Goal: Task Accomplishment & Management: Manage account settings

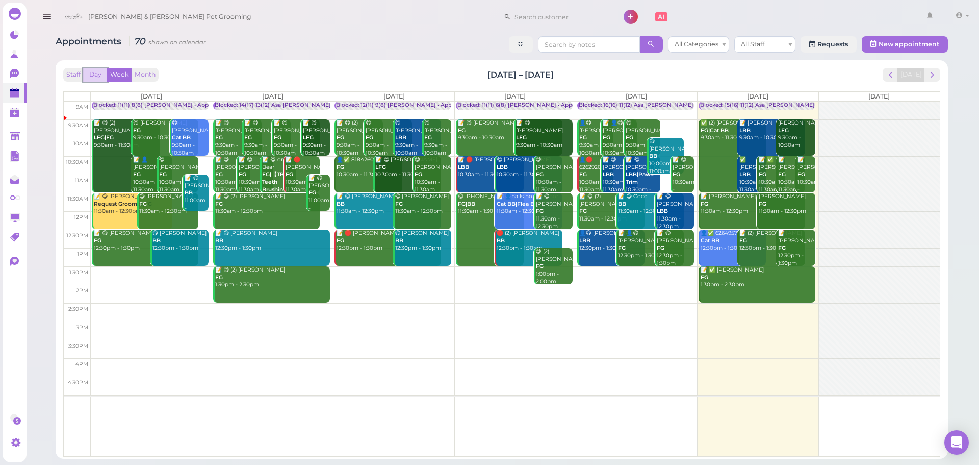
click at [92, 72] on button "Day" at bounding box center [95, 75] width 24 height 14
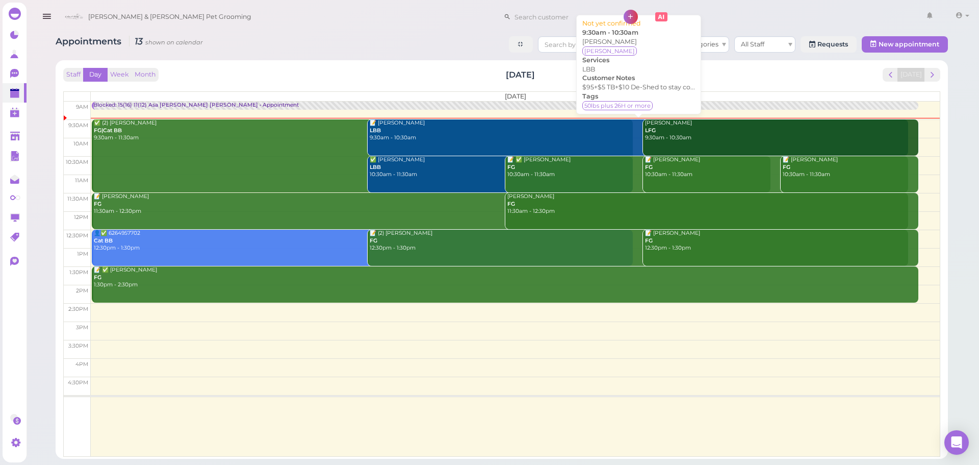
click at [449, 140] on div "📝 [PERSON_NAME] LBB 9:30am - 10:30am" at bounding box center [639, 130] width 540 height 22
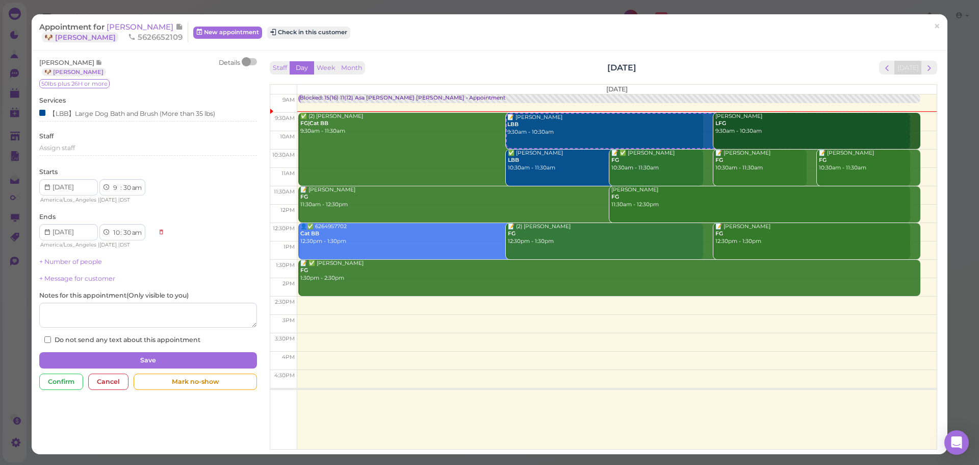
click at [252, 61] on div at bounding box center [250, 61] width 14 height 7
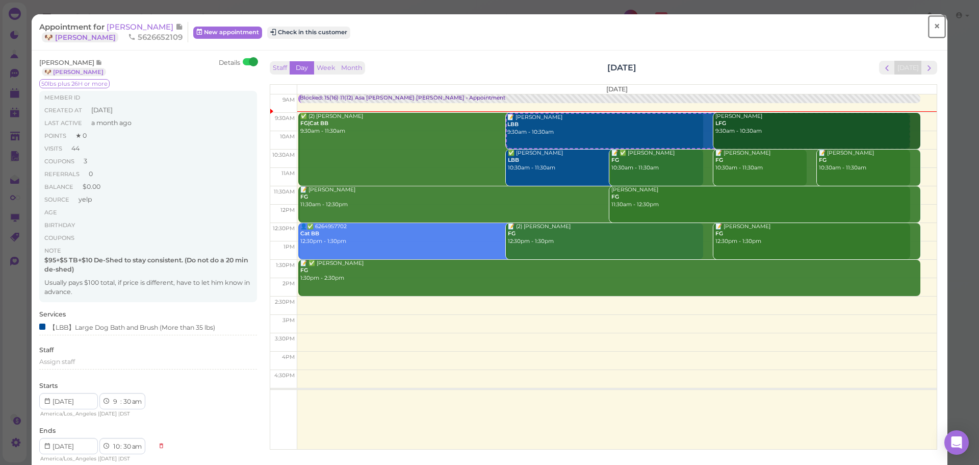
click at [933, 32] on link "×" at bounding box center [937, 27] width 19 height 24
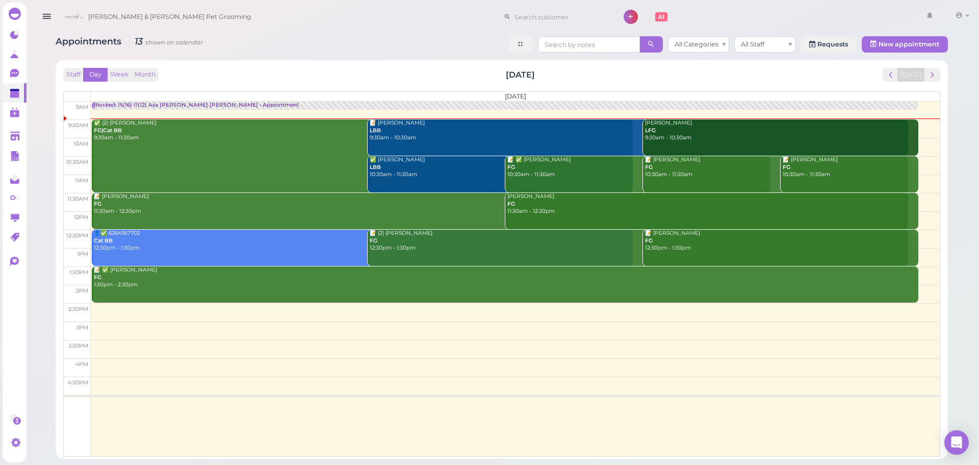
click at [233, 137] on div "✅ (2) [PERSON_NAME] FG|Cat BB 9:30am - 11:30am" at bounding box center [363, 130] width 540 height 22
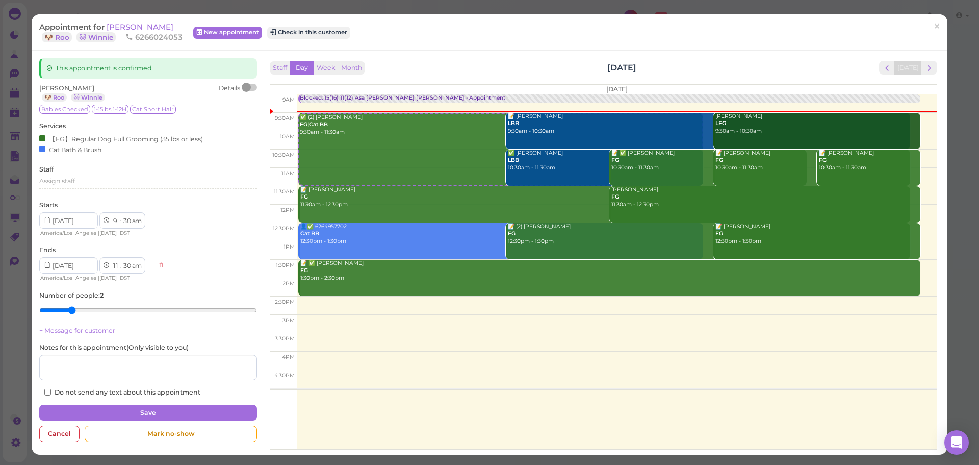
click at [247, 89] on div at bounding box center [246, 87] width 9 height 9
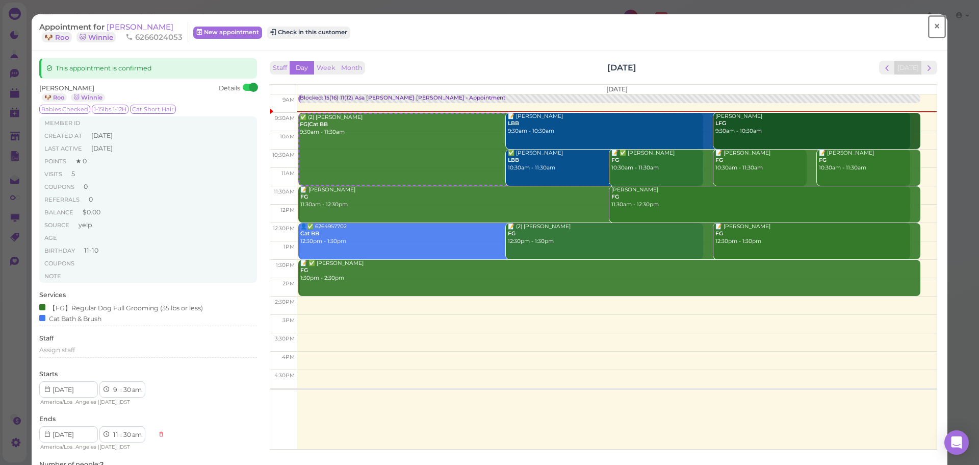
click at [934, 26] on span "×" at bounding box center [937, 26] width 7 height 14
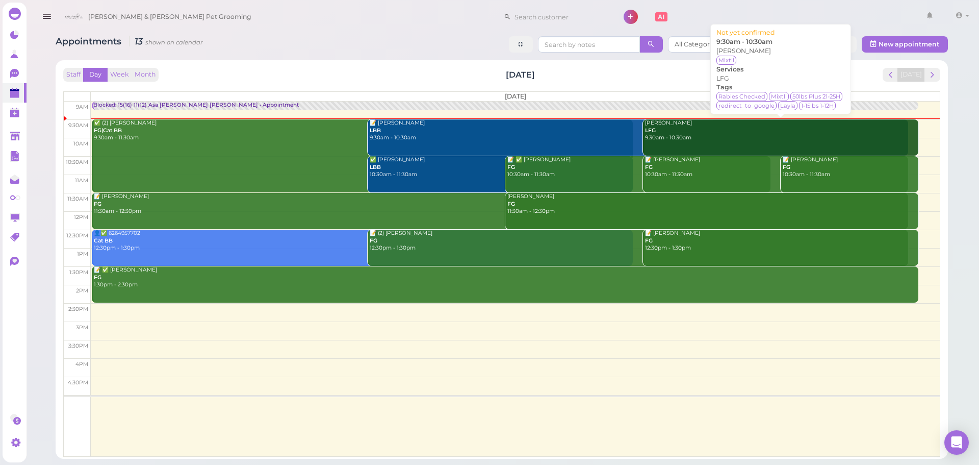
click at [667, 126] on div "[PERSON_NAME] LFG 9:30am - 10:30am" at bounding box center [782, 130] width 274 height 22
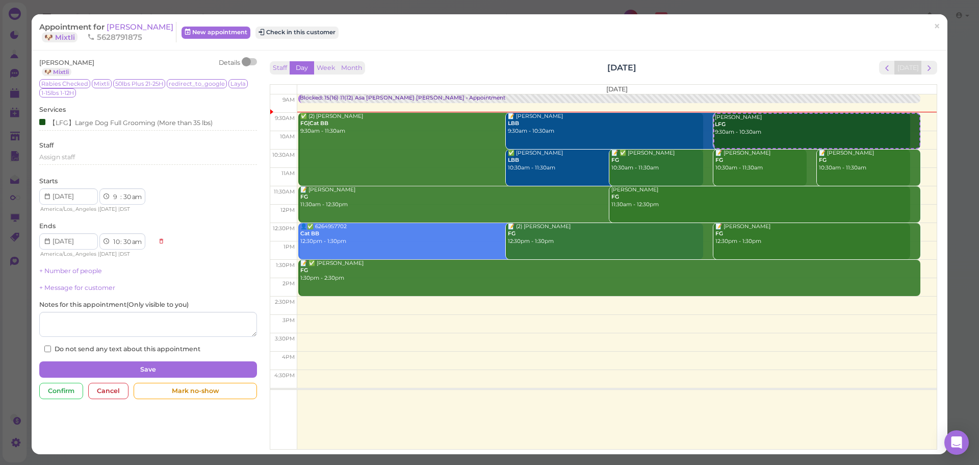
click at [252, 63] on div at bounding box center [250, 61] width 14 height 7
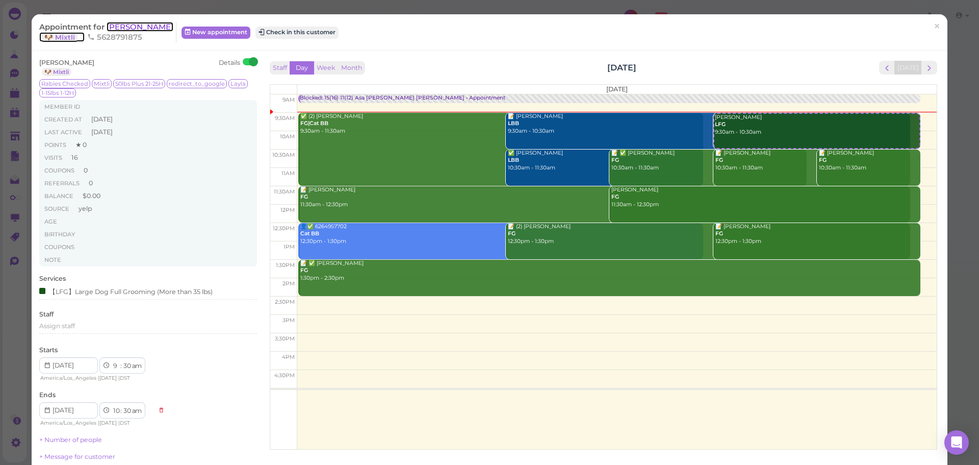
click at [127, 22] on span "[PERSON_NAME]" at bounding box center [140, 27] width 67 height 10
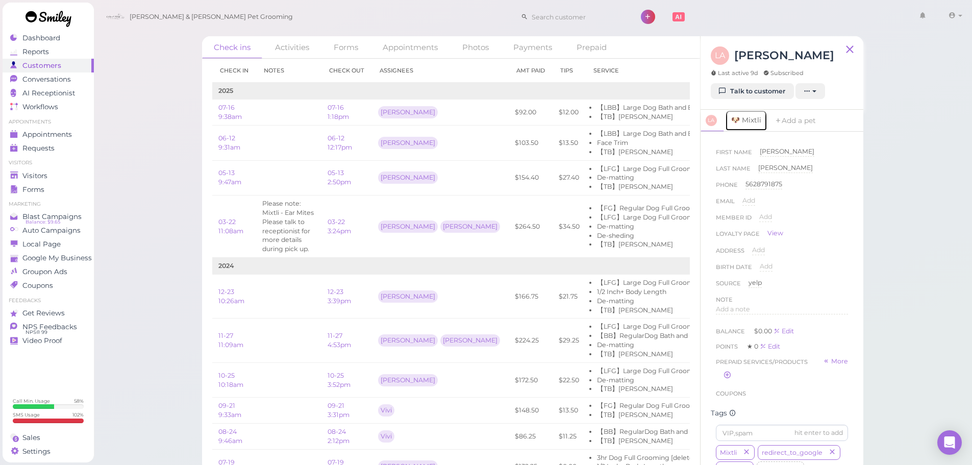
click at [751, 118] on link "🐶 Mixtli" at bounding box center [746, 120] width 42 height 21
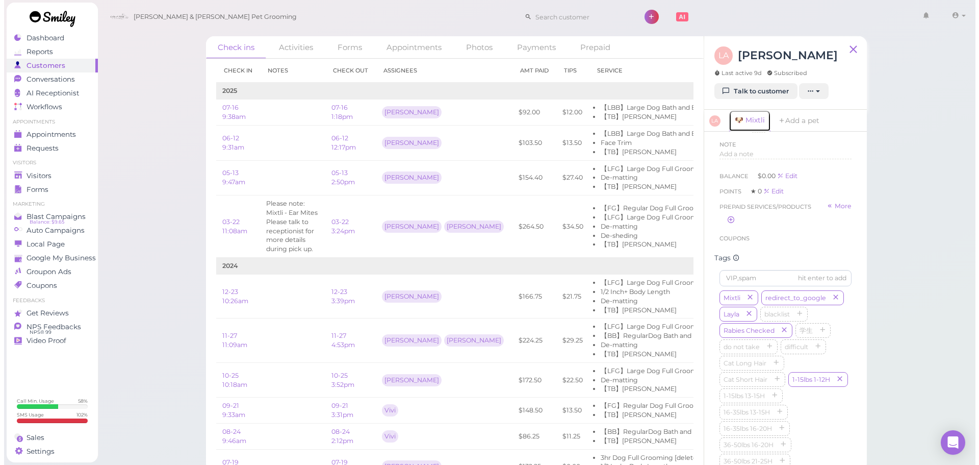
scroll to position [459, 0]
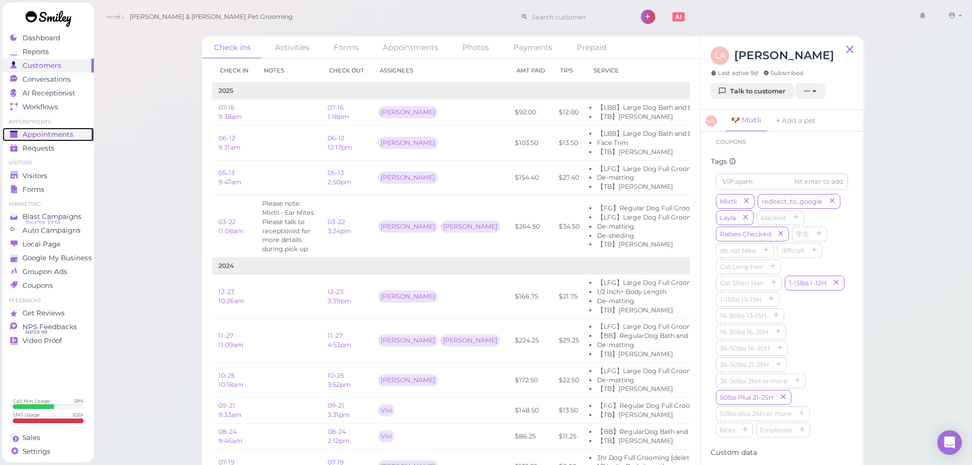
click at [60, 128] on link "Appointments" at bounding box center [48, 135] width 91 height 14
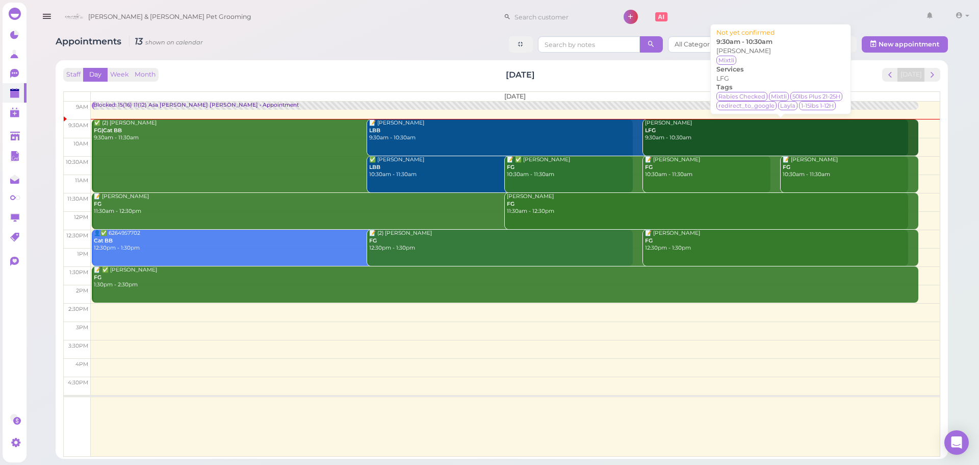
click at [673, 140] on div "[PERSON_NAME] LFG 9:30am - 10:30am" at bounding box center [782, 130] width 274 height 22
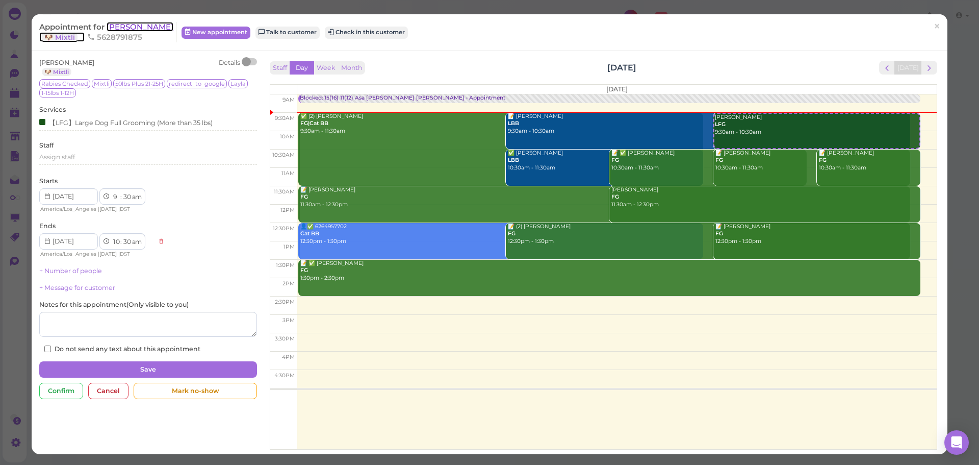
click at [131, 28] on span "[PERSON_NAME]" at bounding box center [140, 27] width 67 height 10
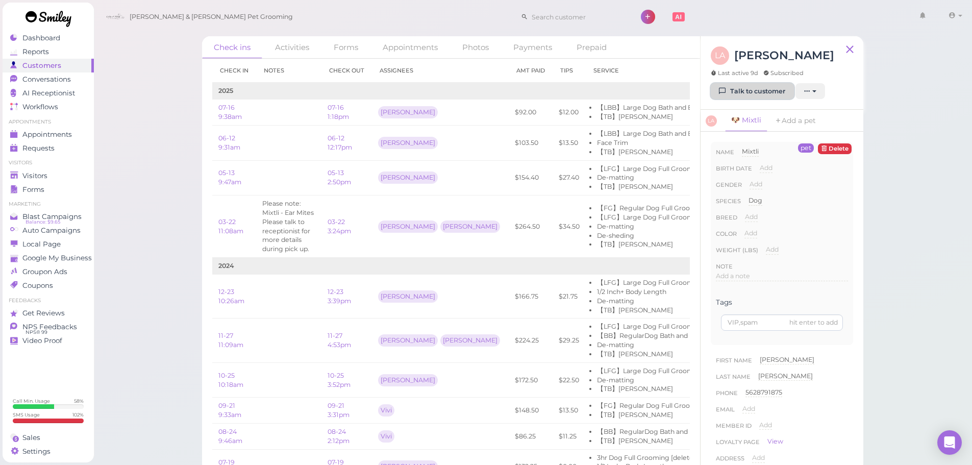
click at [745, 90] on link "Talk to customer" at bounding box center [751, 91] width 83 height 16
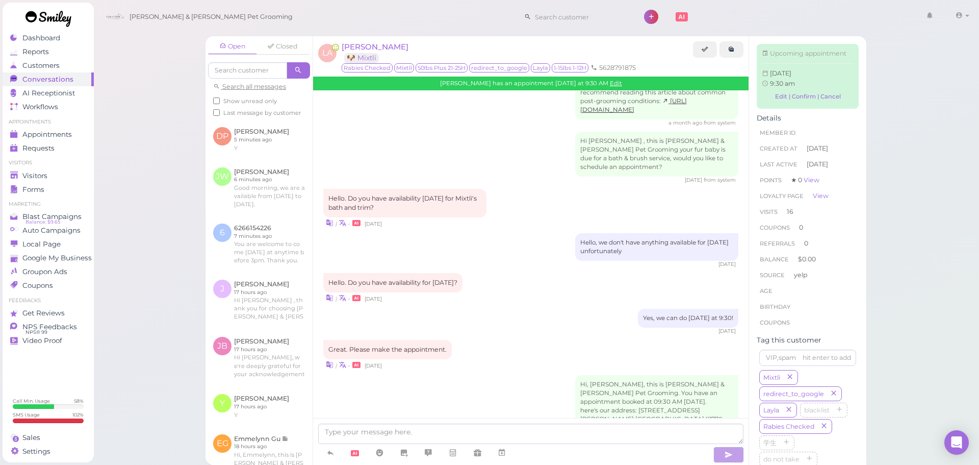
scroll to position [1498, 0]
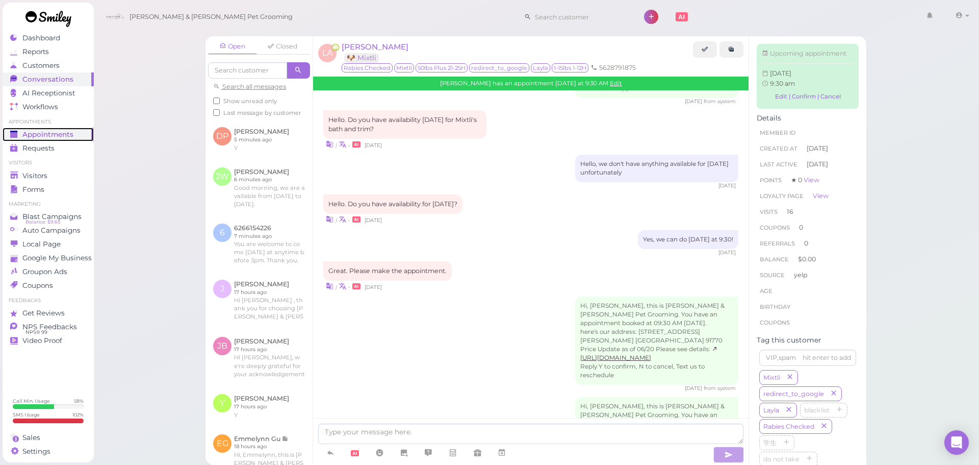
click at [72, 133] on span "Appointments" at bounding box center [47, 134] width 51 height 9
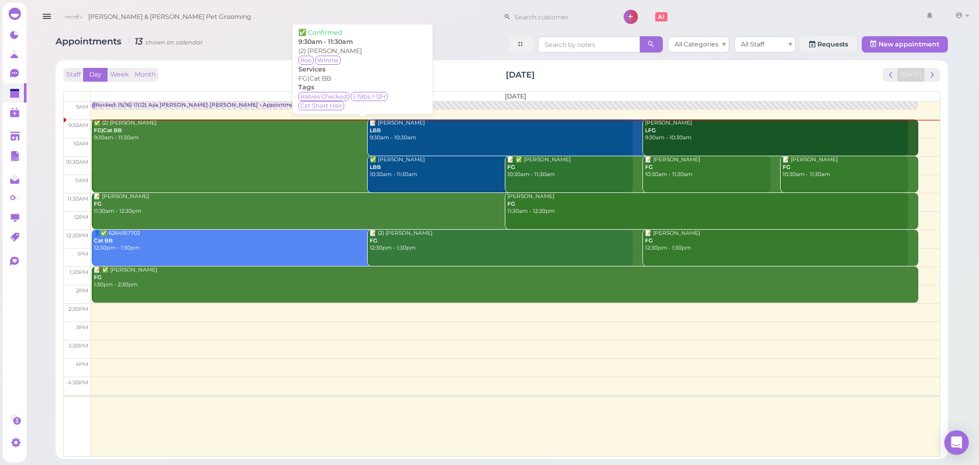
click at [185, 139] on div "✅ (2) [PERSON_NAME] FG|Cat BB 9:30am - 11:30am" at bounding box center [363, 130] width 540 height 22
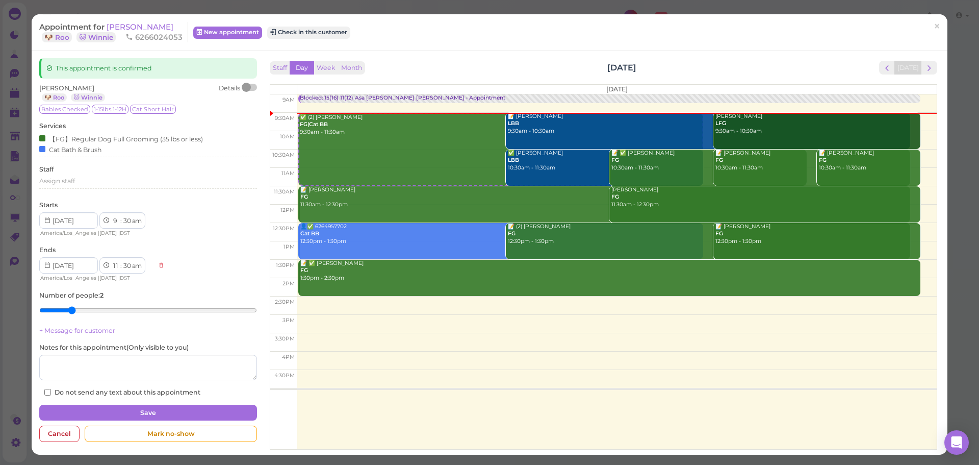
click at [246, 88] on div at bounding box center [246, 87] width 9 height 9
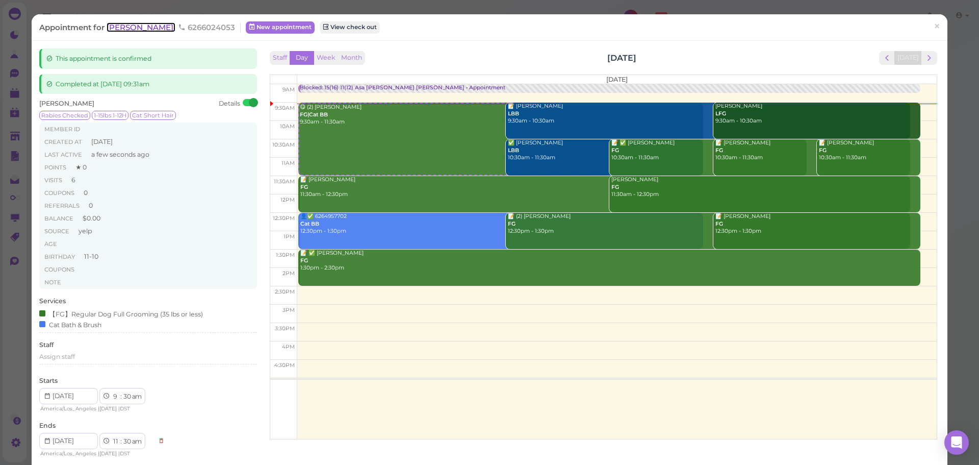
click at [126, 23] on span "[PERSON_NAME]" at bounding box center [141, 27] width 69 height 10
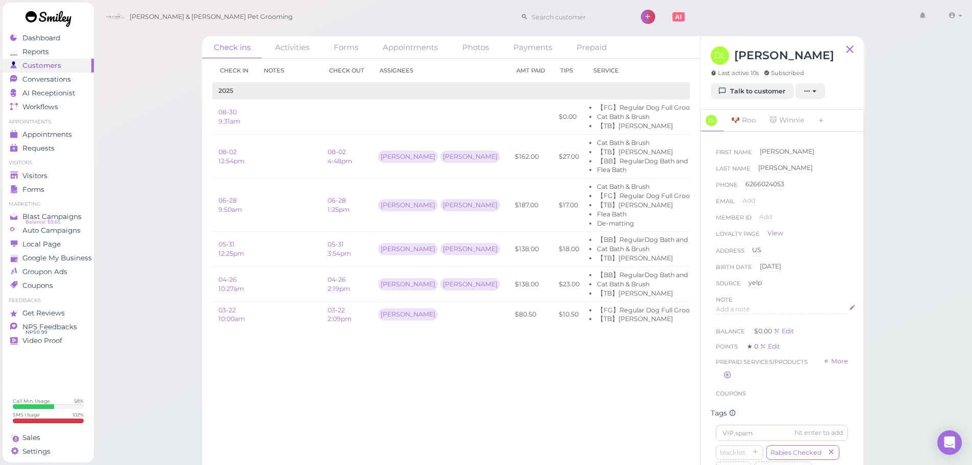
click at [727, 306] on span "Add a note" at bounding box center [733, 309] width 34 height 8
click at [724, 405] on button "Done" at bounding box center [727, 407] width 22 height 11
drag, startPoint x: 26, startPoint y: 132, endPoint x: 32, endPoint y: 128, distance: 7.4
click at [26, 132] on span "Appointments" at bounding box center [47, 134] width 51 height 9
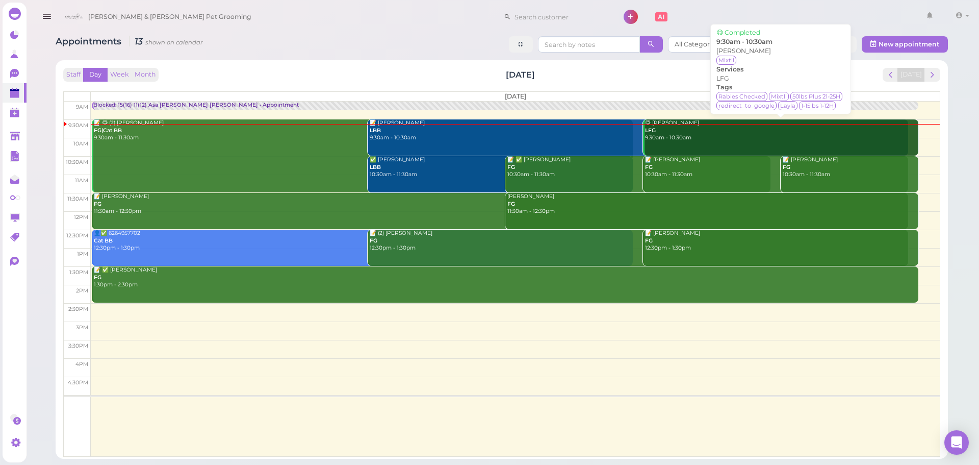
click at [691, 138] on div "😋 [PERSON_NAME] LFG 9:30am - 10:30am" at bounding box center [782, 130] width 274 height 22
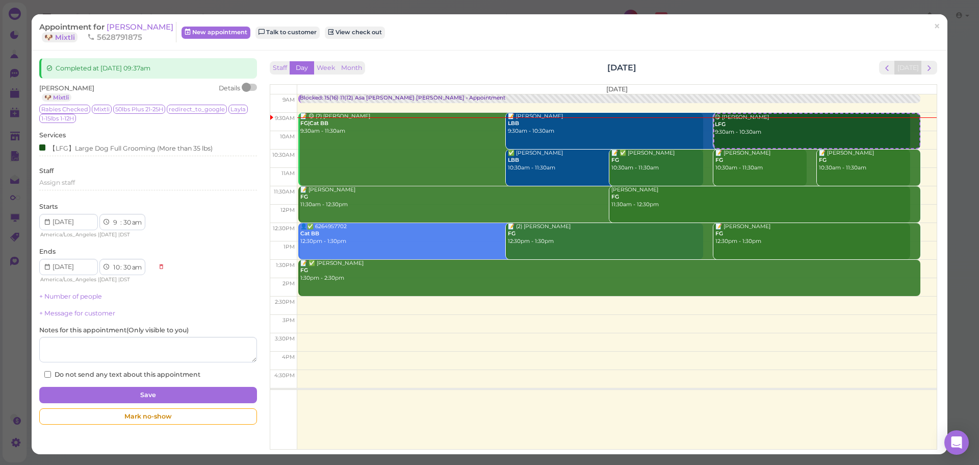
click at [247, 88] on div at bounding box center [246, 87] width 9 height 9
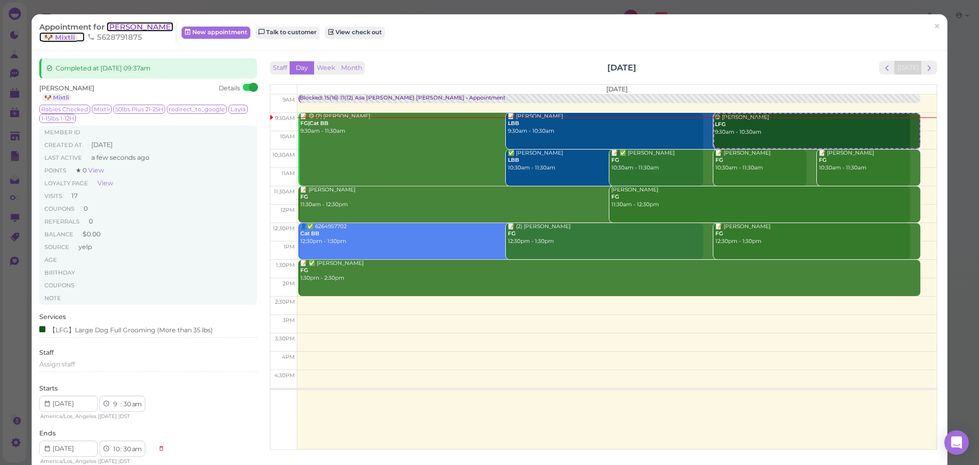
click at [134, 31] on span "[PERSON_NAME]" at bounding box center [140, 27] width 67 height 10
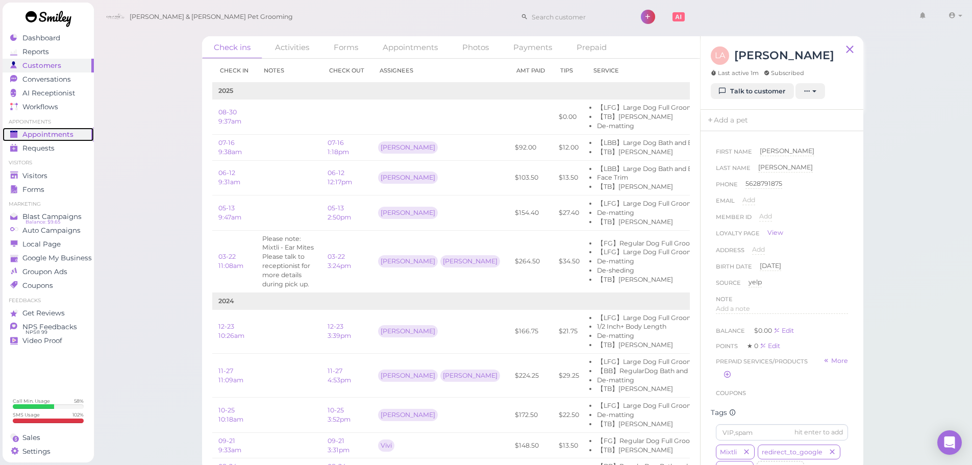
click at [36, 134] on span "Appointments" at bounding box center [47, 134] width 51 height 9
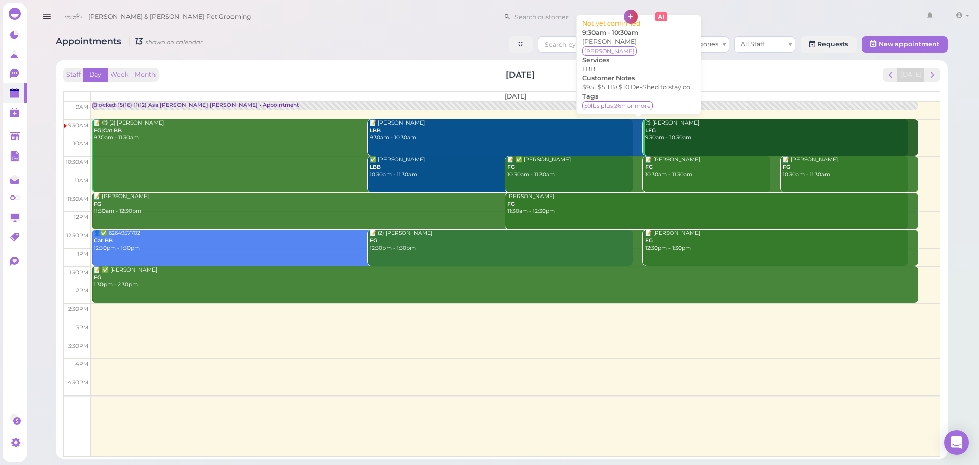
click at [487, 139] on div "📝 [PERSON_NAME] LBB 9:30am - 10:30am" at bounding box center [639, 130] width 540 height 22
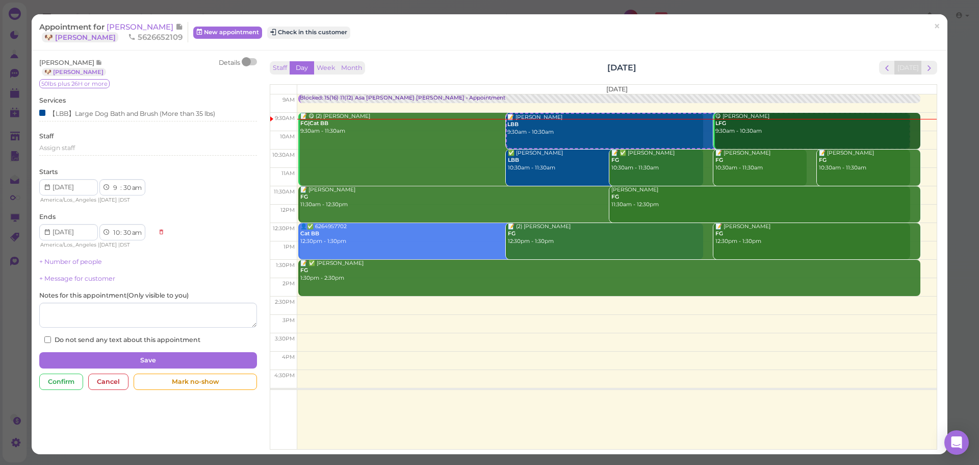
click at [247, 60] on div at bounding box center [246, 61] width 9 height 9
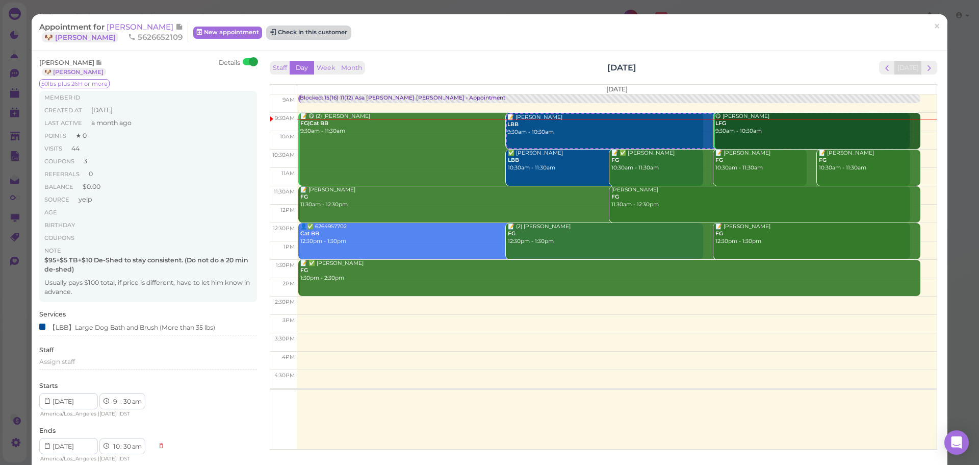
click at [276, 34] on button "Check in this customer" at bounding box center [308, 33] width 83 height 12
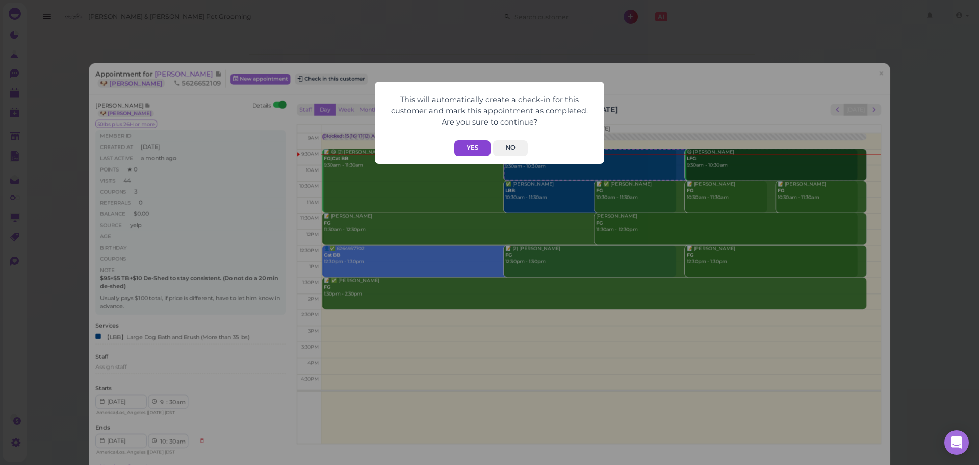
click at [470, 146] on button "Yes" at bounding box center [472, 148] width 36 height 16
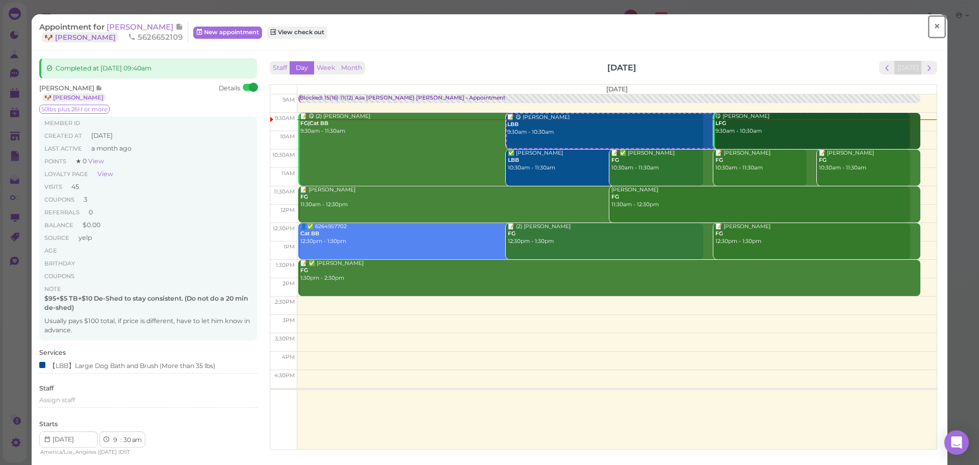
click at [934, 29] on span "×" at bounding box center [937, 26] width 7 height 14
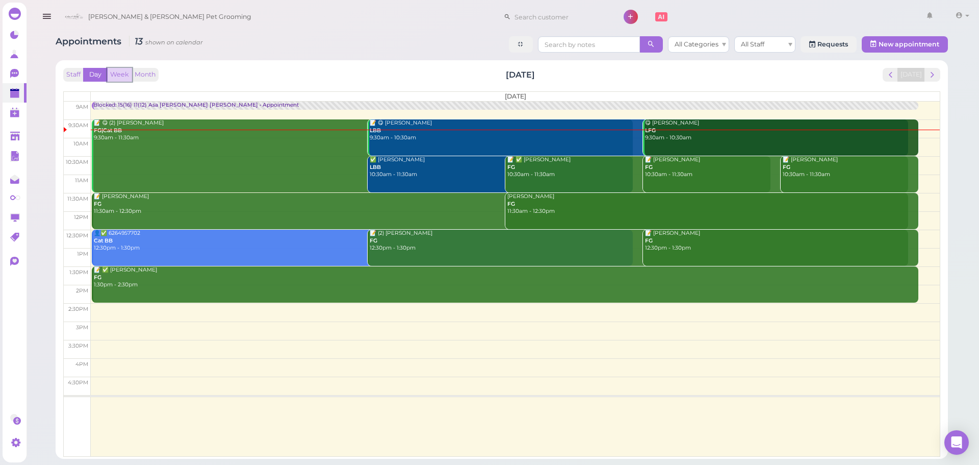
click at [117, 72] on button "Week" at bounding box center [119, 75] width 25 height 14
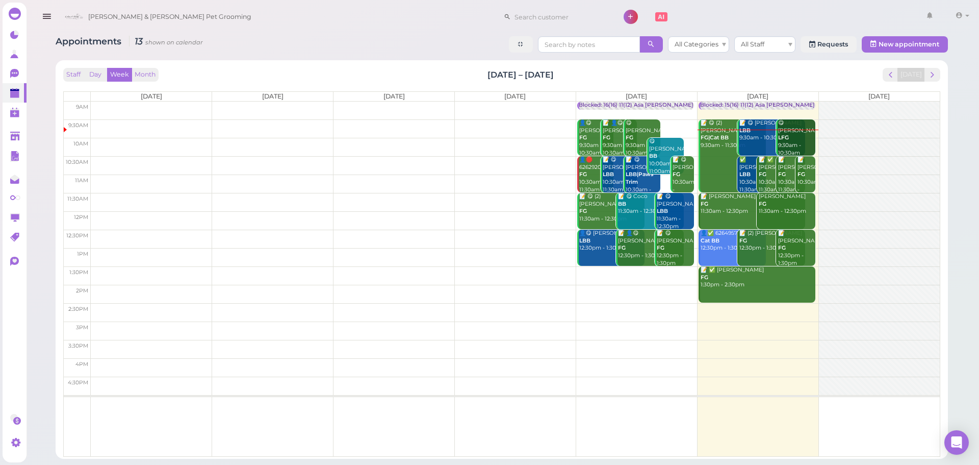
click at [435, 66] on div "Staff Day Week Month [DATE] – [DATE] [DATE] [DATE] [DATE] [DATE] [DATE] [DATE] …" at bounding box center [502, 259] width 882 height 388
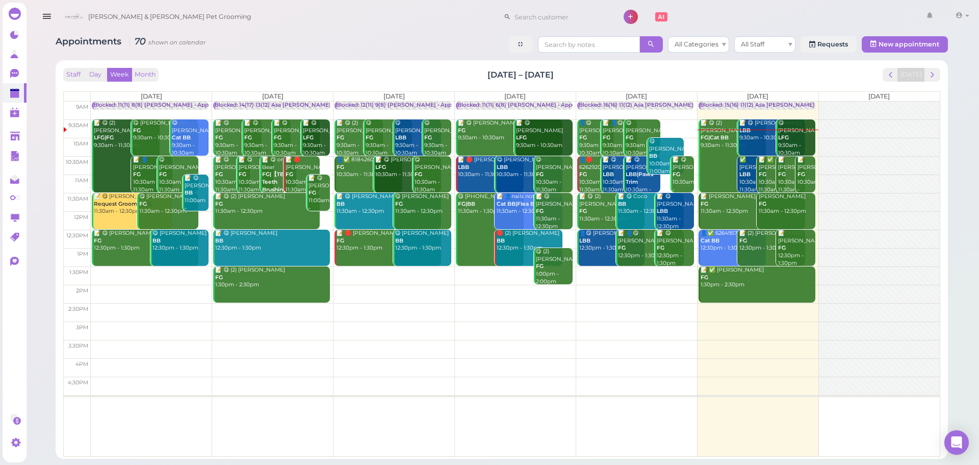
click at [761, 74] on div "Staff Day Week Month [DATE] – [DATE] [DATE]" at bounding box center [501, 75] width 877 height 14
click at [714, 75] on div "Staff Day Week Month [DATE] – [DATE] [DATE]" at bounding box center [501, 75] width 877 height 14
click at [935, 75] on span "next" at bounding box center [933, 75] width 10 height 10
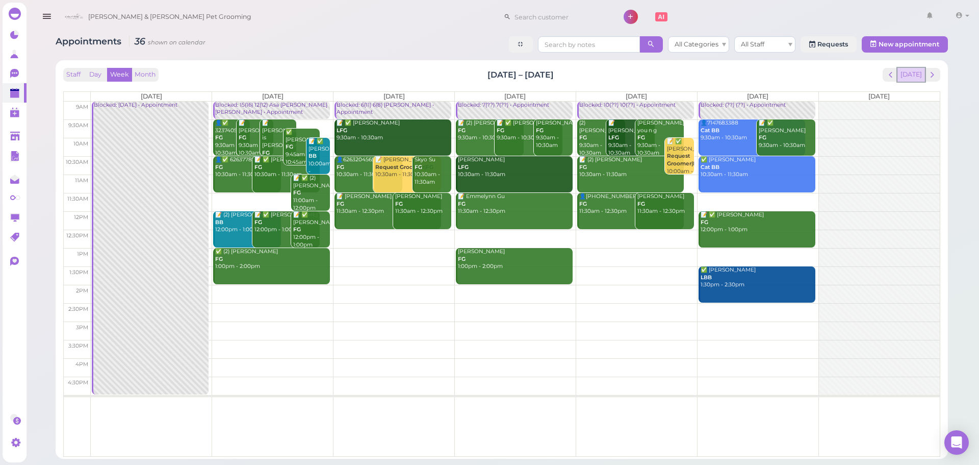
click at [913, 73] on button "[DATE]" at bounding box center [912, 75] width 28 height 14
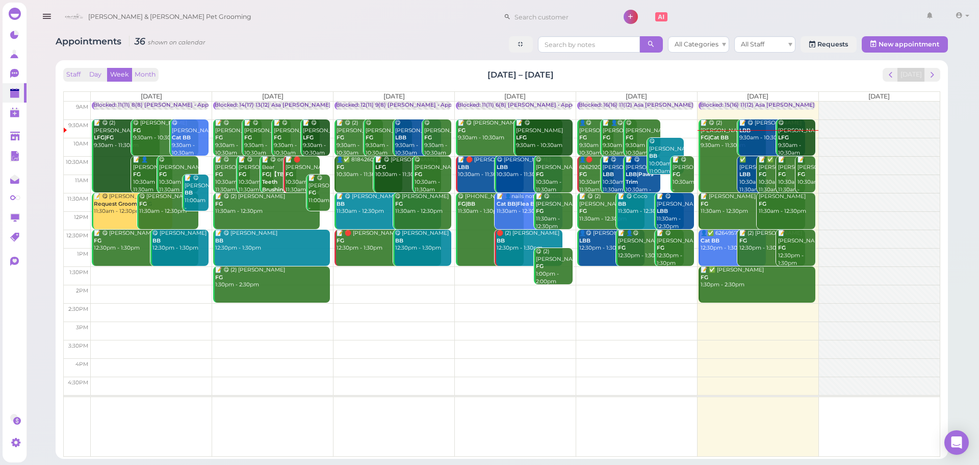
click at [817, 73] on div "Staff Day Week Month [DATE] – [DATE] [DATE]" at bounding box center [501, 75] width 877 height 14
click at [819, 82] on div "Staff Day Week Month [DATE] – [DATE] [DATE] [DATE] [DATE] [DATE] [DATE] [DATE] …" at bounding box center [501, 262] width 877 height 389
click at [931, 78] on span "next" at bounding box center [933, 75] width 10 height 10
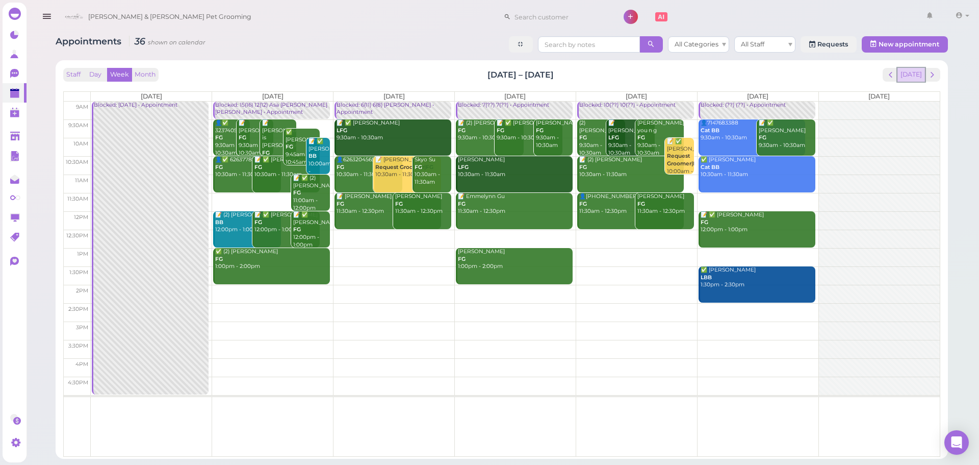
click at [922, 72] on button "[DATE]" at bounding box center [912, 75] width 28 height 14
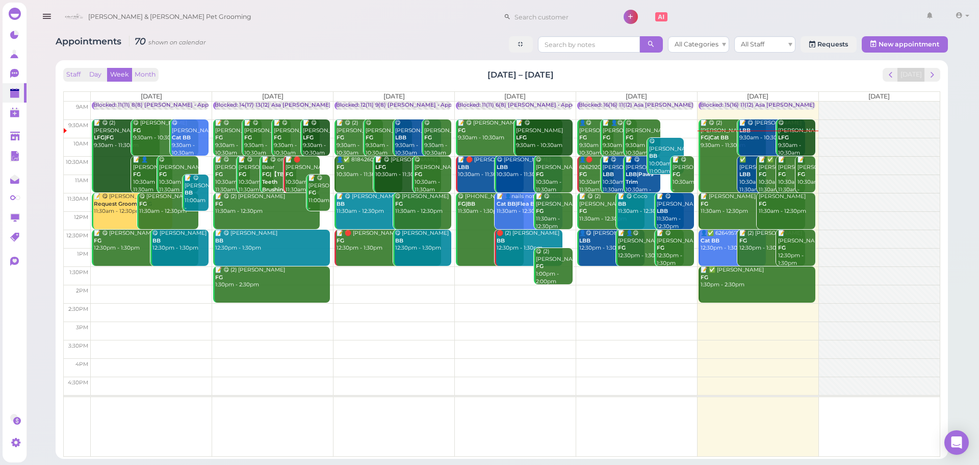
click at [765, 81] on div "Staff Day Week Month [DATE] – [DATE] [DATE]" at bounding box center [501, 75] width 877 height 14
click at [101, 71] on button "Day" at bounding box center [95, 75] width 24 height 14
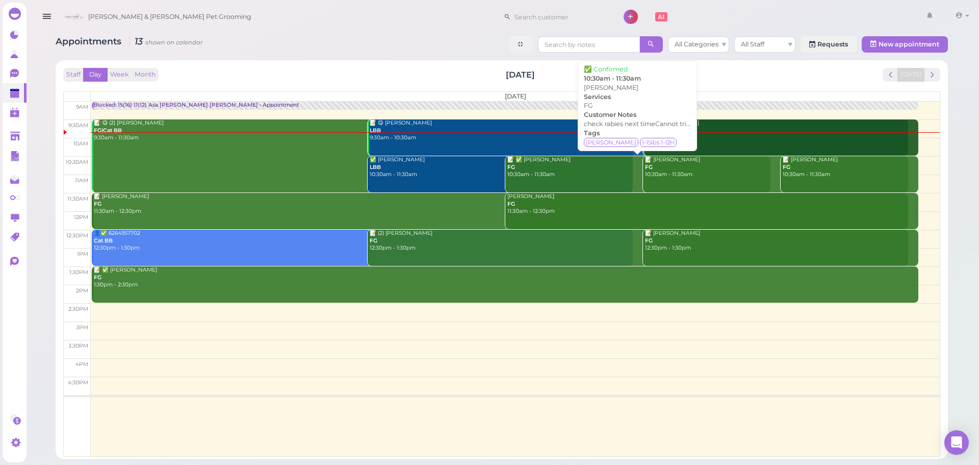
click at [531, 180] on link "📝 ✅ [PERSON_NAME] FG 10:30am - 11:30am" at bounding box center [637, 174] width 265 height 36
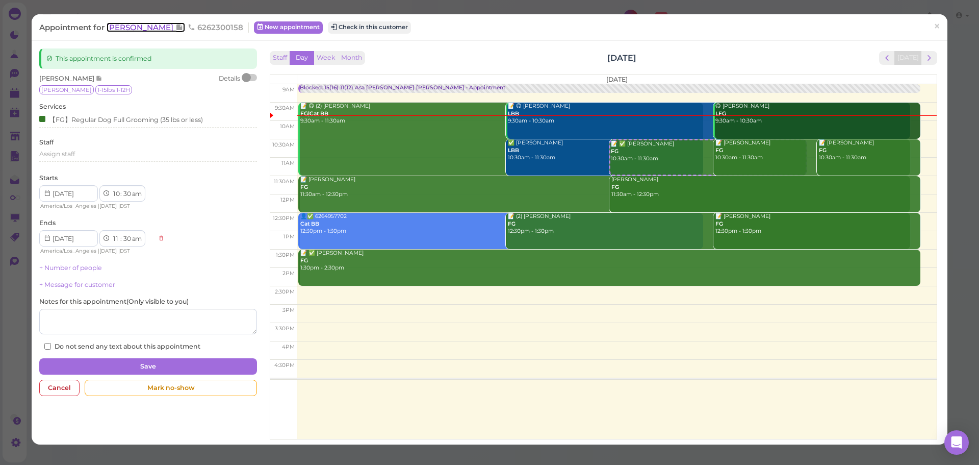
click at [141, 30] on span "[PERSON_NAME]" at bounding box center [141, 27] width 69 height 10
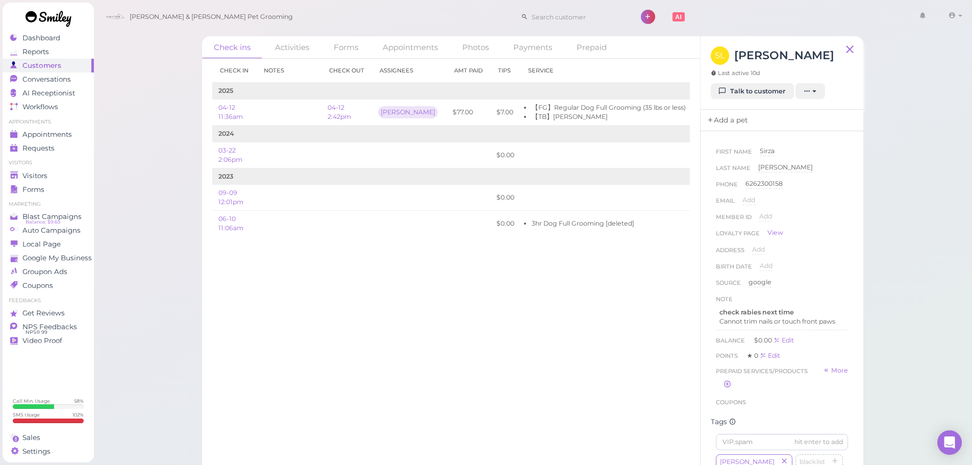
click at [727, 119] on link "Add a pet" at bounding box center [727, 120] width 54 height 21
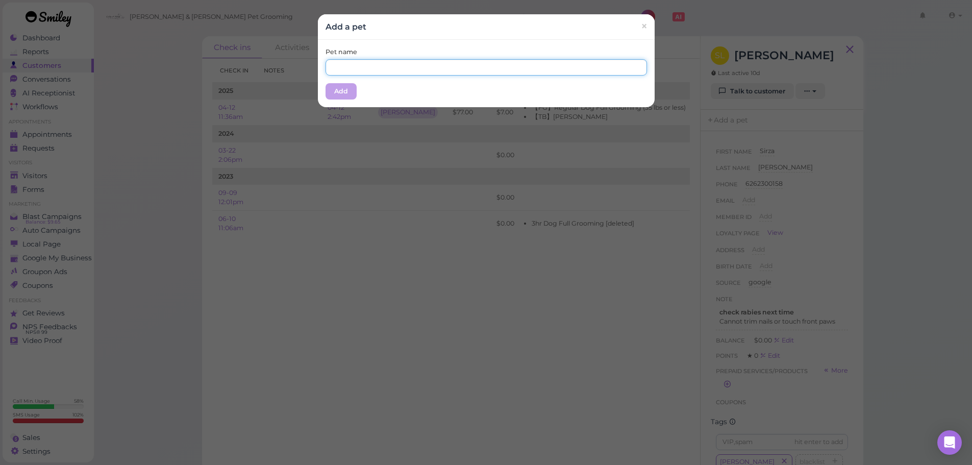
click at [444, 72] on input "text" at bounding box center [485, 67] width 321 height 16
type input "Jordie"
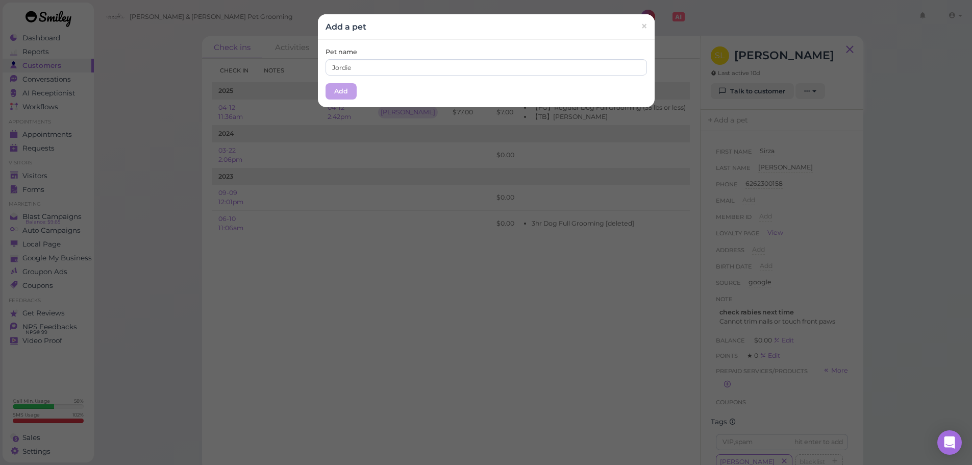
click at [367, 95] on div "Pet name [PERSON_NAME] Add" at bounding box center [486, 73] width 337 height 67
click at [344, 92] on button "Add" at bounding box center [340, 91] width 31 height 16
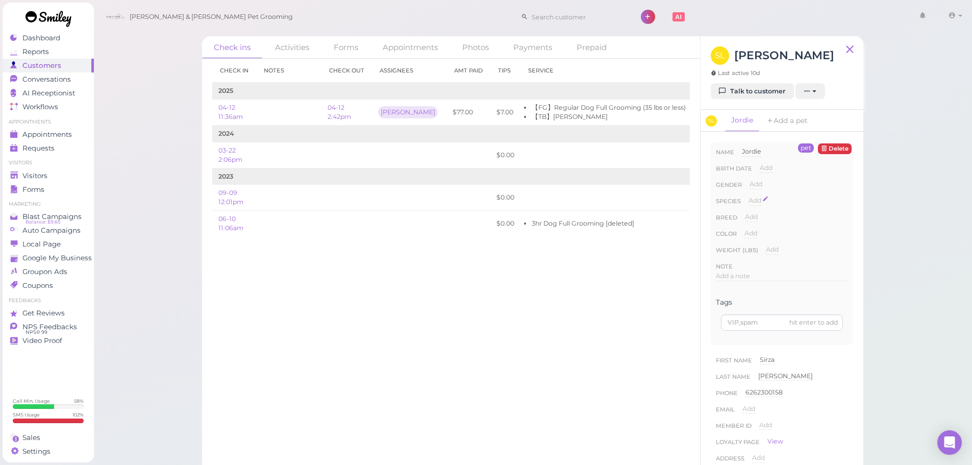
click at [749, 197] on span "Add" at bounding box center [754, 200] width 13 height 8
drag, startPoint x: 764, startPoint y: 200, endPoint x: 764, endPoint y: 209, distance: 8.2
click at [764, 200] on select "Dog Cat Bird Other" at bounding box center [797, 203] width 99 height 15
select select "Dog"
click at [748, 196] on select "Dog Cat Bird Other" at bounding box center [797, 203] width 99 height 15
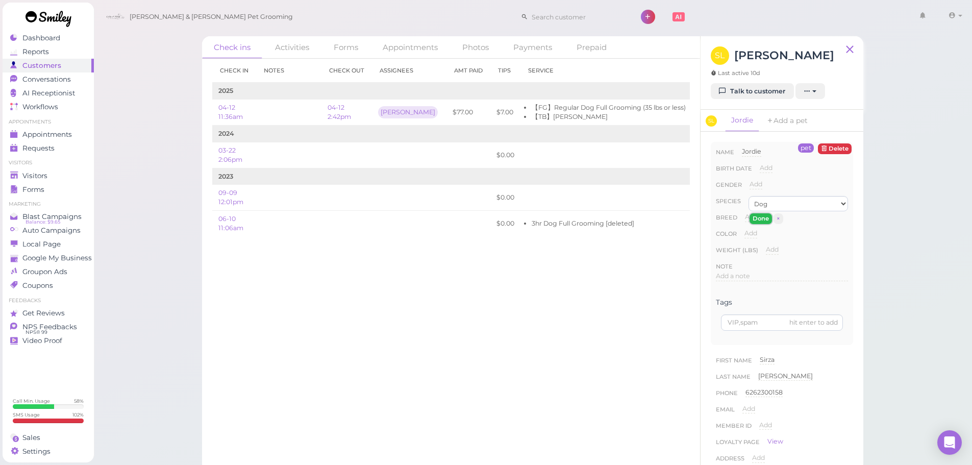
click at [754, 218] on button "Done" at bounding box center [760, 218] width 22 height 11
click at [751, 91] on link "Talk to customer" at bounding box center [751, 91] width 83 height 16
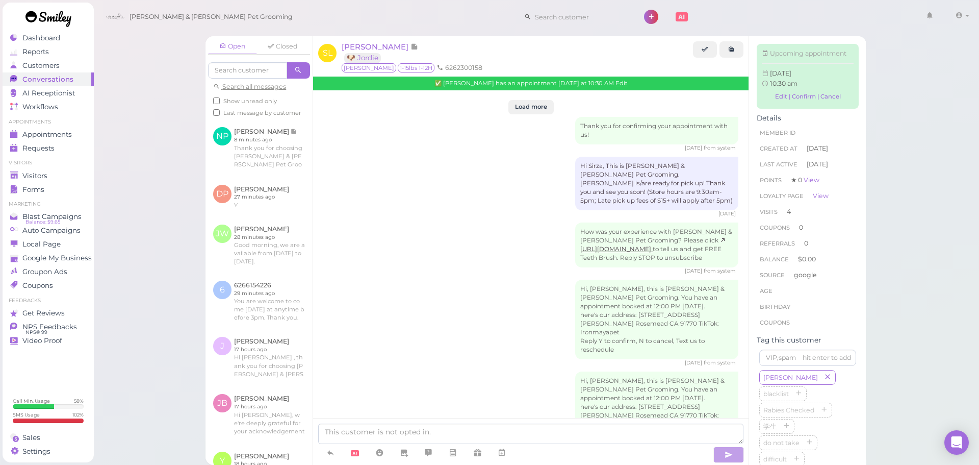
scroll to position [1510, 0]
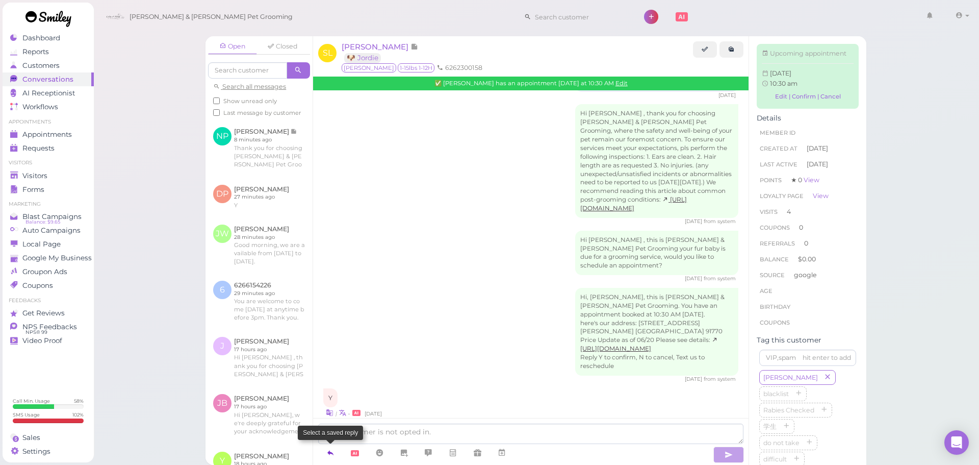
click at [333, 449] on icon at bounding box center [330, 452] width 8 height 10
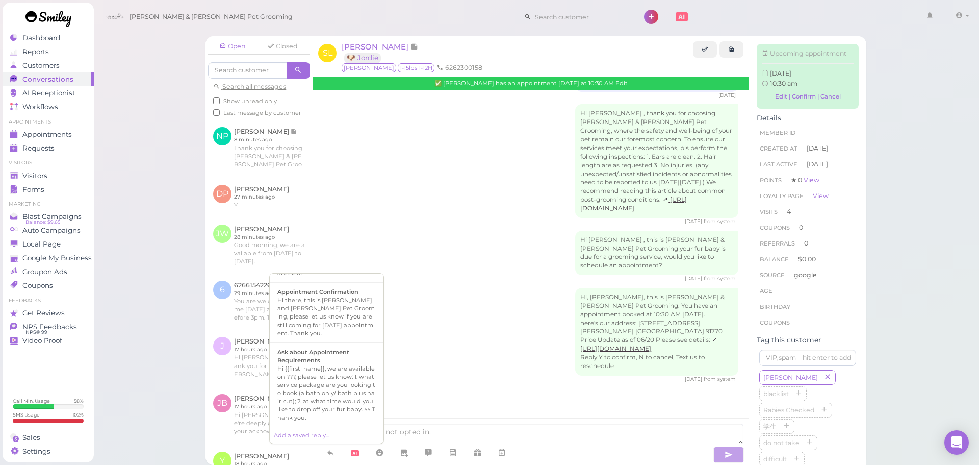
scroll to position [306, 0]
click at [339, 372] on div "Hi,{{first_name}}! Please bring the record of [MEDICAL_DATA] for your fur baby …" at bounding box center [326, 373] width 98 height 66
type textarea "Hi,{{first_name}}! Please bring the record of [MEDICAL_DATA] for your fur baby …"
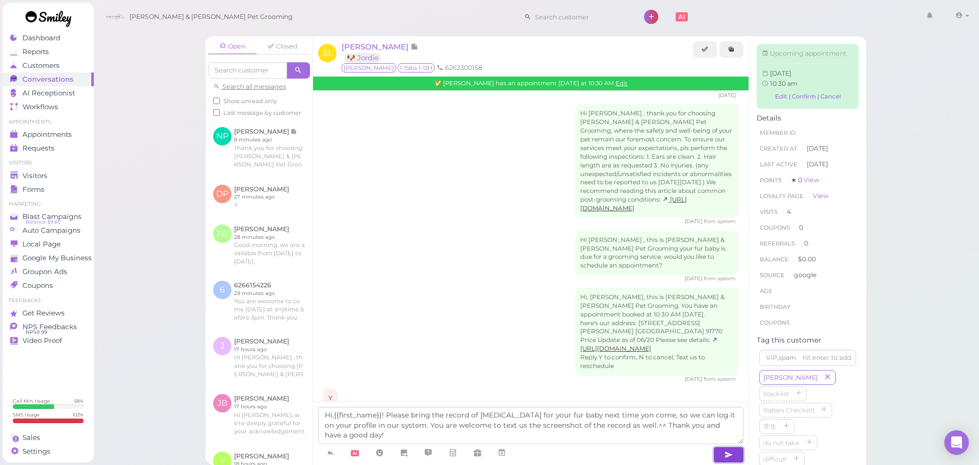
click at [726, 453] on icon "button" at bounding box center [729, 454] width 8 height 10
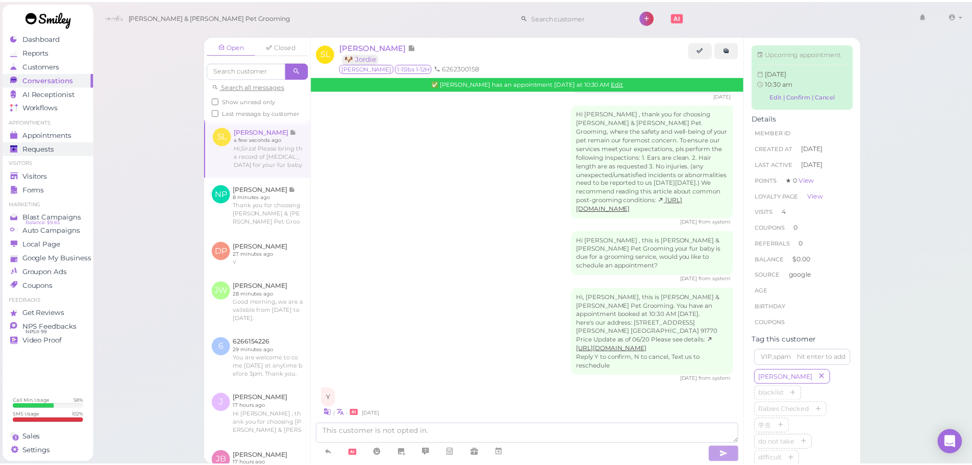
scroll to position [1569, 0]
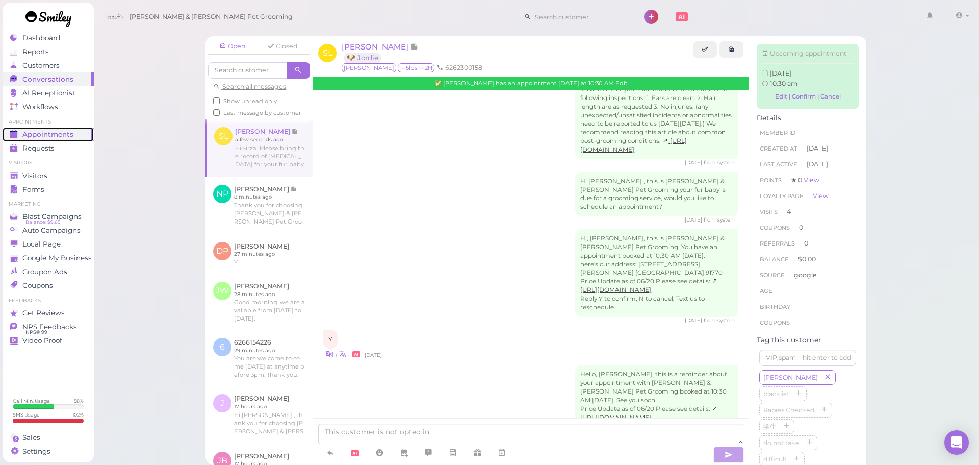
click at [62, 132] on span "Appointments" at bounding box center [47, 134] width 51 height 9
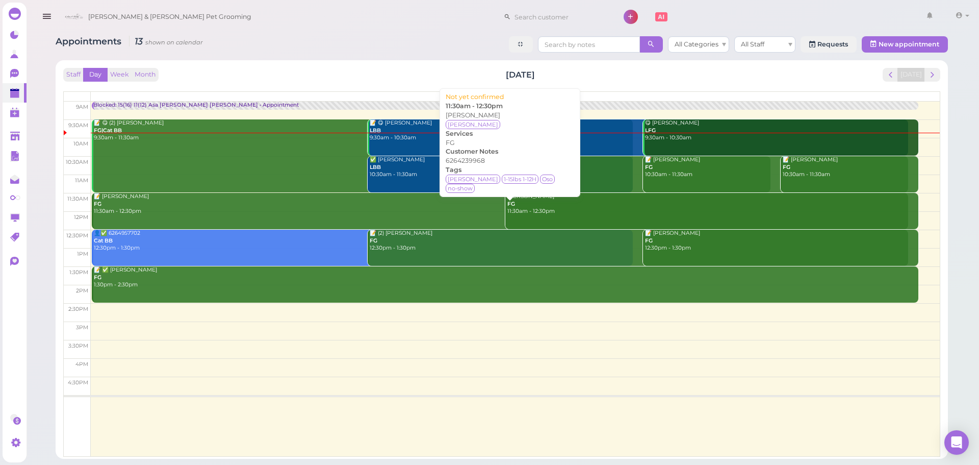
click at [258, 199] on div "📝 [PERSON_NAME] FG 11:30am - 12:30pm" at bounding box center [500, 204] width 815 height 22
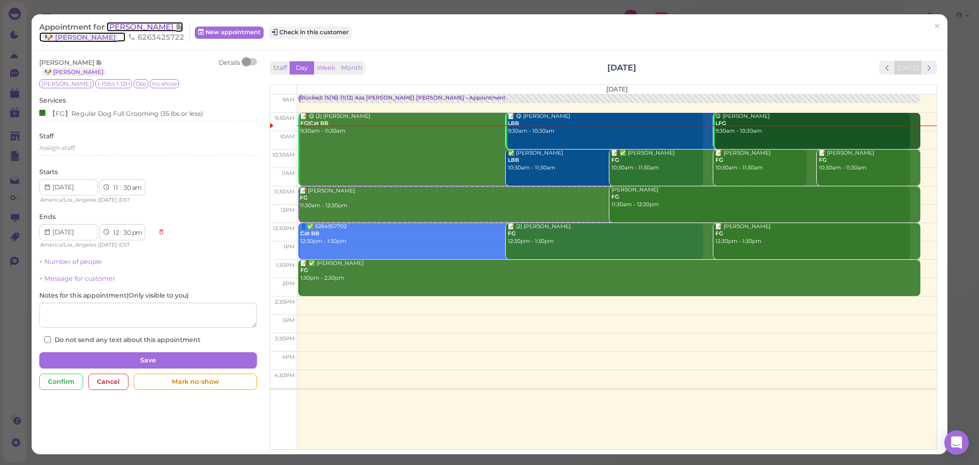
click at [154, 27] on span "[PERSON_NAME]" at bounding box center [141, 27] width 69 height 10
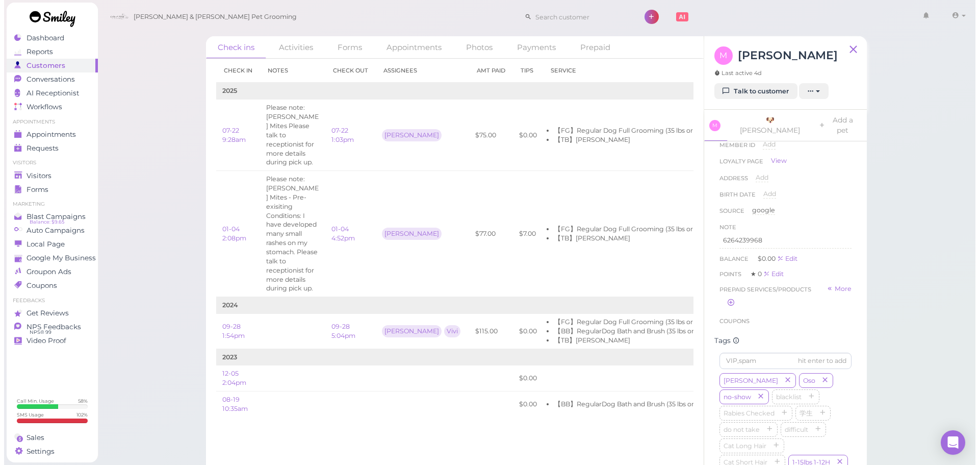
scroll to position [153, 0]
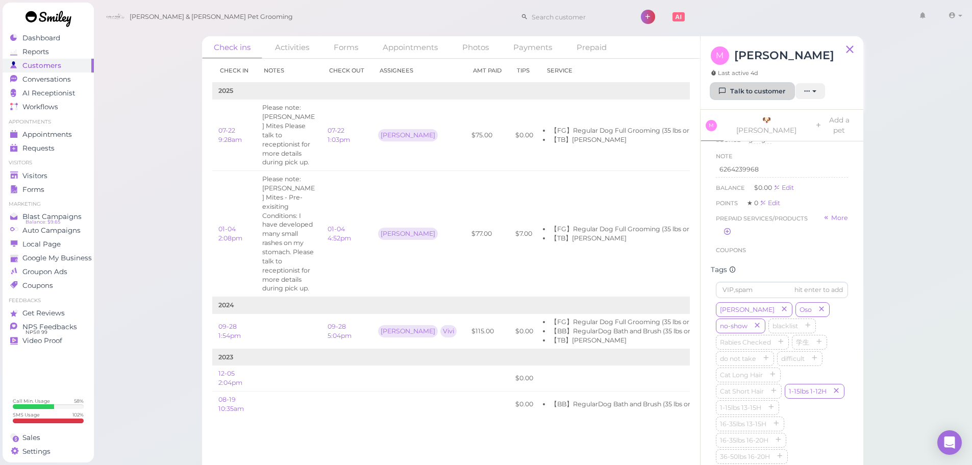
click at [747, 90] on link "Talk to customer" at bounding box center [751, 91] width 83 height 16
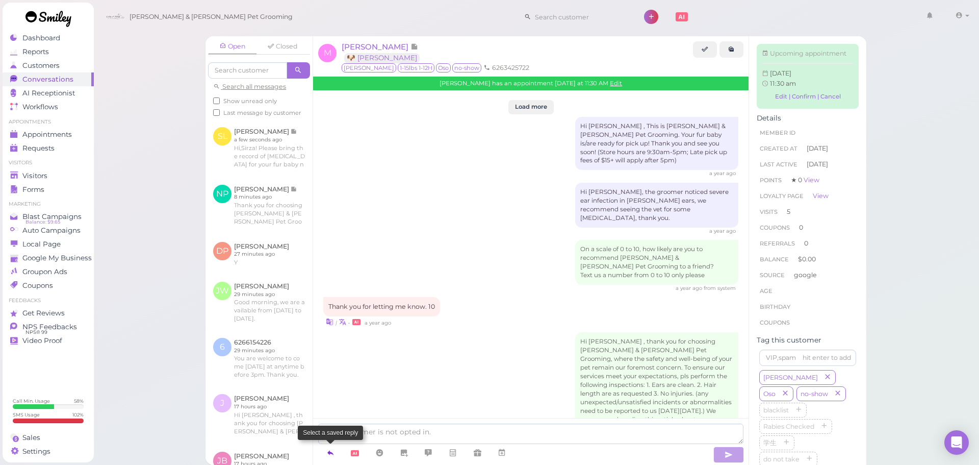
scroll to position [1861, 0]
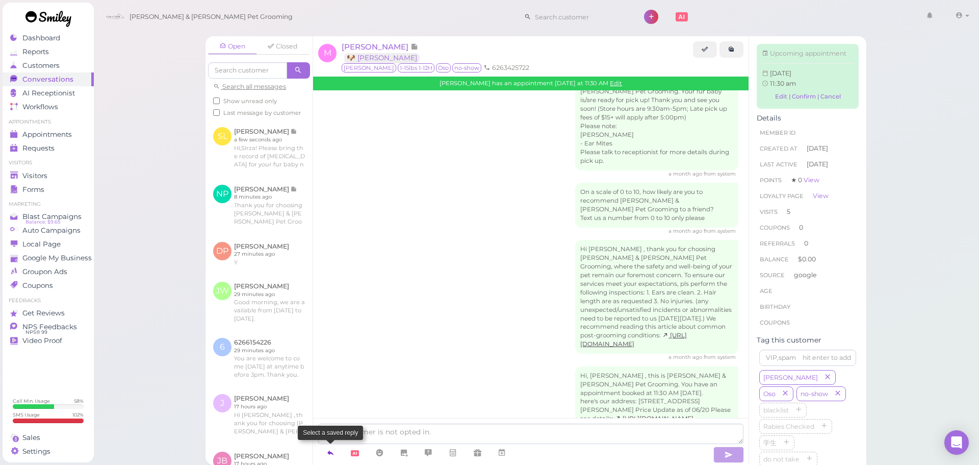
click at [329, 450] on icon at bounding box center [330, 452] width 8 height 10
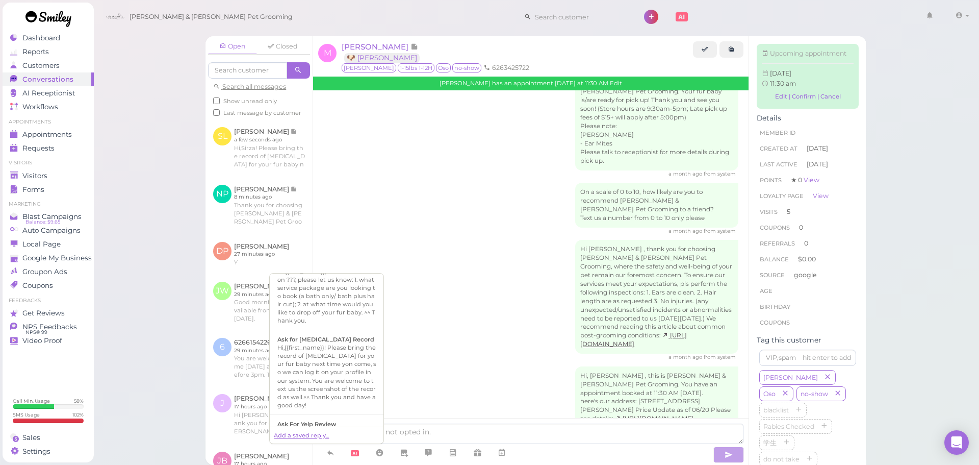
scroll to position [306, 0]
click at [313, 358] on div "Hi,{{first_name}}! Please bring the record of [MEDICAL_DATA] for your fur baby …" at bounding box center [326, 373] width 98 height 66
type textarea "Hi,{{first_name}}! Please bring the record of [MEDICAL_DATA] for your fur baby …"
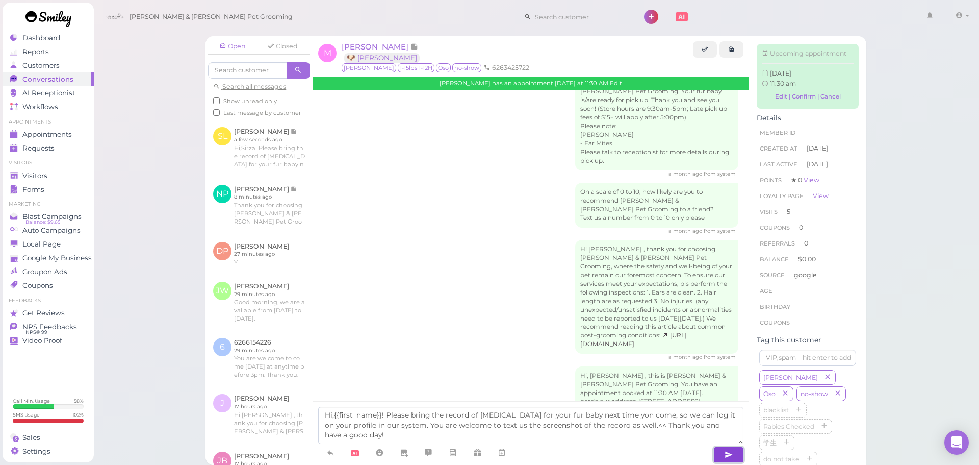
click at [728, 458] on icon "button" at bounding box center [729, 454] width 8 height 10
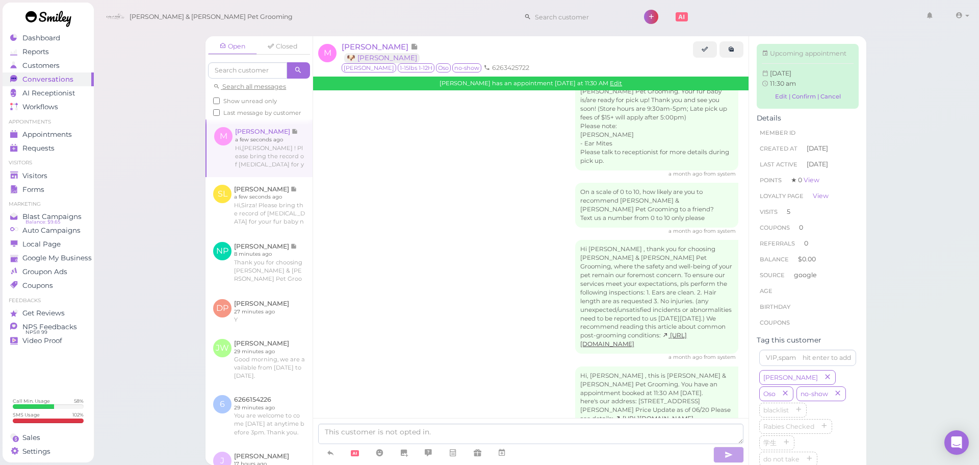
scroll to position [1920, 0]
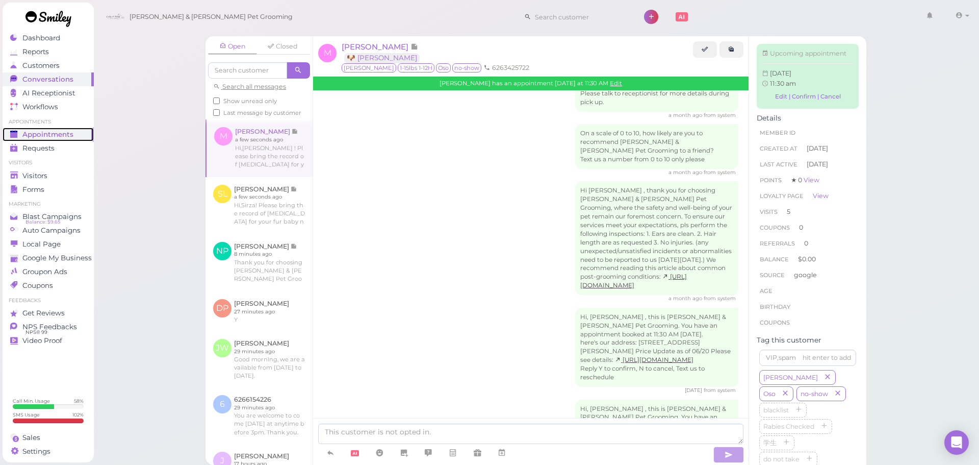
click at [67, 131] on span "Appointments" at bounding box center [47, 134] width 51 height 9
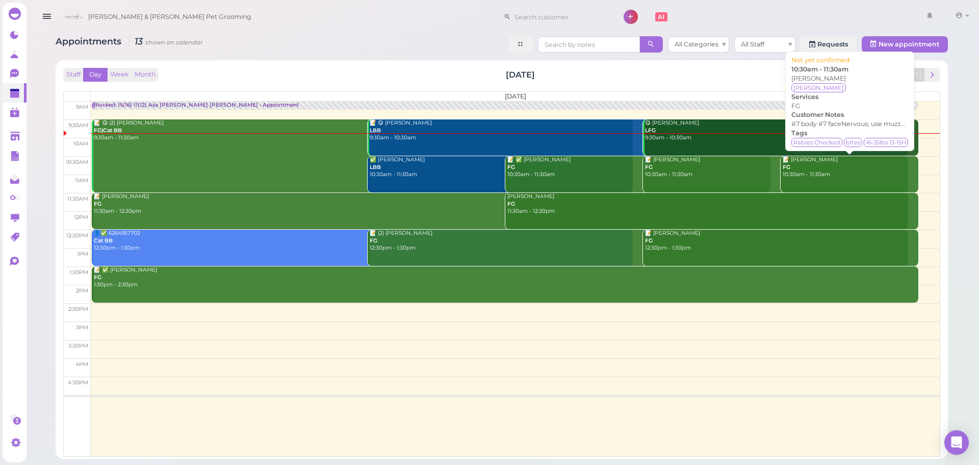
click at [819, 169] on div "📝 [PERSON_NAME] FG 10:30am - 11:30am" at bounding box center [850, 167] width 136 height 22
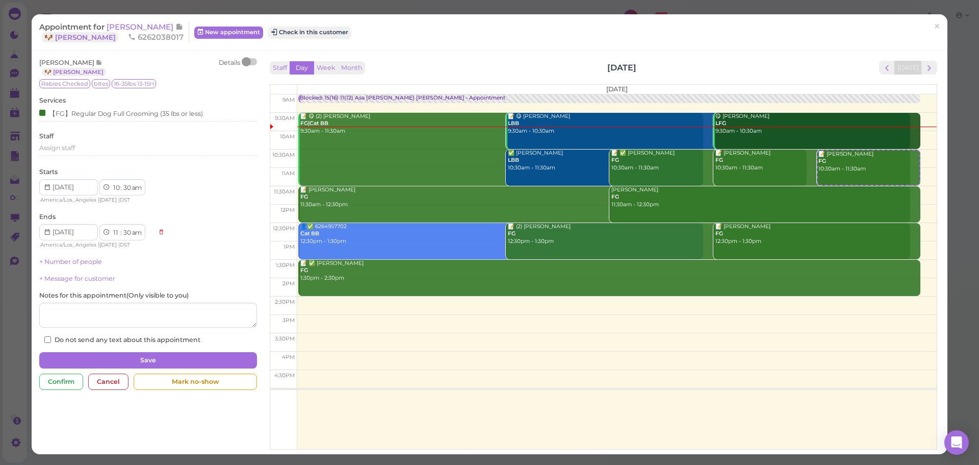
click at [251, 60] on div at bounding box center [250, 61] width 14 height 7
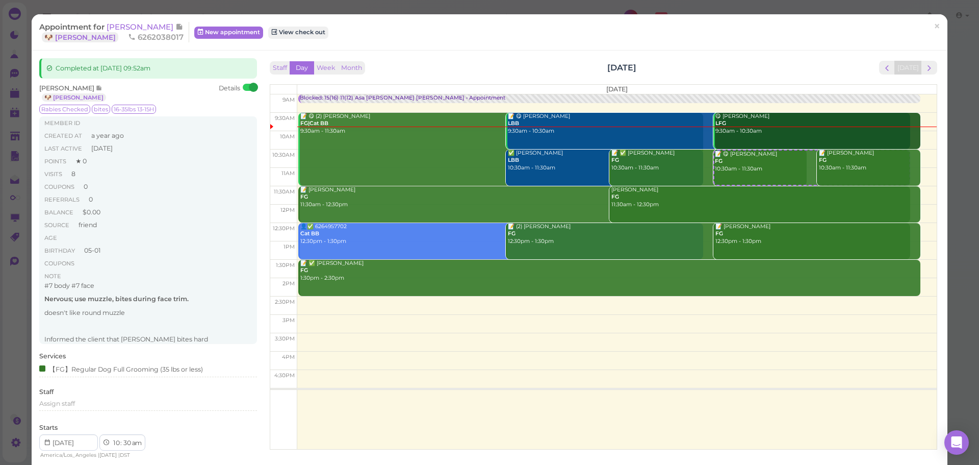
click at [436, 55] on div "Completed at [DATE] 09:52am [PERSON_NAME] 🐶 Milo Details [MEDICAL_DATA] Checked…" at bounding box center [490, 353] width 916 height 607
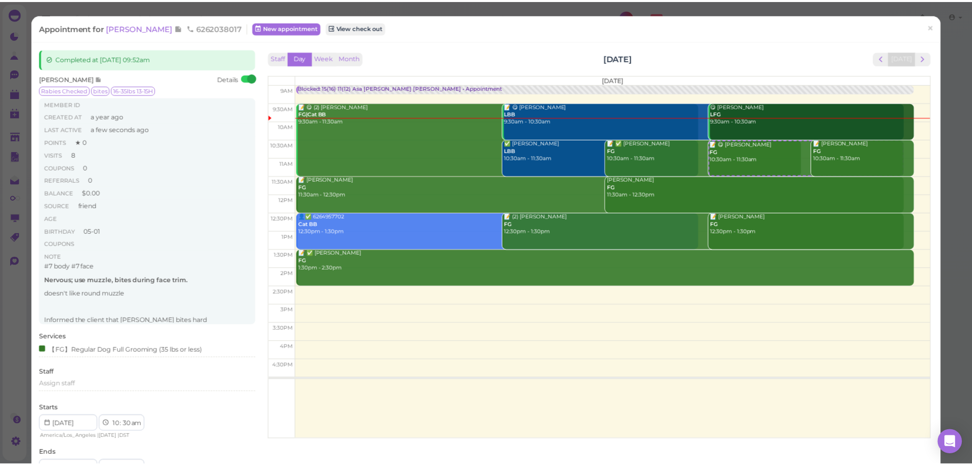
scroll to position [51, 0]
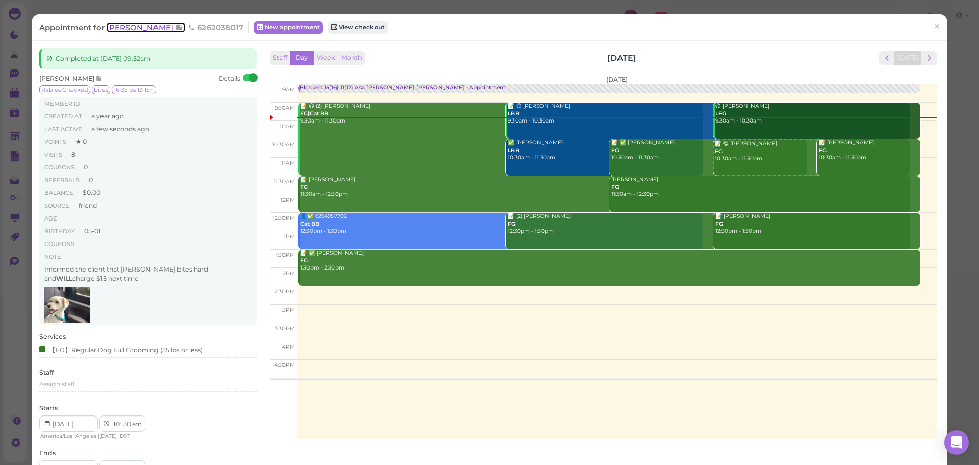
click at [131, 26] on span "[PERSON_NAME]" at bounding box center [141, 27] width 69 height 10
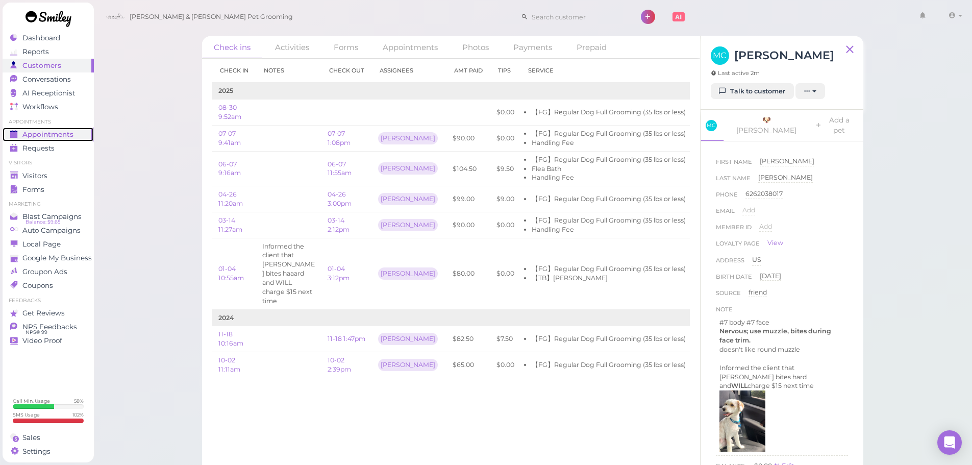
click at [71, 140] on link "Appointments" at bounding box center [48, 135] width 91 height 14
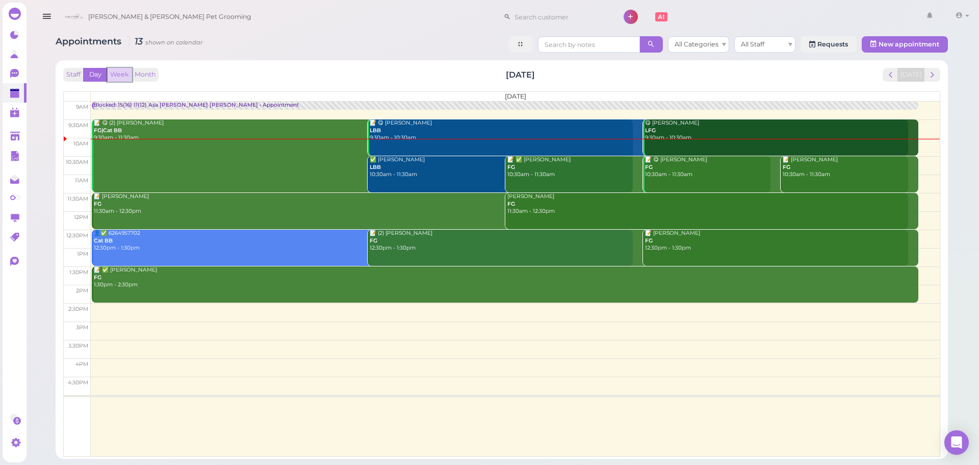
click at [120, 78] on button "Week" at bounding box center [119, 75] width 25 height 14
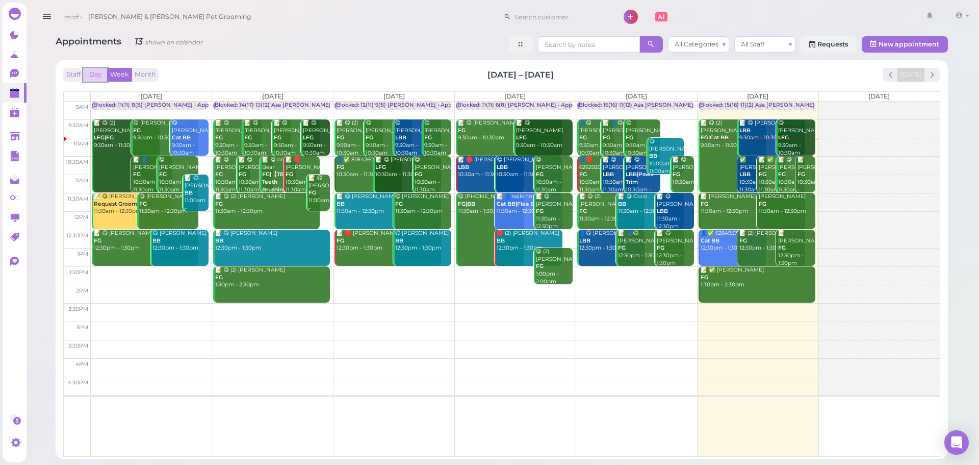
click at [104, 78] on button "Day" at bounding box center [95, 75] width 24 height 14
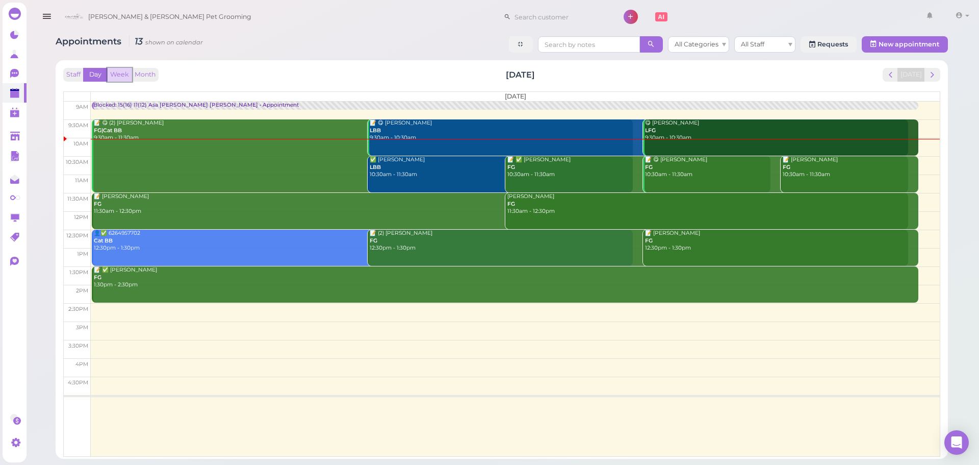
click at [115, 71] on button "Week" at bounding box center [119, 75] width 25 height 14
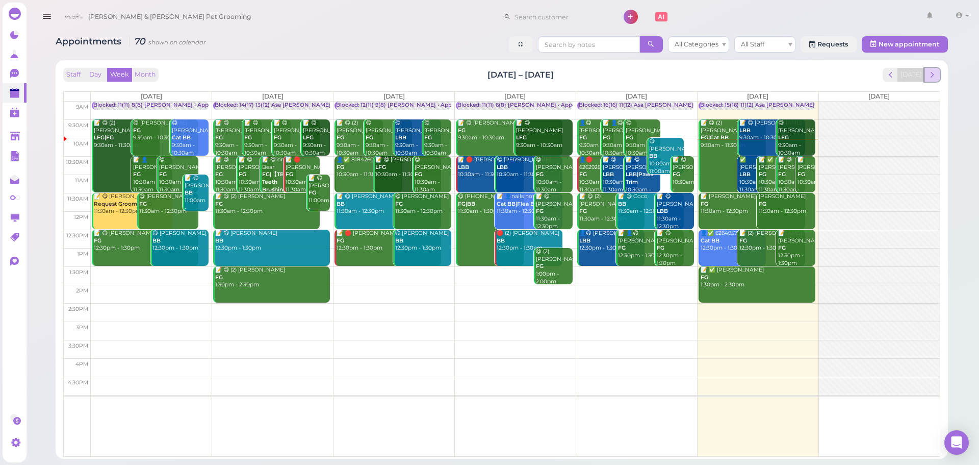
click at [932, 75] on span "next" at bounding box center [933, 75] width 10 height 10
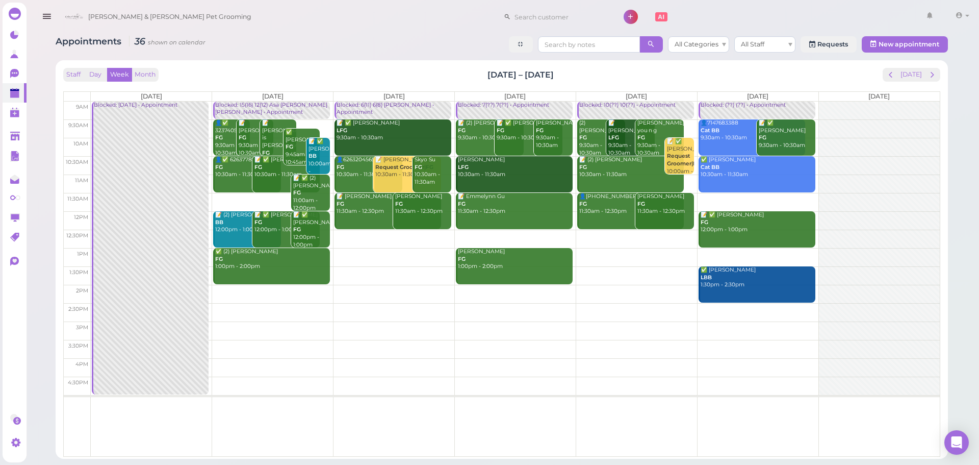
click at [304, 67] on div "Staff Day Week Month [DATE] – [DATE] [DATE] [DATE] [DATE] [DATE] [DATE] [DATE] …" at bounding box center [502, 259] width 882 height 388
click at [315, 69] on div "Staff Day Week Month [DATE] – [DATE] [DATE]" at bounding box center [501, 75] width 877 height 14
click at [316, 70] on div "Staff Day Week Month [DATE] – [DATE] [DATE]" at bounding box center [501, 75] width 877 height 14
click at [304, 70] on div "Staff Day Week Month [DATE] – [DATE] [DATE]" at bounding box center [501, 75] width 877 height 14
click at [304, 72] on div "Staff Day Week Month [DATE] – [DATE] [DATE]" at bounding box center [501, 75] width 877 height 14
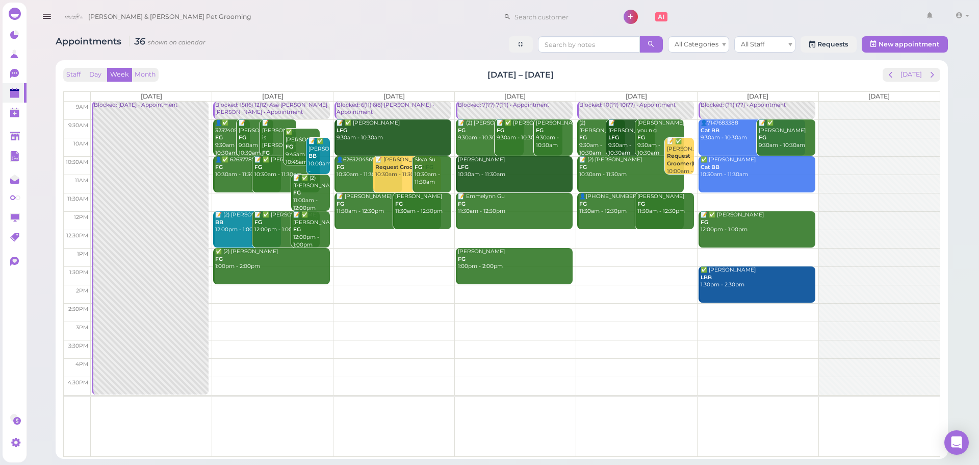
click at [305, 73] on div "Staff Day Week Month [DATE] – [DATE] [DATE]" at bounding box center [501, 75] width 877 height 14
click at [325, 66] on div "Staff Day Week Month [DATE] – [DATE] [DATE] [DATE] [DATE] [DATE] [DATE] [DATE] …" at bounding box center [502, 259] width 882 height 388
click at [913, 72] on button "[DATE]" at bounding box center [912, 75] width 28 height 14
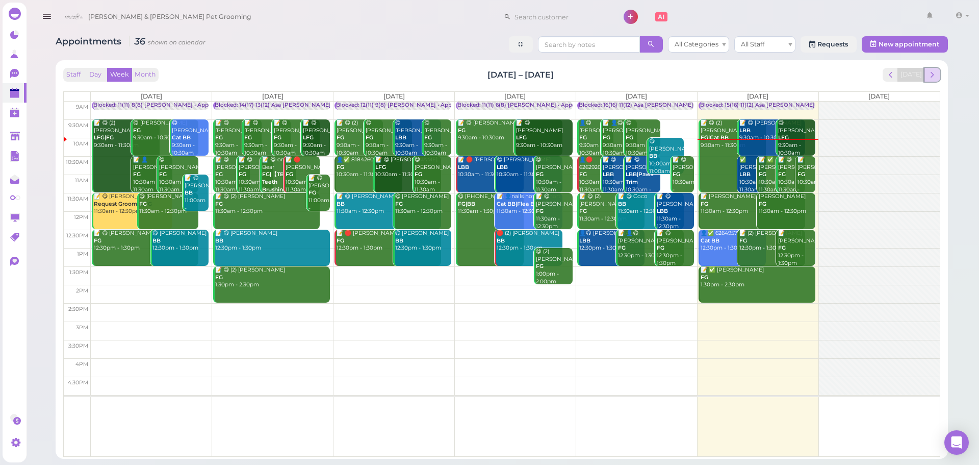
click at [933, 72] on span "next" at bounding box center [933, 75] width 10 height 10
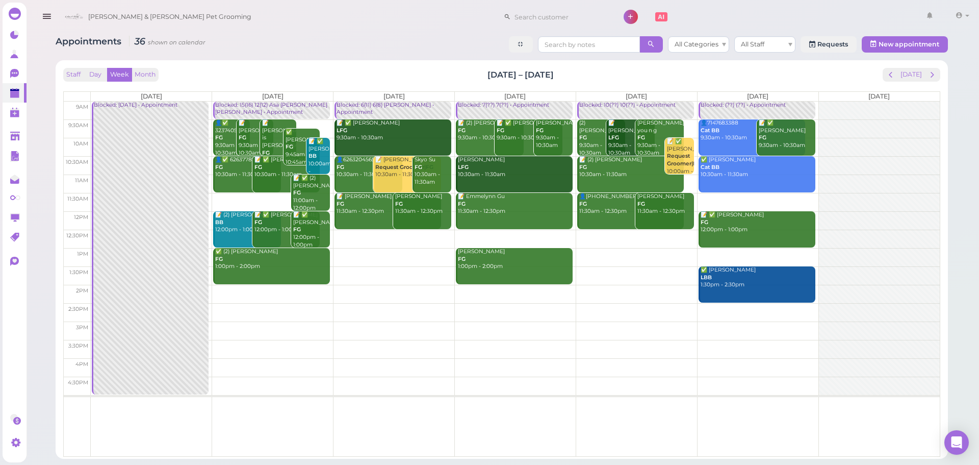
click at [318, 78] on div "Staff Day Week Month [DATE] – [DATE] [DATE]" at bounding box center [501, 75] width 877 height 14
click at [285, 80] on div "Staff Day Week Month [DATE] – [DATE] [DATE]" at bounding box center [501, 75] width 877 height 14
click at [906, 68] on button "[DATE]" at bounding box center [912, 75] width 28 height 14
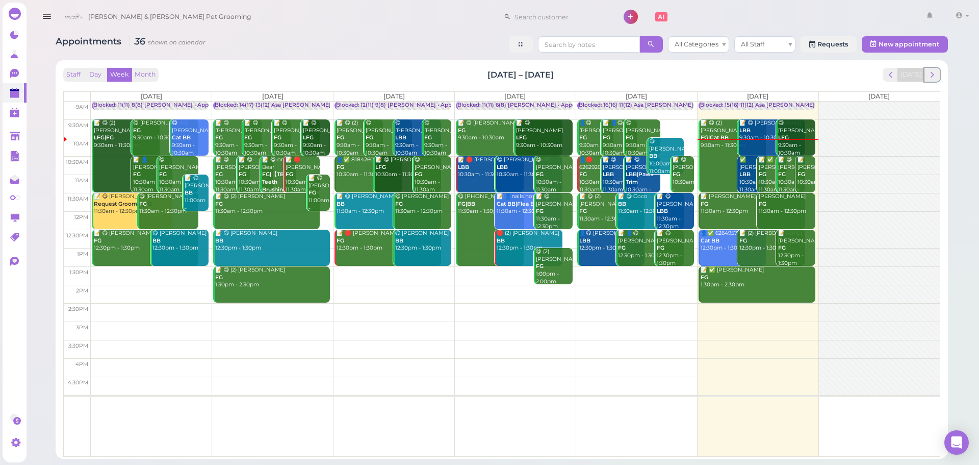
click at [931, 70] on span "next" at bounding box center [933, 75] width 10 height 10
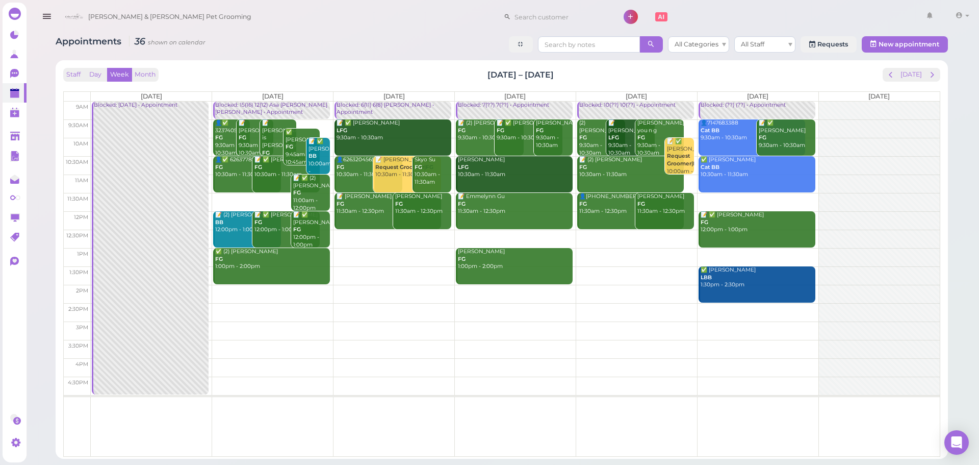
click at [240, 31] on div "[PERSON_NAME] & [PERSON_NAME] Pet Grooming 1 Account [PERSON_NAME]" at bounding box center [516, 17] width 913 height 29
click at [449, 38] on div "Appointments 36 shown on calendar All Categories All Staff Requests New appoint…" at bounding box center [502, 45] width 893 height 19
click at [360, 22] on div "[PERSON_NAME] & [PERSON_NAME] Pet Grooming 1 Account [PERSON_NAME]" at bounding box center [516, 17] width 913 height 29
click at [332, 160] on td at bounding box center [515, 165] width 849 height 18
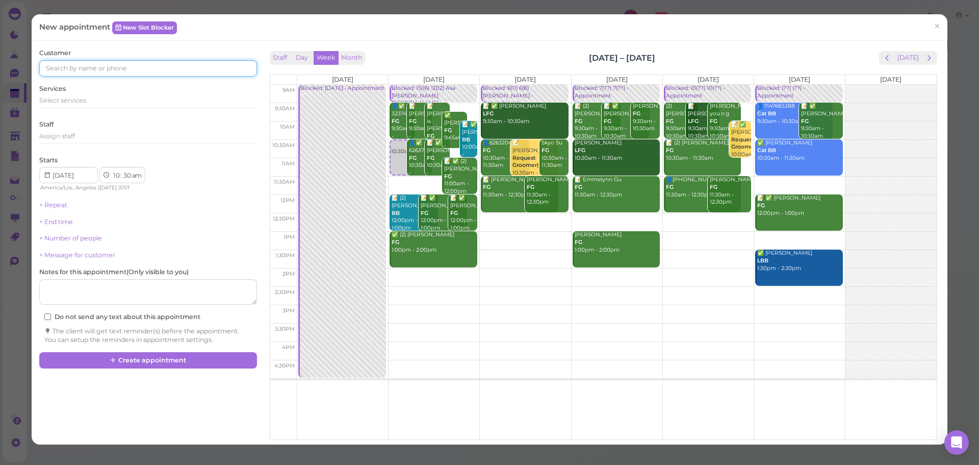
click at [117, 68] on input at bounding box center [147, 68] width 217 height 16
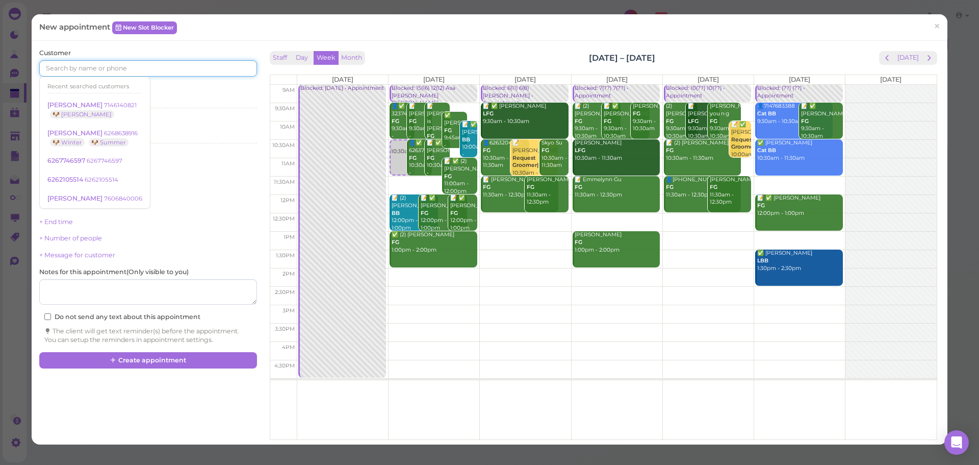
type input "6"
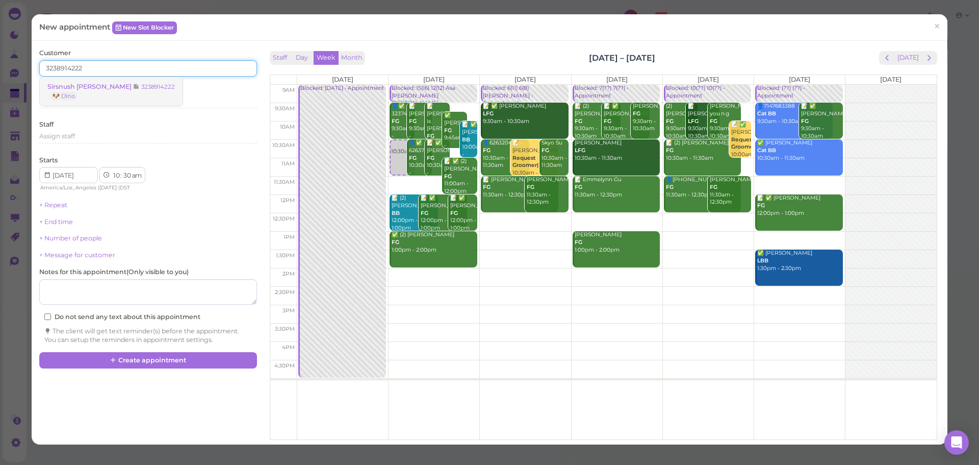
type input "3238914222"
click at [100, 92] on link "Sirsnush [PERSON_NAME] 3238914222 🐶 Dino" at bounding box center [111, 91] width 143 height 29
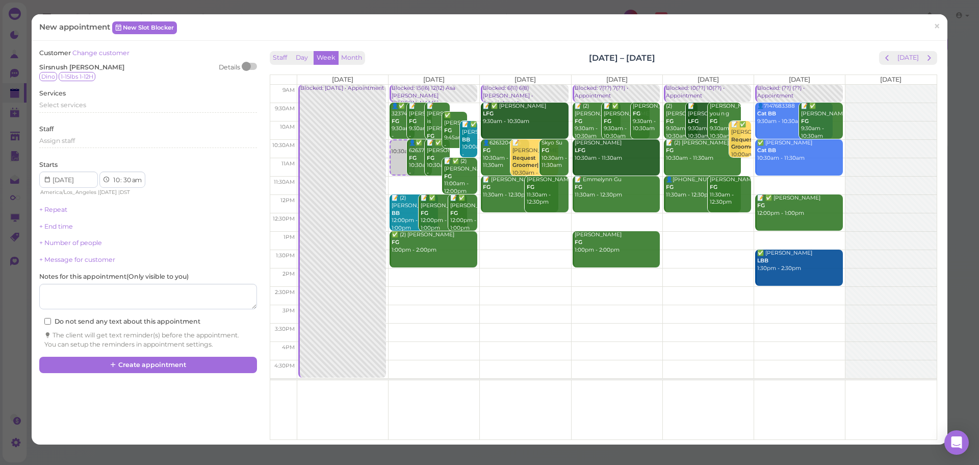
click at [146, 85] on div "Customer Change customer Sirsnush [PERSON_NAME] Details Dino 1-15lbs 1-12H Serv…" at bounding box center [147, 198] width 217 height 300
click at [245, 66] on div at bounding box center [246, 66] width 9 height 9
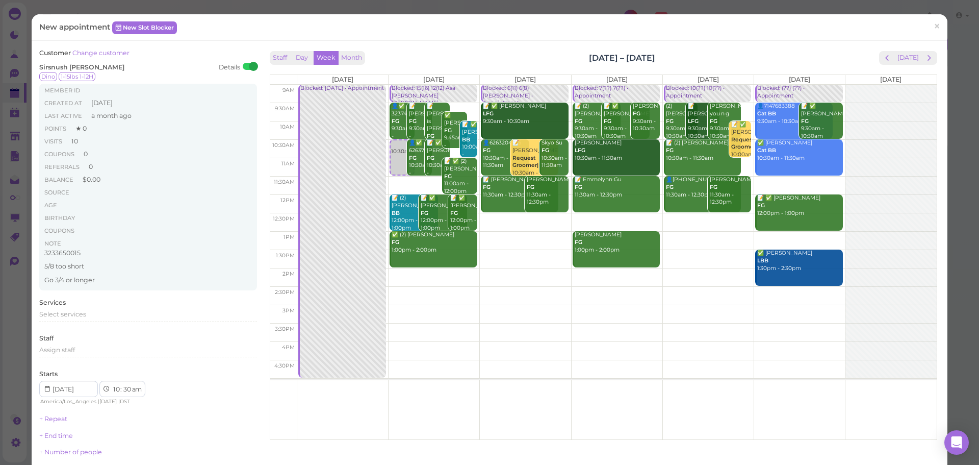
click at [245, 66] on div at bounding box center [250, 66] width 14 height 7
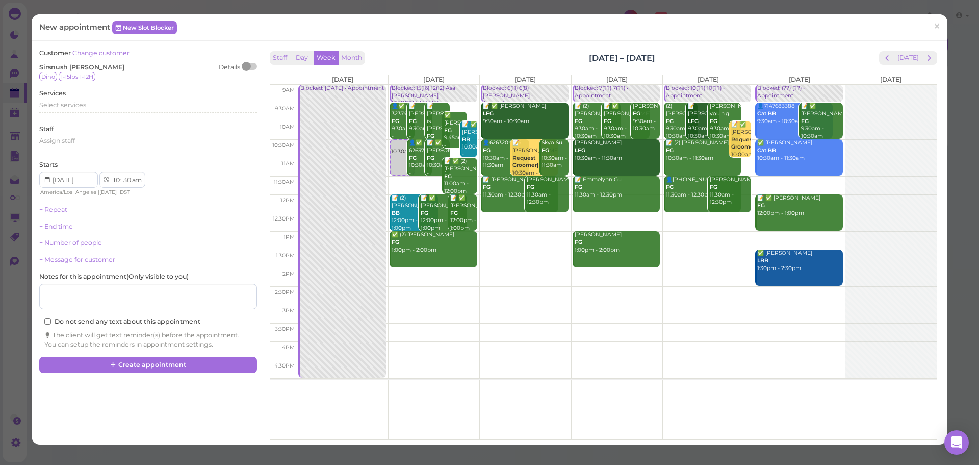
click at [251, 64] on div at bounding box center [250, 66] width 14 height 7
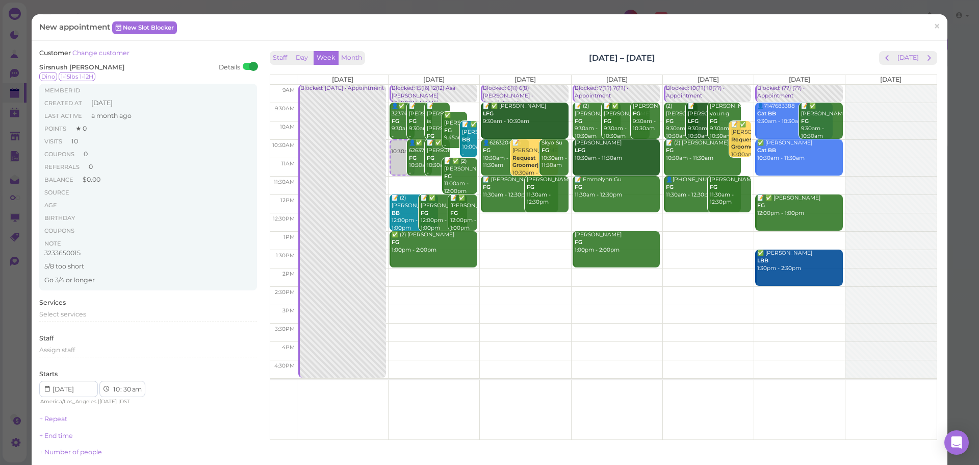
click at [385, 49] on div "Staff Day Week Month [DATE] – [DATE] [DATE] [DATE] [DATE] [DATE] [DATE] [DATE] …" at bounding box center [603, 242] width 673 height 388
click at [77, 315] on span "Select services" at bounding box center [62, 314] width 47 height 8
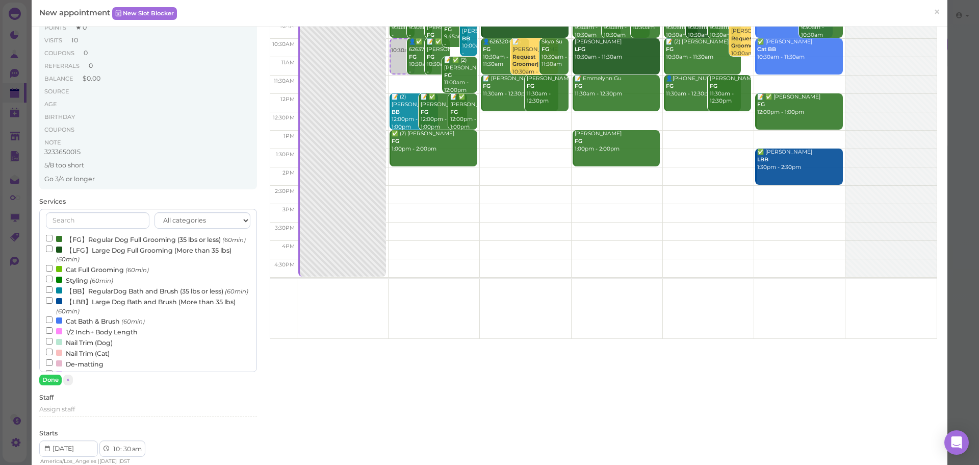
scroll to position [102, 0]
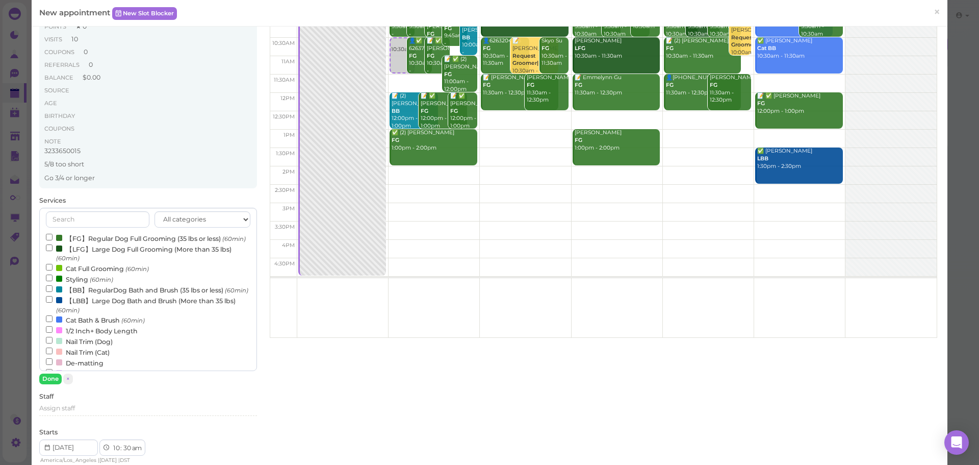
click at [148, 239] on label "【FG】Regular Dog Full Grooming (35 lbs or less) (60min)" at bounding box center [146, 238] width 200 height 11
click at [53, 239] on input "【FG】Regular Dog Full Grooming (35 lbs or less) (60min)" at bounding box center [49, 237] width 7 height 7
click at [109, 220] on input "text" at bounding box center [97, 219] width 103 height 16
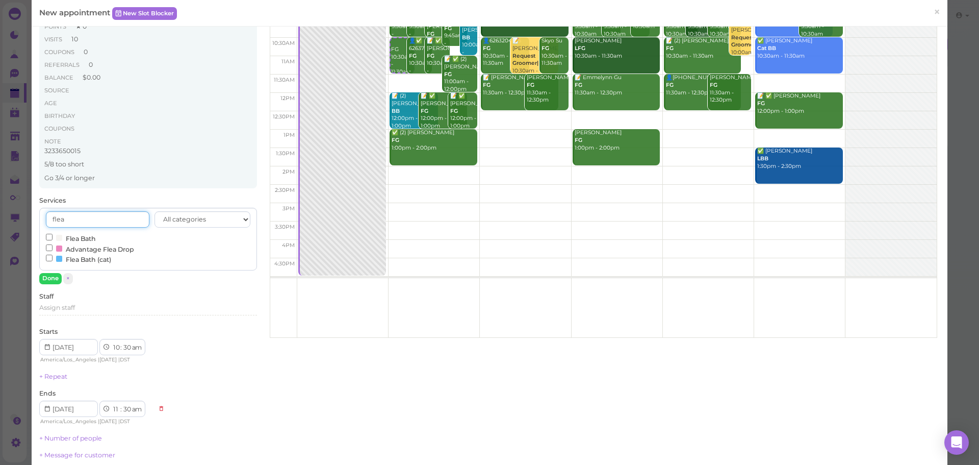
type input "flea"
click at [80, 237] on label "Flea Bath" at bounding box center [71, 238] width 50 height 11
click at [53, 237] on input "Flea Bath" at bounding box center [49, 237] width 7 height 7
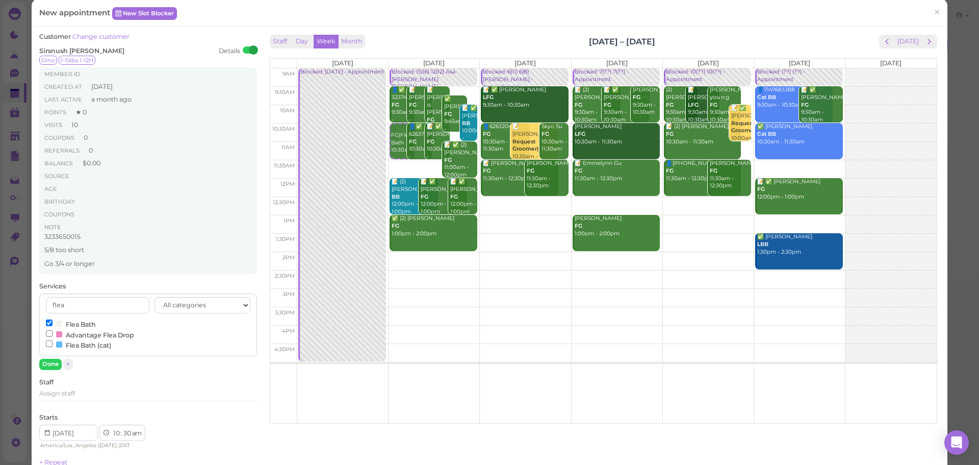
scroll to position [0, 0]
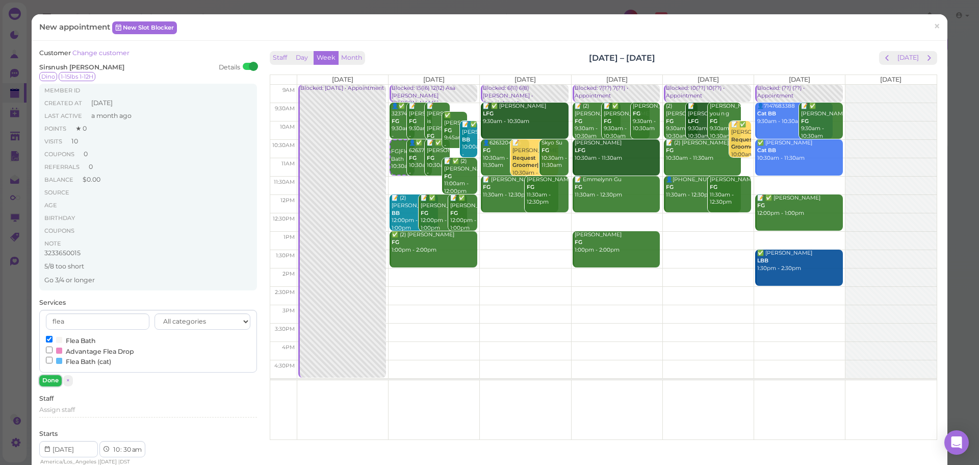
click at [55, 378] on button "Done" at bounding box center [50, 380] width 22 height 11
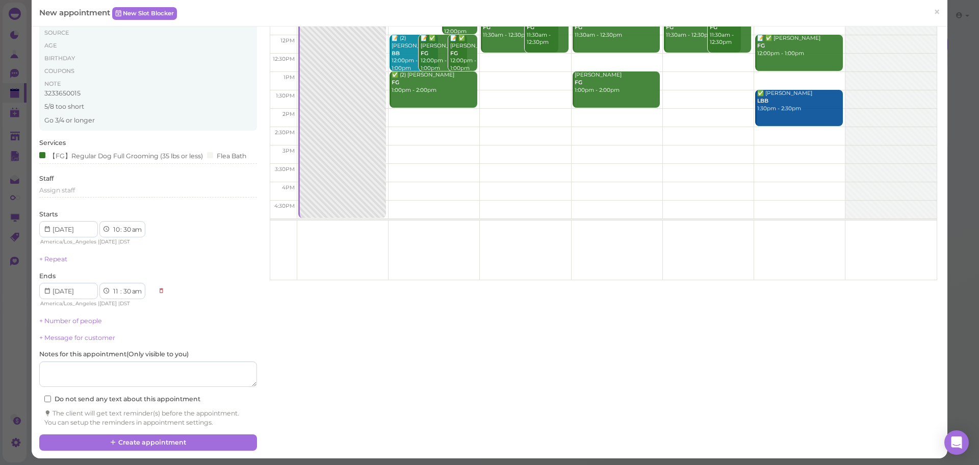
scroll to position [167, 0]
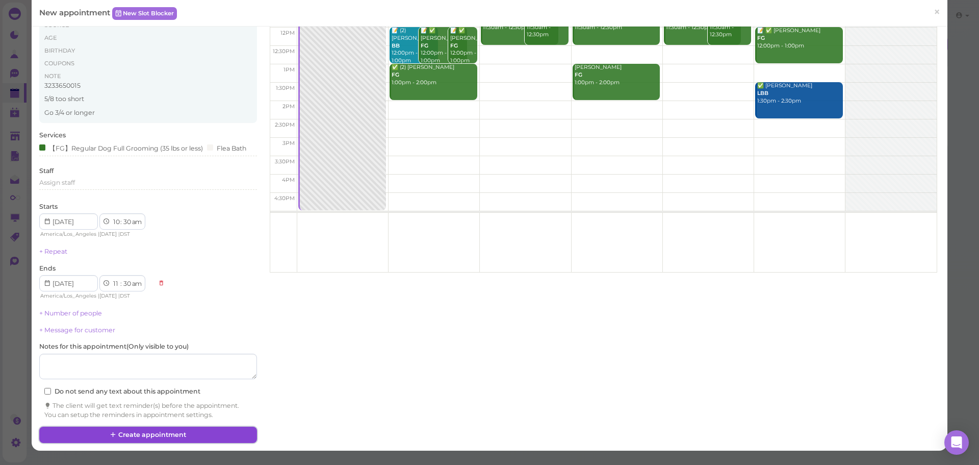
click at [142, 439] on button "Create appointment" at bounding box center [147, 434] width 217 height 16
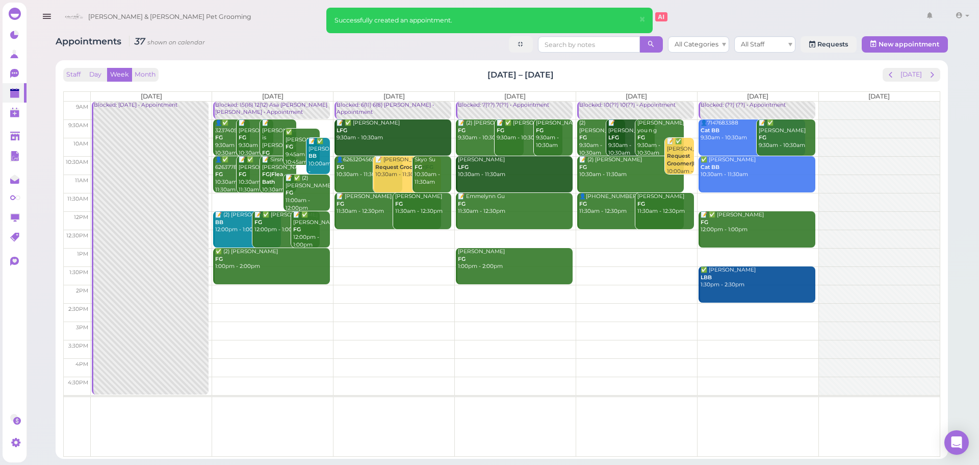
click at [242, 70] on div "Staff Day Week Month Sep 1 – 7, 2025 Today" at bounding box center [501, 75] width 877 height 14
click at [249, 69] on div "Staff Day Week Month Sep 1 – 7, 2025 Today" at bounding box center [501, 75] width 877 height 14
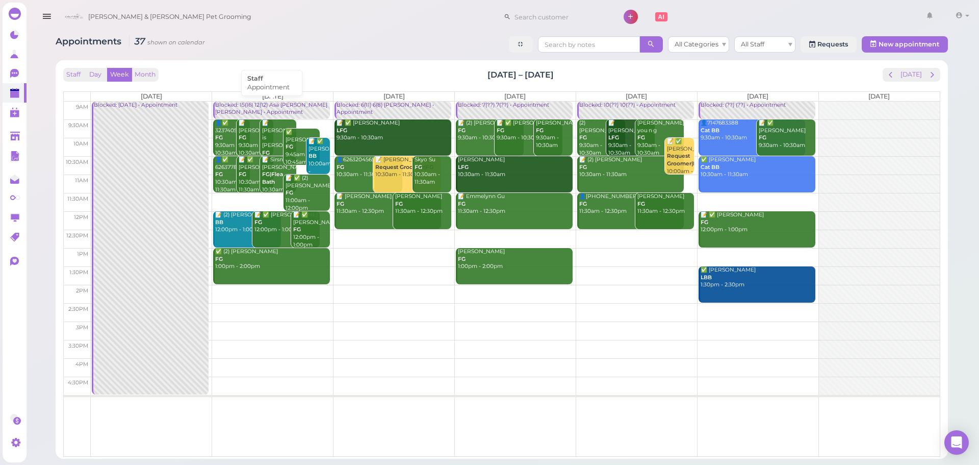
click at [255, 106] on div "Blocked: 15(16) 12(12) Asa Helen Rebecca • Appointment" at bounding box center [272, 108] width 115 height 15
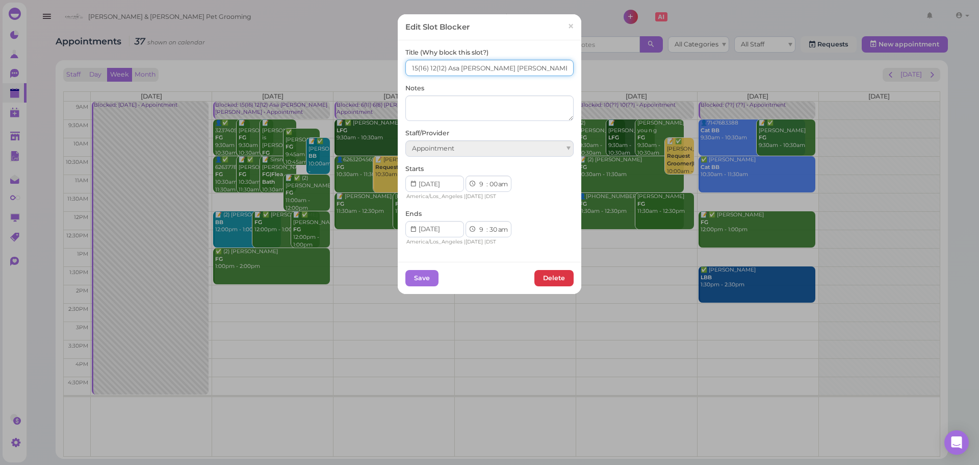
click at [413, 66] on input "15(16) 12(12) Asa Helen Rebecca" at bounding box center [489, 68] width 168 height 16
click at [433, 66] on input "16(16) 12(12) Asa Helen Rebecca" at bounding box center [489, 68] width 168 height 16
type input "16(16) 13(12) Asa Helen Rebecca"
click at [415, 281] on button "Save" at bounding box center [421, 278] width 33 height 16
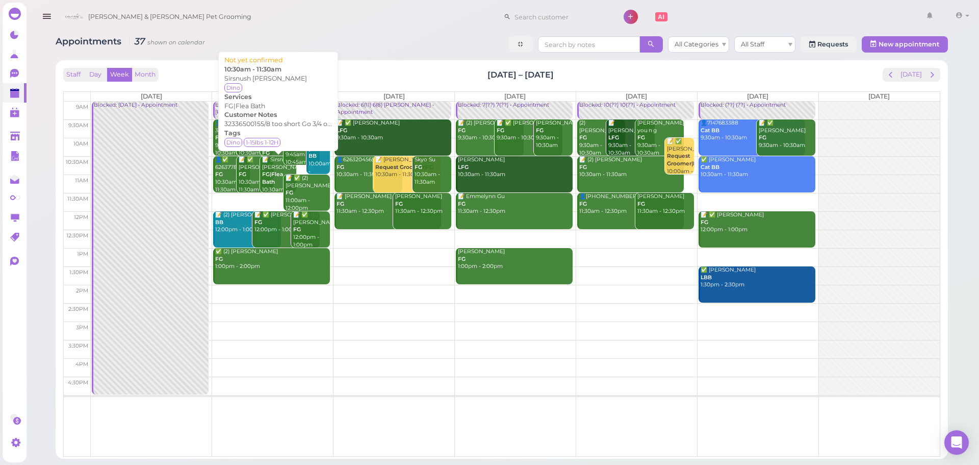
click at [273, 166] on div "📝 Sirsnush Ohanyan FG|Flea Bath 10:30am - 11:30am" at bounding box center [279, 178] width 35 height 45
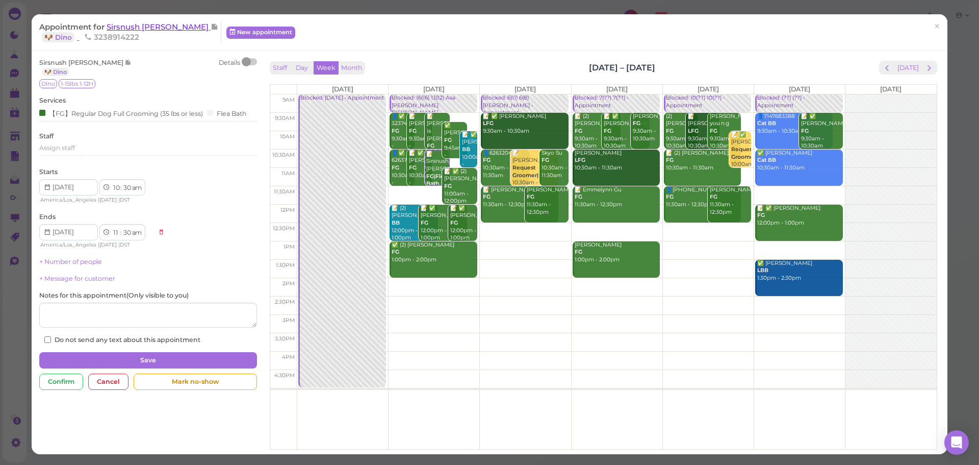
drag, startPoint x: 150, startPoint y: 21, endPoint x: 151, endPoint y: 27, distance: 5.7
click at [150, 22] on div "Appointment for Sirsnush Ohanyan 🐶 Dino 3238914222 New appointment ×" at bounding box center [490, 32] width 916 height 36
click at [151, 27] on span "Sirsnush [PERSON_NAME]" at bounding box center [159, 27] width 104 height 10
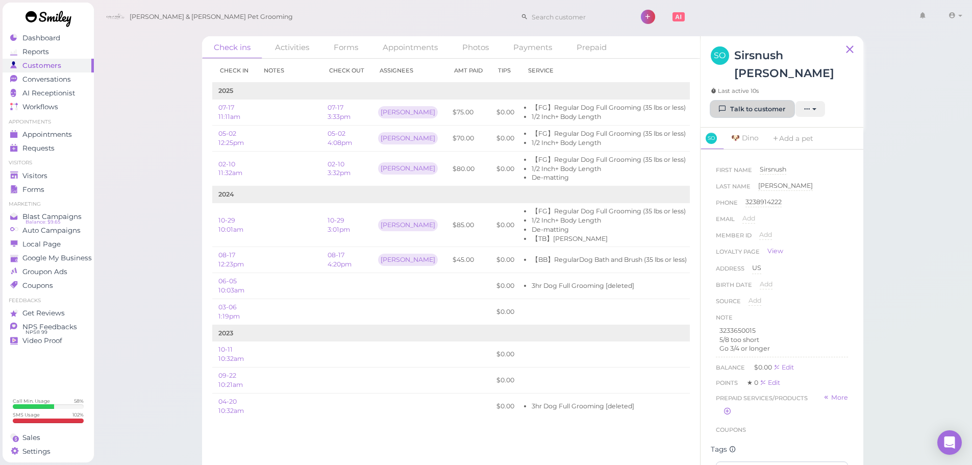
click at [775, 101] on link "Talk to customer" at bounding box center [751, 109] width 83 height 16
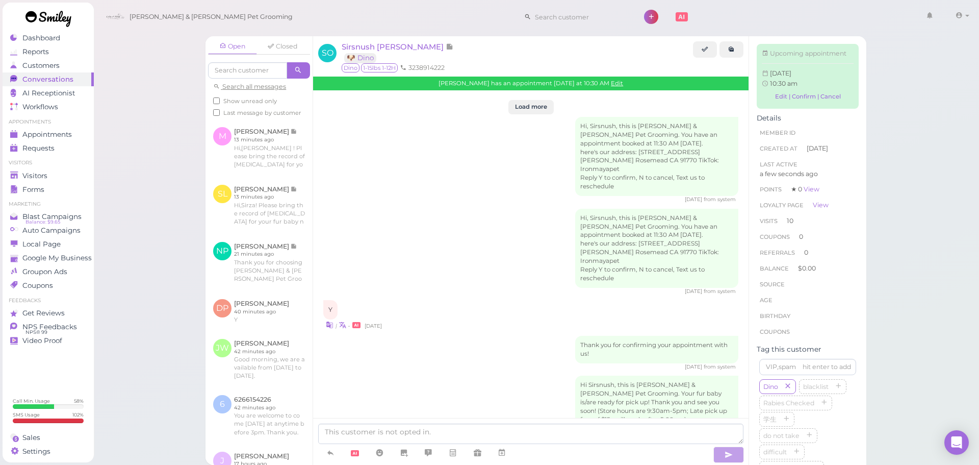
scroll to position [1666, 0]
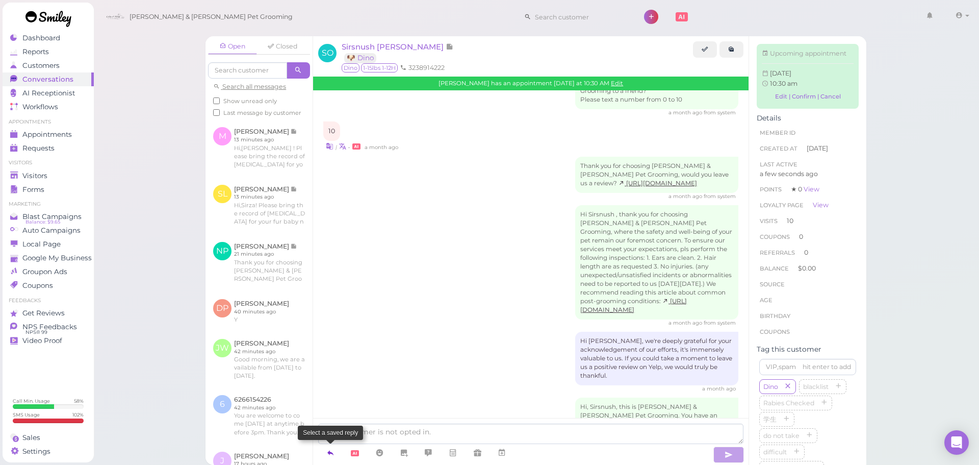
click at [330, 449] on icon at bounding box center [330, 452] width 8 height 10
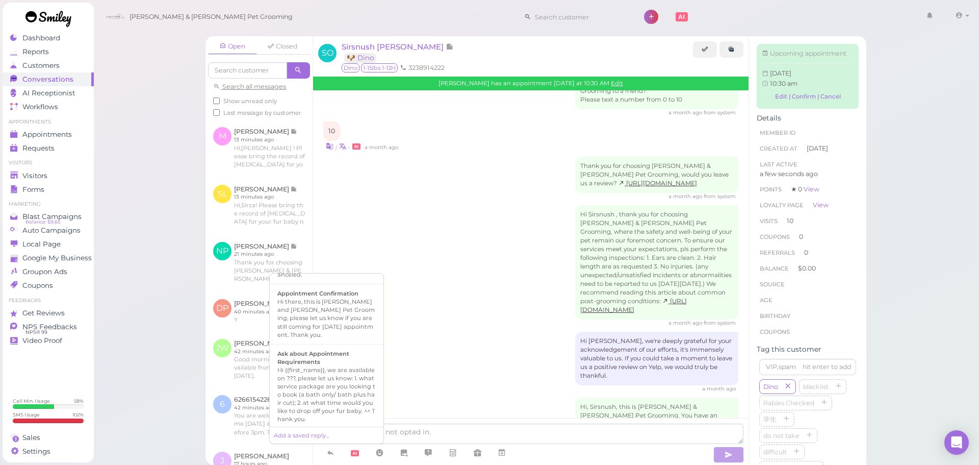
scroll to position [255, 0]
click at [320, 394] on div "Hi,{{first_name}}! Please bring the record of rabies vaccination for your fur b…" at bounding box center [326, 424] width 98 height 66
type textarea "Hi,{{first_name}}! Please bring the record of rabies vaccination for your fur b…"
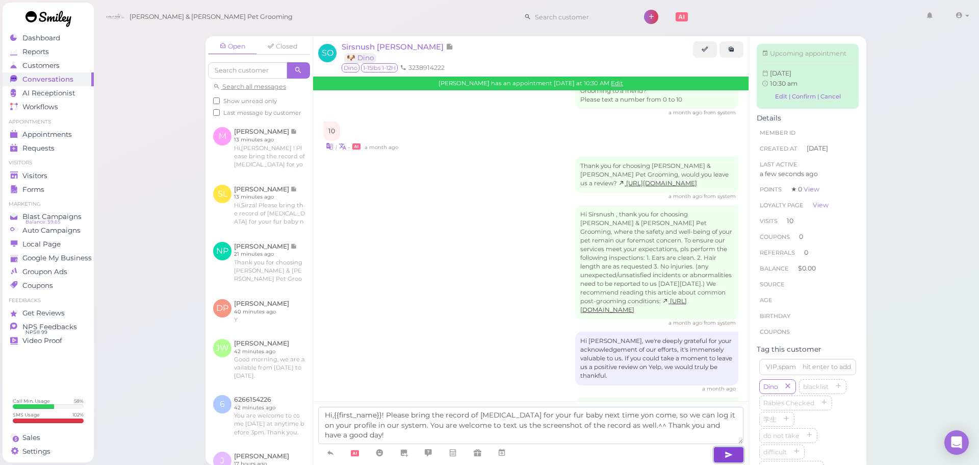
click at [738, 452] on button "button" at bounding box center [729, 454] width 31 height 16
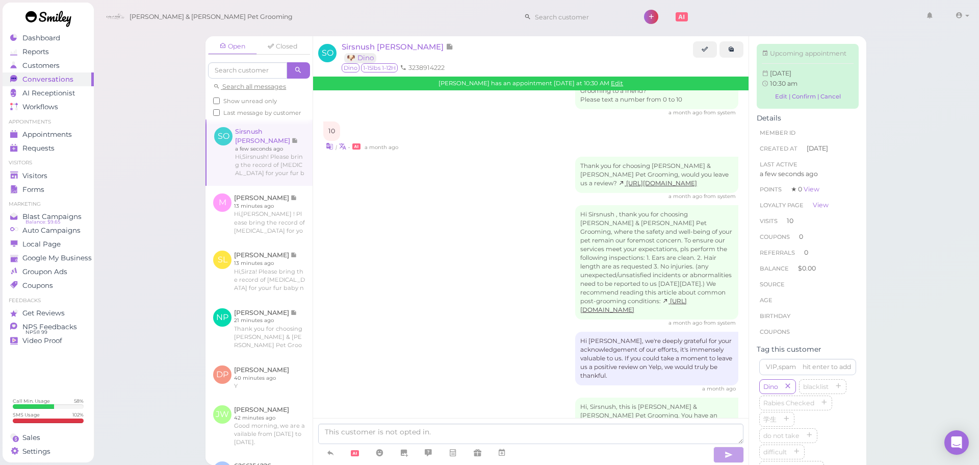
scroll to position [1724, 0]
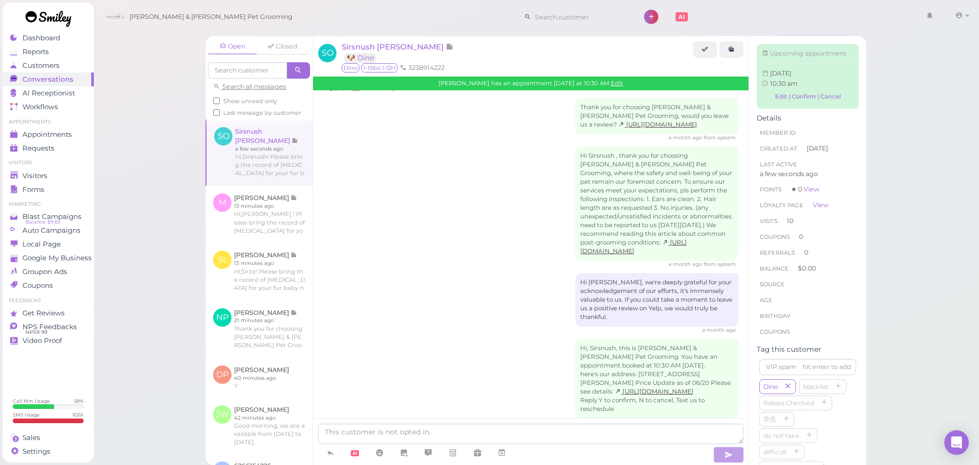
click at [432, 326] on div "a month ago" at bounding box center [530, 329] width 415 height 7
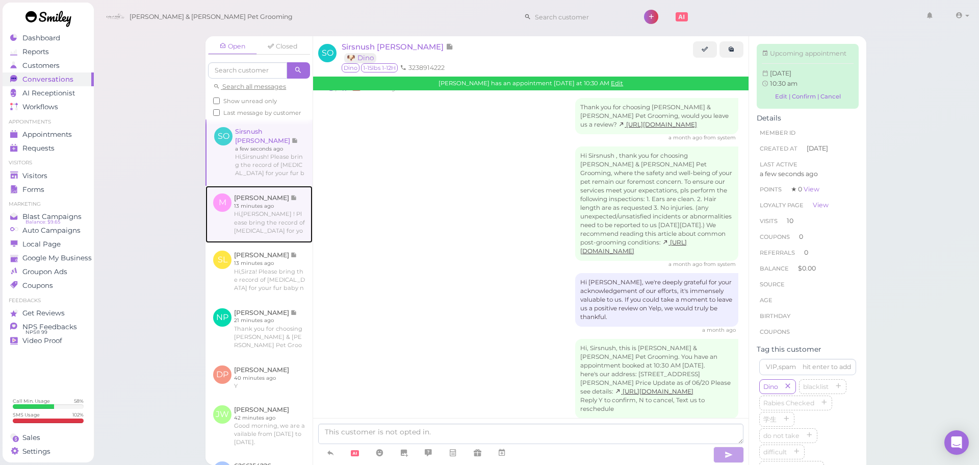
click at [264, 212] on link at bounding box center [259, 214] width 107 height 57
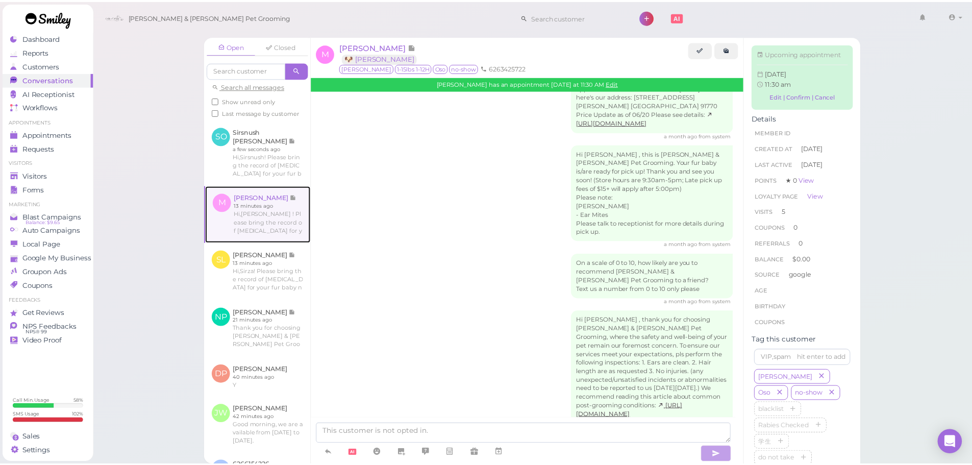
scroll to position [1870, 0]
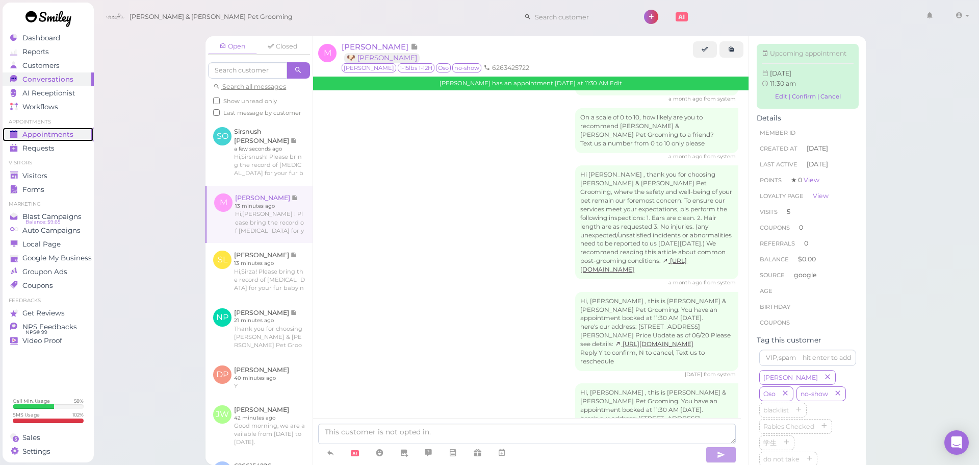
click at [27, 137] on span "Appointments" at bounding box center [47, 134] width 51 height 9
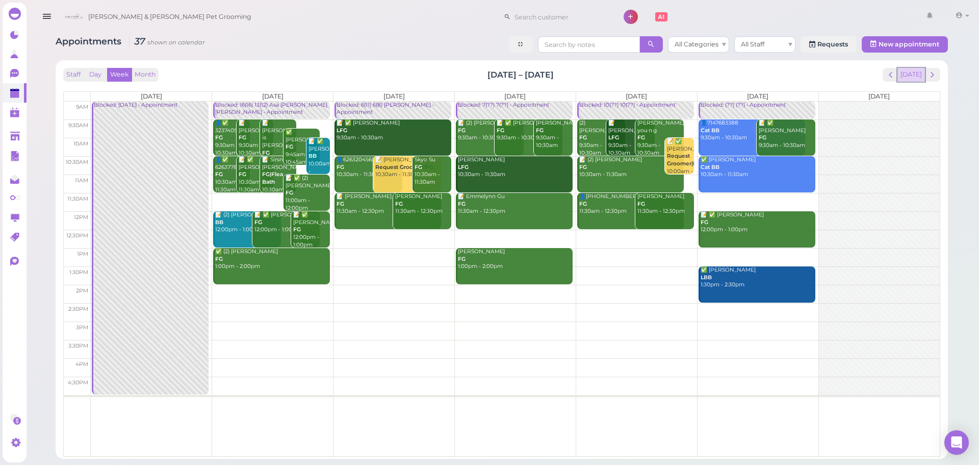
click at [919, 76] on button "Today" at bounding box center [912, 75] width 28 height 14
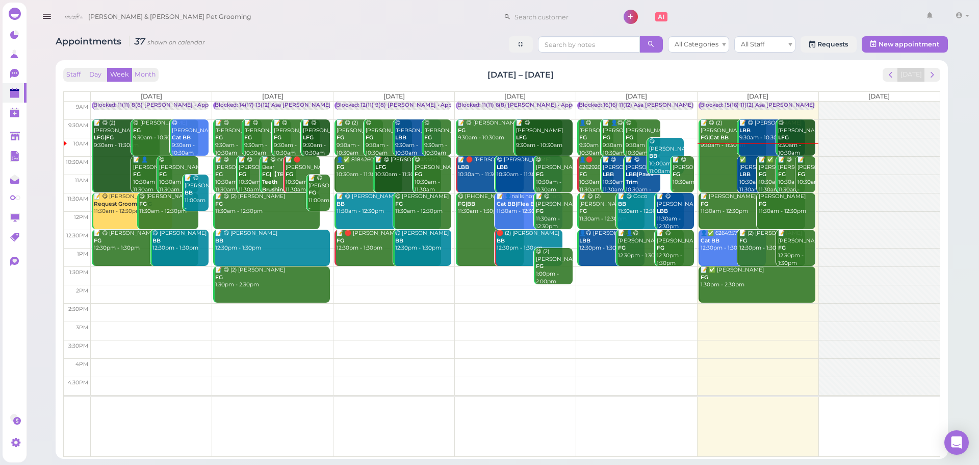
click at [742, 79] on div "Staff Day Week Month Aug 25 – 31, 2025 Today" at bounding box center [501, 75] width 877 height 14
click at [709, 65] on div "Staff Day Week Month Aug 25 – 31, 2025 Today Mon 8/25 Tue 8/26 Wed 8/27 Thu 8/2…" at bounding box center [502, 259] width 882 height 388
click at [701, 75] on div "Staff Day Week Month Aug 25 – 31, 2025 Today" at bounding box center [501, 75] width 877 height 14
click at [816, 158] on td at bounding box center [515, 165] width 849 height 18
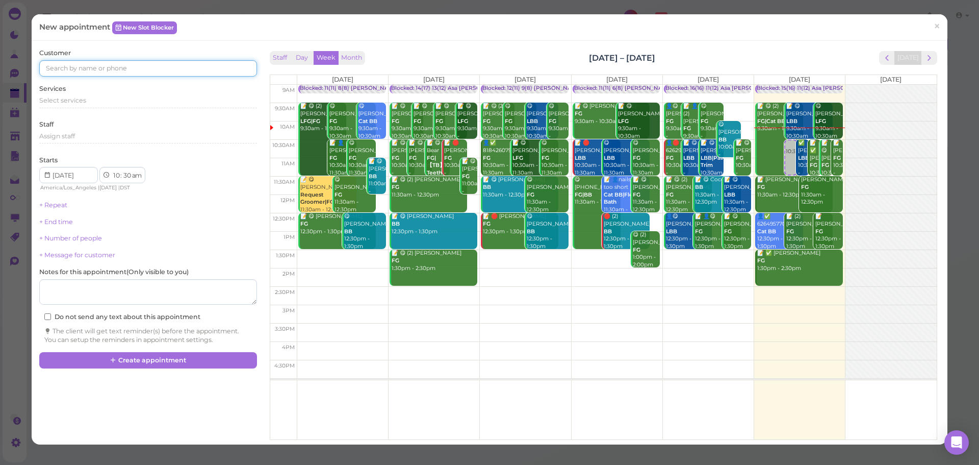
click at [90, 66] on input at bounding box center [147, 68] width 217 height 16
click at [92, 64] on input "2138201087" at bounding box center [147, 68] width 217 height 16
type input "2138201087"
click at [148, 85] on div "Services Select services" at bounding box center [147, 98] width 217 height 28
click at [80, 96] on span "Select services" at bounding box center [62, 100] width 47 height 8
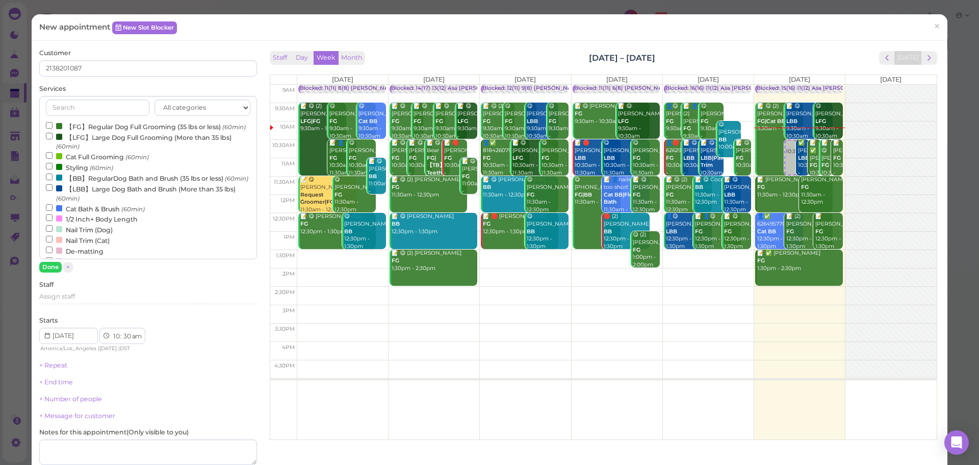
click at [95, 214] on label "Cat Bath & Brush (60min)" at bounding box center [95, 208] width 99 height 11
click at [53, 211] on input "Cat Bath & Brush (60min)" at bounding box center [49, 207] width 7 height 7
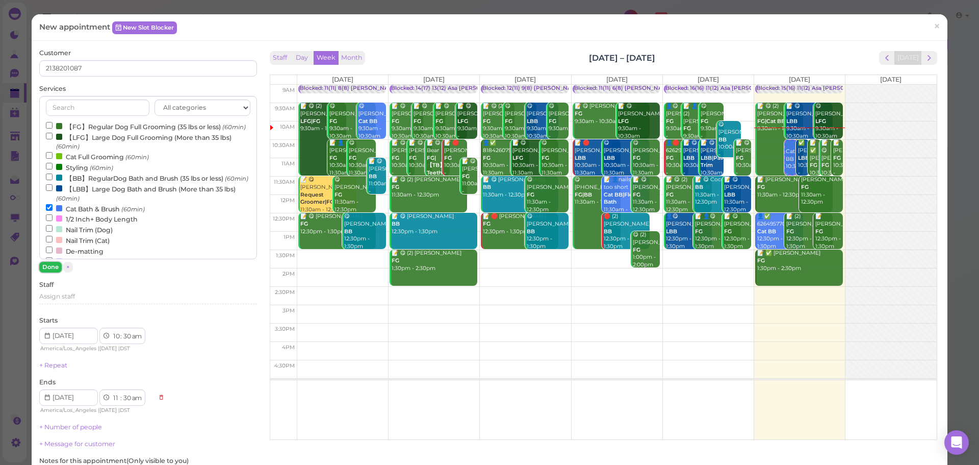
click at [50, 265] on button "Done" at bounding box center [50, 267] width 22 height 11
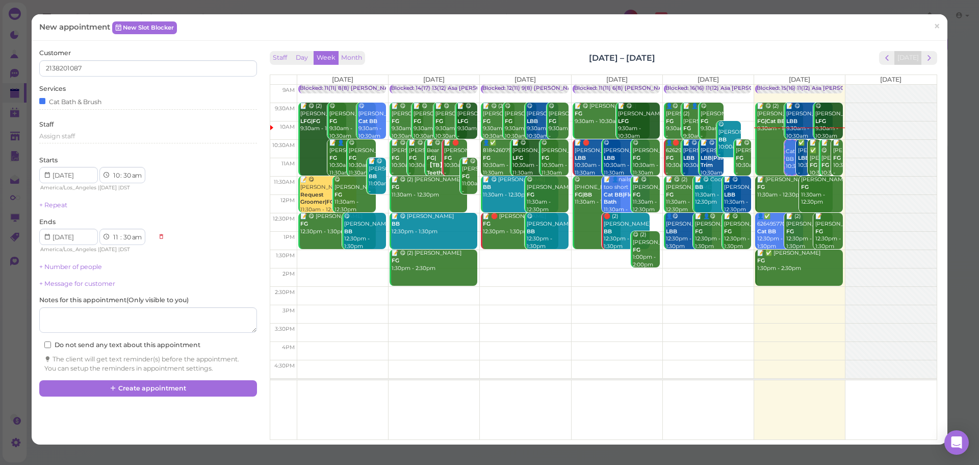
click at [254, 25] on div "New appointment New Slot Blocker ×" at bounding box center [489, 27] width 901 height 11
click at [124, 318] on textarea at bounding box center [147, 320] width 217 height 26
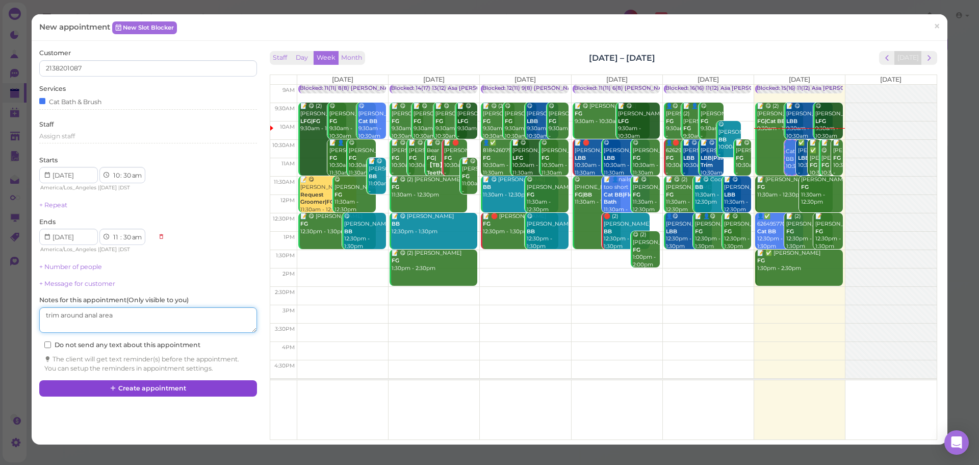
type textarea "trim around anal area"
click at [147, 393] on button "Create appointment" at bounding box center [147, 388] width 217 height 16
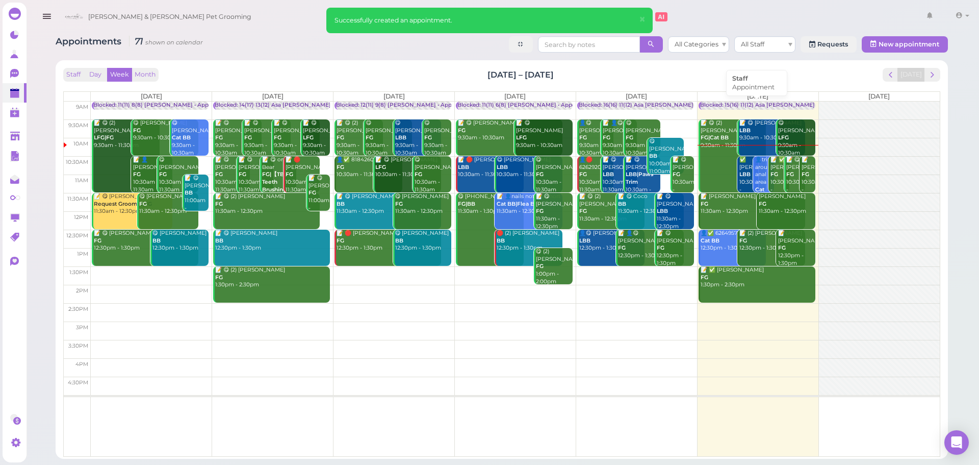
click at [758, 104] on div "Blocked: 15(16) 11(12) Asa Helen Rebecca • Appointment" at bounding box center [803, 105] width 206 height 8
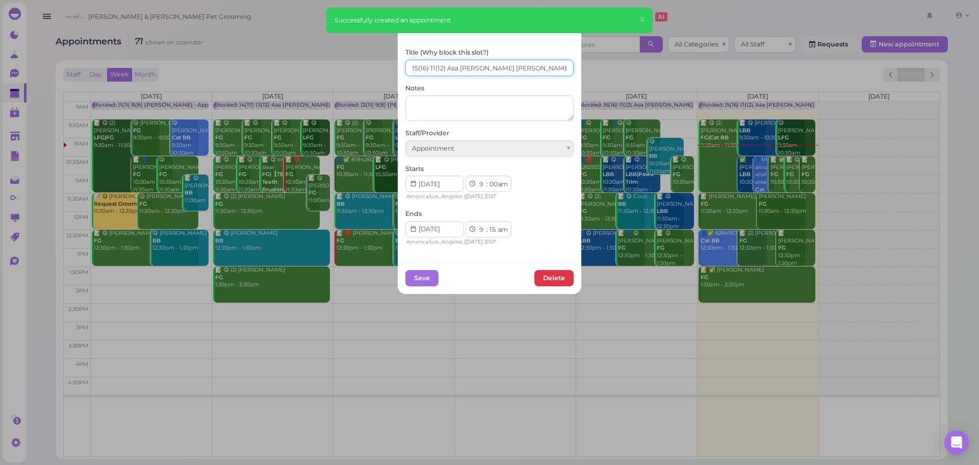
click at [413, 66] on input "15(16) 11(12) Asa Helen Rebecca" at bounding box center [489, 68] width 168 height 16
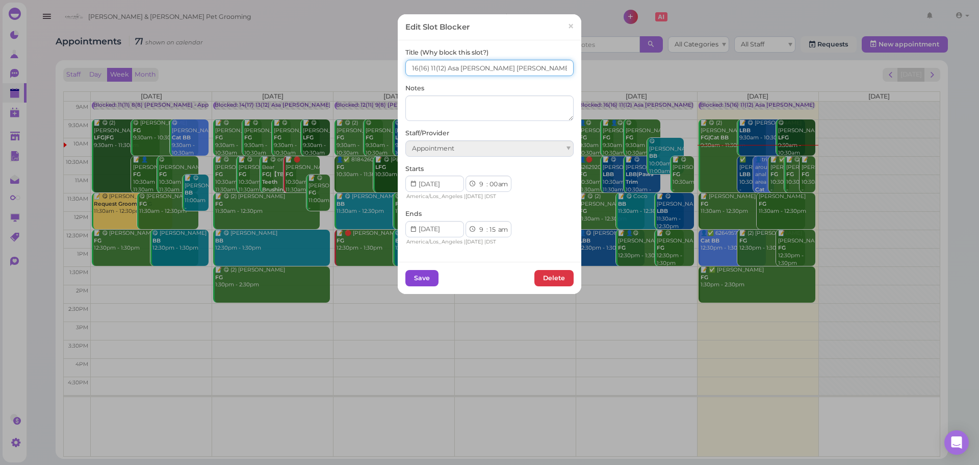
type input "16(16) 11(12) Asa Helen Rebecca"
click at [416, 282] on button "Save" at bounding box center [421, 278] width 33 height 16
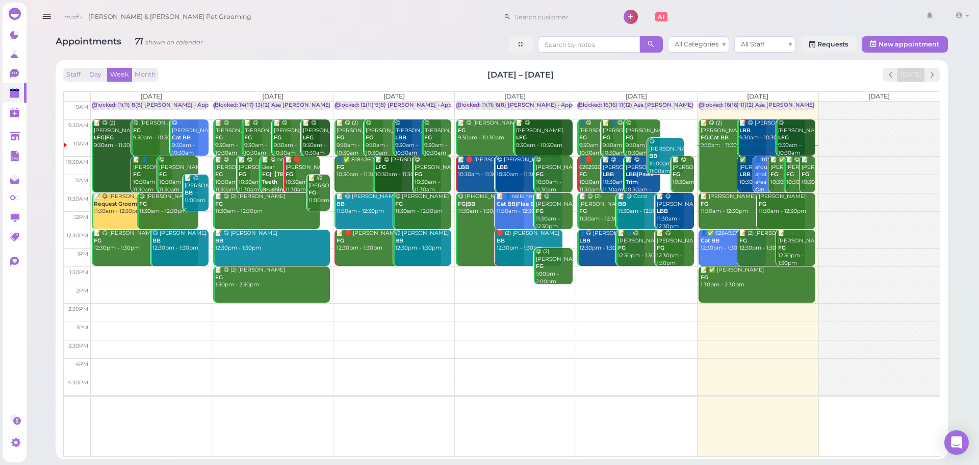
click at [795, 72] on div "Staff Day Week Month Aug 25 – 31, 2025 Today" at bounding box center [501, 75] width 877 height 14
click at [933, 78] on span "next" at bounding box center [933, 75] width 10 height 10
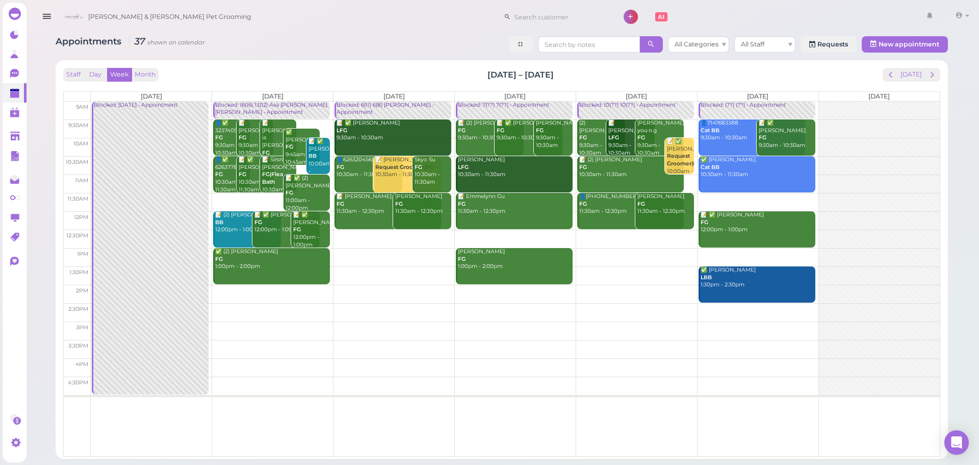
click at [284, 65] on div "Staff Day Week Month Sep 1 – 7, 2025 Today Mon 9/1 Tue 9/2 Wed 9/3 Thu 9/4 Fri …" at bounding box center [502, 259] width 882 height 388
click at [321, 73] on div "Staff Day Week Month Sep 1 – 7, 2025 Today" at bounding box center [501, 75] width 877 height 14
click at [321, 74] on div "Staff Day Week Month Sep 1 – 7, 2025 Today" at bounding box center [501, 75] width 877 height 14
click at [332, 86] on div "Staff Day Week Month Sep 1 – 7, 2025 Today Mon 9/1 Tue 9/2 Wed 9/3 Thu 9/4 Fri …" at bounding box center [501, 262] width 877 height 389
click at [335, 84] on div "Staff Day Week Month Sep 1 – 7, 2025 Today Mon 9/1 Tue 9/2 Wed 9/3 Thu 9/4 Fri …" at bounding box center [501, 262] width 877 height 389
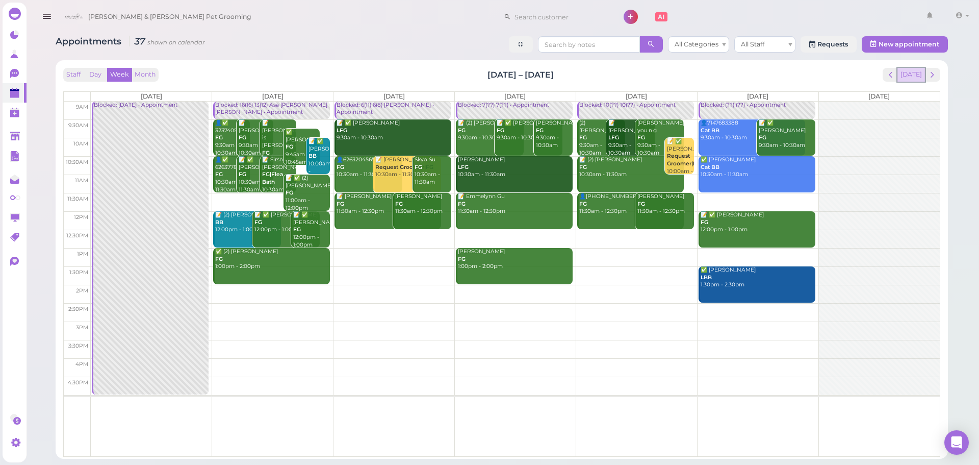
click at [915, 71] on button "Today" at bounding box center [912, 75] width 28 height 14
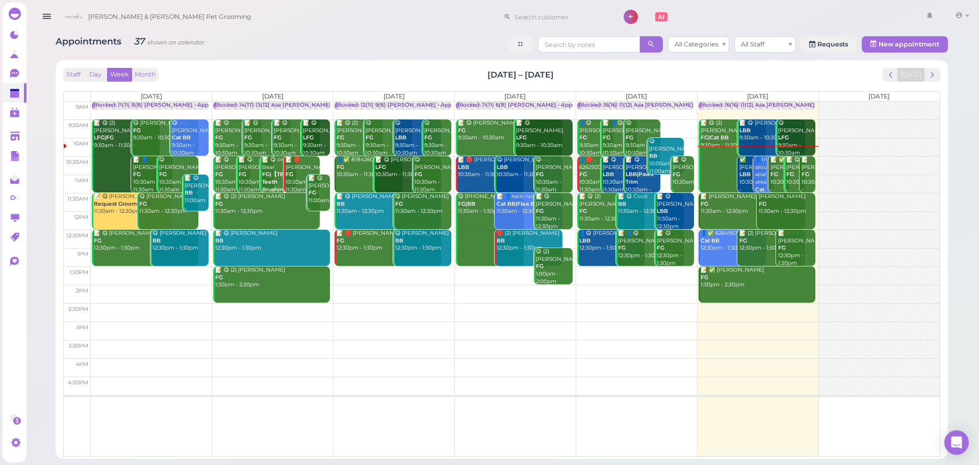
click at [842, 72] on div "Staff Day Week Month Aug 25 – 31, 2025 Today" at bounding box center [501, 75] width 877 height 14
click at [935, 76] on span "next" at bounding box center [933, 75] width 10 height 10
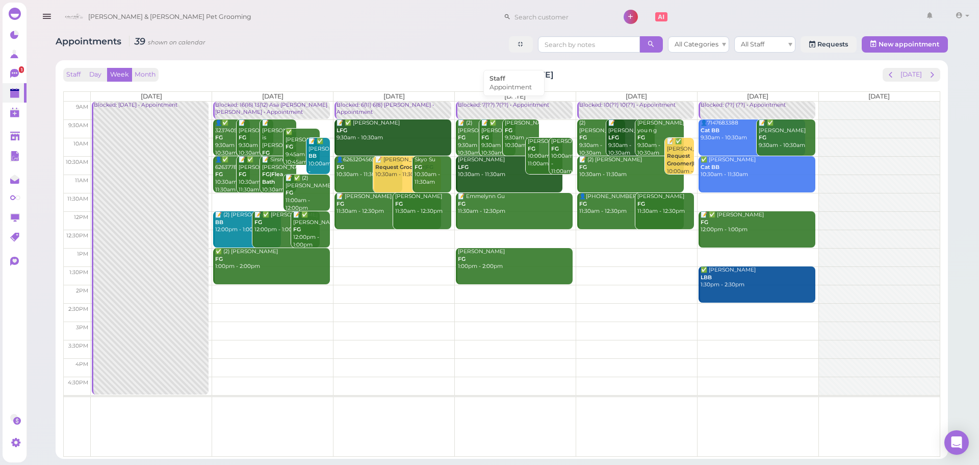
click at [519, 107] on div "Blocked: 7(??) 7(??) • Appointment" at bounding box center [514, 105] width 115 height 8
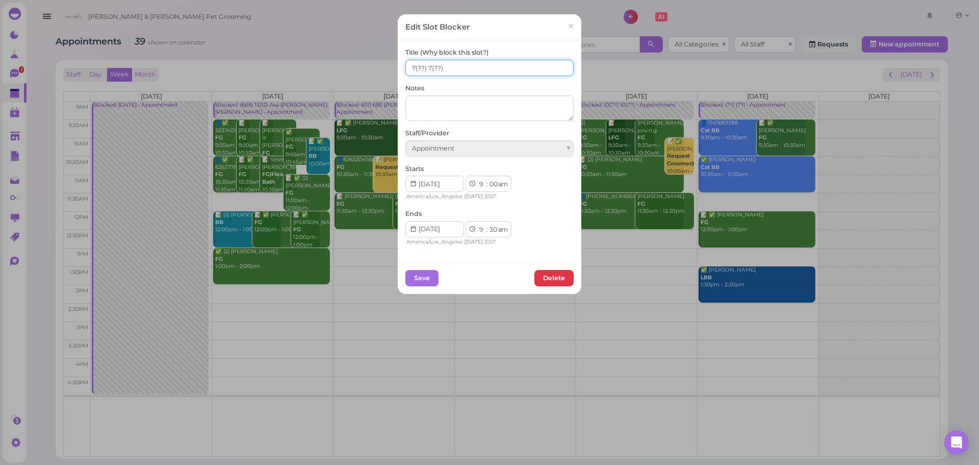
click at [425, 66] on input "7(??) 7(??)" at bounding box center [489, 68] width 168 height 16
click at [412, 66] on input "7(??) 8(??)" at bounding box center [489, 68] width 168 height 16
type input "8(??) 8(??)"
click at [423, 275] on button "Save" at bounding box center [421, 278] width 33 height 16
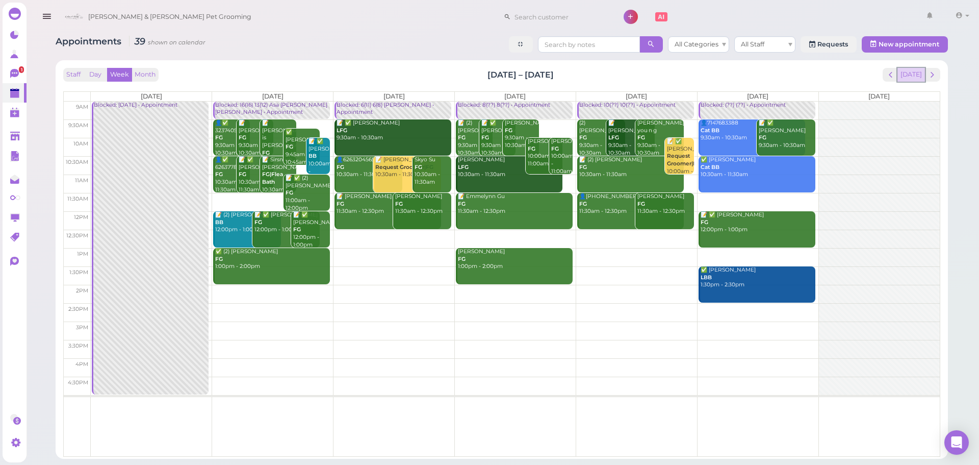
click at [907, 81] on button "Today" at bounding box center [912, 75] width 28 height 14
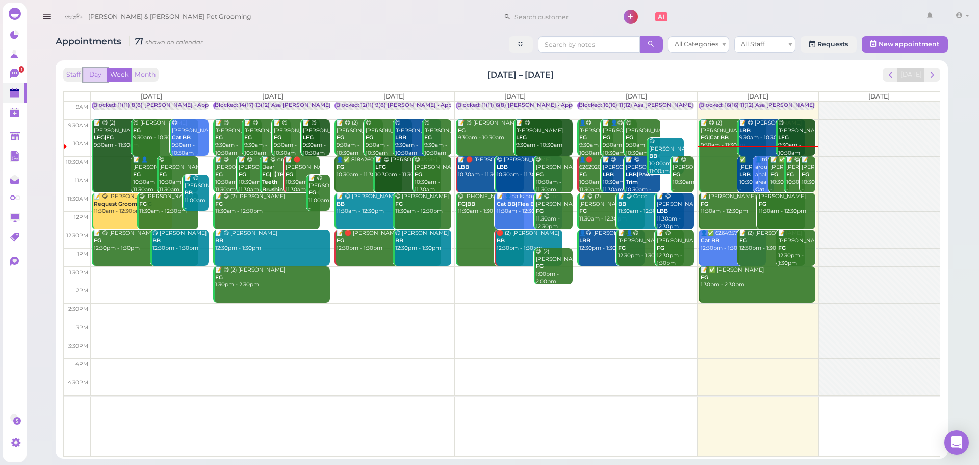
click at [94, 77] on button "Day" at bounding box center [95, 75] width 24 height 14
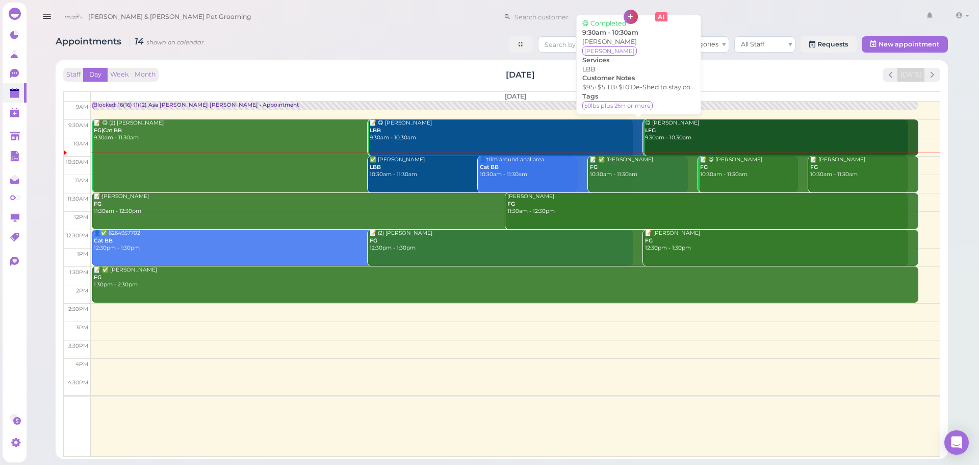
click at [400, 164] on div "✅ Cesar Santiago LBB 10:30am - 11:30am" at bounding box center [473, 167] width 209 height 22
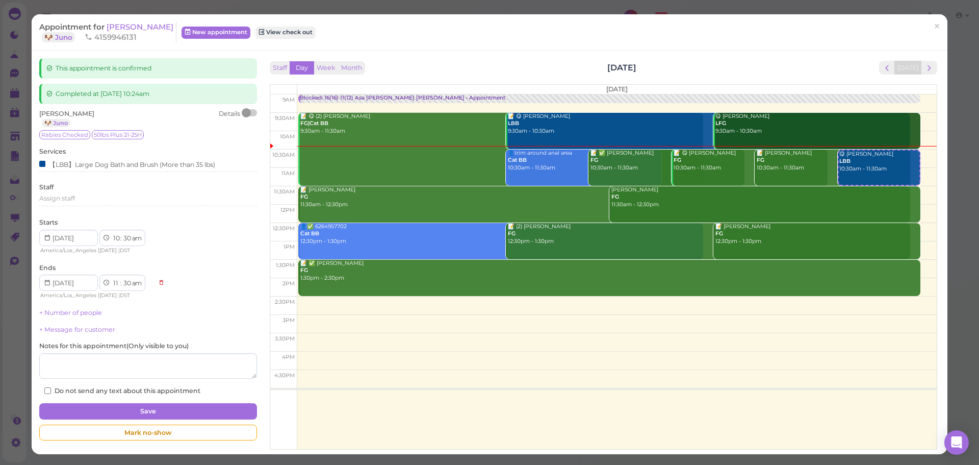
click at [253, 89] on div "Completed at 2025-08-30 10:24am" at bounding box center [147, 94] width 217 height 20
click at [247, 108] on div "This appointment is confirmed Completed at 2025-08-30 10:24am Cesar Santiago 🐶 …" at bounding box center [147, 251] width 227 height 387
click at [250, 112] on div at bounding box center [250, 112] width 14 height 7
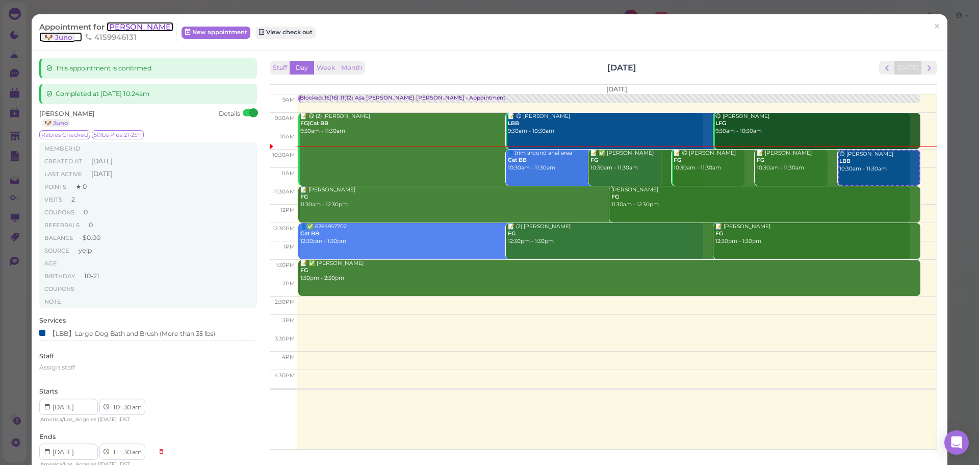
click at [154, 27] on span "[PERSON_NAME]" at bounding box center [140, 27] width 67 height 10
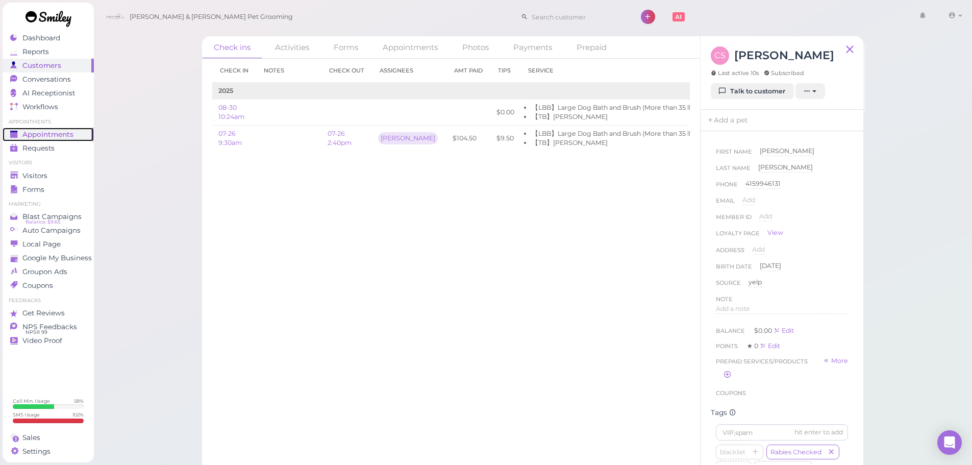
click at [44, 136] on span "Appointments" at bounding box center [47, 134] width 51 height 9
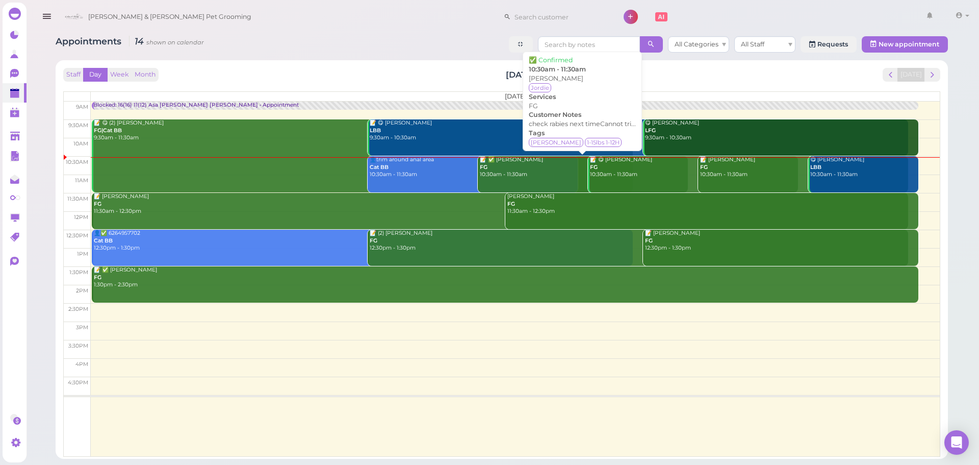
click at [527, 168] on div "📝 ✅ Sirza Landazuri FG 10:30am - 11:30am" at bounding box center [583, 167] width 209 height 22
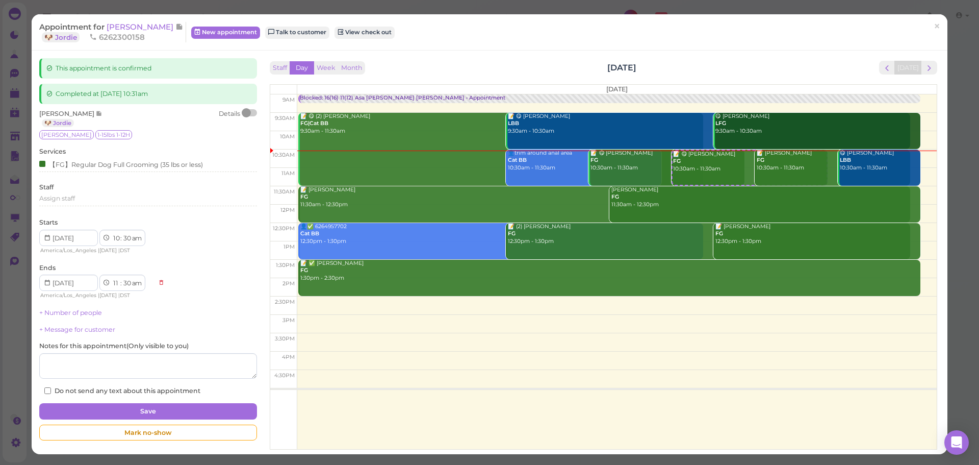
click at [246, 117] on div at bounding box center [246, 112] width 9 height 9
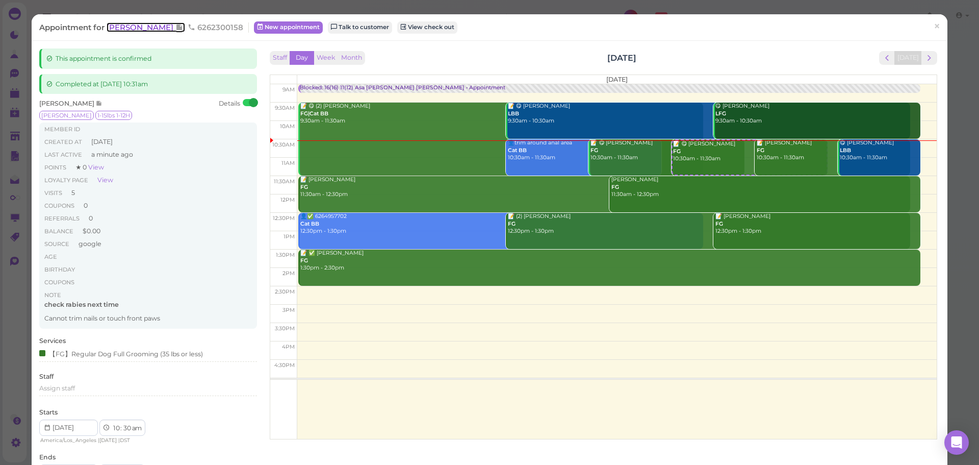
click at [144, 29] on span "[PERSON_NAME]" at bounding box center [141, 27] width 69 height 10
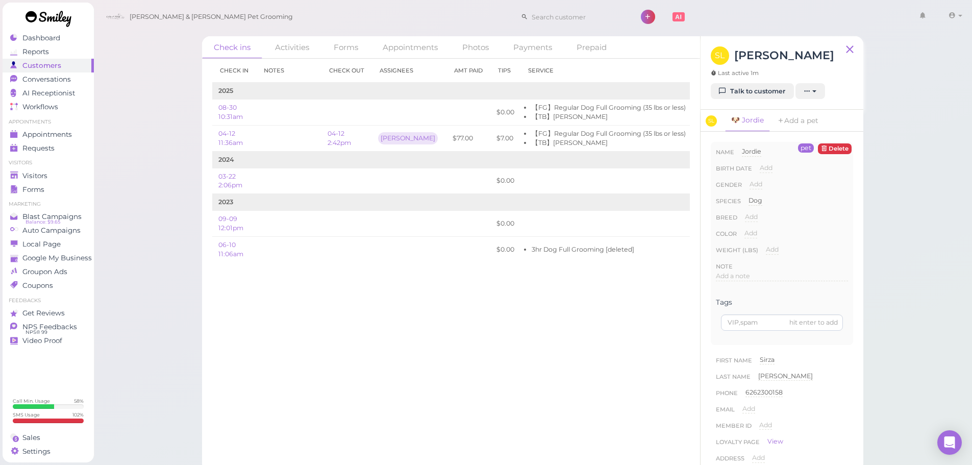
scroll to position [0, 55]
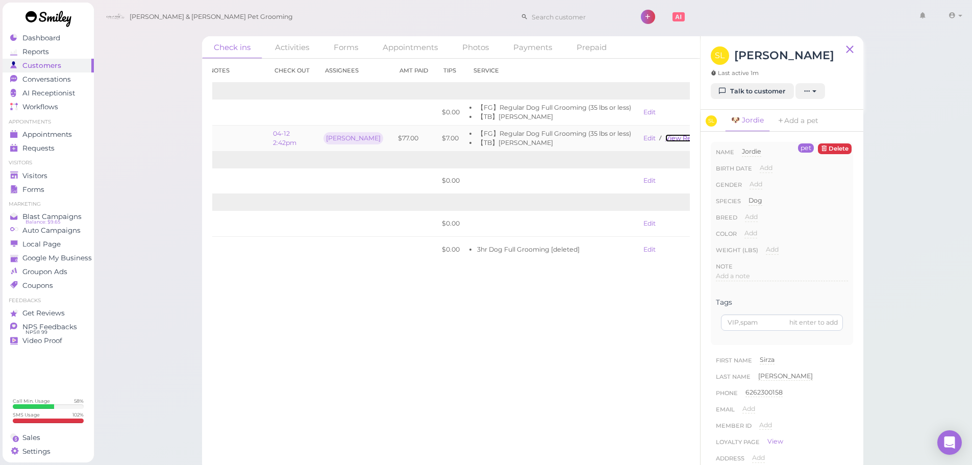
click at [665, 138] on link "View receipt" at bounding box center [686, 138] width 42 height 8
click at [716, 121] on span "SL" at bounding box center [710, 120] width 11 height 11
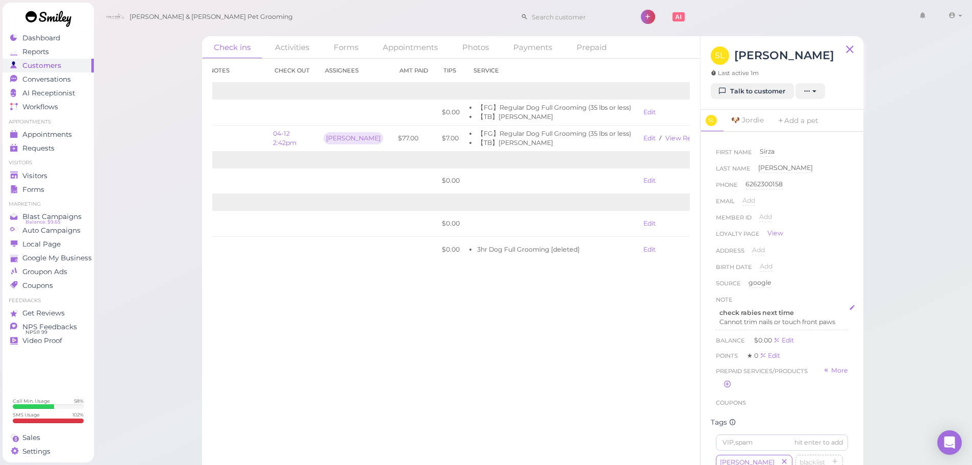
click at [753, 326] on p "Cannot trim nails or touch front paws" at bounding box center [781, 321] width 125 height 9
click at [716, 311] on div "check rabies next time Cannot trim nails or touch front paws" at bounding box center [781, 335] width 131 height 61
click at [723, 311] on p at bounding box center [781, 312] width 125 height 9
click at [721, 406] on button "Done" at bounding box center [727, 407] width 22 height 11
click at [79, 128] on link "Appointments" at bounding box center [48, 135] width 91 height 14
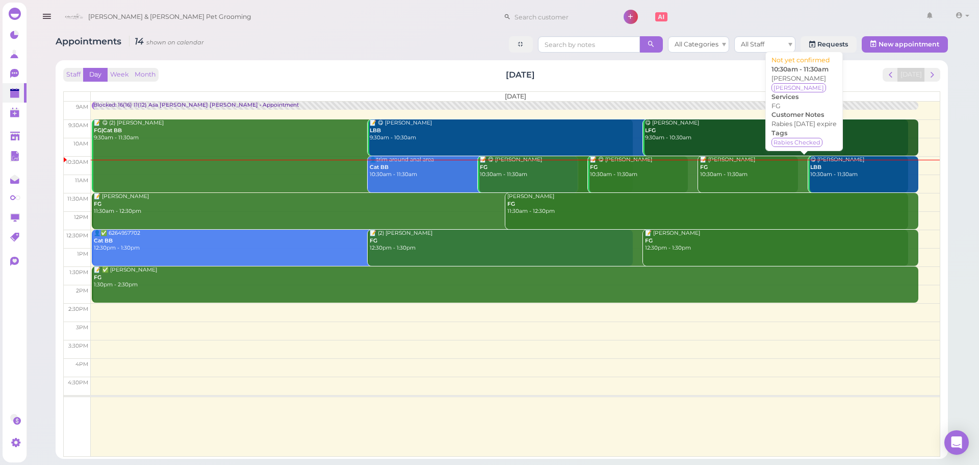
click at [747, 170] on div "📝 Erin Leanos FG 10:30am - 11:30am" at bounding box center [804, 167] width 209 height 22
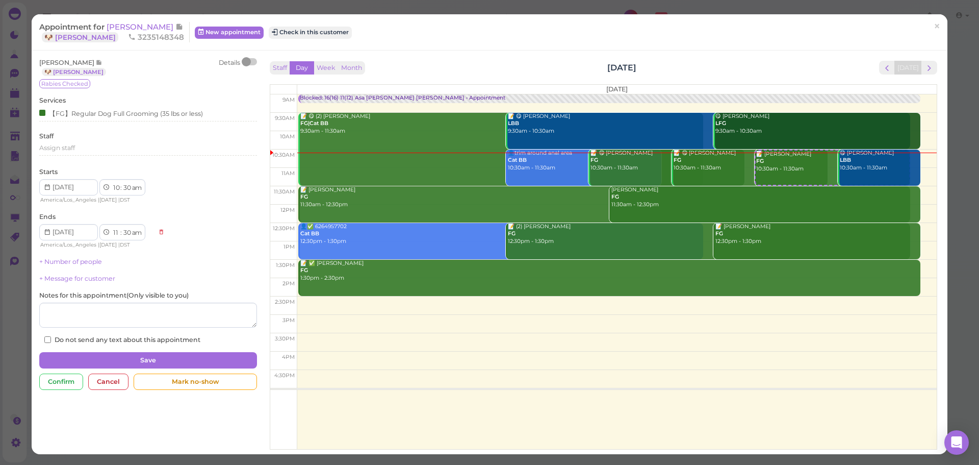
click at [248, 58] on div at bounding box center [250, 61] width 14 height 7
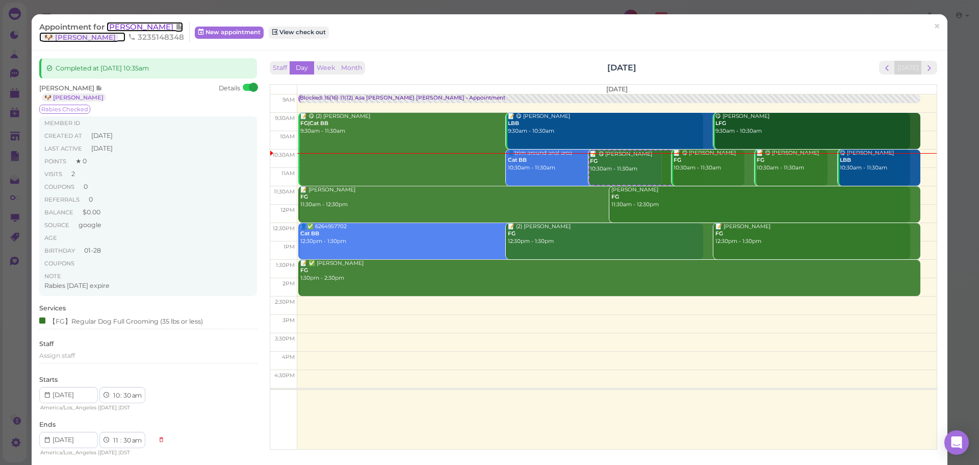
click at [121, 24] on span "[PERSON_NAME]" at bounding box center [141, 27] width 69 height 10
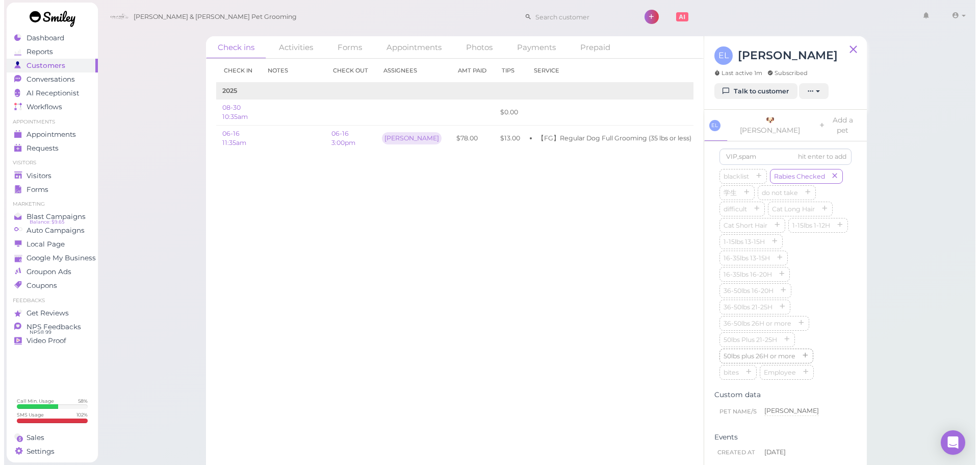
scroll to position [275, 0]
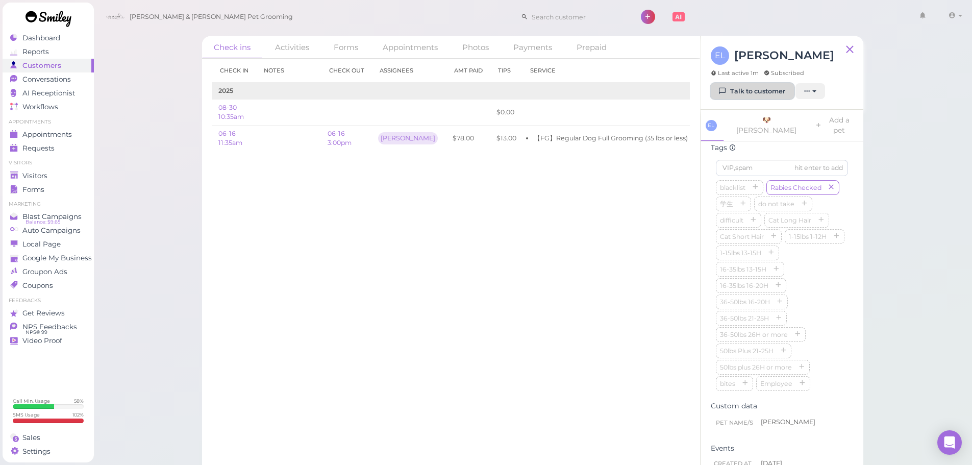
click at [757, 88] on link "Talk to customer" at bounding box center [751, 91] width 83 height 16
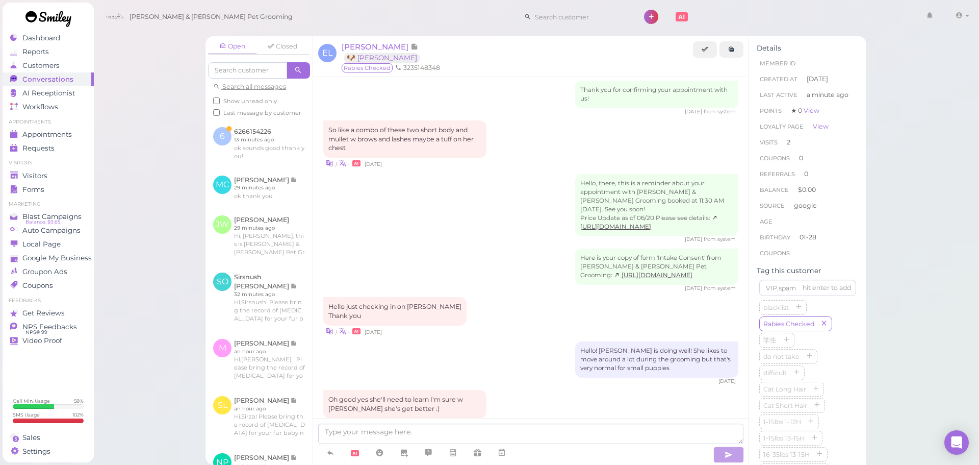
scroll to position [153, 0]
click at [540, 213] on div "Hello, there, this is a reminder about your appointment with Cody & Miley Pet G…" at bounding box center [530, 205] width 415 height 69
click at [377, 47] on span "[PERSON_NAME]" at bounding box center [376, 47] width 69 height 10
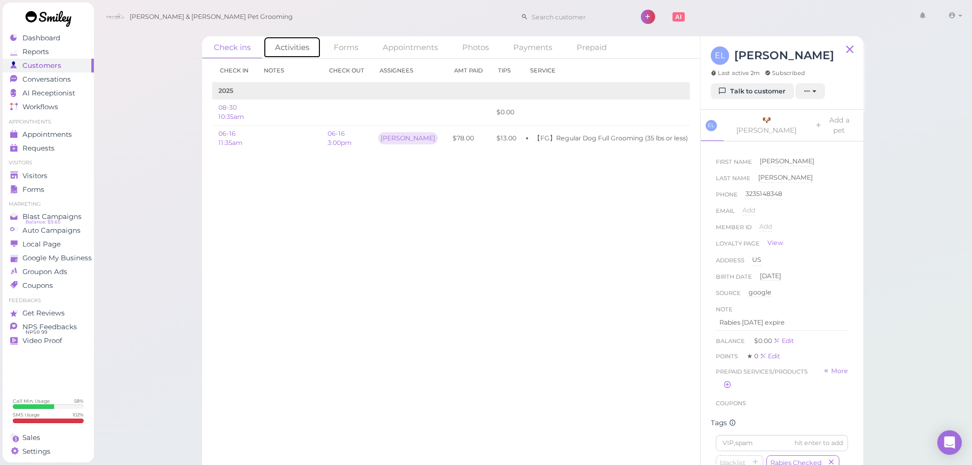
click at [289, 40] on link "Activities" at bounding box center [292, 47] width 58 height 22
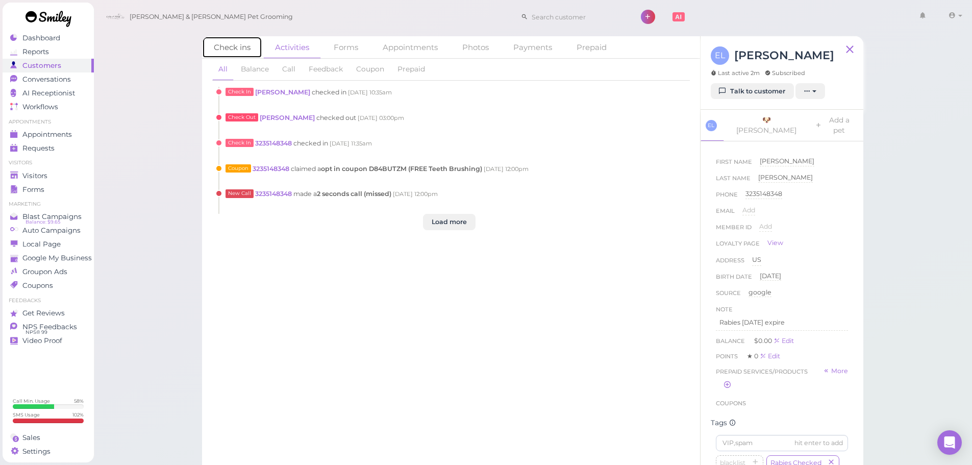
click at [232, 50] on link "Check ins" at bounding box center [232, 47] width 60 height 22
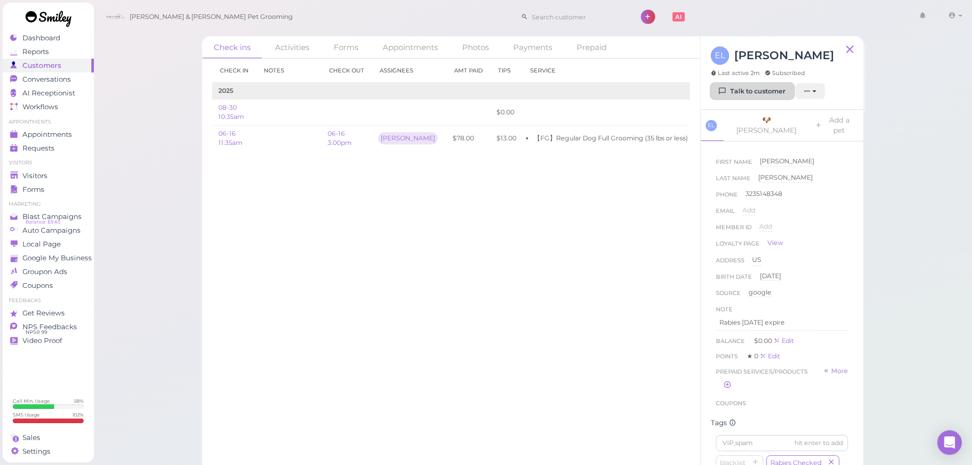
click at [767, 86] on link "Talk to customer" at bounding box center [751, 91] width 83 height 16
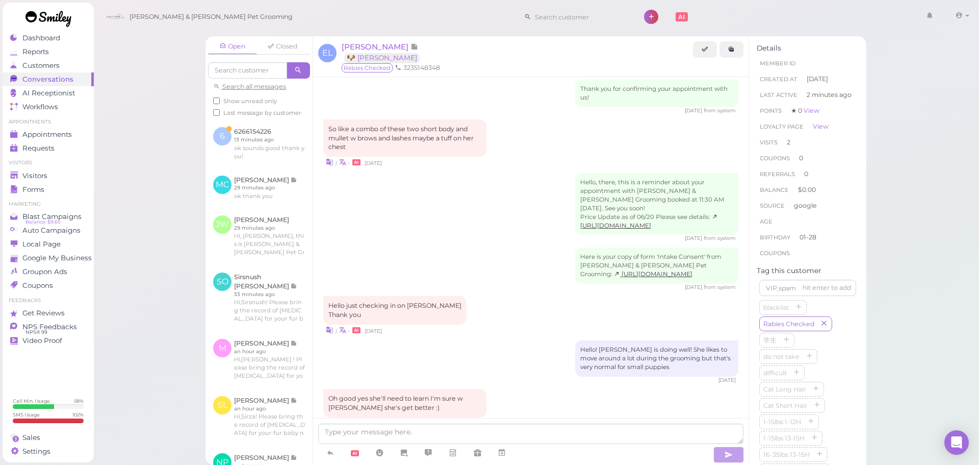
scroll to position [145, 0]
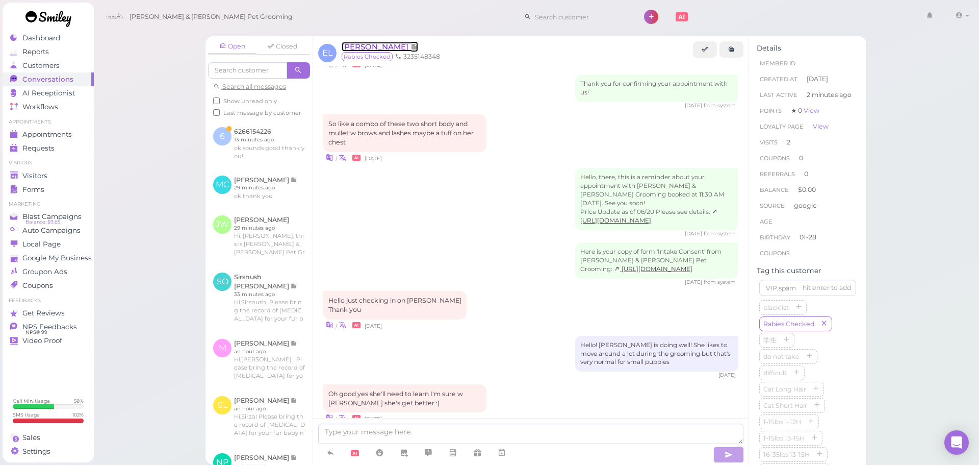
click at [382, 47] on span "[PERSON_NAME]" at bounding box center [376, 47] width 69 height 10
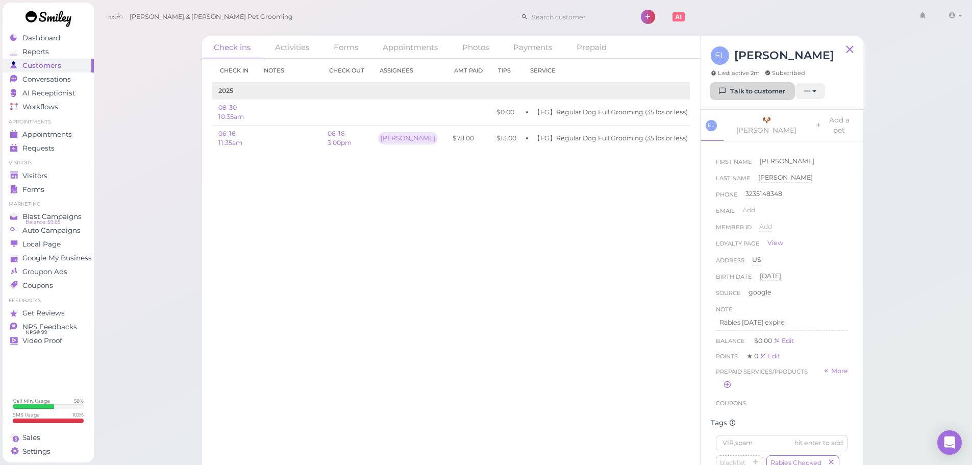
click at [758, 91] on link "Talk to customer" at bounding box center [751, 91] width 83 height 16
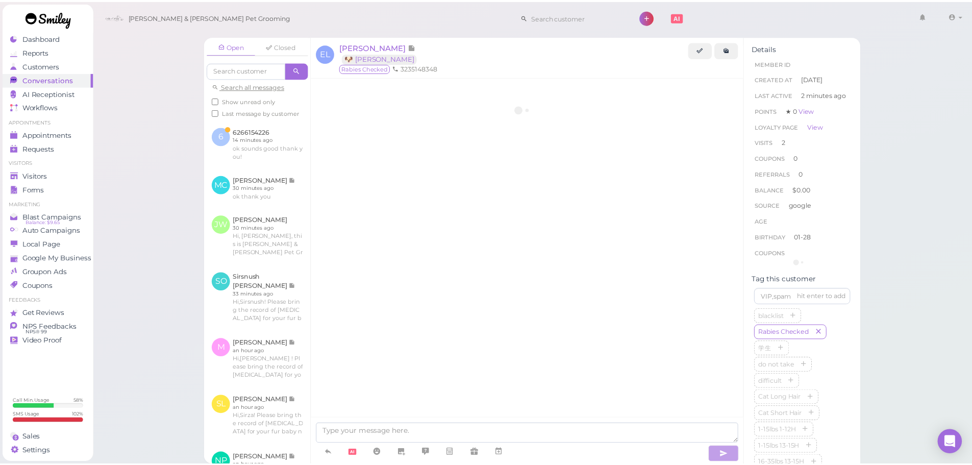
scroll to position [1318, 0]
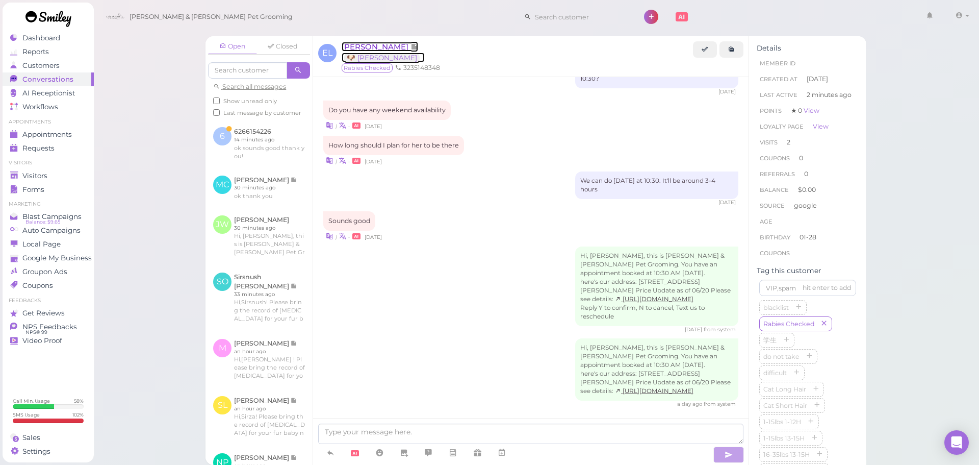
click at [360, 43] on span "[PERSON_NAME]" at bounding box center [376, 47] width 69 height 10
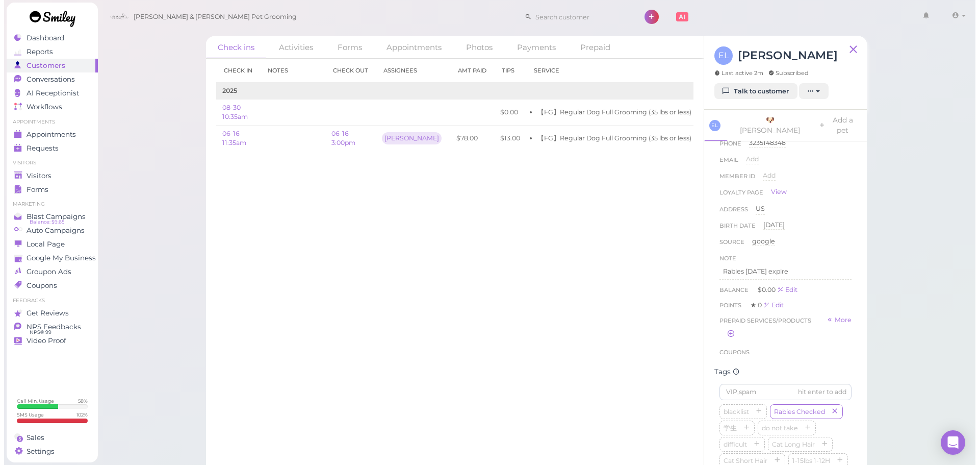
scroll to position [0, 56]
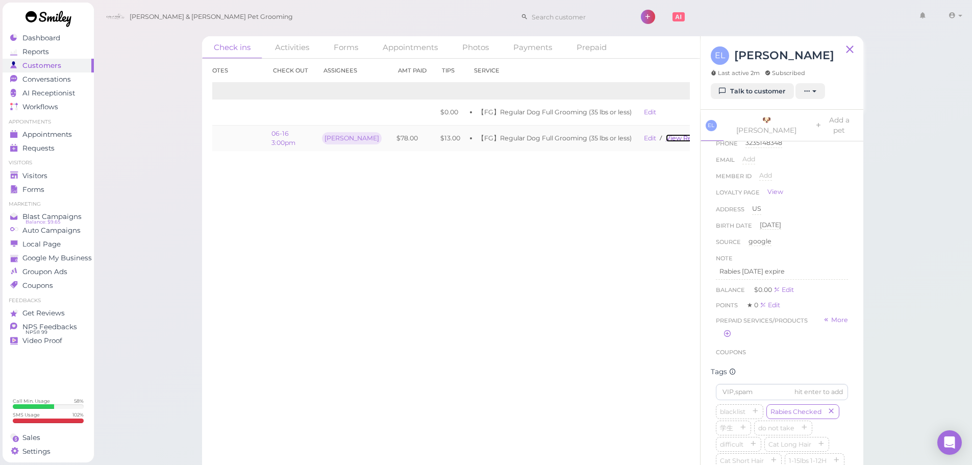
click at [671, 141] on link "View receipt" at bounding box center [687, 138] width 42 height 8
click at [68, 137] on span "Appointments" at bounding box center [47, 134] width 51 height 9
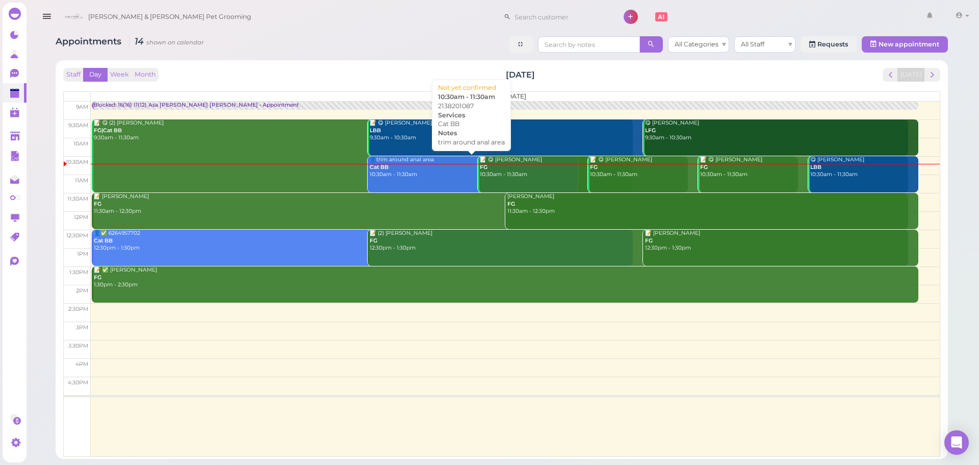
click at [436, 176] on div "👤trim around anal area Cat BB 10:30am - 11:30am" at bounding box center [473, 167] width 209 height 22
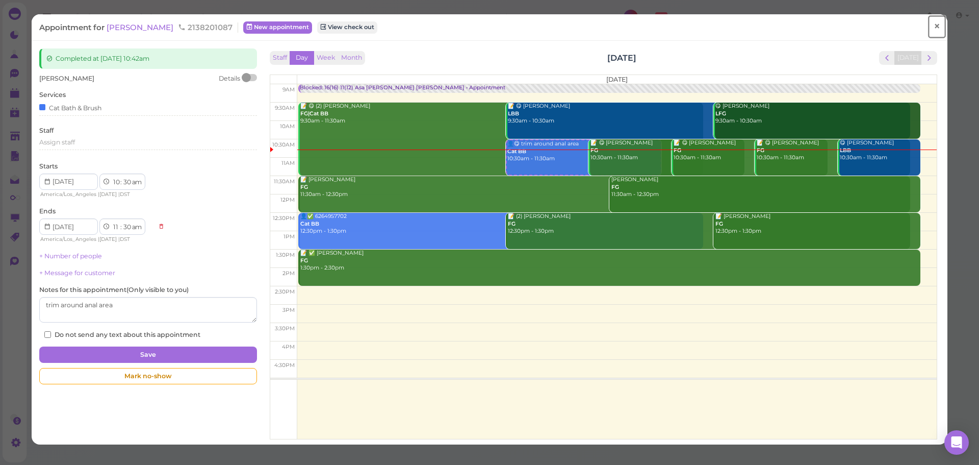
click at [934, 27] on span "×" at bounding box center [937, 26] width 7 height 14
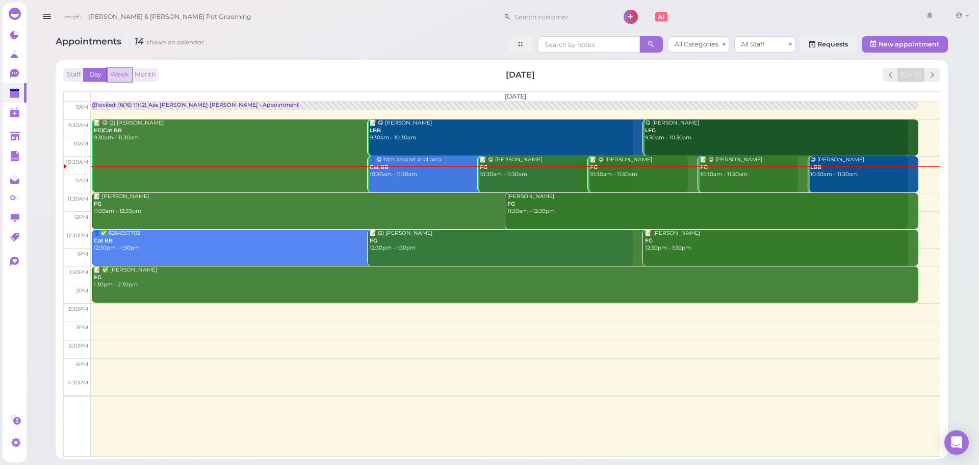
click at [115, 77] on button "Week" at bounding box center [119, 75] width 25 height 14
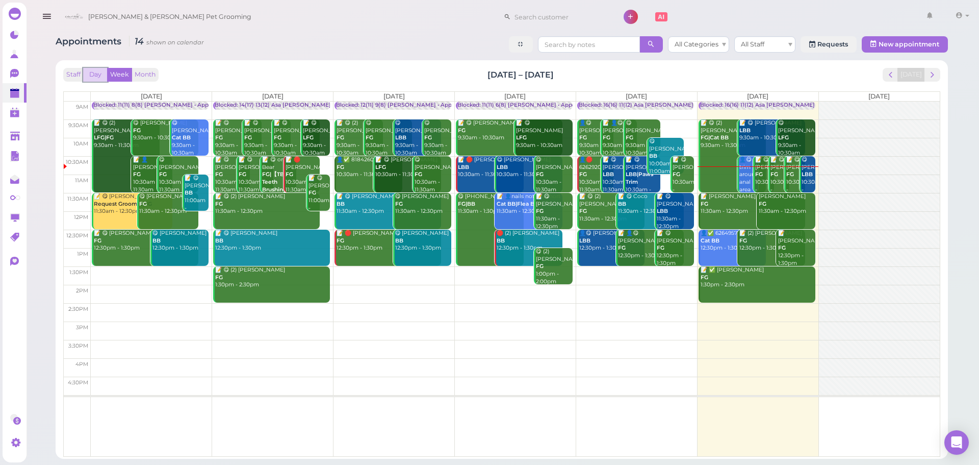
click at [100, 77] on button "Day" at bounding box center [95, 75] width 24 height 14
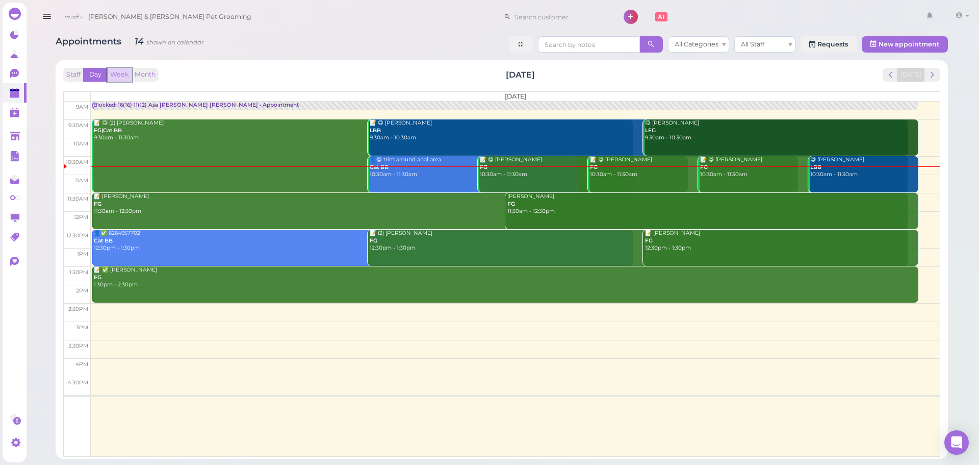
click at [120, 77] on button "Week" at bounding box center [119, 75] width 25 height 14
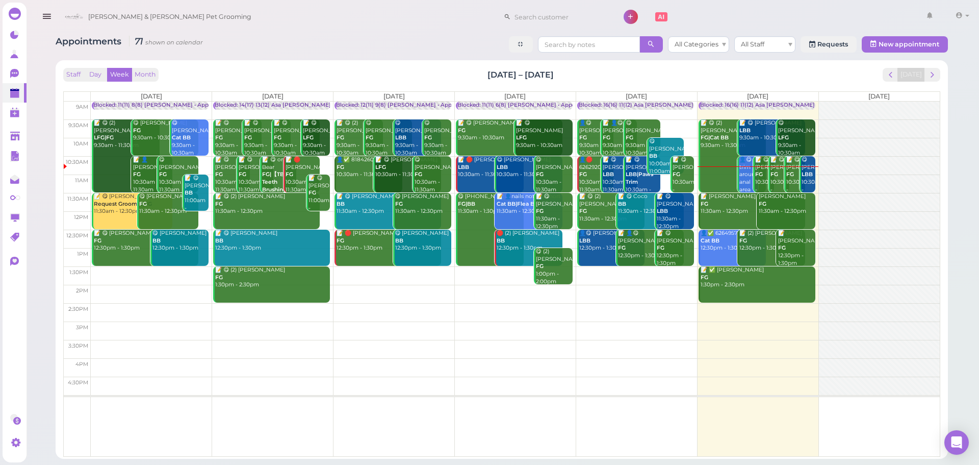
click at [204, 76] on div "Staff Day Week Month Aug 25 – 31, 2025 Today" at bounding box center [501, 75] width 877 height 14
click at [99, 79] on button "Day" at bounding box center [95, 75] width 24 height 14
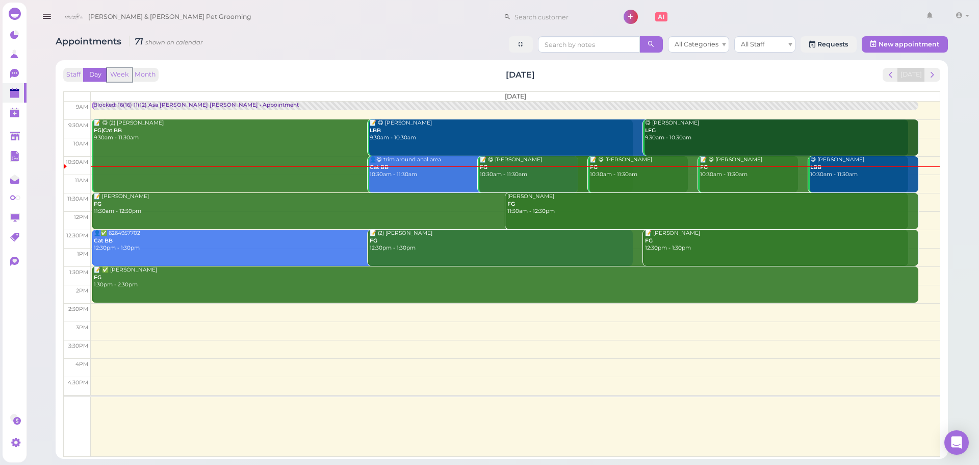
click at [118, 77] on button "Week" at bounding box center [119, 75] width 25 height 14
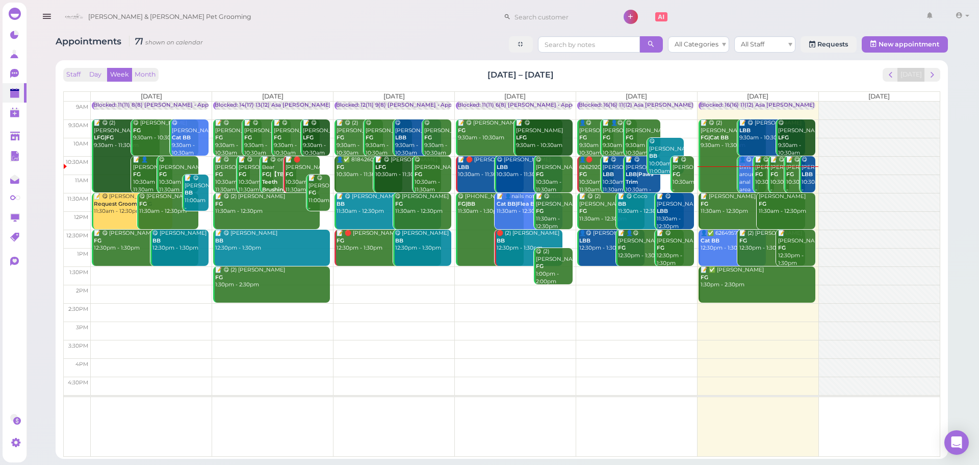
click at [196, 76] on div "Staff Day Week Month Aug 25 – 31, 2025 Today" at bounding box center [501, 75] width 877 height 14
click at [314, 74] on div "Staff Day Week Month Aug 25 – 31, 2025 Today" at bounding box center [501, 75] width 877 height 14
click at [838, 69] on div "Staff Day Week Month Aug 25 – 31, 2025 Today" at bounding box center [501, 75] width 877 height 14
click at [934, 72] on span "next" at bounding box center [933, 75] width 10 height 10
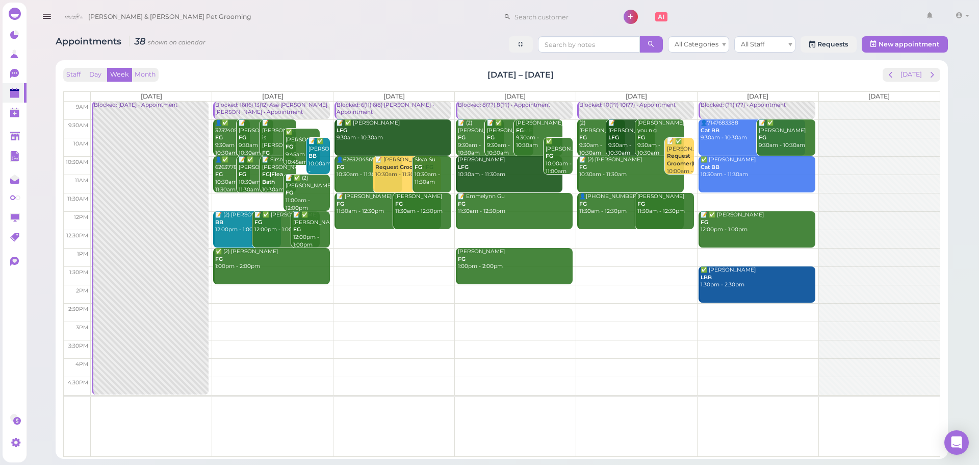
click at [452, 121] on td at bounding box center [515, 128] width 849 height 18
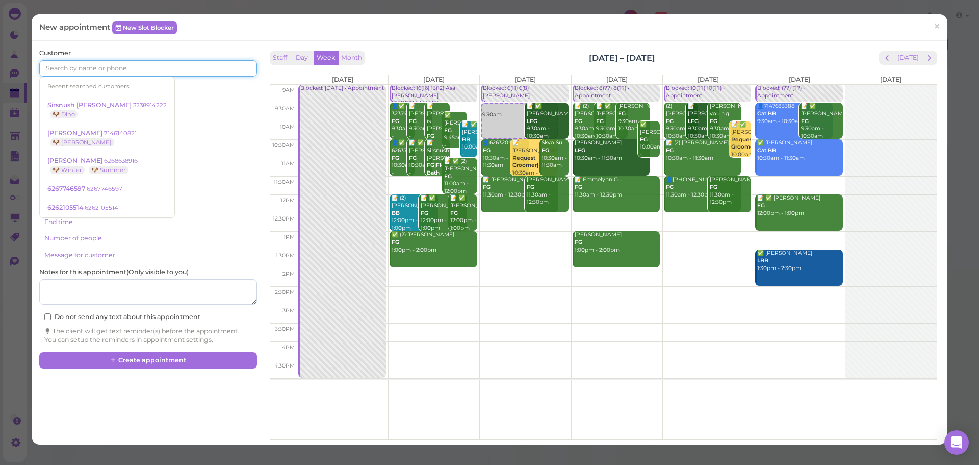
click at [76, 69] on input at bounding box center [147, 68] width 217 height 16
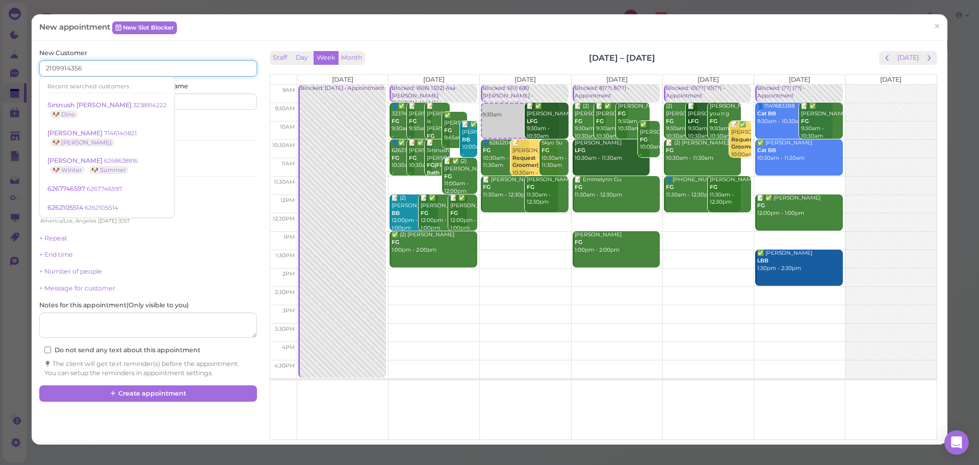
click at [98, 69] on input "2109914356" at bounding box center [147, 68] width 217 height 16
click at [48, 65] on input "2109914356" at bounding box center [147, 68] width 217 height 16
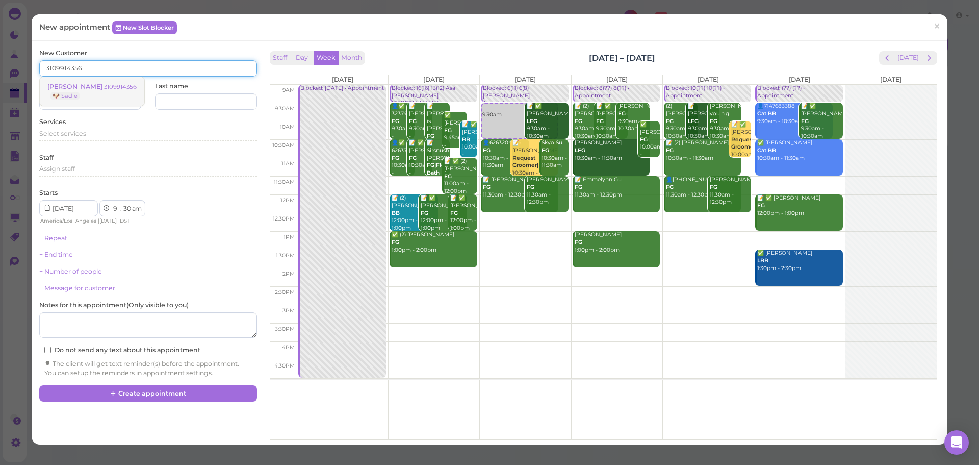
type input "3109914356"
click at [99, 97] on link "Benjamin Lopez 3109914356 🐶 Sadie" at bounding box center [92, 91] width 105 height 29
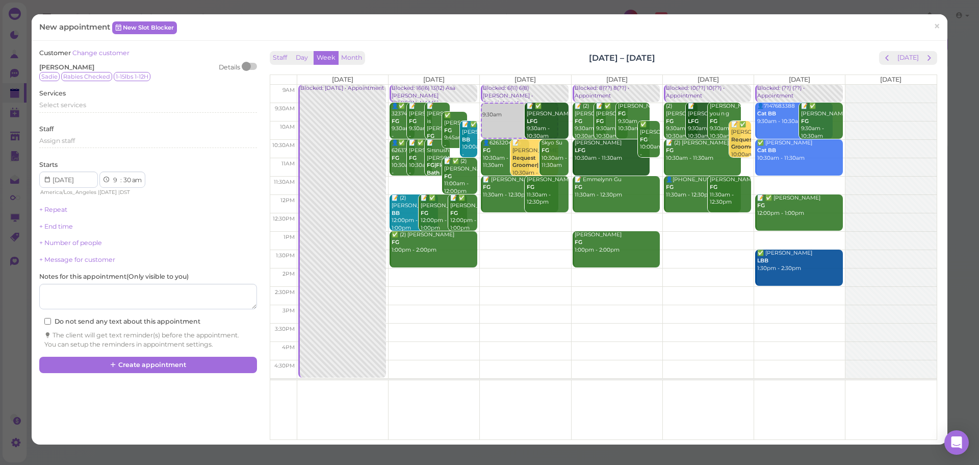
click at [247, 66] on div at bounding box center [246, 66] width 9 height 9
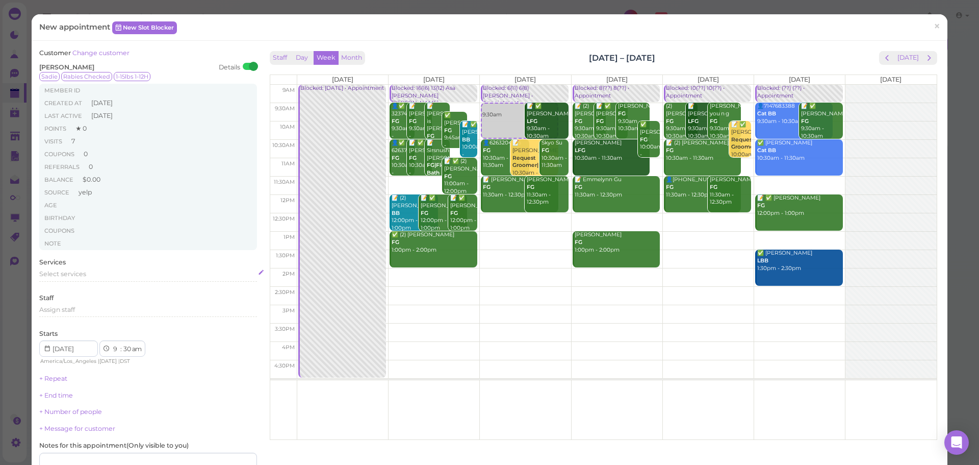
click at [84, 273] on span "Select services" at bounding box center [62, 274] width 47 height 8
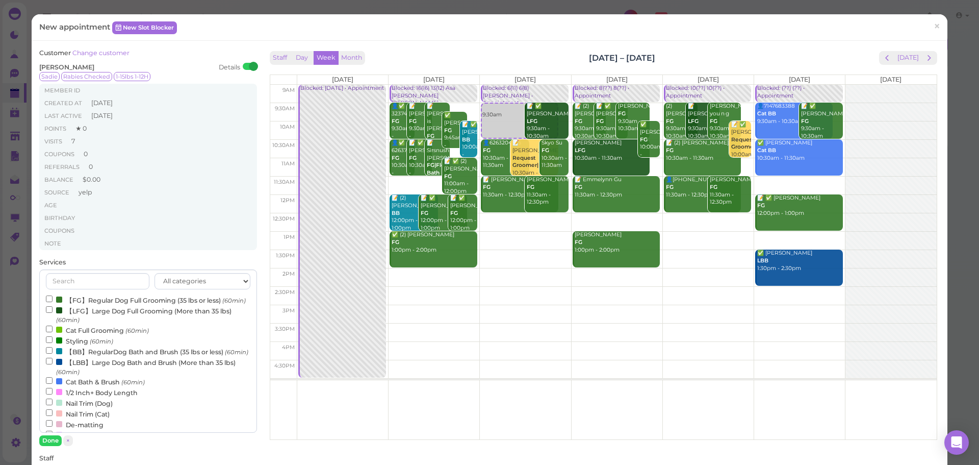
click at [97, 298] on label "【FG】Regular Dog Full Grooming (35 lbs or less) (60min)" at bounding box center [146, 299] width 200 height 11
click at [53, 298] on input "【FG】Regular Dog Full Grooming (35 lbs or less) (60min)" at bounding box center [49, 298] width 7 height 7
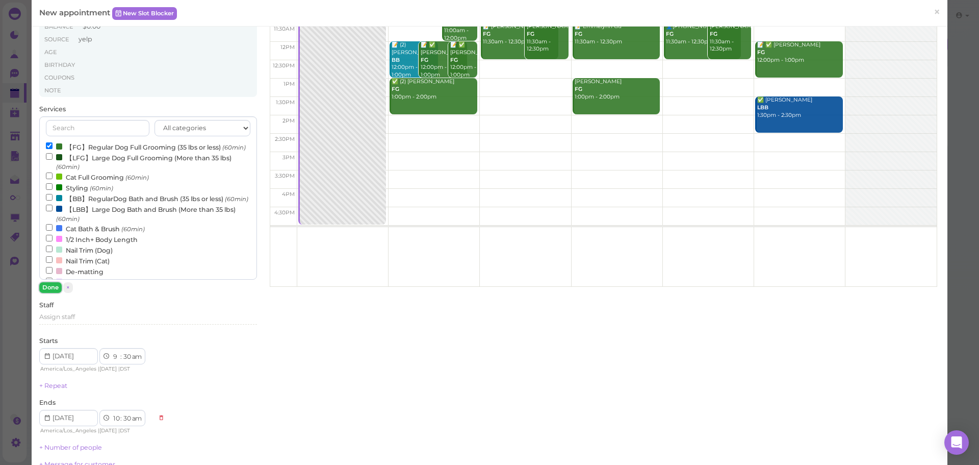
click at [54, 286] on button "Done" at bounding box center [50, 287] width 22 height 11
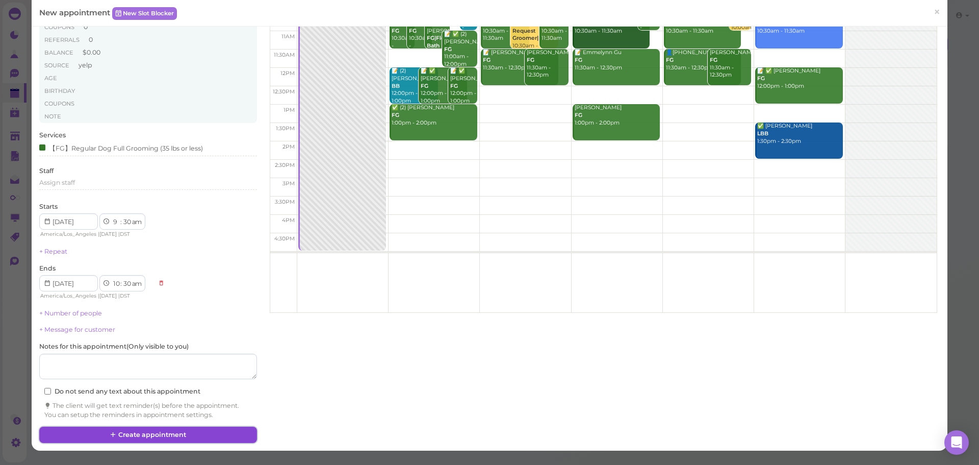
click at [151, 436] on button "Create appointment" at bounding box center [147, 434] width 217 height 16
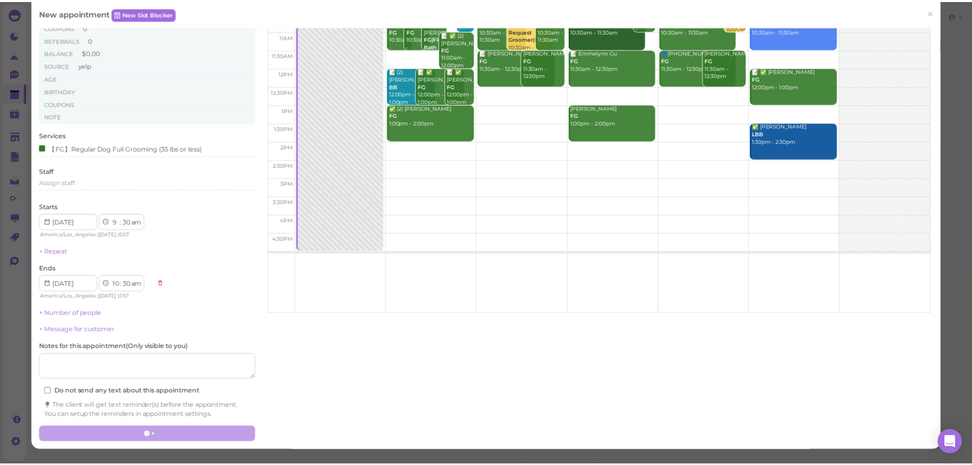
scroll to position [126, 0]
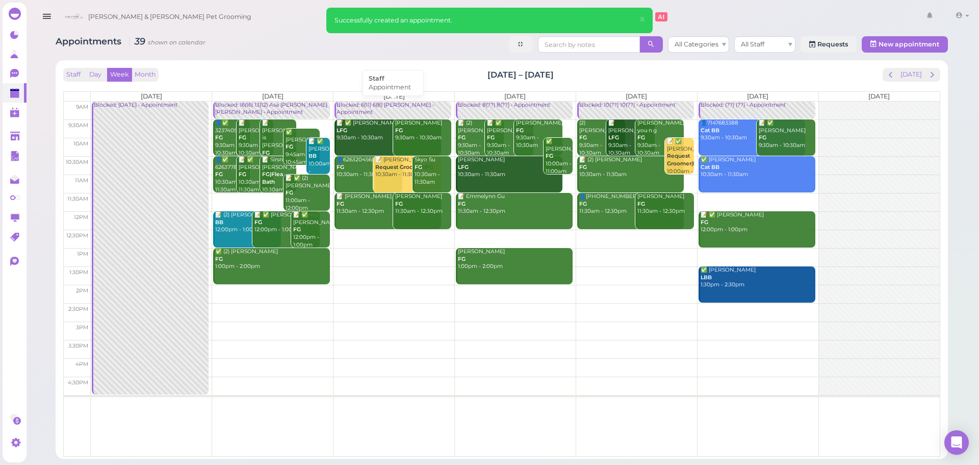
click at [426, 108] on div "Blocked: 6(11) 6(8) Asa Helen • Appointment" at bounding box center [393, 108] width 115 height 15
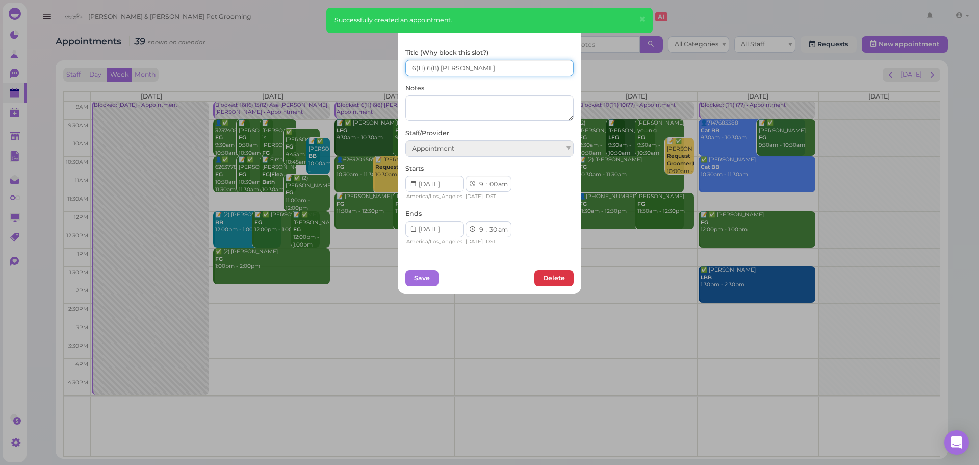
click at [412, 65] on input "6(11) 6(8) Asa Helen" at bounding box center [489, 68] width 168 height 16
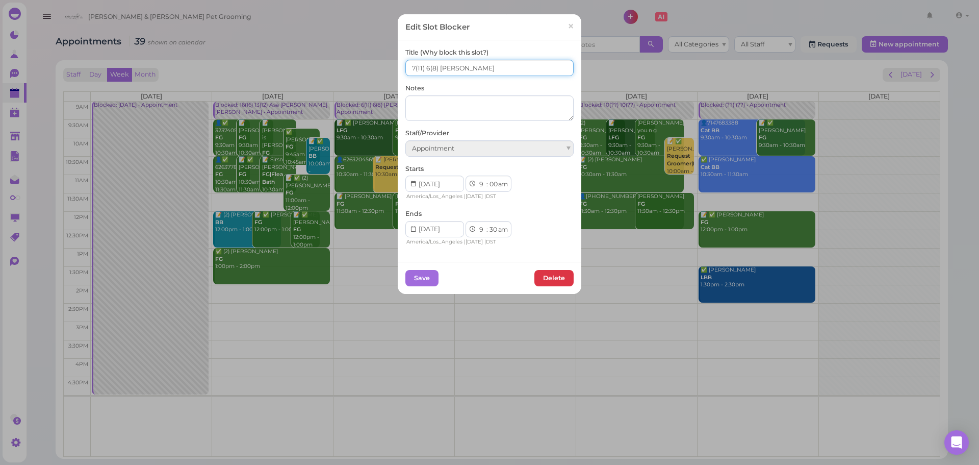
click at [427, 66] on input "7(11) 6(8) Asa Helen" at bounding box center [489, 68] width 168 height 16
type input "7(11) 7(8) Asa Helen"
click at [423, 275] on button "Save" at bounding box center [421, 278] width 33 height 16
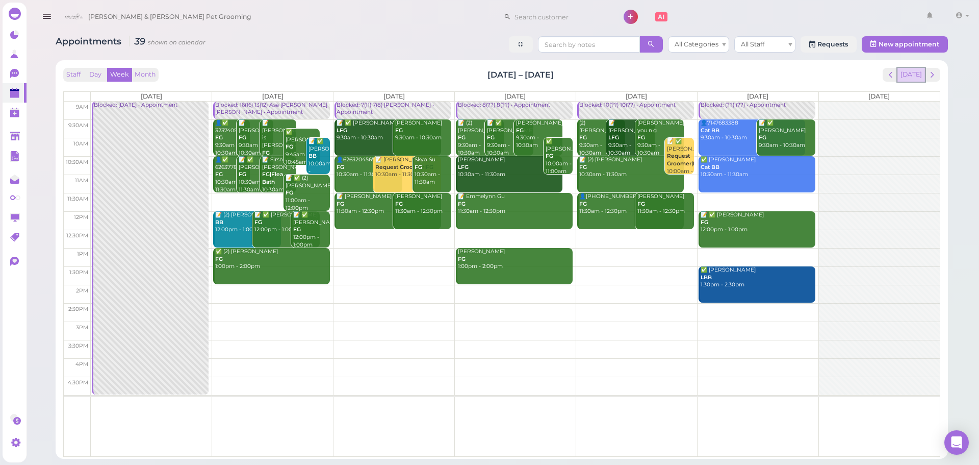
click at [911, 80] on button "Today" at bounding box center [912, 75] width 28 height 14
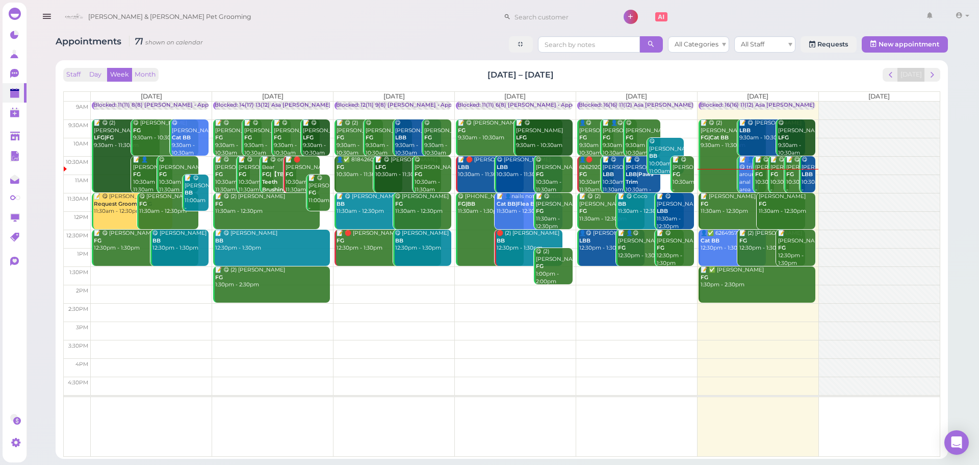
click at [842, 68] on div "Staff Day Week Month Aug 25 – 31, 2025 Today" at bounding box center [501, 75] width 877 height 14
click at [808, 68] on div "Staff Day Week Month Aug 25 – 31, 2025 Today" at bounding box center [501, 75] width 877 height 14
click at [96, 71] on button "Day" at bounding box center [95, 75] width 24 height 14
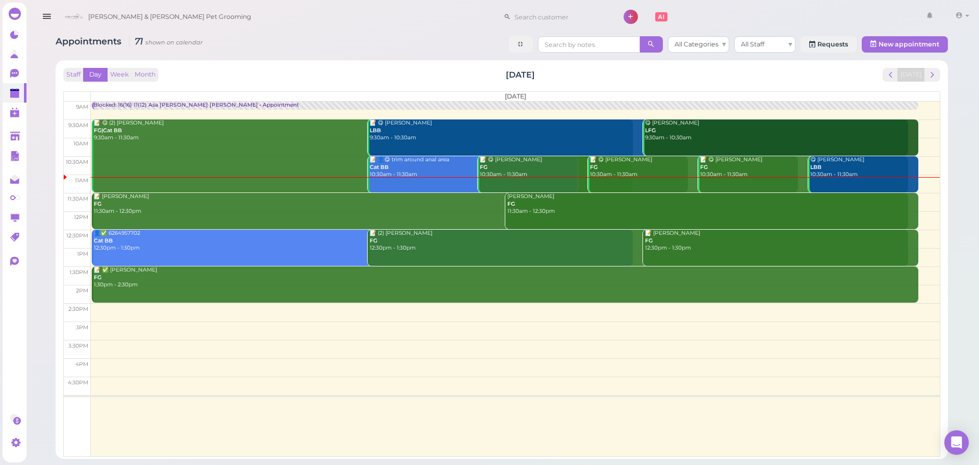
click at [217, 72] on div "Staff Day Week Month Saturday, Aug 30 Today" at bounding box center [501, 75] width 877 height 14
click at [129, 73] on button "Week" at bounding box center [119, 75] width 25 height 14
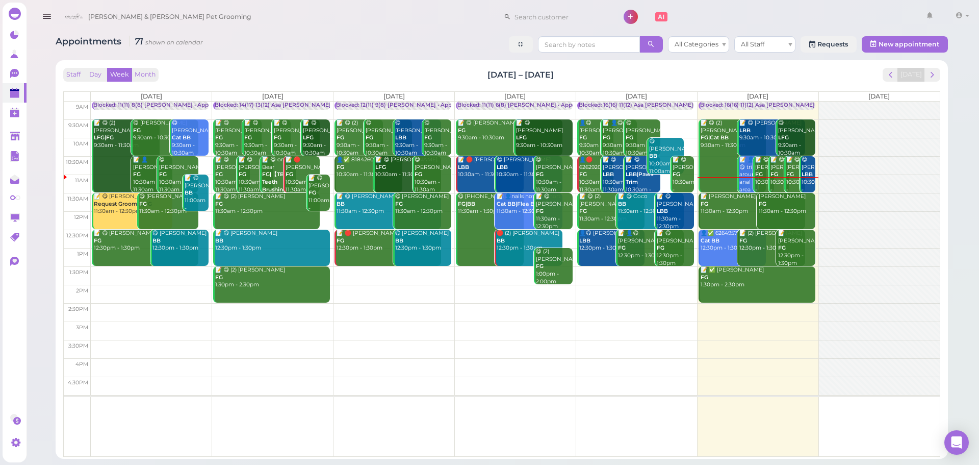
click at [222, 73] on div "Staff Day Week Month Aug 25 – 31, 2025 Today" at bounding box center [501, 75] width 877 height 14
click at [936, 74] on span "next" at bounding box center [933, 75] width 10 height 10
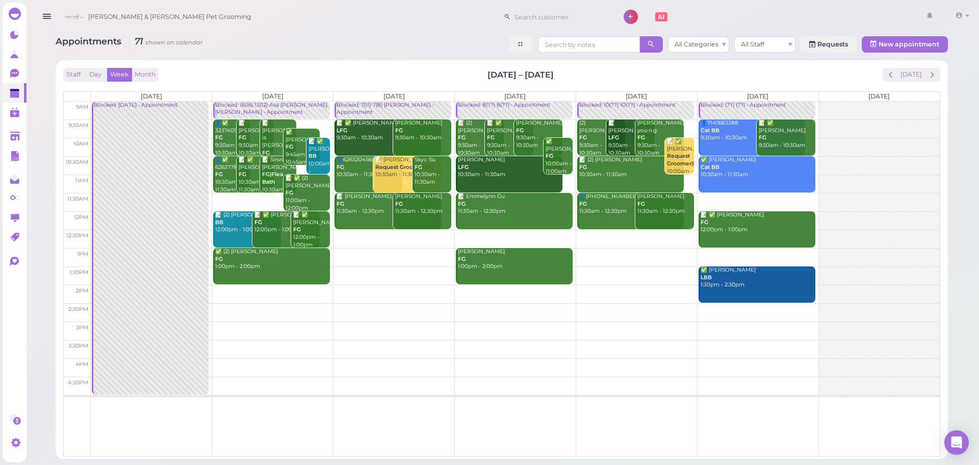
click at [603, 75] on div "Staff Day Week Month Sep 1 – 7, 2025 Today" at bounding box center [501, 75] width 877 height 14
click at [915, 78] on button "Today" at bounding box center [912, 75] width 28 height 14
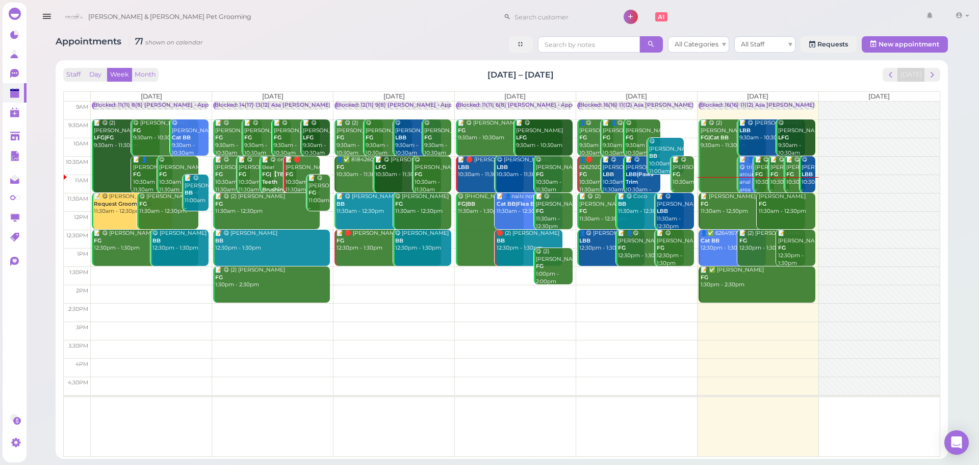
click at [375, 62] on div "Staff Day Week Month Aug 25 – 31, 2025 Today Mon 8/25 Tue 8/26 Wed 8/27 Thu 8/2…" at bounding box center [502, 259] width 893 height 398
click at [454, 82] on div "Staff Day Week Month Aug 25 – 31, 2025 Today Mon 8/25 Tue 8/26 Wed 8/27 Thu 8/2…" at bounding box center [501, 262] width 877 height 389
click at [103, 78] on button "Day" at bounding box center [95, 75] width 24 height 14
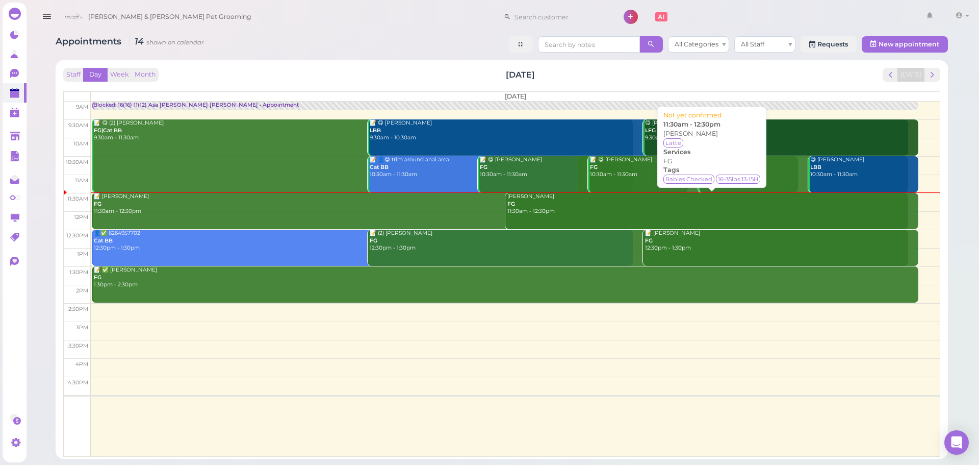
click at [550, 212] on div "Sandra Ho FG 11:30am - 12:30pm" at bounding box center [713, 204] width 412 height 22
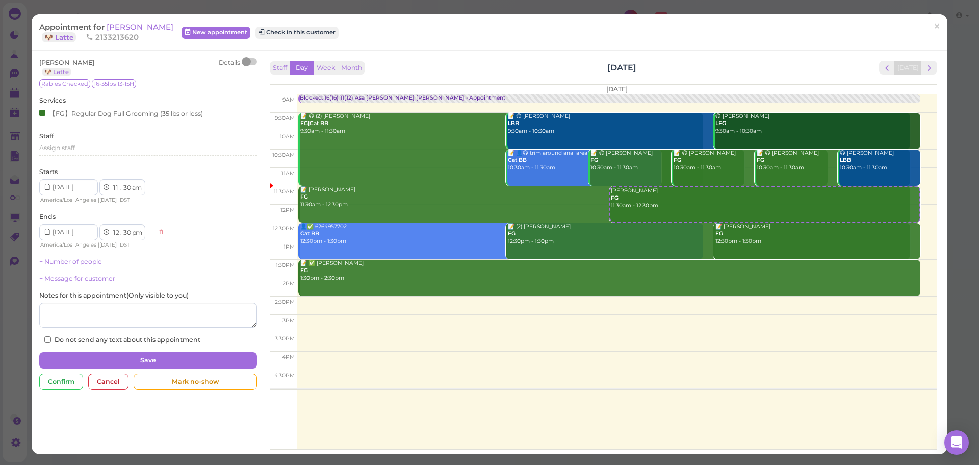
click at [251, 63] on div at bounding box center [250, 61] width 14 height 7
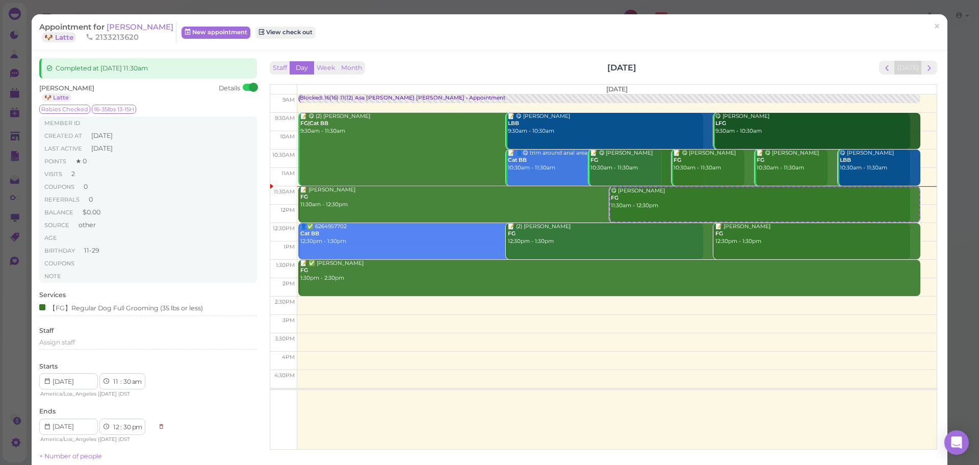
click at [330, 34] on div "Appointment for Sandra Ho 🐶 Latte 2133213620 New appointment View check out" at bounding box center [484, 32] width 890 height 20
click at [132, 28] on span "[PERSON_NAME]" at bounding box center [140, 27] width 67 height 10
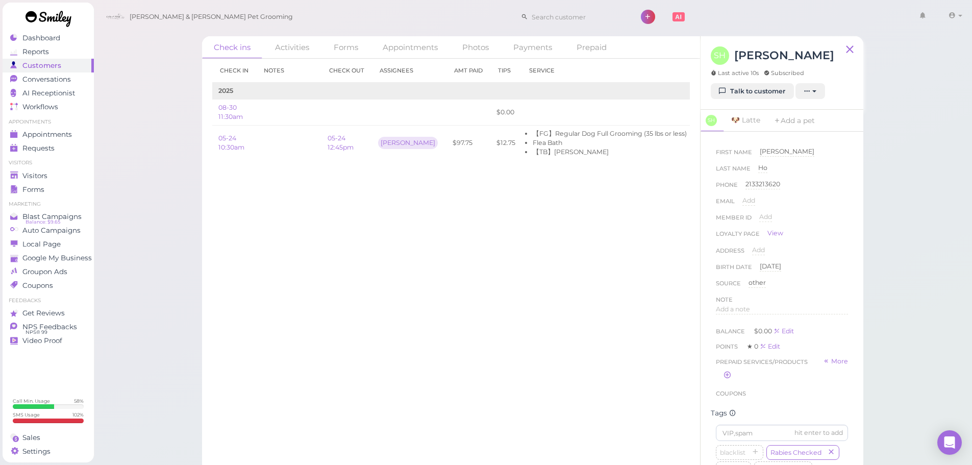
scroll to position [0, 55]
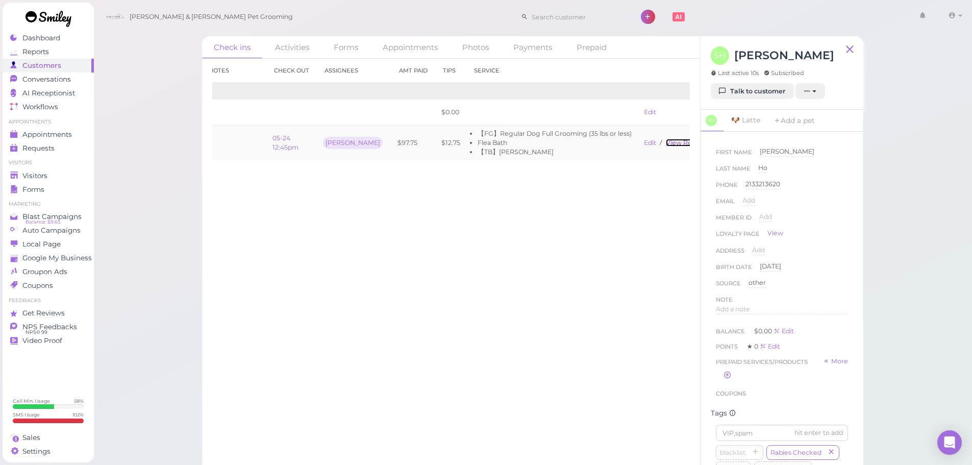
click at [666, 139] on link "View receipt" at bounding box center [687, 143] width 42 height 8
click at [668, 144] on link "View receipt" at bounding box center [687, 143] width 42 height 8
click at [31, 137] on span "Appointments" at bounding box center [47, 134] width 51 height 9
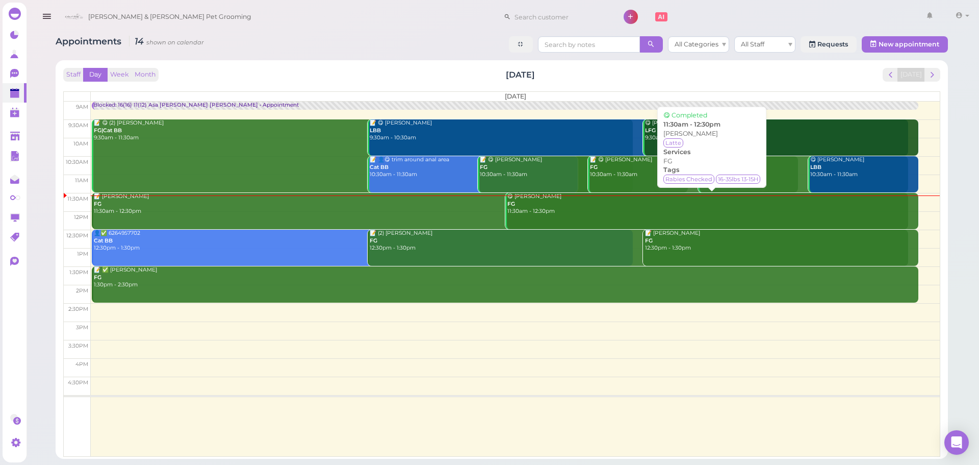
click at [552, 212] on div "😋 Sandra Ho FG 11:30am - 12:30pm" at bounding box center [713, 204] width 412 height 22
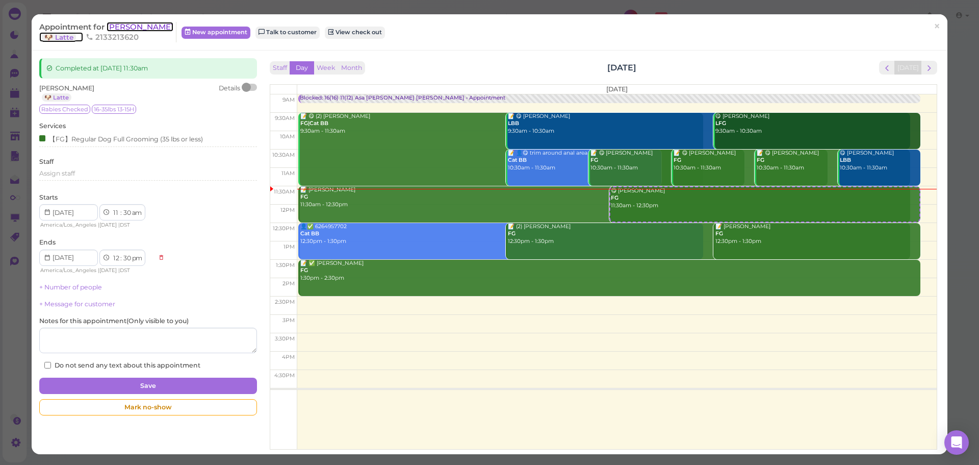
click at [108, 23] on span "[PERSON_NAME]" at bounding box center [140, 27] width 67 height 10
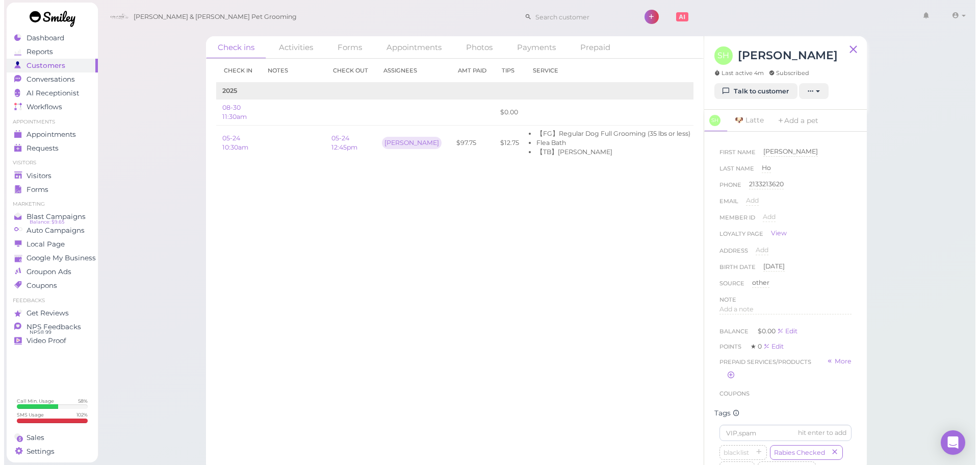
scroll to position [0, 55]
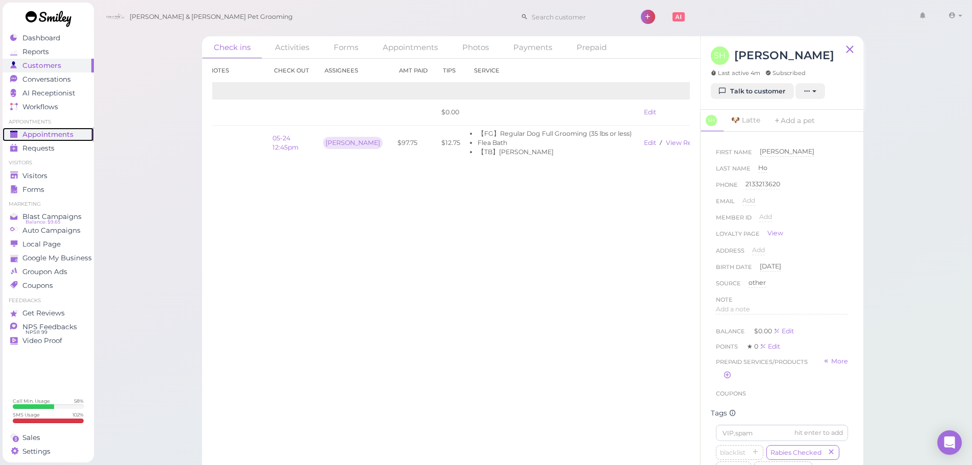
click at [29, 130] on span "Appointments" at bounding box center [47, 134] width 51 height 9
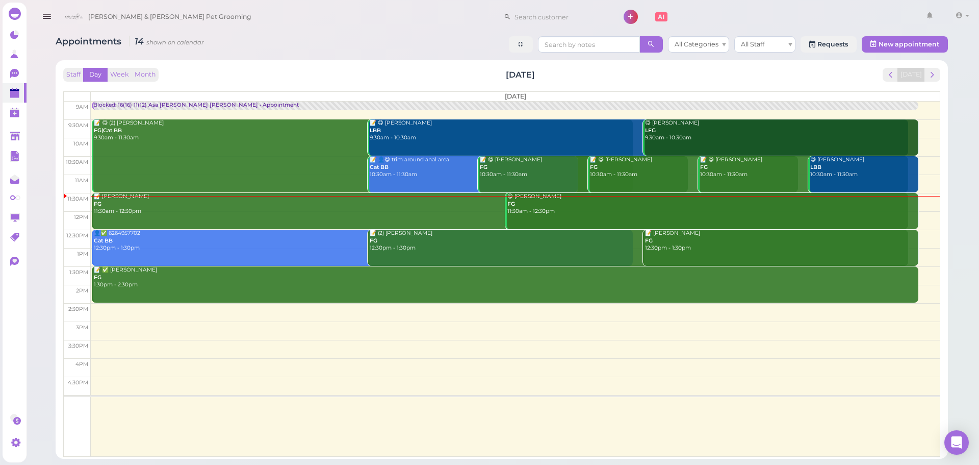
click at [415, 77] on div "Staff Day Week Month Saturday, Aug 30 Today" at bounding box center [501, 75] width 877 height 14
click at [428, 72] on div "Staff Day Week Month Saturday, Aug 30 Today" at bounding box center [501, 75] width 877 height 14
click at [122, 77] on button "Week" at bounding box center [119, 75] width 25 height 14
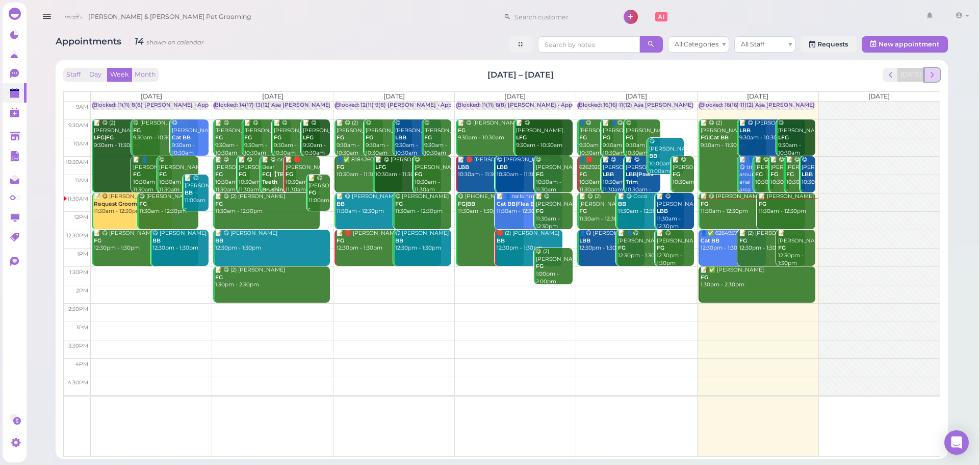
click at [934, 73] on span "next" at bounding box center [933, 75] width 10 height 10
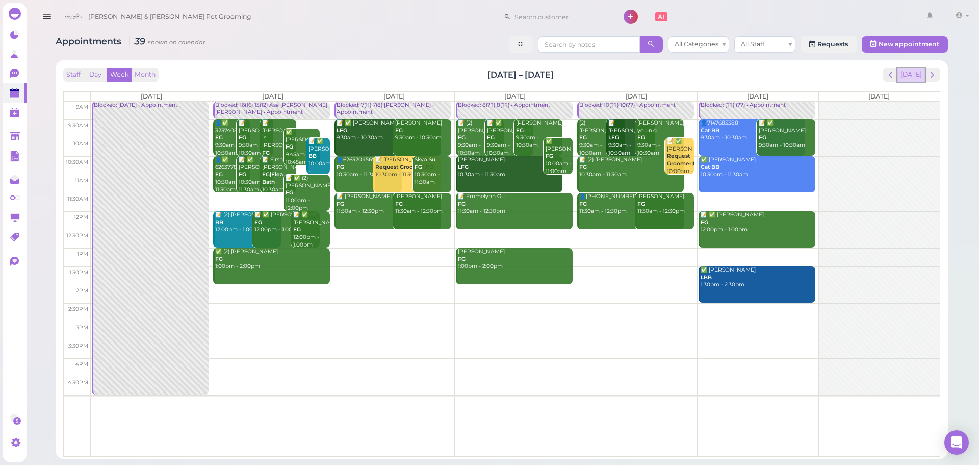
click at [911, 72] on button "Today" at bounding box center [912, 75] width 28 height 14
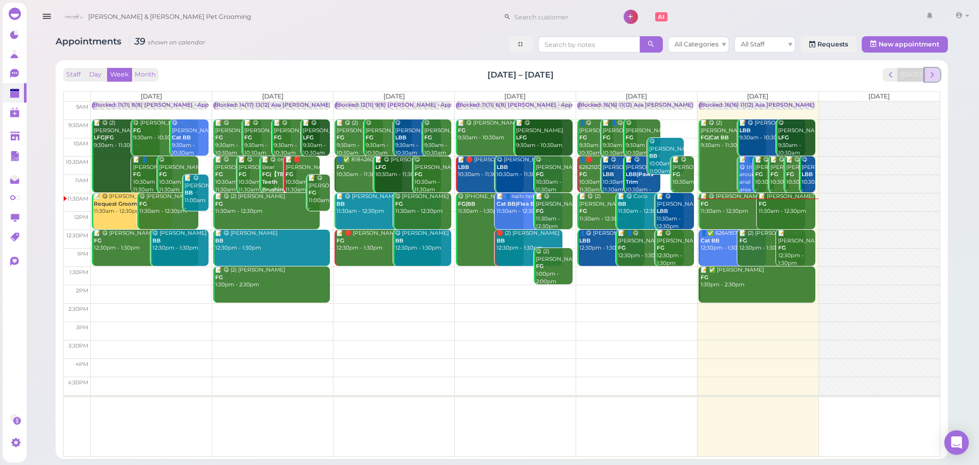
click at [940, 72] on button "next" at bounding box center [933, 75] width 16 height 14
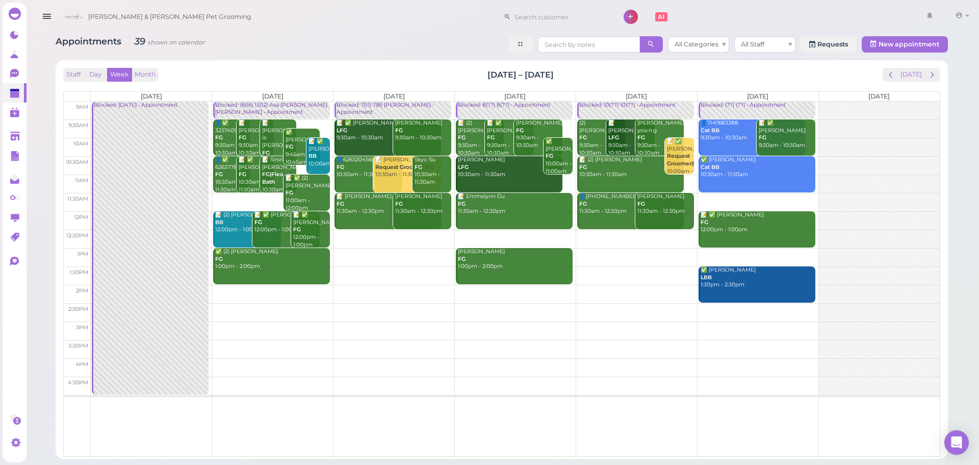
click at [818, 121] on td at bounding box center [515, 128] width 849 height 18
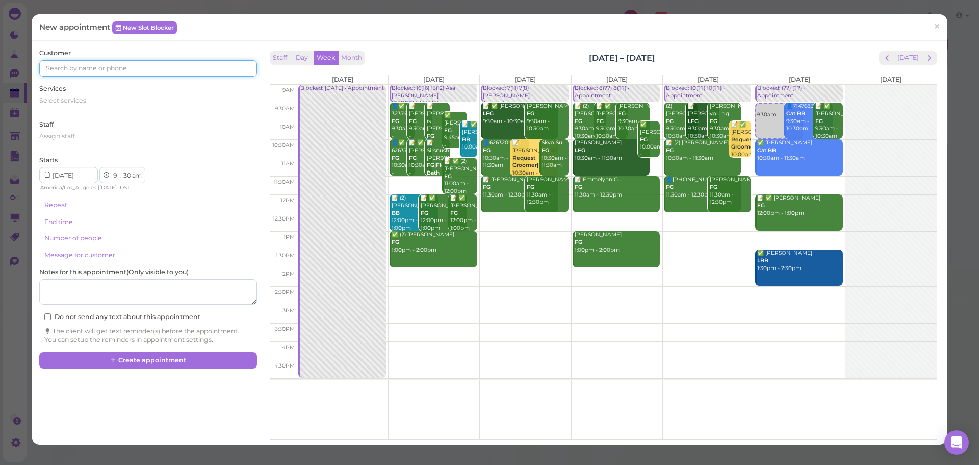
click at [110, 70] on input at bounding box center [147, 68] width 217 height 16
type input "6262054072"
click at [131, 95] on link "Naomi Rivera 6262054072 🐶 Teddie Bella" at bounding box center [98, 91] width 117 height 29
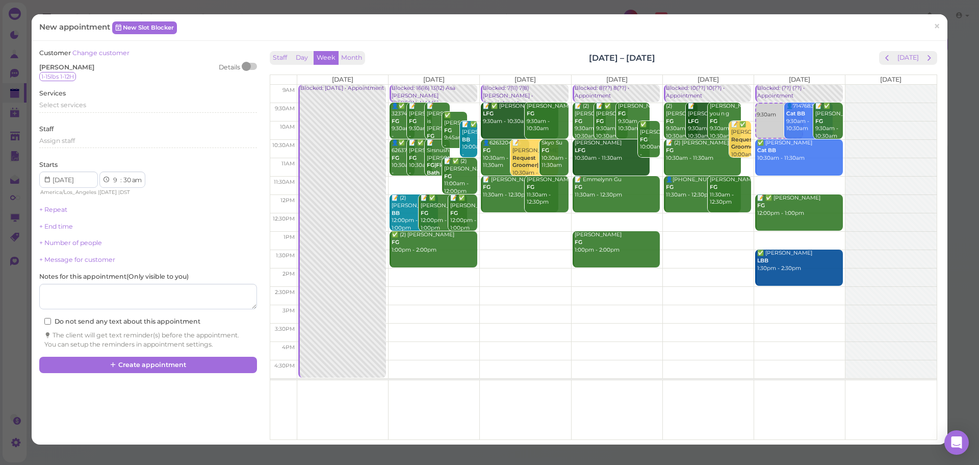
click at [247, 67] on div at bounding box center [246, 66] width 9 height 9
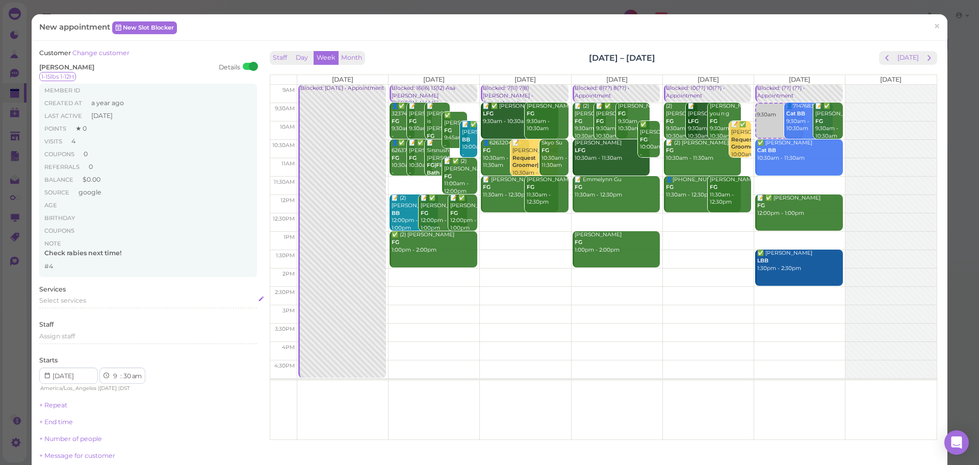
click at [75, 301] on span "Select services" at bounding box center [62, 300] width 47 height 8
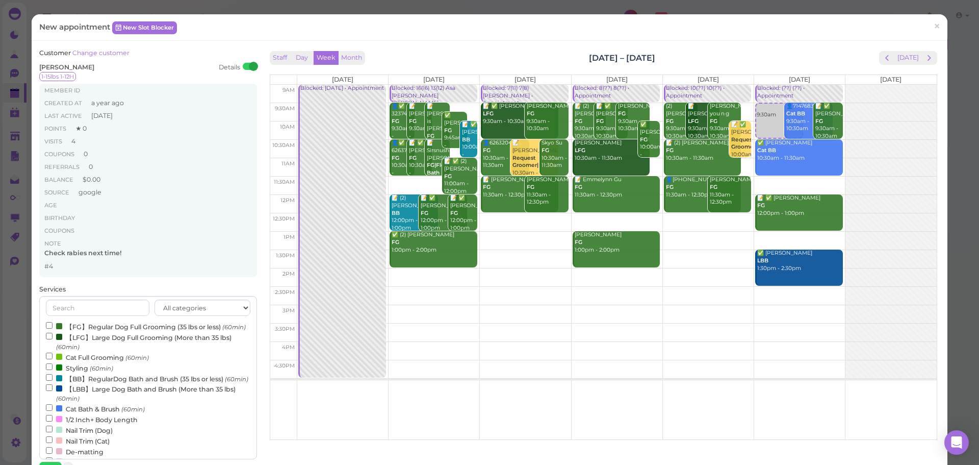
click at [87, 329] on label "【FG】Regular Dog Full Grooming (35 lbs or less) (60min)" at bounding box center [146, 326] width 200 height 11
click at [53, 328] on input "【FG】Regular Dog Full Grooming (35 lbs or less) (60min)" at bounding box center [49, 325] width 7 height 7
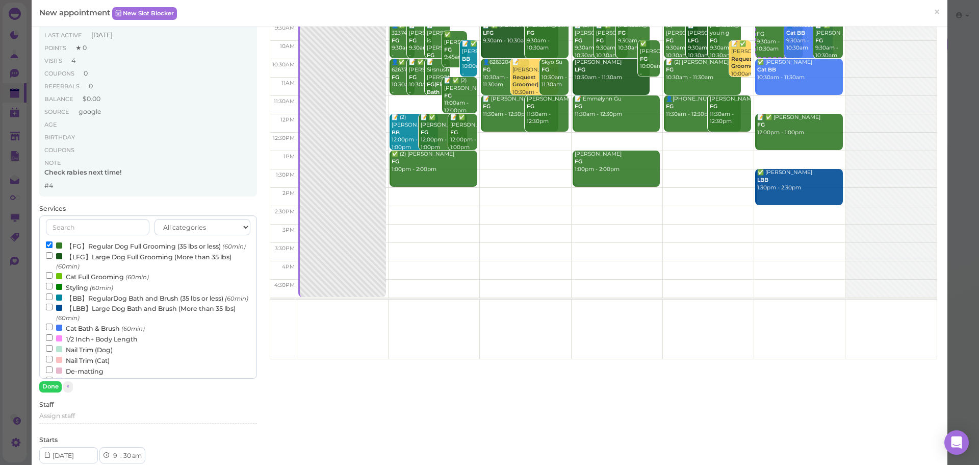
scroll to position [153, 0]
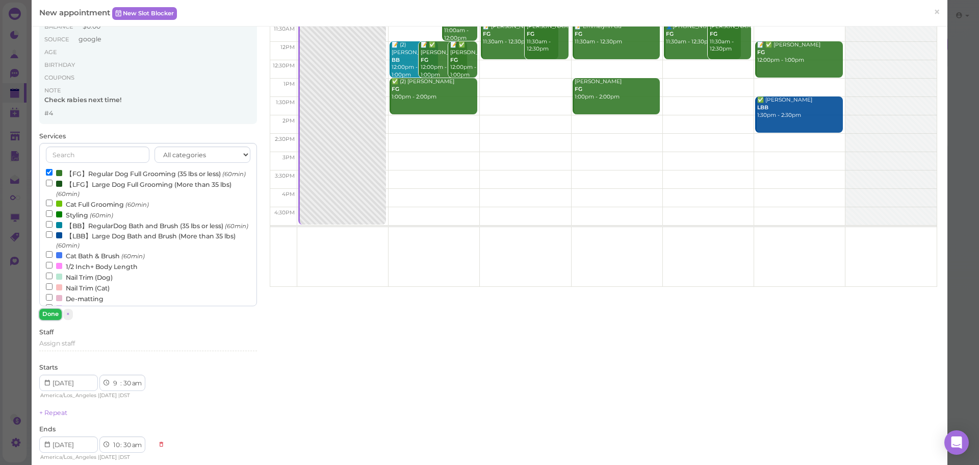
click at [52, 313] on button "Done" at bounding box center [50, 314] width 22 height 11
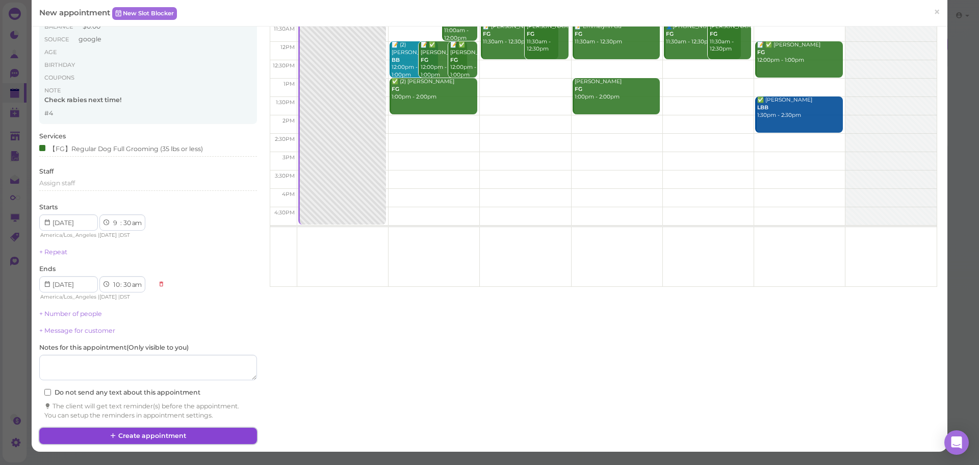
click at [167, 429] on button "Create appointment" at bounding box center [147, 435] width 217 height 16
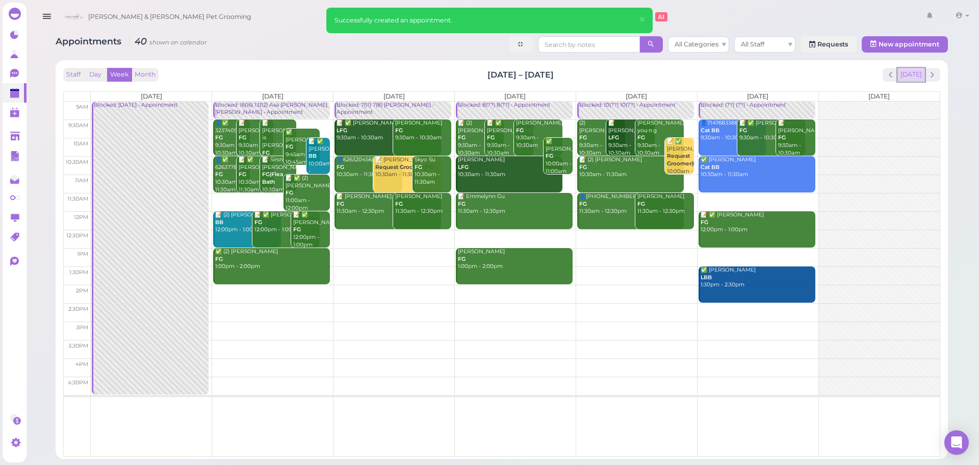
click at [910, 72] on button "[DATE]" at bounding box center [912, 75] width 28 height 14
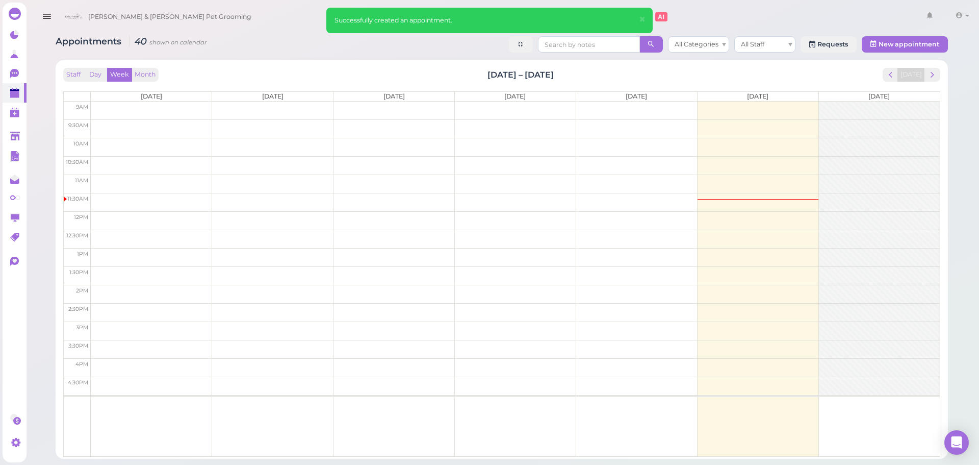
click at [784, 69] on div "Staff Day Week Month Aug 25 – 31, 2025 Today" at bounding box center [501, 75] width 877 height 14
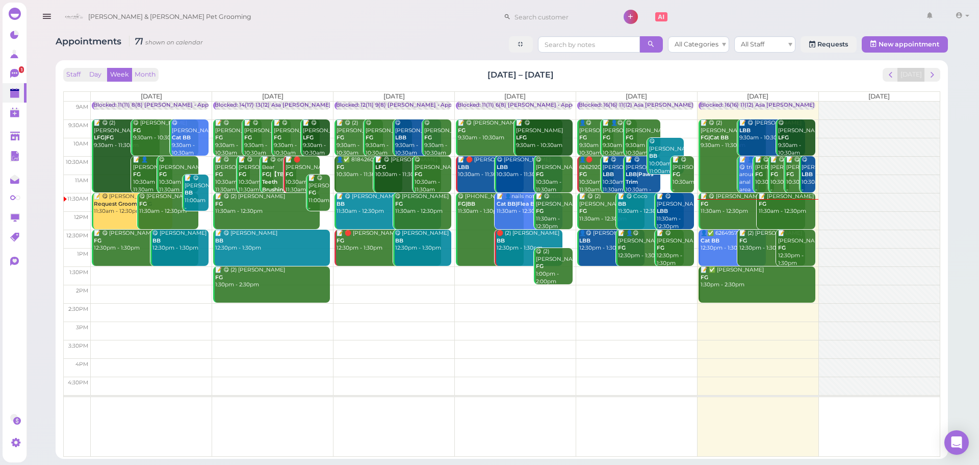
click at [375, 61] on div "Staff Day Week Month Aug 25 – 31, 2025 Today Mon 8/25 Tue 8/26 Wed 8/27 Thu 8/2…" at bounding box center [502, 259] width 893 height 398
click at [803, 77] on div "Staff Day Week Month Aug 25 – 31, 2025 Today" at bounding box center [501, 75] width 877 height 14
click at [695, 82] on div "Staff Day Week Month Aug 25 – 31, 2025 Today Mon 8/25 Tue 8/26 Wed 8/27 Thu 8/2…" at bounding box center [501, 262] width 877 height 389
click at [698, 81] on div "Staff Day Week Month Aug 25 – 31, 2025 Today" at bounding box center [501, 75] width 877 height 14
click at [698, 82] on div "Staff Day Week Month Aug 25 – 31, 2025 Today Mon 8/25 Tue 8/26 Wed 8/27 Thu 8/2…" at bounding box center [501, 262] width 877 height 389
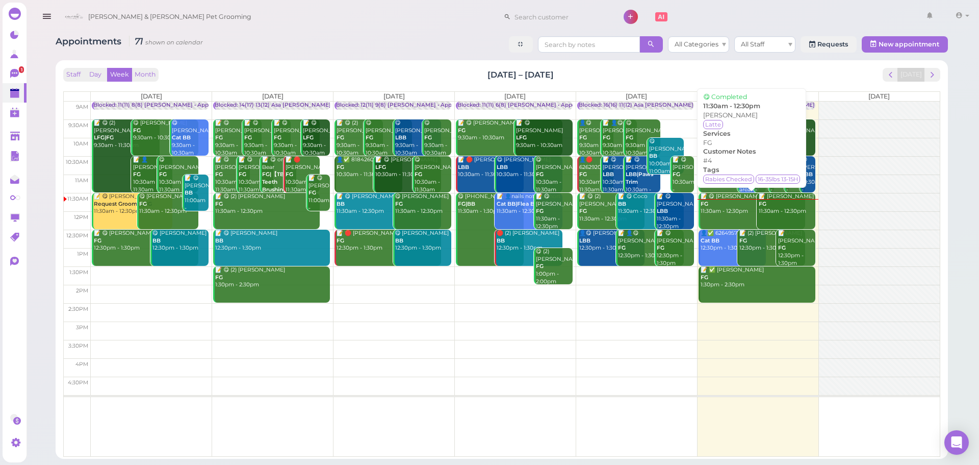
click at [740, 212] on div "📝 😋 Sandra Ho FG 11:30am - 12:30pm" at bounding box center [752, 204] width 105 height 22
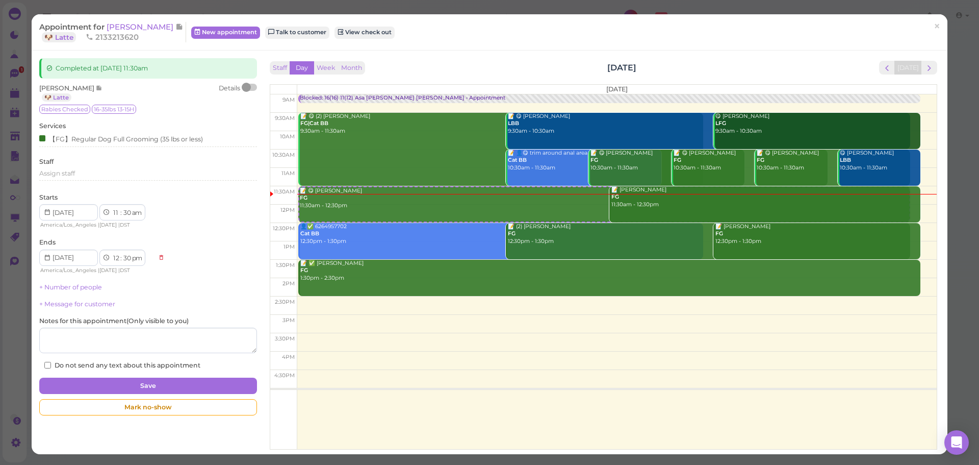
click at [255, 87] on div at bounding box center [250, 87] width 14 height 7
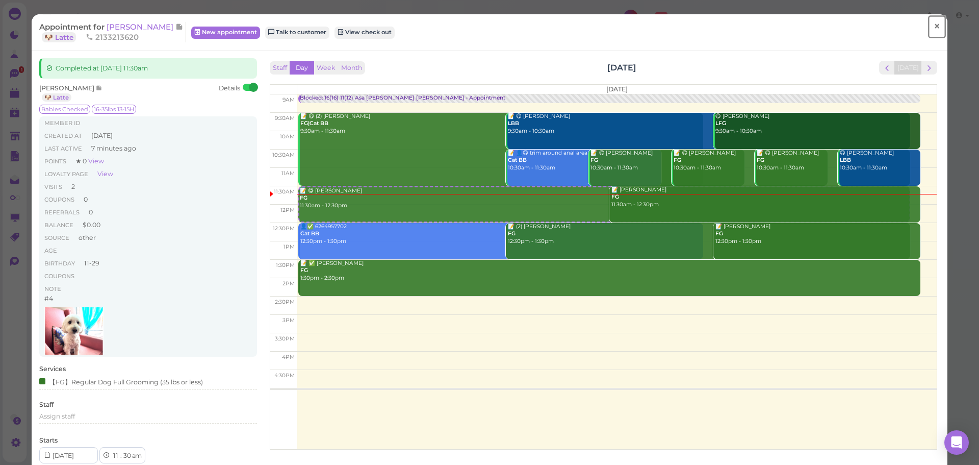
click at [934, 24] on span "×" at bounding box center [937, 26] width 7 height 14
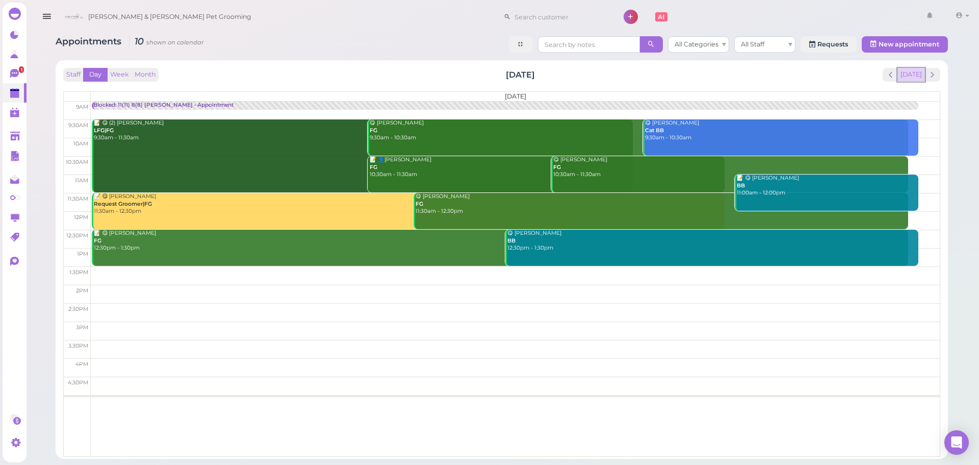
click at [917, 69] on button "[DATE]" at bounding box center [912, 75] width 28 height 14
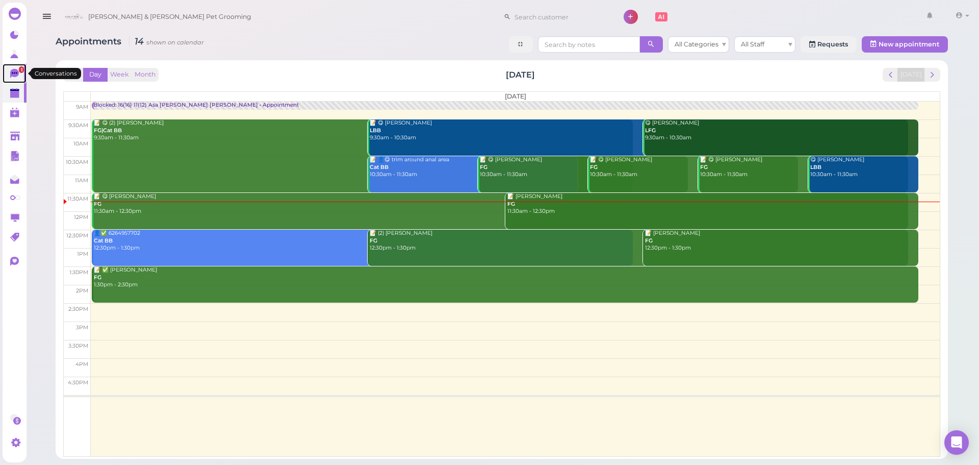
click at [22, 75] on link "1" at bounding box center [15, 73] width 24 height 19
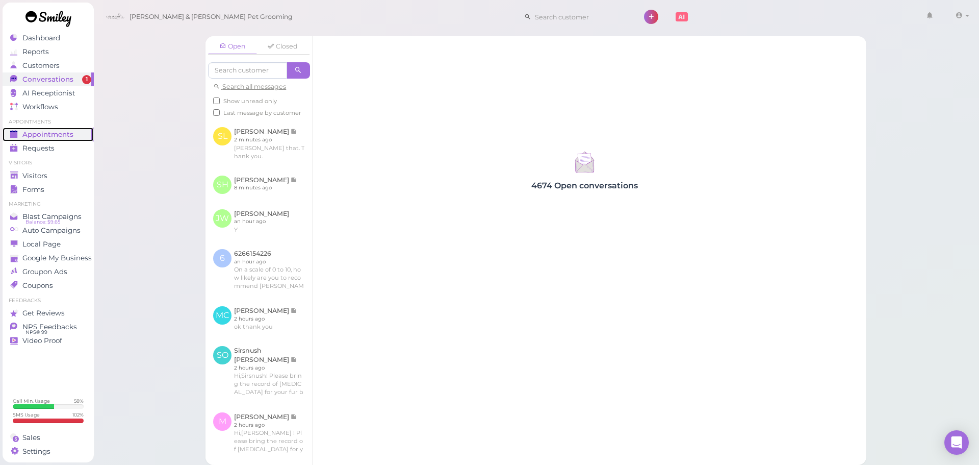
click at [52, 136] on span "Appointments" at bounding box center [47, 134] width 51 height 9
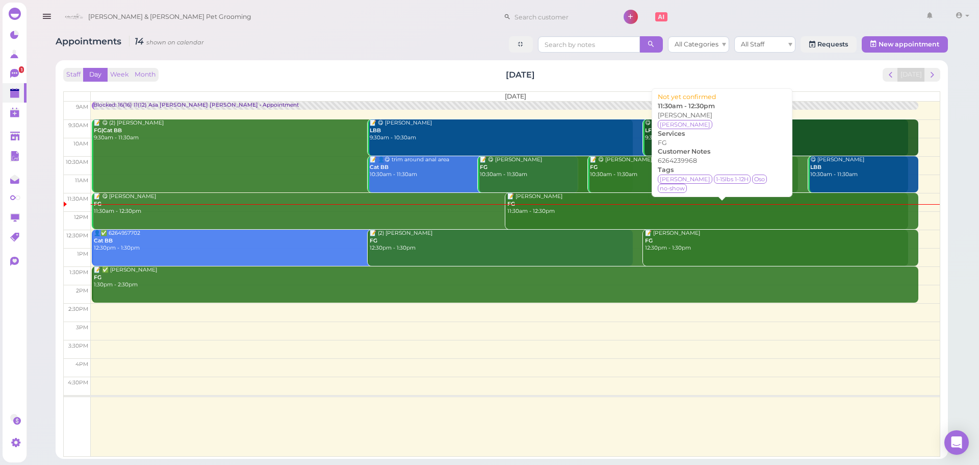
click at [547, 209] on div "📝 Maria Miranda FG 11:30am - 12:30pm" at bounding box center [713, 204] width 412 height 22
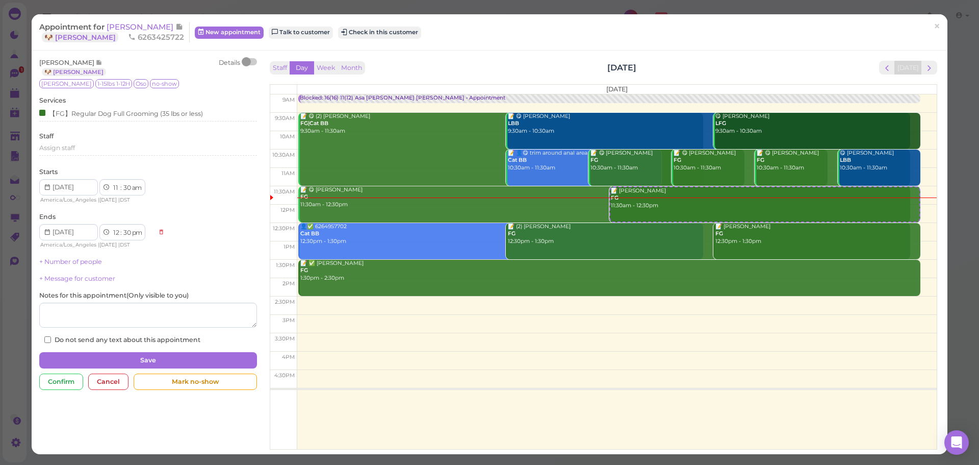
click at [253, 60] on div at bounding box center [250, 61] width 14 height 7
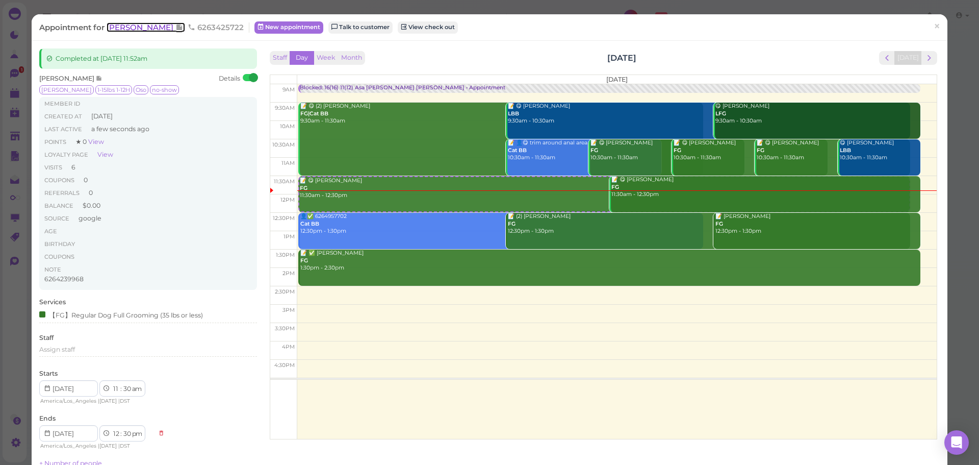
click at [146, 30] on span "[PERSON_NAME]" at bounding box center [141, 27] width 69 height 10
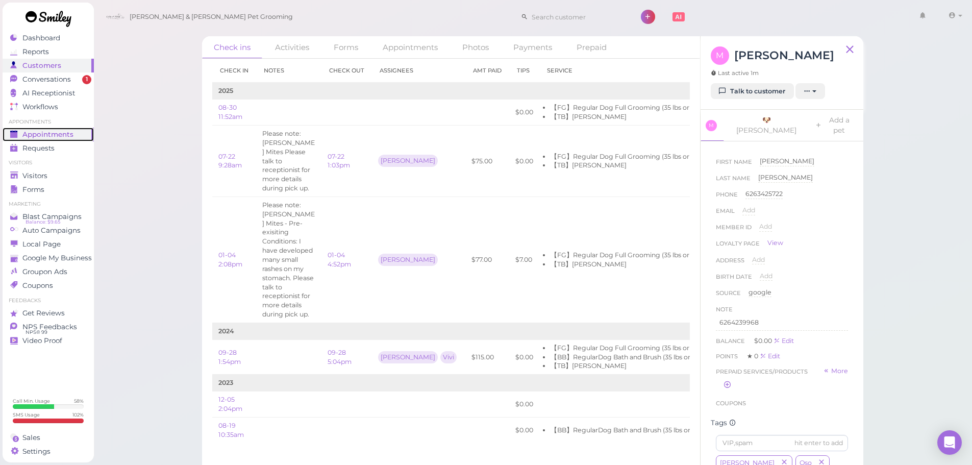
drag, startPoint x: 63, startPoint y: 140, endPoint x: 67, endPoint y: 134, distance: 8.1
click at [63, 140] on link "Appointments" at bounding box center [48, 135] width 91 height 14
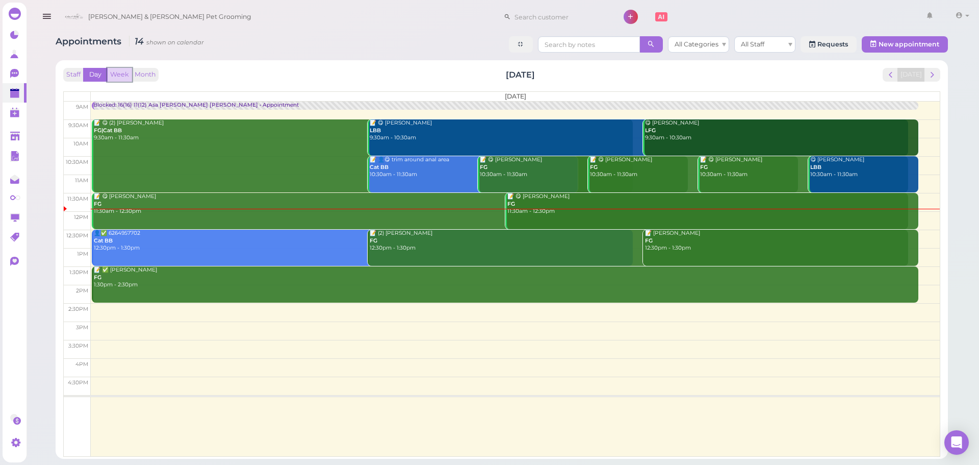
click at [117, 71] on button "Week" at bounding box center [119, 75] width 25 height 14
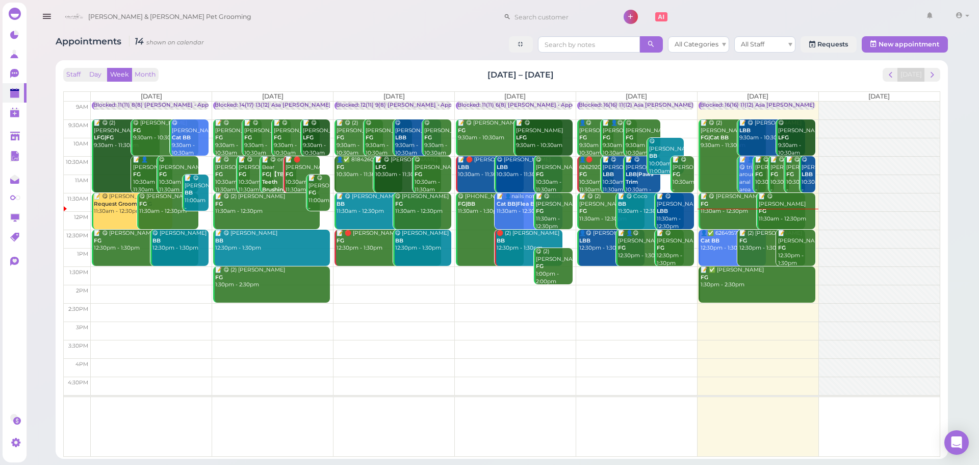
click at [652, 74] on div "Staff Day Week Month Aug 25 – 31, 2025 Today" at bounding box center [501, 75] width 877 height 14
click at [786, 72] on div "Staff Day Week Month Aug 25 – 31, 2025 Today" at bounding box center [501, 75] width 877 height 14
click at [749, 75] on div "Staff Day Week Month Aug 25 – 31, 2025 Today" at bounding box center [501, 75] width 877 height 14
click at [697, 74] on div "Staff Day Week Month Aug 25 – 31, 2025 Today" at bounding box center [501, 75] width 877 height 14
click at [96, 75] on button "Day" at bounding box center [95, 75] width 24 height 14
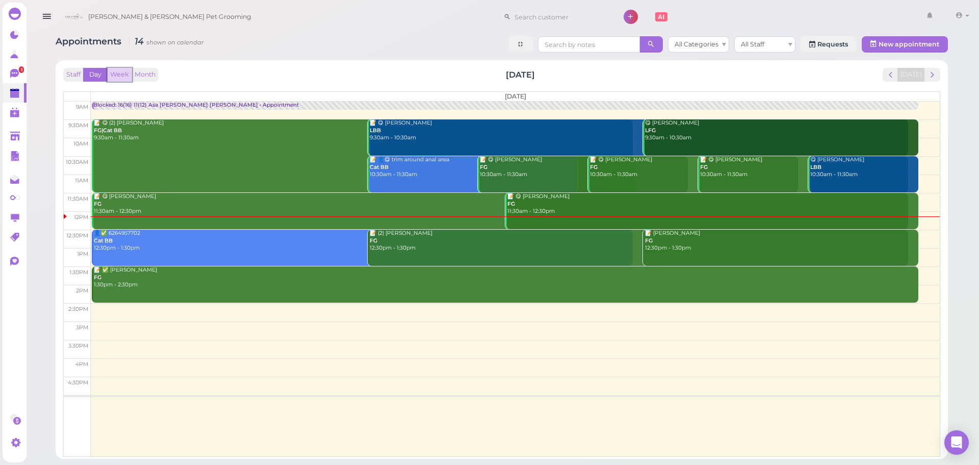
click at [120, 74] on button "Week" at bounding box center [119, 75] width 25 height 14
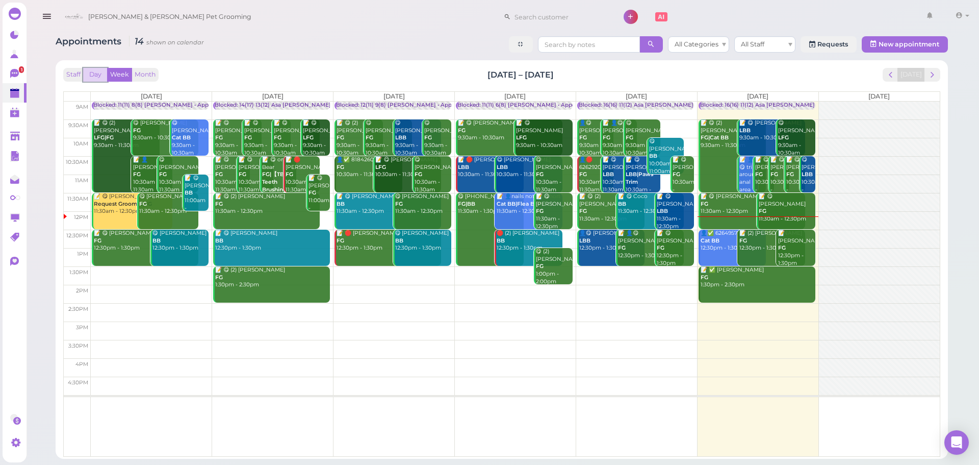
click at [95, 75] on button "Day" at bounding box center [95, 75] width 24 height 14
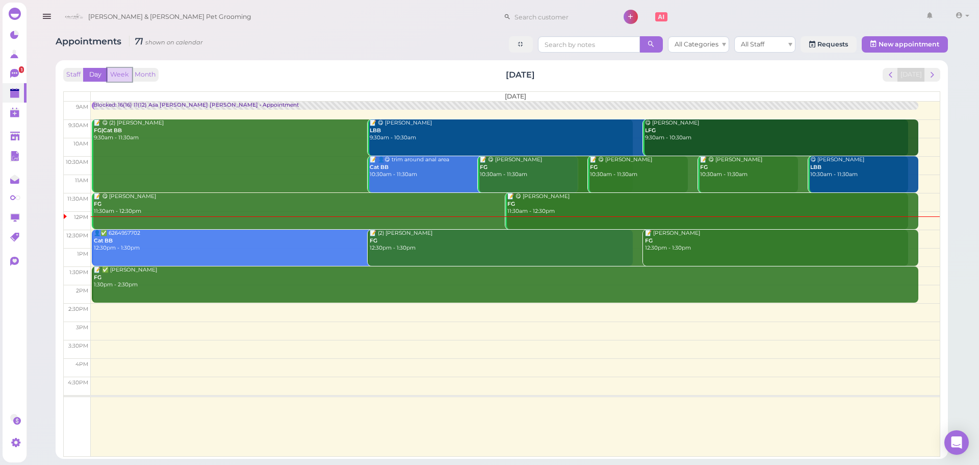
click at [116, 74] on button "Week" at bounding box center [119, 75] width 25 height 14
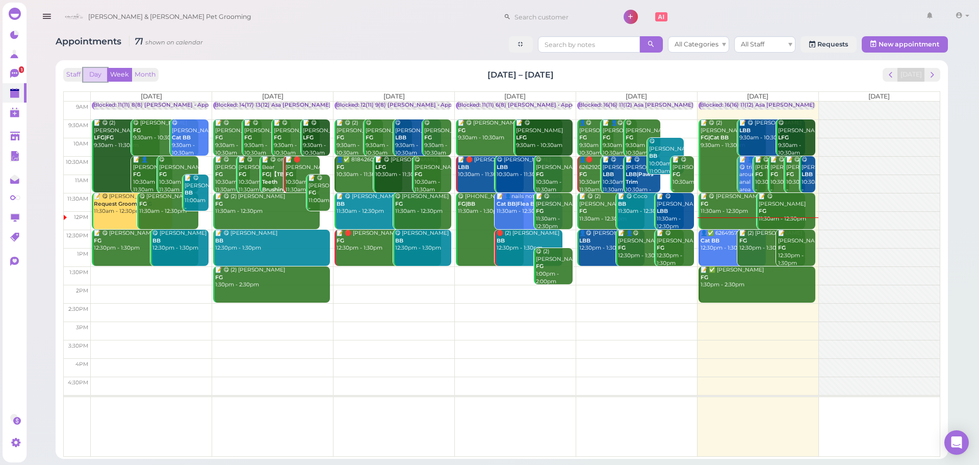
click at [96, 69] on button "Day" at bounding box center [95, 75] width 24 height 14
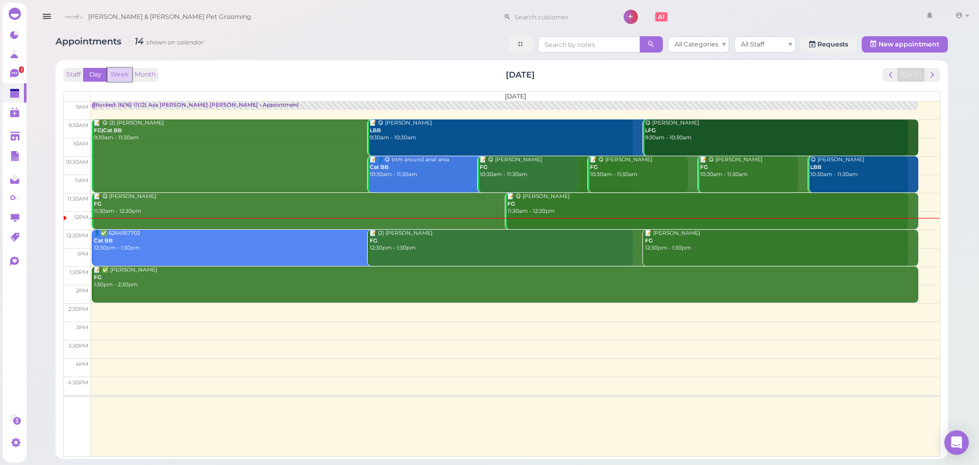
click at [123, 72] on button "Week" at bounding box center [119, 75] width 25 height 14
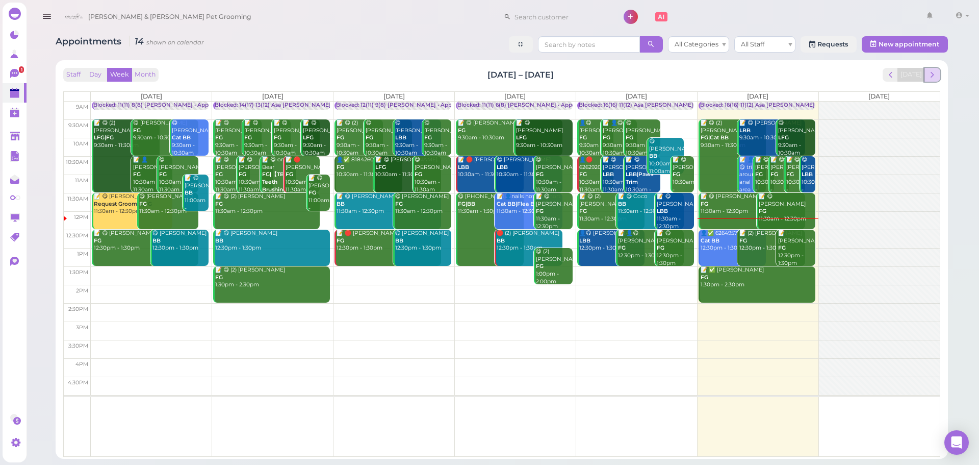
click at [931, 77] on span "next" at bounding box center [933, 75] width 10 height 10
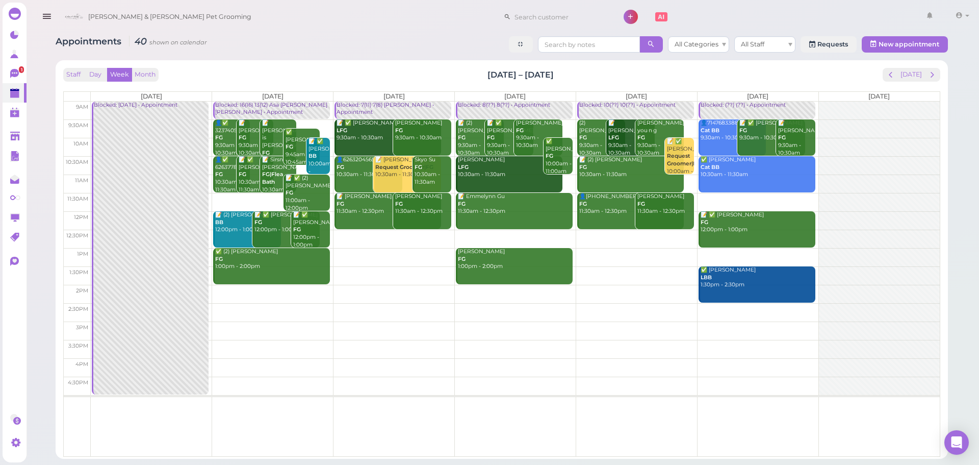
click at [829, 71] on div "Staff Day Week Month Sep 1 – 7, 2025 Today" at bounding box center [501, 75] width 877 height 14
click at [910, 78] on button "[DATE]" at bounding box center [912, 75] width 28 height 14
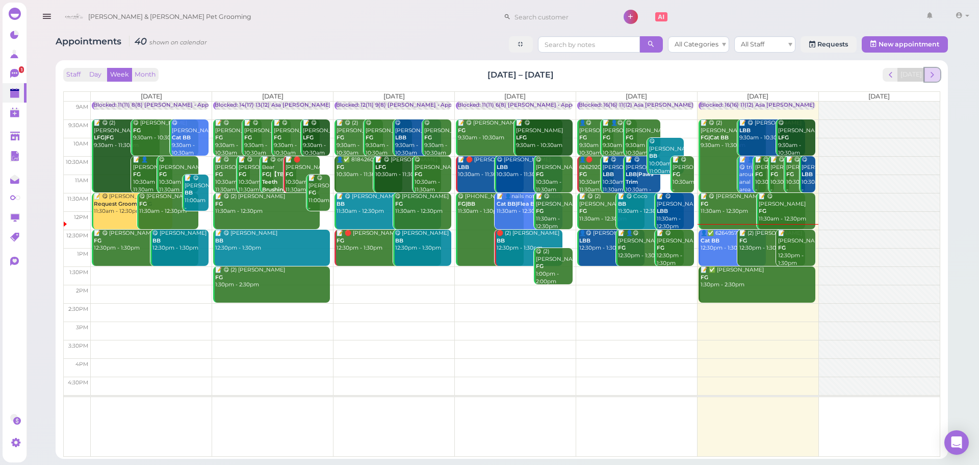
click at [933, 76] on span "next" at bounding box center [933, 75] width 10 height 10
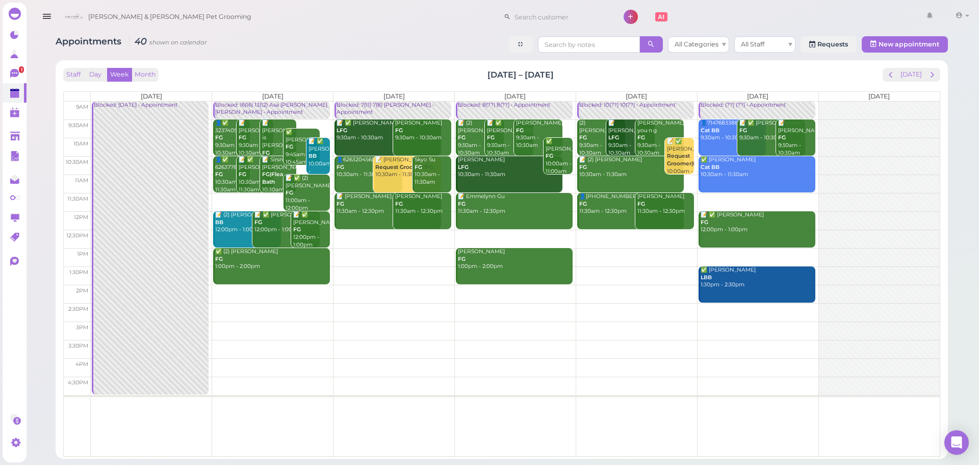
click at [453, 120] on td at bounding box center [515, 128] width 849 height 18
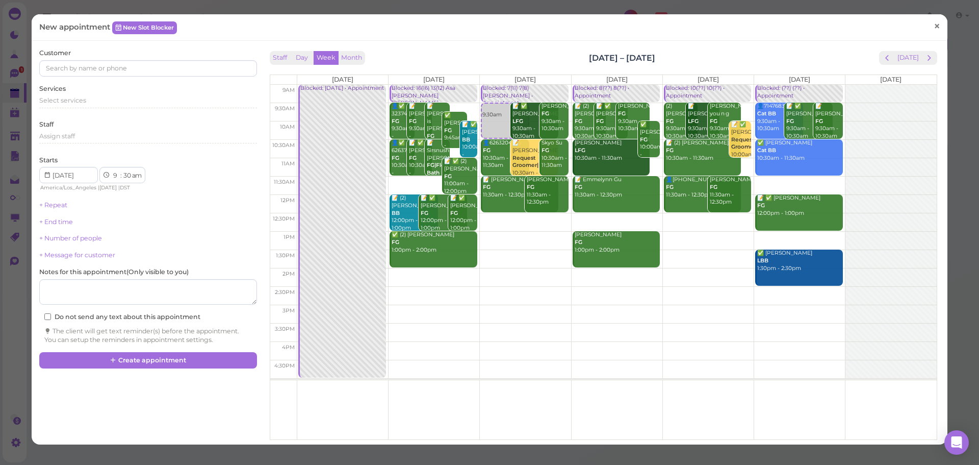
click at [934, 26] on span "×" at bounding box center [937, 26] width 7 height 14
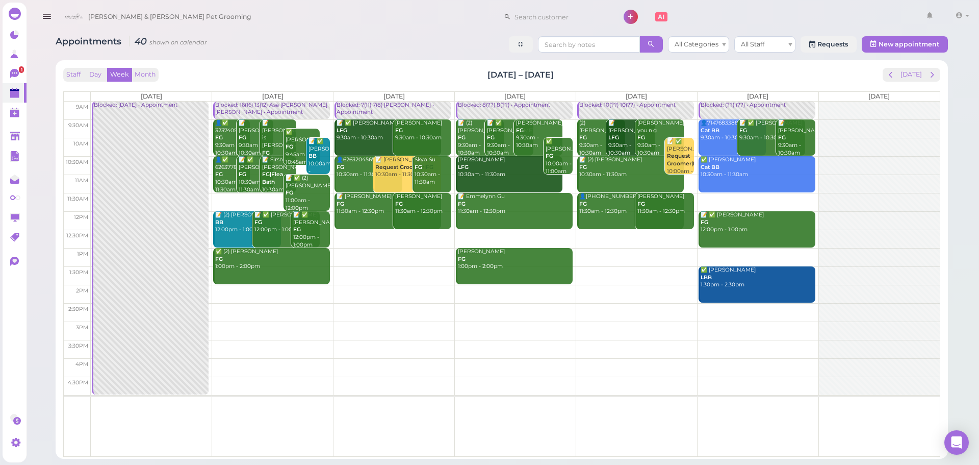
click at [230, 332] on td at bounding box center [515, 330] width 849 height 18
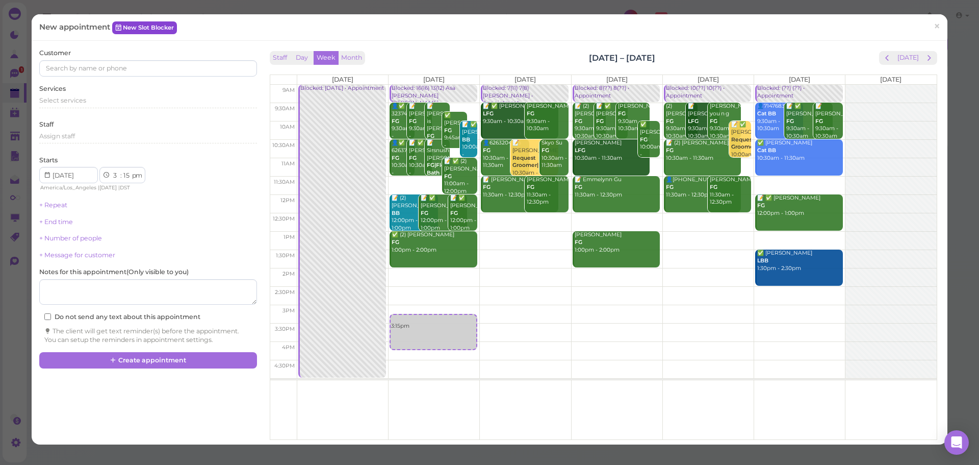
click at [158, 29] on link "New Slot Blocker" at bounding box center [144, 27] width 65 height 12
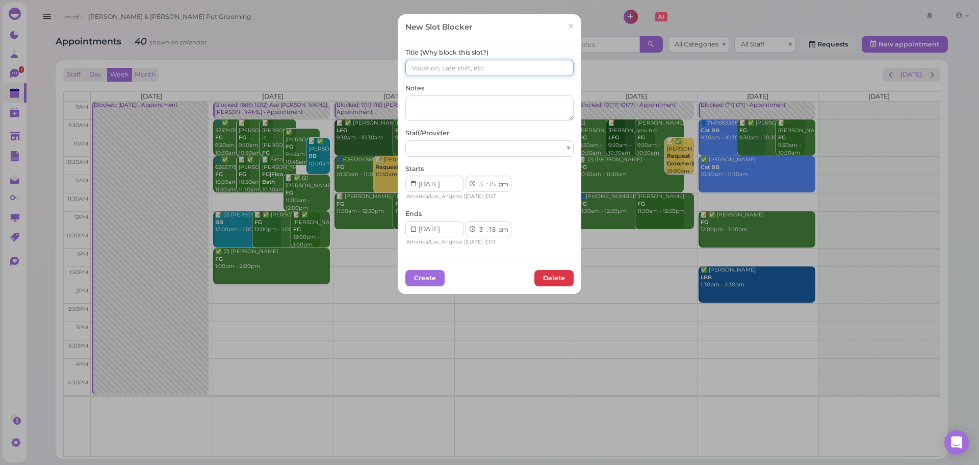
click at [457, 66] on input at bounding box center [489, 68] width 168 height 16
click at [474, 68] on input "3237422290" at bounding box center [489, 68] width 168 height 16
type input "3237422290 BB"
click at [478, 184] on select "1 2 3 4 5 6 7 8 9 10 11 12" at bounding box center [482, 184] width 9 height 11
select select "4"
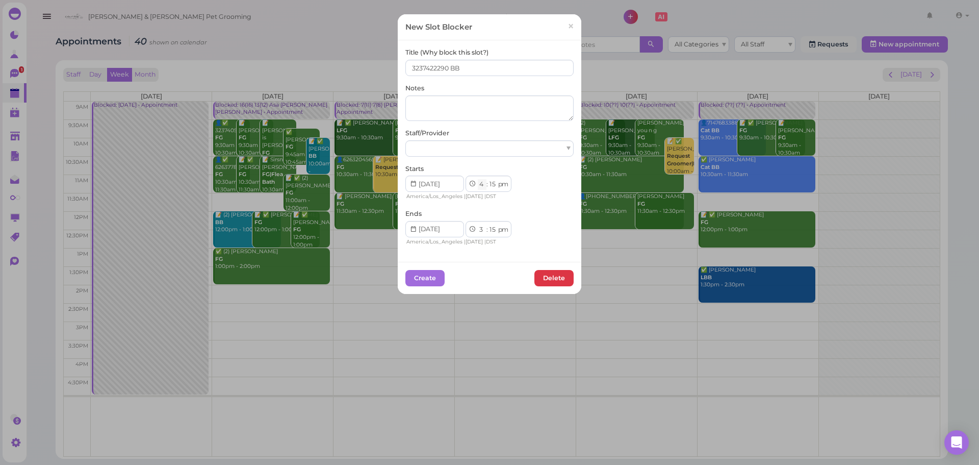
click at [478, 179] on select "1 2 3 4 5 6 7 8 9 10 11 12" at bounding box center [482, 184] width 9 height 11
click at [479, 233] on select "1 2 3 4 5 6 7 8 9 10 11 12" at bounding box center [482, 229] width 9 height 11
select select "6"
click at [478, 224] on select "1 2 3 4 5 6 7 8 9 10 11 12" at bounding box center [482, 229] width 9 height 11
click at [452, 147] on div at bounding box center [489, 148] width 168 height 16
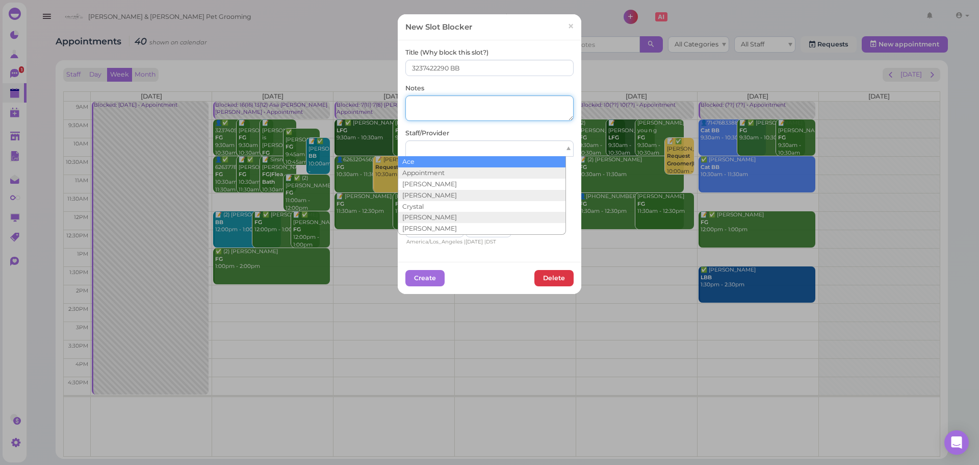
click at [452, 118] on textarea at bounding box center [489, 108] width 168 height 26
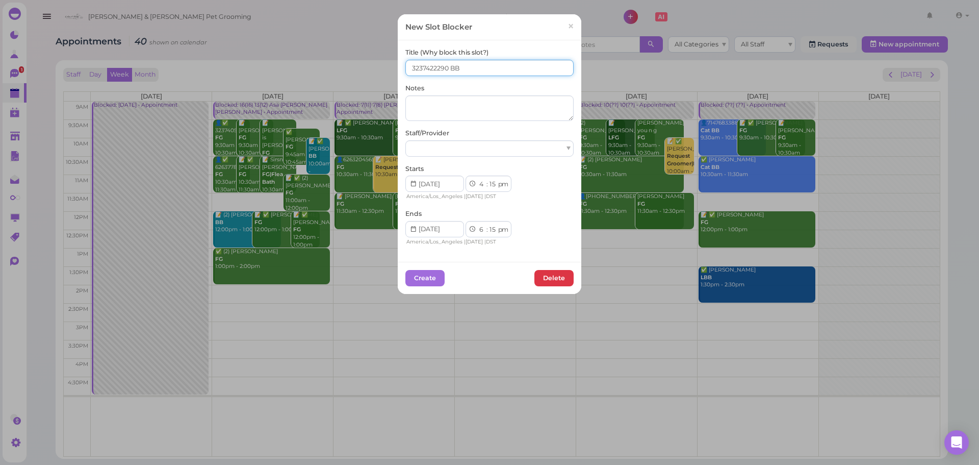
click at [491, 66] on input "3237422290 BB" at bounding box center [489, 68] width 168 height 16
click at [420, 274] on button "Create" at bounding box center [424, 278] width 39 height 16
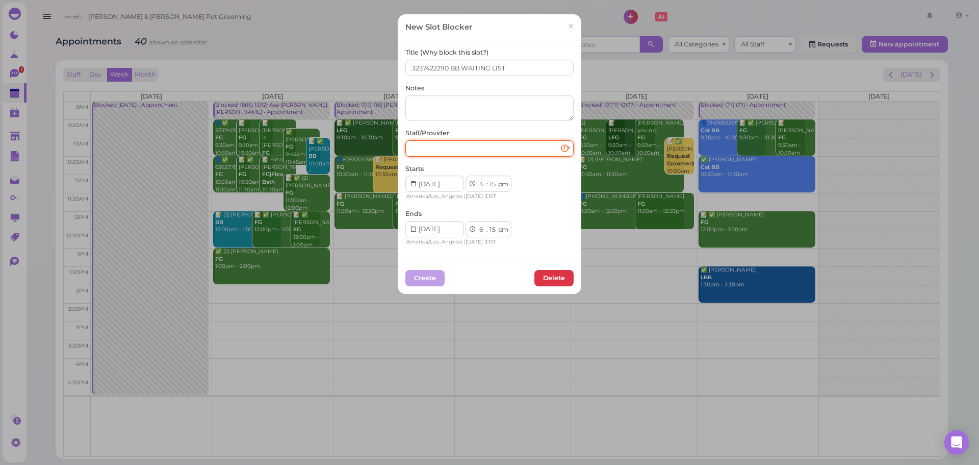
click at [492, 147] on div at bounding box center [489, 148] width 168 height 16
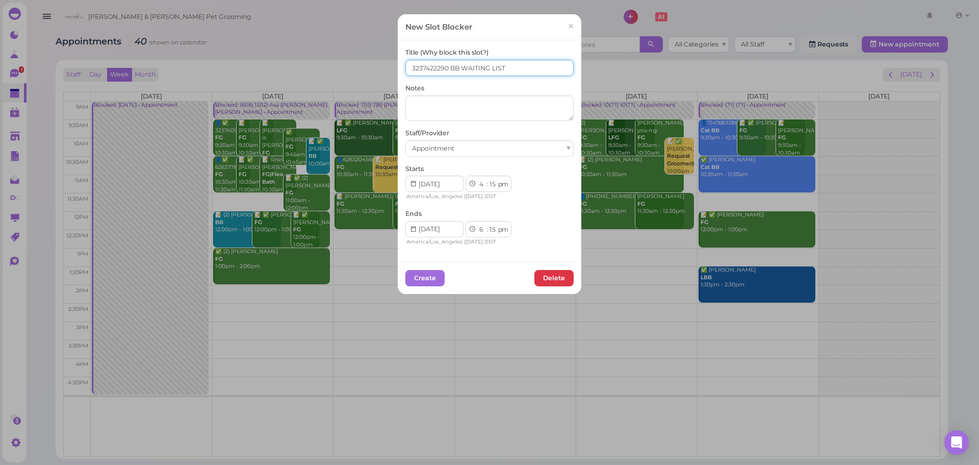
drag, startPoint x: 510, startPoint y: 66, endPoint x: 459, endPoint y: 66, distance: 51.5
click at [459, 66] on input "3237422290 BB WAITING LIST" at bounding box center [489, 68] width 168 height 16
type input "3237422290 BB"
click at [431, 281] on button "Create" at bounding box center [424, 278] width 39 height 16
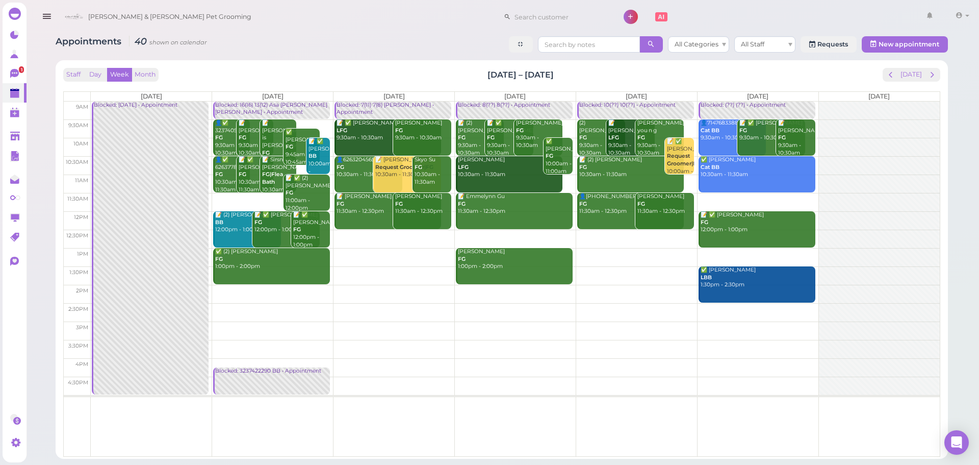
click at [695, 140] on td at bounding box center [515, 147] width 849 height 18
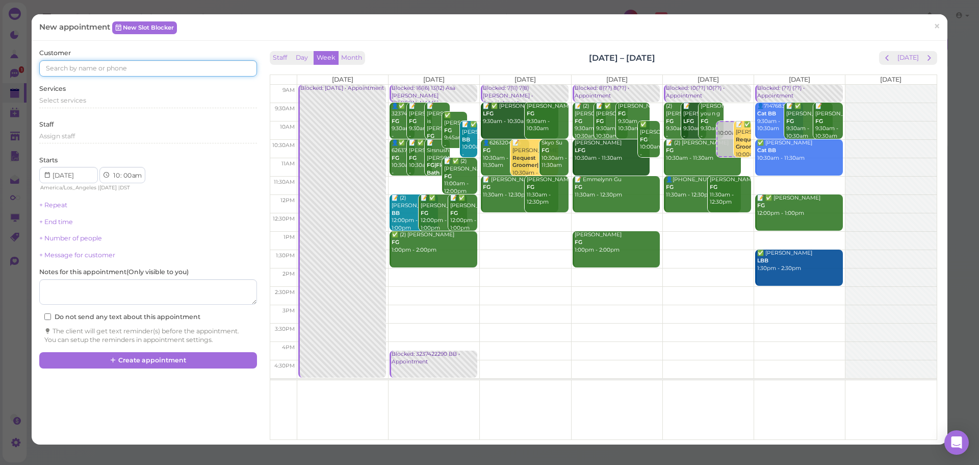
click at [132, 70] on input at bounding box center [147, 68] width 217 height 16
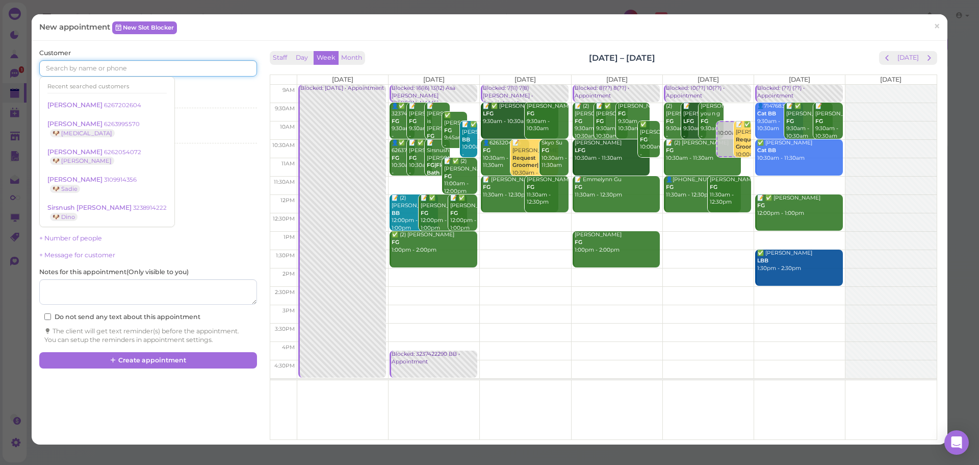
click at [100, 69] on input at bounding box center [147, 68] width 217 height 16
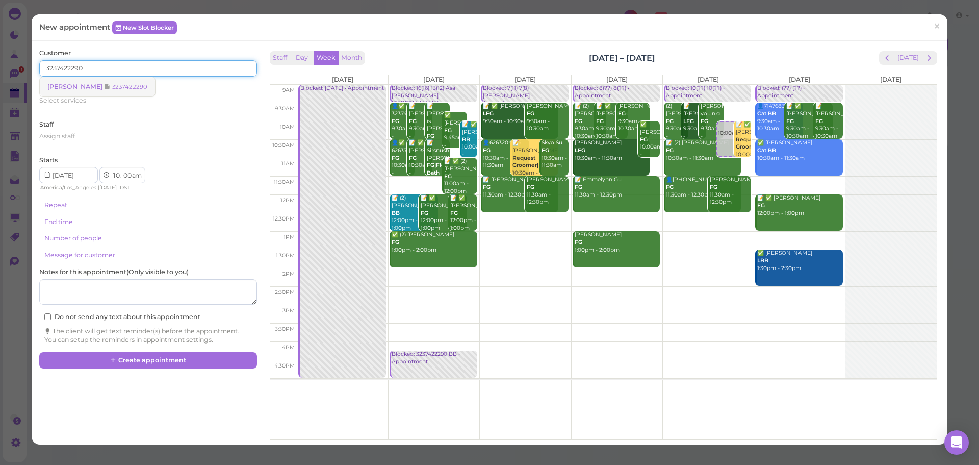
type input "3237422290"
click at [57, 87] on span "Lenni Berumen" at bounding box center [75, 87] width 57 height 8
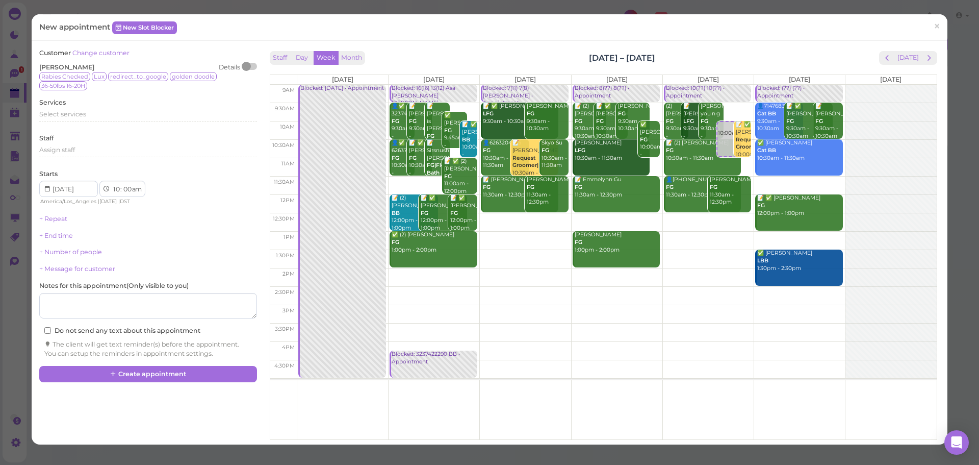
click at [780, 51] on div "Staff Day Week Month Sep 1 – 7, 2025 Today" at bounding box center [604, 58] width 668 height 14
click at [246, 64] on div at bounding box center [246, 66] width 9 height 9
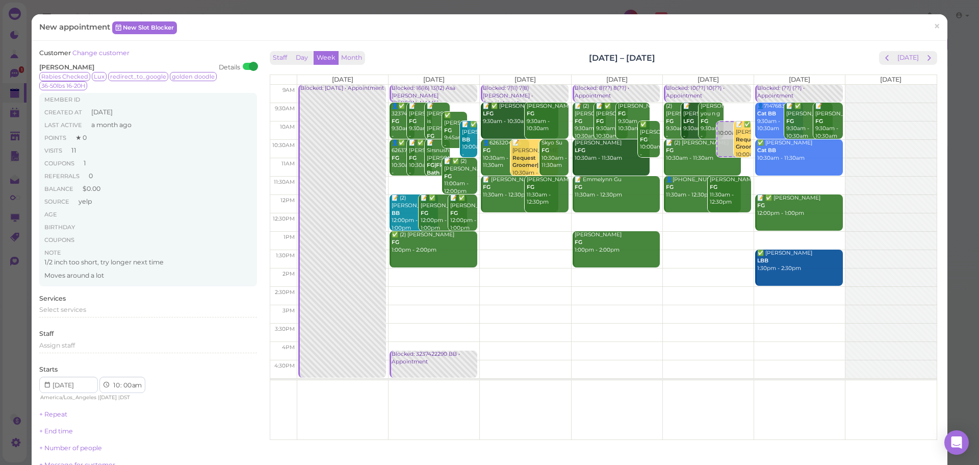
click at [498, 54] on div "Staff Day Week Month Sep 1 – 7, 2025 Today" at bounding box center [604, 58] width 668 height 14
click at [308, 23] on div "New appointment New Slot Blocker ×" at bounding box center [489, 27] width 901 height 11
click at [85, 310] on span "Select services" at bounding box center [62, 310] width 47 height 8
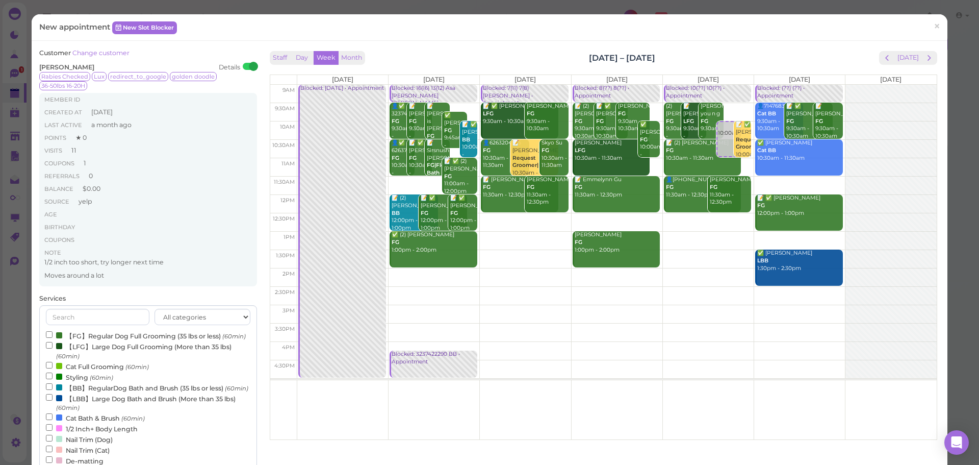
click at [99, 412] on label "【LBB】Large Dog Bath and Brush (More than 35 lbs) (60min)" at bounding box center [148, 403] width 204 height 20
click at [53, 400] on input "【LBB】Large Dog Bath and Brush (More than 35 lbs) (60min)" at bounding box center [49, 397] width 7 height 7
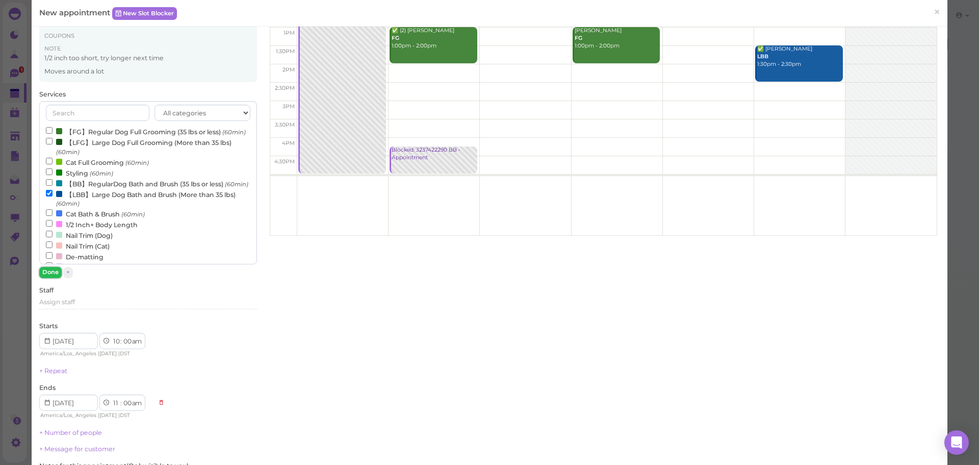
click at [54, 271] on button "Done" at bounding box center [50, 272] width 22 height 11
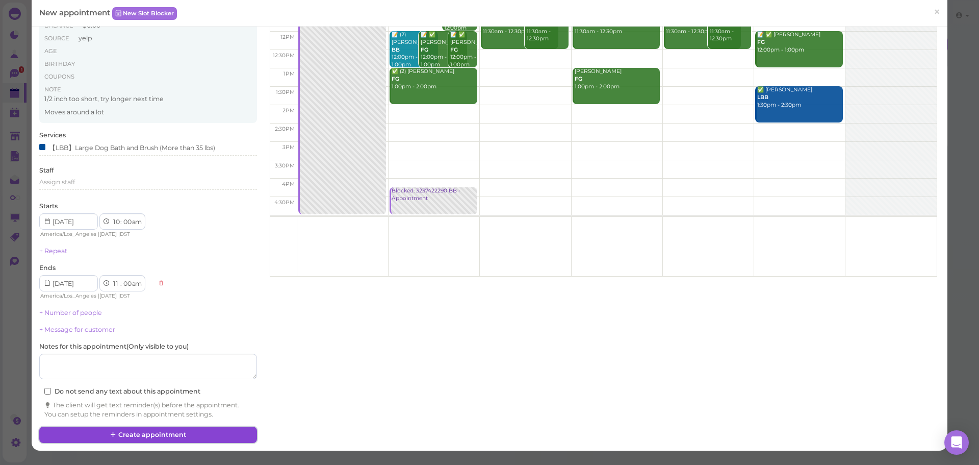
click at [156, 429] on button "Create appointment" at bounding box center [147, 434] width 217 height 16
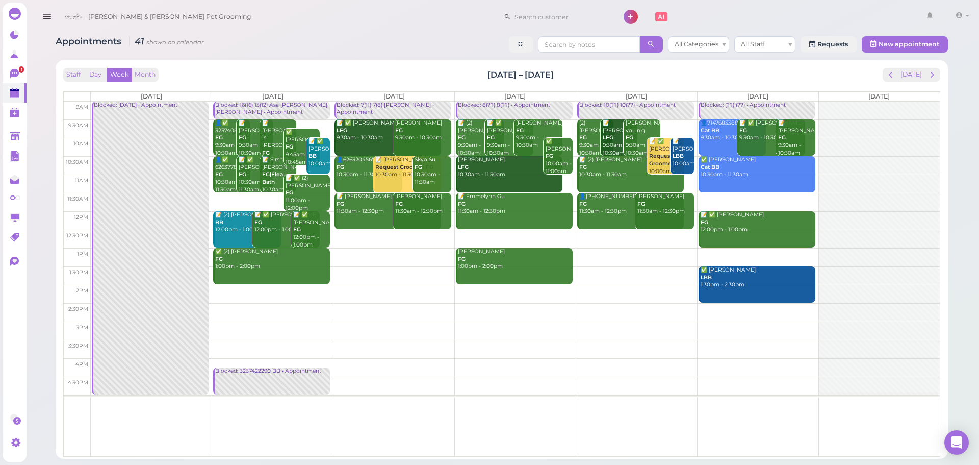
click at [597, 82] on div "Staff Day Week Month Sep 1 – 7, 2025 Today Mon 9/1 Tue 9/2 Wed 9/3 Thu 9/4 Fri …" at bounding box center [501, 262] width 877 height 389
click at [909, 76] on button "[DATE]" at bounding box center [912, 75] width 28 height 14
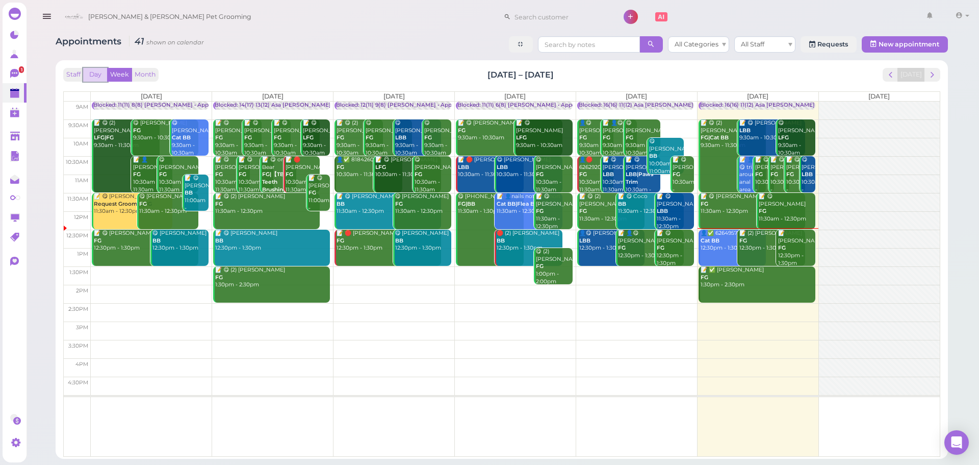
click at [102, 79] on button "Day" at bounding box center [95, 75] width 24 height 14
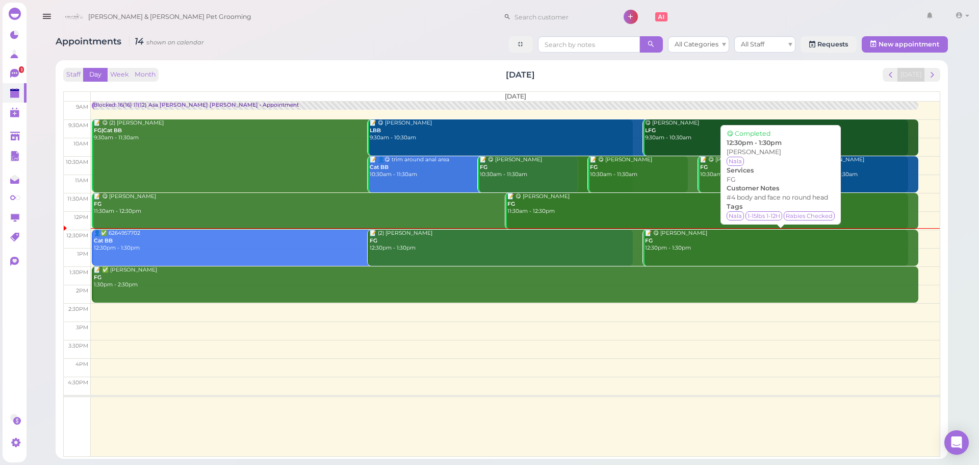
click at [761, 257] on link "📝 😋 Samantha Peña FG 12:30pm - 1:30pm" at bounding box center [780, 248] width 275 height 36
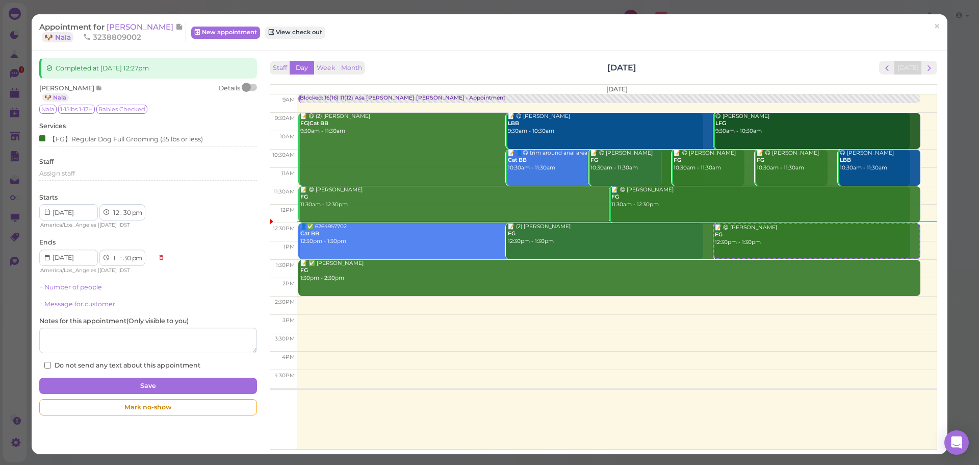
click at [254, 84] on div "Details" at bounding box center [238, 93] width 38 height 18
click at [253, 85] on div at bounding box center [250, 87] width 14 height 7
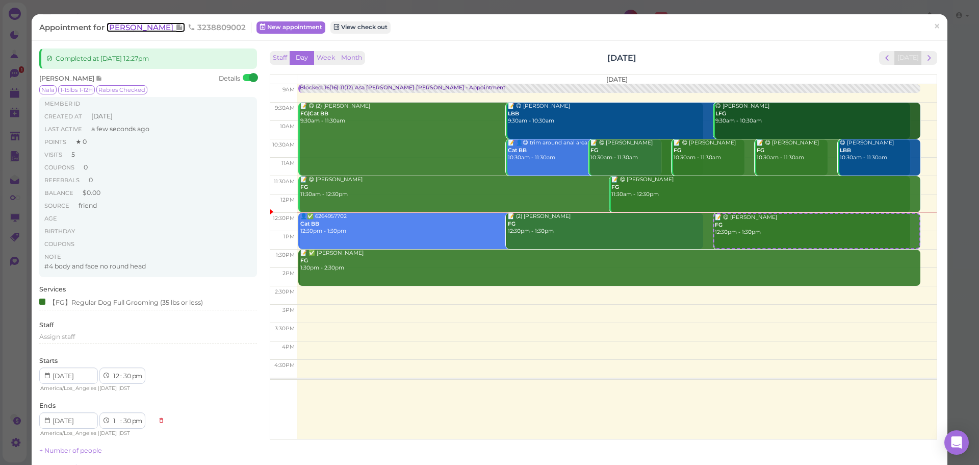
click at [118, 29] on span "[PERSON_NAME]" at bounding box center [141, 27] width 69 height 10
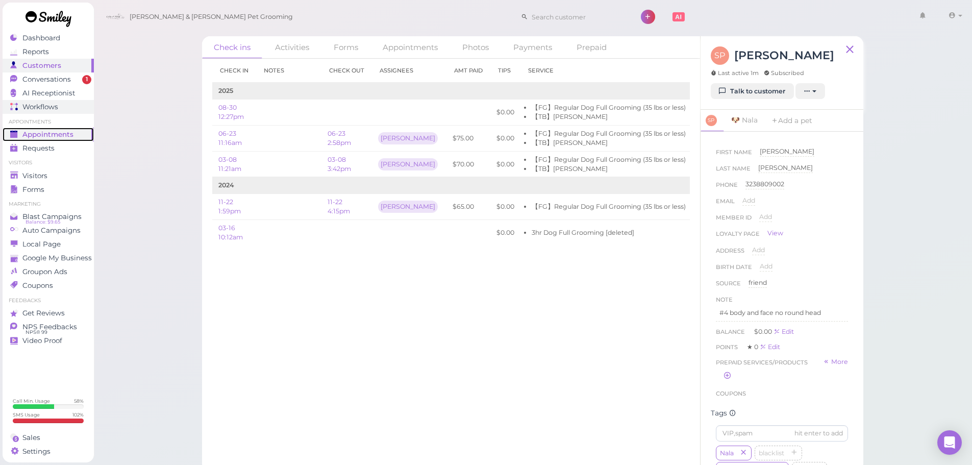
drag, startPoint x: 66, startPoint y: 132, endPoint x: 85, endPoint y: 109, distance: 29.3
click at [66, 132] on span "Appointments" at bounding box center [47, 134] width 51 height 9
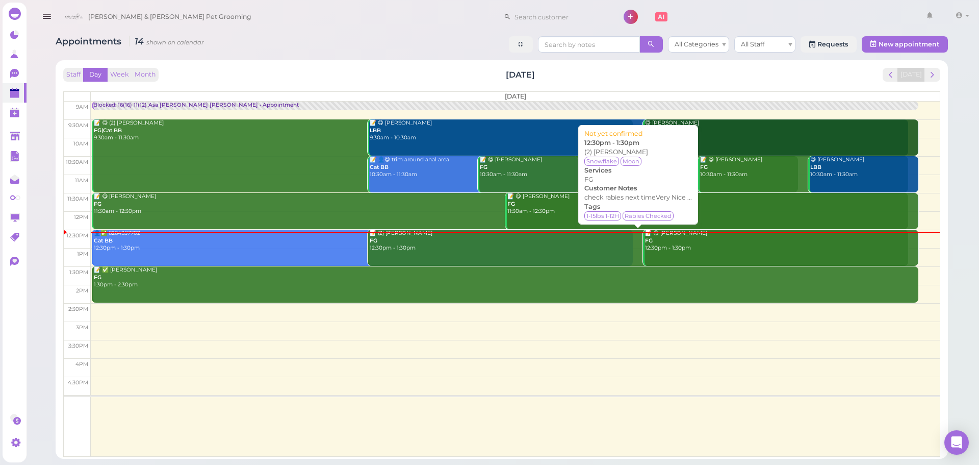
click at [397, 253] on link "📝 (2) Brittney Thai FG 12:30pm - 1:30pm" at bounding box center [638, 248] width 541 height 36
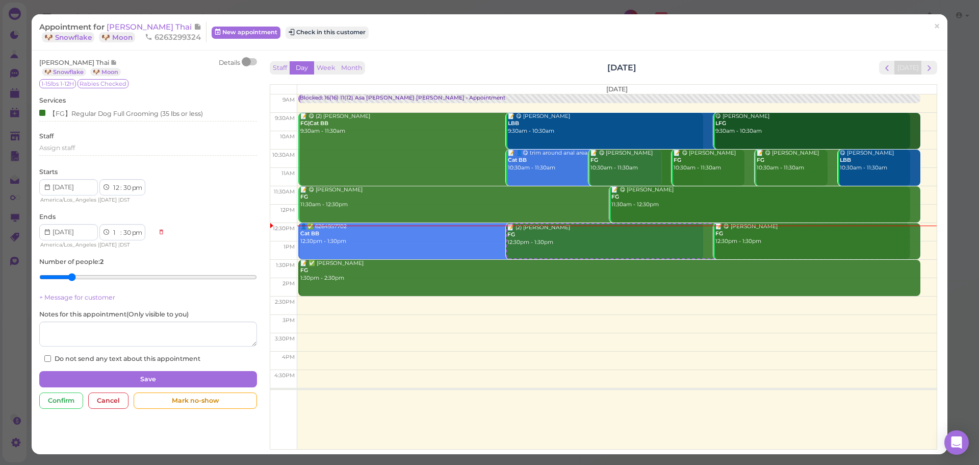
click at [246, 58] on div at bounding box center [246, 61] width 9 height 9
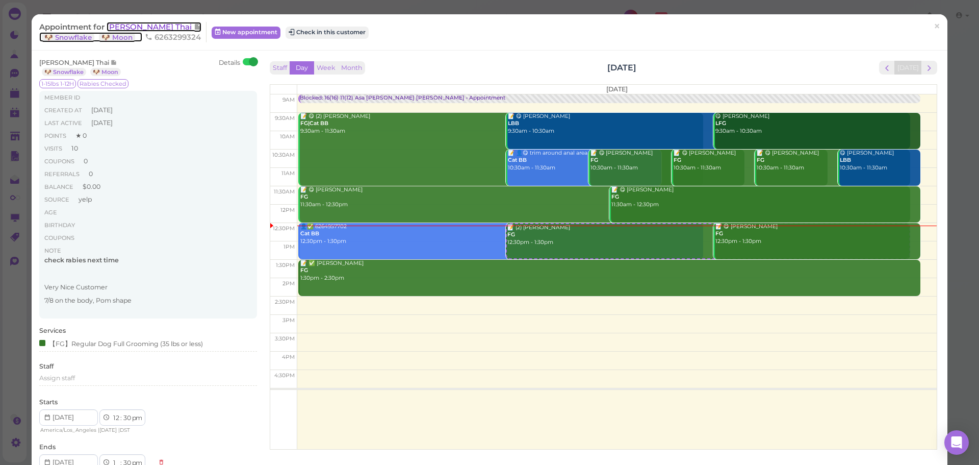
drag, startPoint x: 140, startPoint y: 30, endPoint x: 160, endPoint y: 30, distance: 19.9
click at [140, 30] on span "[PERSON_NAME] Thai" at bounding box center [150, 27] width 87 height 10
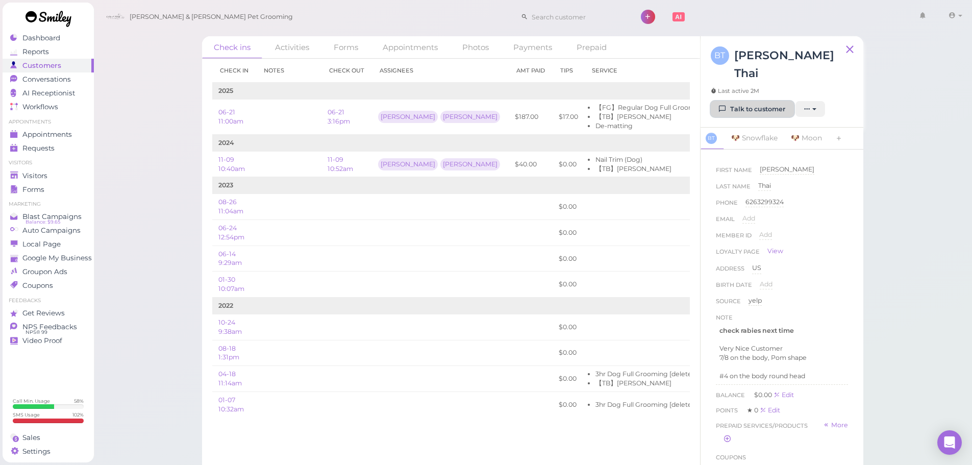
click at [752, 101] on link "Talk to customer" at bounding box center [751, 109] width 83 height 16
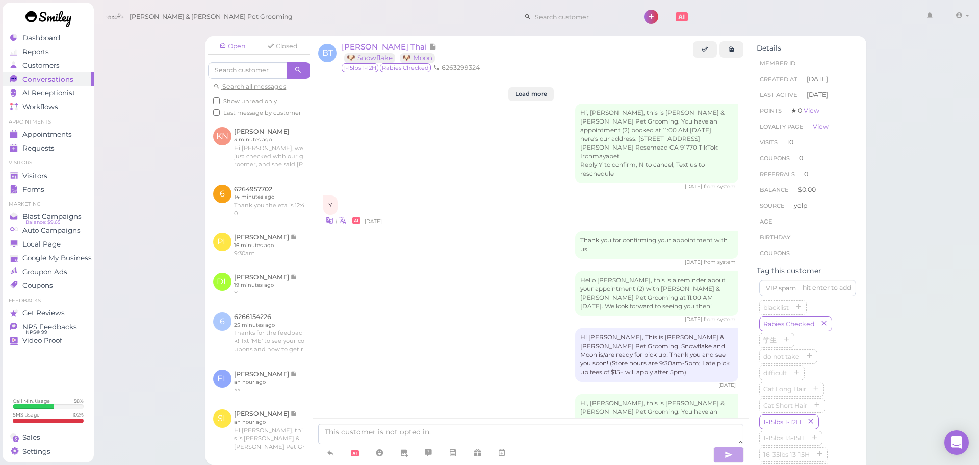
scroll to position [1531, 0]
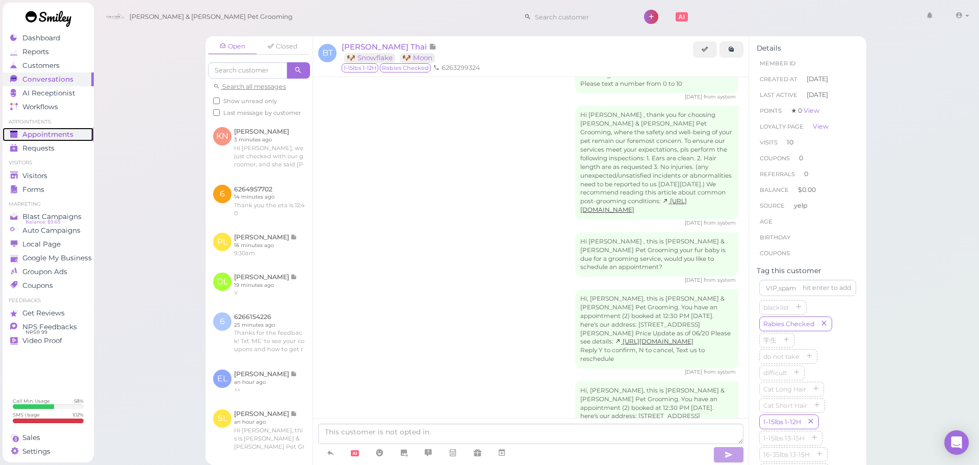
click at [65, 136] on span "Appointments" at bounding box center [47, 134] width 51 height 9
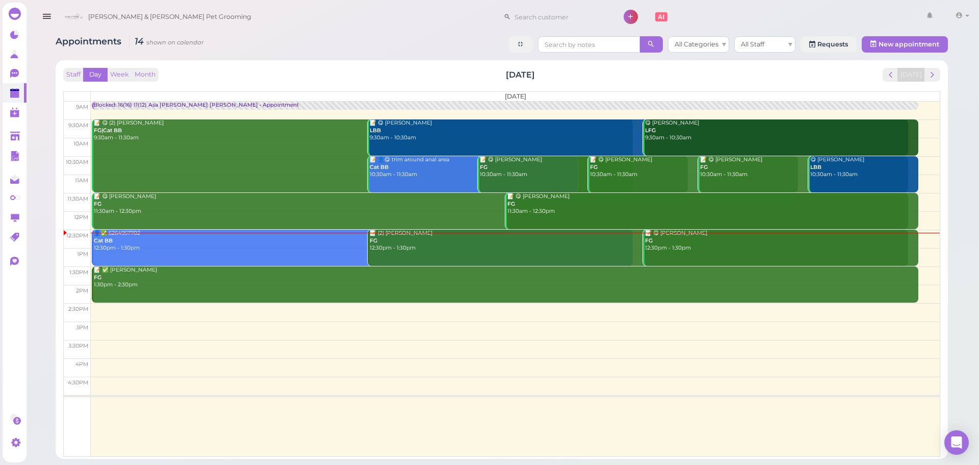
click at [297, 75] on div "Staff Day Week Month Saturday, Aug 30 Today" at bounding box center [501, 75] width 877 height 14
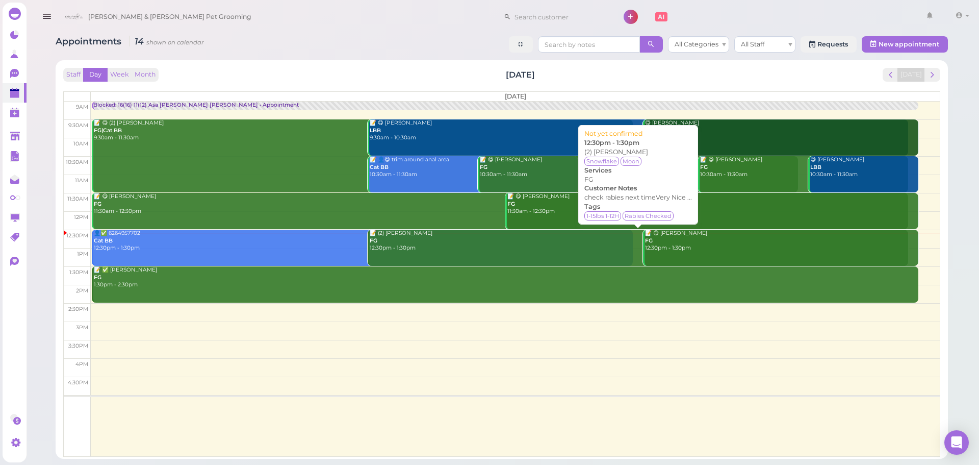
click at [459, 264] on link "📝 (2) Brittney Thai FG 12:30pm - 1:30pm" at bounding box center [638, 248] width 541 height 36
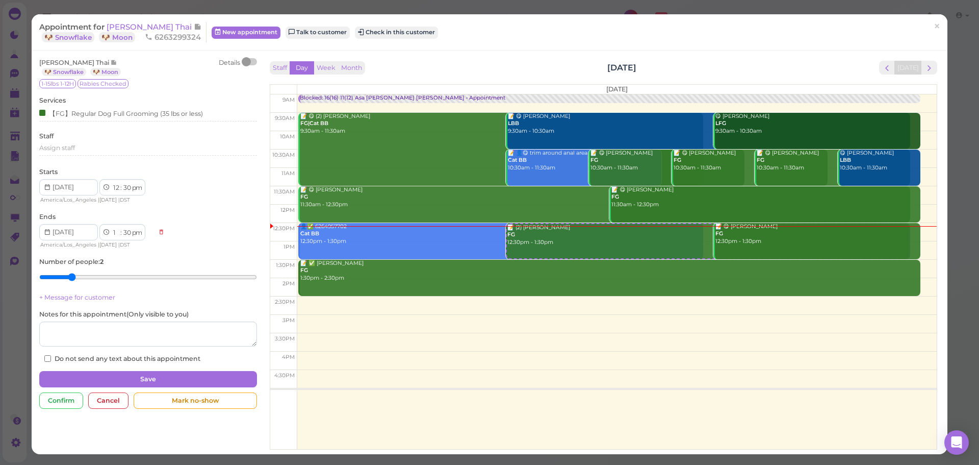
click at [242, 61] on div at bounding box center [246, 61] width 9 height 9
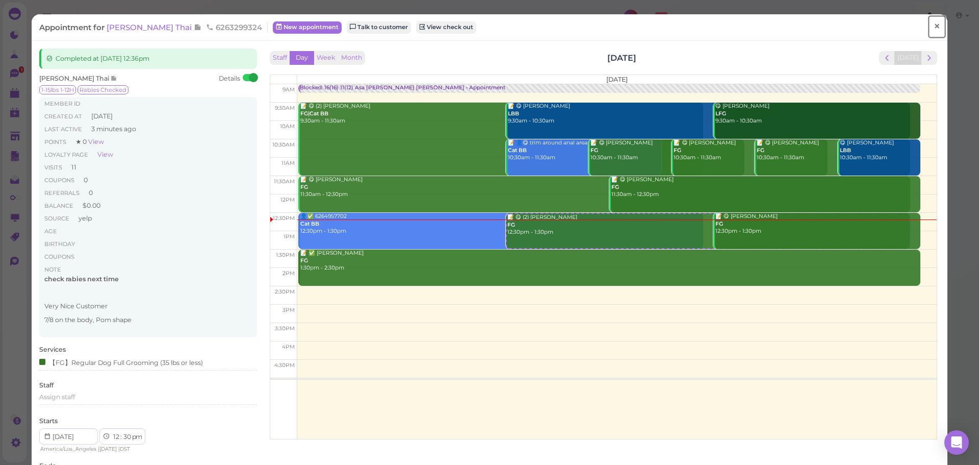
click at [934, 31] on span "×" at bounding box center [937, 26] width 7 height 14
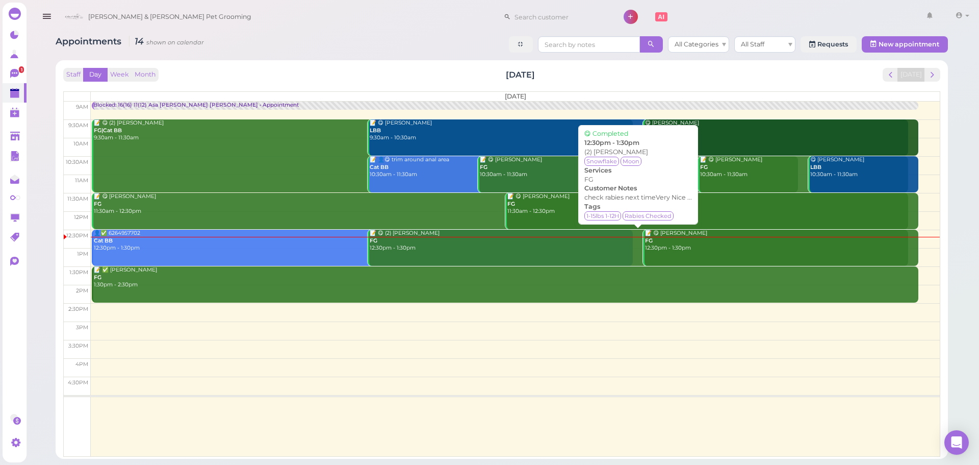
click at [428, 246] on div "📝 😋 (2) Brittney Thai FG 12:30pm - 1:30pm" at bounding box center [639, 241] width 540 height 22
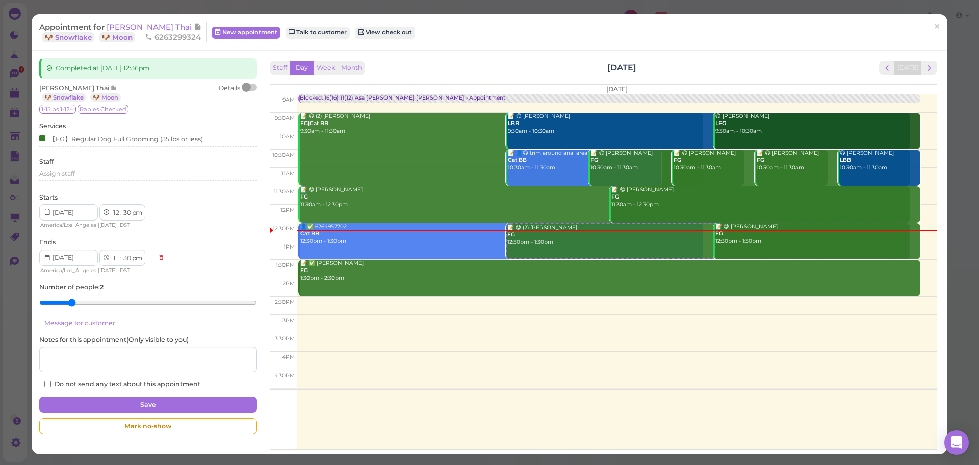
click at [251, 89] on div at bounding box center [250, 87] width 14 height 7
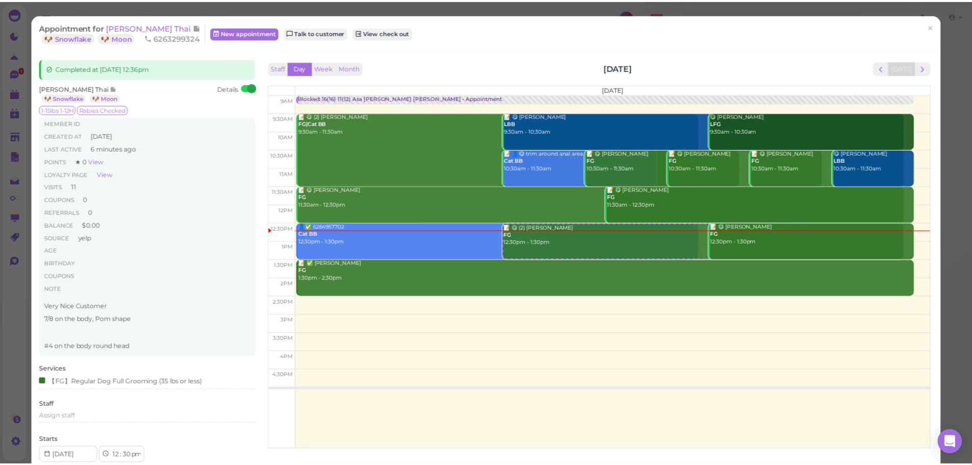
scroll to position [102, 0]
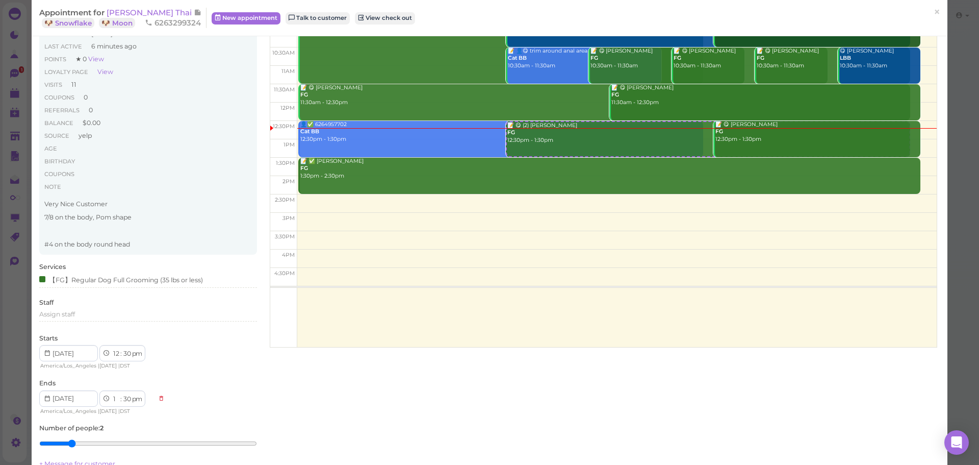
click at [110, 233] on p at bounding box center [147, 230] width 207 height 9
drag, startPoint x: 134, startPoint y: 13, endPoint x: 143, endPoint y: 13, distance: 8.7
click at [134, 13] on span "[PERSON_NAME] Thai" at bounding box center [150, 13] width 87 height 10
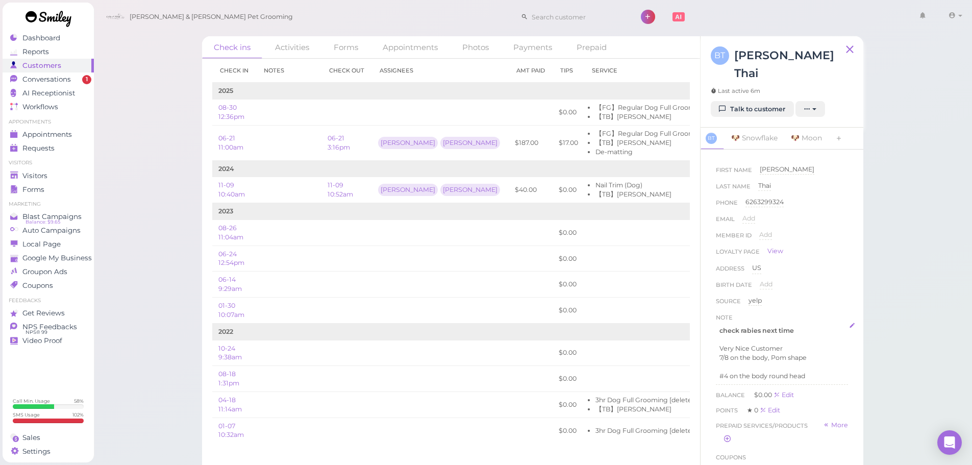
click at [724, 362] on p at bounding box center [781, 366] width 125 height 9
click at [724, 335] on p at bounding box center [781, 339] width 125 height 9
drag, startPoint x: 764, startPoint y: 324, endPoint x: 697, endPoint y: 323, distance: 66.8
click at [697, 323] on div "Check ins Activities Forms Appointments Photos Payments Prepaid Check in Notes …" at bounding box center [532, 262] width 661 height 453
click at [783, 394] on icon "button" at bounding box center [785, 395] width 4 height 3
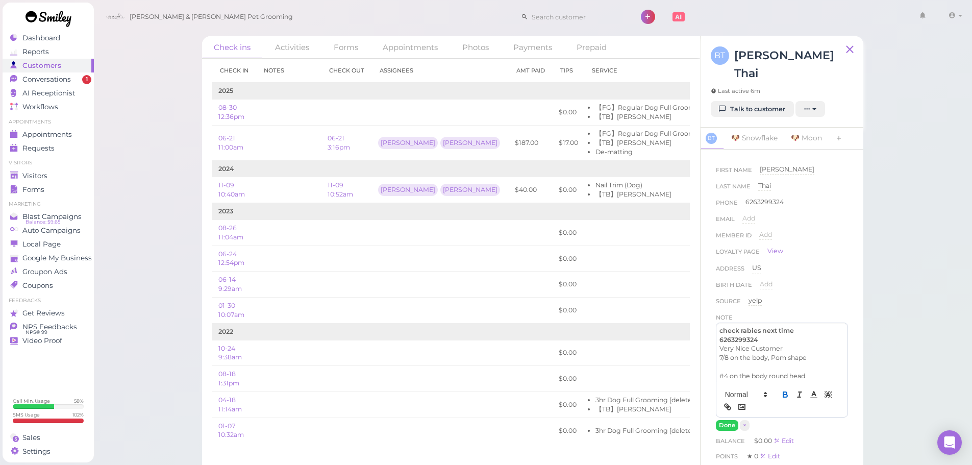
click at [764, 335] on p "6263299324" at bounding box center [781, 339] width 125 height 9
click at [738, 344] on p "﻿" at bounding box center [781, 348] width 125 height 9
click at [732, 344] on strong "626 2441417" at bounding box center [750, 348] width 62 height 8
click at [765, 344] on p "6262441417" at bounding box center [781, 348] width 125 height 9
click at [771, 335] on p "6263299324" at bounding box center [781, 339] width 125 height 9
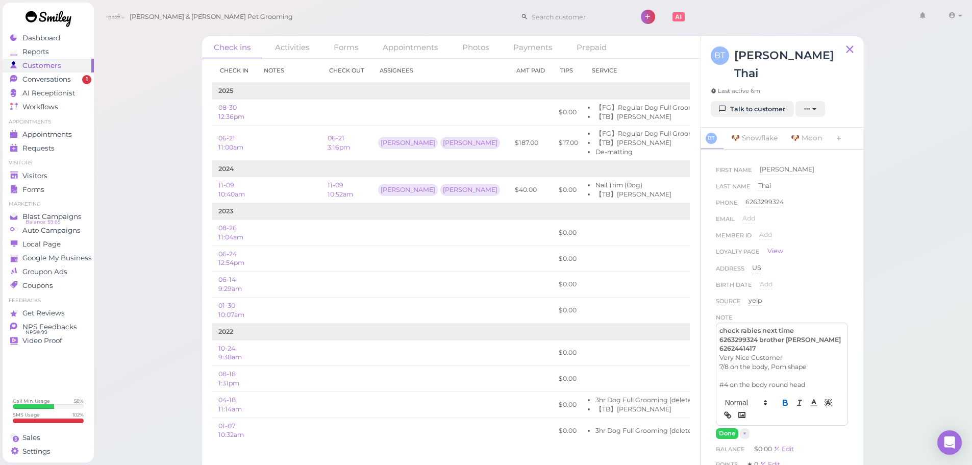
click at [791, 336] on strong "6263299324 brother inlaw" at bounding box center [779, 340] width 121 height 8
click at [776, 344] on p "6262441417" at bounding box center [781, 348] width 125 height 9
click at [809, 344] on p "6262441417 owner number" at bounding box center [781, 348] width 125 height 9
drag, startPoint x: 817, startPoint y: 333, endPoint x: 718, endPoint y: 323, distance: 99.0
click at [718, 323] on div "check rabies next time 6263299324 brother in law 6262441417 owner number ﻿ Very…" at bounding box center [781, 362] width 131 height 79
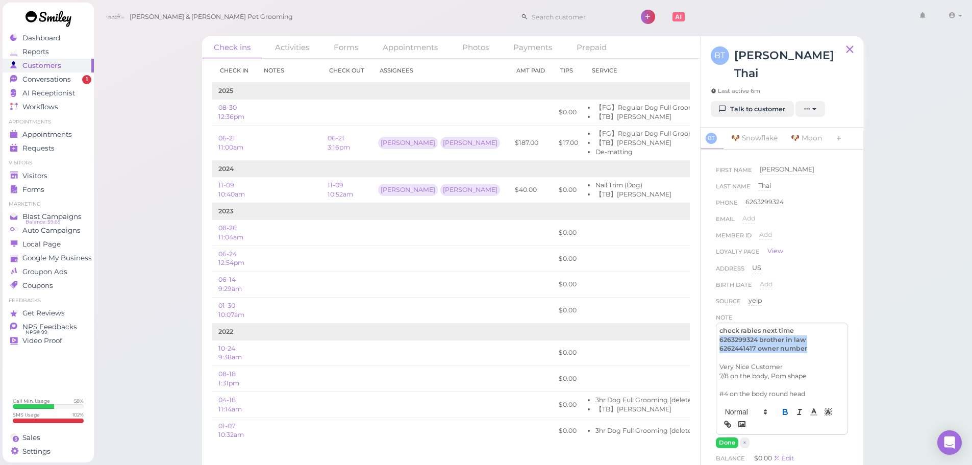
click at [780, 407] on icon "button" at bounding box center [784, 411] width 9 height 9
click at [728, 437] on button "Done" at bounding box center [727, 442] width 22 height 11
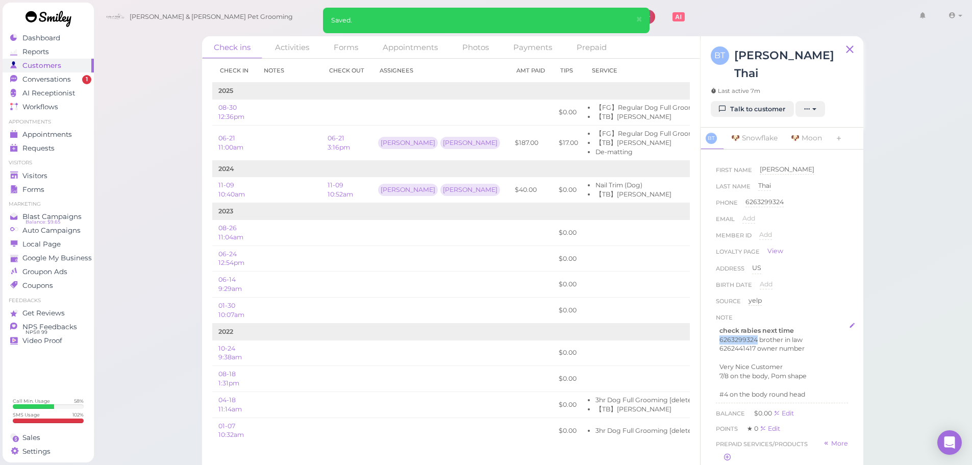
drag, startPoint x: 755, startPoint y: 320, endPoint x: 720, endPoint y: 320, distance: 35.7
click at [720, 335] on p "6263299324 brother in law" at bounding box center [781, 339] width 125 height 9
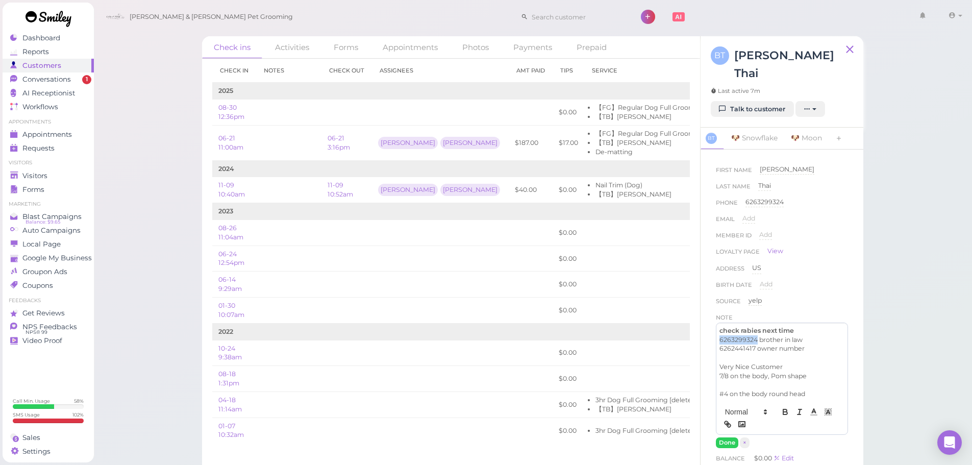
drag, startPoint x: 755, startPoint y: 321, endPoint x: 698, endPoint y: 322, distance: 56.6
click at [698, 322] on div "Check ins Activities Forms Appointments Photos Payments Prepaid Check in Notes …" at bounding box center [532, 262] width 661 height 453
copy p "6263299324"
drag, startPoint x: 754, startPoint y: 329, endPoint x: 708, endPoint y: 330, distance: 45.4
click at [708, 330] on div "First Name Brittney Brittney Last Name Thai Thai Phone 6263299324 6263299324 Em…" at bounding box center [781, 319] width 163 height 340
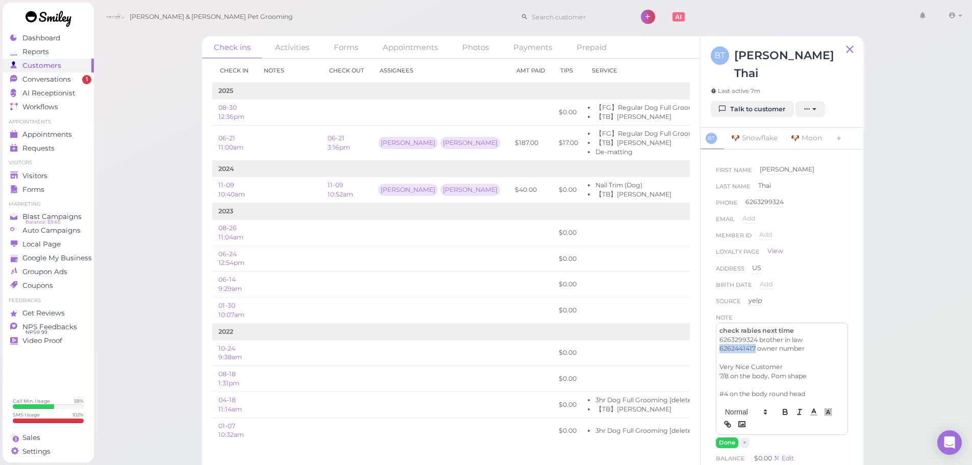
copy p "6262441417"
click at [728, 437] on button "Done" at bounding box center [727, 442] width 22 height 11
click at [62, 133] on span "Appointments" at bounding box center [47, 134] width 51 height 9
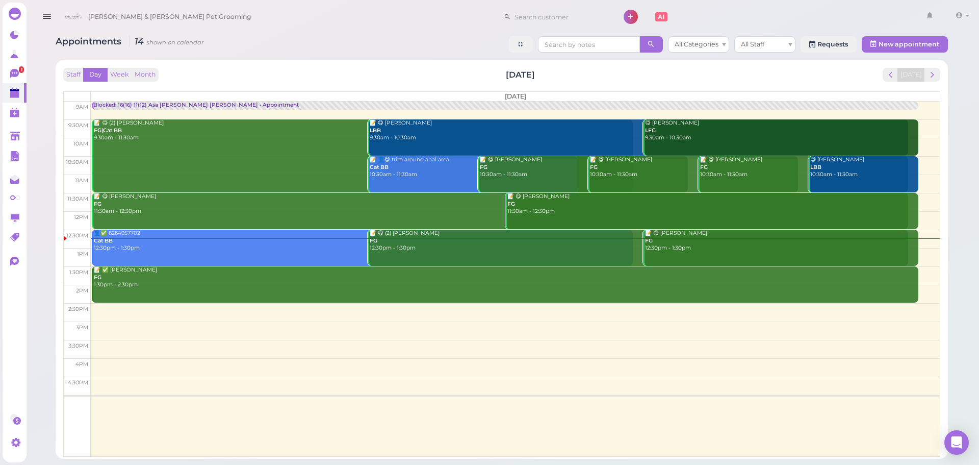
click at [693, 64] on div "Staff Day Week Month Saturday, Aug 30 Today Saturday 9am 9:30am 10am 10:30am 11…" at bounding box center [502, 259] width 893 height 398
click at [123, 69] on button "Week" at bounding box center [119, 75] width 25 height 14
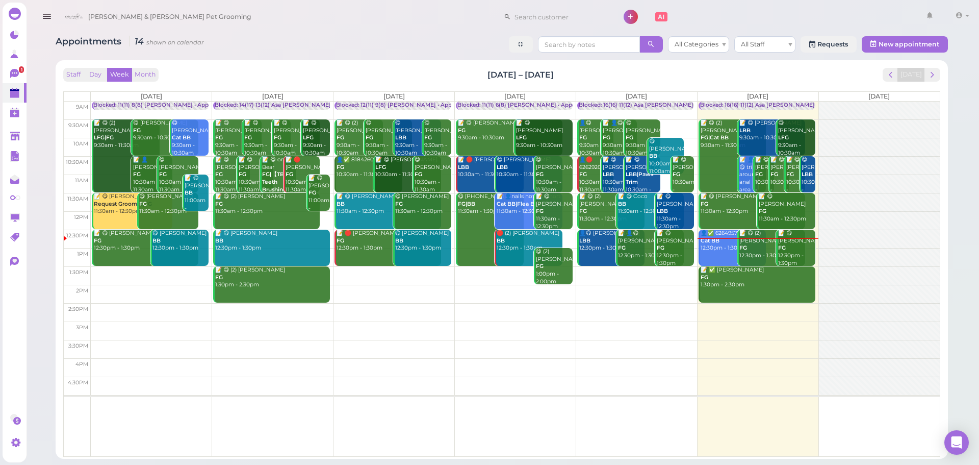
click at [198, 71] on div "Staff Day Week Month Aug 25 – 31, 2025 Today" at bounding box center [501, 75] width 877 height 14
click at [98, 77] on button "Day" at bounding box center [95, 75] width 24 height 14
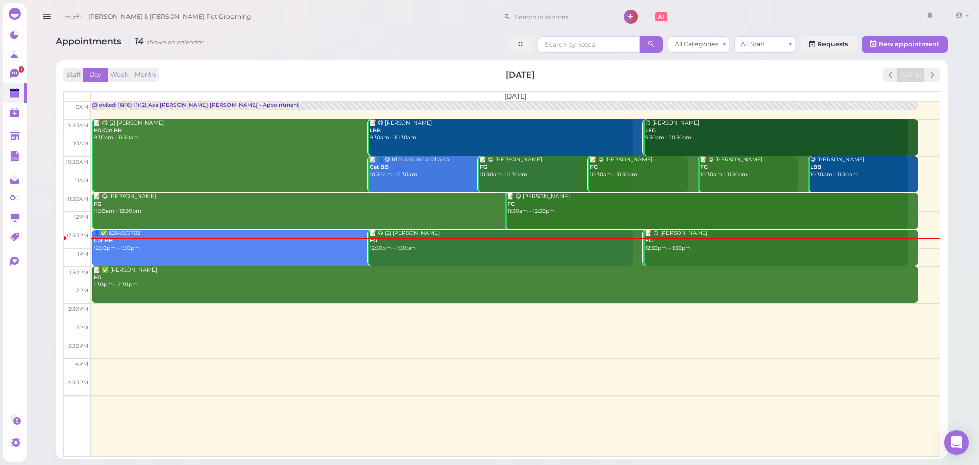
click at [217, 79] on div "Staff Day Week Month Saturday, Aug 30 Today" at bounding box center [501, 75] width 877 height 14
click at [114, 74] on button "Week" at bounding box center [119, 75] width 25 height 14
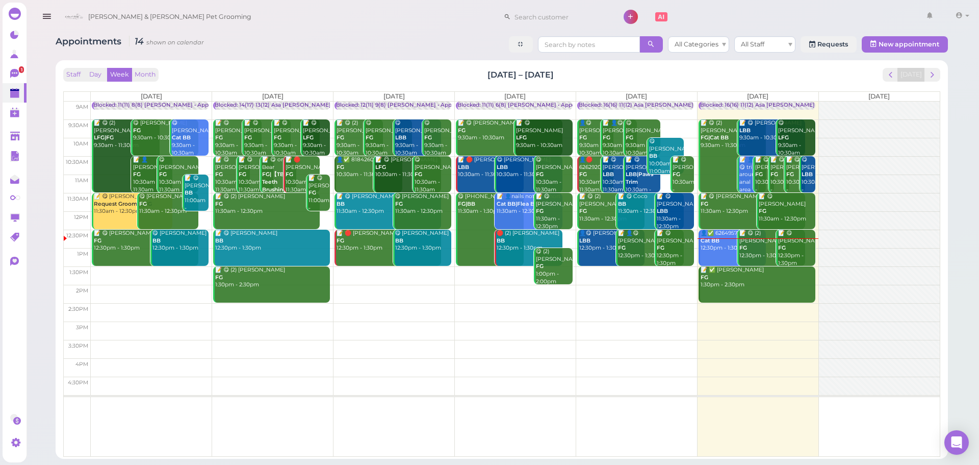
click at [833, 72] on div "Staff Day Week Month Aug 25 – 31, 2025 Today" at bounding box center [501, 75] width 877 height 14
click at [937, 78] on span "next" at bounding box center [933, 75] width 10 height 10
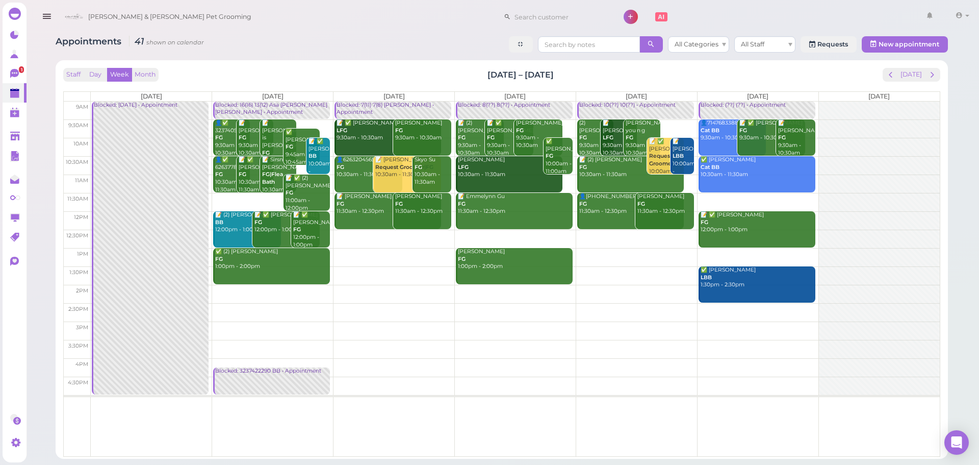
click at [332, 66] on div "Staff Day Week Month Sep 1 – 7, 2025 Today Mon 9/1 Tue 9/2 Wed 9/3 Thu 9/4 Fri …" at bounding box center [502, 259] width 882 height 388
click at [923, 73] on button "[DATE]" at bounding box center [912, 75] width 28 height 14
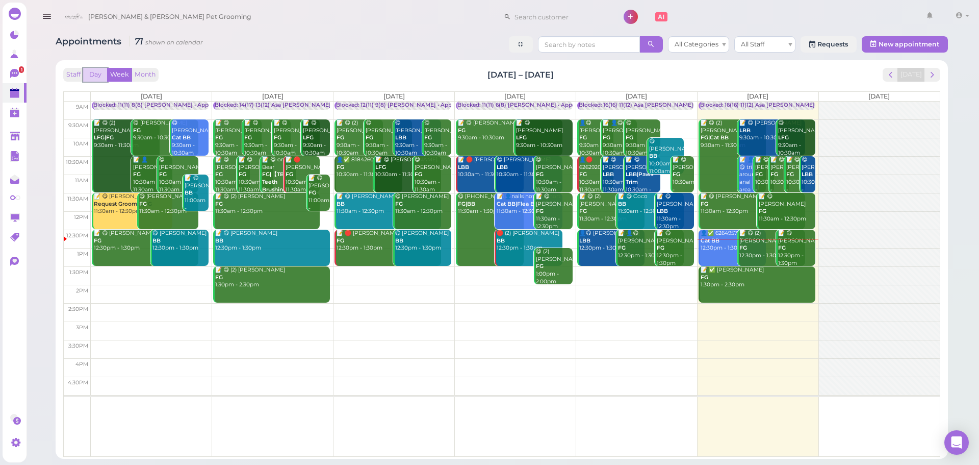
click at [94, 72] on button "Day" at bounding box center [95, 75] width 24 height 14
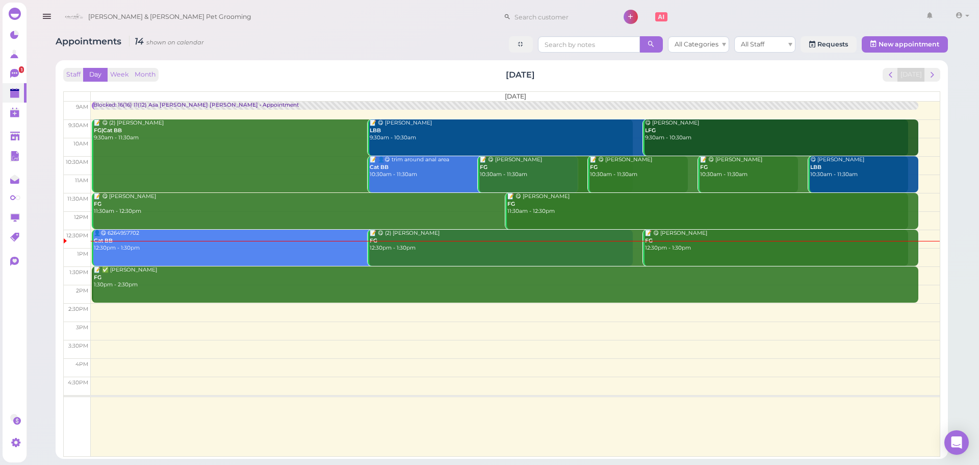
click at [228, 247] on div "👤😋 6264957702 Cat BB 12:30pm - 1:30pm" at bounding box center [363, 241] width 540 height 22
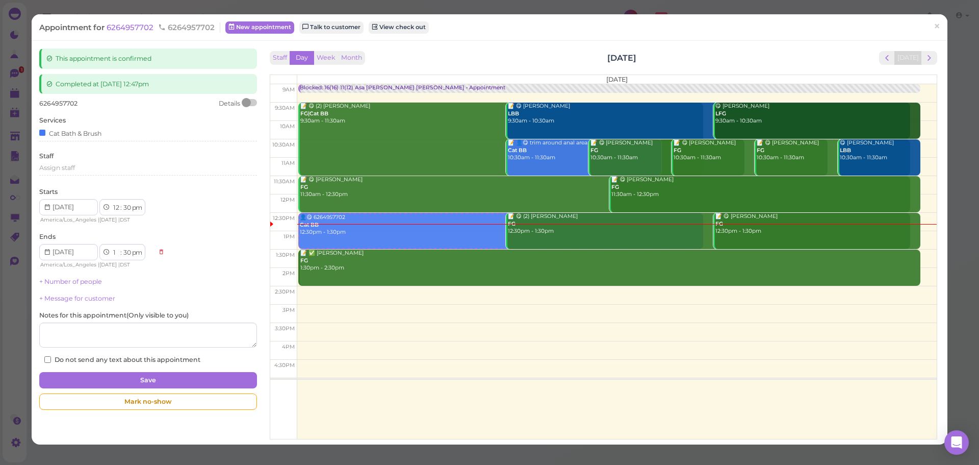
click at [246, 102] on div at bounding box center [246, 102] width 9 height 9
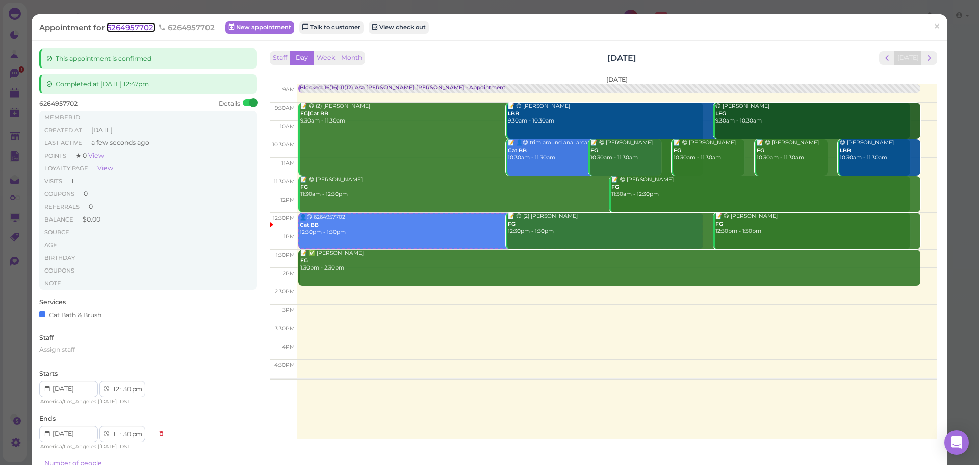
click at [129, 29] on span "6264957702" at bounding box center [131, 27] width 49 height 10
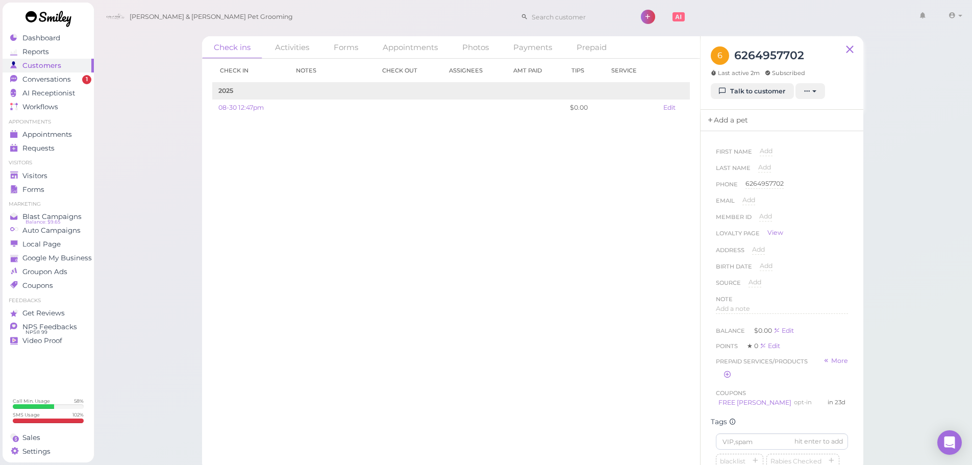
click at [746, 117] on link "Add a pet" at bounding box center [727, 120] width 54 height 21
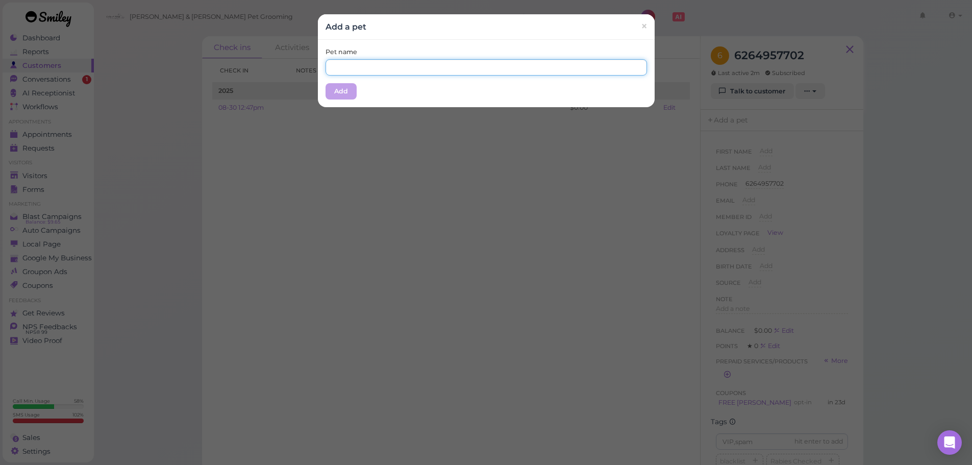
click at [607, 70] on input "text" at bounding box center [485, 67] width 321 height 16
type input "Ponta"
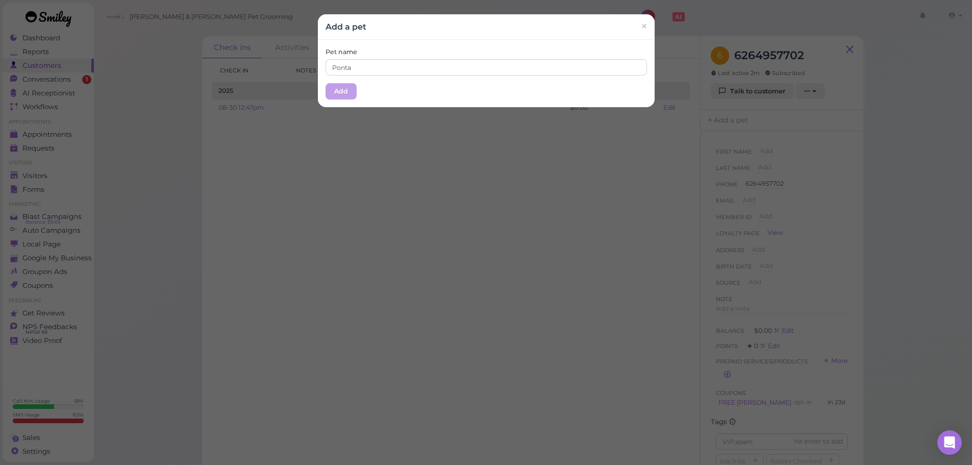
click at [362, 79] on div "Pet name Ponta Add" at bounding box center [486, 73] width 337 height 67
click at [344, 84] on button "Add" at bounding box center [340, 91] width 31 height 16
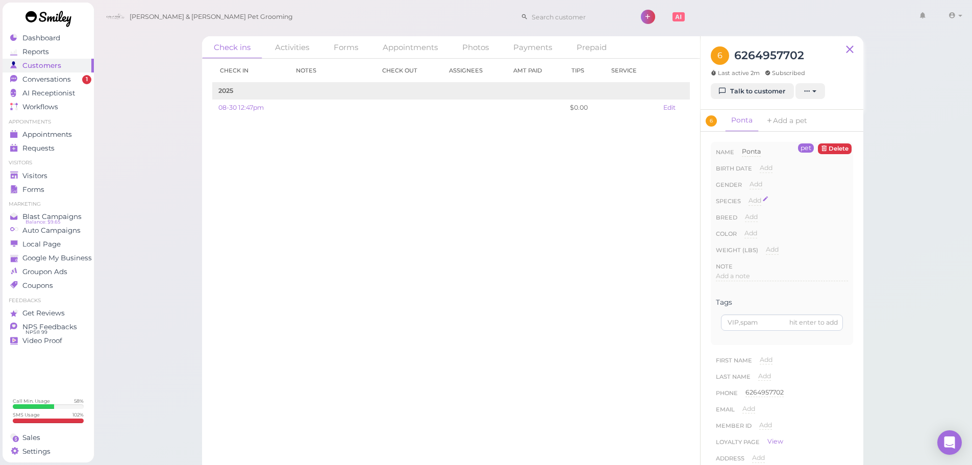
click at [751, 196] on span "Add" at bounding box center [754, 200] width 13 height 8
click at [773, 205] on select "Dog Cat Bird Other" at bounding box center [797, 203] width 99 height 15
select select "Cat"
click at [748, 196] on select "Dog Cat Bird Other" at bounding box center [797, 203] width 99 height 15
click at [757, 216] on button "Done" at bounding box center [760, 218] width 22 height 11
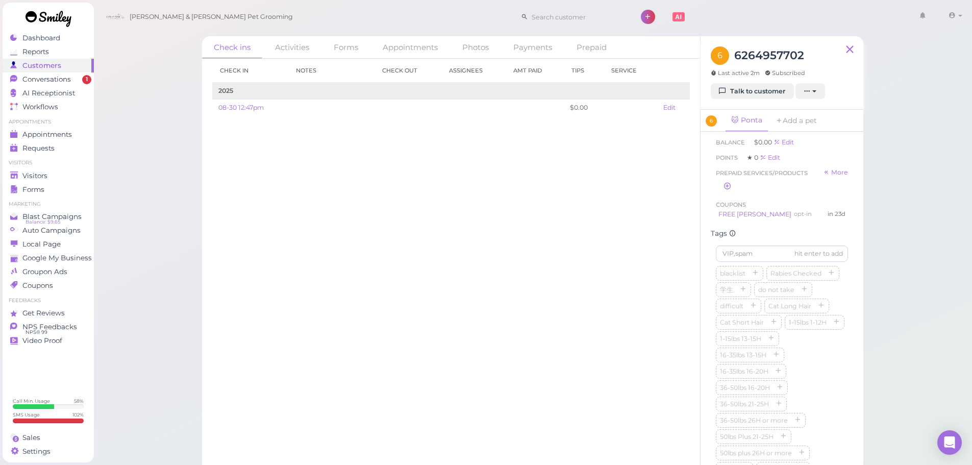
scroll to position [408, 0]
click at [776, 314] on icon "button" at bounding box center [773, 310] width 6 height 7
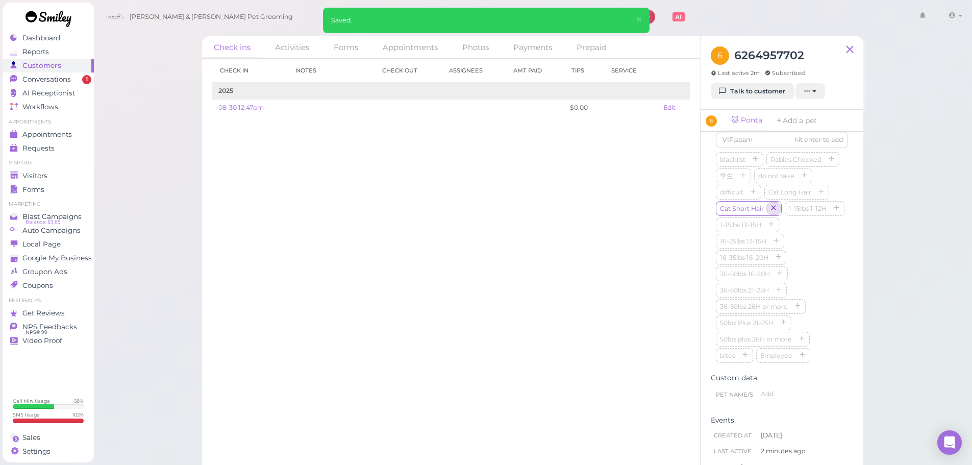
scroll to position [255, 0]
click at [746, 264] on span "Add a note" at bounding box center [733, 262] width 34 height 8
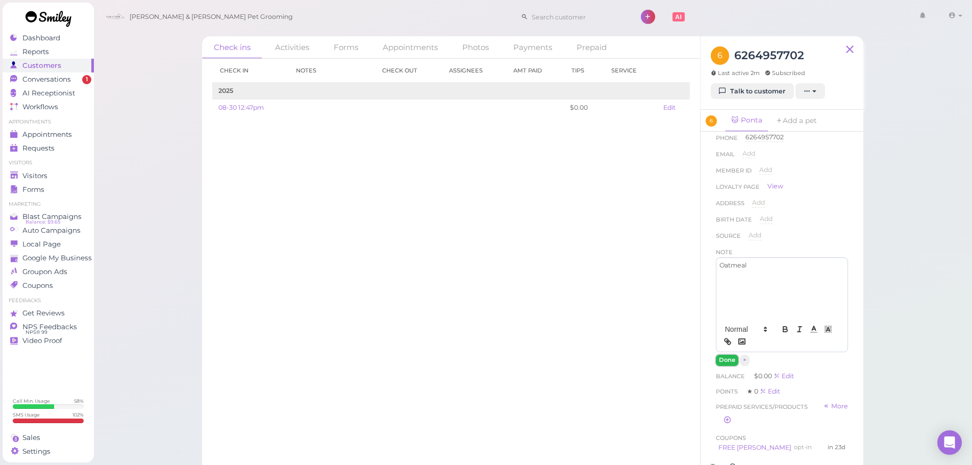
click at [725, 362] on button "Done" at bounding box center [727, 359] width 22 height 11
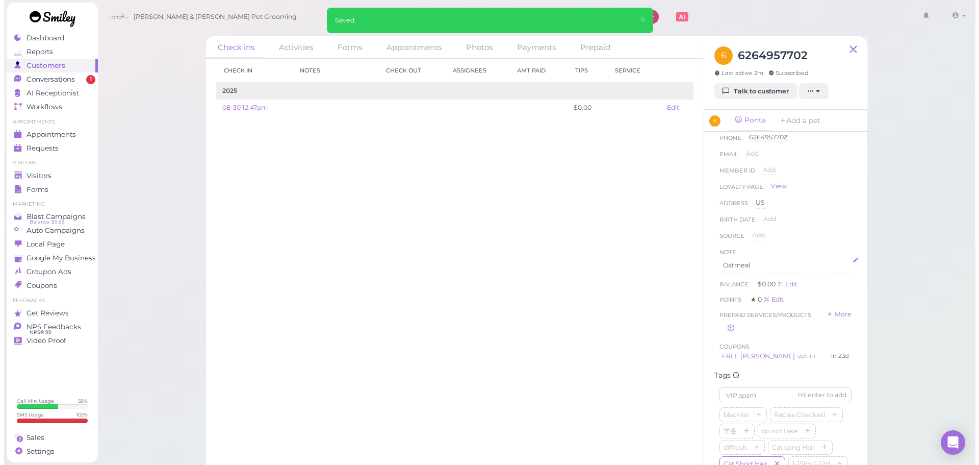
scroll to position [0, 0]
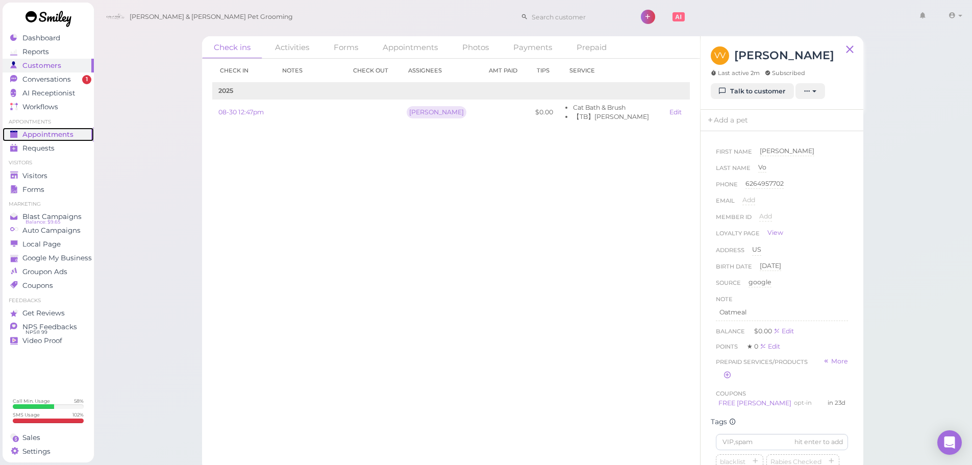
click at [59, 132] on span "Appointments" at bounding box center [47, 134] width 51 height 9
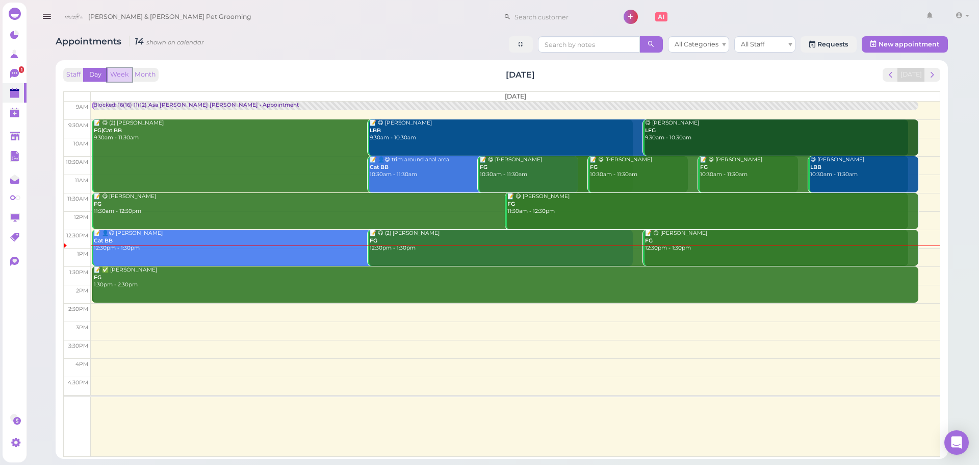
click at [118, 73] on button "Week" at bounding box center [119, 75] width 25 height 14
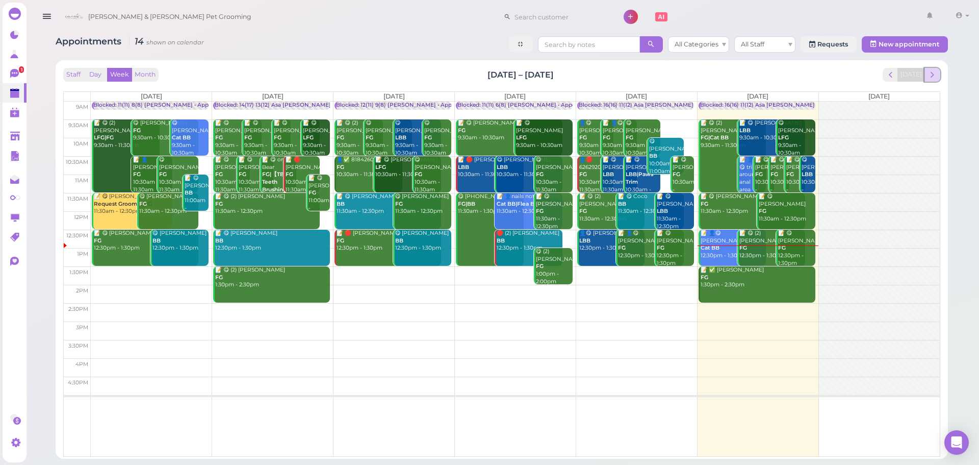
click at [937, 76] on span "next" at bounding box center [933, 75] width 10 height 10
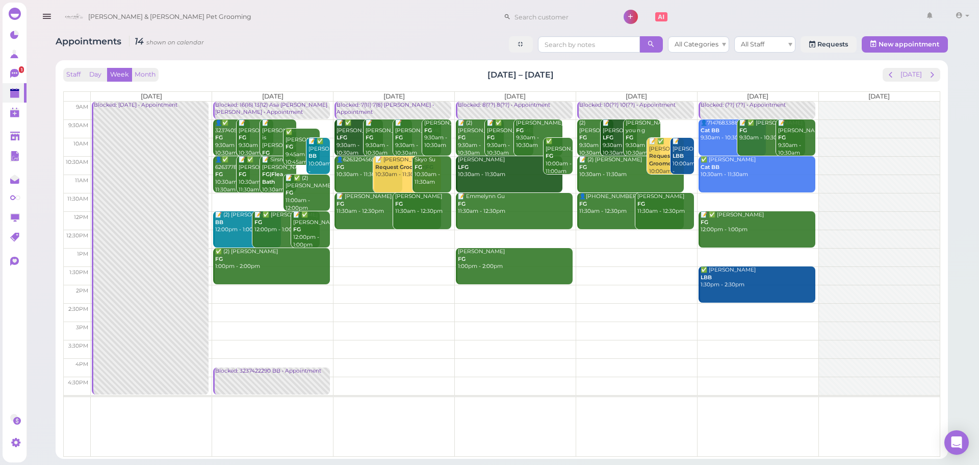
click at [371, 107] on div "Blocked: 7(11) 7(8) Asa Helen • Appointment" at bounding box center [393, 108] width 115 height 15
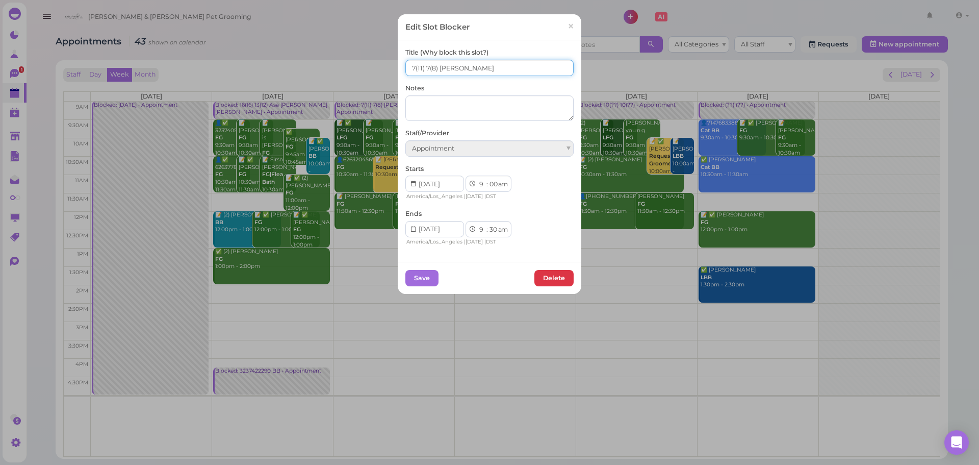
click at [426, 62] on input "7(11) 7(8) Asa Helen" at bounding box center [489, 68] width 168 height 16
click at [412, 66] on input "7(11) 8(8) Asa Helen" at bounding box center [489, 68] width 168 height 16
type input "8(11) 8(8) Asa Helen"
click at [415, 275] on button "Save" at bounding box center [421, 278] width 33 height 16
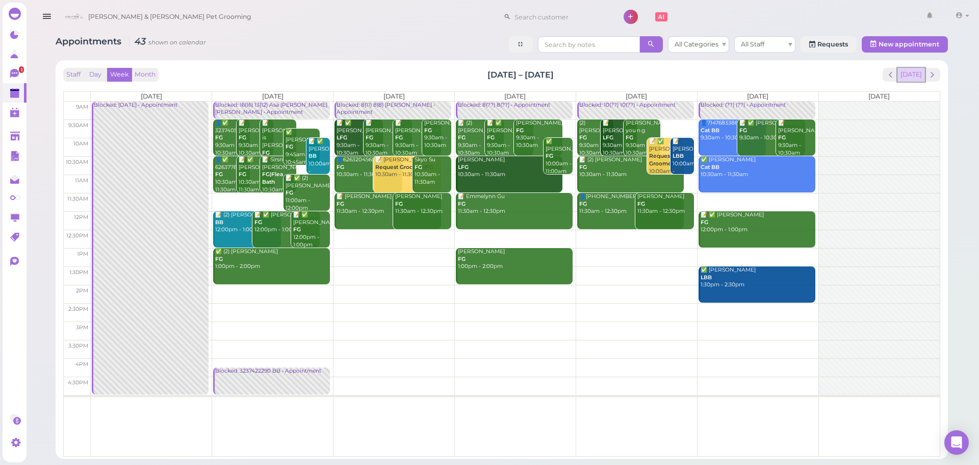
click at [915, 69] on button "Today" at bounding box center [912, 75] width 28 height 14
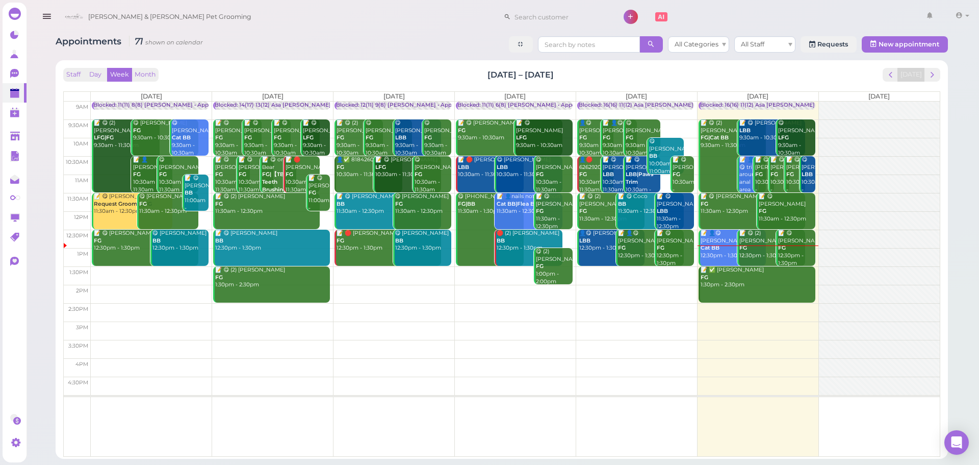
click at [313, 68] on div "Staff Day Week Month Aug 25 – 31, 2025 Today" at bounding box center [501, 75] width 877 height 14
click at [332, 68] on div "Staff Day Week Month Aug 25 – 31, 2025 Today" at bounding box center [501, 75] width 877 height 14
click at [334, 74] on div "Staff Day Week Month Aug 25 – 31, 2025 Today" at bounding box center [501, 75] width 877 height 14
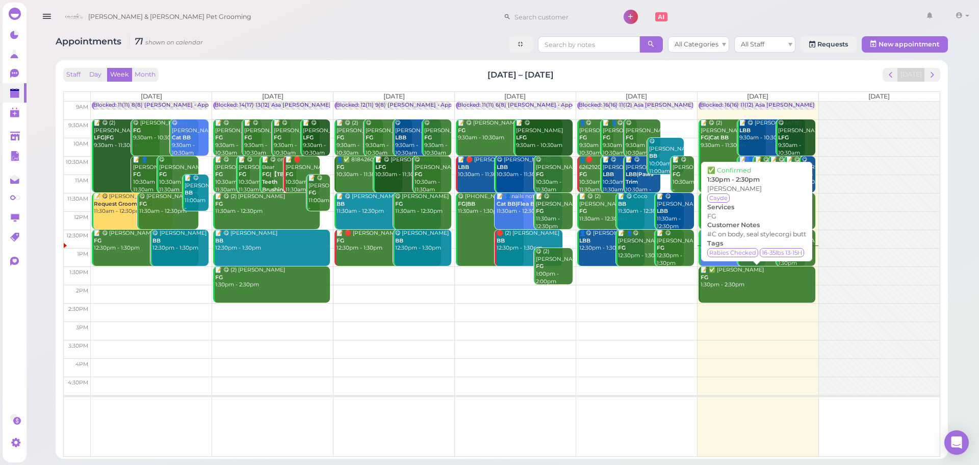
click at [735, 276] on div "📝 ✅ Melanie Van FG 1:30pm - 2:30pm" at bounding box center [757, 277] width 115 height 22
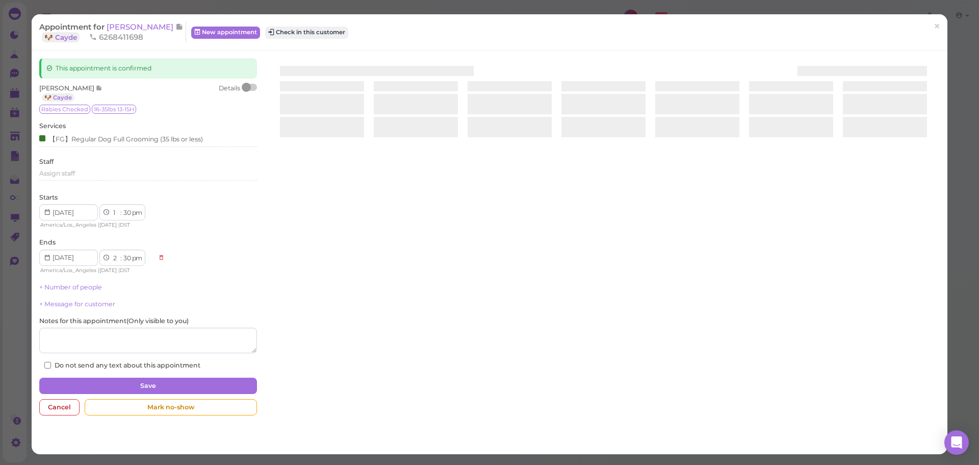
click at [252, 85] on div at bounding box center [250, 87] width 14 height 7
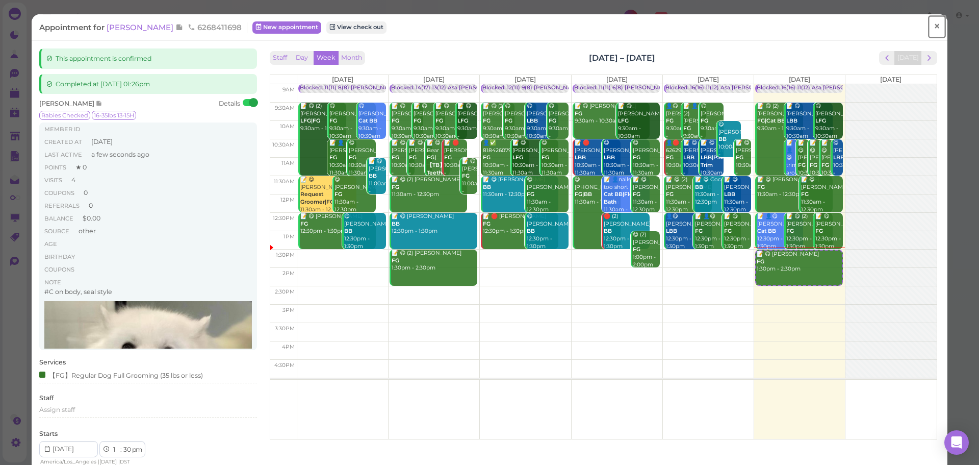
click at [934, 26] on link "×" at bounding box center [937, 27] width 19 height 24
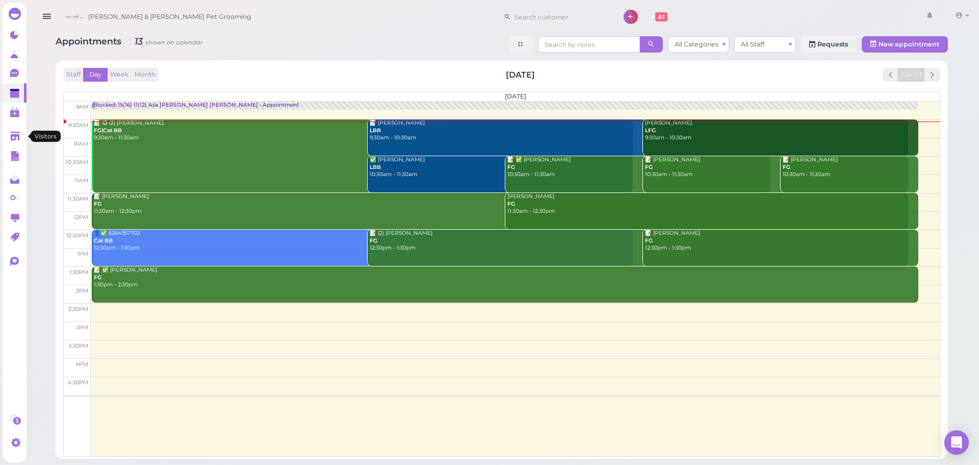
click at [12, 124] on div "0 0" at bounding box center [15, 240] width 24 height 431
click at [12, 134] on polygon at bounding box center [15, 136] width 10 height 9
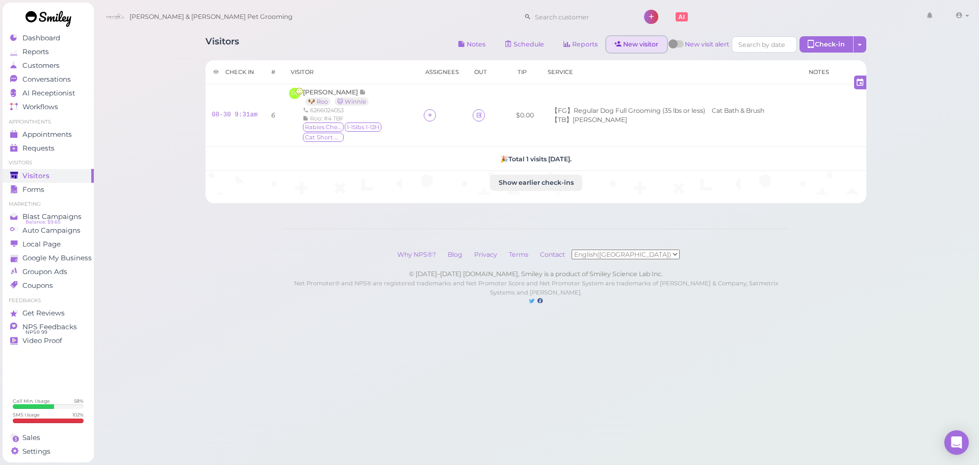
click at [626, 45] on link "New visitor" at bounding box center [636, 44] width 61 height 16
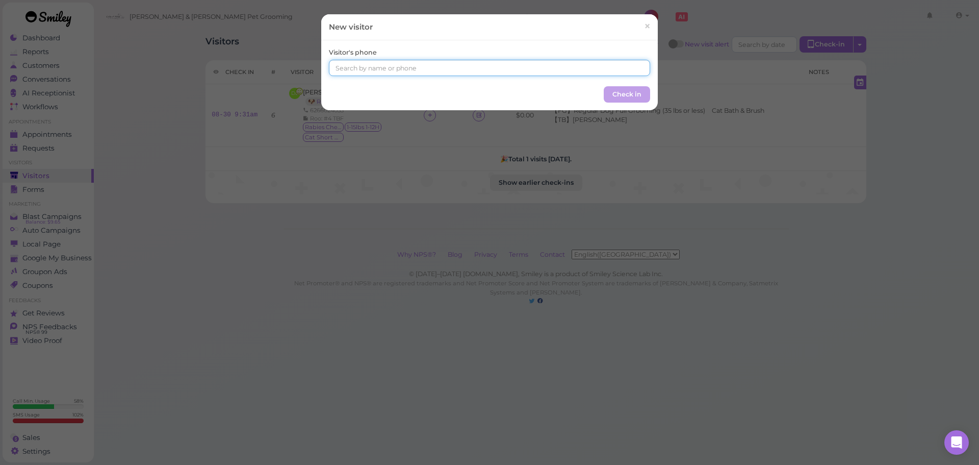
click at [476, 64] on input at bounding box center [489, 68] width 321 height 16
type input "7146140821"
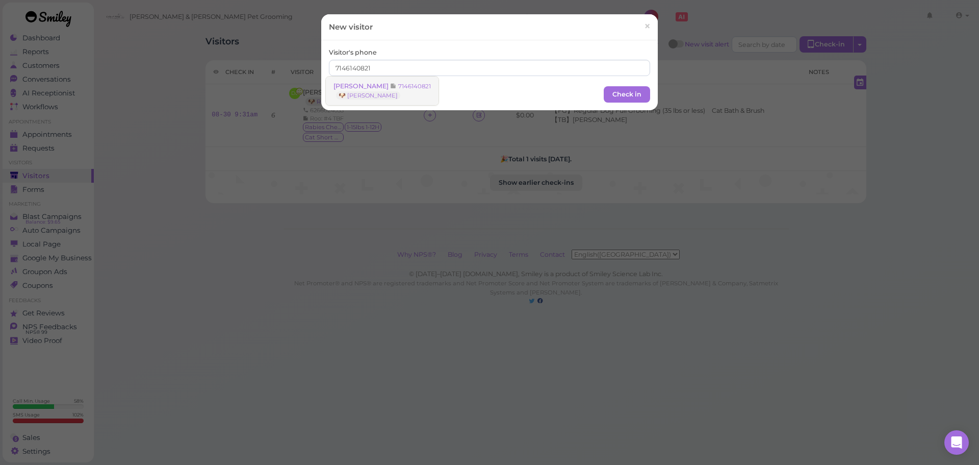
click at [387, 90] on link "Nancy Park 7146140821 🐶 Toby" at bounding box center [382, 91] width 113 height 29
click at [643, 92] on button "Check in" at bounding box center [627, 93] width 46 height 16
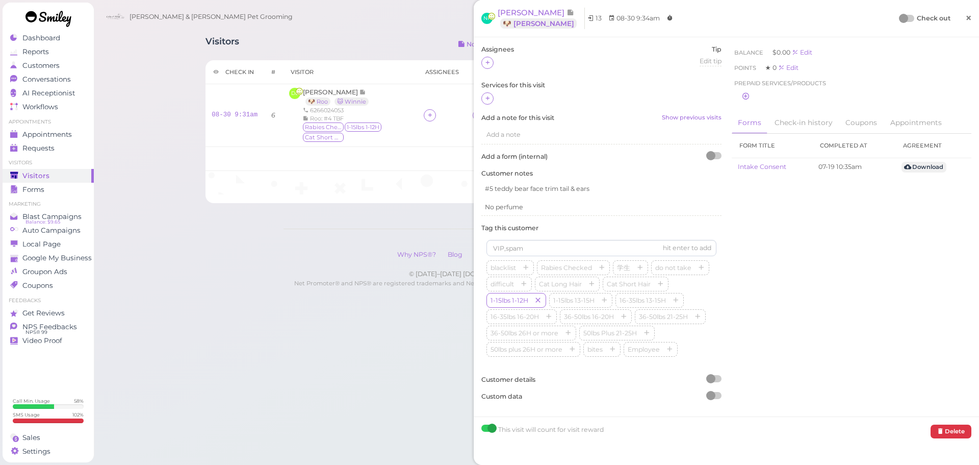
click at [967, 20] on link "×" at bounding box center [968, 19] width 19 height 24
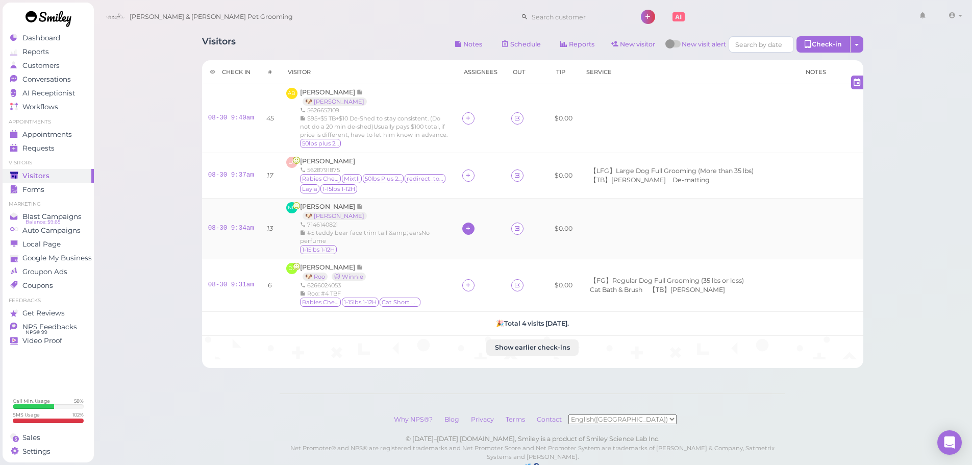
click at [469, 230] on div at bounding box center [468, 228] width 12 height 12
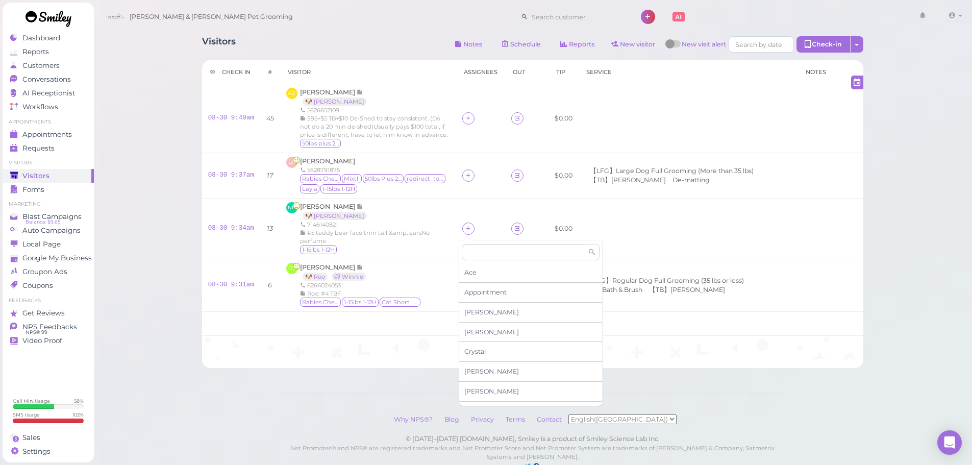
scroll to position [102, 0]
click at [482, 347] on span "[PERSON_NAME]" at bounding box center [491, 349] width 55 height 8
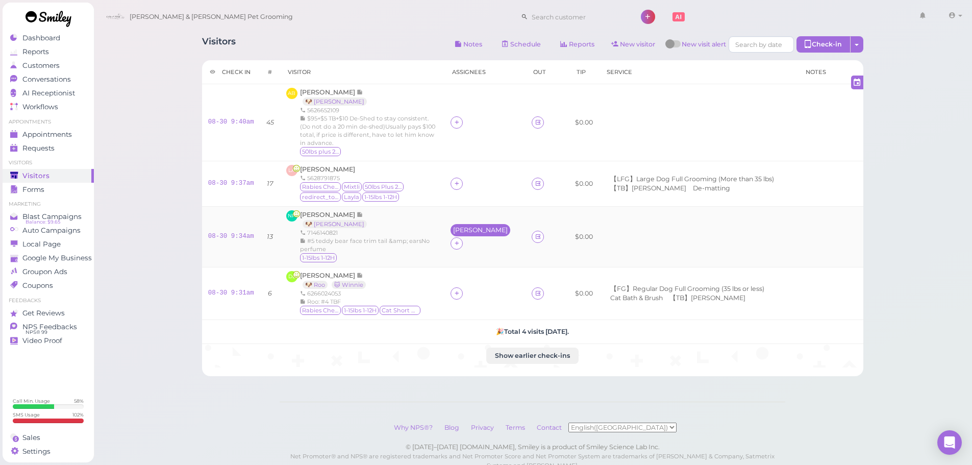
click at [474, 226] on div "[PERSON_NAME]" at bounding box center [480, 229] width 55 height 7
click at [437, 210] on div "Nancy Park 🐶 Toby 7146140821 #5 teddy bear face trim tail &amp; earsNo perfume …" at bounding box center [369, 236] width 139 height 53
click at [535, 233] on icon at bounding box center [538, 237] width 7 height 8
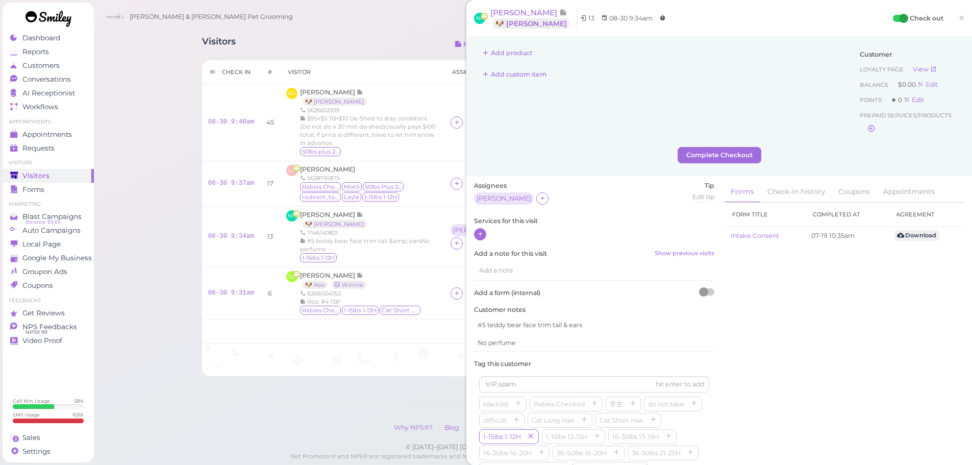
click at [483, 236] on icon at bounding box center [480, 234] width 7 height 8
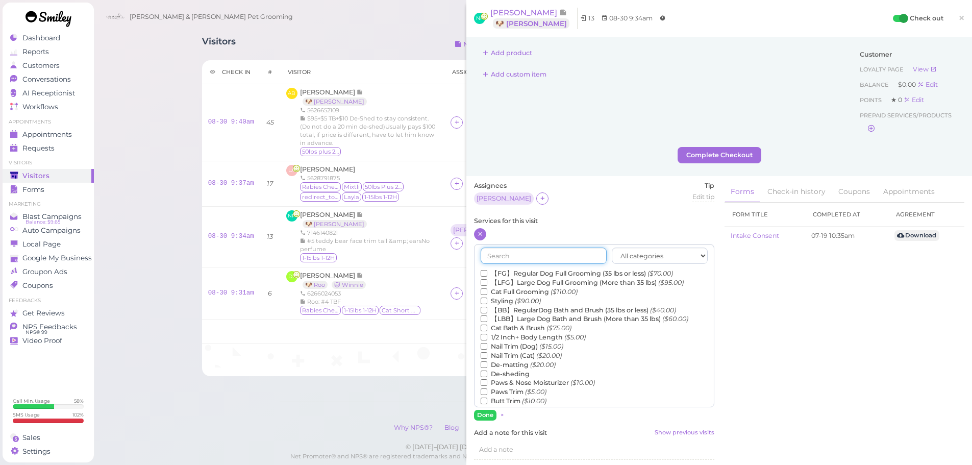
click at [530, 252] on input "text" at bounding box center [543, 255] width 126 height 16
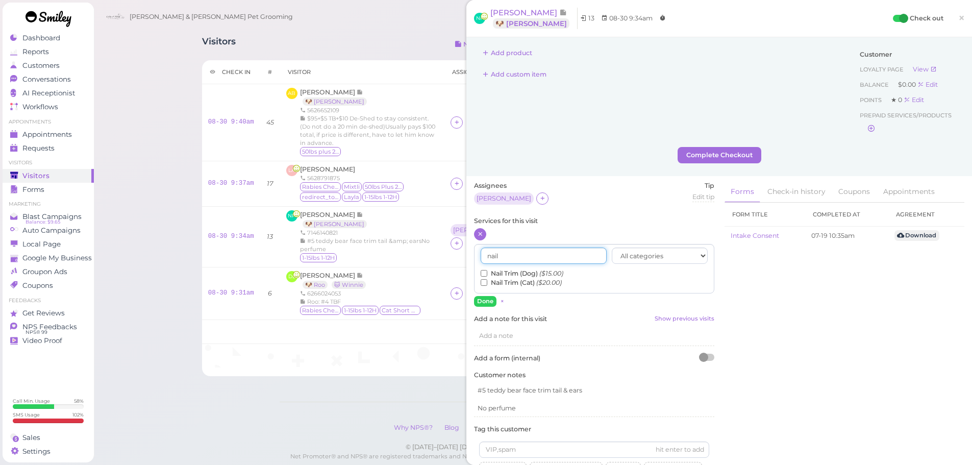
type input "nail"
click at [521, 273] on label "Nail Trim (Dog) ($15.00)" at bounding box center [521, 273] width 83 height 9
click at [487, 273] on input "Nail Trim (Dog) ($15.00)" at bounding box center [483, 273] width 7 height 7
click at [480, 297] on button "Done" at bounding box center [485, 301] width 22 height 11
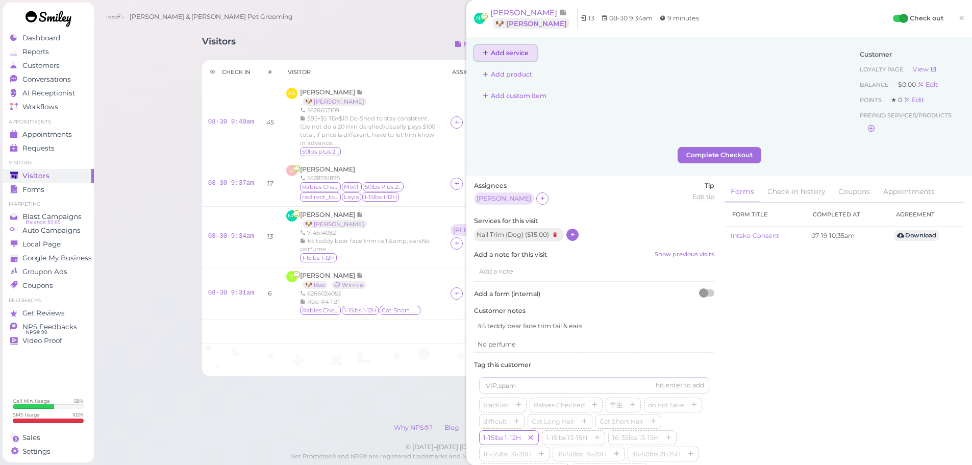
click at [513, 47] on button "Add service" at bounding box center [505, 53] width 63 height 16
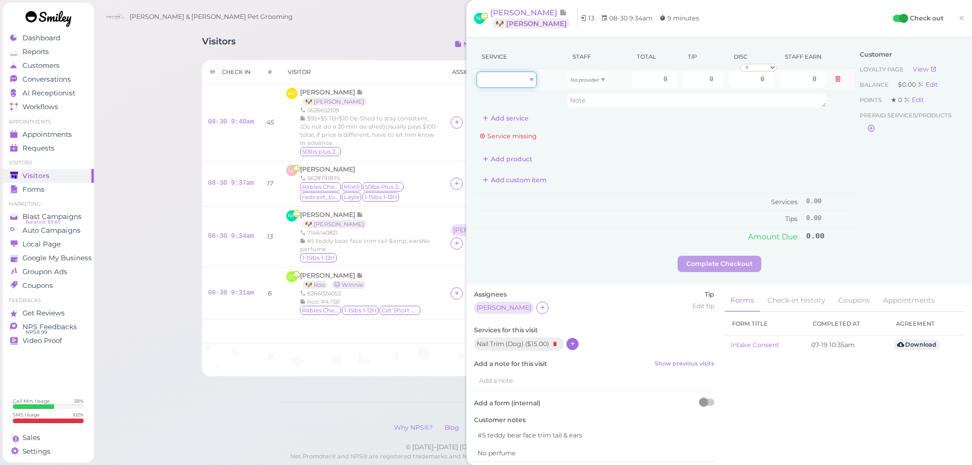
click at [520, 78] on div at bounding box center [506, 79] width 60 height 16
type input "15.00"
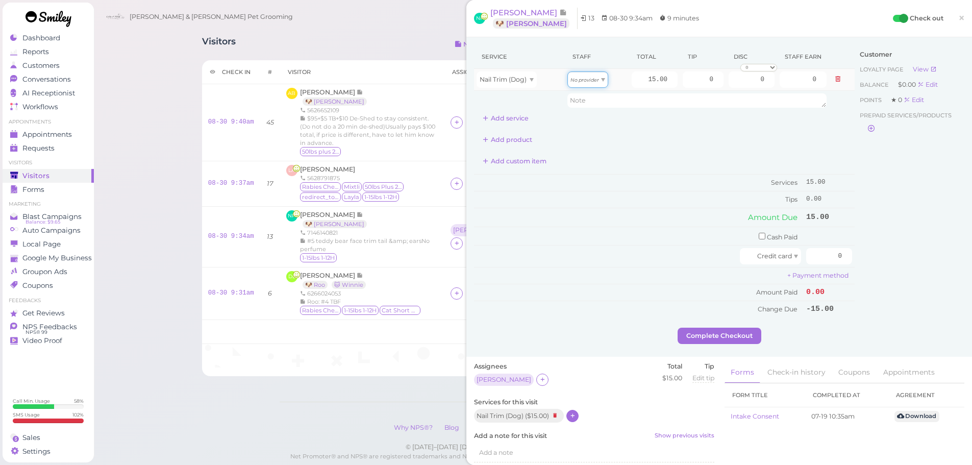
click at [586, 81] on icon "No provider" at bounding box center [584, 80] width 29 height 6
type input "6.45"
drag, startPoint x: 696, startPoint y: 82, endPoint x: 748, endPoint y: 86, distance: 52.2
click at [748, 86] on tr "Nail Trim (Dog) Helen 15.00 0 0 0 10% off 15% off 20% off 25% off 30% off 50% o…" at bounding box center [664, 80] width 380 height 22
type input "2"
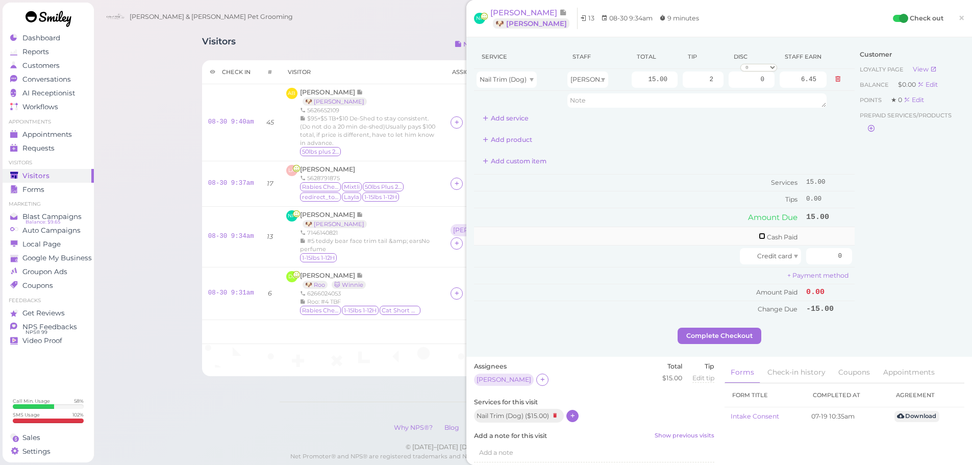
click at [758, 234] on input "checkbox" at bounding box center [761, 236] width 7 height 7
checkbox input "true"
drag, startPoint x: 849, startPoint y: 236, endPoint x: 889, endPoint y: 242, distance: 40.8
click at [889, 242] on div "Service Staff Total Tip Disc Staff earn Nail Trim (Dog) Helen 15.00 2 0 0 10% o…" at bounding box center [719, 188] width 490 height 286
type input "17"
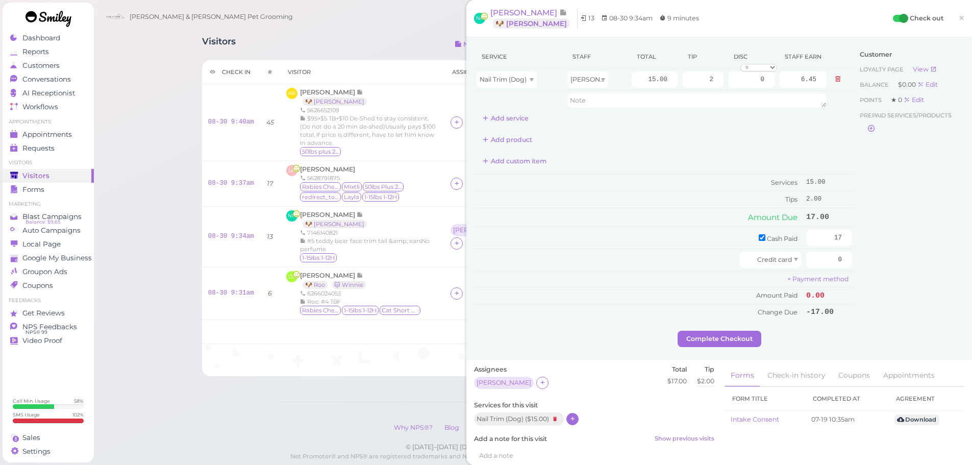
click at [923, 264] on div "Customer Loyalty page View Balance $0.00 Edit Points ★ 0 Edit Prepaid services/…" at bounding box center [909, 188] width 110 height 286
click at [729, 338] on button "Complete Checkout" at bounding box center [719, 338] width 84 height 16
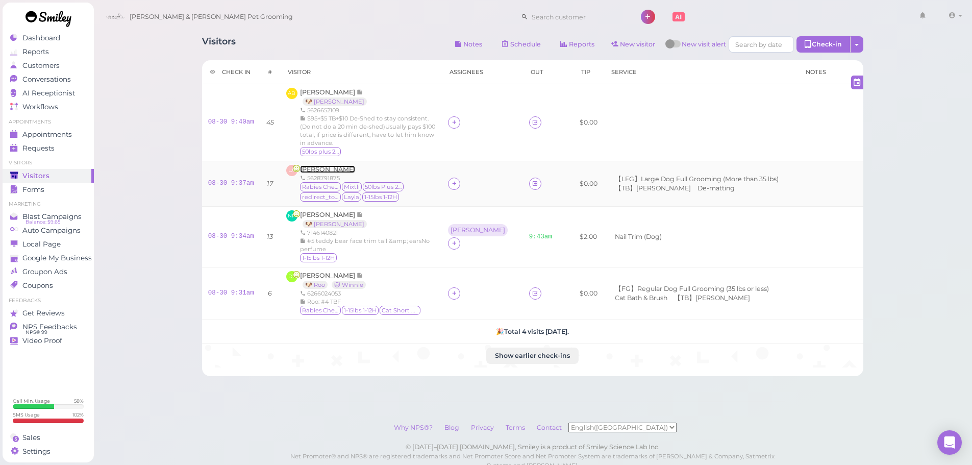
click at [333, 165] on span "[PERSON_NAME]" at bounding box center [327, 169] width 55 height 8
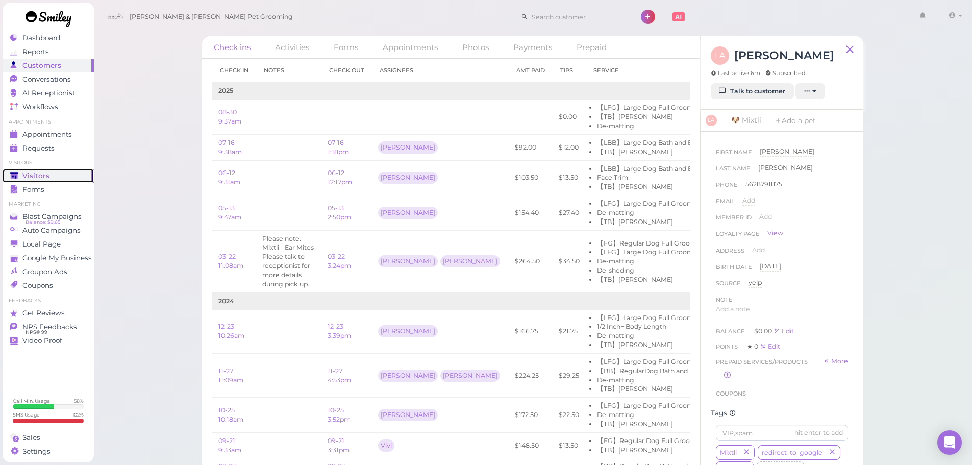
click at [43, 175] on span "Visitors" at bounding box center [35, 175] width 27 height 9
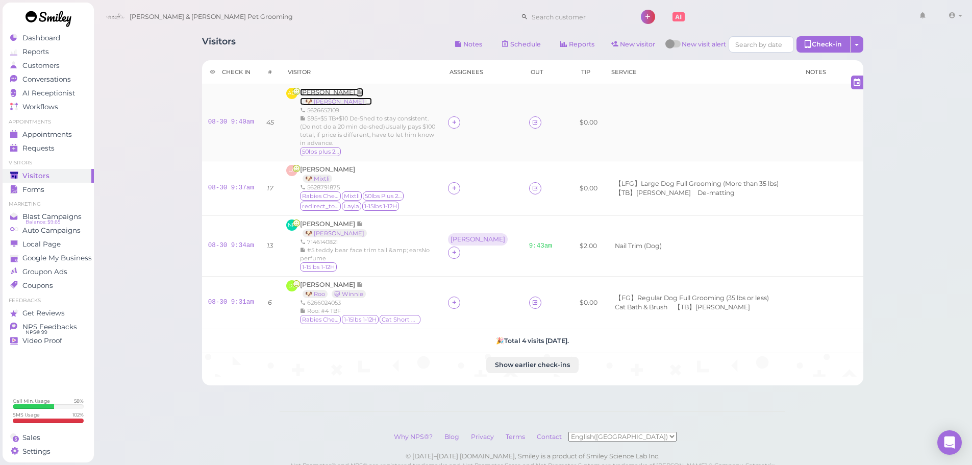
click at [313, 90] on span "[PERSON_NAME]" at bounding box center [328, 92] width 57 height 8
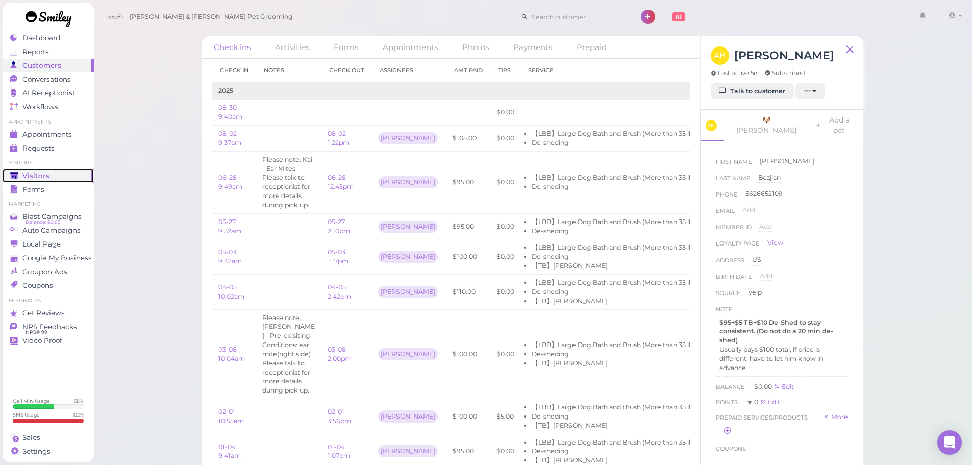
drag, startPoint x: 31, startPoint y: 175, endPoint x: 58, endPoint y: 158, distance: 31.7
click at [31, 175] on span "Visitors" at bounding box center [35, 175] width 27 height 9
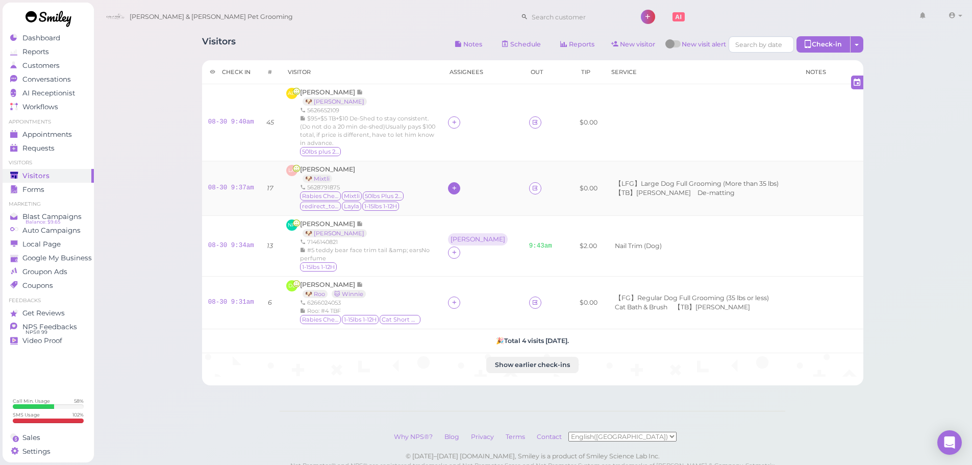
click at [457, 184] on icon at bounding box center [454, 188] width 7 height 8
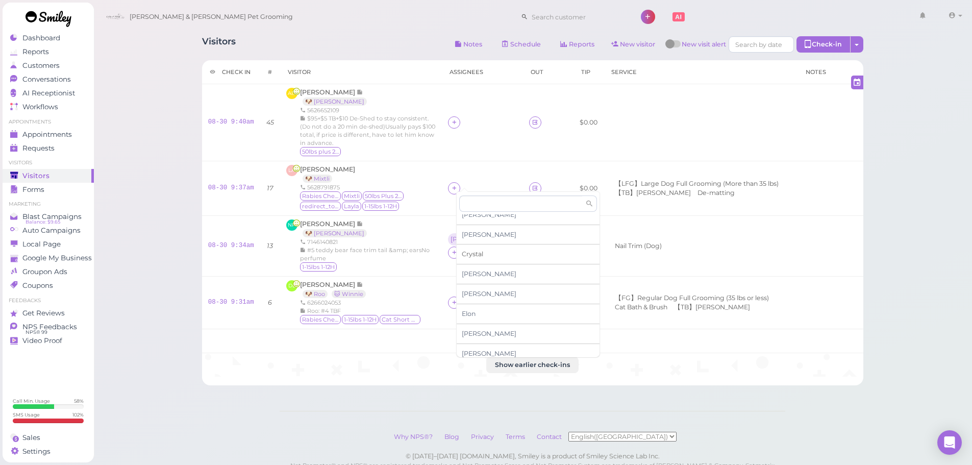
scroll to position [153, 0]
click at [474, 249] on span "[PERSON_NAME]" at bounding box center [489, 249] width 55 height 8
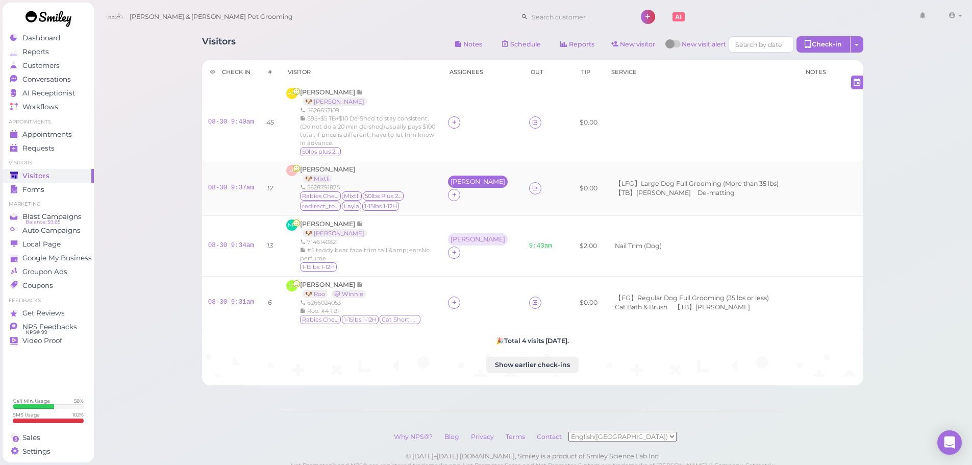
click at [469, 177] on div "[PERSON_NAME]" at bounding box center [478, 181] width 60 height 12
click at [481, 234] on span "Select pets" at bounding box center [481, 235] width 35 height 11
drag, startPoint x: 151, startPoint y: 176, endPoint x: 171, endPoint y: 176, distance: 19.9
click at [151, 176] on div "Visitors Notes Schedule Reports New visitor New visit alert Check-in Customer c…" at bounding box center [532, 254] width 879 height 508
click at [451, 301] on div at bounding box center [453, 302] width 12 height 12
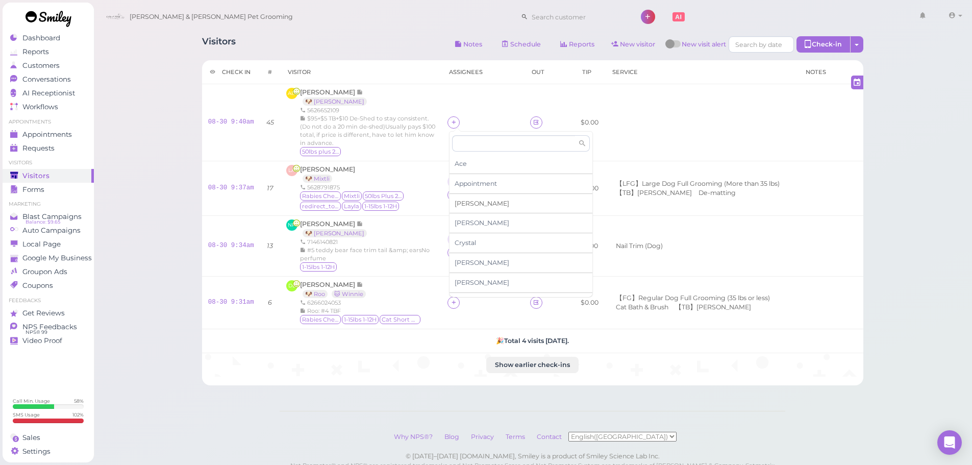
click at [460, 200] on span "[PERSON_NAME]" at bounding box center [481, 203] width 55 height 8
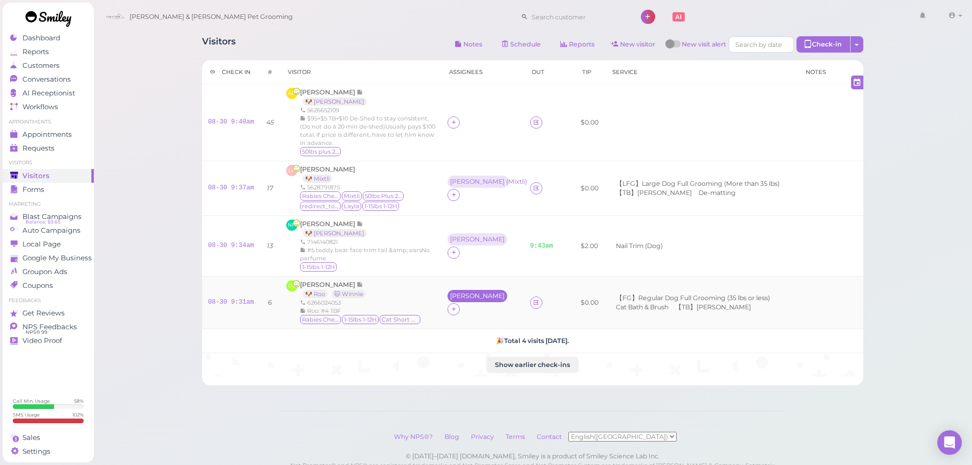
click at [462, 299] on div "[PERSON_NAME]" at bounding box center [477, 295] width 55 height 7
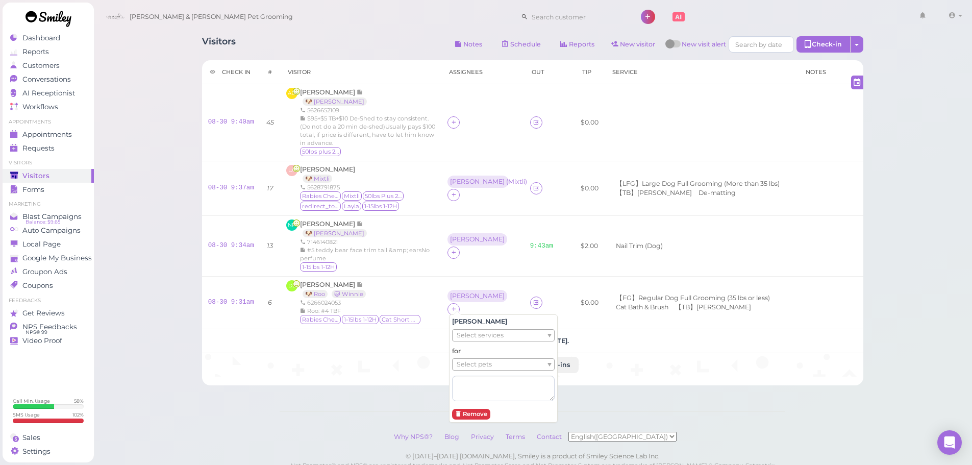
click at [472, 362] on span "Select pets" at bounding box center [473, 364] width 35 height 11
click at [424, 305] on div "DL Denise Lujan 🐶 Roo 🐱 Winnie 6266024053 Roo: #4 TBF Rabies Checked 1-15lbs 1-…" at bounding box center [360, 302] width 149 height 45
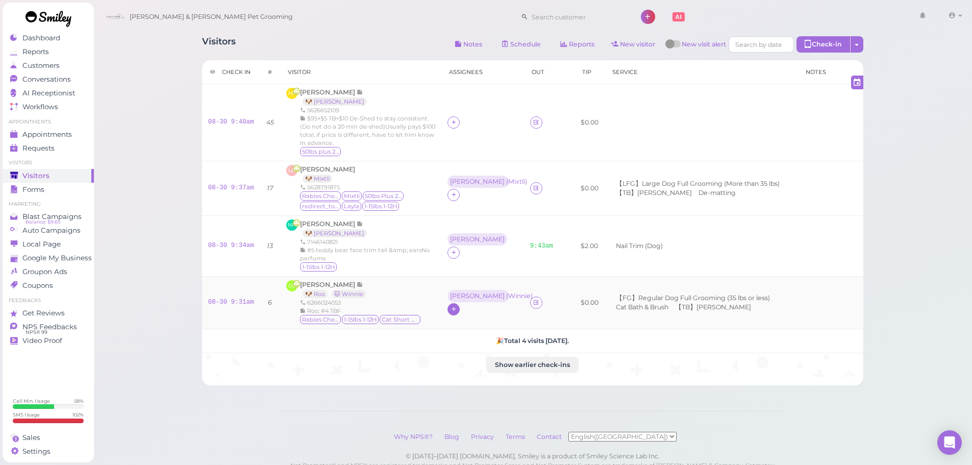
click at [453, 308] on icon at bounding box center [453, 309] width 7 height 8
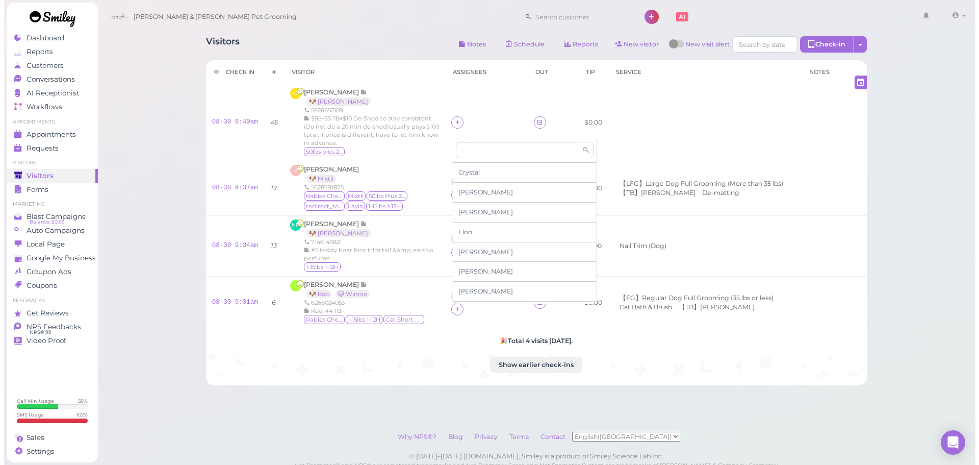
scroll to position [173, 0]
click at [477, 291] on span "[PERSON_NAME]" at bounding box center [481, 294] width 55 height 8
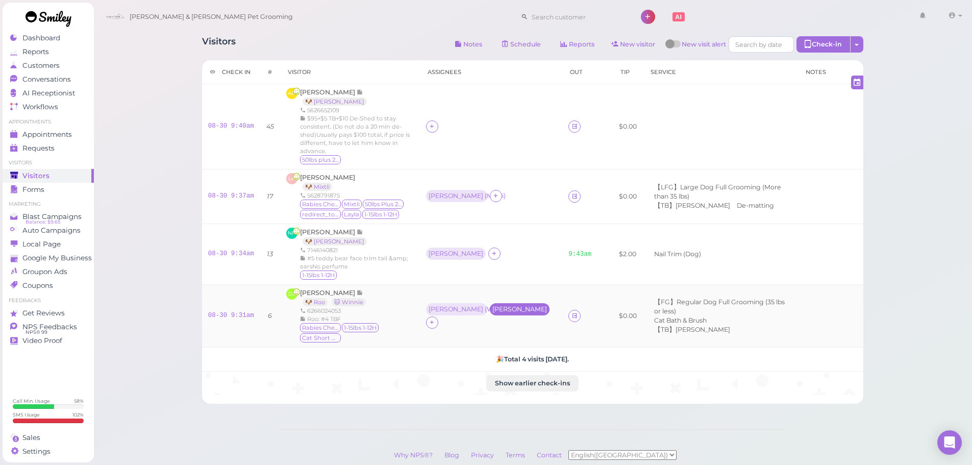
click at [500, 306] on div "[PERSON_NAME]" at bounding box center [519, 309] width 55 height 7
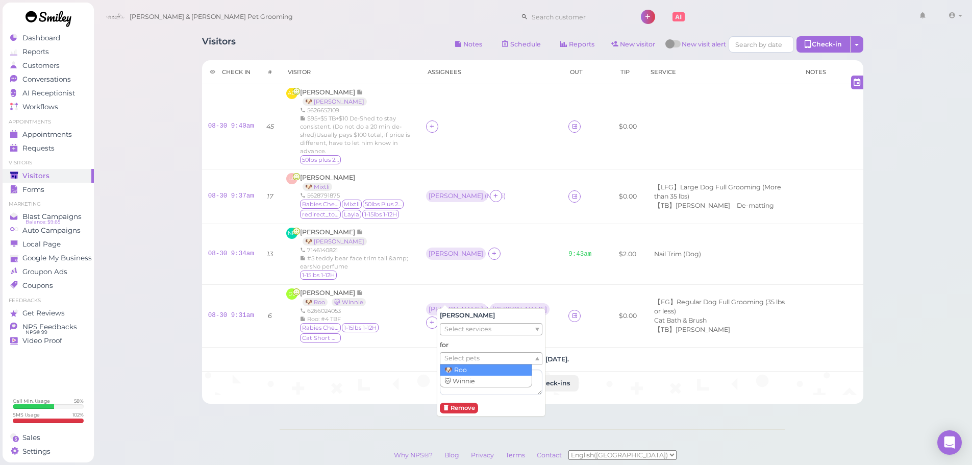
click at [480, 359] on ul "Select pets" at bounding box center [486, 357] width 93 height 11
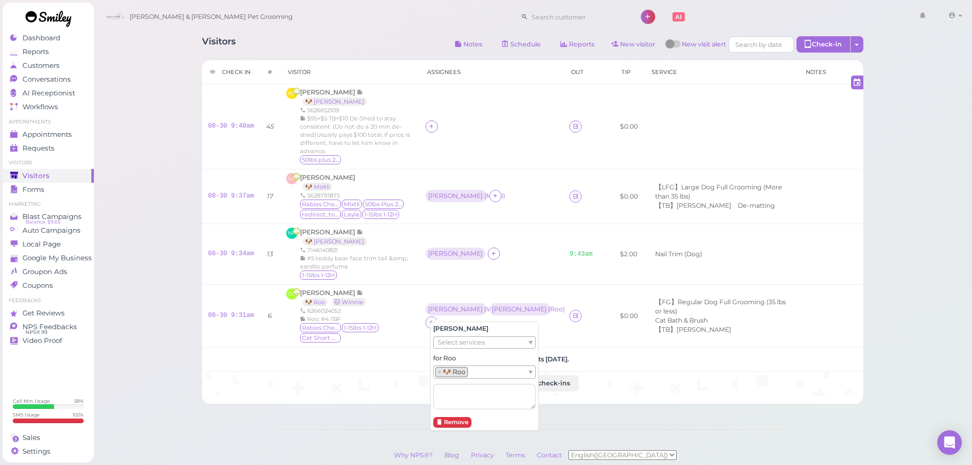
click at [125, 312] on div "Visitors Notes Schedule Reports New visitor New visit alert Check-in Customer c…" at bounding box center [532, 263] width 879 height 526
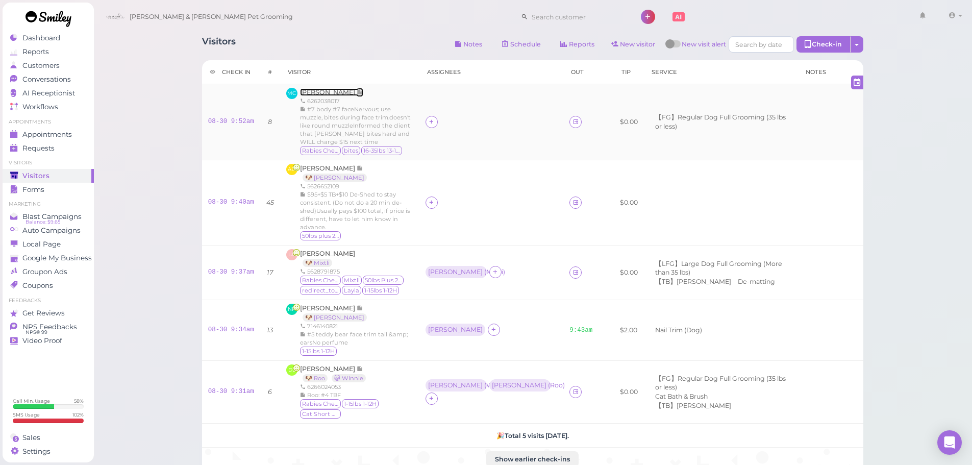
click at [341, 91] on span "[PERSON_NAME]" at bounding box center [328, 92] width 57 height 8
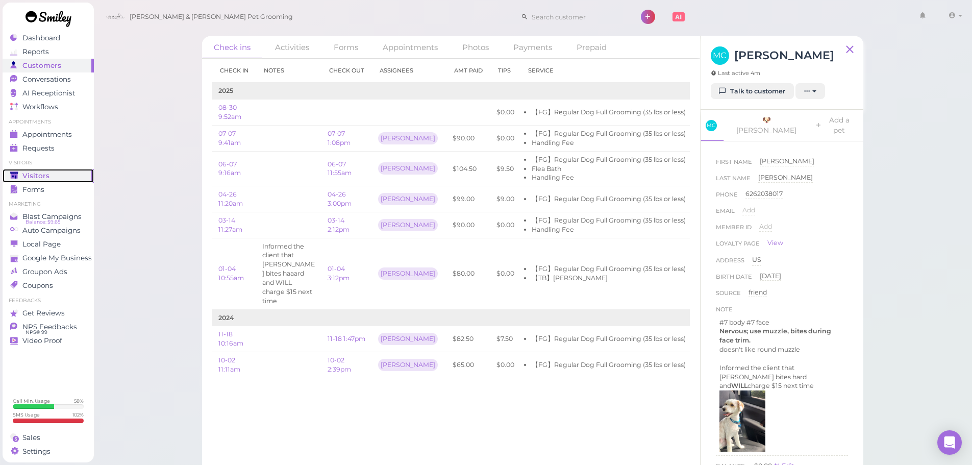
click at [47, 174] on div "Visitors" at bounding box center [46, 175] width 73 height 9
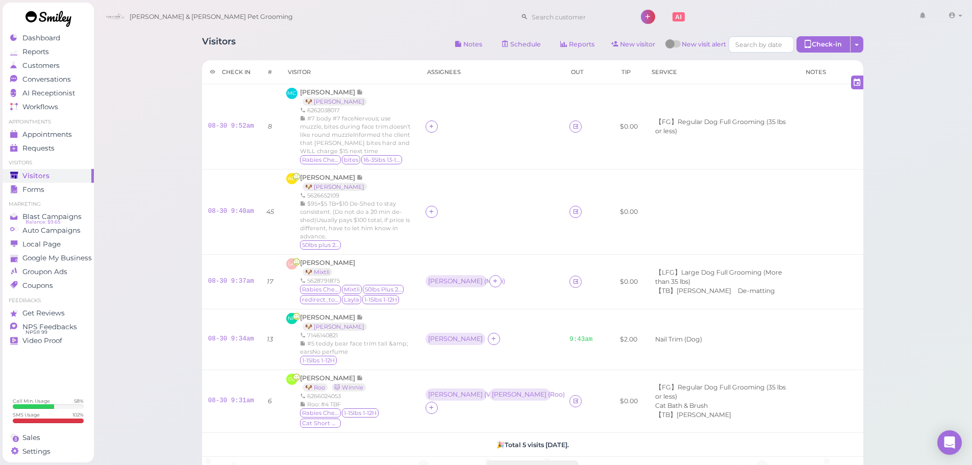
click at [158, 118] on div "Visitors Notes Schedule Reports New visitor New visit alert Check-in Customer c…" at bounding box center [532, 306] width 879 height 612
click at [339, 91] on span "[PERSON_NAME]" at bounding box center [328, 92] width 57 height 8
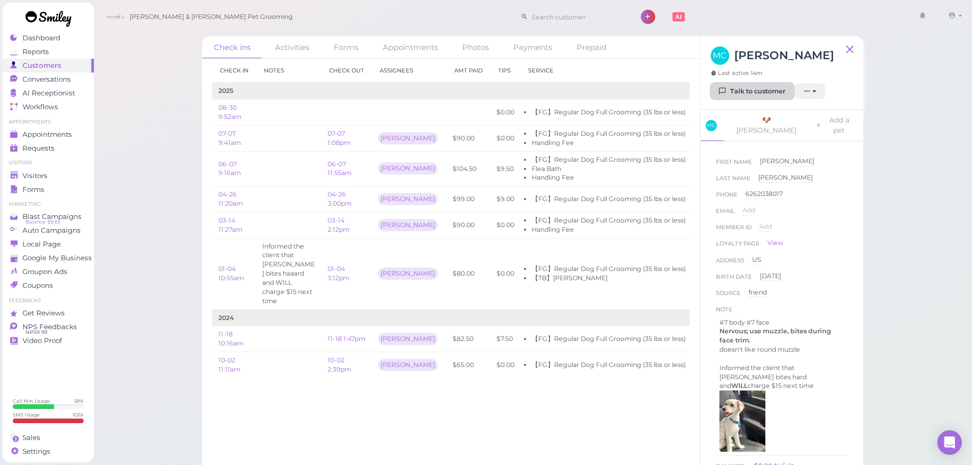
click at [738, 86] on link "Talk to customer" at bounding box center [751, 91] width 83 height 16
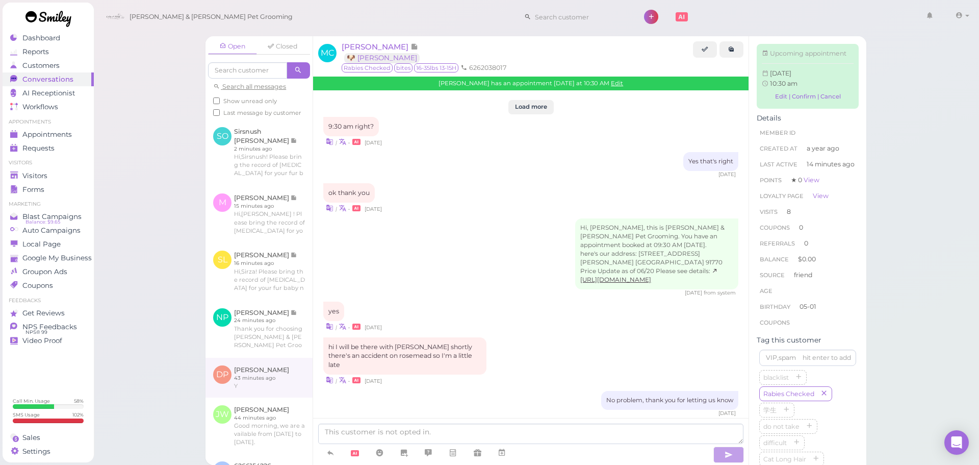
scroll to position [1099, 0]
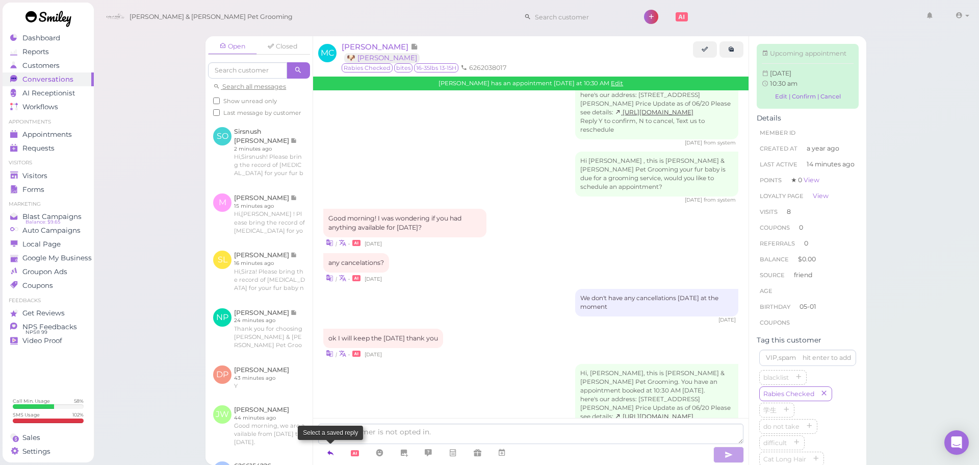
click at [339, 450] on link at bounding box center [330, 453] width 24 height 18
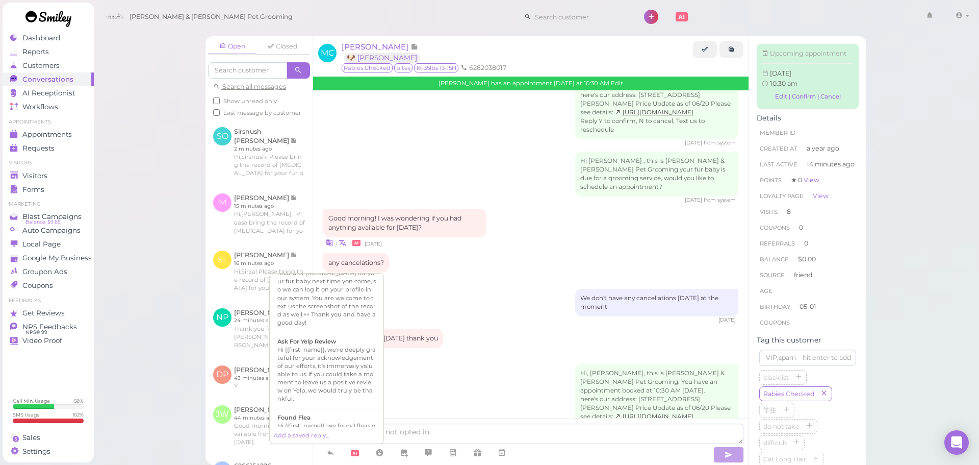
scroll to position [408, 0]
click at [338, 398] on div "Hi {{first_name}}, we found fleas on , our groomer will give a flea bath, it wi…" at bounding box center [326, 410] width 98 height 24
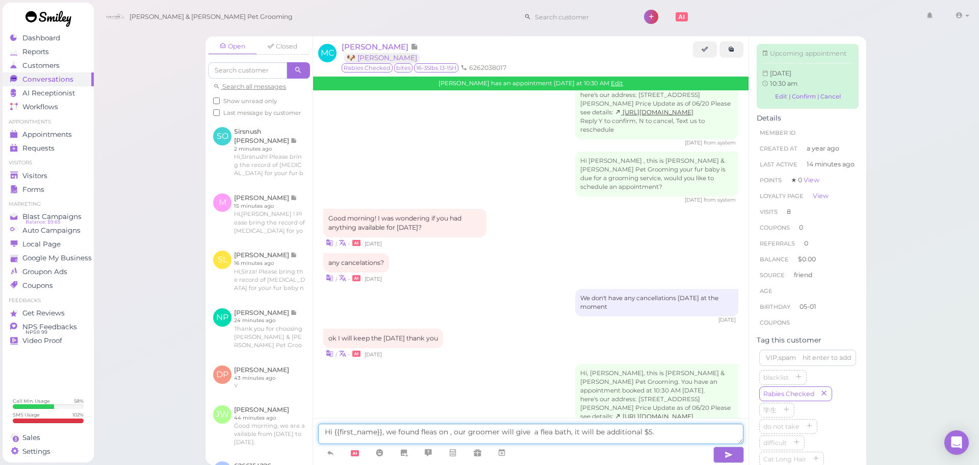
click at [447, 429] on textarea "Hi {{first_name}}, we found fleas on , our groomer will give a flea bath, it wi…" at bounding box center [530, 433] width 425 height 20
click at [543, 430] on textarea "Hi {{first_name}}, we found fleas on Milo, our groomer will give a flea bath, i…" at bounding box center [530, 433] width 425 height 20
type textarea "Hi {{first_name}}, we found fleas on Milo, our groomer will give Milo a flea ba…"
click at [728, 450] on icon "button" at bounding box center [729, 454] width 8 height 10
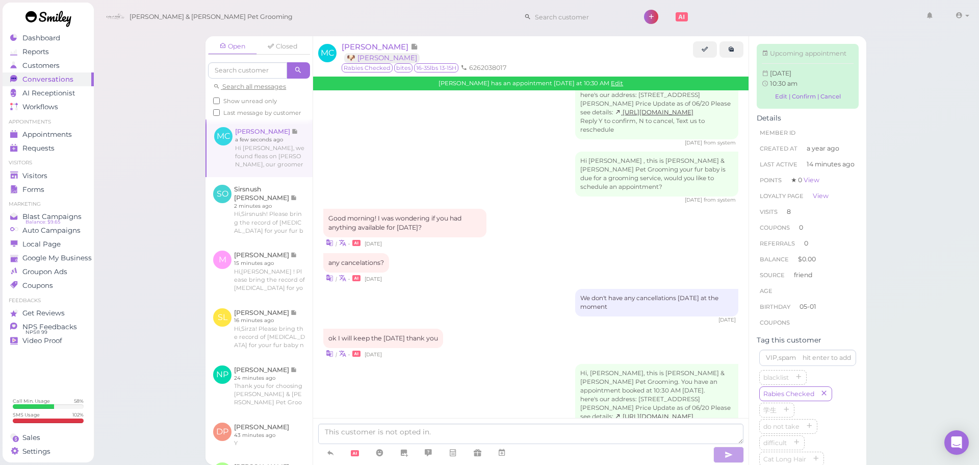
scroll to position [1132, 0]
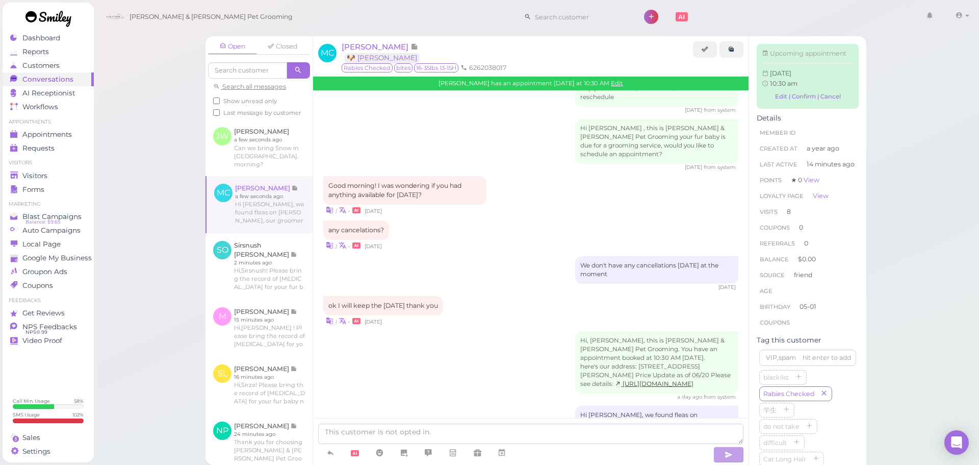
drag, startPoint x: 472, startPoint y: 319, endPoint x: 479, endPoint y: 319, distance: 6.6
click at [472, 331] on div "Hi, Marlene, this is Cody & Miley Pet Grooming. You have an appointment booked …" at bounding box center [530, 365] width 415 height 69
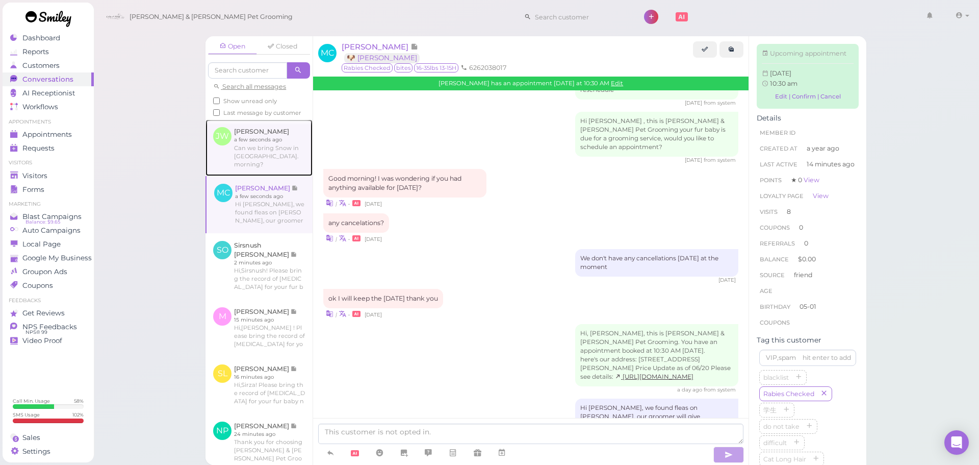
click at [266, 154] on link at bounding box center [259, 147] width 107 height 56
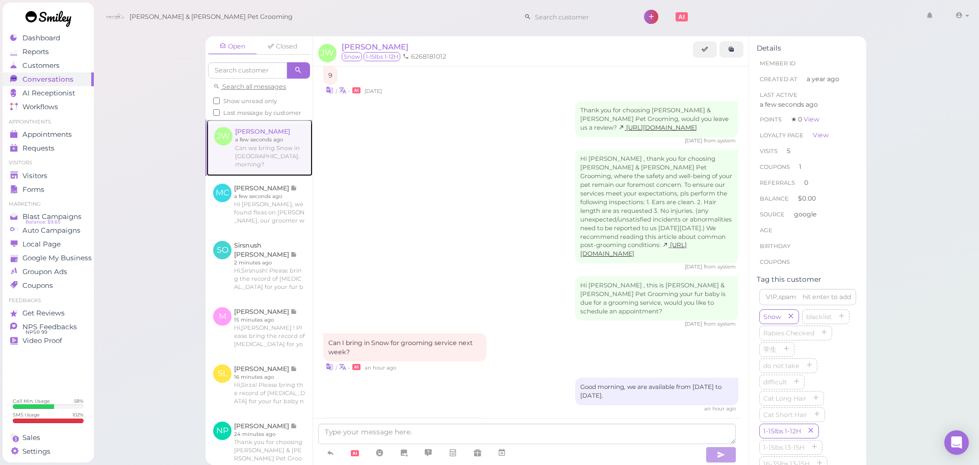
scroll to position [1159, 0]
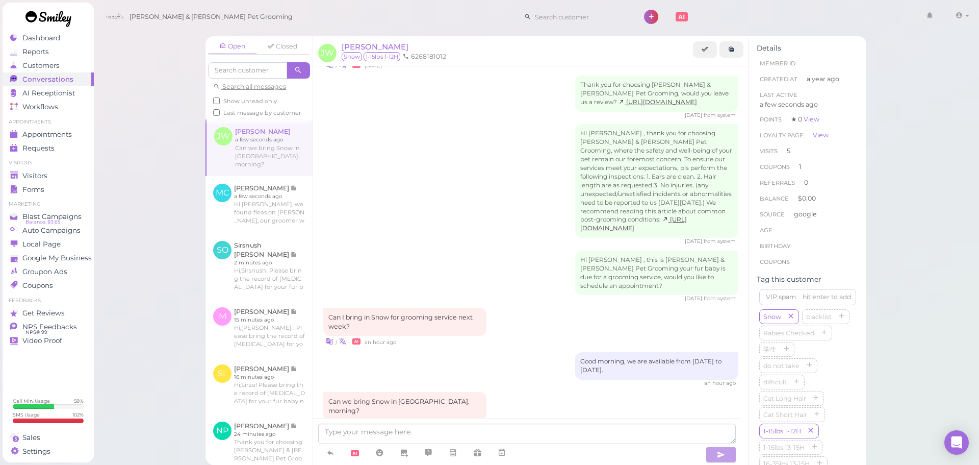
click at [509, 336] on div "| • an hour ago" at bounding box center [530, 341] width 415 height 11
click at [438, 432] on textarea at bounding box center [527, 433] width 418 height 20
click at [499, 453] on icon at bounding box center [502, 452] width 8 height 10
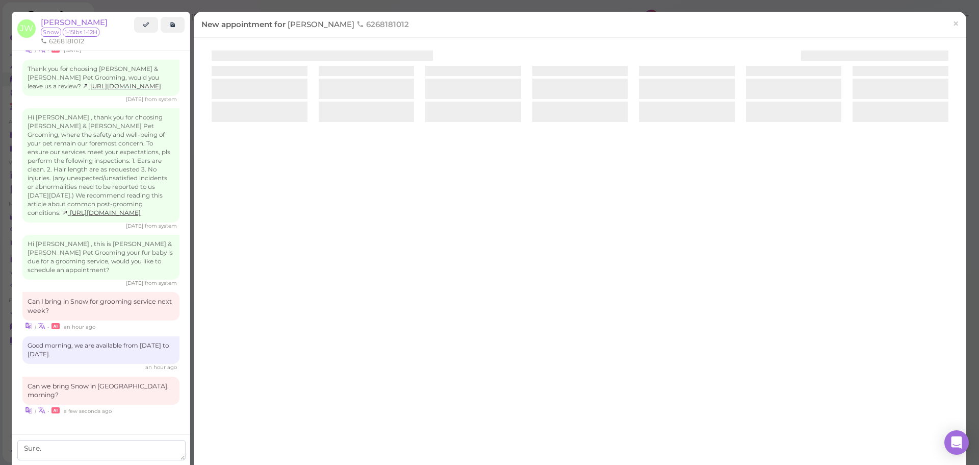
scroll to position [1177, 0]
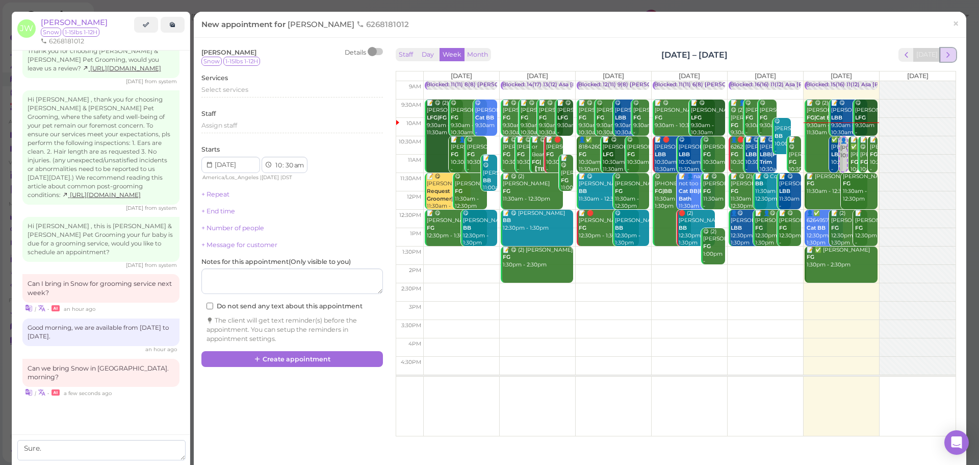
click at [944, 53] on span "next" at bounding box center [949, 55] width 10 height 10
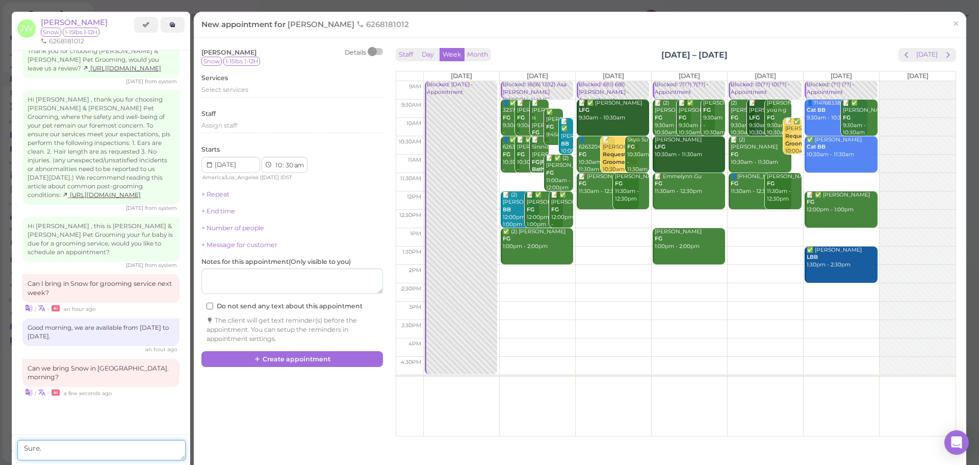
click at [88, 450] on textarea "Sure." at bounding box center [101, 450] width 168 height 20
type textarea "Sure. How about 10am"
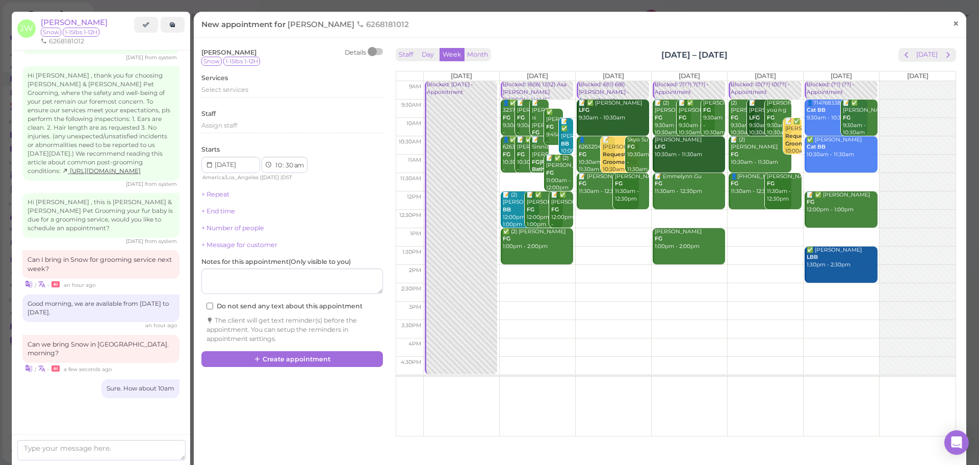
click at [953, 27] on span "×" at bounding box center [956, 23] width 7 height 14
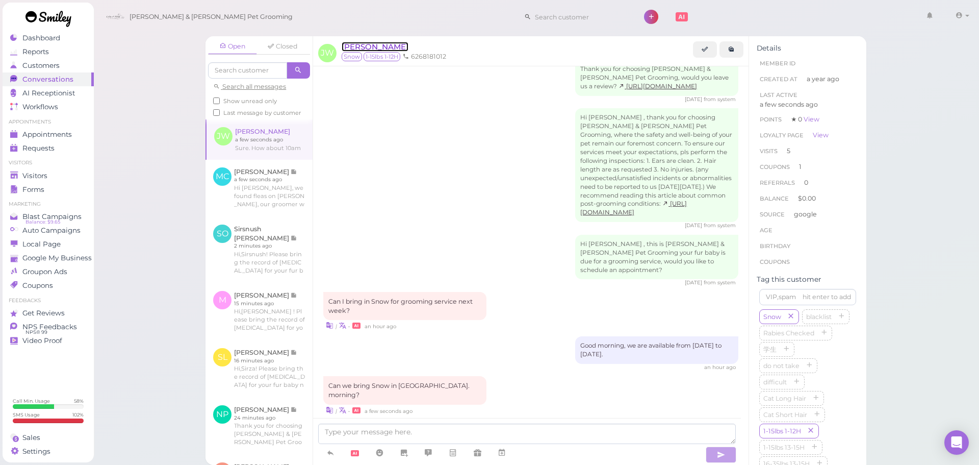
click at [371, 47] on span "[PERSON_NAME]" at bounding box center [375, 47] width 67 height 10
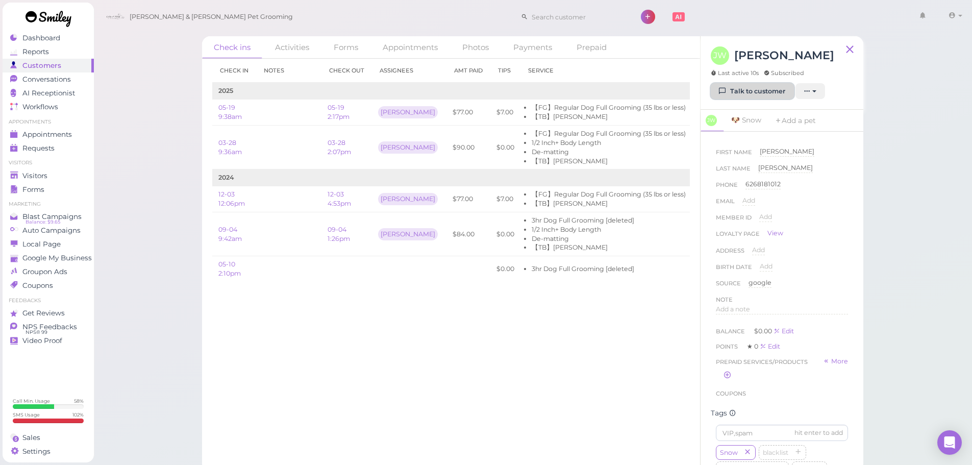
click at [747, 93] on link "Talk to customer" at bounding box center [751, 91] width 83 height 16
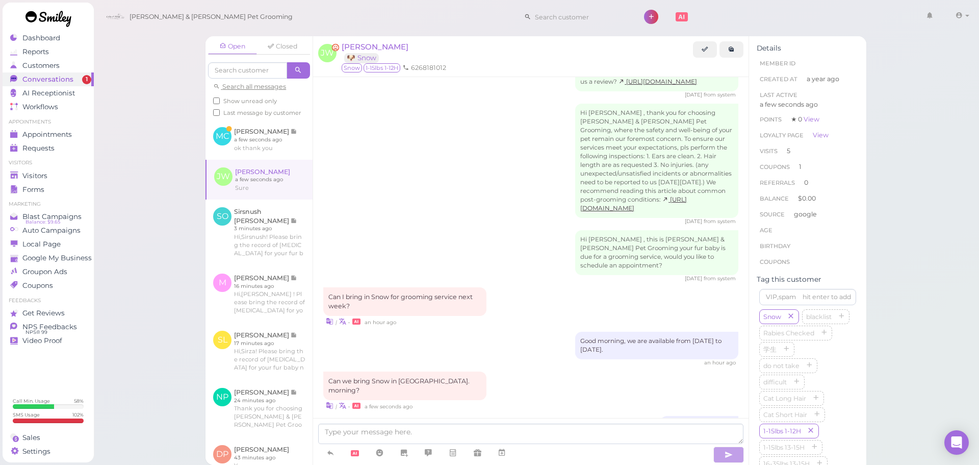
scroll to position [1190, 0]
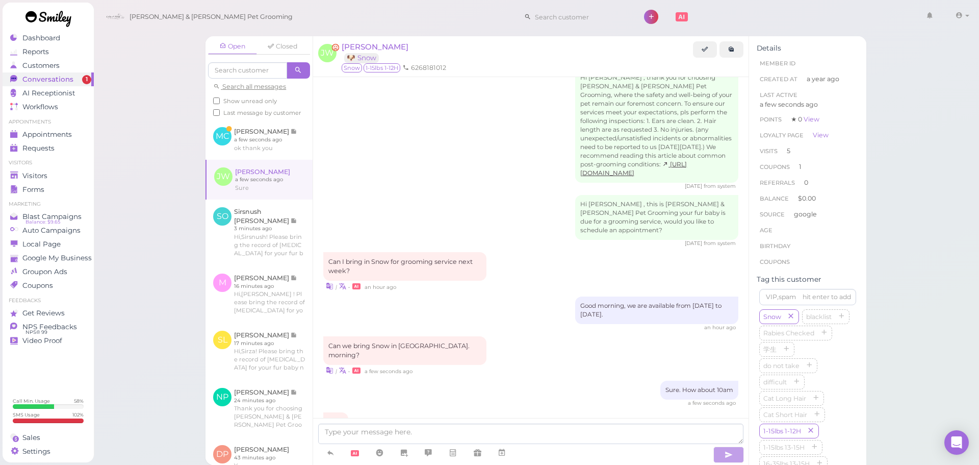
click at [568, 412] on div "Sure | • a few seconds ago" at bounding box center [530, 427] width 415 height 30
click at [730, 45] on icon at bounding box center [731, 49] width 7 height 8
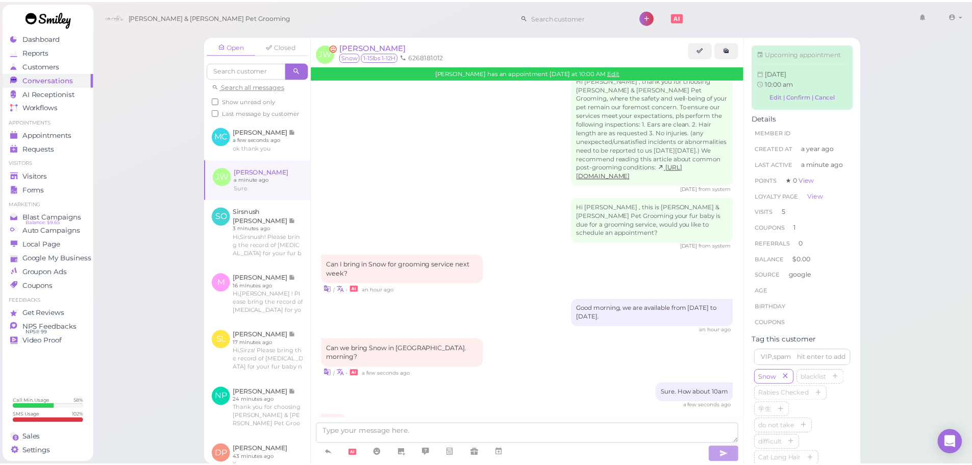
scroll to position [1291, 0]
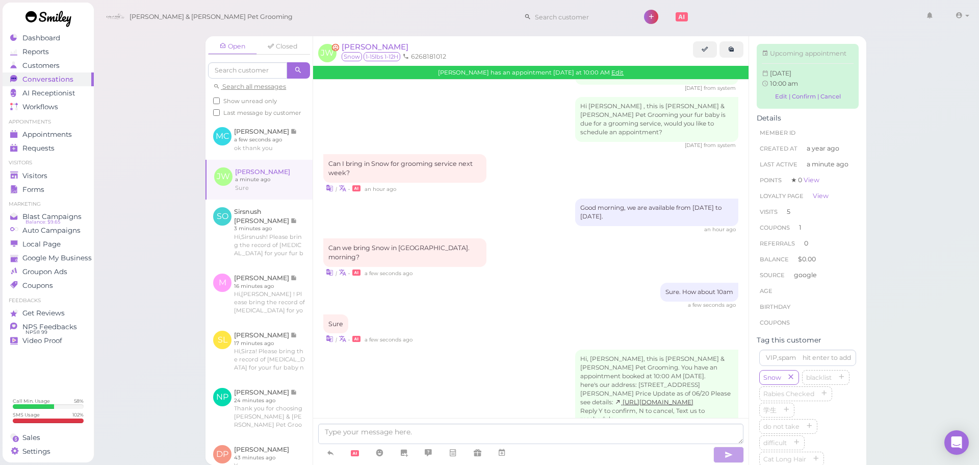
click at [504, 238] on div "Can we bring Snow in Thurs. morning? | • a few seconds ago" at bounding box center [530, 257] width 415 height 39
click at [519, 238] on div "Can we bring Snow in Thurs. morning? | • a few seconds ago" at bounding box center [530, 257] width 415 height 39
click at [55, 176] on div "Visitors" at bounding box center [46, 175] width 73 height 9
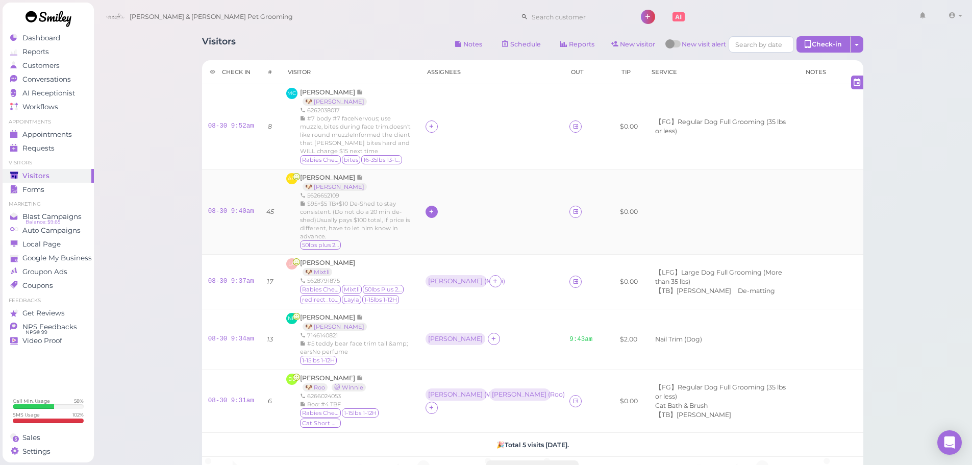
click at [438, 206] on div at bounding box center [431, 212] width 12 height 12
click at [457, 364] on span "[PERSON_NAME]" at bounding box center [468, 367] width 55 height 8
click at [435, 124] on icon at bounding box center [431, 126] width 7 height 8
click at [450, 205] on span "[PERSON_NAME]" at bounding box center [468, 206] width 55 height 8
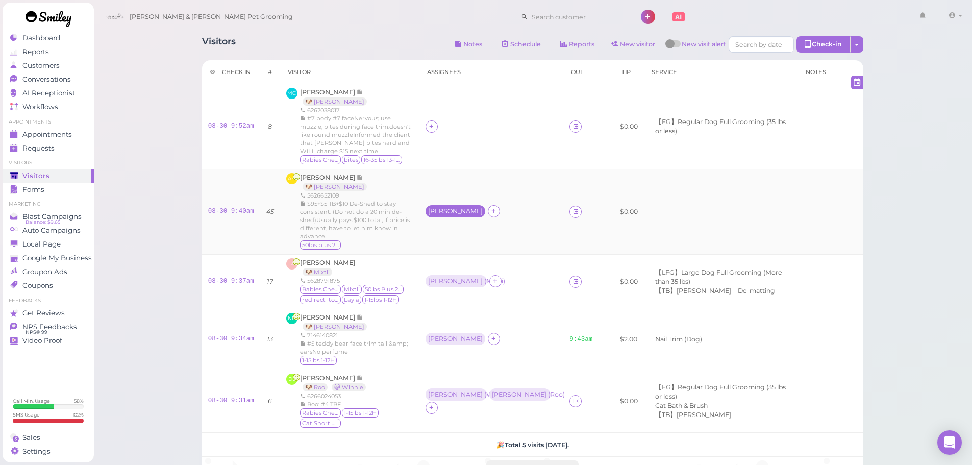
click at [446, 208] on div "[PERSON_NAME]" at bounding box center [455, 211] width 55 height 7
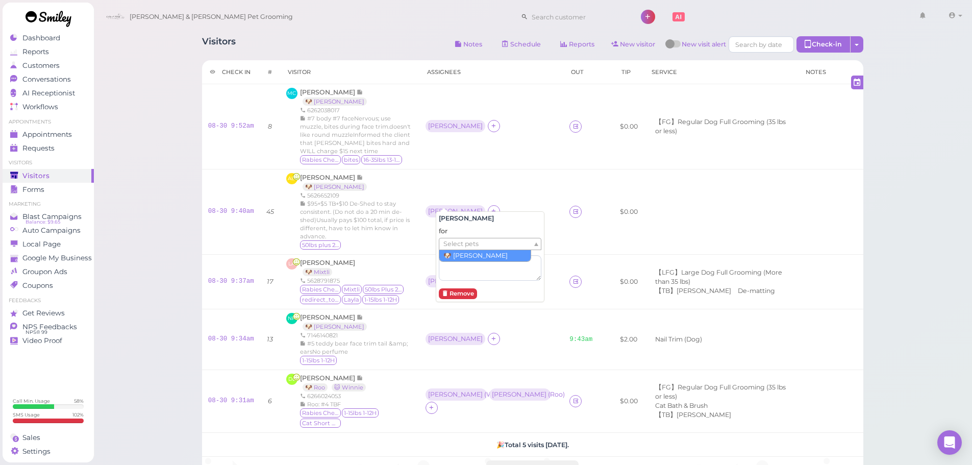
click at [471, 241] on span "Select pets" at bounding box center [460, 243] width 35 height 11
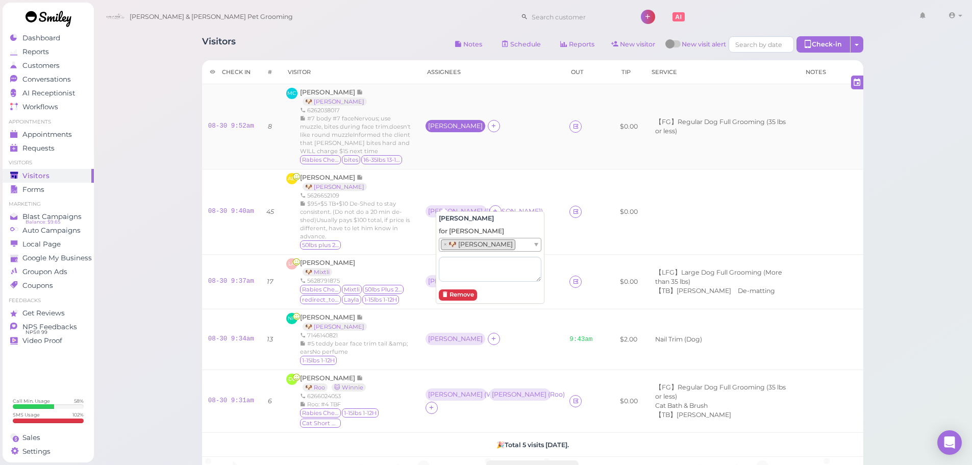
click at [441, 122] on div "[PERSON_NAME]" at bounding box center [455, 125] width 55 height 7
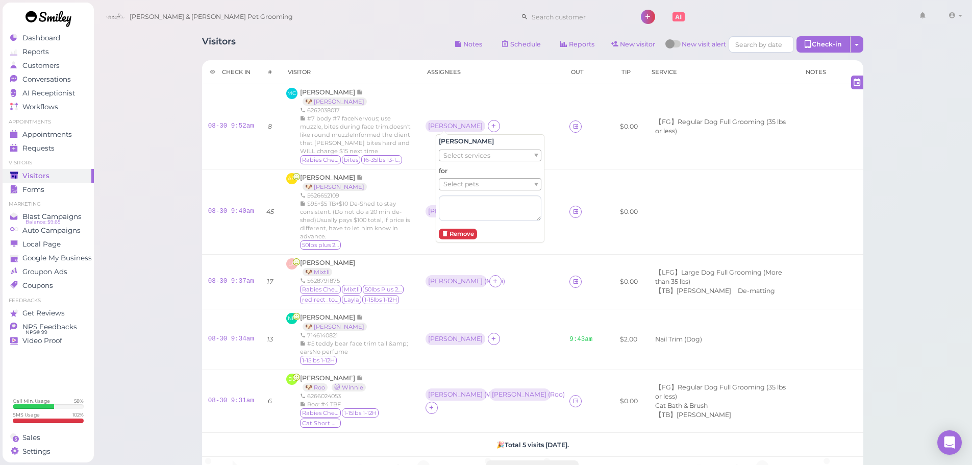
click at [459, 177] on div "for Select pets" at bounding box center [490, 193] width 103 height 54
click at [454, 184] on span "Select pets" at bounding box center [460, 184] width 35 height 11
click at [144, 142] on div "Visitors Notes Schedule Reports New visitor New visit alert Check-in Customer c…" at bounding box center [532, 306] width 879 height 612
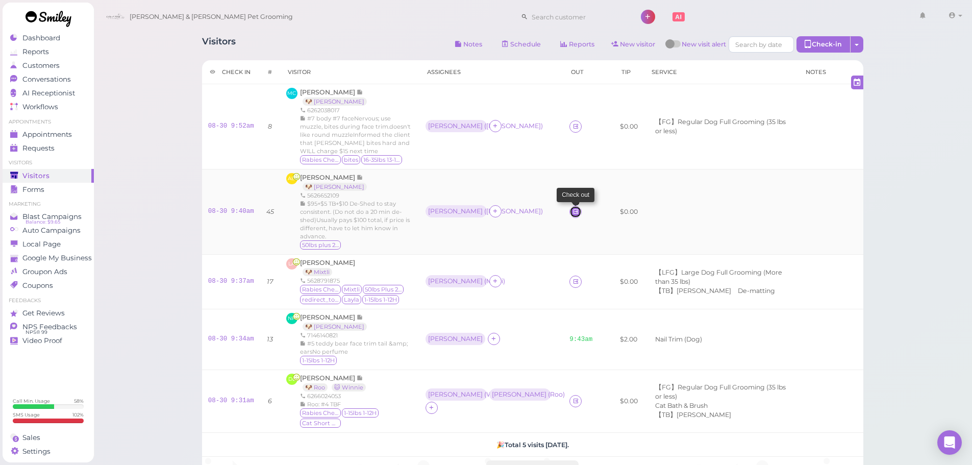
click at [572, 208] on icon at bounding box center [575, 212] width 7 height 8
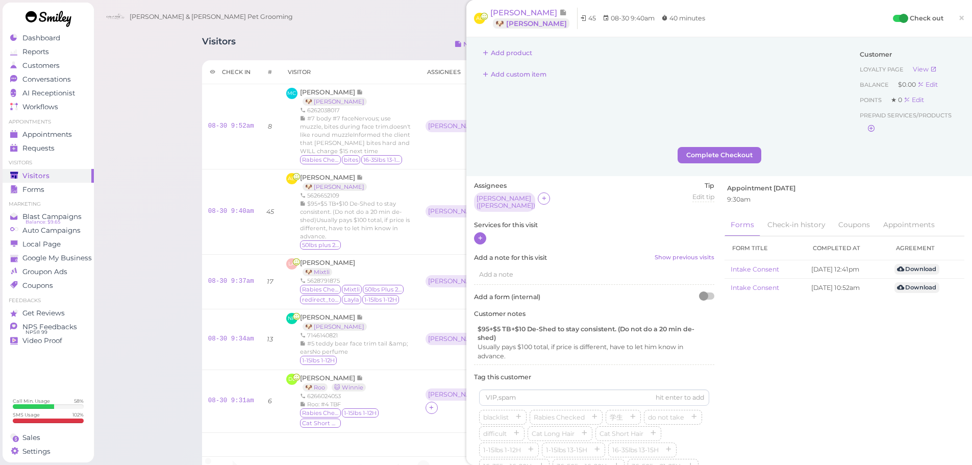
click at [482, 236] on icon at bounding box center [480, 238] width 7 height 8
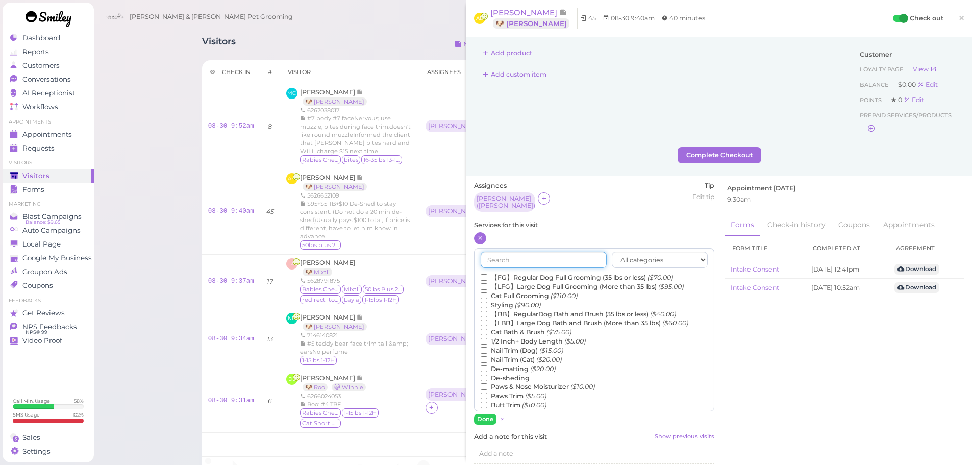
click at [522, 251] on input "text" at bounding box center [543, 259] width 126 height 16
click at [512, 318] on label "【LBB】Large Dog Bath and Brush (More than 35 lbs) ($60.00)" at bounding box center [584, 322] width 208 height 9
click at [487, 319] on input "【LBB】Large Dog Bath and Brush (More than 35 lbs) ($60.00)" at bounding box center [483, 322] width 7 height 7
click at [520, 255] on input "text" at bounding box center [543, 259] width 126 height 16
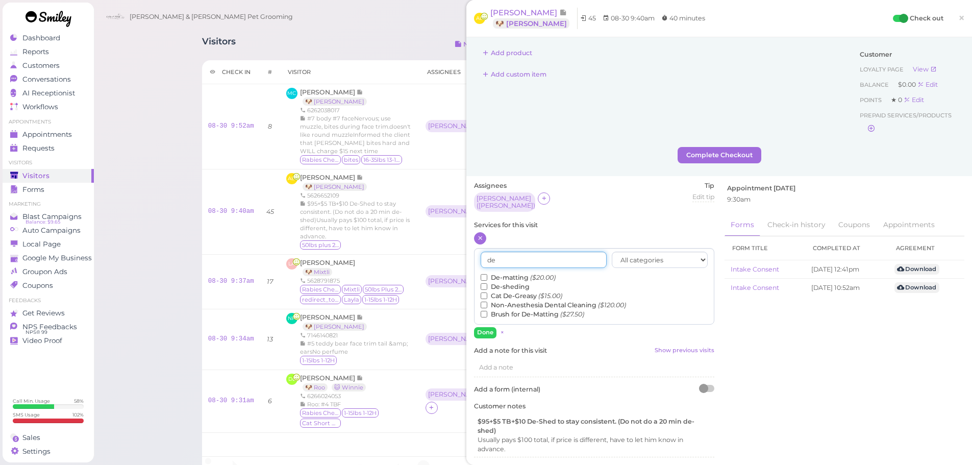
type input "de"
click at [514, 283] on label "De-sheding" at bounding box center [504, 286] width 49 height 9
click at [487, 283] on input "De-sheding" at bounding box center [483, 286] width 7 height 7
click at [515, 273] on label "De-matting ($20.00)" at bounding box center [517, 277] width 75 height 9
click at [487, 274] on input "De-matting ($20.00)" at bounding box center [483, 277] width 7 height 7
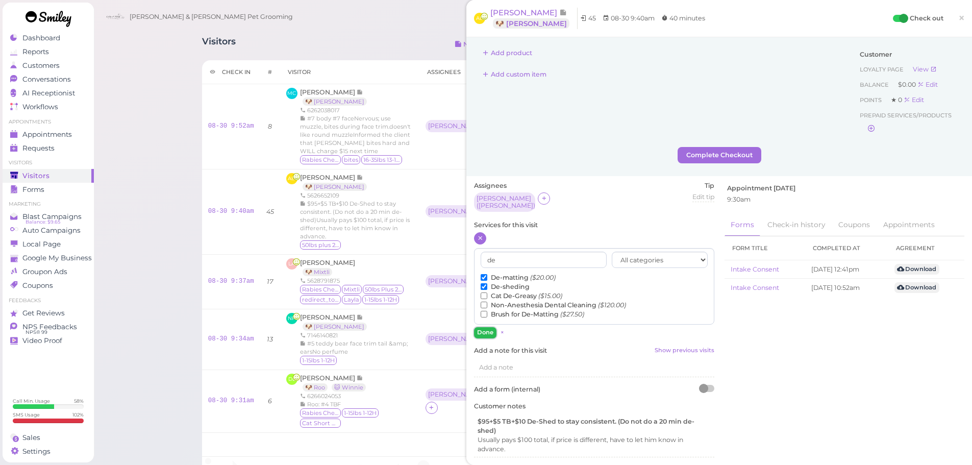
click at [489, 327] on button "Done" at bounding box center [485, 332] width 22 height 11
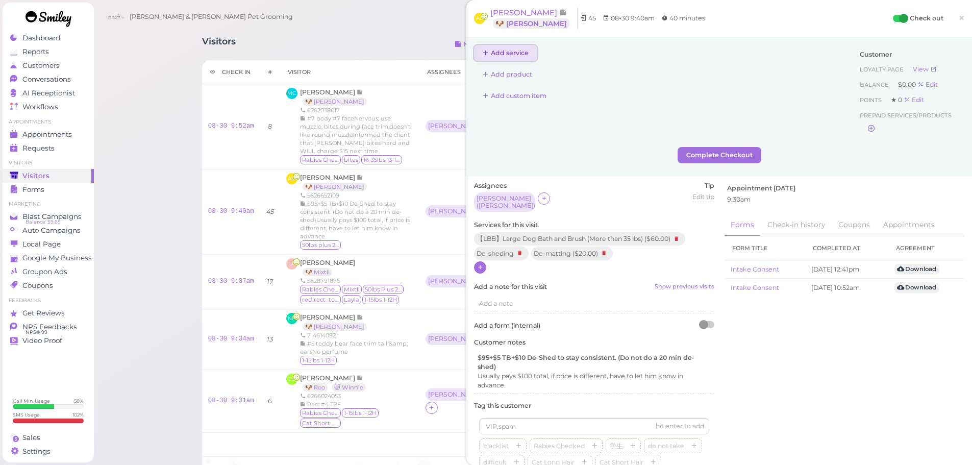
click at [506, 55] on button "Add service" at bounding box center [505, 53] width 63 height 16
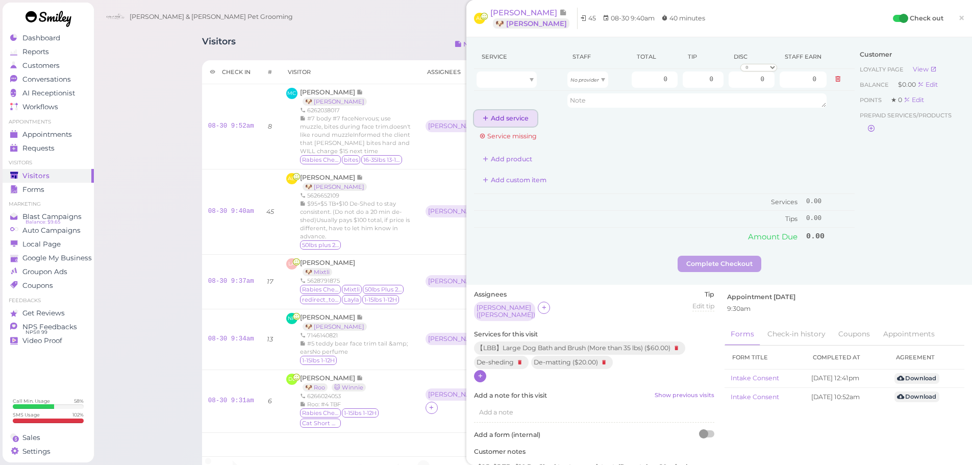
click at [498, 120] on button "Add service" at bounding box center [505, 118] width 63 height 16
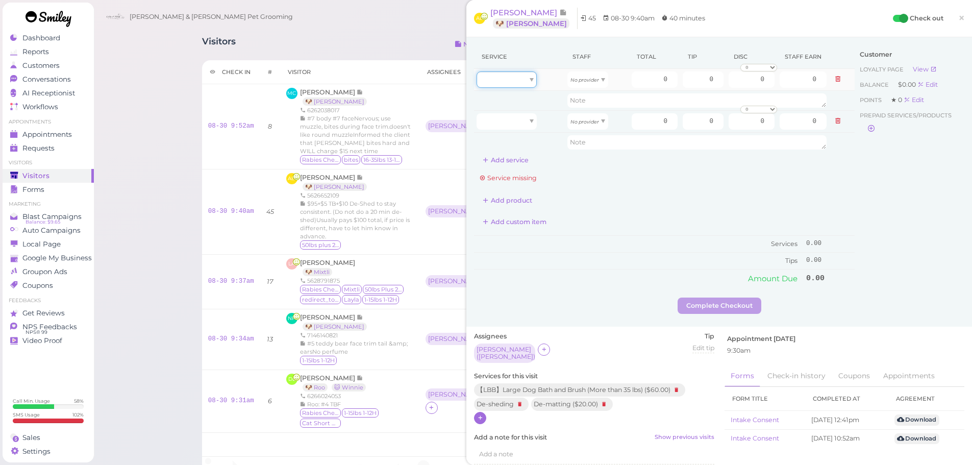
click at [519, 80] on div at bounding box center [506, 79] width 60 height 16
type input "60.00"
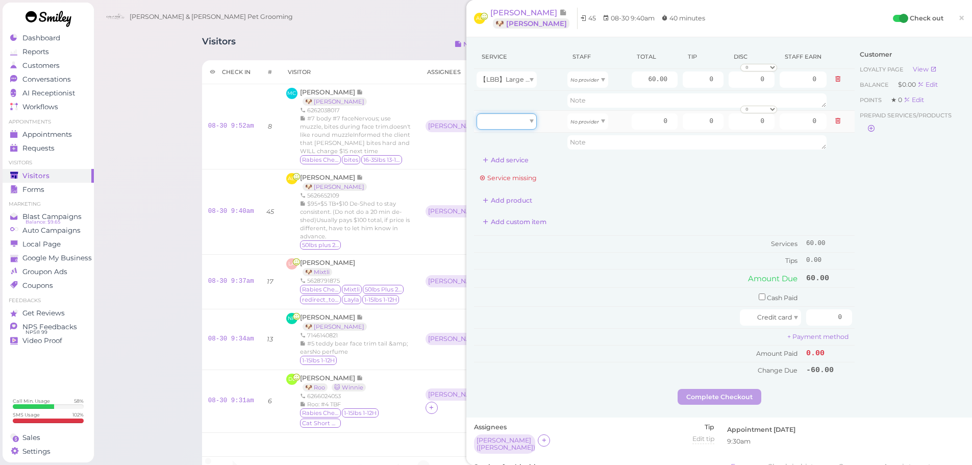
click at [513, 116] on div at bounding box center [506, 121] width 60 height 16
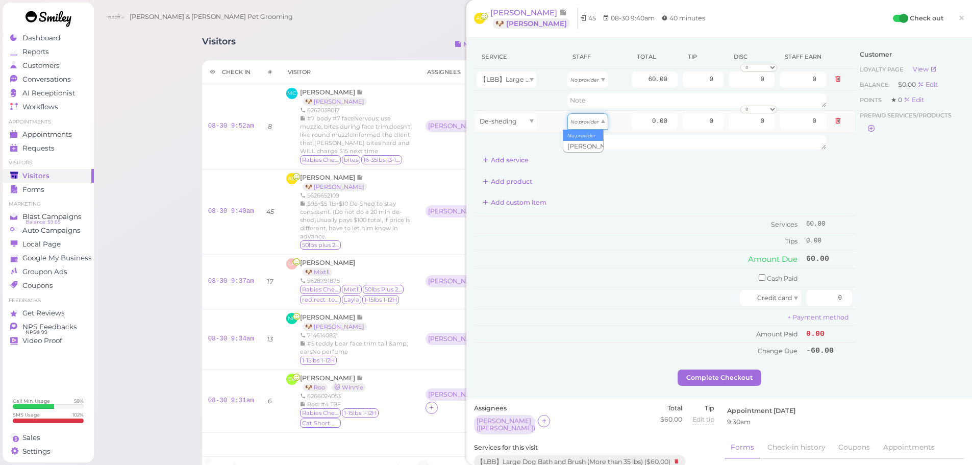
click at [572, 120] on icon "No provider" at bounding box center [584, 122] width 29 height 6
drag, startPoint x: 635, startPoint y: 118, endPoint x: 755, endPoint y: 138, distance: 121.4
click at [755, 138] on tbody "【LBB】Large Dog Bath and Brush (More than 35 lbs) No provider 60.00 0 0 0 10% of…" at bounding box center [664, 110] width 380 height 83
type input "10"
type input "4.30"
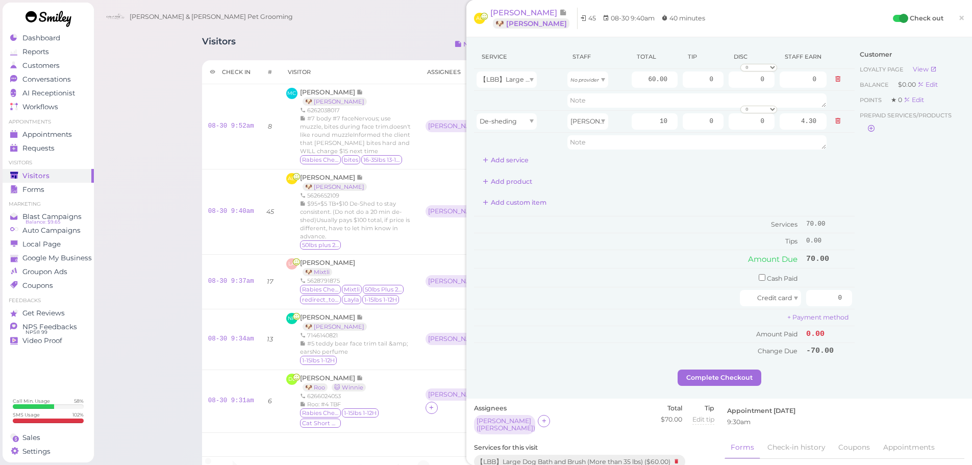
click at [894, 188] on div "Customer Loyalty page View Balance $0.00 Edit Points ★ 0 Edit Prepaid services/…" at bounding box center [909, 207] width 110 height 324
click at [581, 81] on icon "No provider" at bounding box center [584, 80] width 29 height 6
type input "25.80"
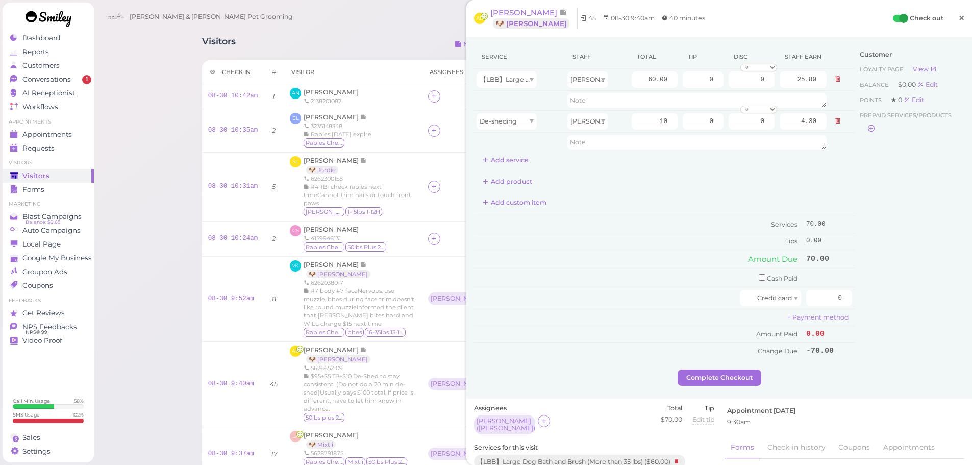
click at [958, 21] on span "×" at bounding box center [961, 18] width 7 height 14
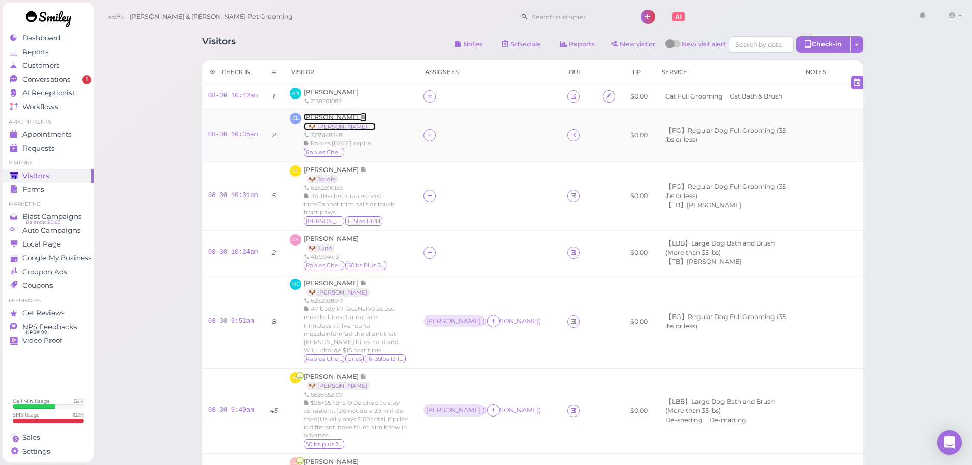
click at [328, 118] on span "[PERSON_NAME]" at bounding box center [331, 117] width 57 height 8
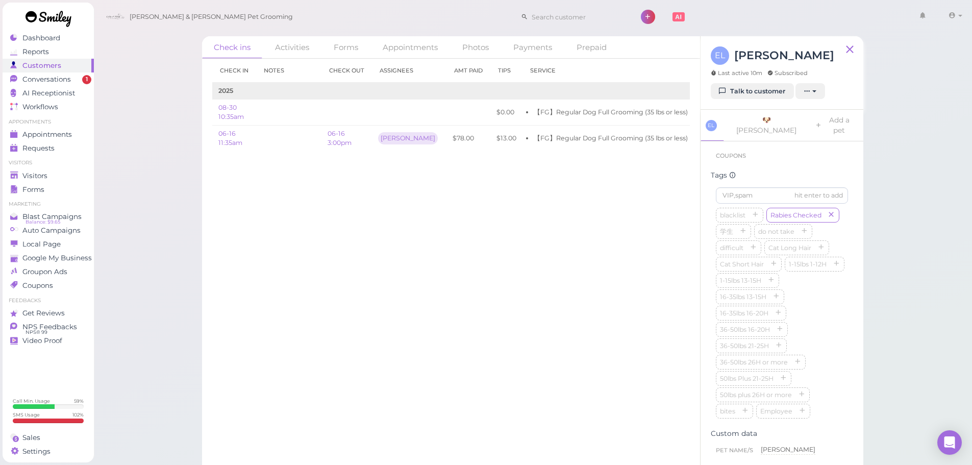
scroll to position [255, 0]
click at [833, 260] on icon "button" at bounding box center [836, 256] width 6 height 7
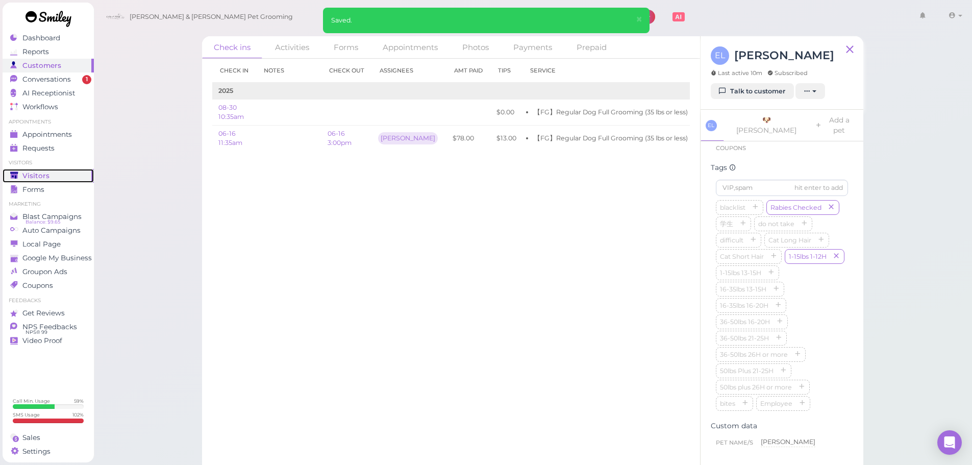
click at [46, 178] on span "Visitors" at bounding box center [35, 175] width 27 height 9
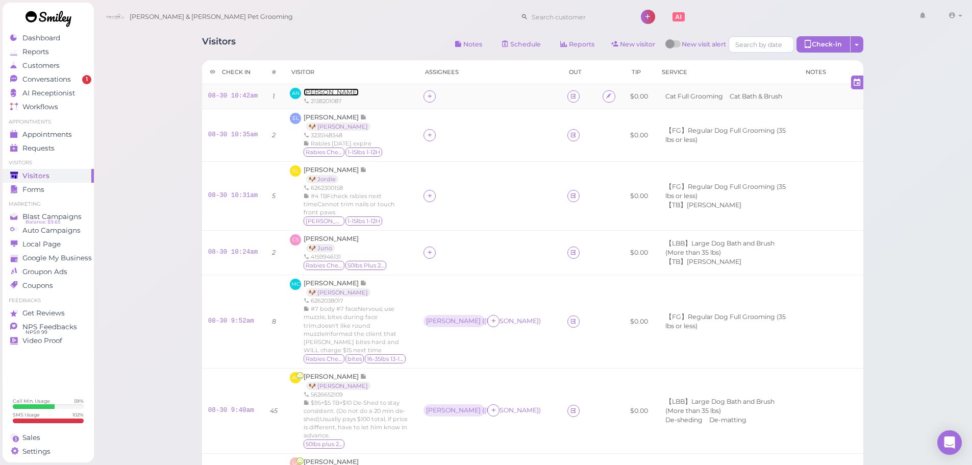
click at [328, 90] on span "[PERSON_NAME]" at bounding box center [330, 92] width 55 height 8
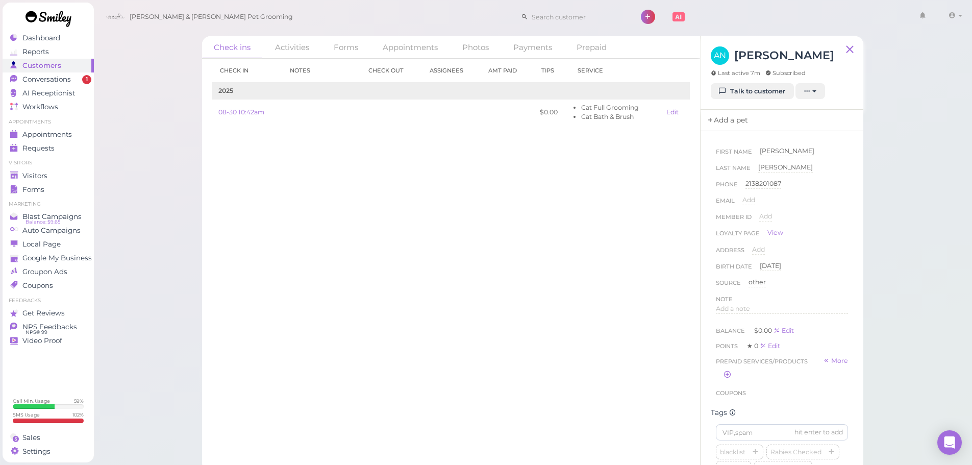
click at [729, 118] on link "Add a pet" at bounding box center [727, 120] width 54 height 21
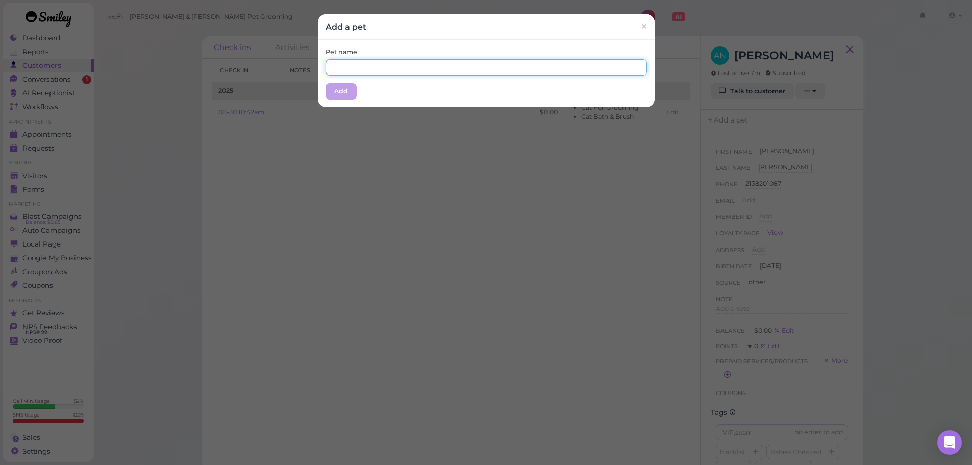
click at [438, 63] on input "text" at bounding box center [485, 67] width 321 height 16
type input "[PERSON_NAME]"
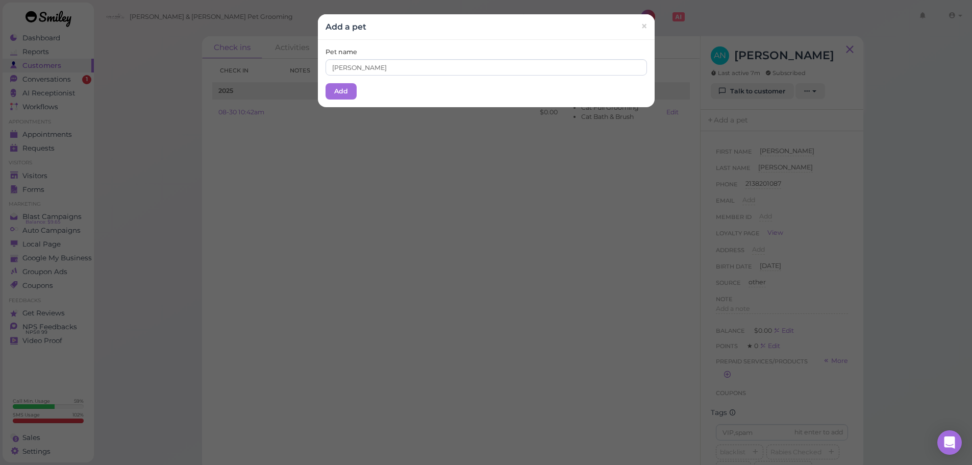
click at [395, 94] on div "Pet name Bobby Add" at bounding box center [486, 73] width 337 height 67
click at [330, 88] on button "Add" at bounding box center [340, 91] width 31 height 16
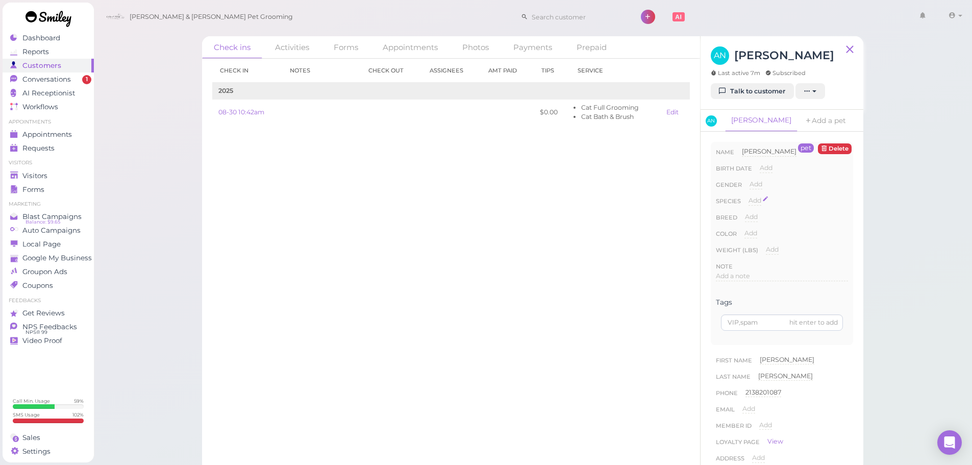
click at [759, 200] on span "Add" at bounding box center [754, 200] width 13 height 8
drag, startPoint x: 764, startPoint y: 198, endPoint x: 765, endPoint y: 207, distance: 8.7
click at [764, 198] on select "Dog Cat Bird Other" at bounding box center [797, 203] width 99 height 15
select select "Cat"
click at [748, 196] on select "Dog Cat Bird Other" at bounding box center [797, 203] width 99 height 15
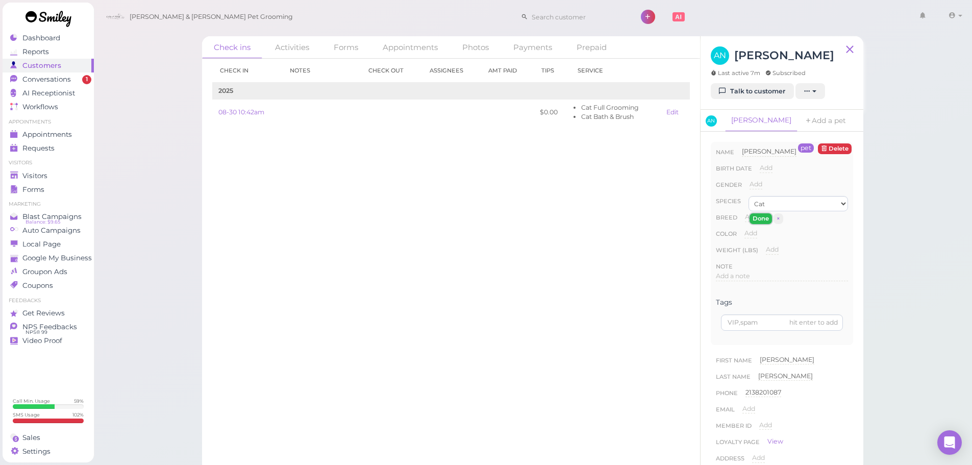
click at [758, 220] on button "Done" at bounding box center [760, 218] width 22 height 11
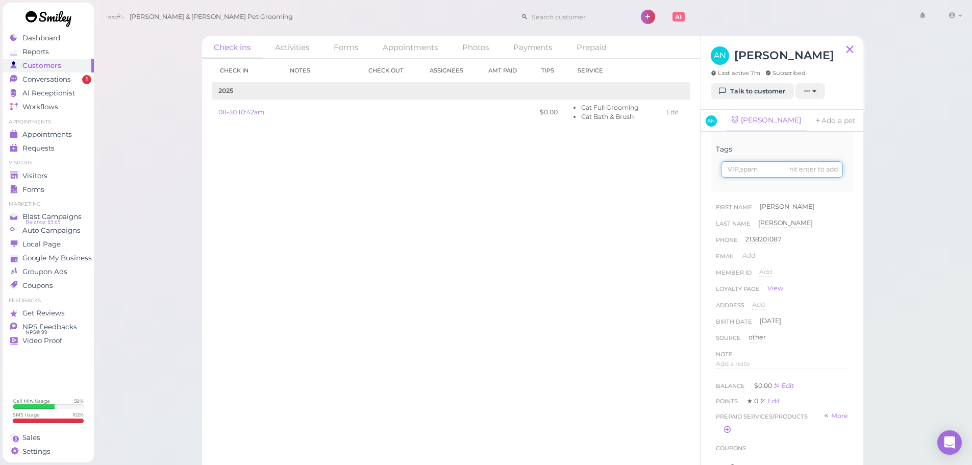
click at [748, 169] on input at bounding box center [782, 169] width 122 height 16
click at [711, 114] on link "AN" at bounding box center [712, 121] width 24 height 22
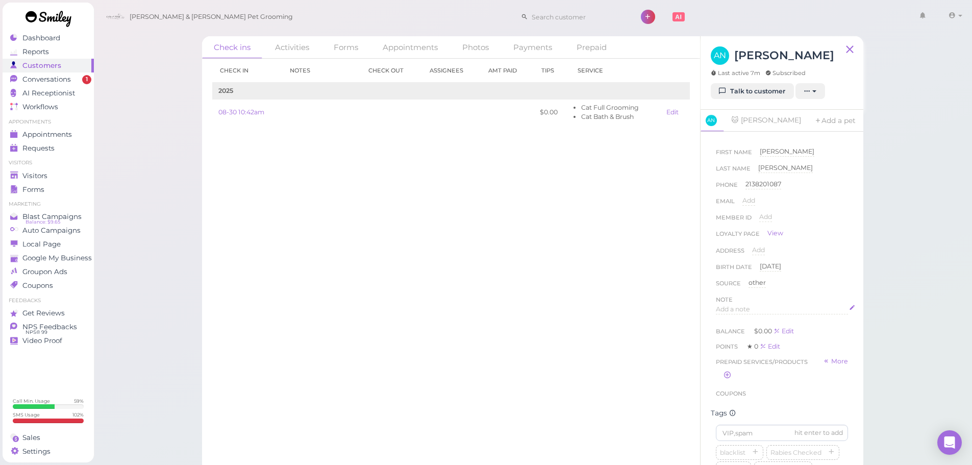
click at [750, 306] on span "Add a note" at bounding box center [733, 309] width 34 height 8
click at [729, 314] on p "chekc rabies reecord next time." at bounding box center [781, 312] width 125 height 9
click at [763, 322] on div "check rabies reecord next time." at bounding box center [781, 335] width 131 height 61
click at [799, 322] on div "check rabies reecord next time." at bounding box center [781, 335] width 131 height 61
click at [820, 316] on p "check rabies reecord next time." at bounding box center [781, 312] width 125 height 9
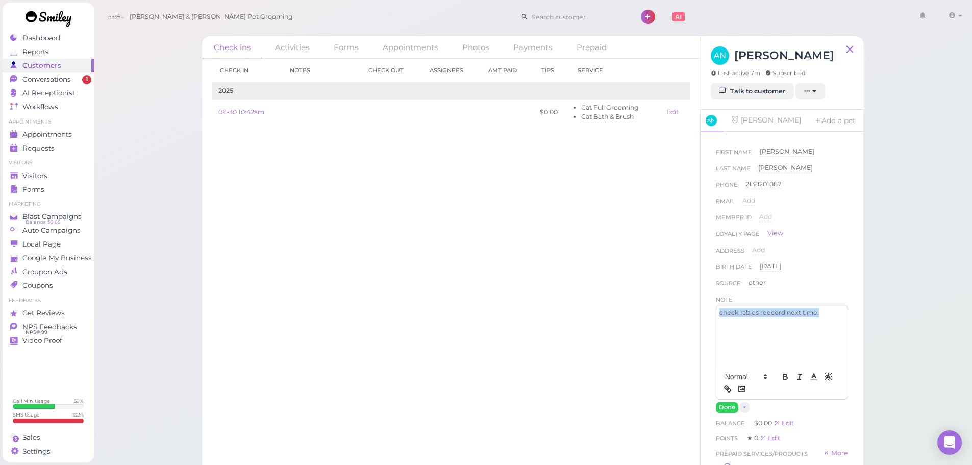
drag, startPoint x: 805, startPoint y: 315, endPoint x: 678, endPoint y: 315, distance: 127.5
click at [678, 315] on div "Check ins Activities Forms Appointments Photos Payments Prepaid Check in Notes …" at bounding box center [532, 253] width 661 height 435
click at [780, 381] on icon "button" at bounding box center [784, 376] width 9 height 9
click at [729, 408] on button "Done" at bounding box center [727, 407] width 22 height 11
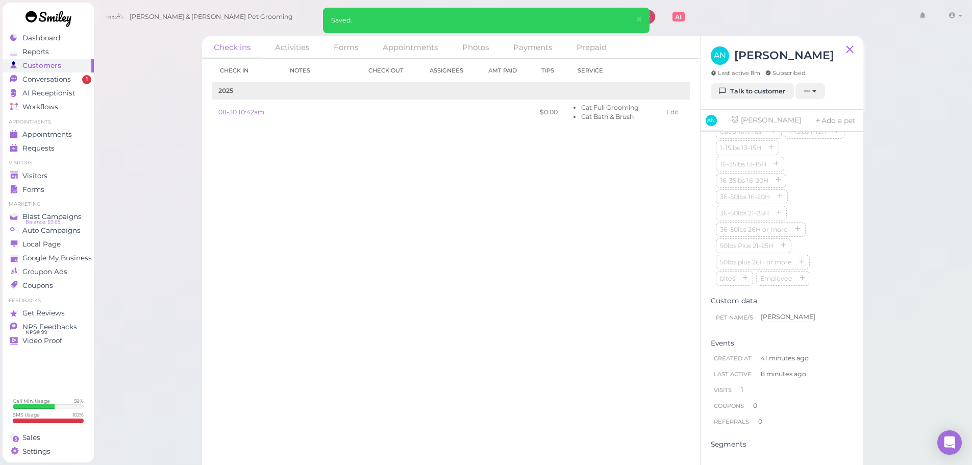
scroll to position [309, 0]
click at [815, 183] on button "button" at bounding box center [821, 177] width 12 height 11
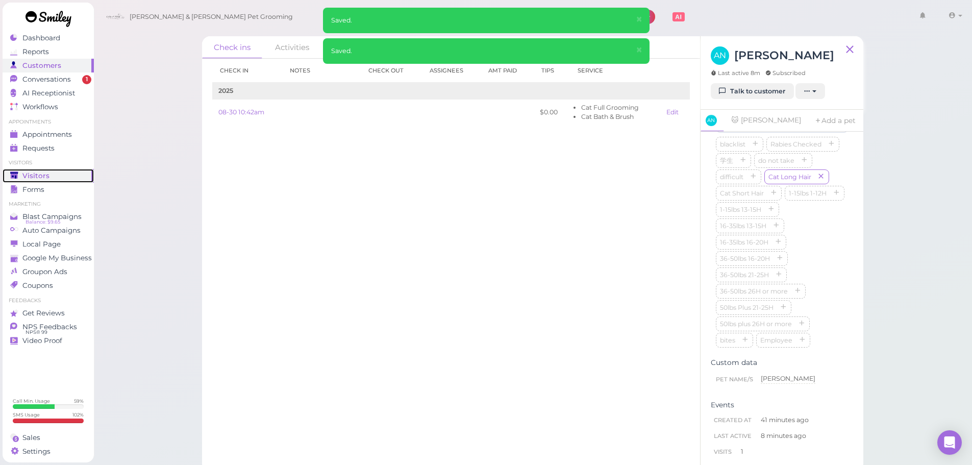
click at [49, 179] on div "Visitors" at bounding box center [46, 175] width 73 height 9
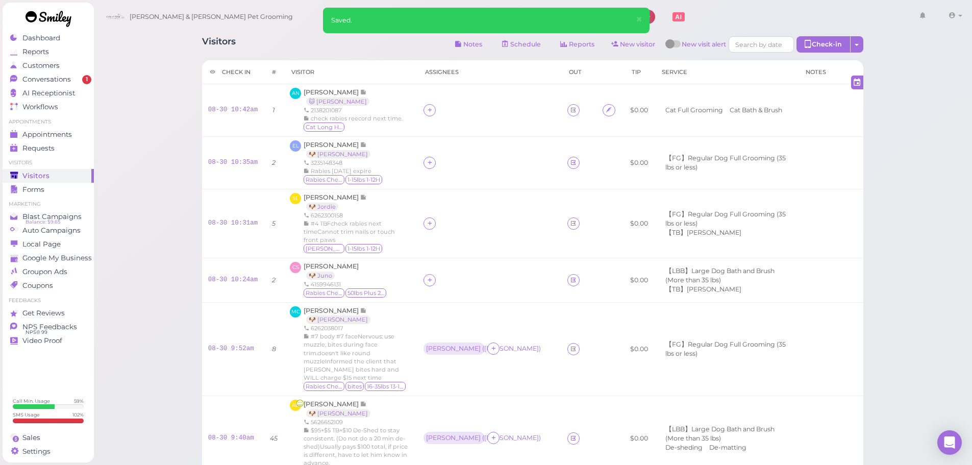
click at [161, 162] on div "Visitors Notes Schedule Reports New visitor New visit alert Check-in Customer c…" at bounding box center [532, 419] width 879 height 838
click at [570, 110] on icon at bounding box center [573, 110] width 7 height 8
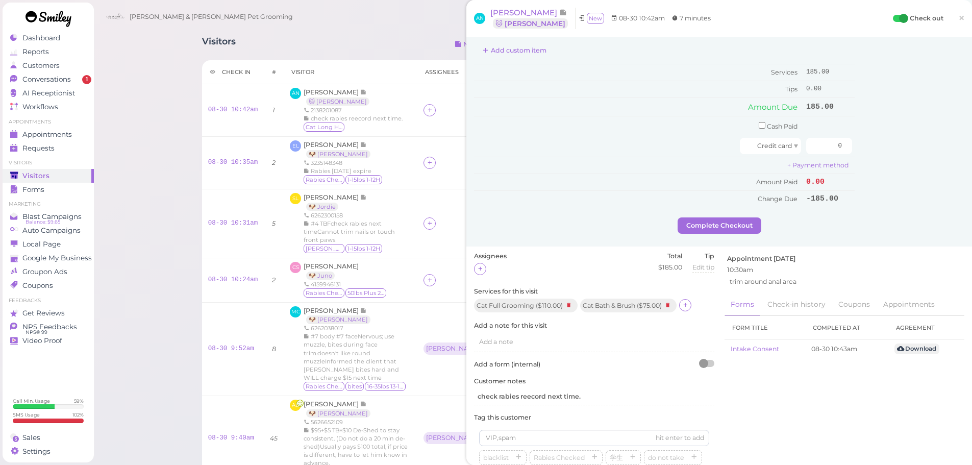
scroll to position [153, 0]
click at [570, 304] on icon at bounding box center [569, 303] width 12 height 11
click at [580, 300] on icon at bounding box center [579, 304] width 7 height 8
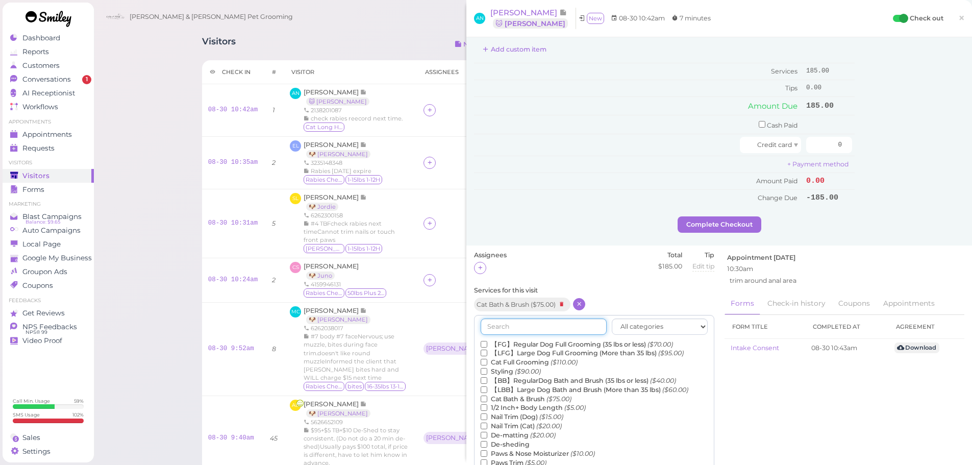
click at [568, 325] on input "text" at bounding box center [543, 326] width 126 height 16
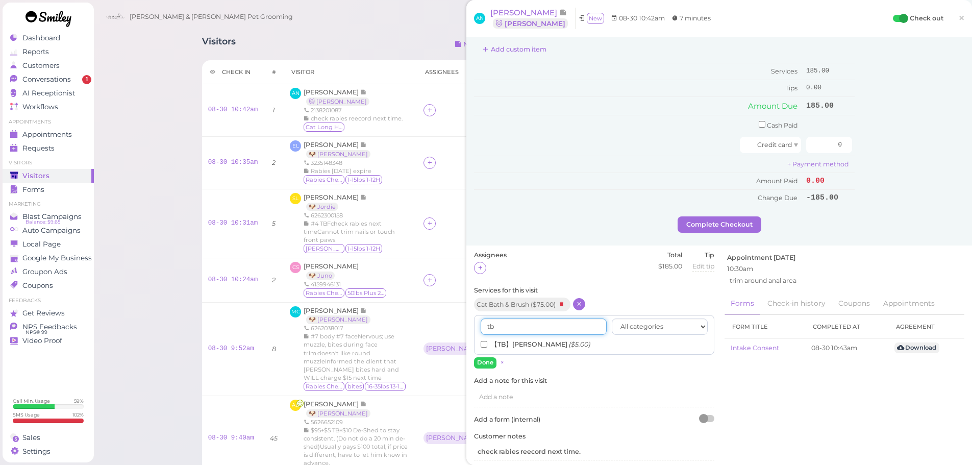
type input "tb"
click at [539, 346] on label "【TB】Teeth Brushing ($5.00)" at bounding box center [535, 344] width 110 height 9
click at [487, 346] on input "【TB】Teeth Brushing ($5.00)" at bounding box center [483, 344] width 7 height 7
click at [493, 363] on button "Done" at bounding box center [485, 362] width 22 height 11
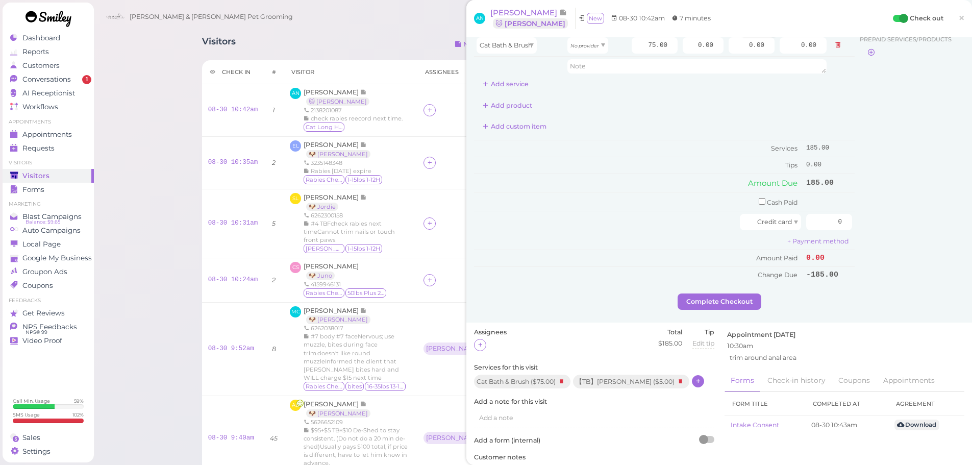
scroll to position [0, 0]
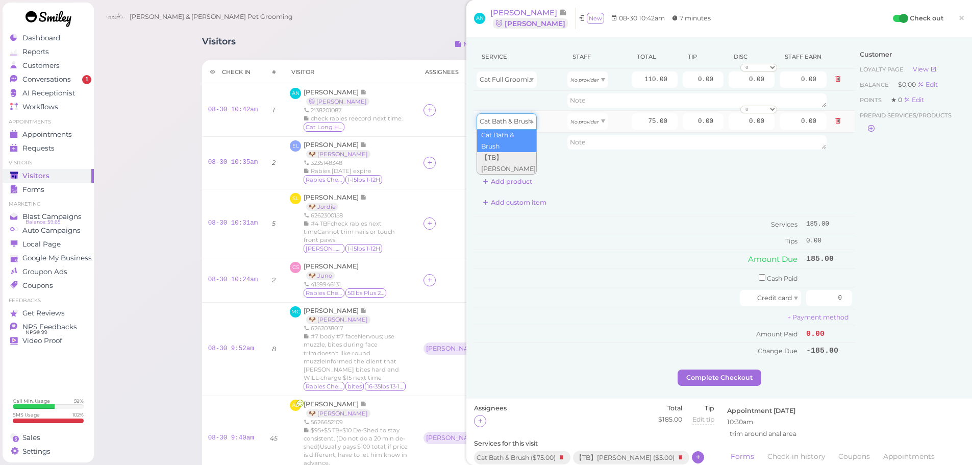
click at [528, 119] on span "Cat Bath & Brush" at bounding box center [505, 121] width 53 height 8
click at [526, 70] on td "Cat Full Grooming" at bounding box center [519, 80] width 91 height 22
click at [525, 77] on span "Cat Full Grooming" at bounding box center [508, 79] width 58 height 8
type input "5.00"
click at [591, 83] on icon "No provider" at bounding box center [584, 80] width 29 height 6
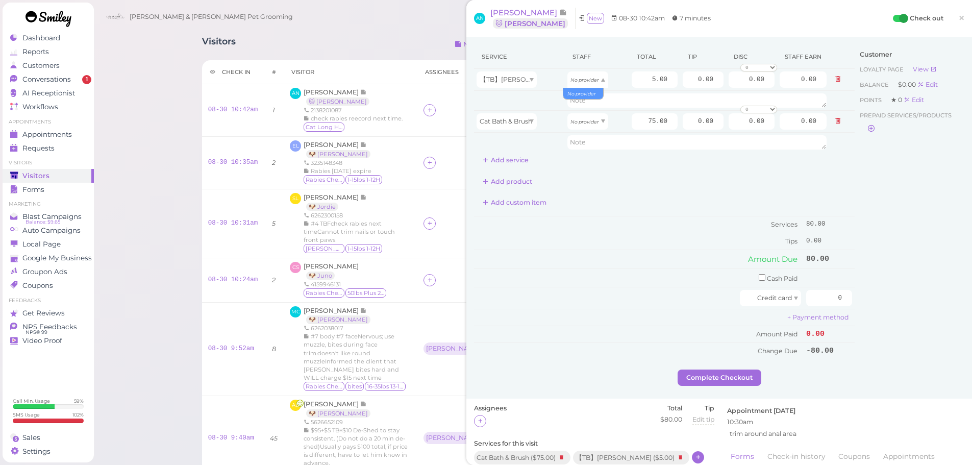
click at [408, 32] on div "Visitors Notes Schedule Reports New visitor New visit alert Check-in Customer c…" at bounding box center [532, 372] width 687 height 687
click at [958, 17] on span "×" at bounding box center [961, 18] width 7 height 14
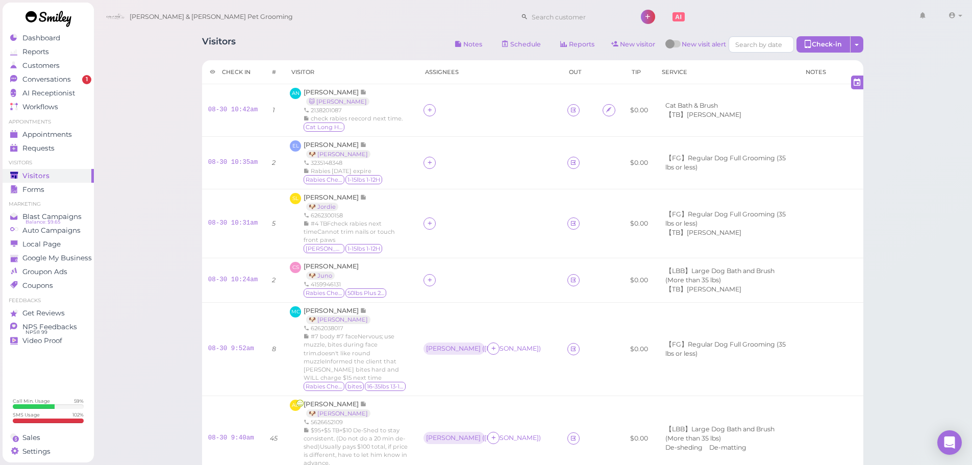
click at [156, 113] on div "Visitors Notes Schedule Reports New visitor New visit alert Check-in Customer c…" at bounding box center [532, 419] width 879 height 838
click at [433, 219] on icon at bounding box center [429, 223] width 7 height 8
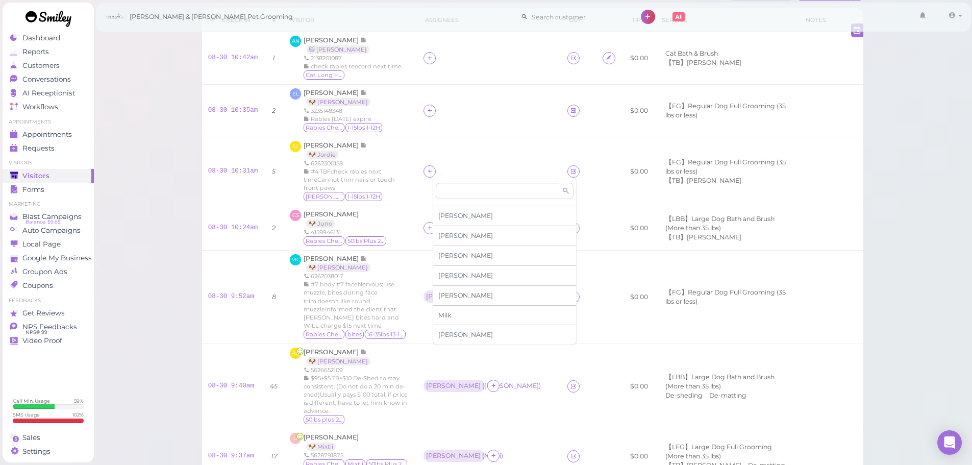
scroll to position [204, 0]
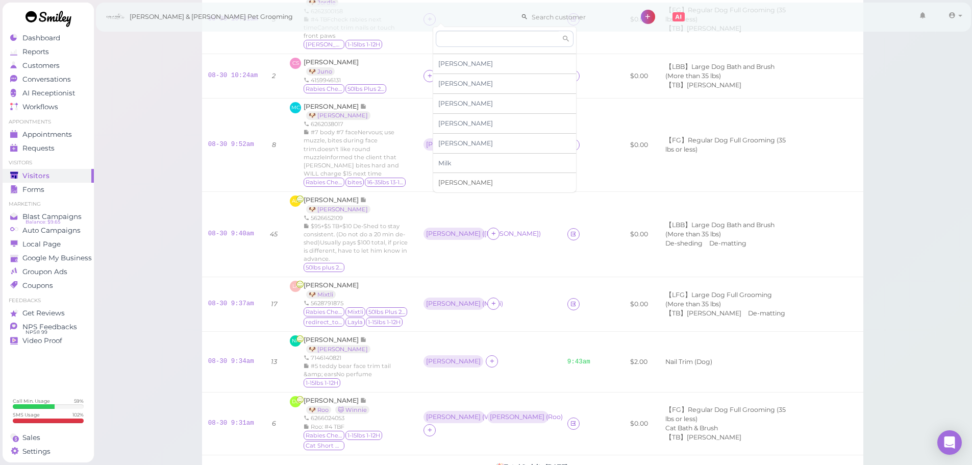
click at [455, 184] on span "[PERSON_NAME]" at bounding box center [465, 183] width 55 height 8
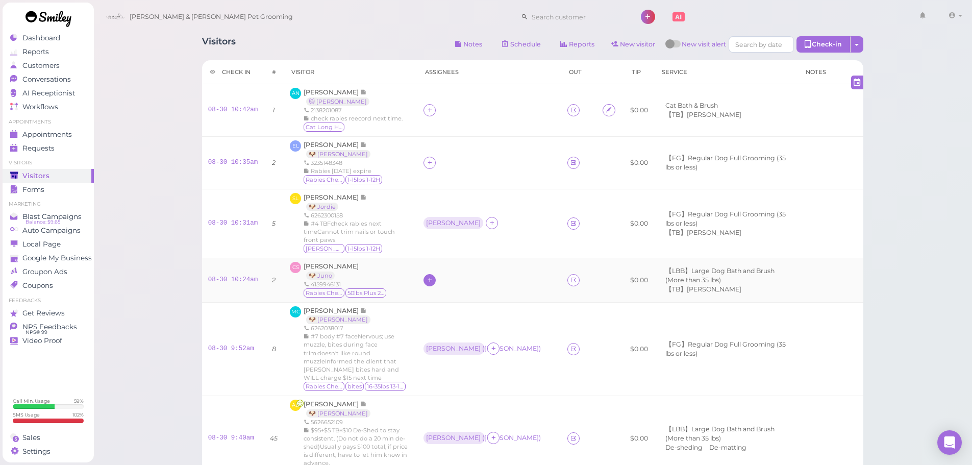
click at [433, 276] on icon at bounding box center [429, 280] width 7 height 8
click at [452, 324] on span "[PERSON_NAME]" at bounding box center [465, 320] width 55 height 8
click at [436, 276] on div "[PERSON_NAME]" at bounding box center [453, 279] width 55 height 7
click at [457, 330] on span "Select pets" at bounding box center [457, 333] width 35 height 11
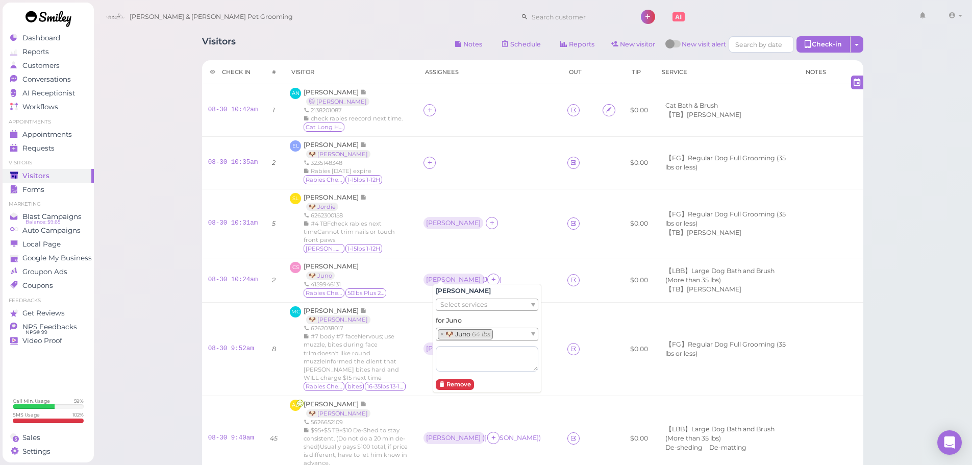
drag, startPoint x: 173, startPoint y: 197, endPoint x: 179, endPoint y: 198, distance: 5.1
click at [173, 197] on div "Visitors Notes Schedule Reports New visitor New visit alert Check-in Customer c…" at bounding box center [532, 419] width 879 height 838
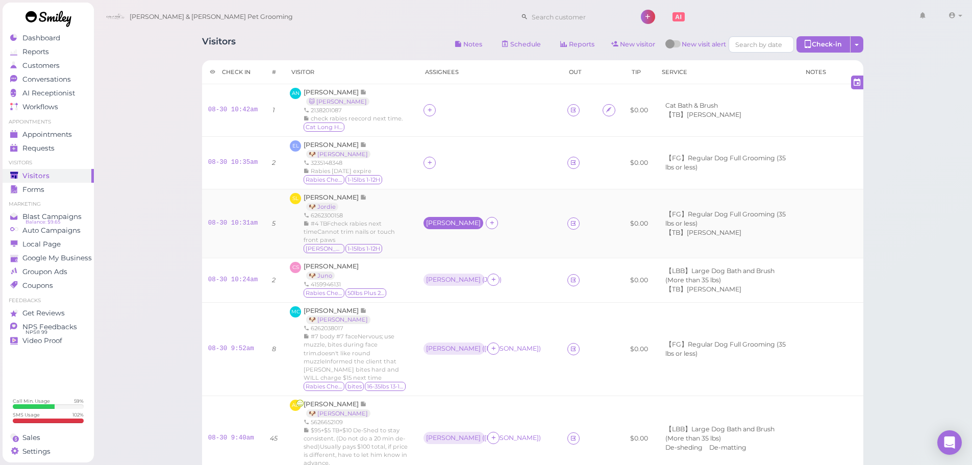
click at [448, 219] on div "[PERSON_NAME]" at bounding box center [453, 222] width 55 height 7
click at [455, 283] on span "Select pets" at bounding box center [457, 280] width 35 height 11
click at [146, 174] on div "Visitors Notes Schedule Reports New visitor New visit alert Check-in Customer c…" at bounding box center [532, 419] width 879 height 838
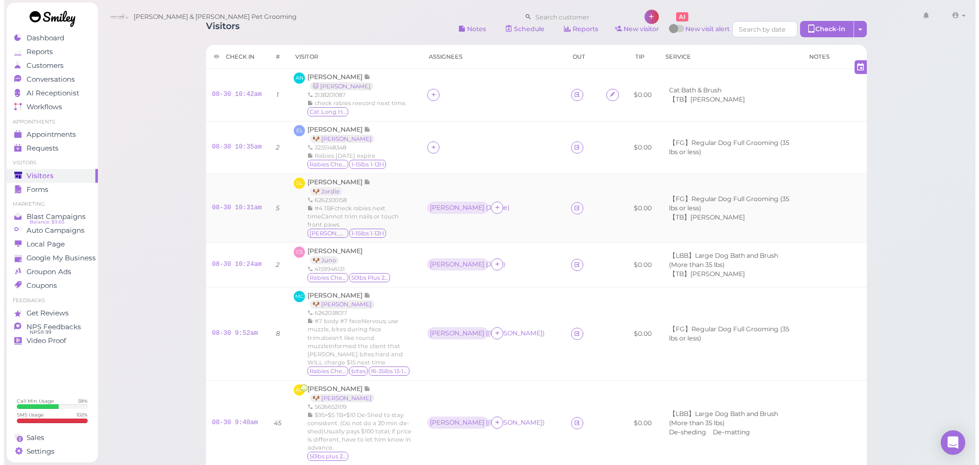
scroll to position [0, 0]
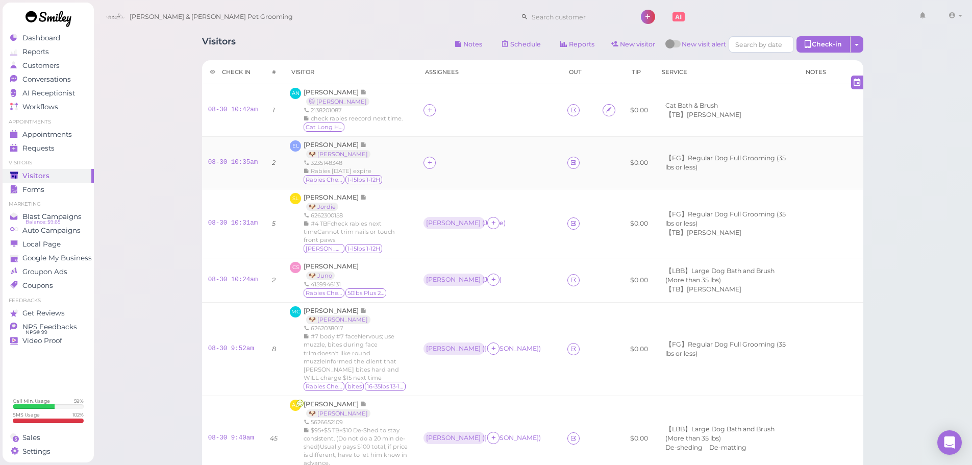
click at [433, 154] on td at bounding box center [489, 162] width 144 height 53
click at [433, 159] on icon at bounding box center [429, 163] width 7 height 8
click at [446, 250] on div "[PERSON_NAME]" at bounding box center [504, 247] width 143 height 20
click at [442, 164] on div "[PERSON_NAME]" at bounding box center [453, 162] width 55 height 7
click at [456, 222] on span "Select pets" at bounding box center [457, 224] width 35 height 11
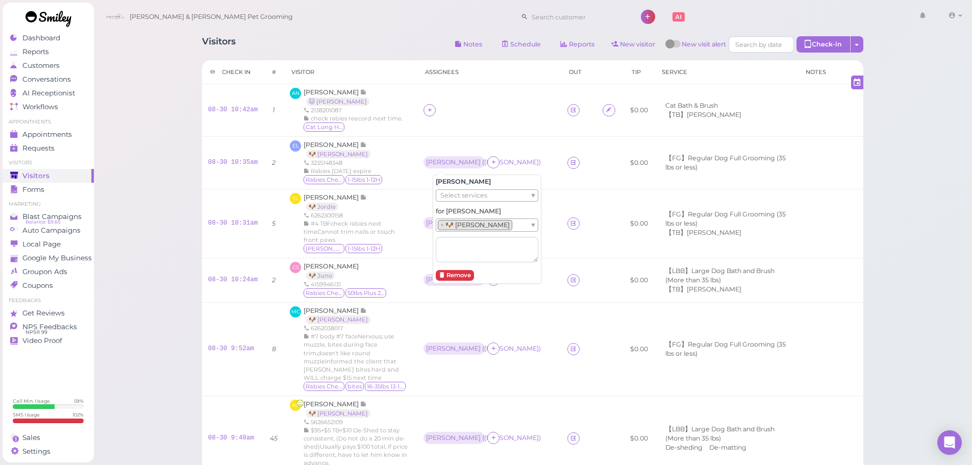
click at [149, 140] on div "Visitors Notes Schedule Reports New visitor New visit alert Check-in Customer c…" at bounding box center [532, 419] width 879 height 838
click at [157, 231] on div "Visitors Notes Schedule Reports New visitor New visit alert Check-in Customer c…" at bounding box center [532, 419] width 879 height 838
click at [171, 217] on div "Visitors Notes Schedule Reports New visitor New visit alert Check-in Customer c…" at bounding box center [532, 419] width 879 height 838
click at [165, 208] on div "Visitors Notes Schedule Reports New visitor New visit alert Check-in Customer c…" at bounding box center [532, 419] width 879 height 838
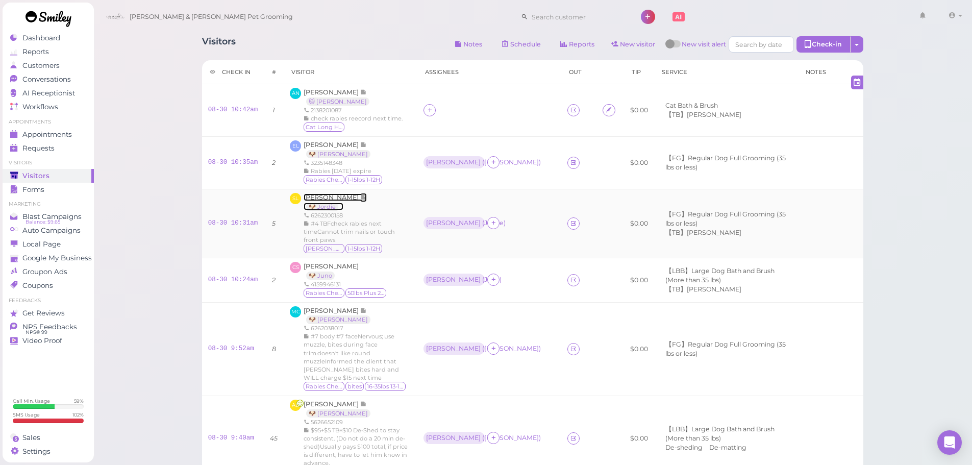
click at [336, 196] on span "[PERSON_NAME]" at bounding box center [331, 197] width 57 height 8
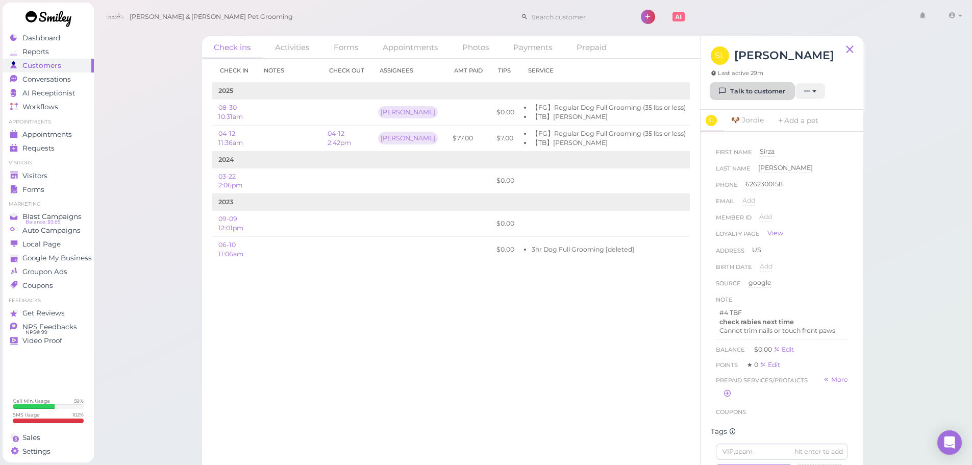
click at [719, 85] on link "Talk to customer" at bounding box center [751, 91] width 83 height 16
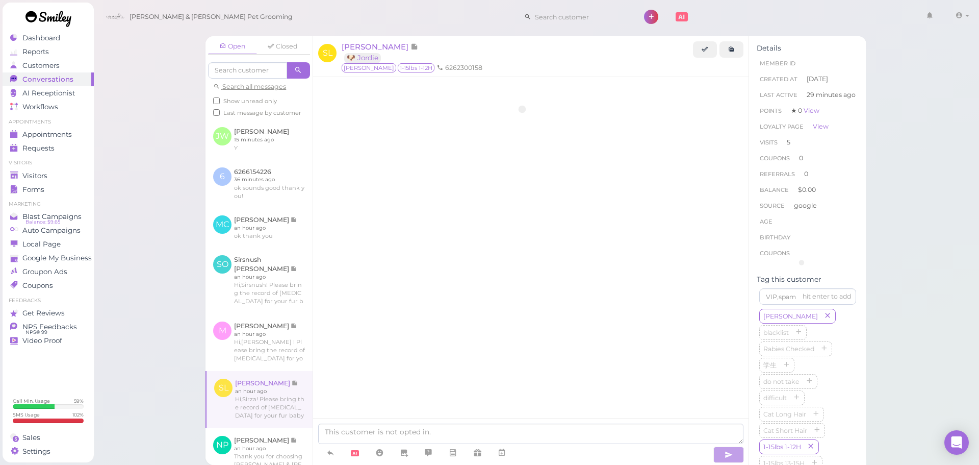
scroll to position [1531, 0]
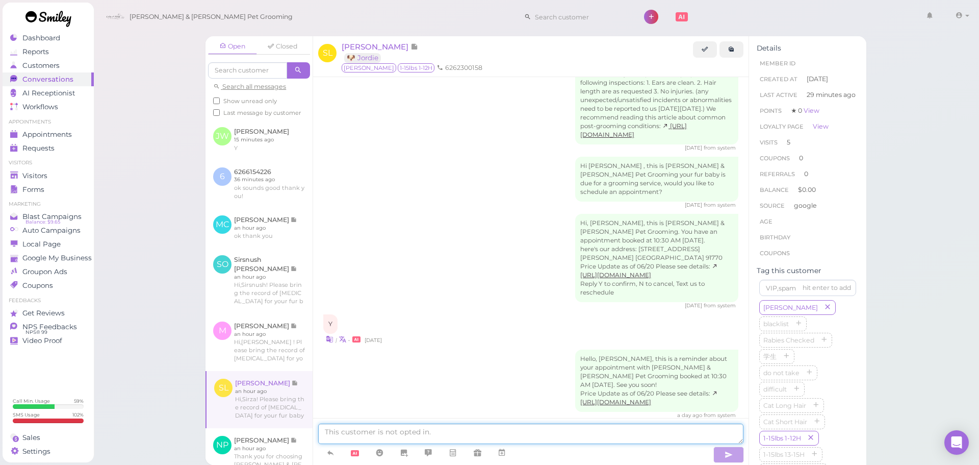
click at [397, 434] on textarea at bounding box center [530, 433] width 425 height 20
type textarea "Hi Sirza, we couldn't reach you on the phone so we are texting to confirm with …"
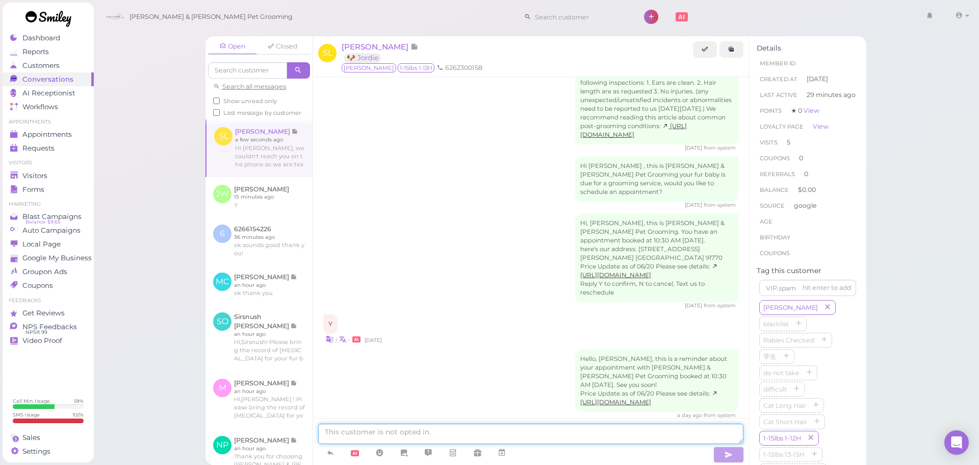
scroll to position [1572, 0]
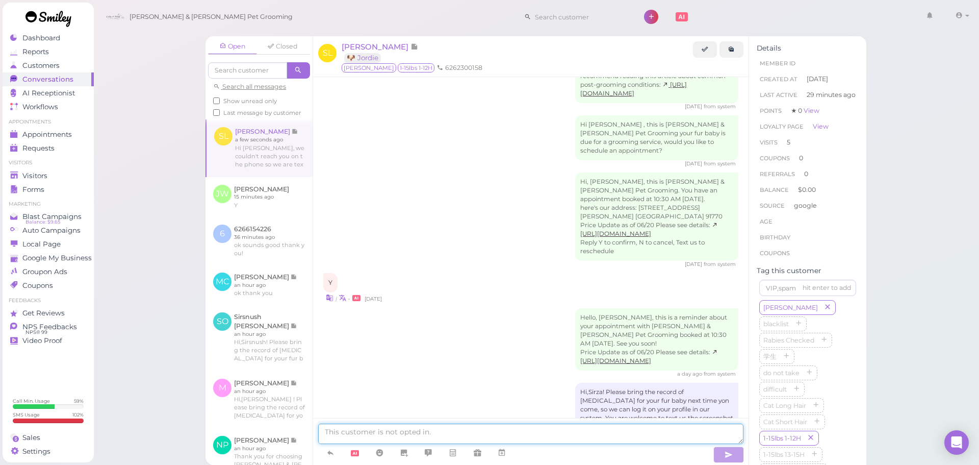
click at [572, 428] on textarea at bounding box center [530, 433] width 425 height 20
click at [562, 436] on textarea "Our groomer just informed us that Jordie has sever matts on the head areas, I k…" at bounding box center [530, 430] width 425 height 27
click at [564, 436] on textarea "Our groomer just informed us that Jordie has sever matts on the head areas, I k…" at bounding box center [530, 430] width 425 height 27
click at [565, 436] on textarea "Our groomer just informed us that Jordie has sever matts on the head areas, I k…" at bounding box center [530, 430] width 425 height 27
click at [638, 433] on textarea "Our groomer just informed us that Jordie has sever matts on the head areas, I k…" at bounding box center [530, 430] width 425 height 27
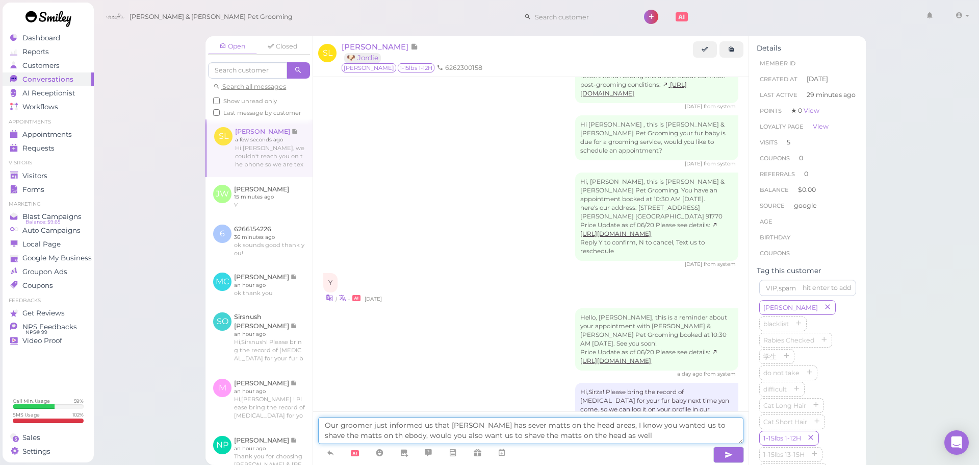
click at [366, 434] on textarea "Our groomer just informed us that Jordie has sever matts on the head areas, I k…" at bounding box center [530, 430] width 425 height 27
click at [368, 434] on textarea "Our groomer just informed us that Jordie has sever matts on the head areas, I k…" at bounding box center [530, 430] width 425 height 27
click at [369, 434] on textarea "Our groomer just informed us that Jordie has sever matts on the head areas, I k…" at bounding box center [530, 430] width 425 height 27
drag, startPoint x: 447, startPoint y: 435, endPoint x: 433, endPoint y: 435, distance: 14.3
click at [433, 435] on textarea "Our groomer just informed us that Jordie has sever matts on the head areas, I k…" at bounding box center [530, 430] width 425 height 27
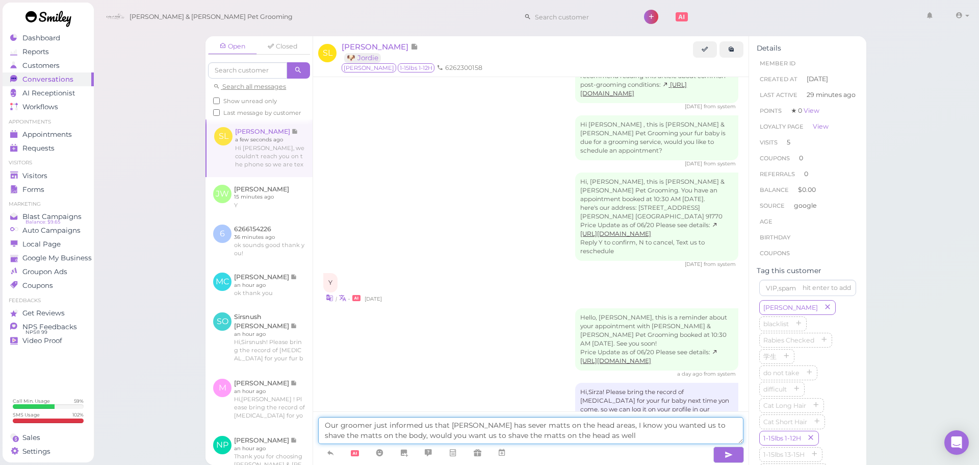
click at [609, 433] on textarea "Our groomer just informed us that Jordie has sever matts on the head areas, I k…" at bounding box center [530, 430] width 425 height 27
click at [675, 431] on textarea "Our groomer just informed us that Jordie has sever matts on the head areas, I k…" at bounding box center [530, 430] width 425 height 27
click at [740, 433] on textarea "Our groomer just informed us that Jordie has sever matts on the head areas, I k…" at bounding box center [530, 430] width 425 height 27
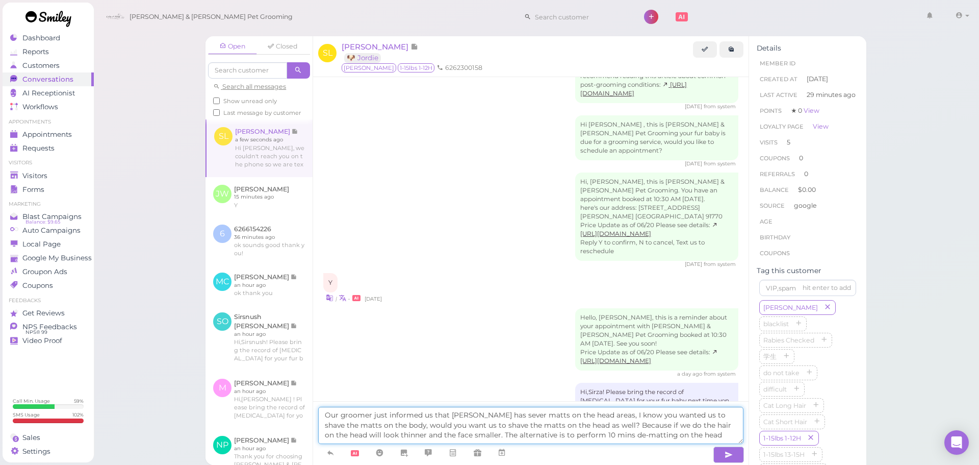
click at [528, 435] on textarea "Our groomer just informed us that Jordie has sever matts on the head areas, I k…" at bounding box center [530, 424] width 425 height 37
click at [696, 434] on textarea "Our groomer just informed us that Jordie has sever matts on the head areas, I k…" at bounding box center [530, 424] width 425 height 37
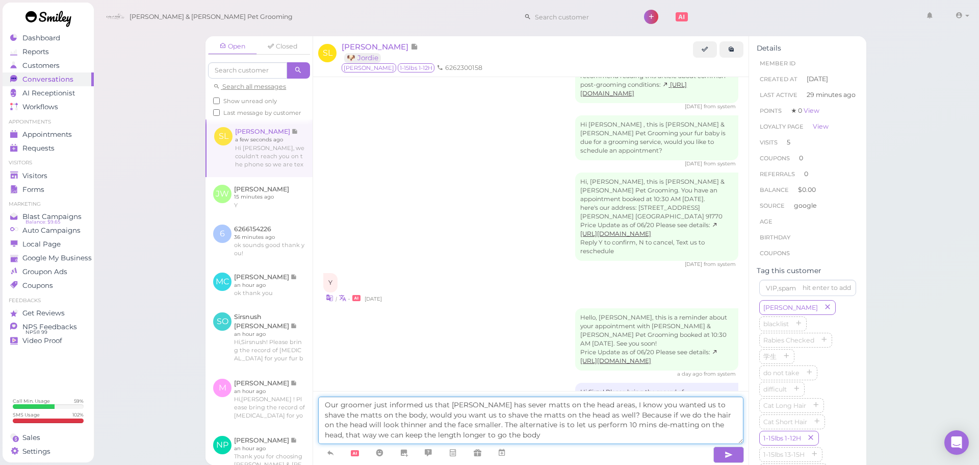
type textarea "Our groomer just informed us that Jordie has sever matts on the head areas, I k…"
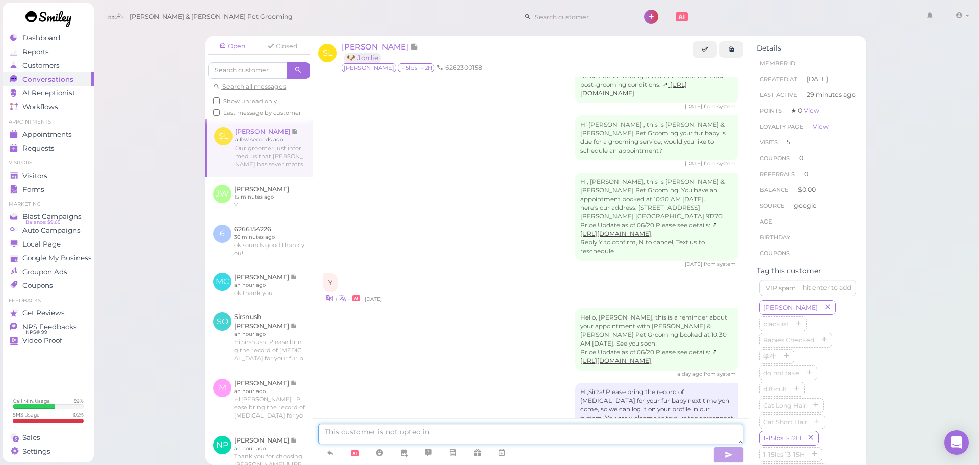
scroll to position [1672, 0]
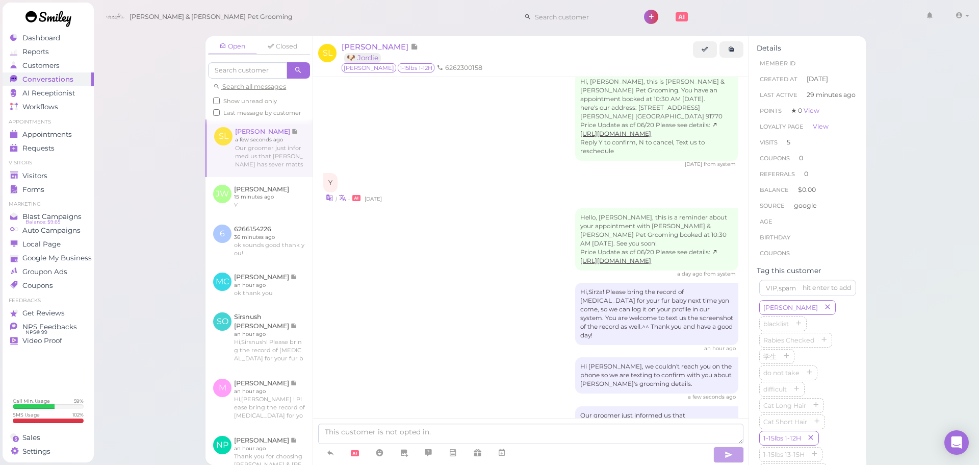
click at [487, 357] on div "Hi Sirza, we couldn't reach you on the phone so we are texting to confirm with …" at bounding box center [530, 378] width 415 height 43
click at [424, 208] on div "Hello, Sirza, this is a reminder about your appointment with Cody & Miley Pet G…" at bounding box center [530, 242] width 415 height 69
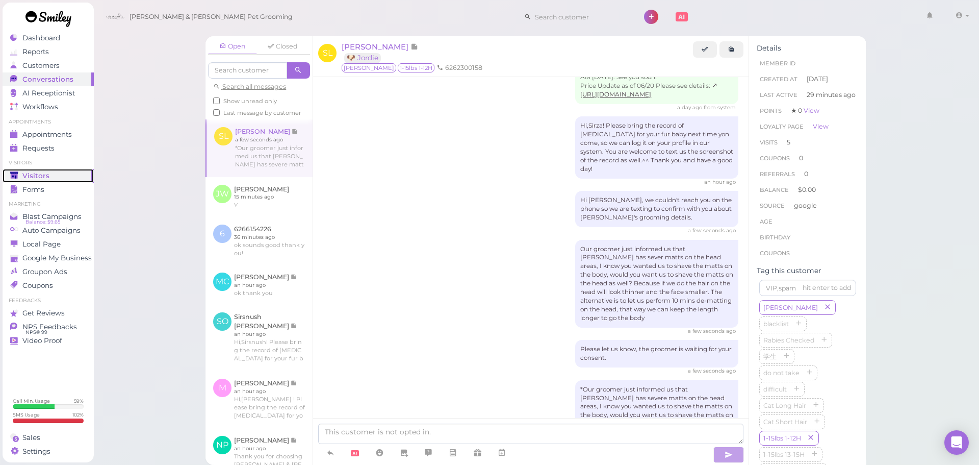
click at [38, 172] on span "Visitors" at bounding box center [35, 175] width 27 height 9
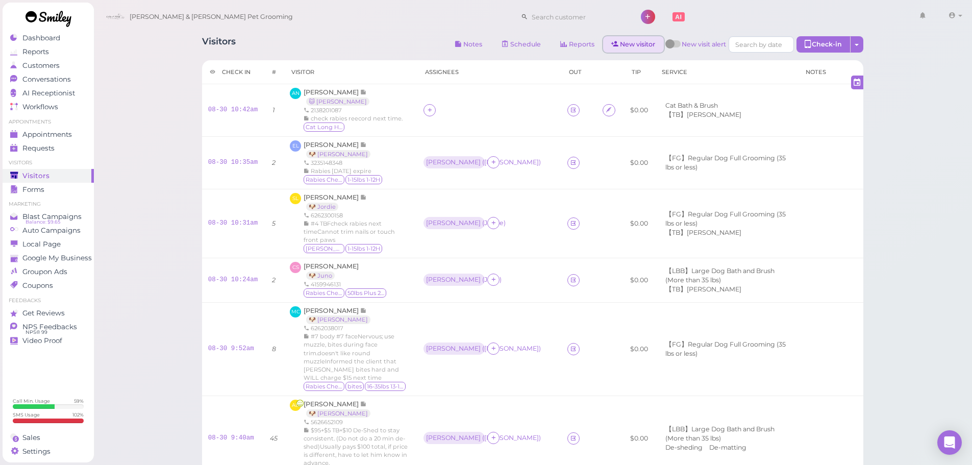
click at [635, 43] on link "New visitor" at bounding box center [633, 44] width 61 height 16
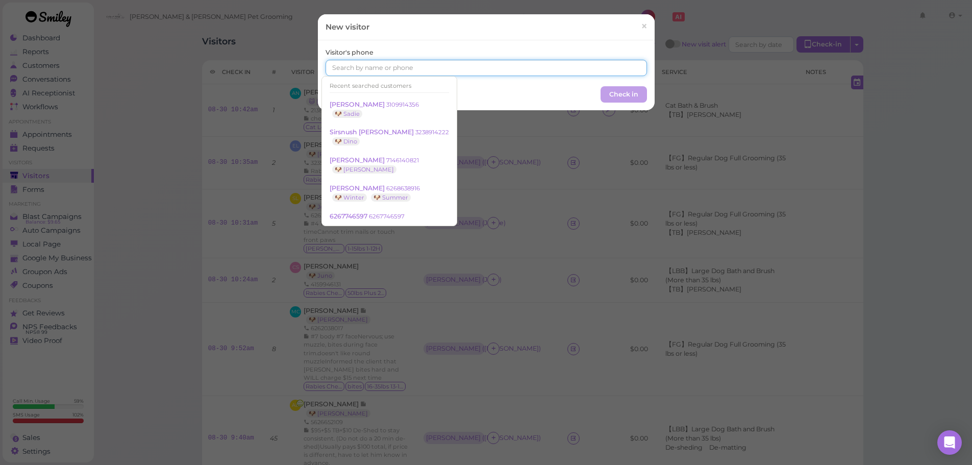
click at [505, 66] on input at bounding box center [485, 68] width 321 height 16
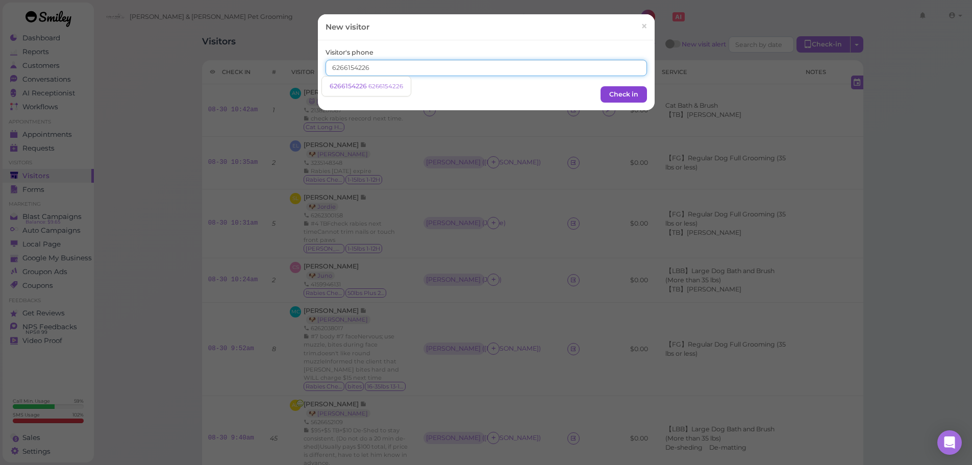
type input "6266154226"
click at [602, 90] on button "Check in" at bounding box center [623, 94] width 46 height 16
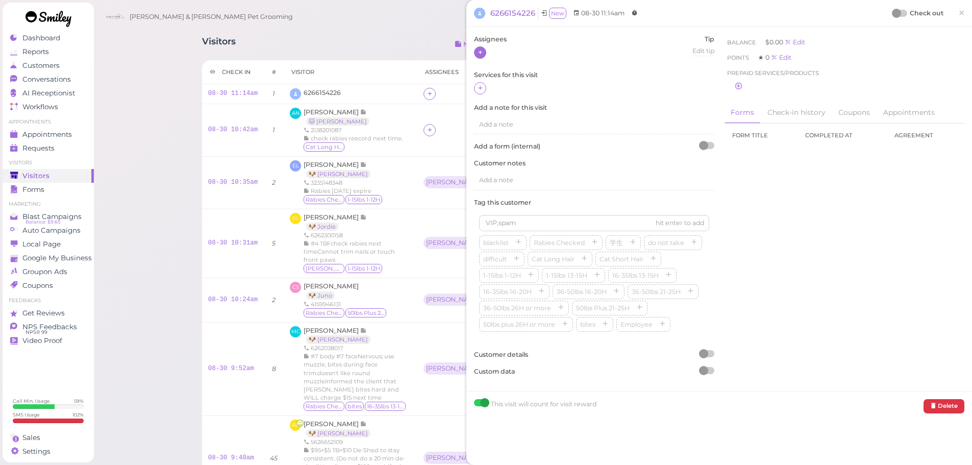
click at [480, 52] on icon at bounding box center [480, 52] width 7 height 8
click at [492, 100] on span "[PERSON_NAME]" at bounding box center [506, 101] width 55 height 8
click at [118, 113] on div "Visitors Notes Schedule Reports New visitor New visit alert Check-in Customer c…" at bounding box center [532, 429] width 879 height 859
click at [958, 18] on span "×" at bounding box center [961, 13] width 7 height 14
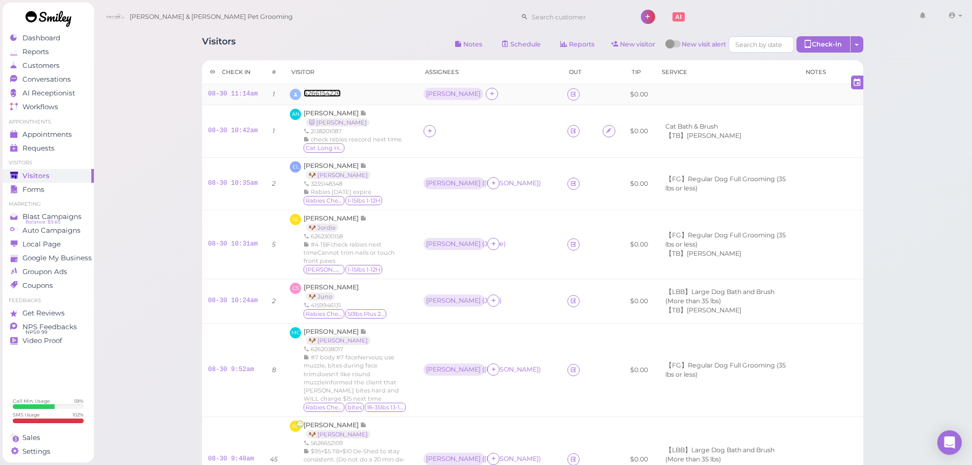
click at [330, 93] on span "6266154226" at bounding box center [321, 93] width 37 height 8
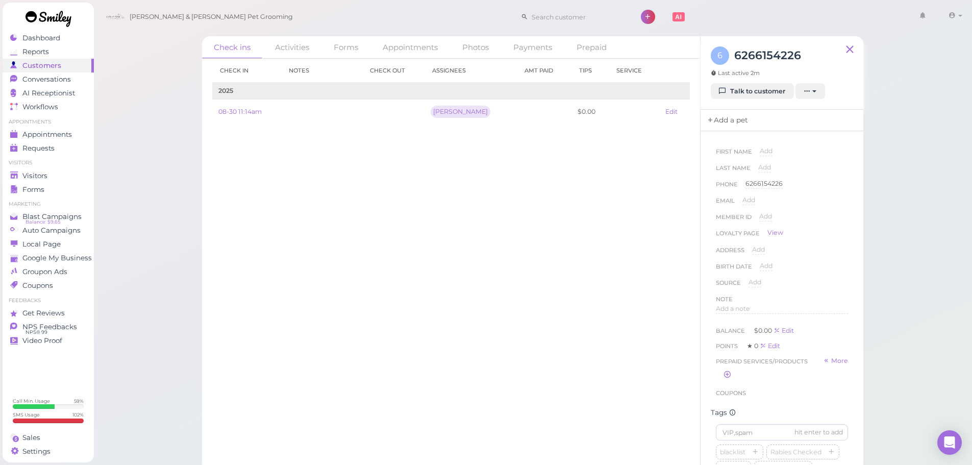
click at [732, 123] on link "Add a pet" at bounding box center [727, 120] width 54 height 21
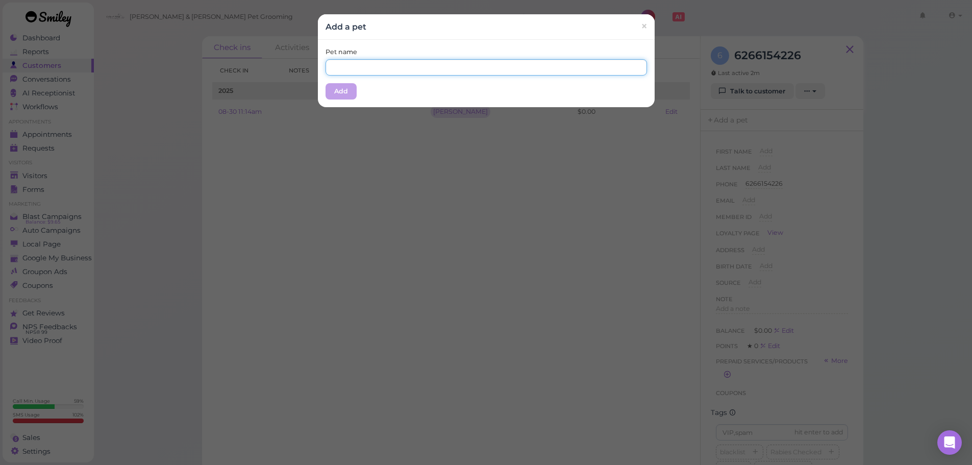
click at [516, 71] on input "text" at bounding box center [485, 67] width 321 height 16
type input "Jax"
click at [439, 95] on div "Pet name Jax Add" at bounding box center [486, 73] width 337 height 67
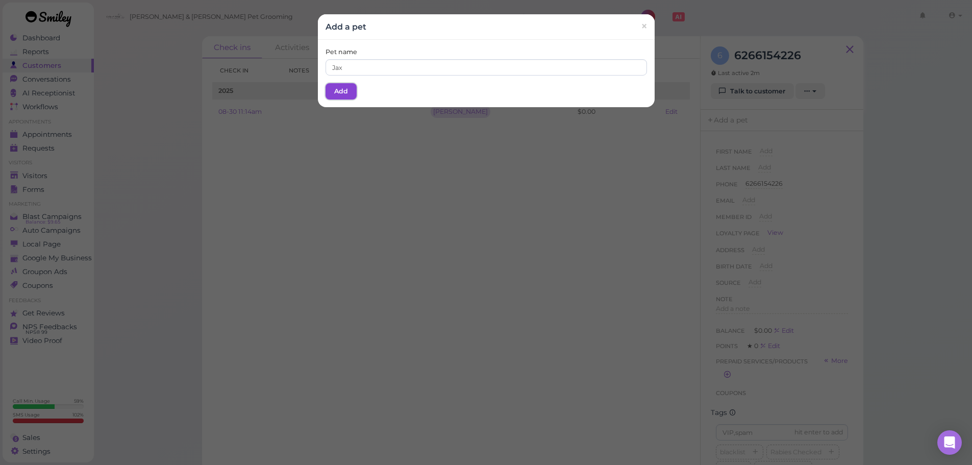
click at [334, 88] on button "Add" at bounding box center [340, 91] width 31 height 16
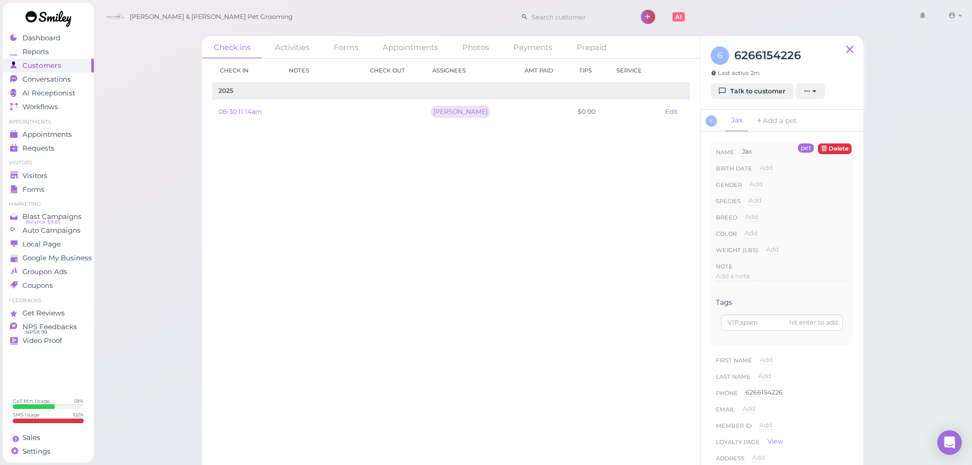
click at [761, 200] on div "Species Add Dog Cat Bird Other" at bounding box center [782, 204] width 132 height 16
click at [754, 201] on span "Add" at bounding box center [754, 200] width 13 height 8
drag, startPoint x: 768, startPoint y: 200, endPoint x: 767, endPoint y: 211, distance: 10.8
click at [768, 200] on select "Dog Cat Bird Other" at bounding box center [797, 203] width 99 height 15
select select "Dog"
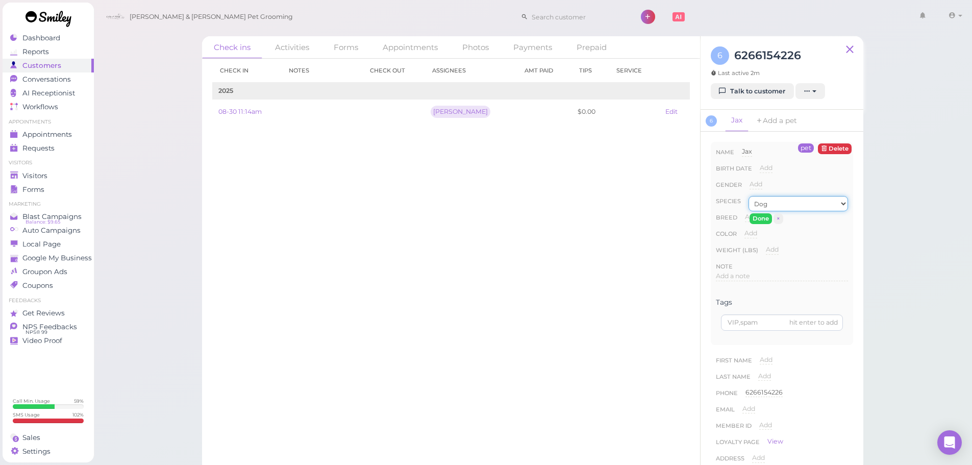
click at [748, 196] on select "Dog Cat Bird Other" at bounding box center [797, 203] width 99 height 15
click at [759, 218] on button "Done" at bounding box center [760, 218] width 22 height 11
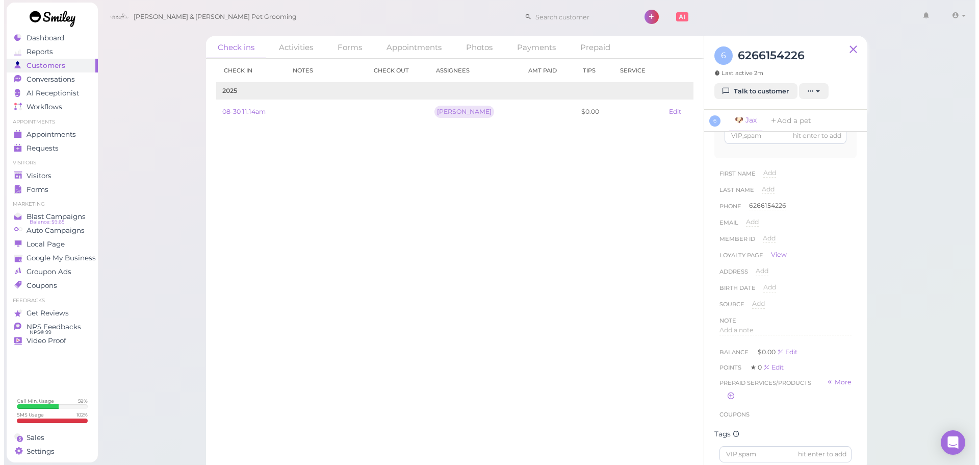
scroll to position [306, 0]
click at [833, 407] on icon "button" at bounding box center [836, 403] width 6 height 7
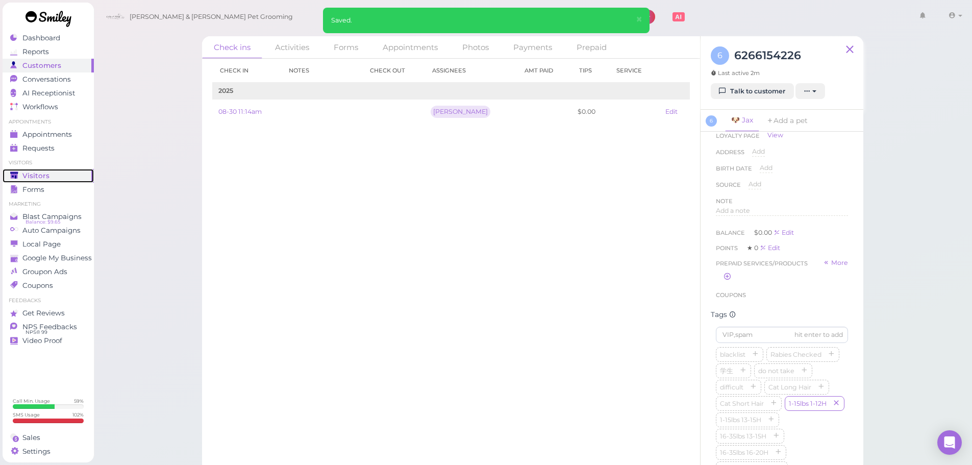
click at [52, 176] on div "Visitors" at bounding box center [46, 175] width 73 height 9
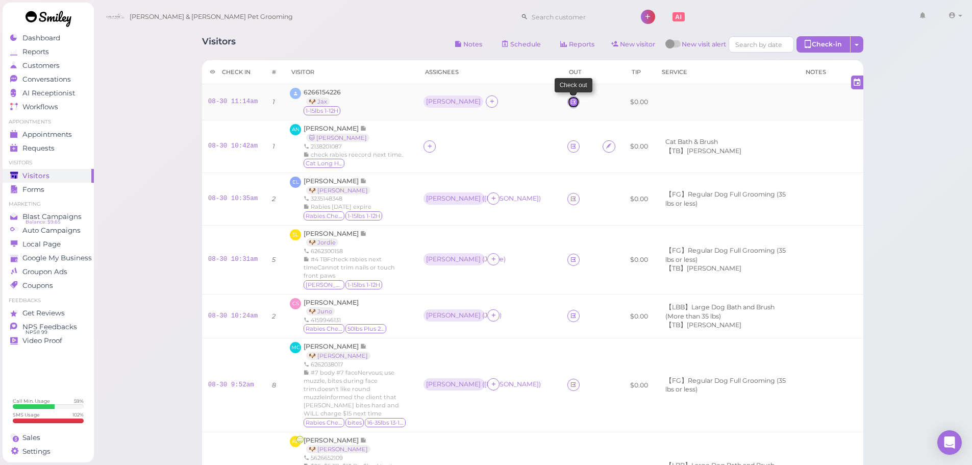
click at [570, 106] on icon at bounding box center [573, 102] width 7 height 8
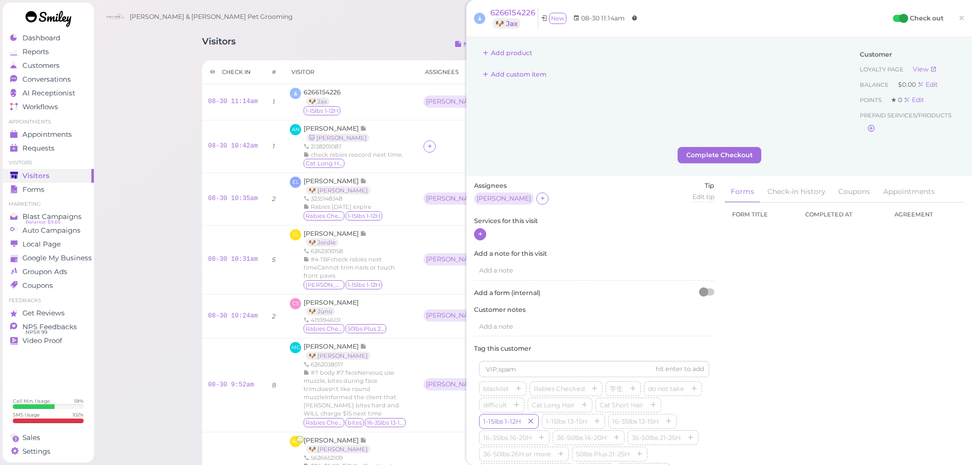
click at [478, 231] on icon at bounding box center [480, 234] width 7 height 8
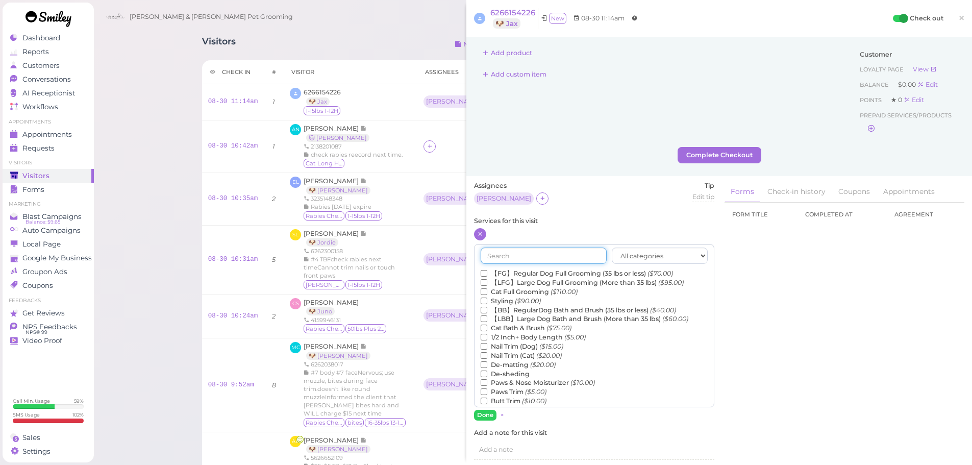
click at [537, 253] on input "text" at bounding box center [543, 255] width 126 height 16
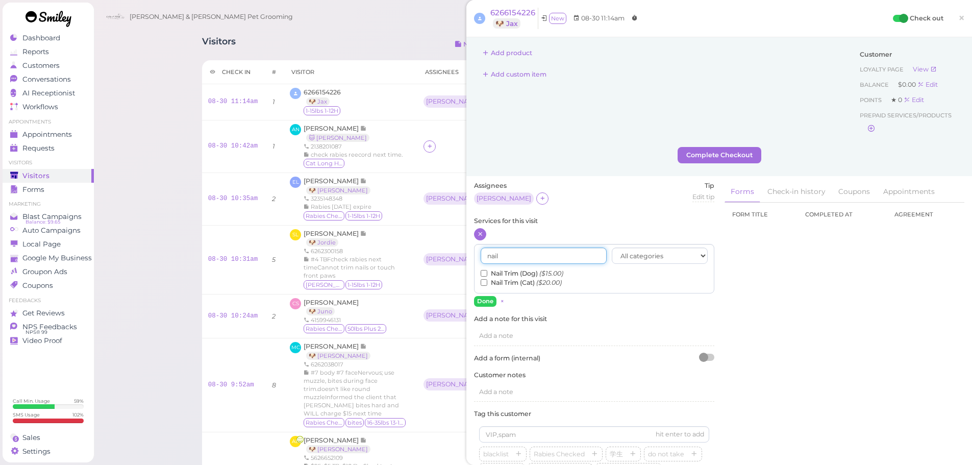
type input "nail"
click at [524, 274] on label "Nail Trim (Dog) ($15.00)" at bounding box center [521, 273] width 83 height 9
click at [487, 274] on input "Nail Trim (Dog) ($15.00)" at bounding box center [483, 273] width 7 height 7
click at [489, 299] on button "Done" at bounding box center [485, 301] width 22 height 11
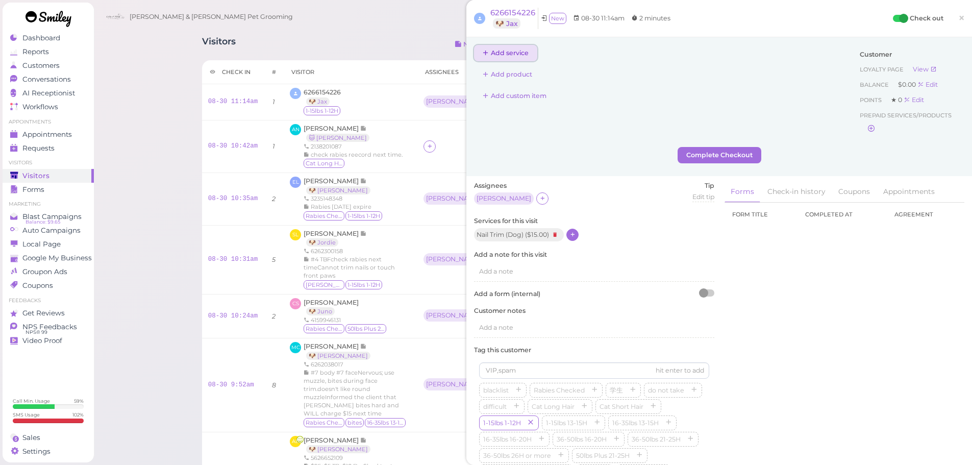
click at [518, 54] on button "Add service" at bounding box center [505, 53] width 63 height 16
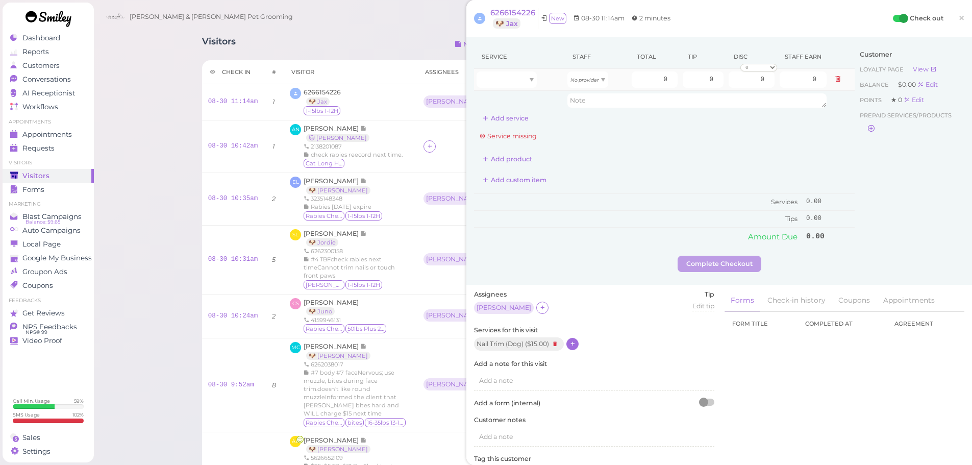
drag, startPoint x: 523, startPoint y: 68, endPoint x: 516, endPoint y: 90, distance: 22.7
click at [523, 69] on td at bounding box center [519, 80] width 91 height 22
click at [516, 90] on td at bounding box center [519, 80] width 91 height 22
click at [516, 78] on div at bounding box center [506, 79] width 60 height 16
type input "15.00"
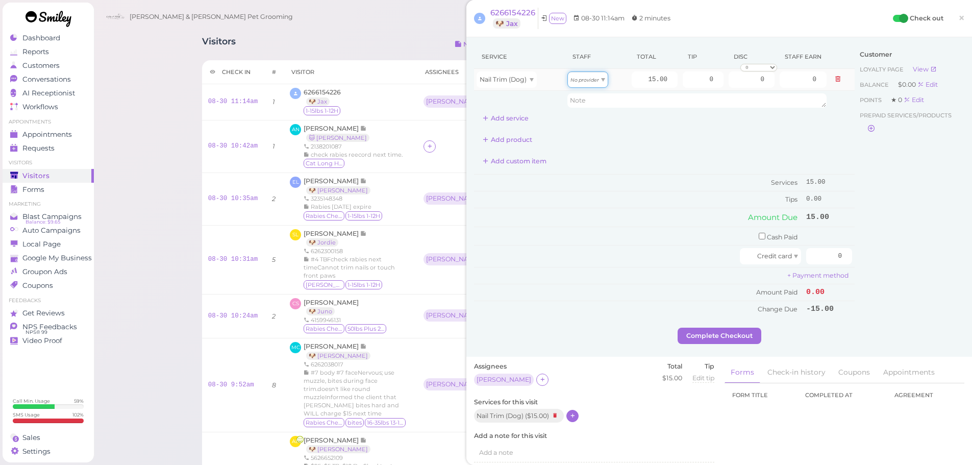
click at [580, 80] on icon "No provider" at bounding box center [584, 80] width 29 height 6
type input "6.45"
drag, startPoint x: 814, startPoint y: 255, endPoint x: 879, endPoint y: 261, distance: 65.1
click at [879, 261] on div "Service Staff Total Tip Disc Staff earn Nail Trim (Dog) Helen 15.00 0 0 0 10% o…" at bounding box center [719, 186] width 490 height 283
type input "15"
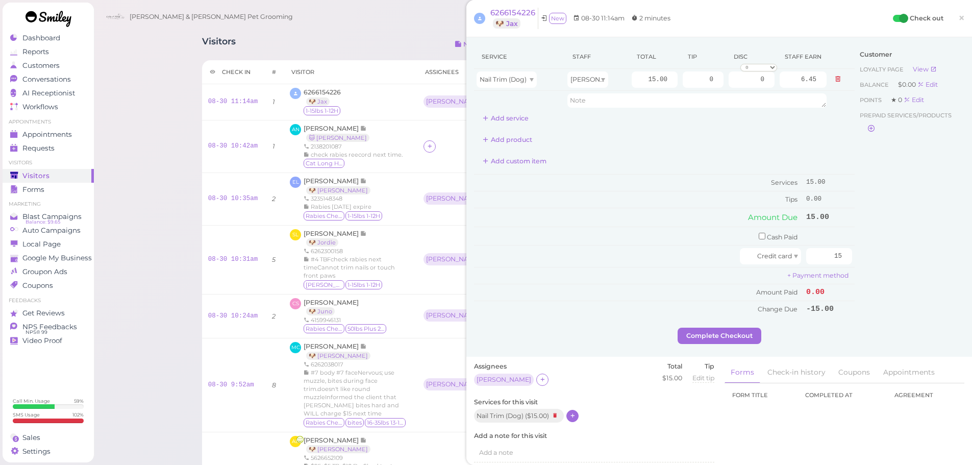
drag, startPoint x: 946, startPoint y: 284, endPoint x: 857, endPoint y: 315, distance: 94.0
click at [945, 284] on div "Customer Loyalty page View Balance $0.00 Edit Points ★ 0 Edit Prepaid services/…" at bounding box center [909, 186] width 110 height 283
click at [752, 335] on button "Complete Checkout" at bounding box center [719, 335] width 84 height 16
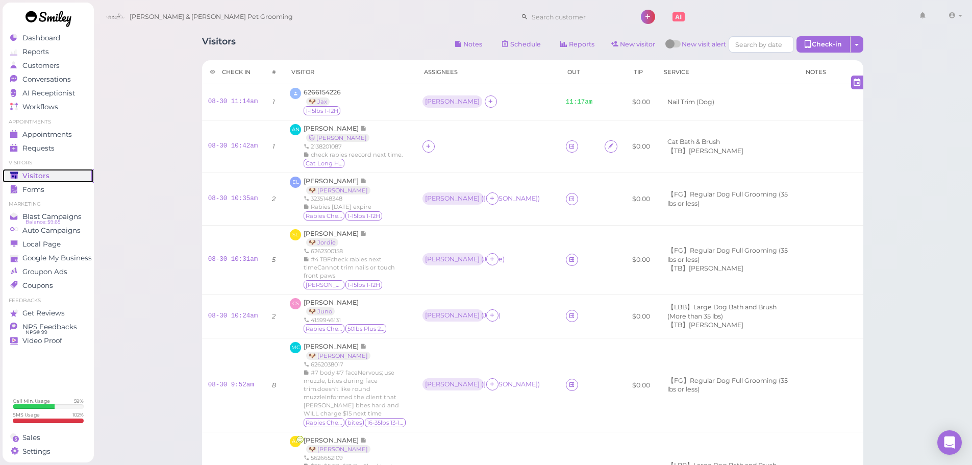
click at [69, 179] on div "Visitors" at bounding box center [46, 175] width 73 height 9
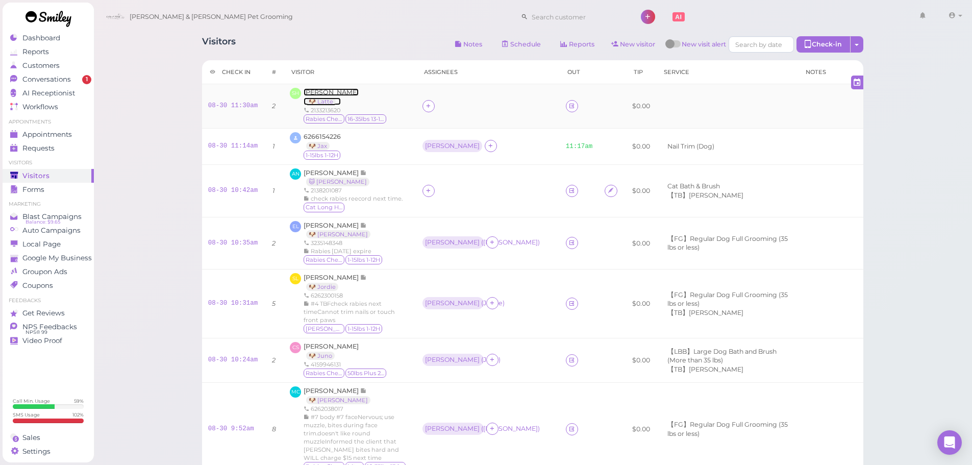
click at [326, 91] on span "[PERSON_NAME]" at bounding box center [330, 92] width 55 height 8
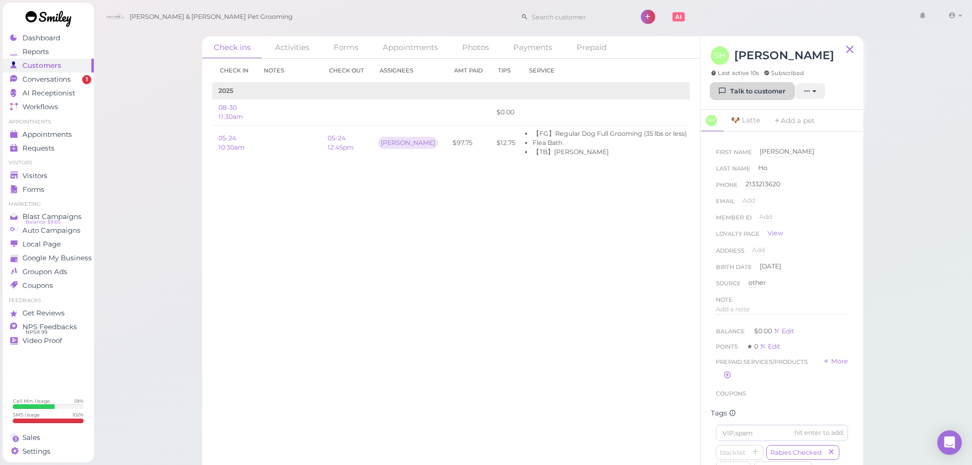
click at [739, 92] on link "Talk to customer" at bounding box center [751, 91] width 83 height 16
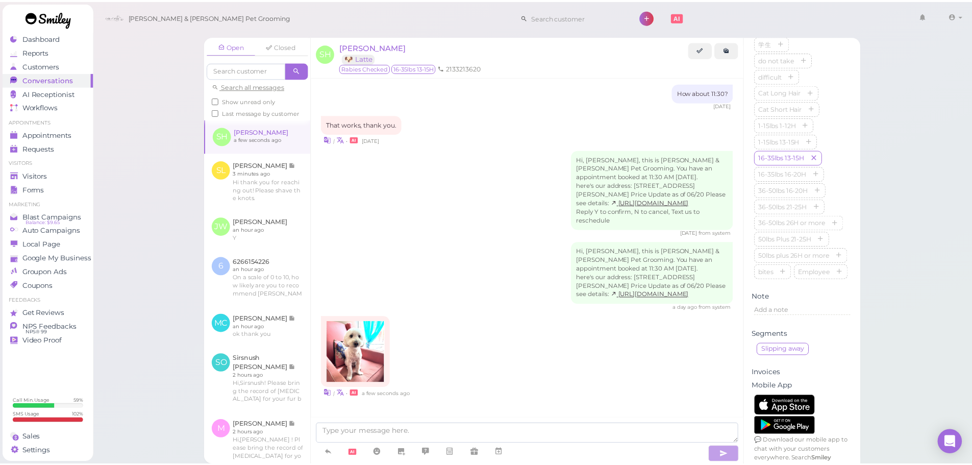
scroll to position [384, 0]
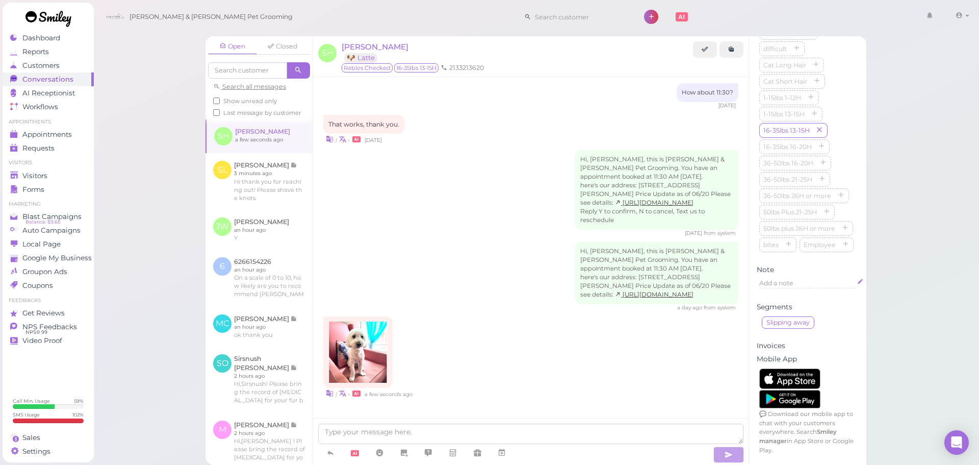
click at [795, 286] on div "Add a note" at bounding box center [807, 282] width 97 height 9
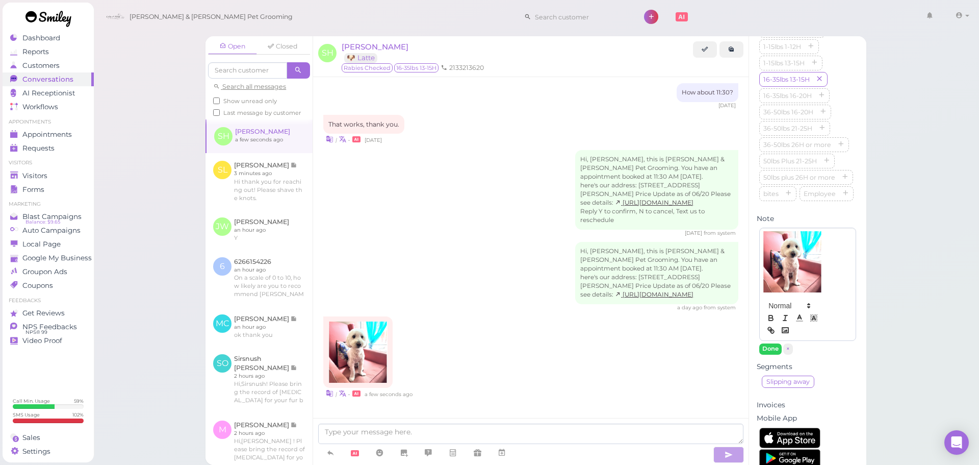
click at [838, 292] on p at bounding box center [808, 261] width 90 height 61
click at [761, 285] on div at bounding box center [808, 261] width 96 height 67
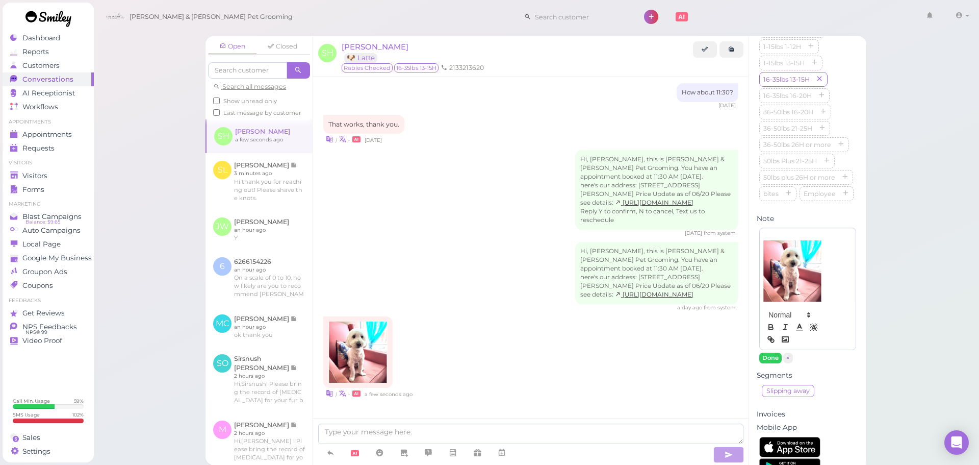
click at [764, 280] on div at bounding box center [808, 266] width 96 height 77
click at [769, 363] on button "Done" at bounding box center [770, 357] width 22 height 11
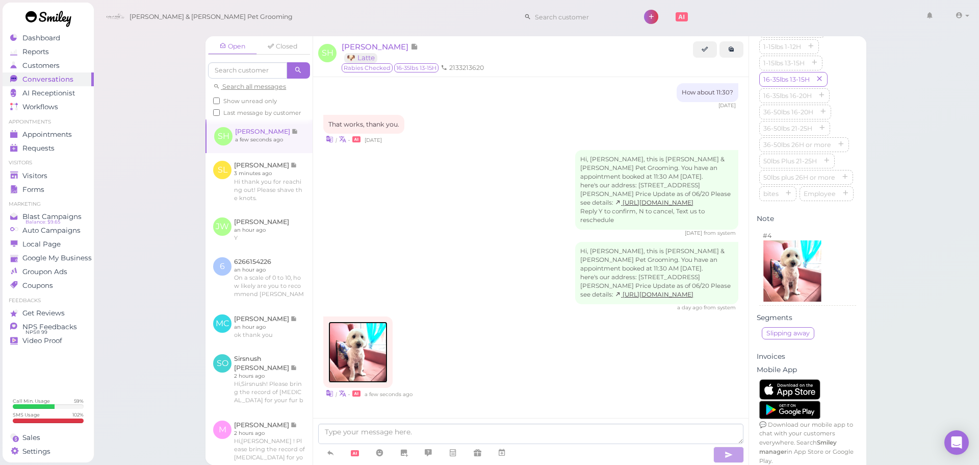
click at [356, 347] on img at bounding box center [357, 351] width 59 height 61
click at [373, 41] on div "Sandra Ho 🐶 Latte" at bounding box center [517, 52] width 351 height 22
click at [373, 46] on span "[PERSON_NAME]" at bounding box center [376, 47] width 69 height 10
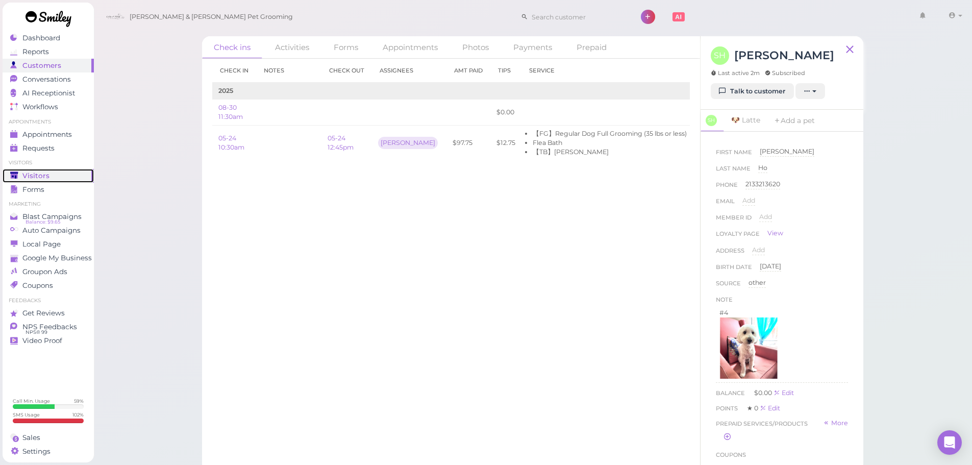
click at [49, 174] on div "Visitors" at bounding box center [46, 175] width 73 height 9
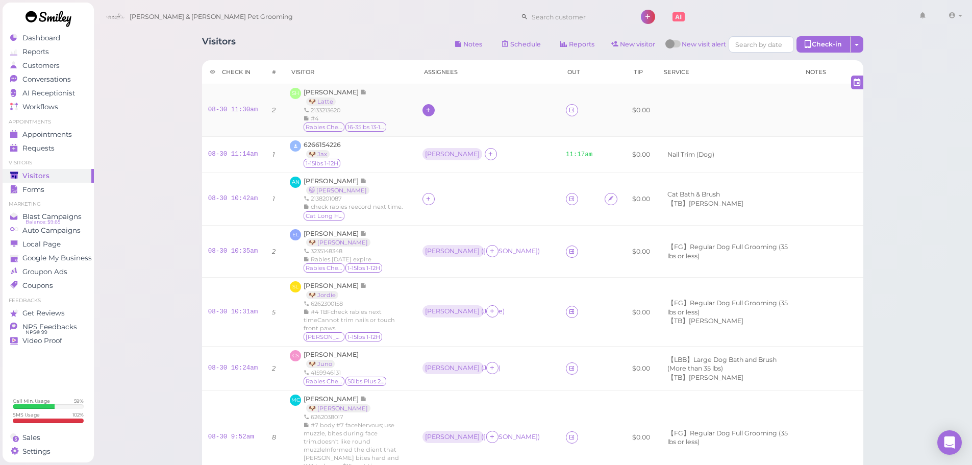
click at [435, 111] on div at bounding box center [428, 110] width 12 height 12
click at [452, 225] on div "Helen" at bounding box center [502, 231] width 143 height 20
click at [127, 127] on div "Visitors Notes Schedule Reports New visitor New visit alert Check-in Customer c…" at bounding box center [532, 463] width 879 height 927
click at [336, 180] on span "Alex Nguyen" at bounding box center [331, 181] width 57 height 8
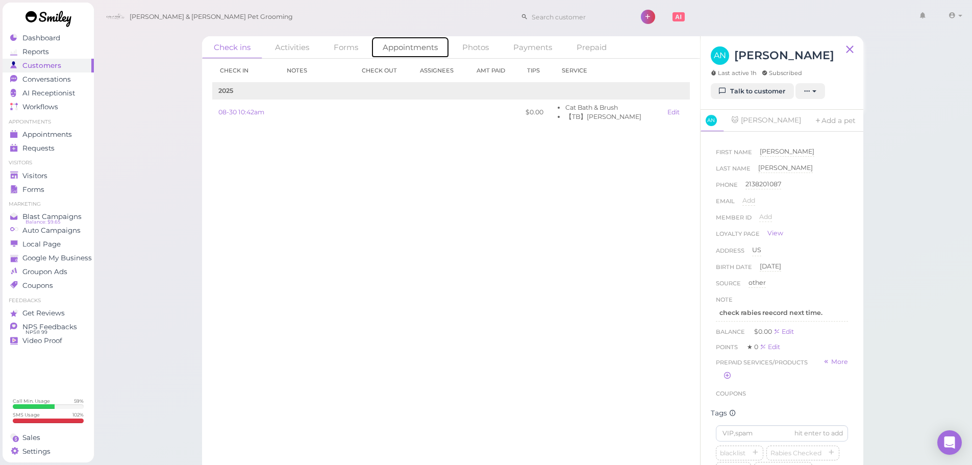
click at [407, 50] on link "Appointments" at bounding box center [410, 47] width 79 height 22
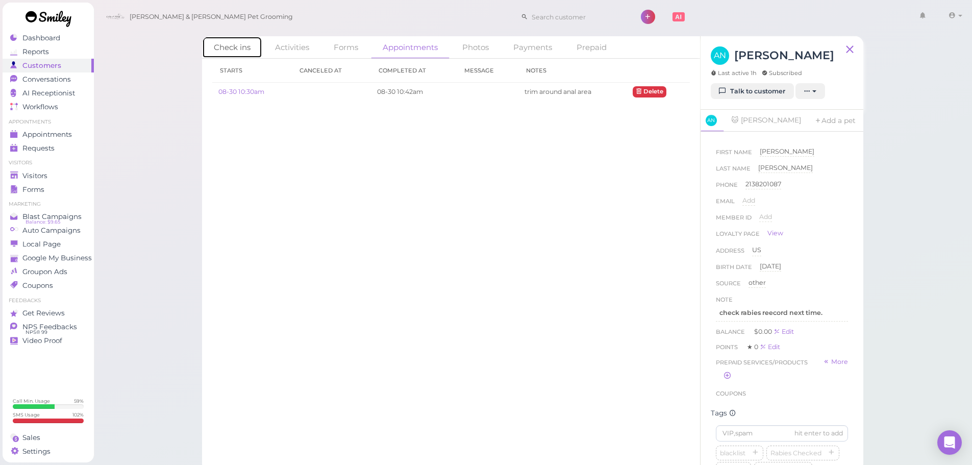
click at [230, 48] on link "Check ins" at bounding box center [232, 47] width 60 height 22
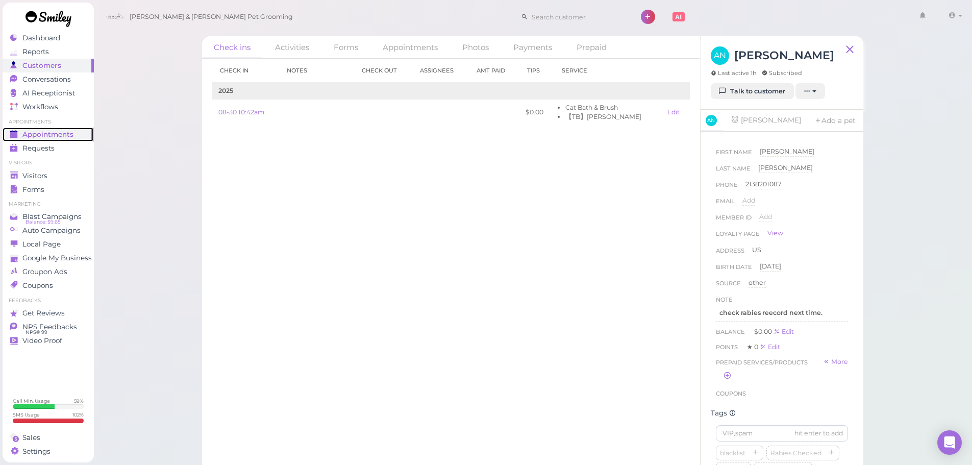
click at [65, 132] on span "Appointments" at bounding box center [47, 134] width 51 height 9
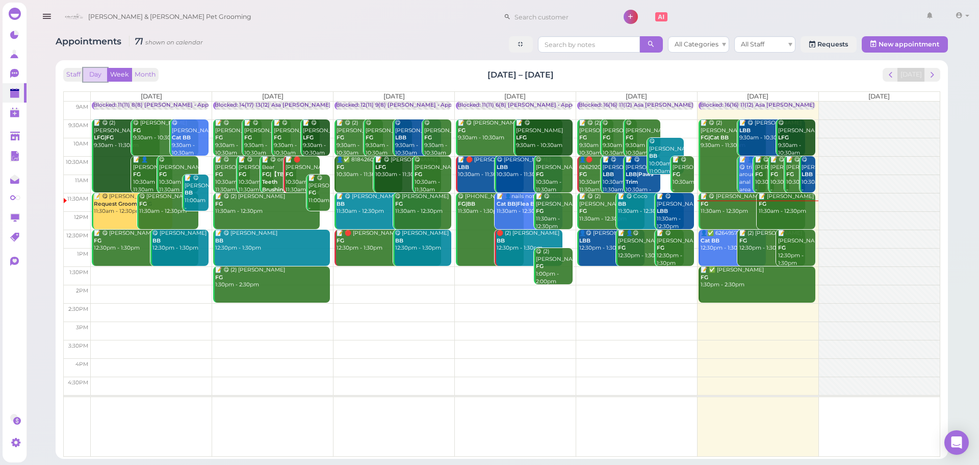
click at [92, 68] on button "Day" at bounding box center [95, 75] width 24 height 14
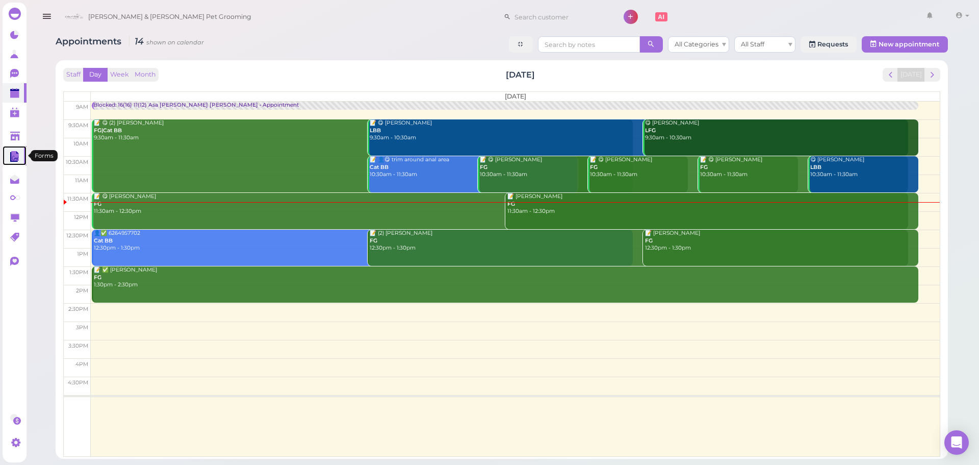
click at [17, 151] on icon at bounding box center [15, 156] width 11 height 11
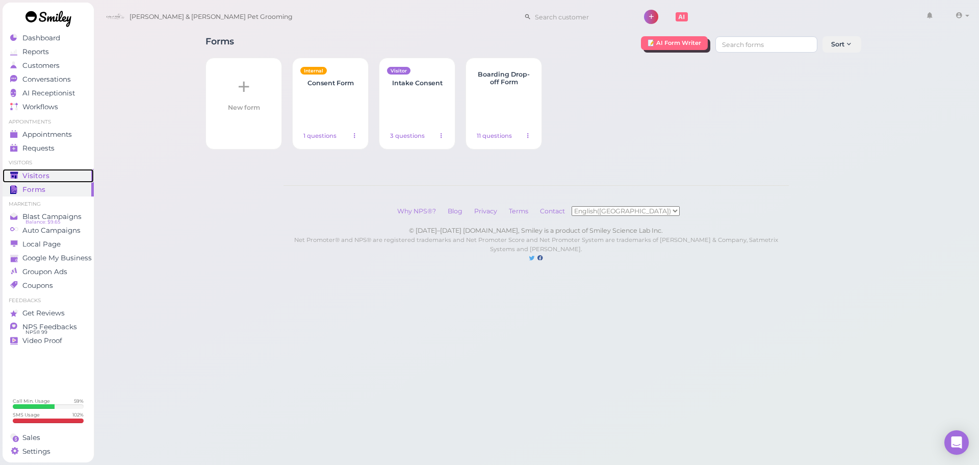
click at [44, 175] on span "Visitors" at bounding box center [35, 175] width 27 height 9
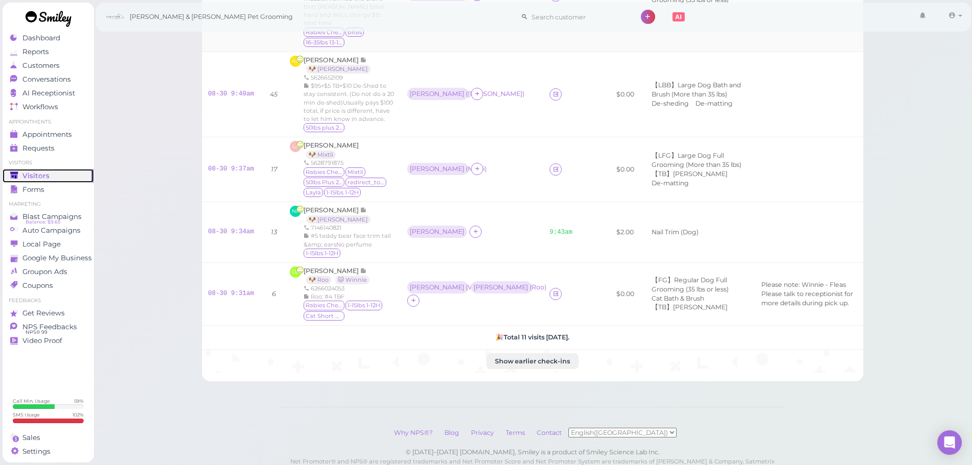
scroll to position [490, 0]
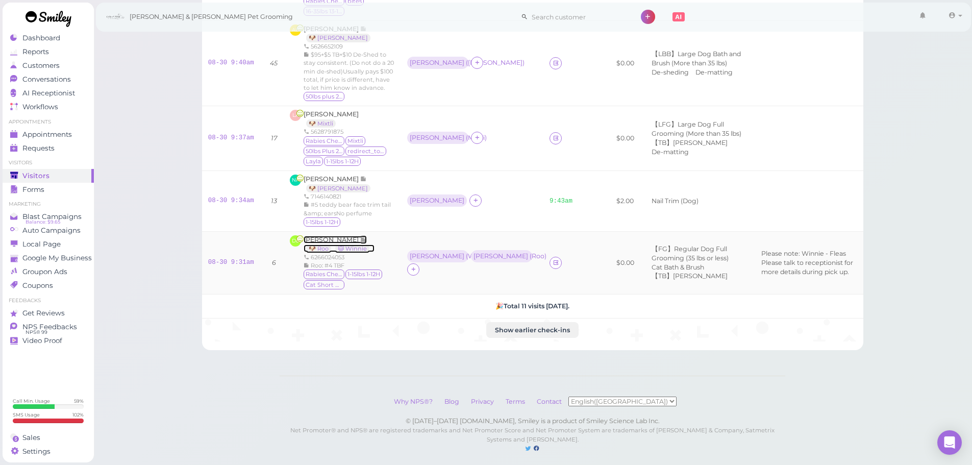
click at [327, 236] on span "[PERSON_NAME]" at bounding box center [331, 240] width 57 height 8
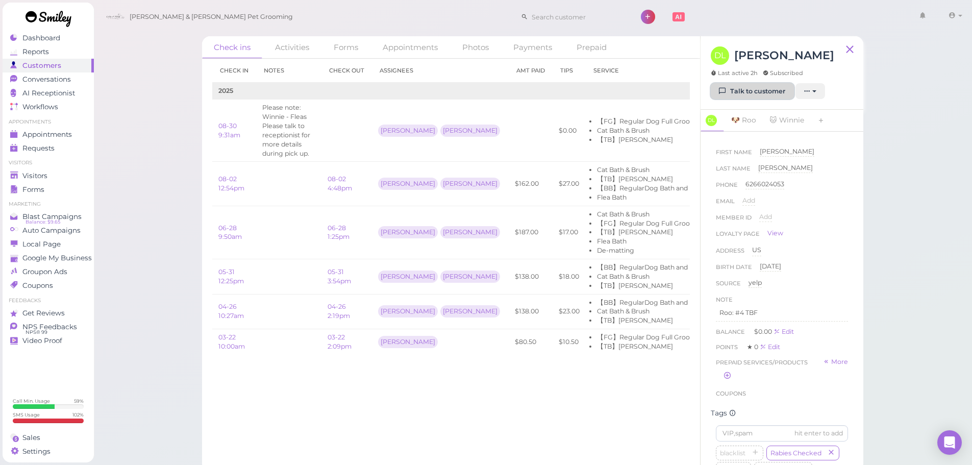
click at [768, 87] on link "Talk to customer" at bounding box center [751, 91] width 83 height 16
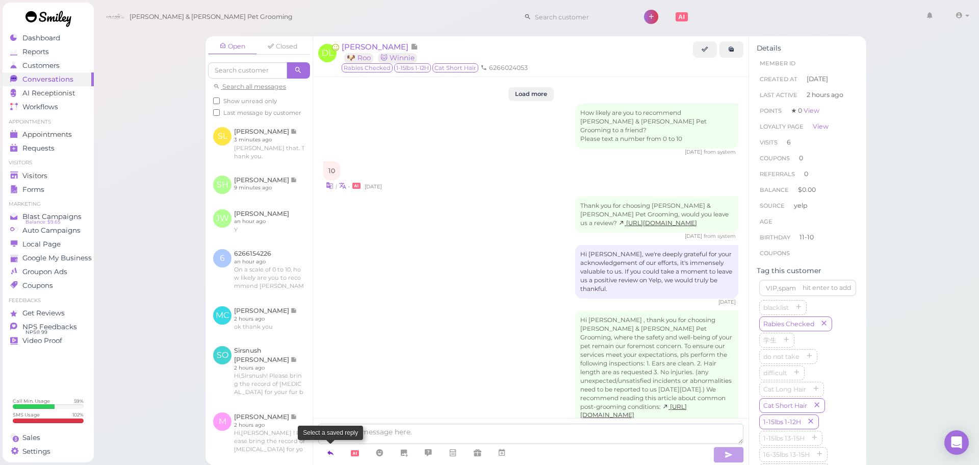
scroll to position [1698, 0]
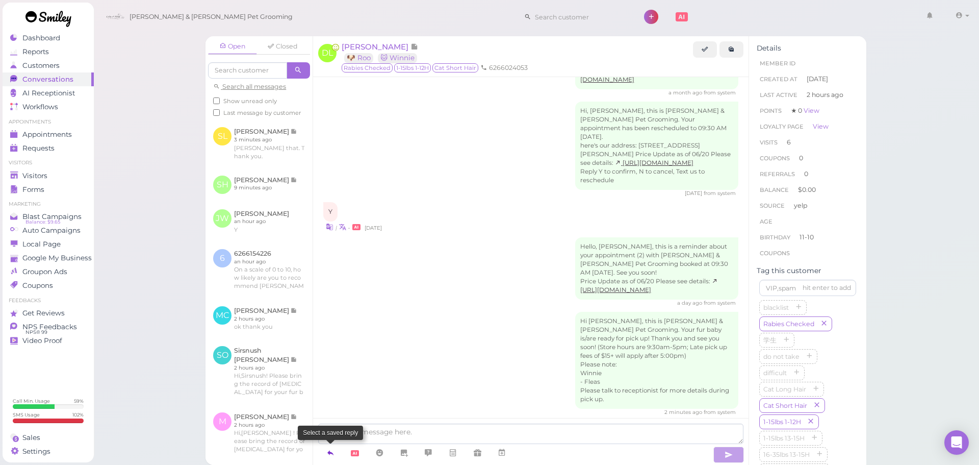
click at [329, 453] on icon at bounding box center [330, 452] width 8 height 10
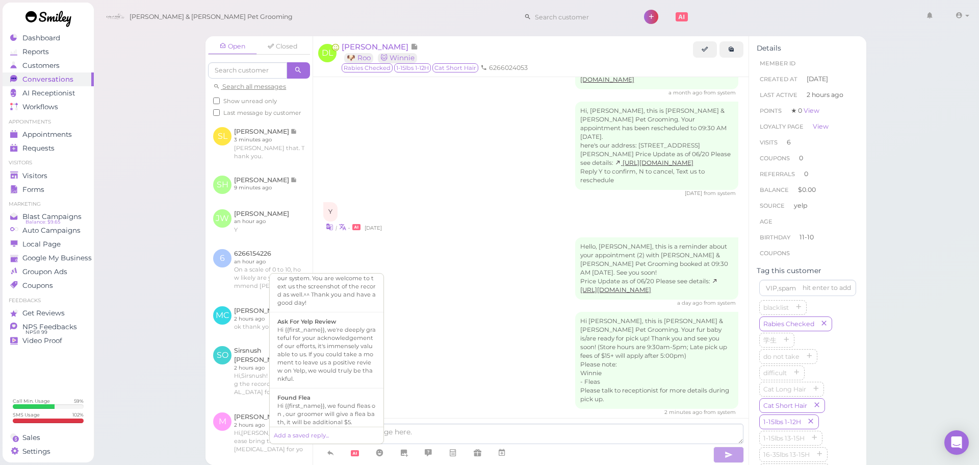
scroll to position [408, 0]
click at [315, 398] on div "Hi {{first_name}}, we found fleas on , our groomer will give a flea bath, it wi…" at bounding box center [326, 410] width 98 height 24
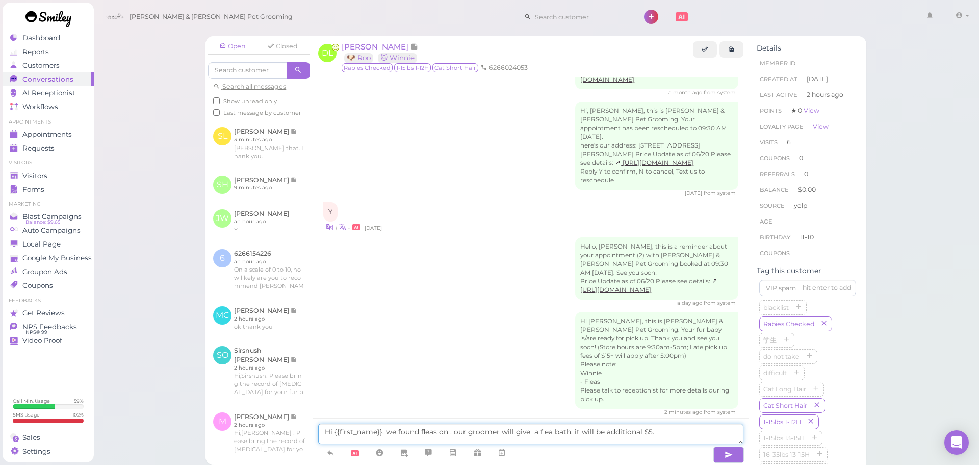
click at [448, 428] on textarea "Hi {{first_name}}, we found fleas on , our groomer will give a flea bath, it wi…" at bounding box center [530, 433] width 425 height 20
click at [553, 431] on textarea "Hi {{first_name}}, we found fleas on Winnie, our groomer will give a flea bath,…" at bounding box center [530, 433] width 425 height 20
type textarea "Hi {{first_name}}, we found fleas on Winnie, our groomer will give her a flea b…"
click at [731, 455] on icon "button" at bounding box center [729, 454] width 8 height 10
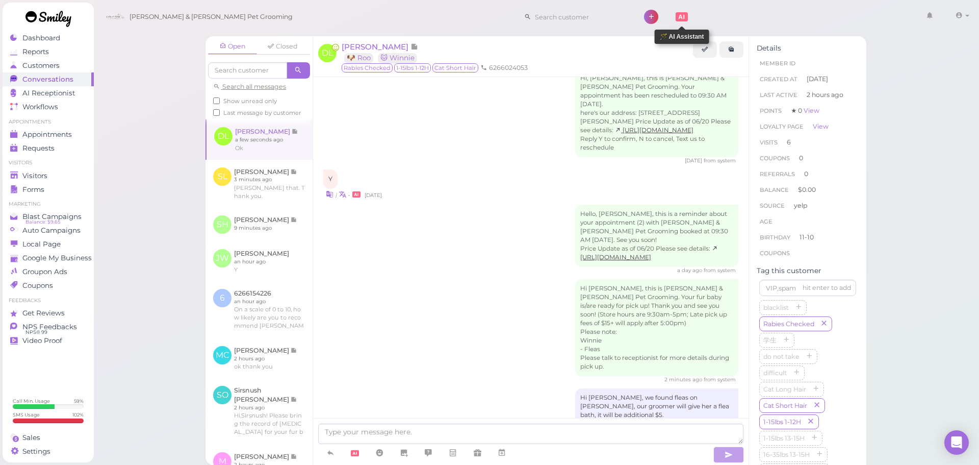
scroll to position [1774, 0]
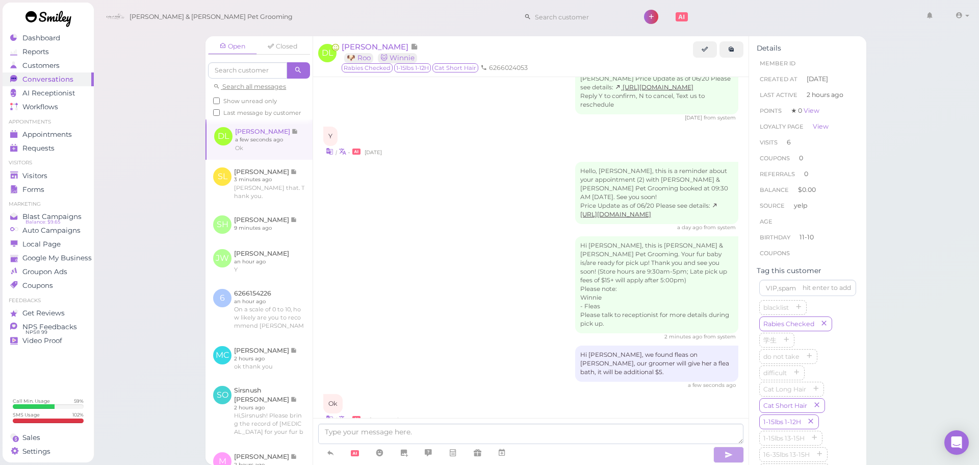
click at [419, 248] on div "Hi Denise, this is Cody & Miley Pet Grooming. Your fur baby is/are ready for pi…" at bounding box center [530, 288] width 415 height 104
click at [51, 174] on div "Visitors" at bounding box center [46, 175] width 73 height 9
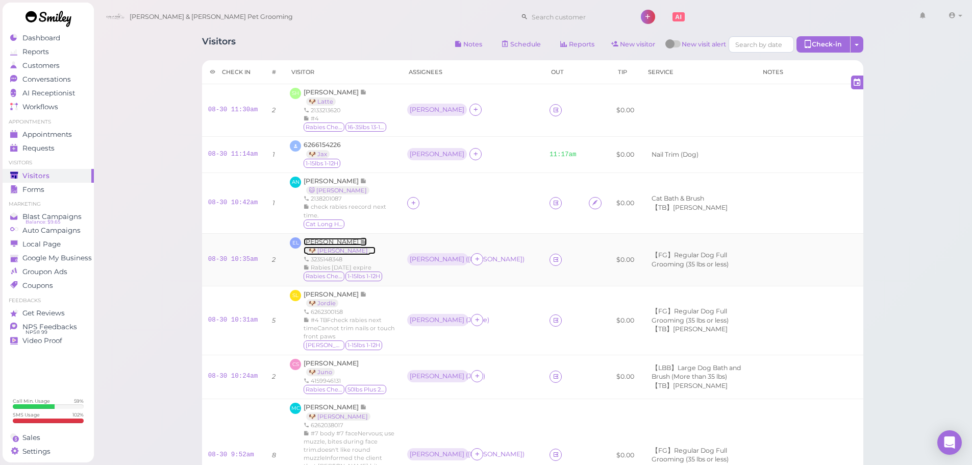
click at [326, 238] on span "[PERSON_NAME]" at bounding box center [331, 242] width 57 height 8
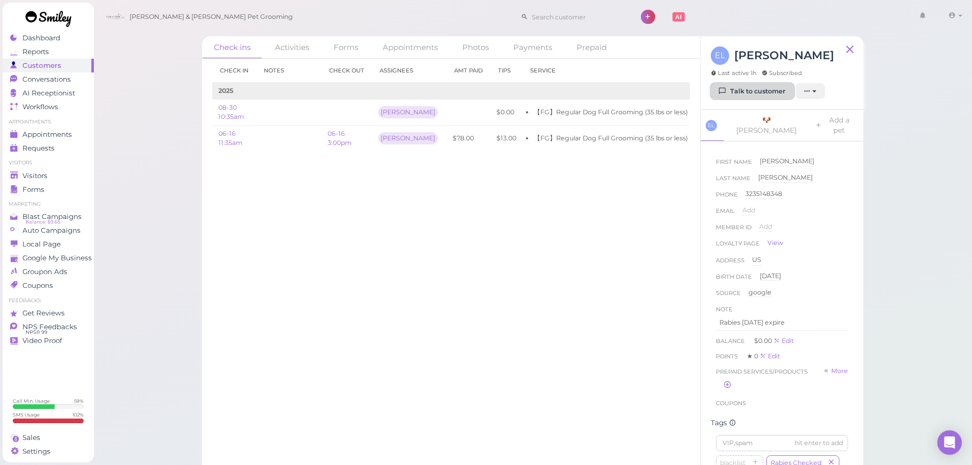
click at [741, 91] on link "Talk to customer" at bounding box center [751, 91] width 83 height 16
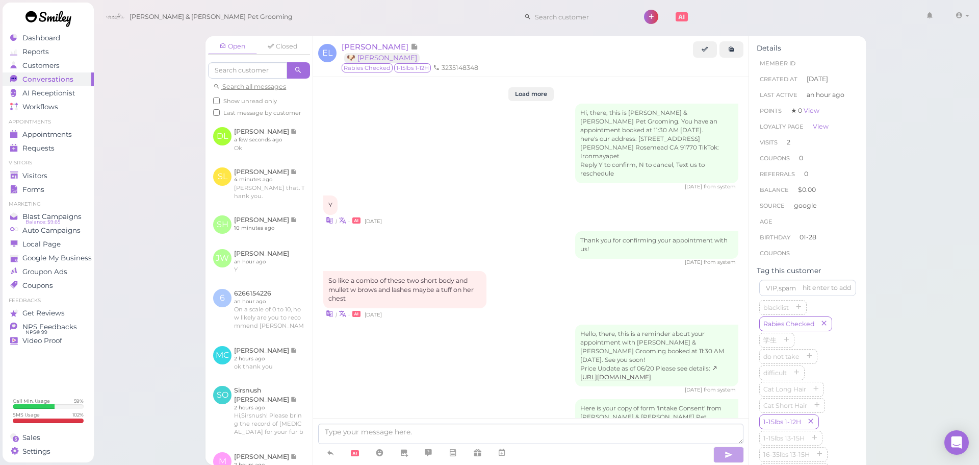
scroll to position [1318, 0]
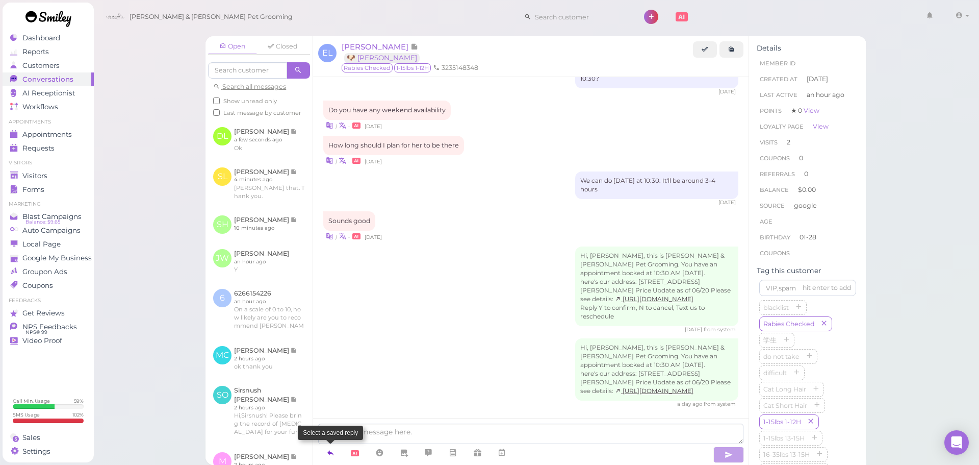
click at [327, 454] on icon at bounding box center [330, 452] width 8 height 10
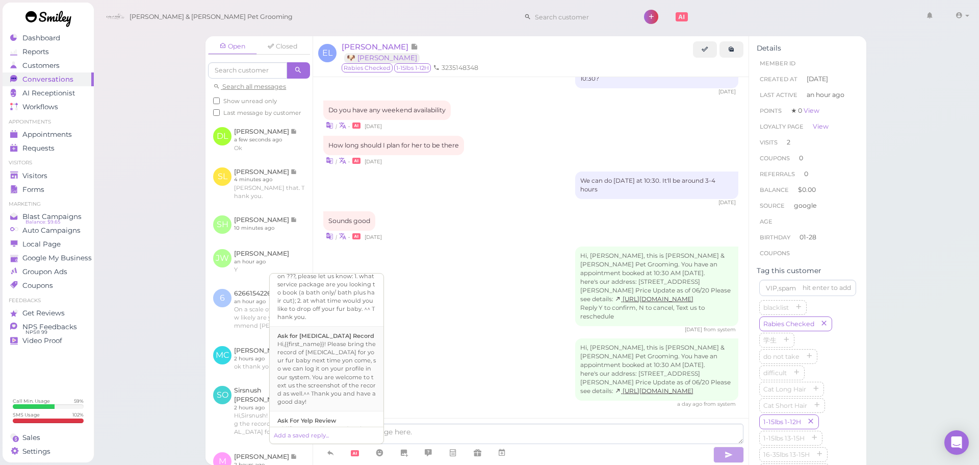
scroll to position [408, 0]
click at [344, 390] on div "Found Flea" at bounding box center [326, 394] width 98 height 8
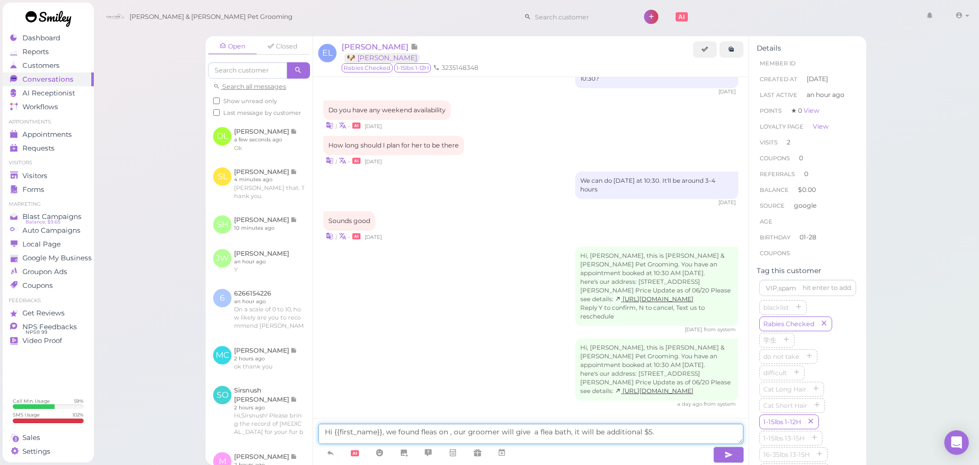
click at [446, 431] on textarea "Hi {{first_name}}, we found fleas on , our groomer will give a flea bath, it wi…" at bounding box center [530, 433] width 425 height 20
click at [473, 430] on textarea "Hi {{first_name}}, we found fleas on Stevie , our groomer will give a flea bath…" at bounding box center [530, 433] width 425 height 20
click at [549, 431] on textarea "Hi {{first_name}}, we found fleas on Stevie, our groomer will give a flea bath,…" at bounding box center [530, 433] width 425 height 20
type textarea "Hi {{first_name}}, we found fleas on Stevie, our groomer will give her a flea b…"
click at [726, 453] on icon "button" at bounding box center [729, 454] width 8 height 10
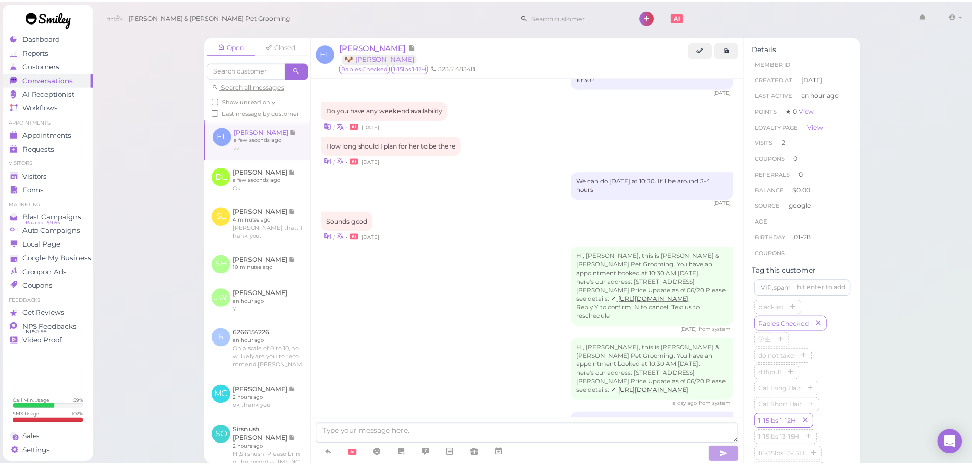
scroll to position [1417, 0]
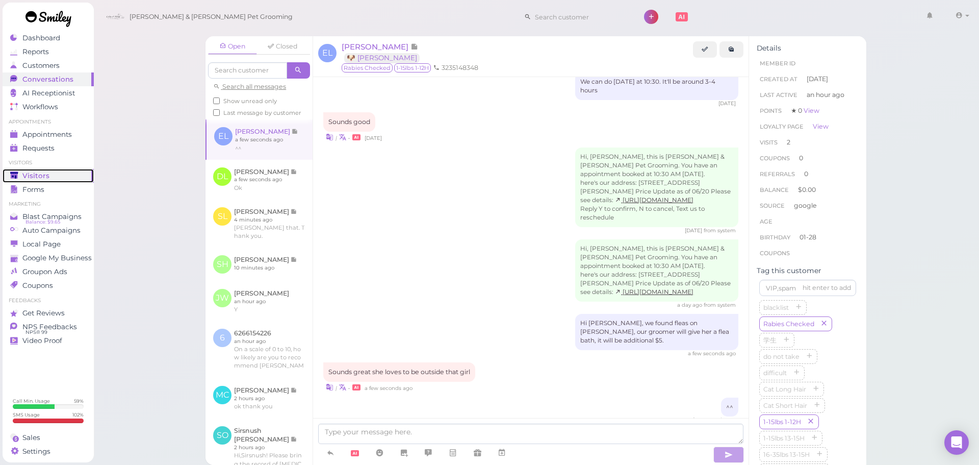
click at [49, 174] on div "Visitors" at bounding box center [46, 175] width 73 height 9
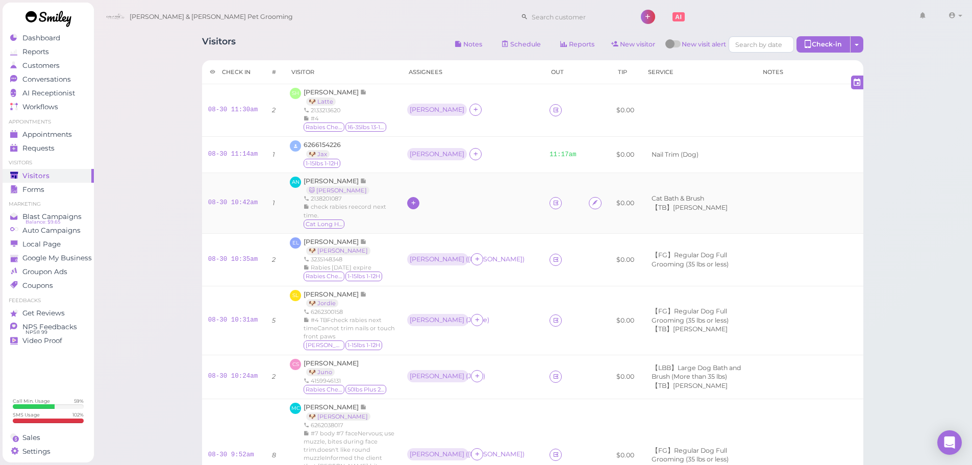
click at [414, 197] on div at bounding box center [413, 203] width 12 height 12
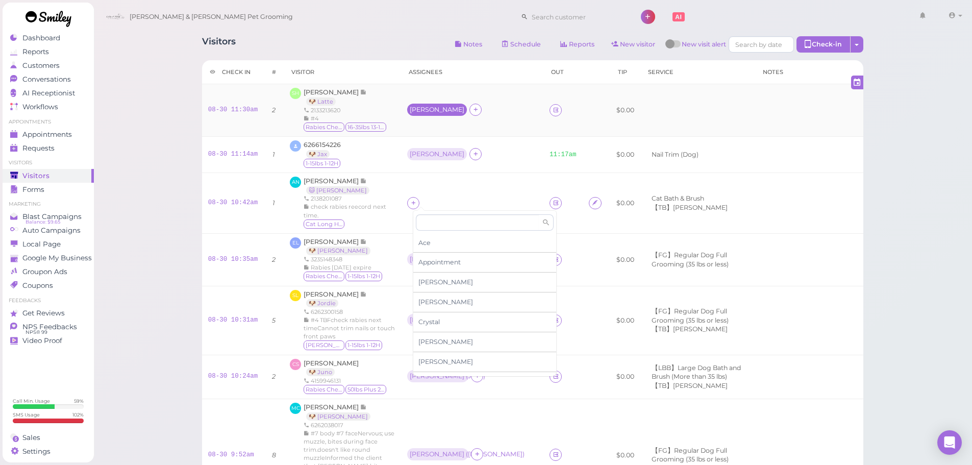
click at [421, 111] on div "[PERSON_NAME]" at bounding box center [437, 109] width 55 height 7
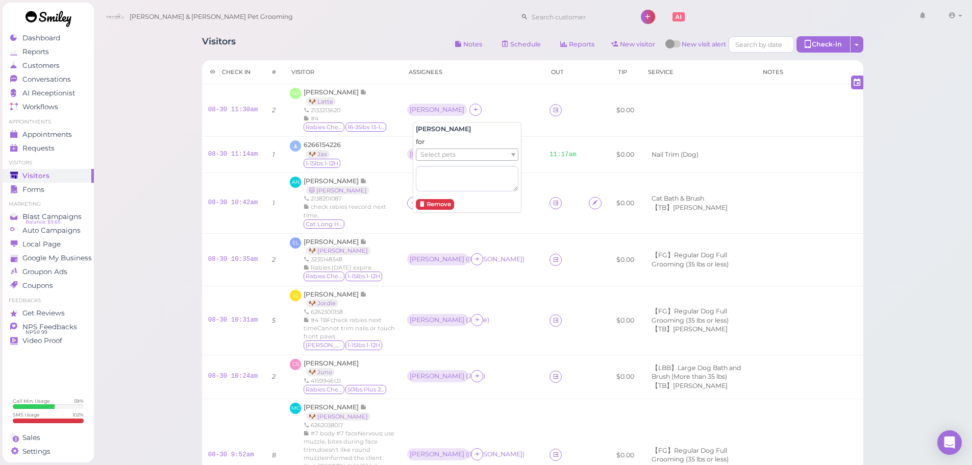
click at [435, 152] on span "Select pets" at bounding box center [437, 154] width 35 height 11
click at [417, 201] on icon at bounding box center [413, 203] width 7 height 8
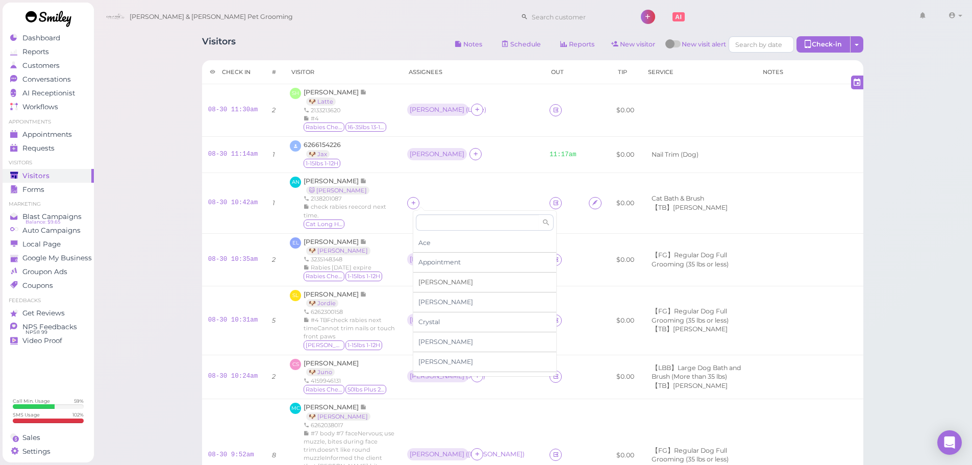
click at [431, 281] on div "[PERSON_NAME]" at bounding box center [484, 282] width 143 height 20
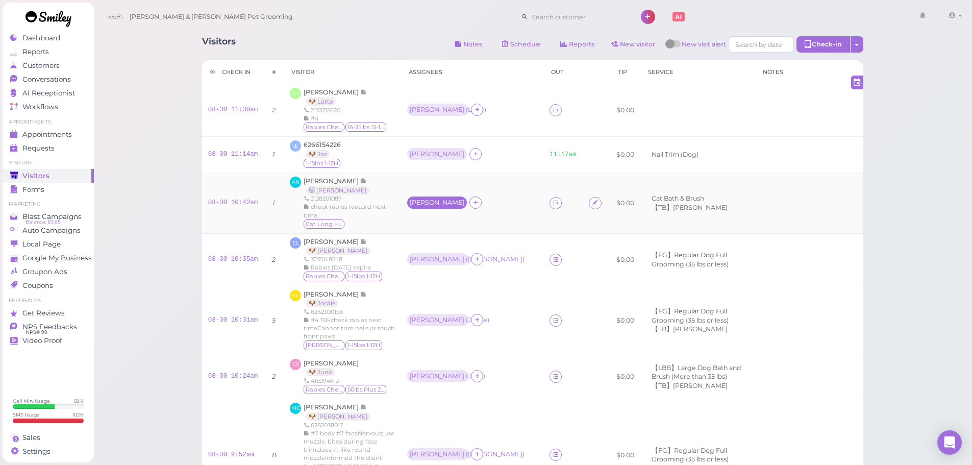
click at [421, 199] on div "[PERSON_NAME]" at bounding box center [437, 202] width 55 height 7
click at [431, 259] on span "Select pets" at bounding box center [437, 260] width 35 height 11
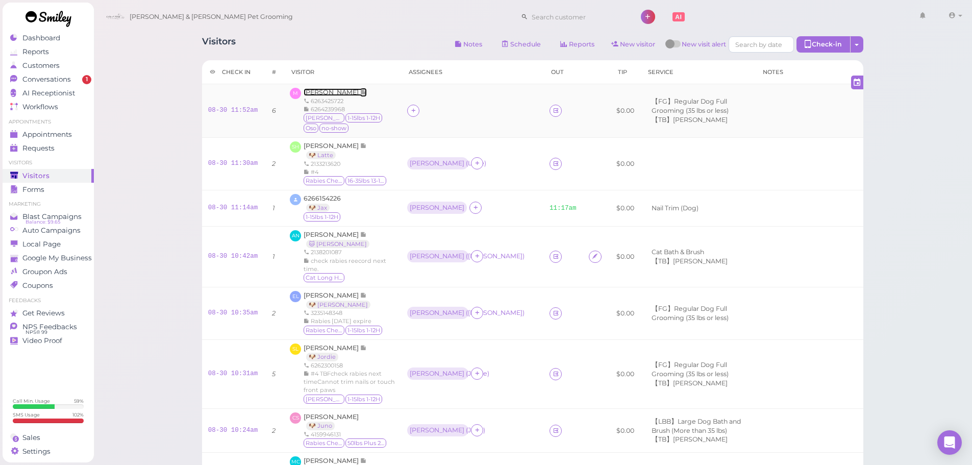
click at [340, 89] on span "[PERSON_NAME]" at bounding box center [331, 92] width 57 height 8
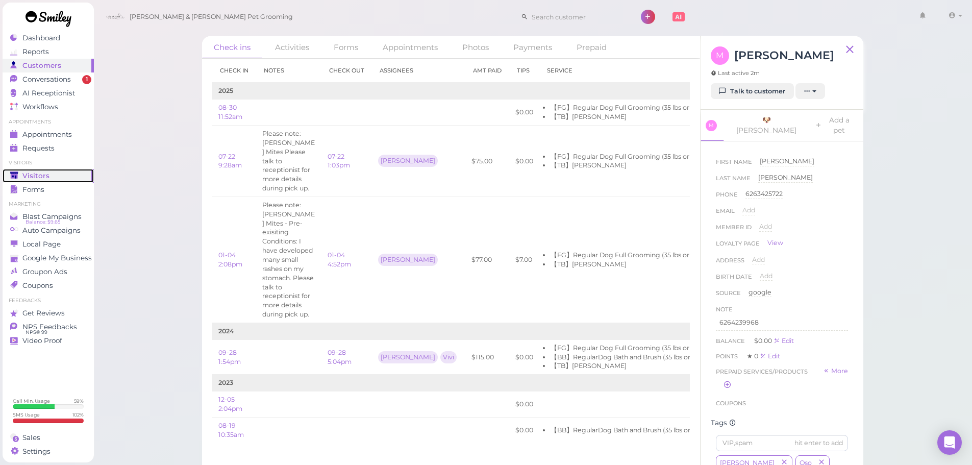
click at [52, 179] on div "Visitors" at bounding box center [46, 175] width 73 height 9
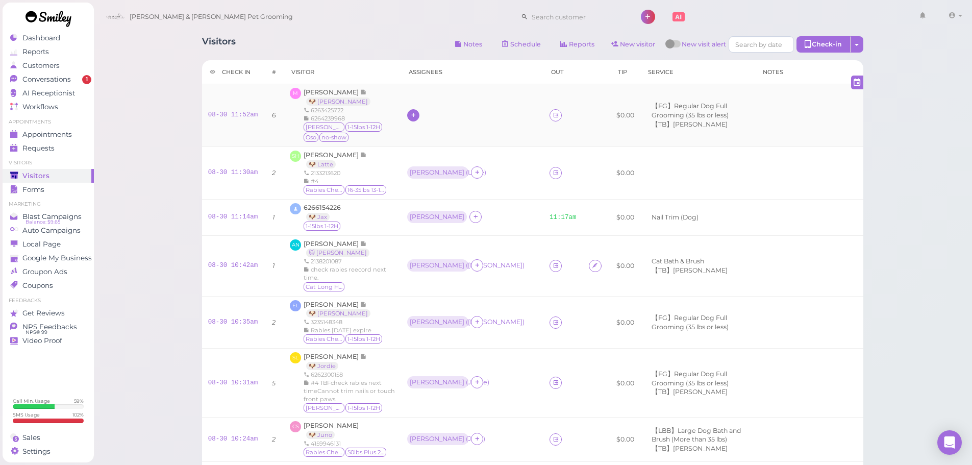
click at [417, 117] on icon at bounding box center [413, 115] width 7 height 8
click at [443, 280] on span "[PERSON_NAME]" at bounding box center [445, 282] width 55 height 8
click at [426, 114] on div "[PERSON_NAME]" at bounding box center [437, 114] width 55 height 7
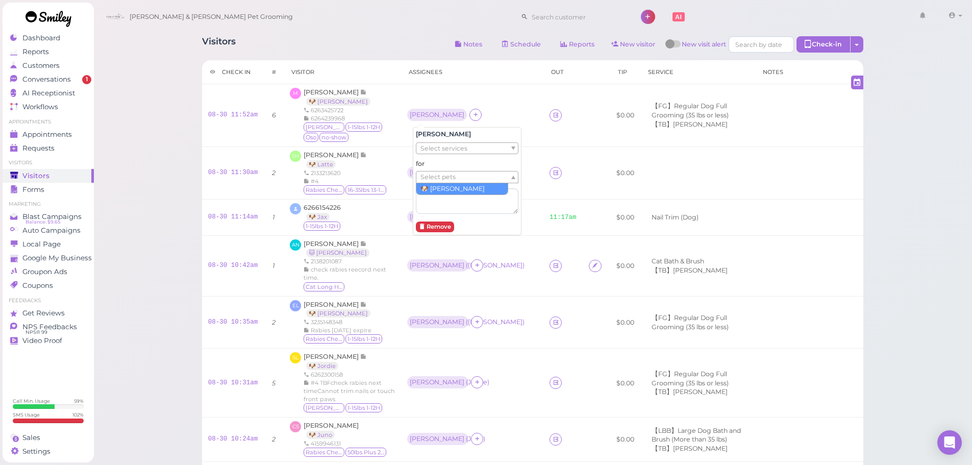
click at [446, 175] on span "Select pets" at bounding box center [437, 176] width 35 height 11
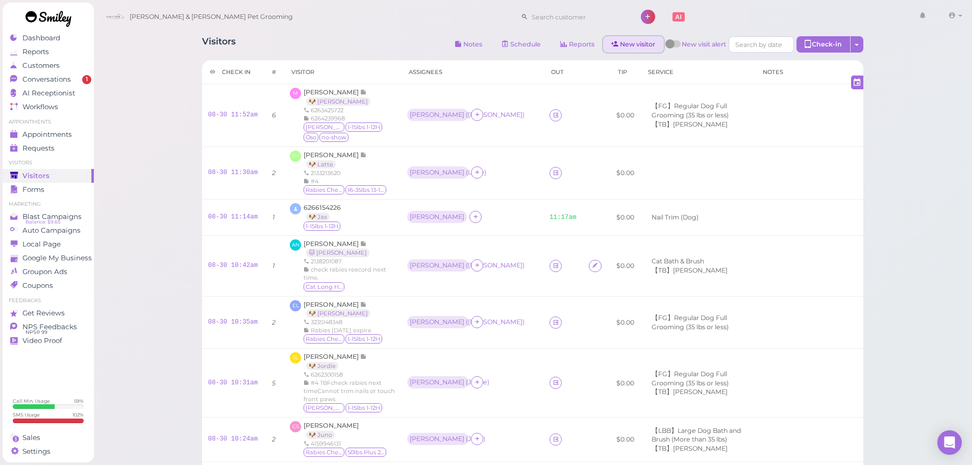
click at [633, 42] on link "New visitor" at bounding box center [633, 44] width 61 height 16
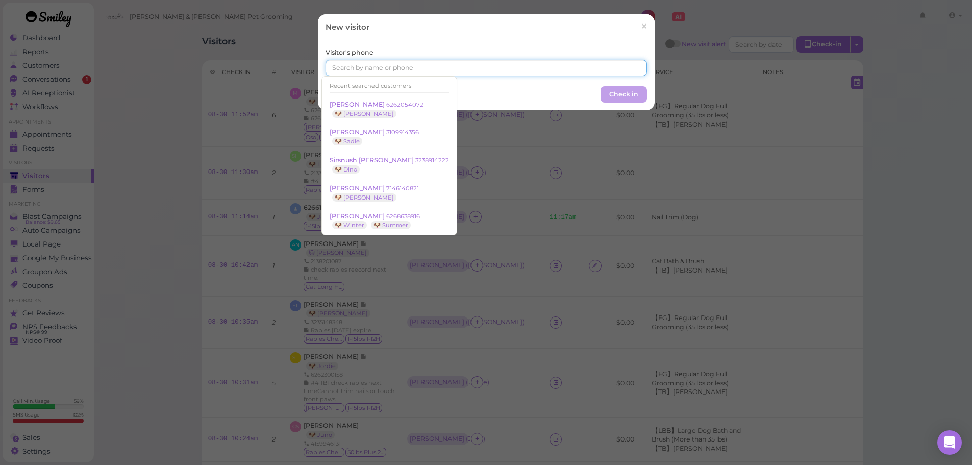
click at [360, 65] on input at bounding box center [485, 68] width 321 height 16
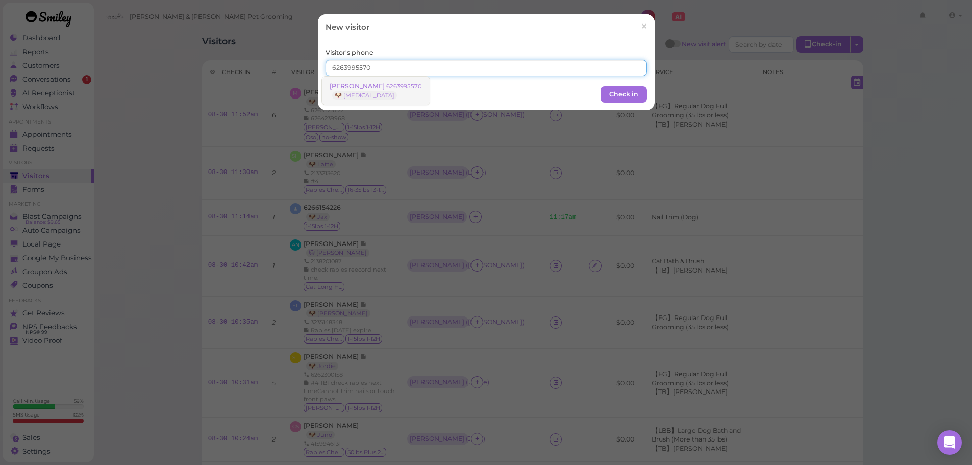
type input "6263995570"
click at [370, 95] on link "Robert Alicea 6263995570 🐶 Nikita" at bounding box center [376, 91] width 108 height 29
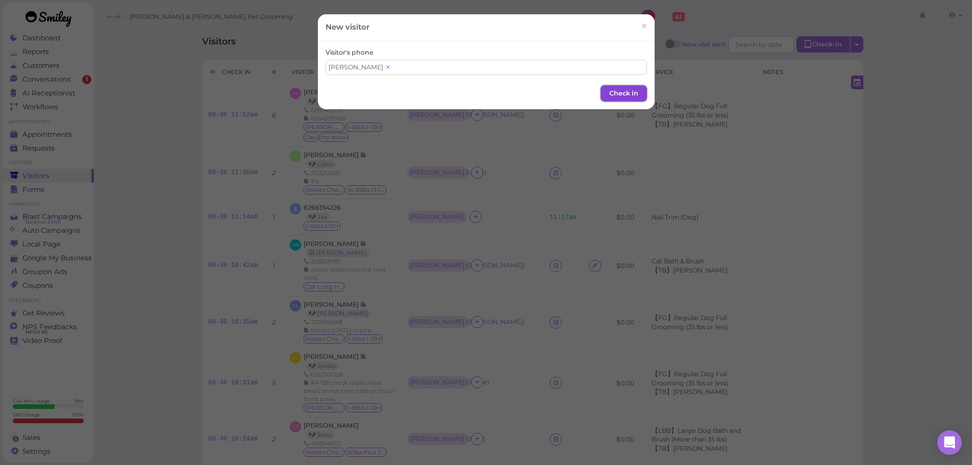
click at [613, 91] on button "Check in" at bounding box center [623, 93] width 46 height 16
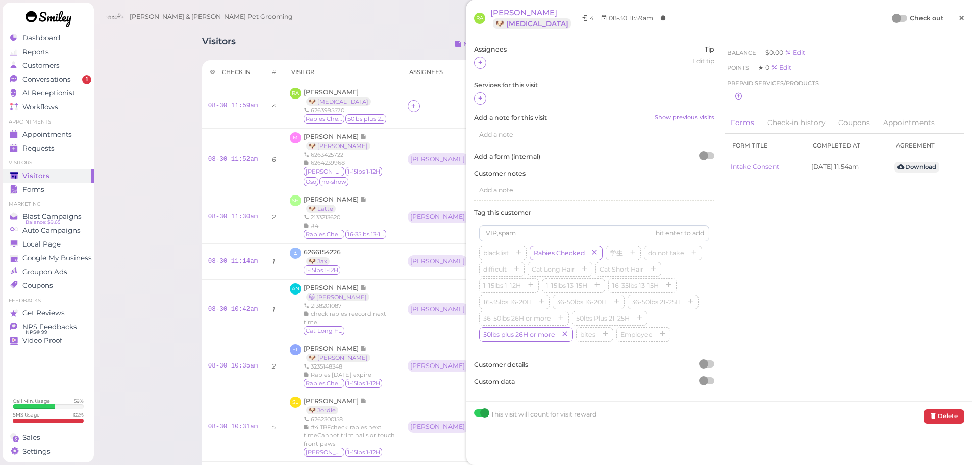
click at [958, 20] on span "×" at bounding box center [961, 18] width 7 height 14
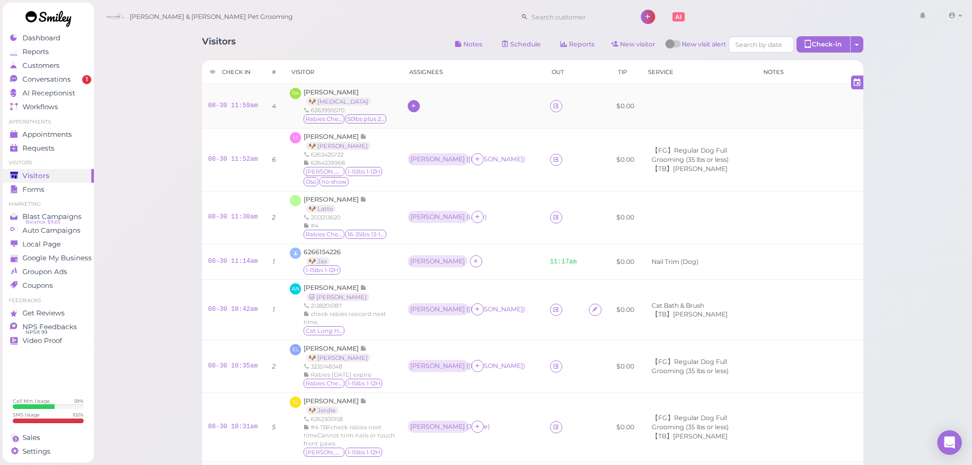
click at [420, 108] on div at bounding box center [414, 106] width 12 height 12
click at [430, 188] on div "[PERSON_NAME]" at bounding box center [484, 190] width 143 height 20
click at [631, 42] on link "New visitor" at bounding box center [633, 44] width 61 height 16
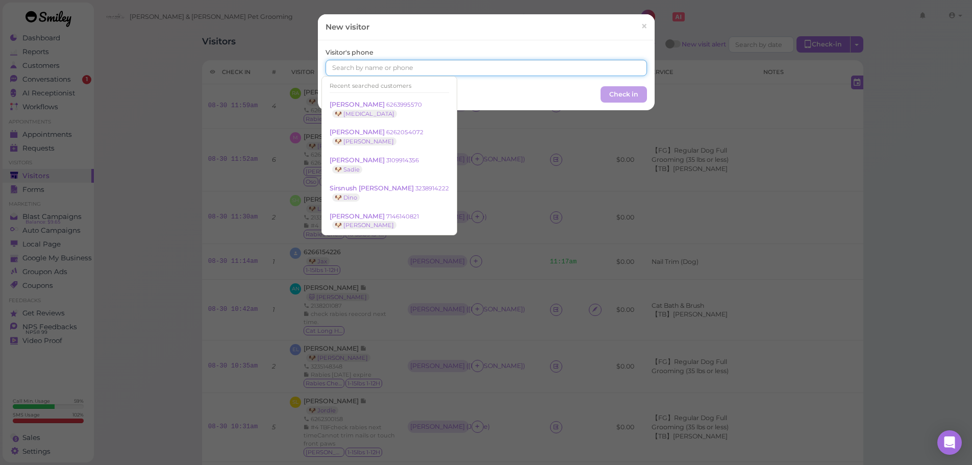
click at [398, 63] on input at bounding box center [485, 68] width 321 height 16
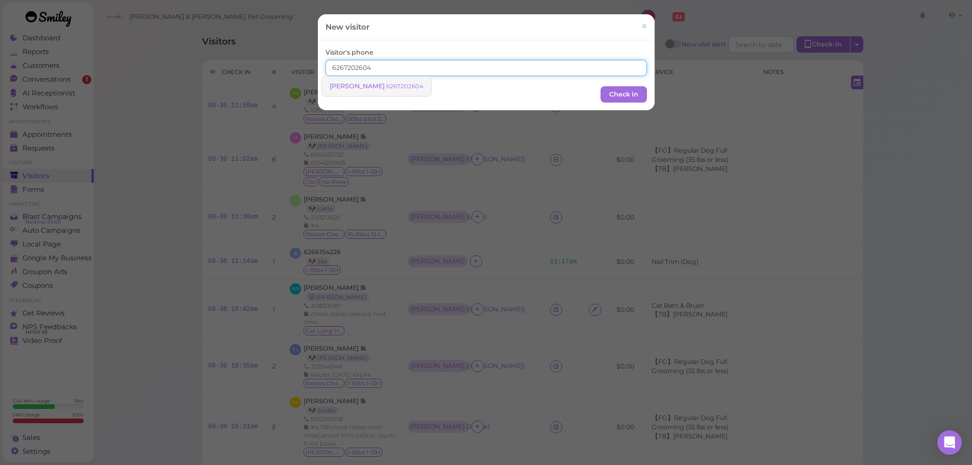
type input "6267202604"
click at [366, 89] on span "[PERSON_NAME]" at bounding box center [357, 86] width 57 height 8
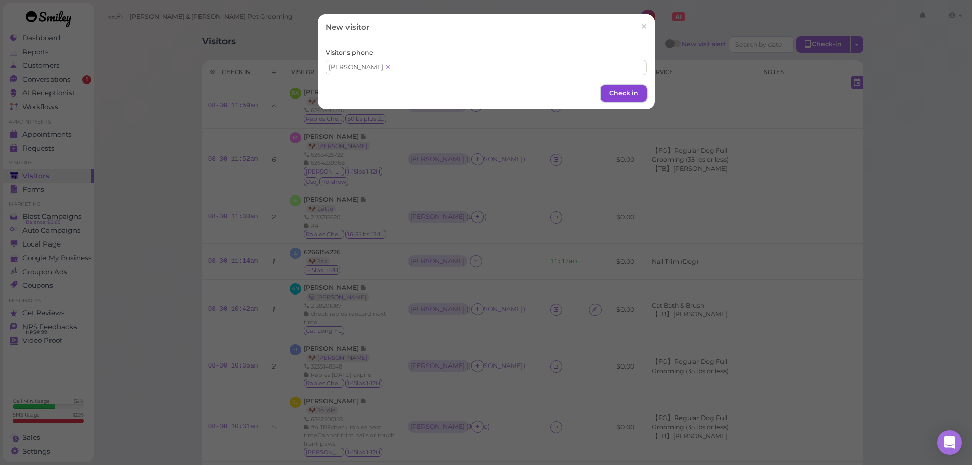
click at [605, 87] on button "Check in" at bounding box center [623, 93] width 46 height 16
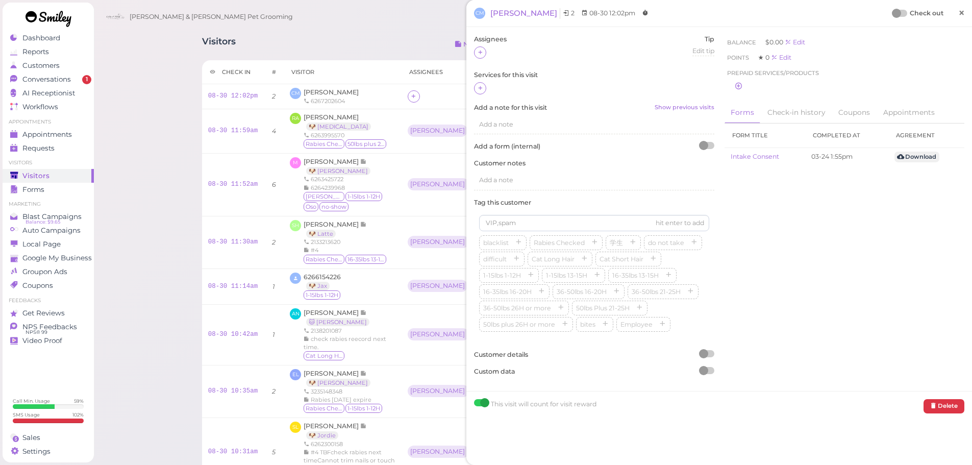
click at [960, 19] on link "×" at bounding box center [961, 14] width 19 height 24
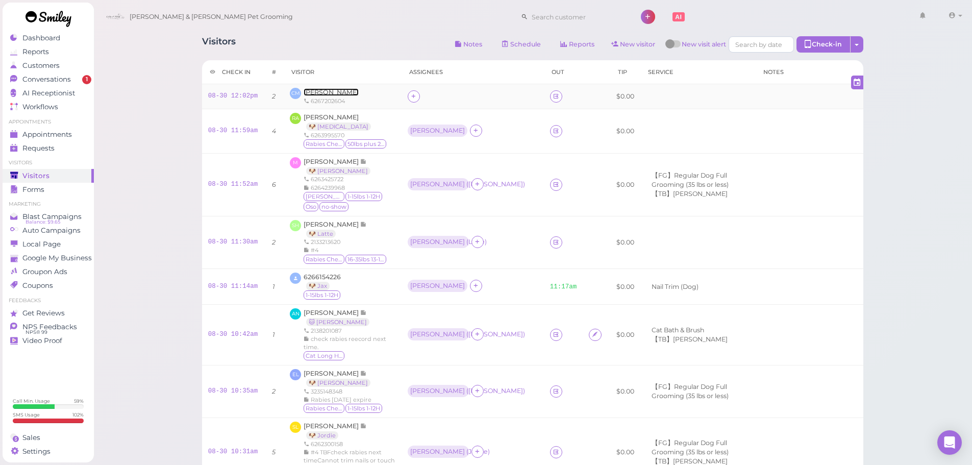
click at [329, 92] on span "[PERSON_NAME]" at bounding box center [330, 92] width 55 height 8
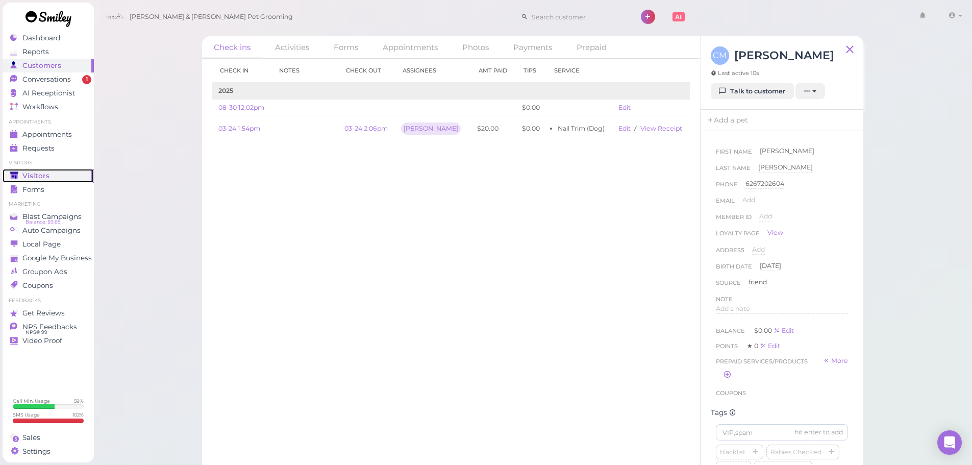
click at [49, 170] on link "Visitors" at bounding box center [48, 176] width 91 height 14
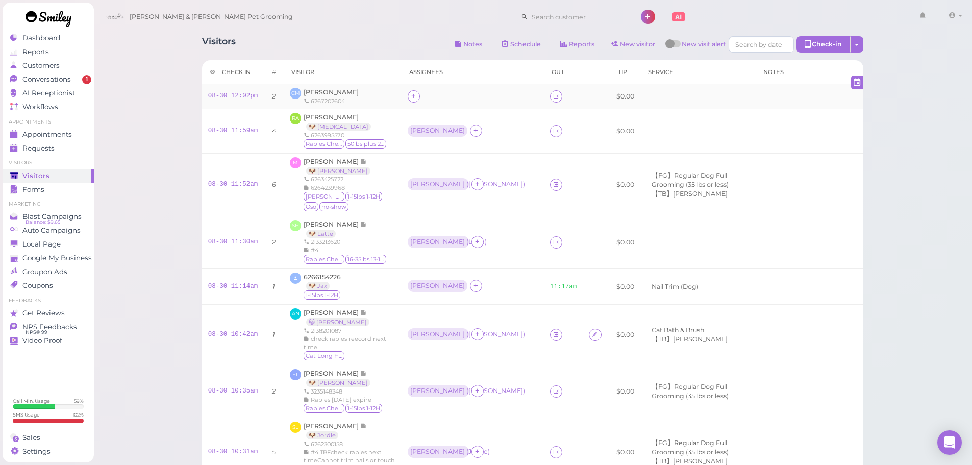
click at [335, 88] on div "Cruz Medina 6267202604" at bounding box center [330, 96] width 55 height 17
click at [332, 90] on span "[PERSON_NAME]" at bounding box center [330, 92] width 55 height 8
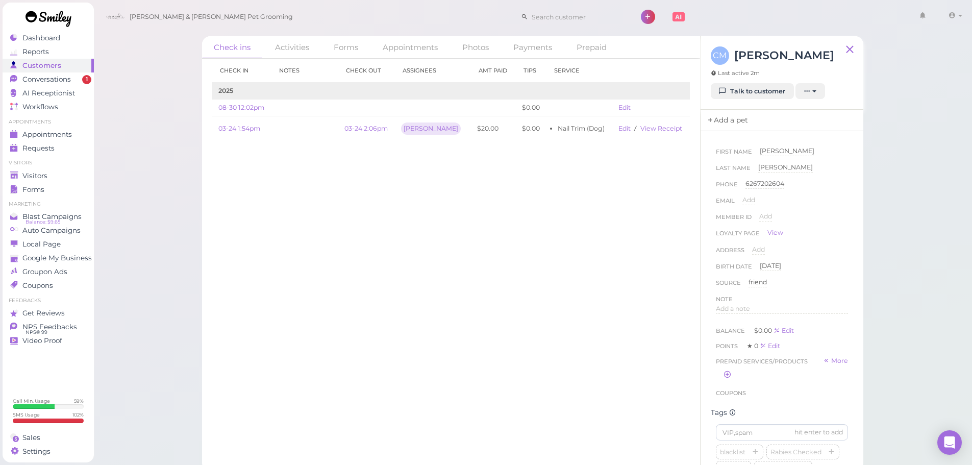
click at [736, 115] on link "Add a pet" at bounding box center [727, 120] width 54 height 21
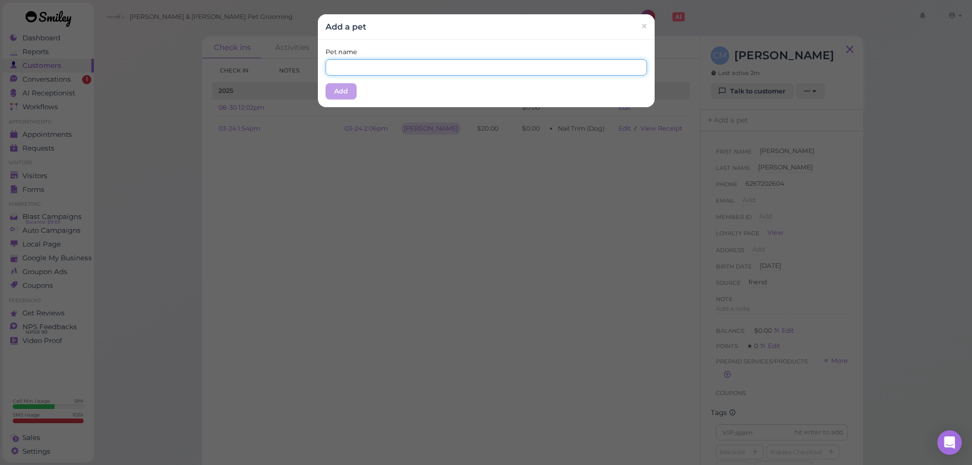
click at [444, 64] on input "text" at bounding box center [485, 67] width 321 height 16
click at [337, 68] on input "Gn Baby" at bounding box center [485, 67] width 321 height 16
type input "G Baby"
click at [365, 88] on div "Pet name G Baby Add" at bounding box center [486, 73] width 337 height 67
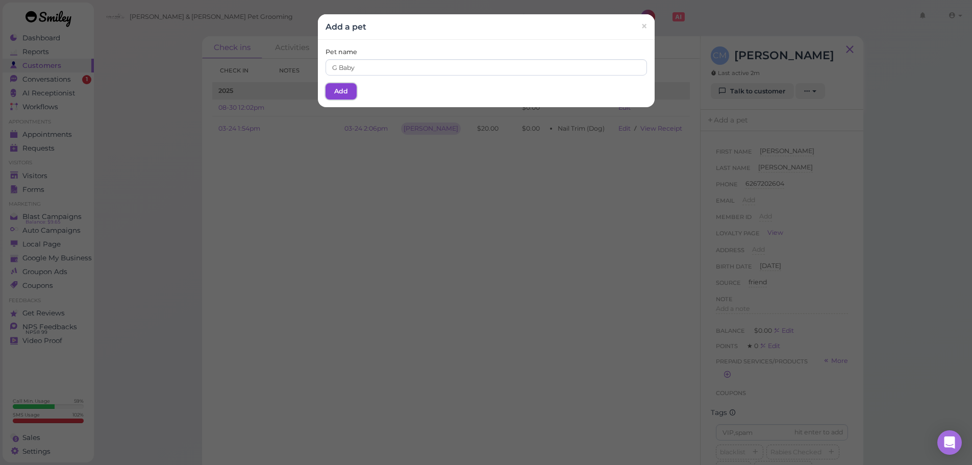
click at [337, 89] on button "Add" at bounding box center [340, 91] width 31 height 16
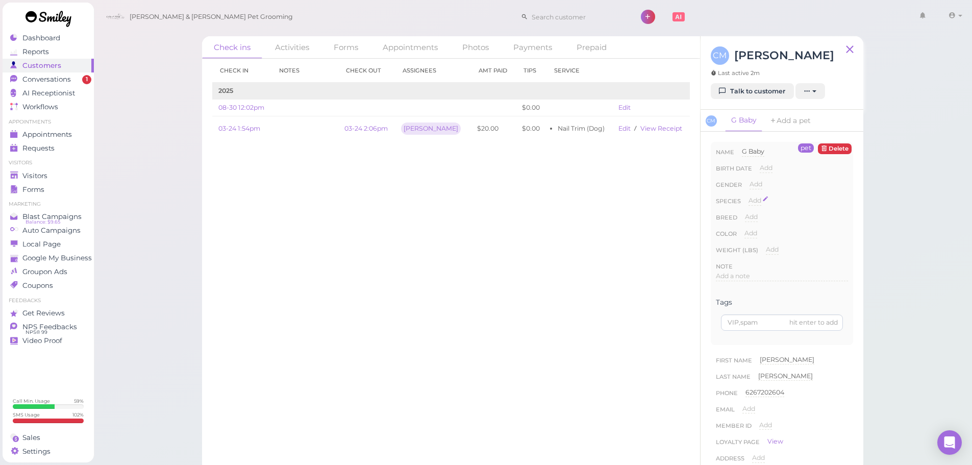
click at [753, 198] on span "Add" at bounding box center [754, 200] width 13 height 8
drag, startPoint x: 764, startPoint y: 199, endPoint x: 765, endPoint y: 208, distance: 8.7
click at [764, 199] on select "Dog Cat Bird Other" at bounding box center [797, 203] width 99 height 15
select select "Dog"
click at [748, 196] on select "Dog Cat Bird Other" at bounding box center [797, 203] width 99 height 15
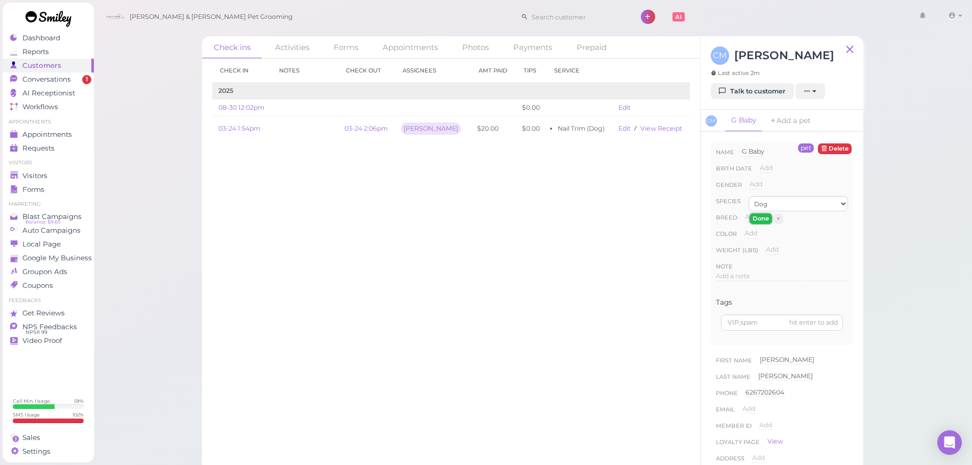
click at [761, 220] on button "Done" at bounding box center [760, 218] width 22 height 11
click at [786, 317] on icon "button" at bounding box center [783, 313] width 6 height 7
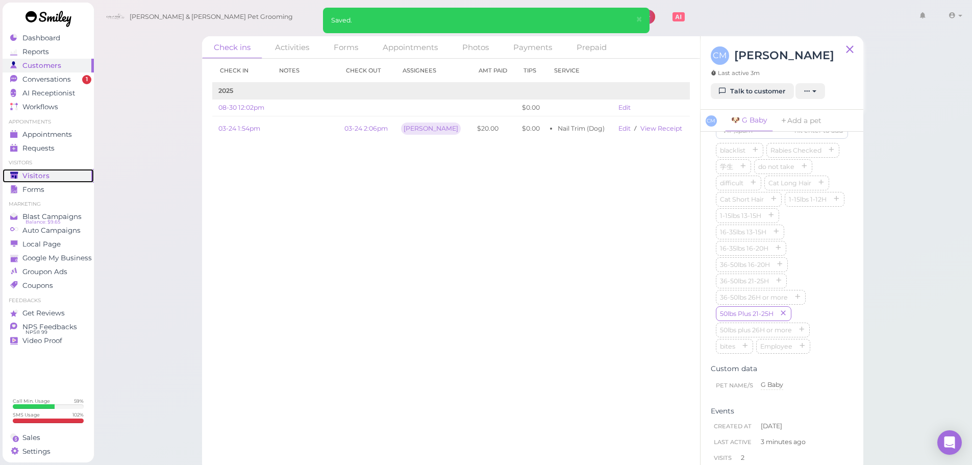
click at [47, 176] on div "Visitors" at bounding box center [46, 175] width 73 height 9
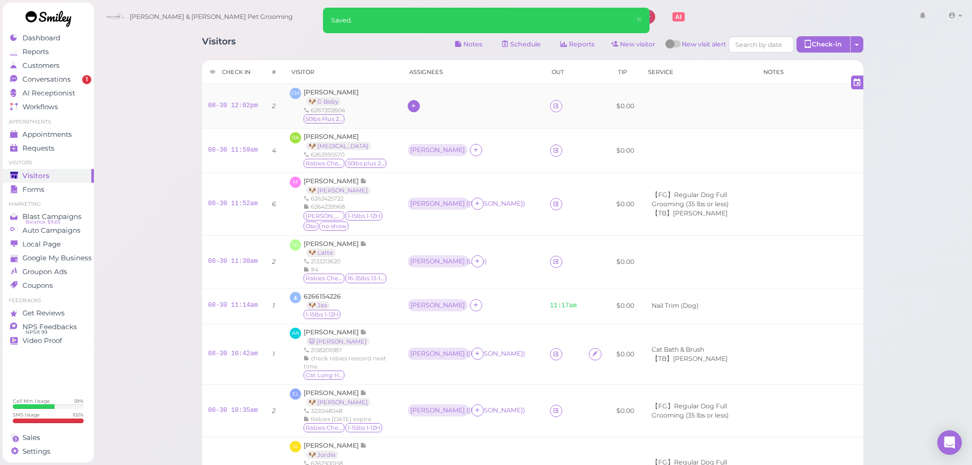
click at [417, 107] on icon at bounding box center [413, 106] width 7 height 8
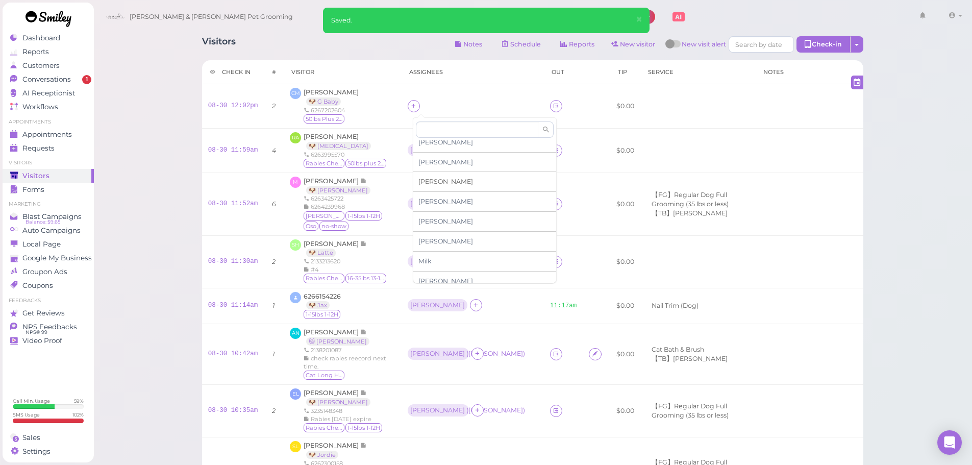
scroll to position [173, 0]
click at [432, 273] on span "[PERSON_NAME]" at bounding box center [445, 274] width 55 height 8
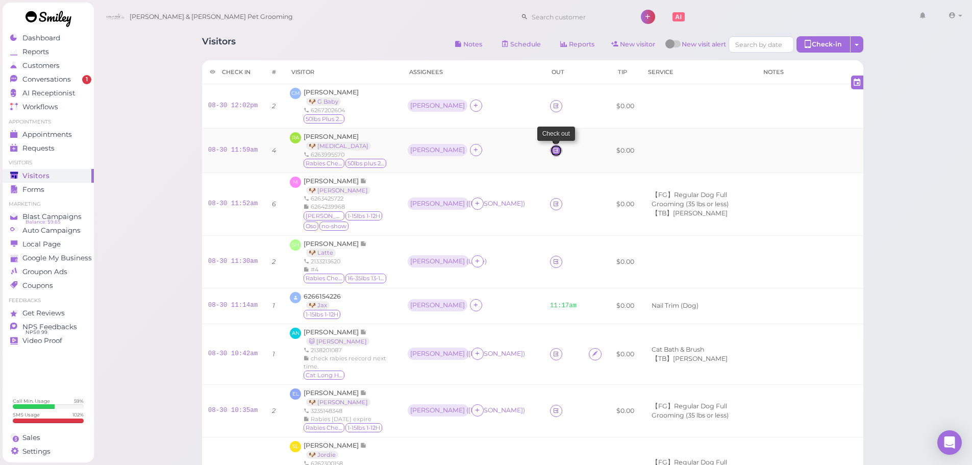
click at [552, 148] on icon at bounding box center [555, 150] width 7 height 8
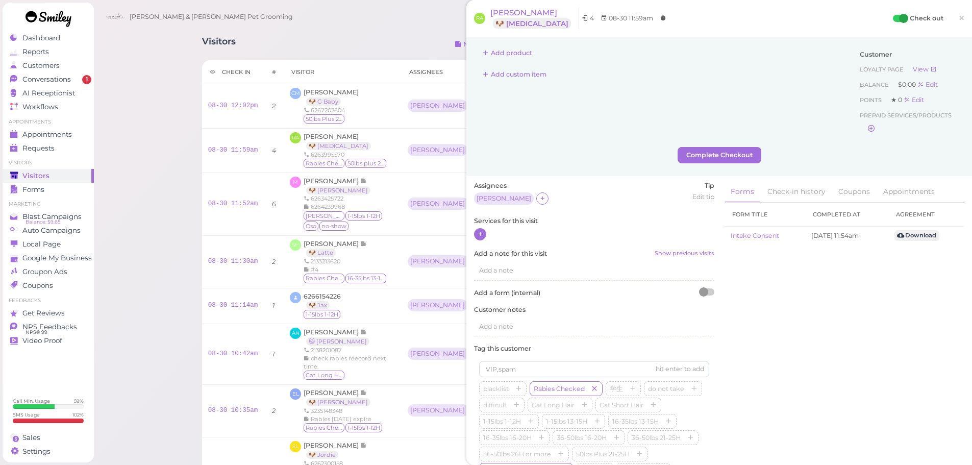
click at [479, 234] on icon at bounding box center [480, 234] width 7 height 8
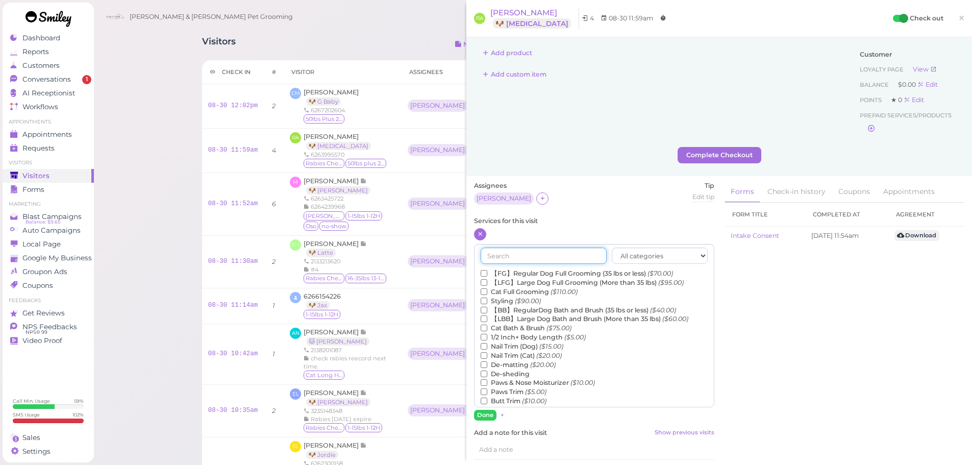
click at [532, 254] on input "text" at bounding box center [543, 255] width 126 height 16
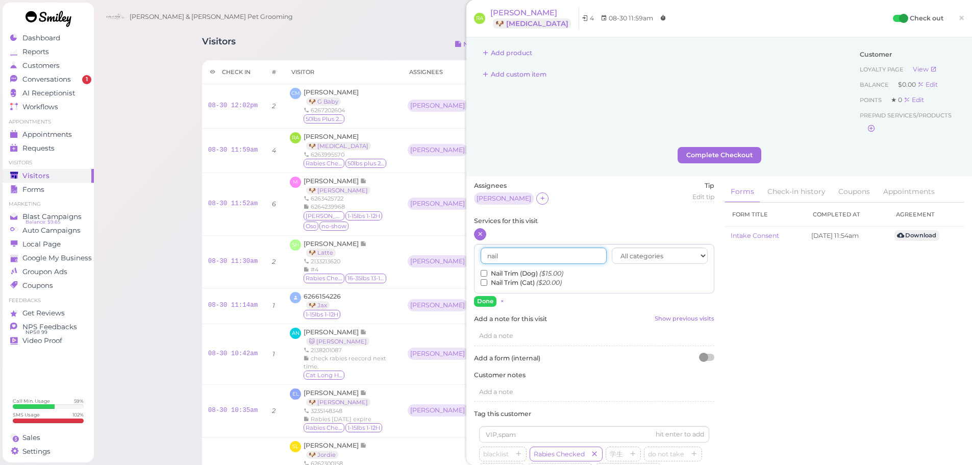
type input "nail"
click at [520, 274] on label "Nail Trim (Dog) ($15.00)" at bounding box center [521, 273] width 83 height 9
click at [487, 274] on input "Nail Trim (Dog) ($15.00)" at bounding box center [483, 273] width 7 height 7
click at [491, 299] on button "Done" at bounding box center [485, 301] width 22 height 11
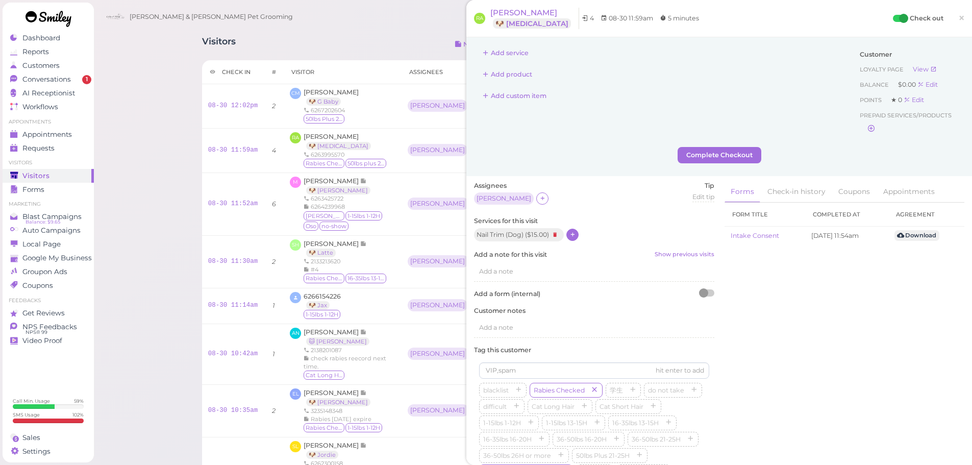
click at [573, 233] on icon at bounding box center [572, 235] width 7 height 8
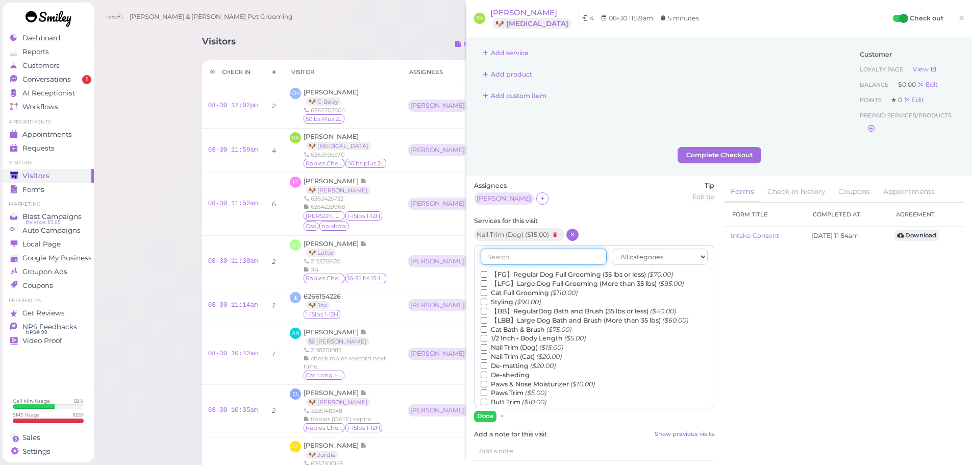
click at [538, 258] on input "text" at bounding box center [543, 256] width 126 height 16
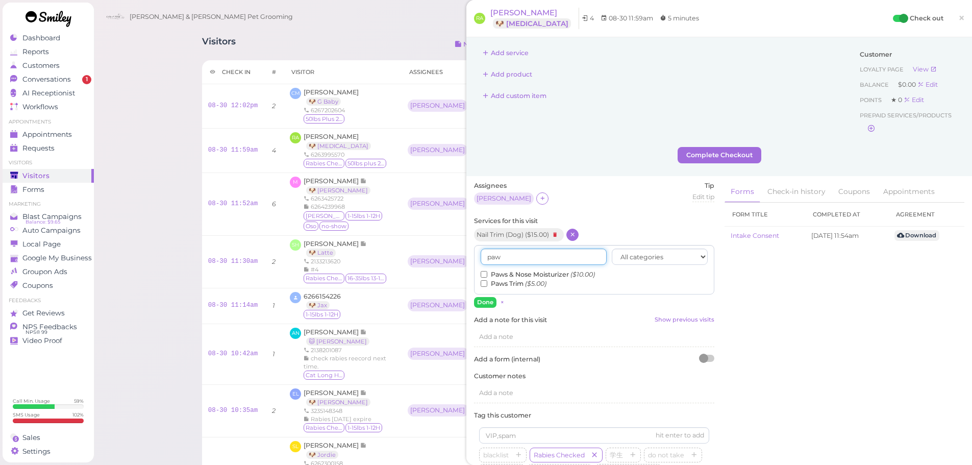
type input "paw"
click at [511, 283] on label "Paws Trim ($5.00)" at bounding box center [513, 283] width 66 height 9
click at [487, 283] on input "Paws Trim ($5.00)" at bounding box center [483, 283] width 7 height 7
click at [489, 301] on button "Done" at bounding box center [485, 302] width 22 height 11
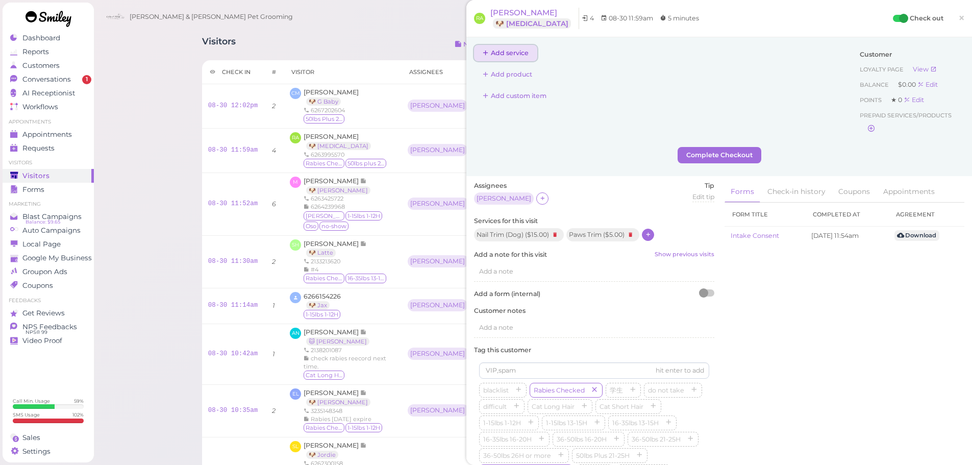
click at [512, 46] on button "Add service" at bounding box center [505, 53] width 63 height 16
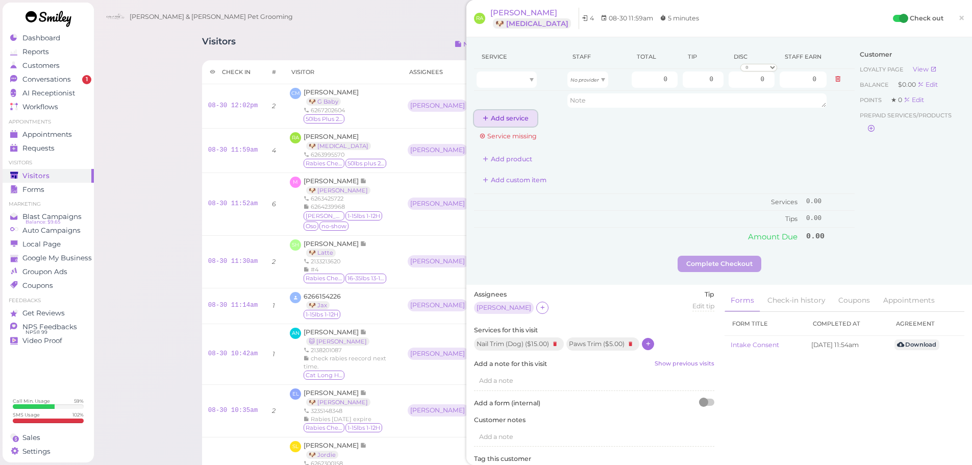
click at [501, 119] on button "Add service" at bounding box center [505, 118] width 63 height 16
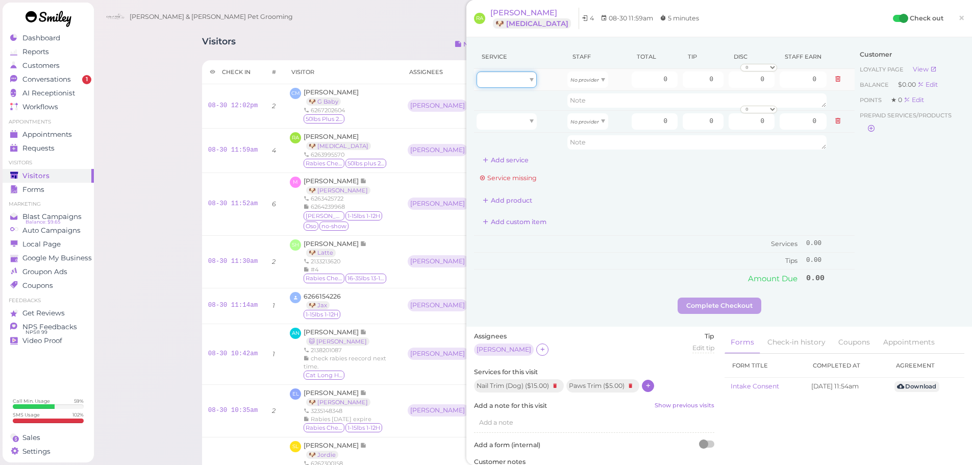
click at [521, 77] on div at bounding box center [506, 79] width 60 height 16
type input "15.00"
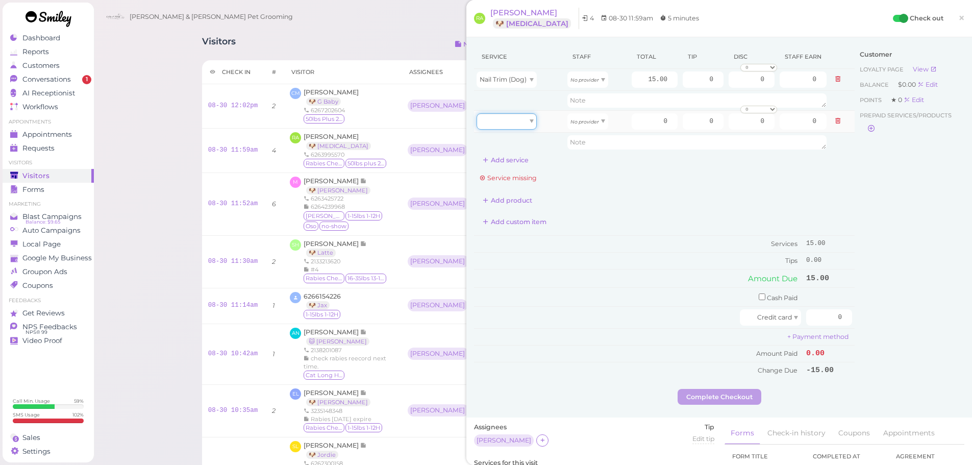
click at [513, 124] on div at bounding box center [506, 121] width 60 height 16
type input "5.00"
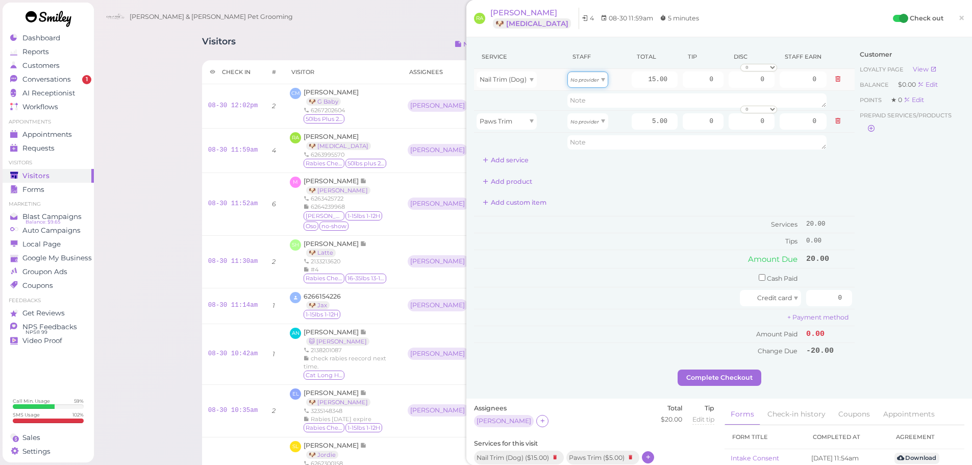
click at [574, 84] on div "No provider" at bounding box center [587, 79] width 41 height 16
type input "7.80"
click at [582, 124] on span "No provider" at bounding box center [584, 121] width 29 height 8
type input "2.60"
drag, startPoint x: 628, startPoint y: 80, endPoint x: 684, endPoint y: 79, distance: 55.6
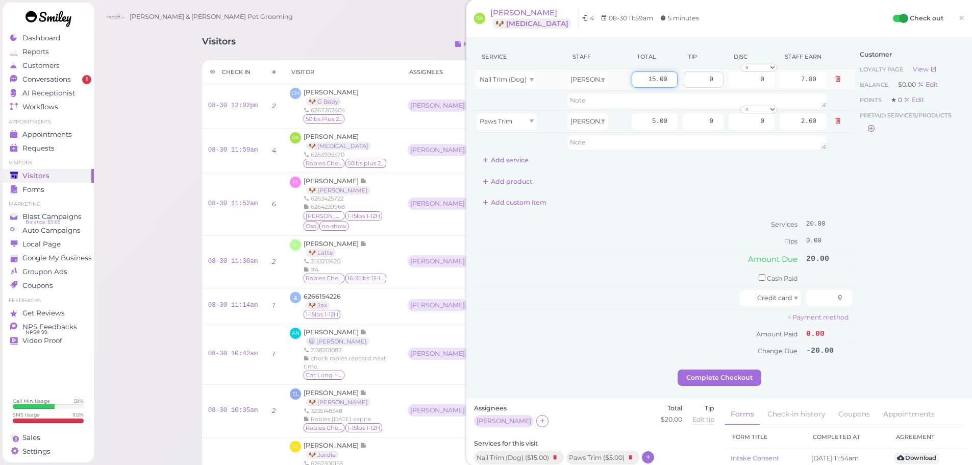
click at [684, 79] on tr "Nail Trim (Dog) Asa 15.00 0 0 0 10% off 15% off 20% off 25% off 30% off 50% off…" at bounding box center [664, 80] width 380 height 22
type input "20"
type input "10.40"
drag, startPoint x: 700, startPoint y: 76, endPoint x: 768, endPoint y: 88, distance: 68.8
click at [768, 88] on tr "Nail Trim (Dog) Asa 20 0 0 0 10% off 15% off 20% off 25% off 30% off 50% off" at bounding box center [664, 80] width 380 height 22
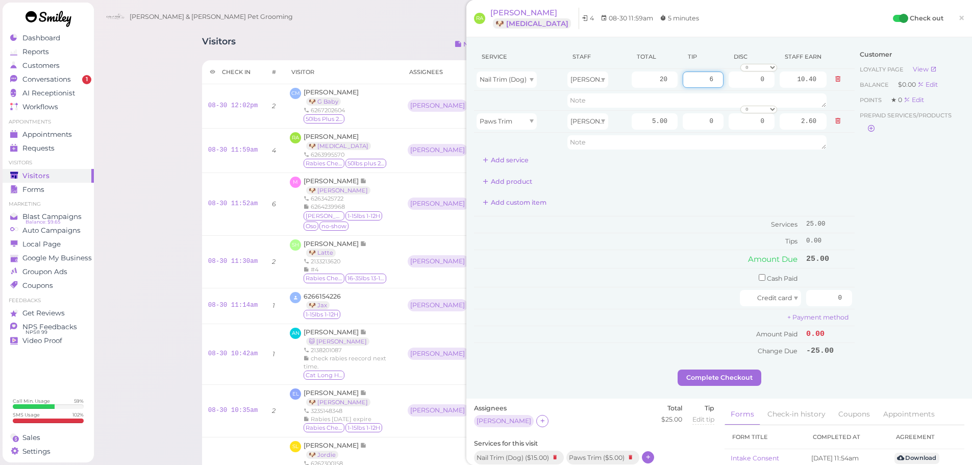
type input "6"
click at [865, 181] on div "Customer Loyalty page View Balance $0.00 Edit Points ★ 0 Edit Prepaid services/…" at bounding box center [909, 207] width 110 height 324
drag, startPoint x: 825, startPoint y: 302, endPoint x: 846, endPoint y: 302, distance: 20.9
click at [846, 302] on td "0" at bounding box center [828, 298] width 51 height 22
type input "31"
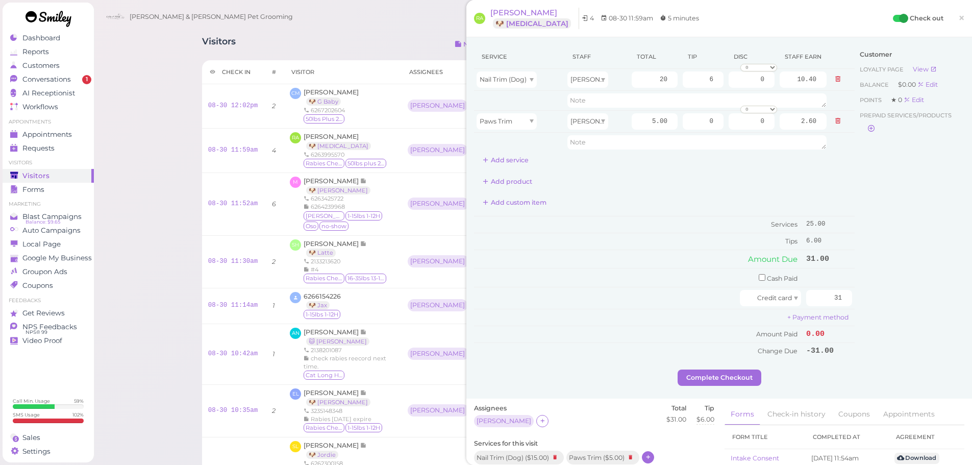
click at [945, 364] on div "Customer Loyalty page View Balance $0.00 Edit Points ★ 0 Edit Prepaid services/…" at bounding box center [909, 207] width 110 height 324
click at [736, 379] on button "Complete Checkout" at bounding box center [719, 377] width 84 height 16
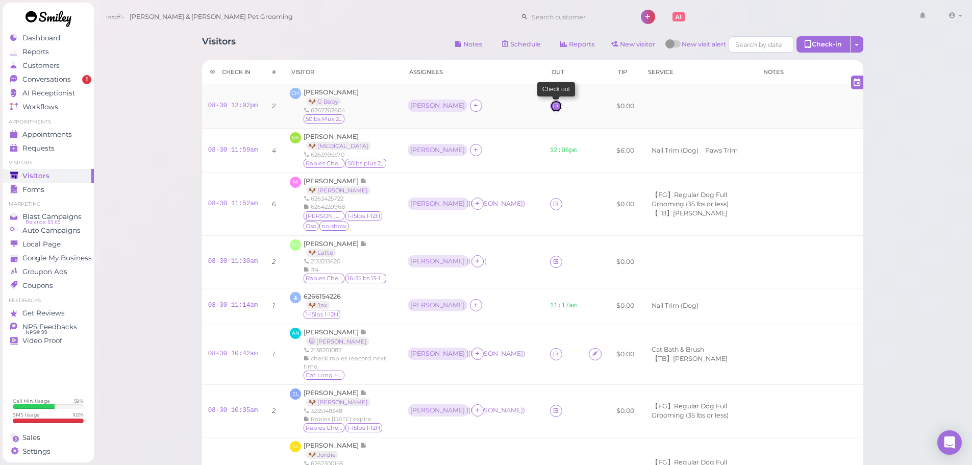
click at [552, 107] on icon at bounding box center [555, 106] width 7 height 8
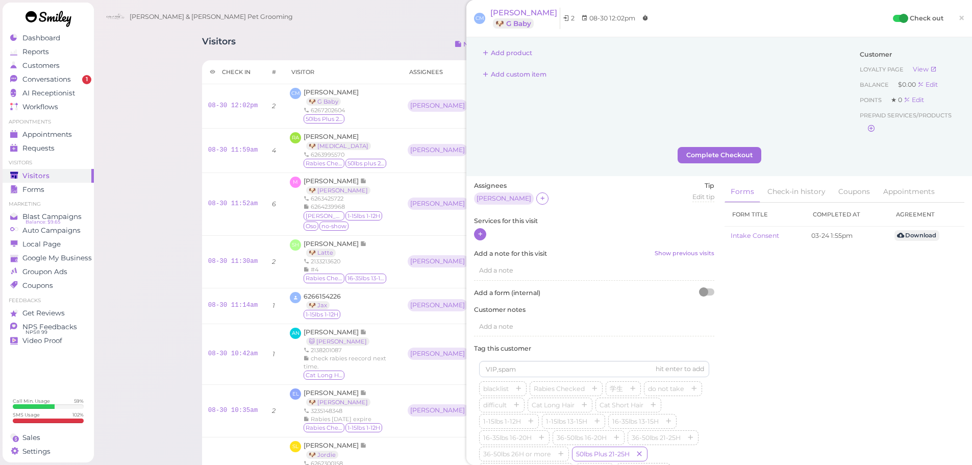
click at [479, 237] on icon at bounding box center [480, 234] width 7 height 8
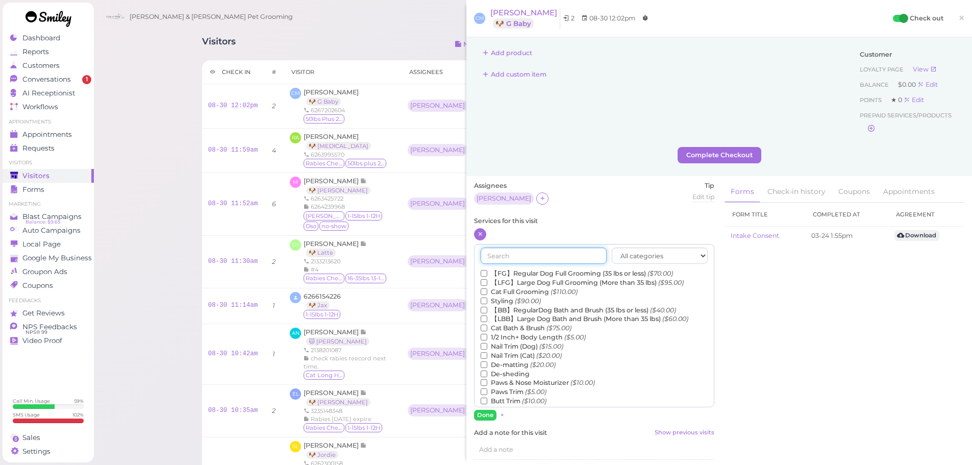
click at [542, 261] on input "text" at bounding box center [543, 255] width 126 height 16
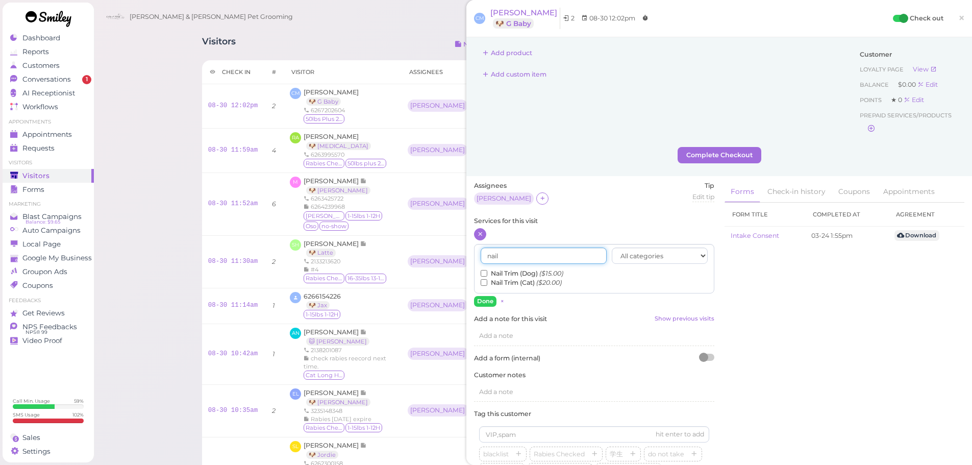
type input "nail"
click at [532, 273] on label "Nail Trim (Dog) ($15.00)" at bounding box center [521, 273] width 83 height 9
click at [487, 273] on input "Nail Trim (Dog) ($15.00)" at bounding box center [483, 273] width 7 height 7
click at [481, 300] on button "Done" at bounding box center [485, 301] width 22 height 11
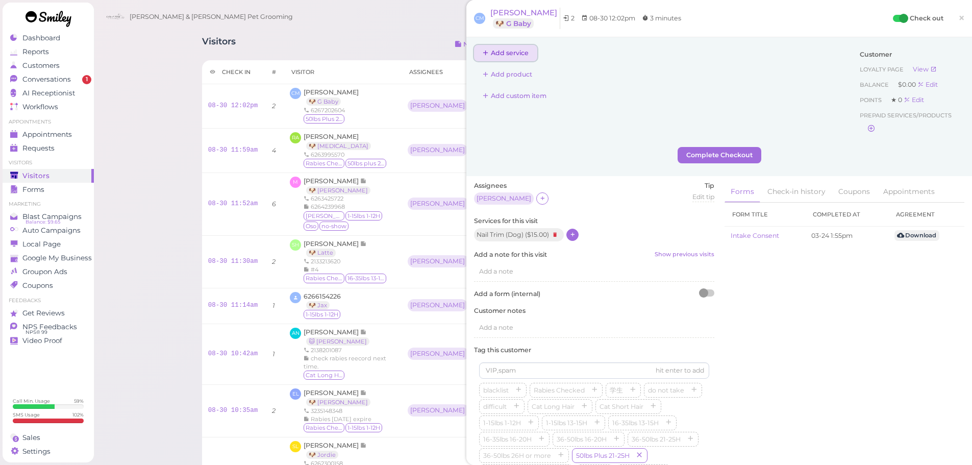
click at [505, 48] on button "Add service" at bounding box center [505, 53] width 63 height 16
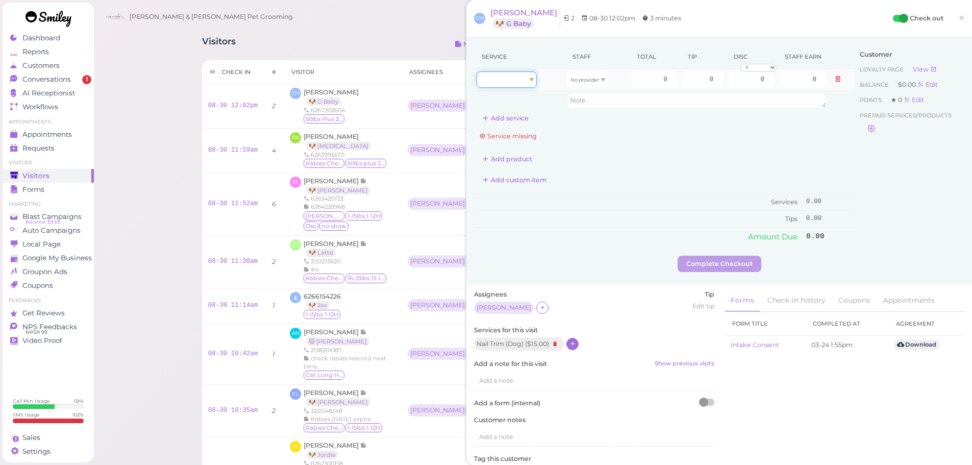
click at [522, 83] on div at bounding box center [506, 79] width 60 height 16
type input "15.00"
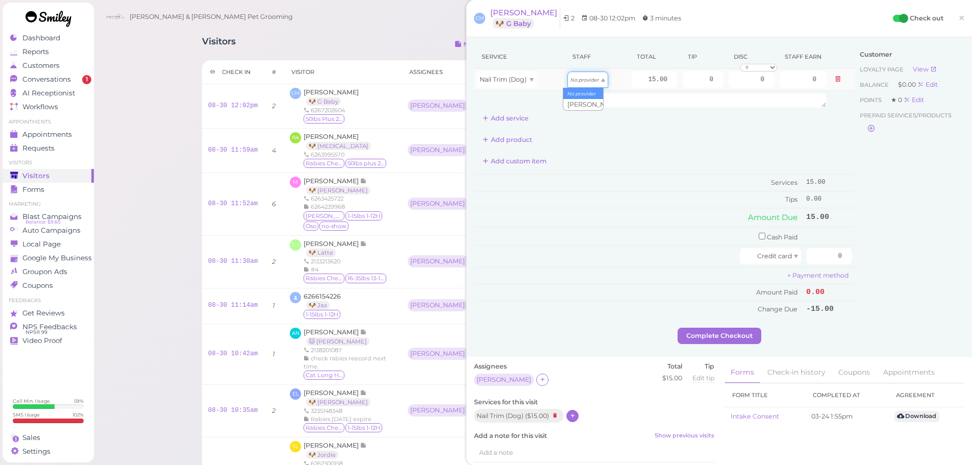
click at [577, 80] on icon "No provider" at bounding box center [584, 80] width 29 height 6
type input "6.45"
drag, startPoint x: 632, startPoint y: 78, endPoint x: 739, endPoint y: 72, distance: 106.7
click at [736, 79] on tr "Nail Trim (Dog) Rebecca 15.00 0 0 0 10% off 15% off 20% off 25% off 30% off 50%…" at bounding box center [664, 80] width 380 height 22
type input "20"
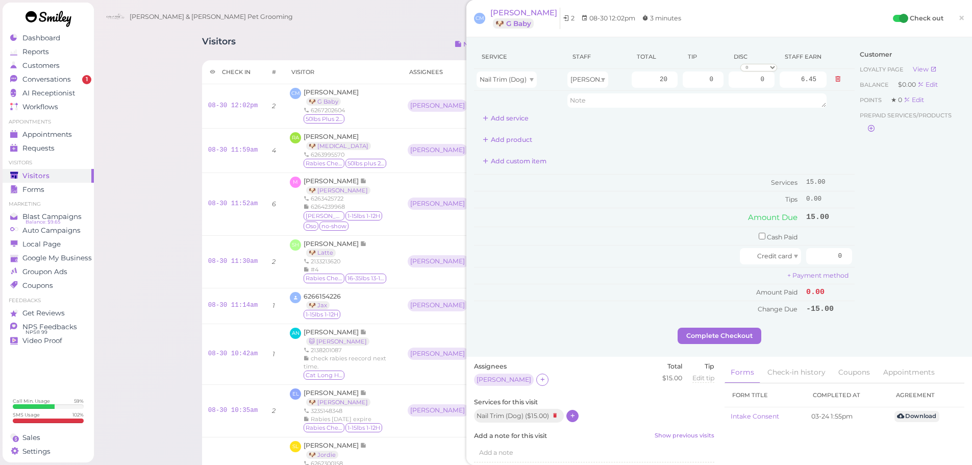
type input "8.60"
click at [898, 209] on div "Customer Loyalty page View Balance $0.00 Edit Points ★ 0 Edit Prepaid services/…" at bounding box center [909, 186] width 110 height 283
click at [758, 234] on input "checkbox" at bounding box center [761, 236] width 7 height 7
checkbox input "true"
drag, startPoint x: 815, startPoint y: 237, endPoint x: 886, endPoint y: 245, distance: 71.3
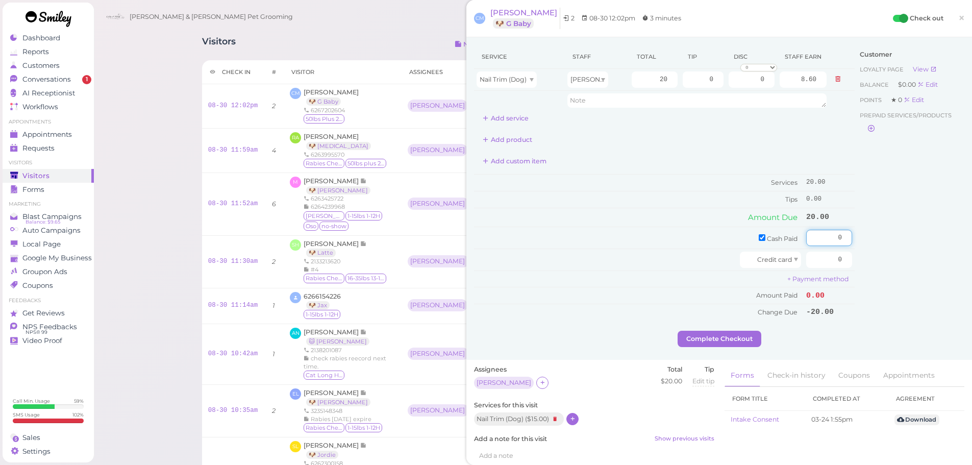
click at [886, 245] on div "Service Staff Total Tip Disc Staff earn Nail Trim (Dog) Rebecca 20 0 0 0 10% of…" at bounding box center [719, 188] width 490 height 286
type input "20"
click at [907, 261] on div "Customer Loyalty page View Balance $0.00 Edit Points ★ 0 Edit Prepaid services/…" at bounding box center [909, 188] width 110 height 286
click at [740, 335] on button "Complete Checkout" at bounding box center [719, 338] width 84 height 16
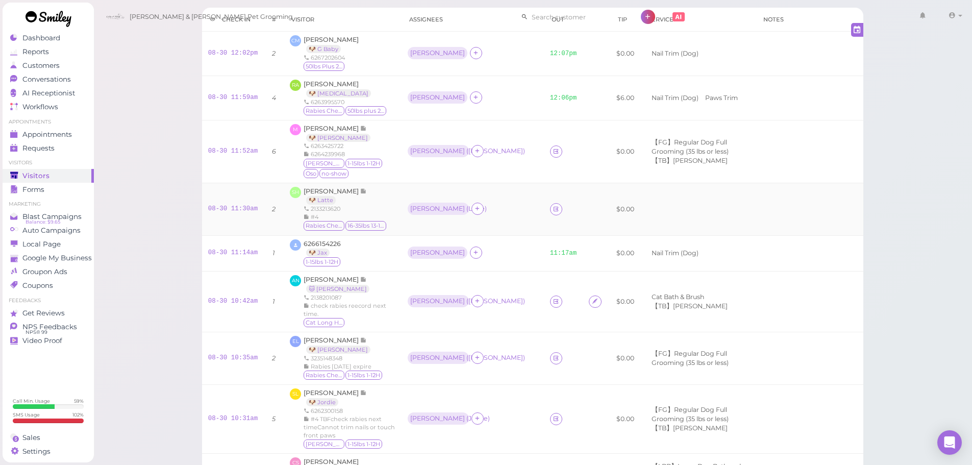
scroll to position [102, 0]
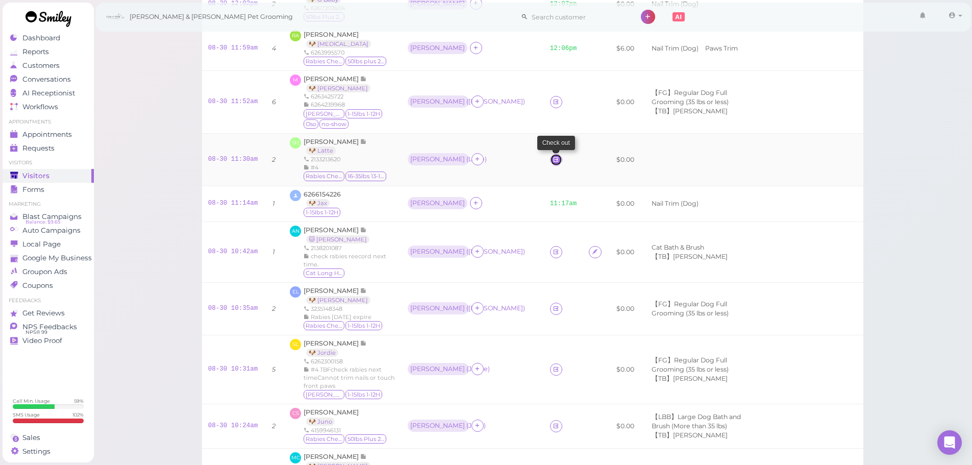
click at [552, 158] on icon at bounding box center [555, 160] width 7 height 8
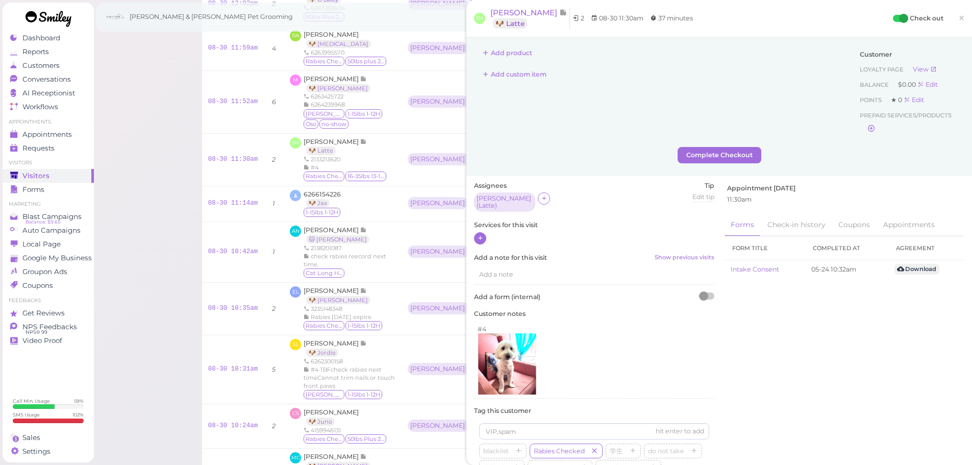
click at [484, 235] on div at bounding box center [480, 238] width 12 height 12
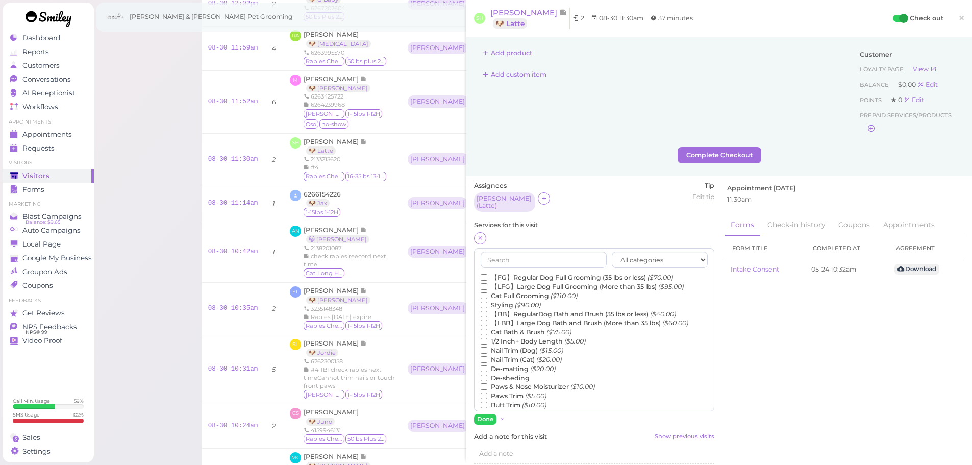
click at [525, 274] on label "【FG】Regular Dog Full Grooming (35 lbs or less) ($70.00)" at bounding box center [576, 277] width 192 height 9
click at [487, 274] on input "【FG】Regular Dog Full Grooming (35 lbs or less) ($70.00)" at bounding box center [483, 277] width 7 height 7
click at [532, 251] on input "text" at bounding box center [543, 259] width 126 height 16
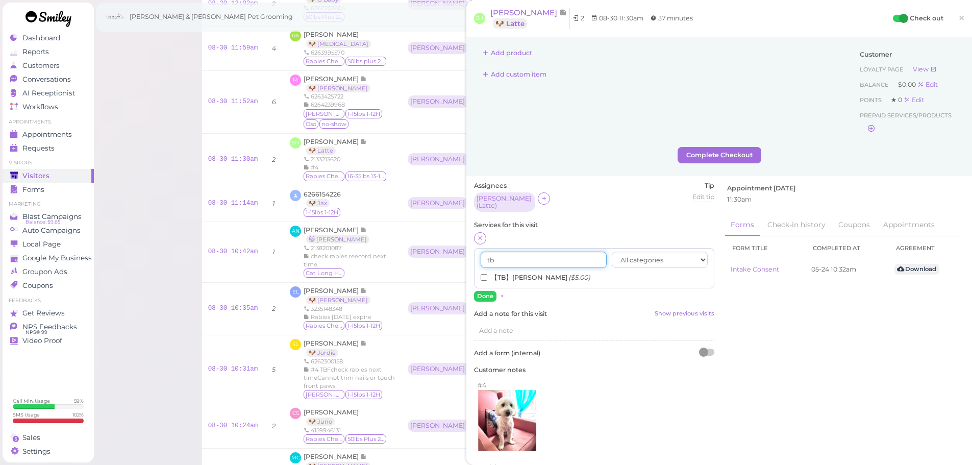
type input "tb"
click at [515, 273] on label "【TB】Teeth Brushing ($5.00)" at bounding box center [535, 277] width 110 height 9
click at [487, 274] on input "【TB】Teeth Brushing ($5.00)" at bounding box center [483, 277] width 7 height 7
click at [486, 293] on button "Done" at bounding box center [485, 296] width 22 height 11
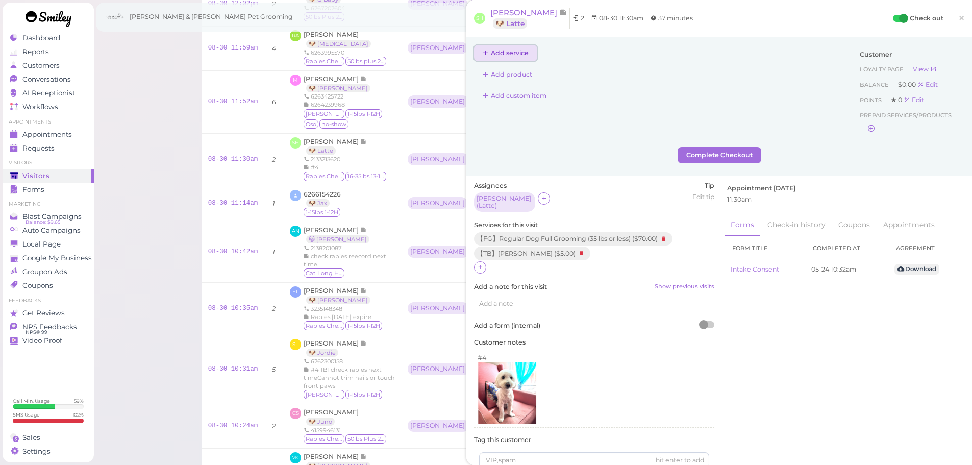
click at [514, 60] on button "Add service" at bounding box center [505, 53] width 63 height 16
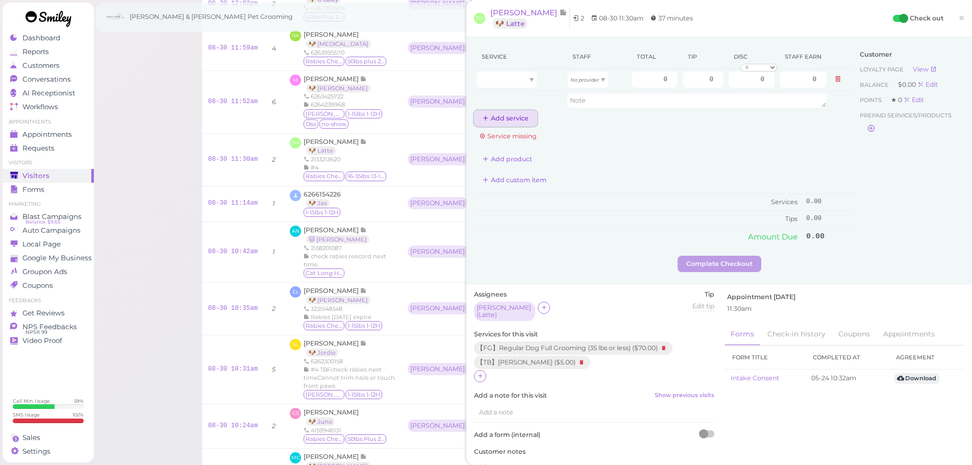
click at [494, 116] on button "Add service" at bounding box center [505, 118] width 63 height 16
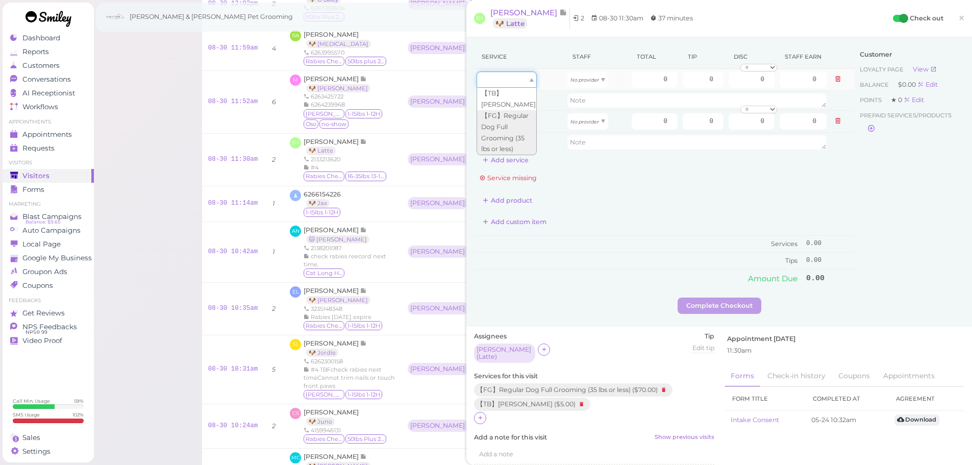
click at [517, 76] on div at bounding box center [506, 79] width 60 height 16
type input "70.00"
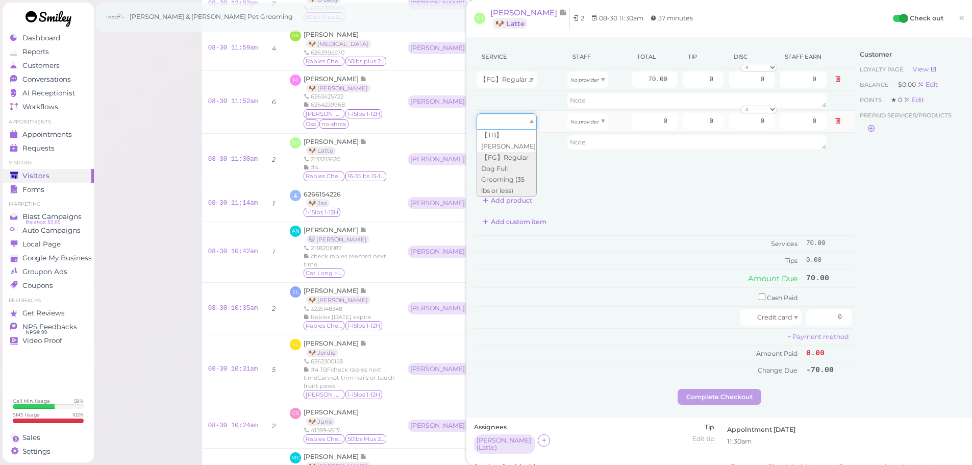
click at [511, 120] on div at bounding box center [506, 121] width 60 height 16
type input "5.00"
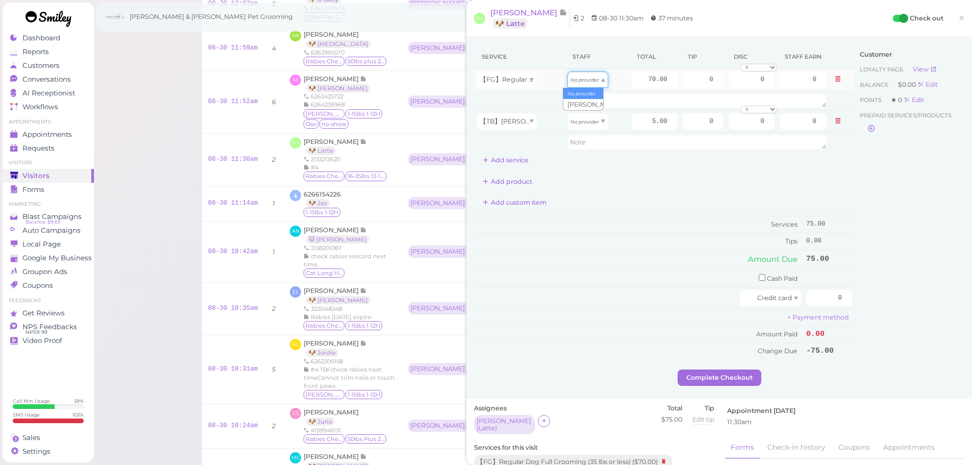
click at [584, 80] on icon "No provider" at bounding box center [584, 80] width 29 height 6
type input "30.10"
click at [587, 120] on icon "No provider" at bounding box center [584, 122] width 29 height 6
type input "2.15"
click at [958, 18] on link "×" at bounding box center [961, 19] width 19 height 24
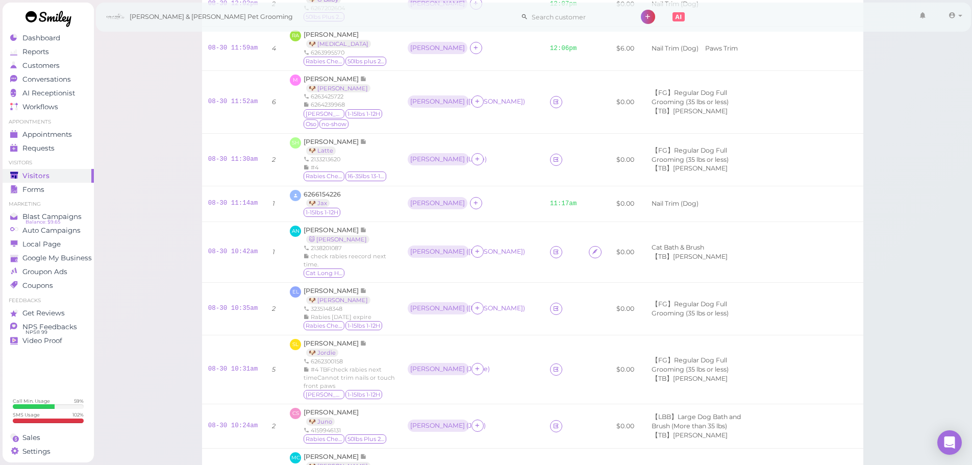
click at [164, 86] on div "Visitors Notes Schedule Reports New visitor New visit alert Check-in Customer c…" at bounding box center [532, 455] width 879 height 1114
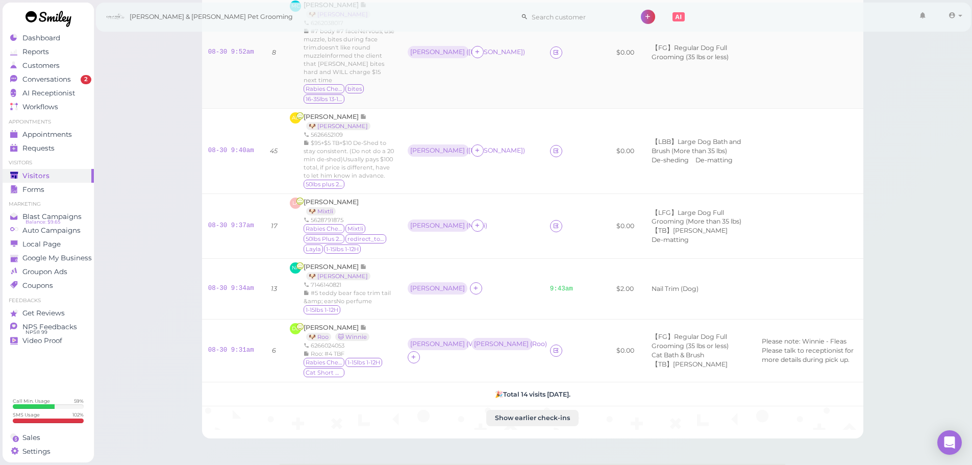
scroll to position [641, 0]
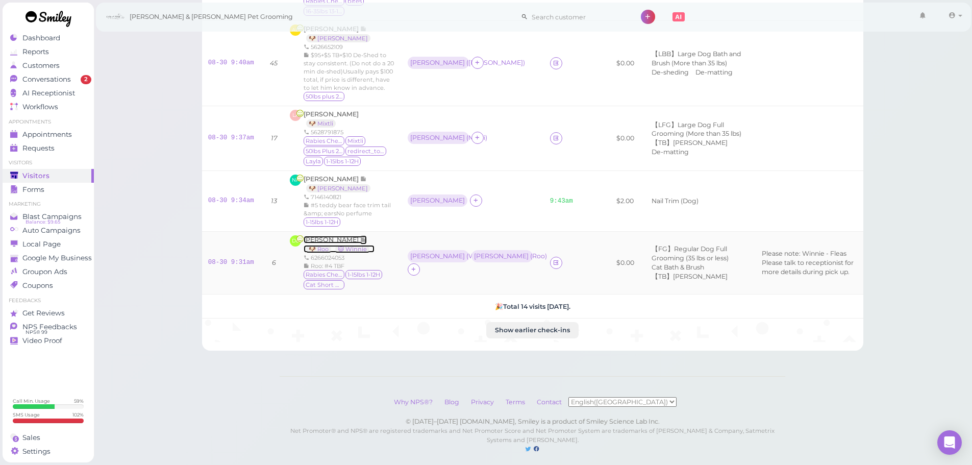
click at [332, 236] on span "[PERSON_NAME]" at bounding box center [331, 240] width 57 height 8
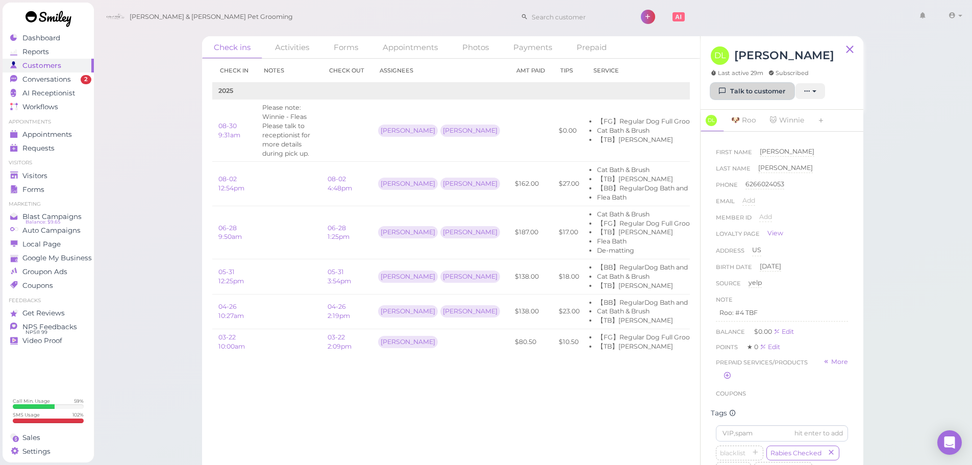
click at [752, 98] on link "Talk to customer" at bounding box center [751, 91] width 83 height 16
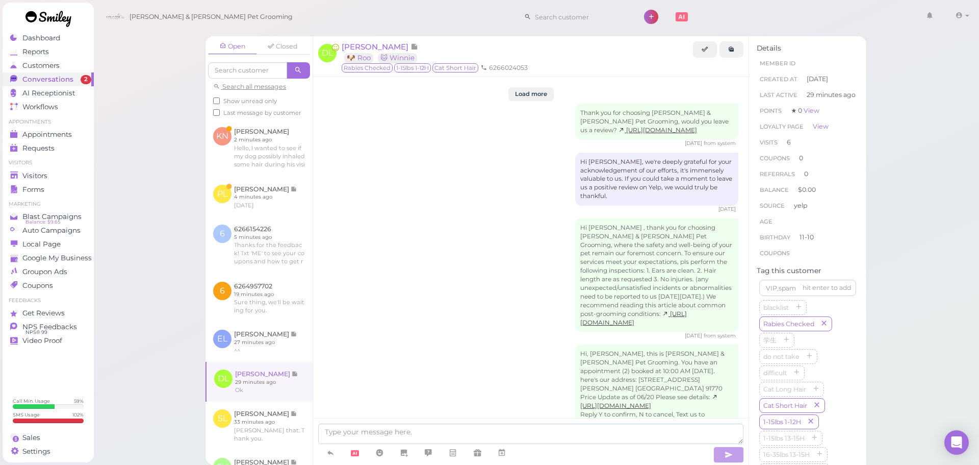
scroll to position [1690, 0]
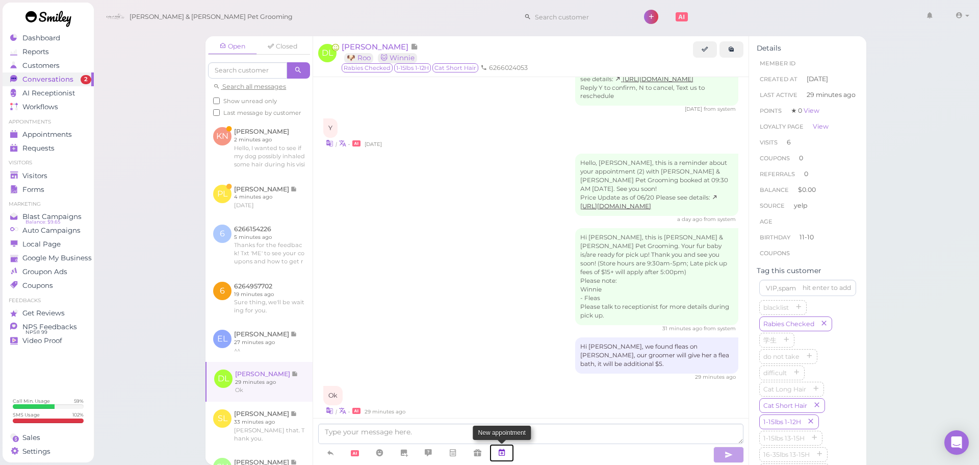
click at [496, 458] on link at bounding box center [502, 453] width 24 height 18
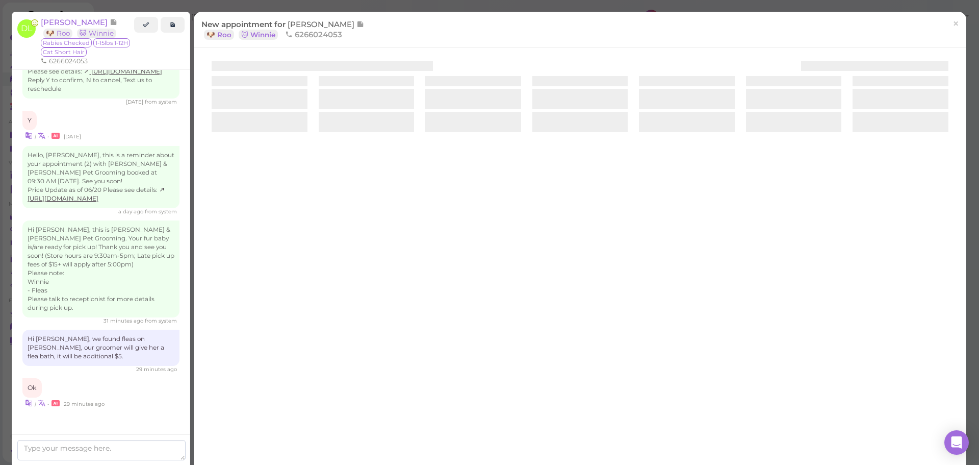
scroll to position [1802, 0]
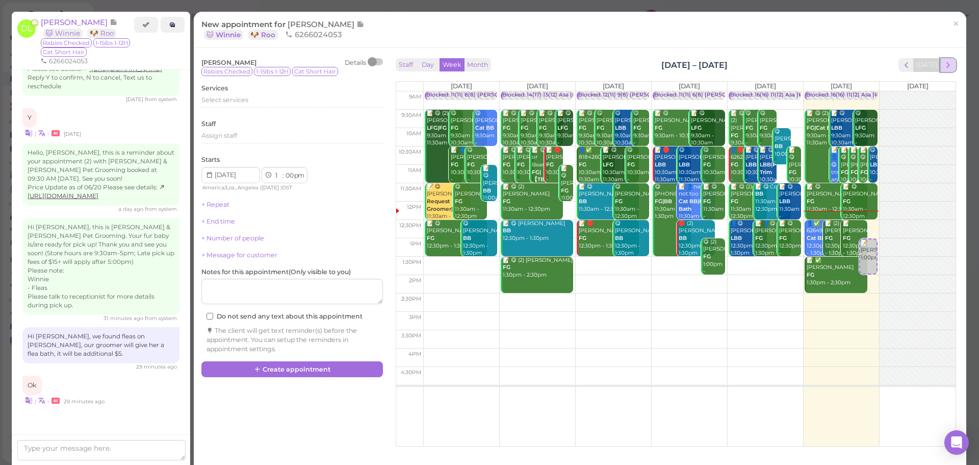
click at [944, 67] on span "next" at bounding box center [949, 65] width 10 height 10
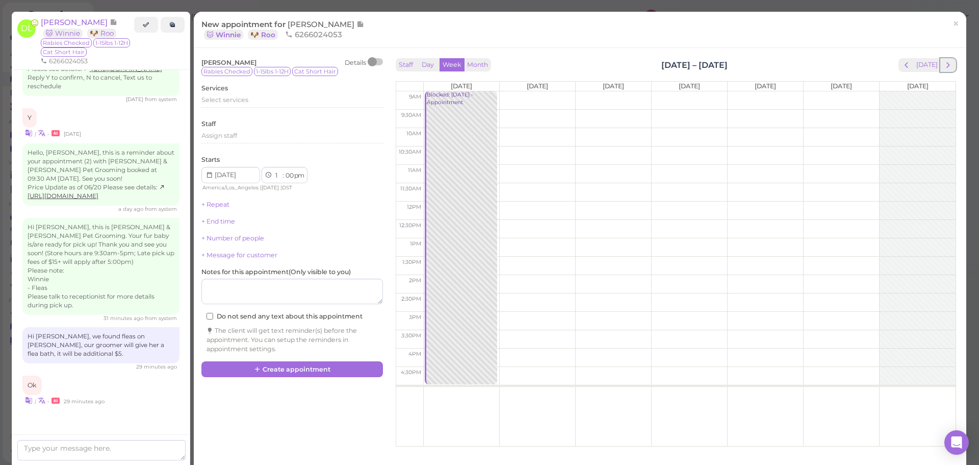
click at [944, 67] on span "next" at bounding box center [949, 65] width 10 height 10
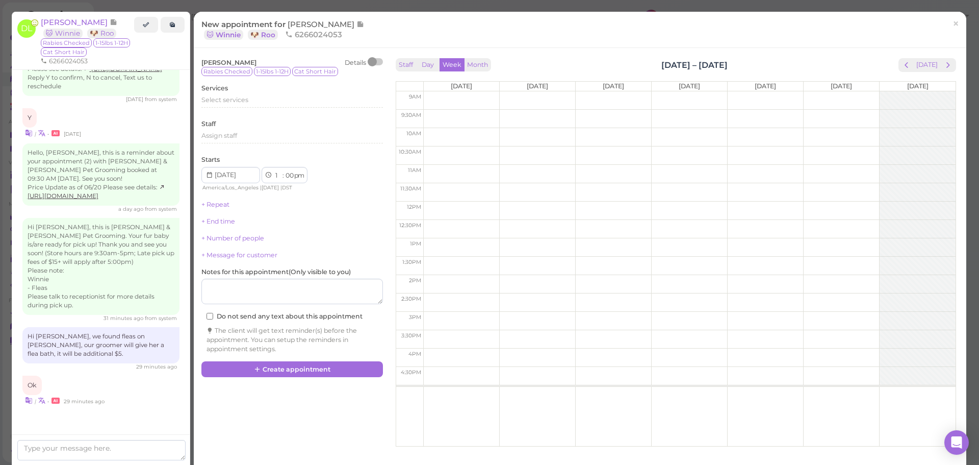
click at [944, 67] on span "next" at bounding box center [949, 65] width 10 height 10
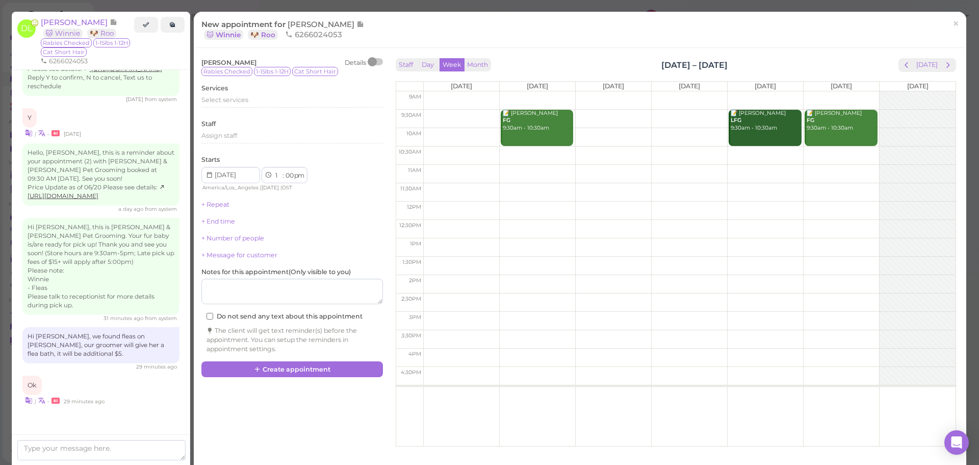
click at [872, 111] on td at bounding box center [689, 119] width 532 height 18
type input "2025-09-27"
select select "9"
select select "30"
select select "am"
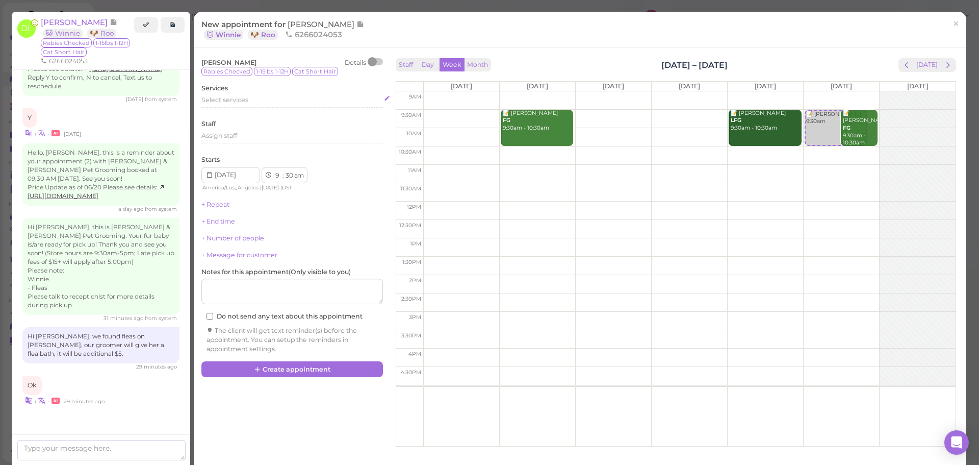
click at [283, 100] on div "Select services" at bounding box center [292, 99] width 182 height 9
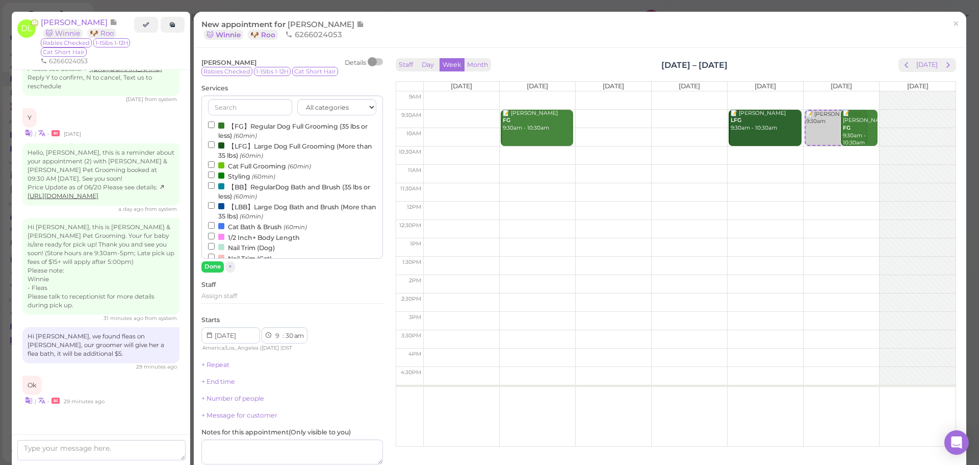
click at [260, 126] on label "【FG】Regular Dog Full Grooming (35 lbs or less) (60min)" at bounding box center [292, 130] width 168 height 20
click at [215, 126] on input "【FG】Regular Dog Full Grooming (35 lbs or less) (60min)" at bounding box center [211, 124] width 7 height 7
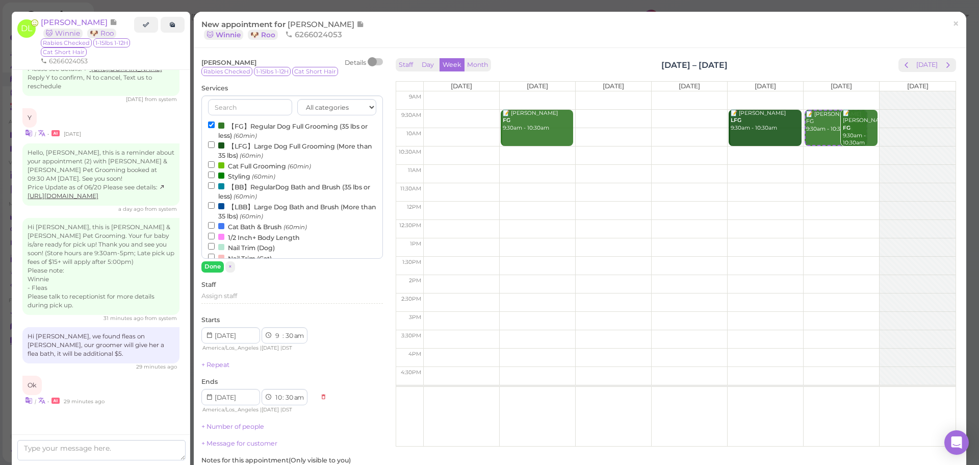
click at [256, 225] on label "Cat Bath & Brush (60min)" at bounding box center [257, 226] width 99 height 11
click at [215, 225] on input "Cat Bath & Brush (60min)" at bounding box center [211, 225] width 7 height 7
select select "11"
click at [214, 264] on button "Done" at bounding box center [212, 266] width 22 height 11
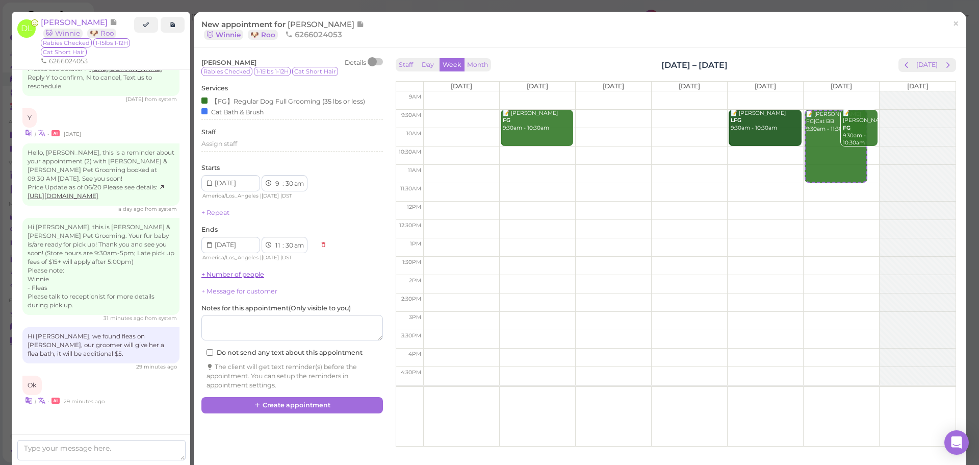
click at [230, 271] on link "+ Number of people" at bounding box center [232, 274] width 63 height 8
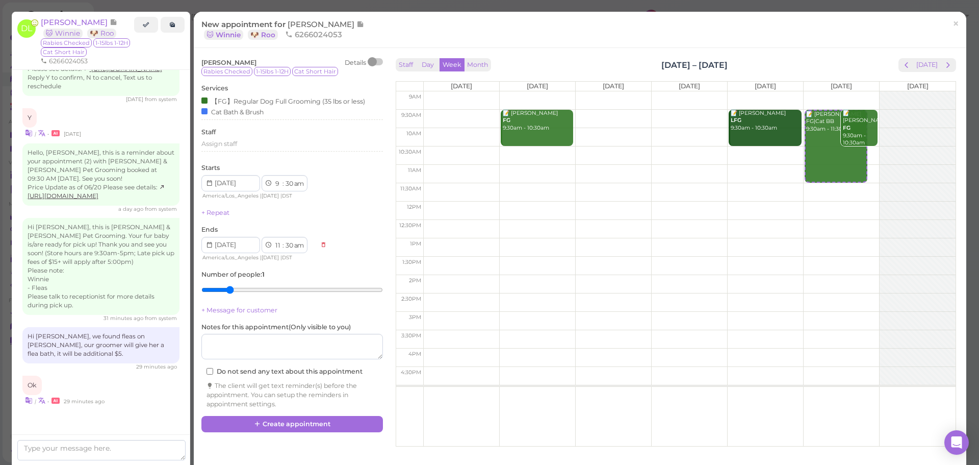
drag, startPoint x: 213, startPoint y: 290, endPoint x: 231, endPoint y: 292, distance: 17.5
type input "2"
click at [231, 292] on input "range" at bounding box center [292, 290] width 182 height 16
click at [258, 112] on div "Cat Bath & Brush" at bounding box center [232, 111] width 62 height 11
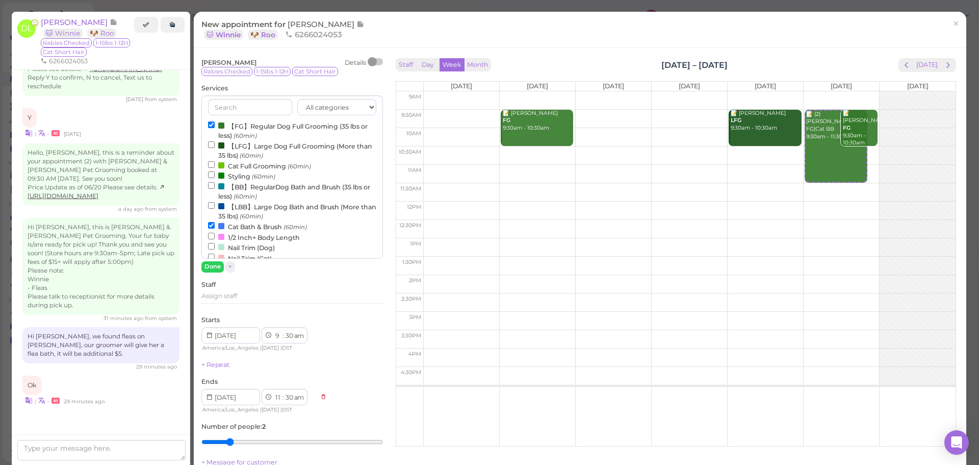
click at [256, 124] on label "【FG】Regular Dog Full Grooming (35 lbs or less) (60min)" at bounding box center [292, 130] width 168 height 20
click at [215, 124] on input "【FG】Regular Dog Full Grooming (35 lbs or less) (60min)" at bounding box center [211, 124] width 7 height 7
click at [257, 184] on label "【BB】RegularDog Bath and Brush (35 lbs or less) (60min)" at bounding box center [292, 191] width 168 height 20
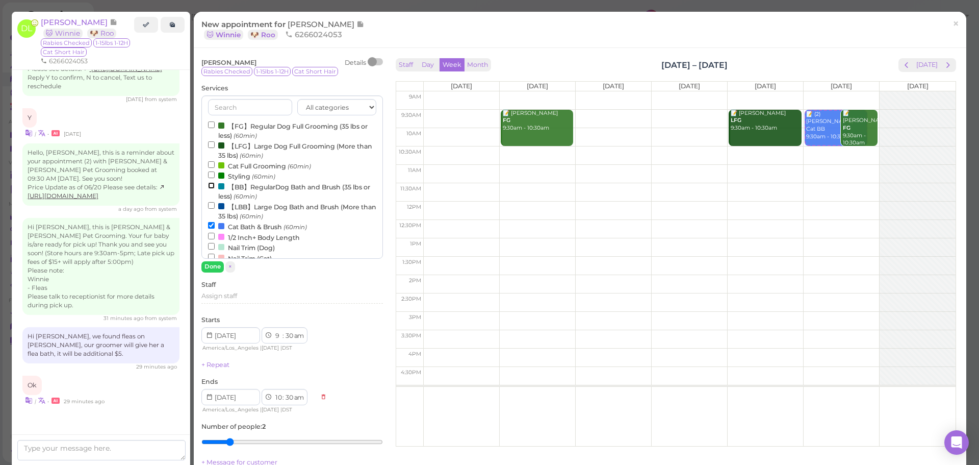
click at [215, 184] on input "【BB】RegularDog Bath and Brush (35 lbs or less) (60min)" at bounding box center [211, 185] width 7 height 7
select select "11"
click at [214, 266] on button "Done" at bounding box center [212, 266] width 22 height 11
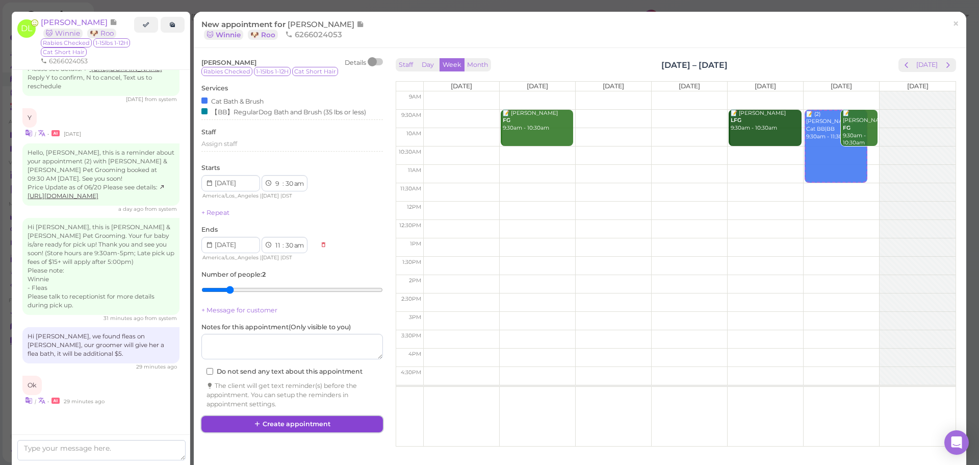
click at [290, 421] on button "Create appointment" at bounding box center [292, 424] width 182 height 16
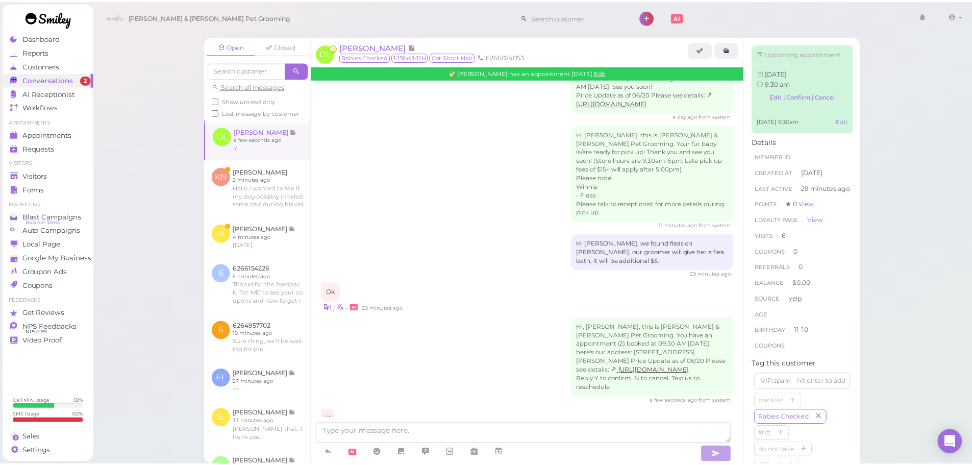
scroll to position [1825, 0]
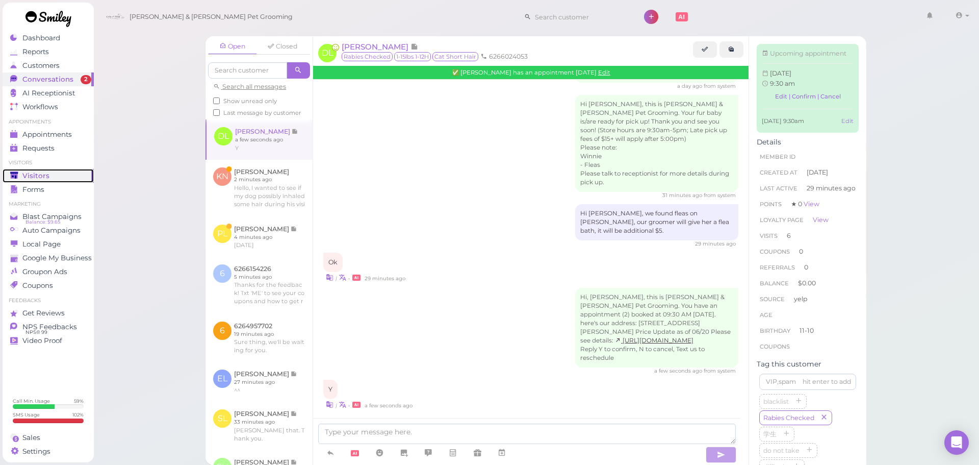
click at [61, 169] on link "Visitors" at bounding box center [48, 176] width 91 height 14
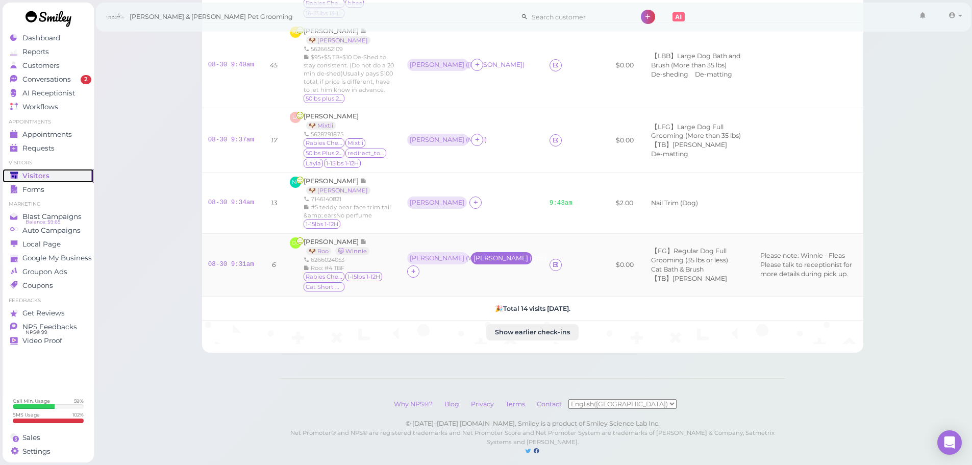
scroll to position [641, 0]
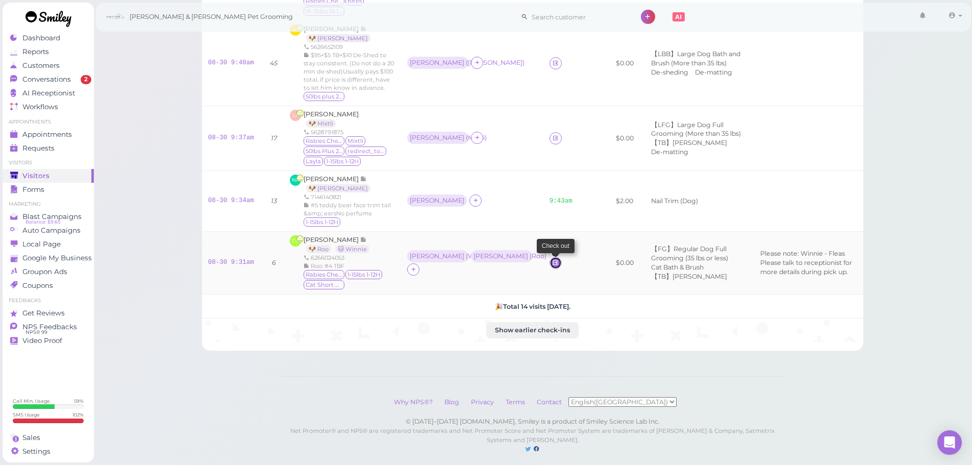
click at [552, 259] on icon at bounding box center [555, 263] width 7 height 8
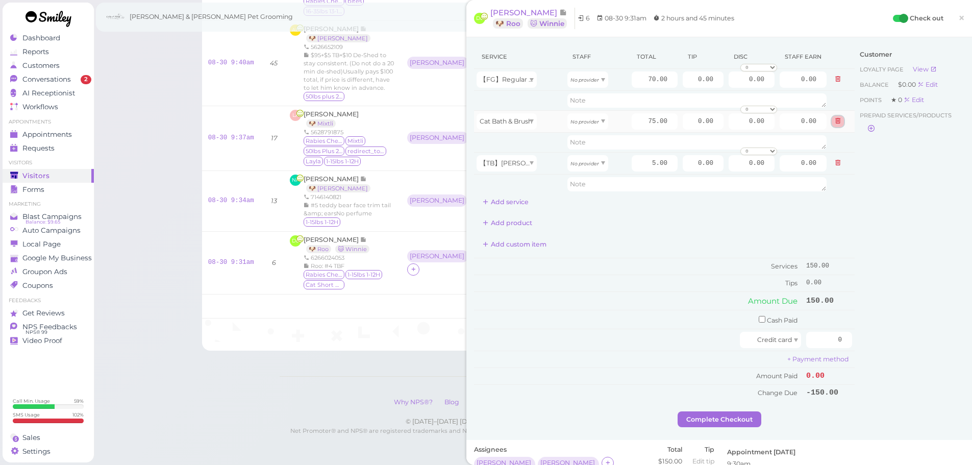
click at [833, 122] on button at bounding box center [837, 121] width 12 height 11
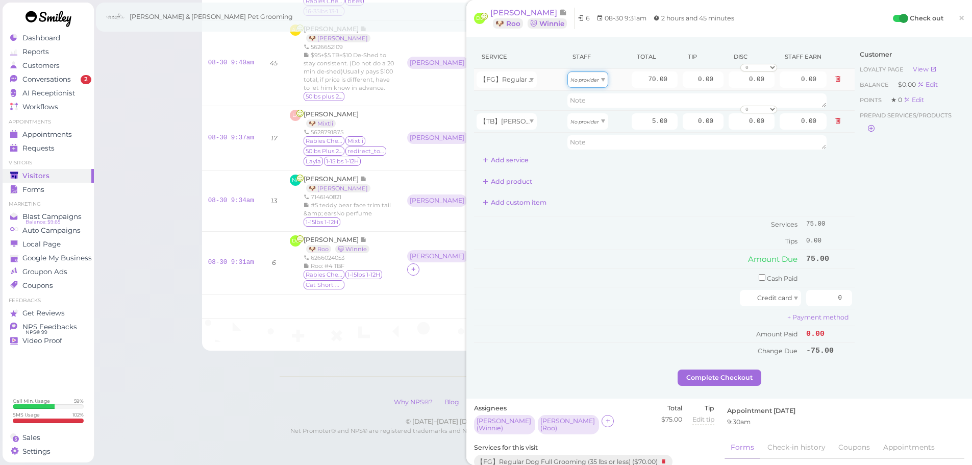
click at [595, 79] on div "No provider" at bounding box center [587, 79] width 41 height 16
type input "30.10"
click at [591, 124] on icon "No provider" at bounding box center [584, 122] width 29 height 6
type input "2.15"
drag, startPoint x: 682, startPoint y: 77, endPoint x: 713, endPoint y: 72, distance: 31.0
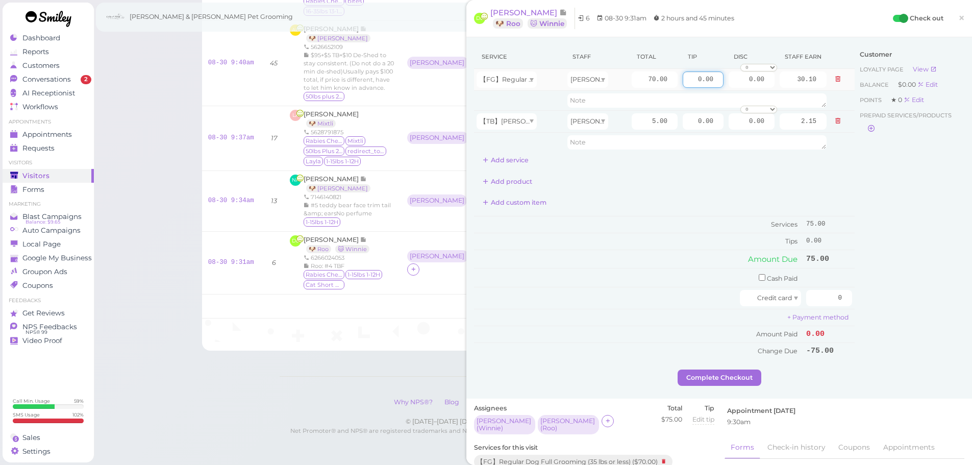
click at [752, 81] on tr "【FG】Regular Dog Full Grooming (35 lbs or less) Rebecca 70.00 0.00 0.00 0 10% of…" at bounding box center [664, 80] width 380 height 22
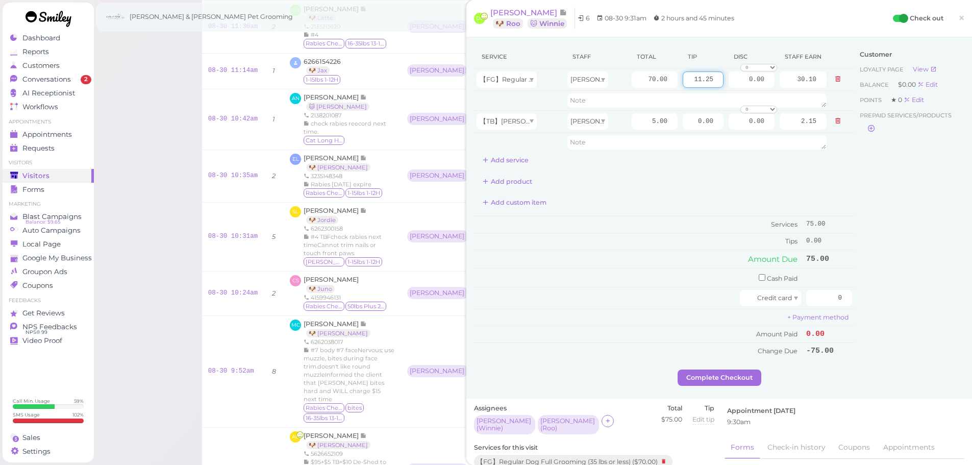
type input "11.25"
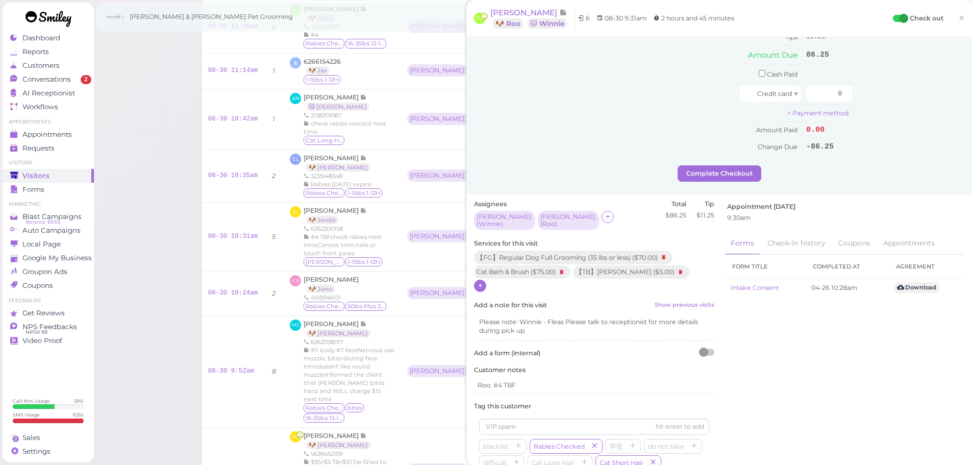
click at [482, 282] on icon at bounding box center [480, 286] width 7 height 8
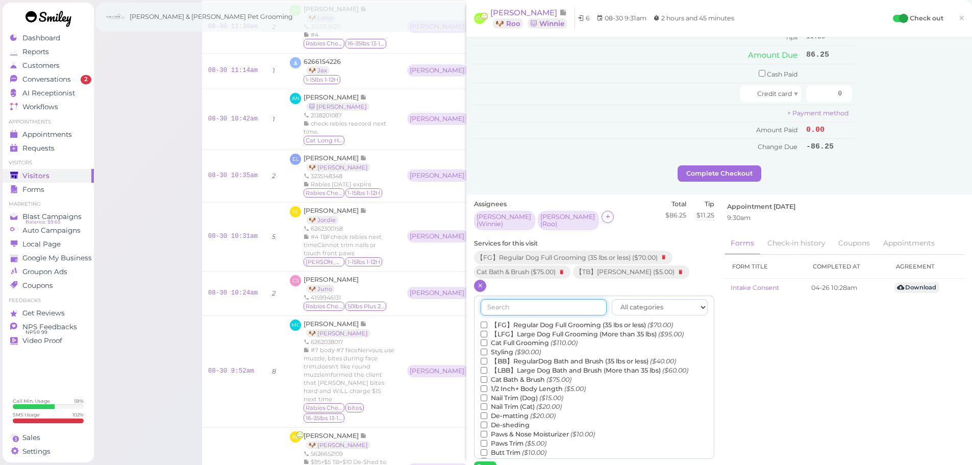
click at [523, 301] on input "text" at bounding box center [543, 307] width 126 height 16
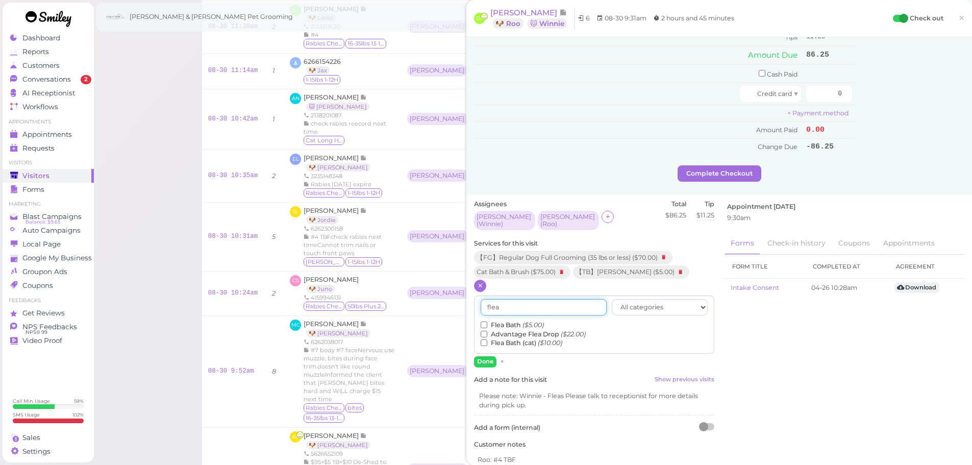
type input "flea"
click at [515, 320] on label "Flea Bath ($5.00)" at bounding box center [511, 324] width 63 height 9
click at [487, 321] on input "Flea Bath ($5.00)" at bounding box center [483, 324] width 7 height 7
click at [481, 357] on button "Done" at bounding box center [485, 361] width 22 height 11
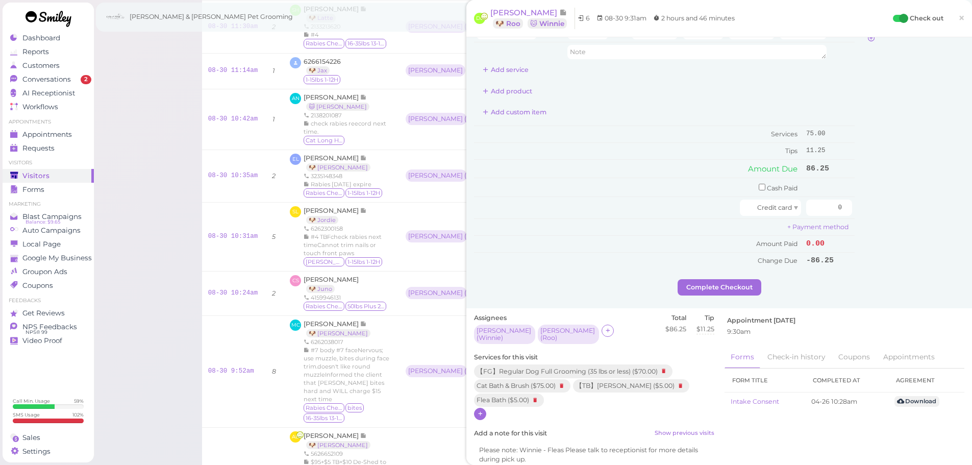
scroll to position [0, 0]
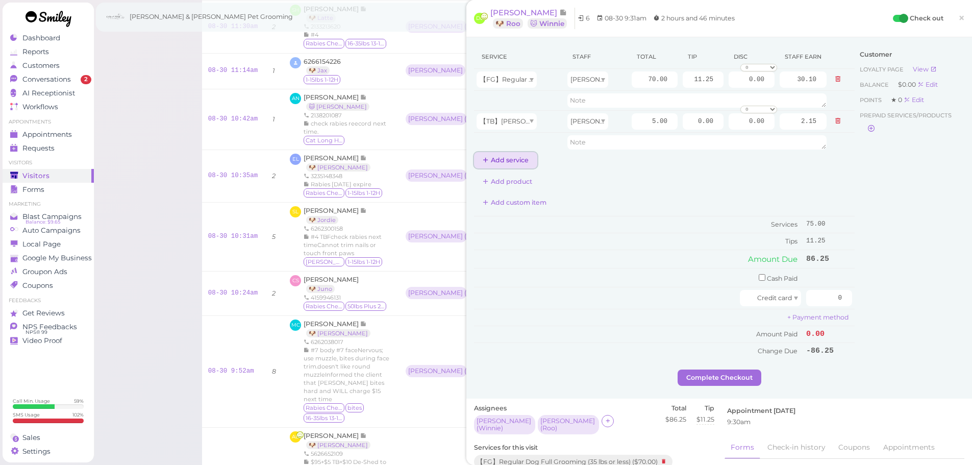
click at [512, 156] on button "Add service" at bounding box center [505, 160] width 63 height 16
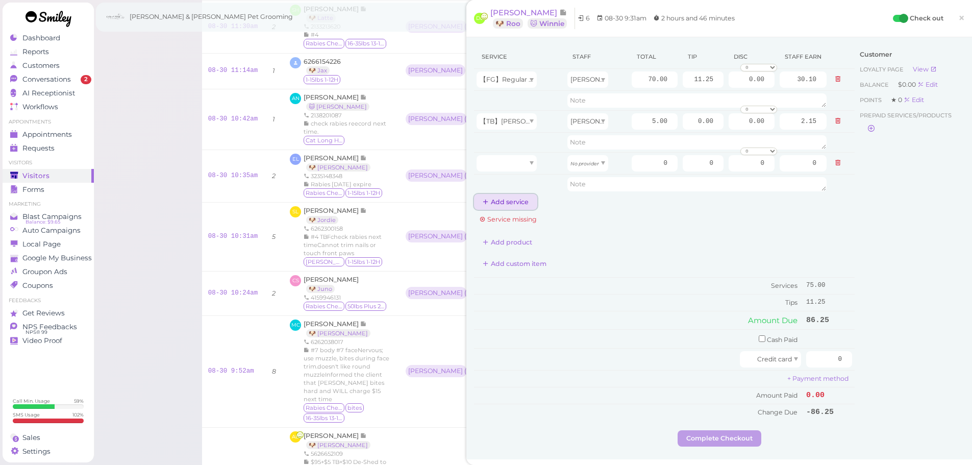
click at [506, 204] on button "Add service" at bounding box center [505, 202] width 63 height 16
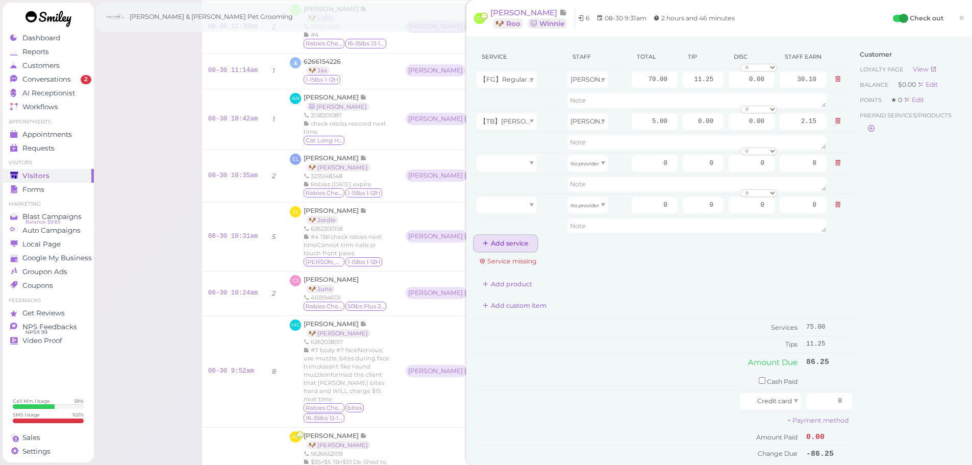
click at [501, 242] on button "Add service" at bounding box center [505, 243] width 63 height 16
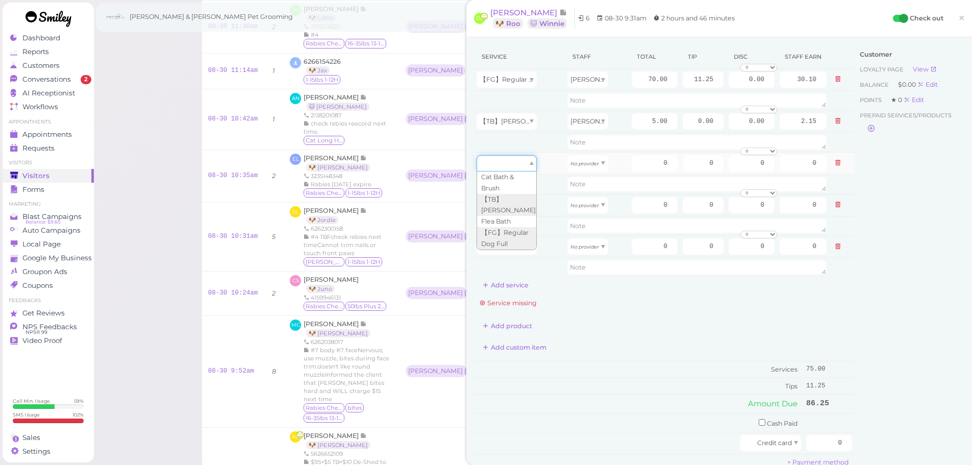
click at [523, 167] on div at bounding box center [506, 163] width 60 height 16
type input "75.00"
click at [508, 201] on div at bounding box center [506, 205] width 60 height 16
type input "5.00"
click at [510, 247] on div at bounding box center [506, 246] width 60 height 16
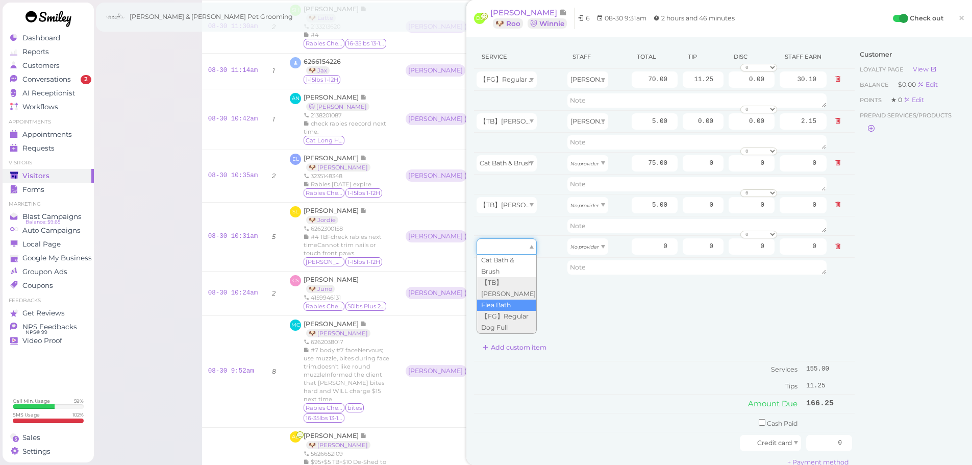
type input "5.00"
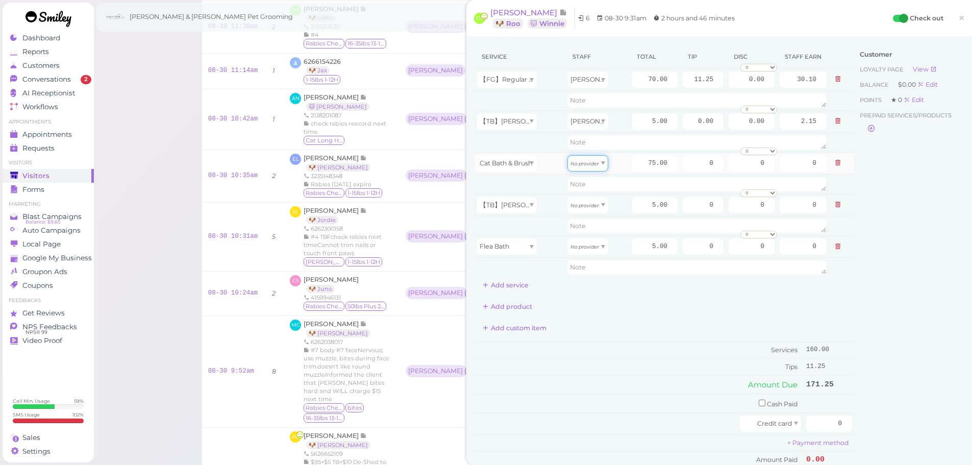
click at [578, 163] on icon "No provider" at bounding box center [584, 164] width 29 height 6
type input "39.00"
click at [581, 205] on icon "No provider" at bounding box center [584, 205] width 29 height 6
type input "2.60"
click at [578, 244] on icon "No provider" at bounding box center [584, 247] width 29 height 6
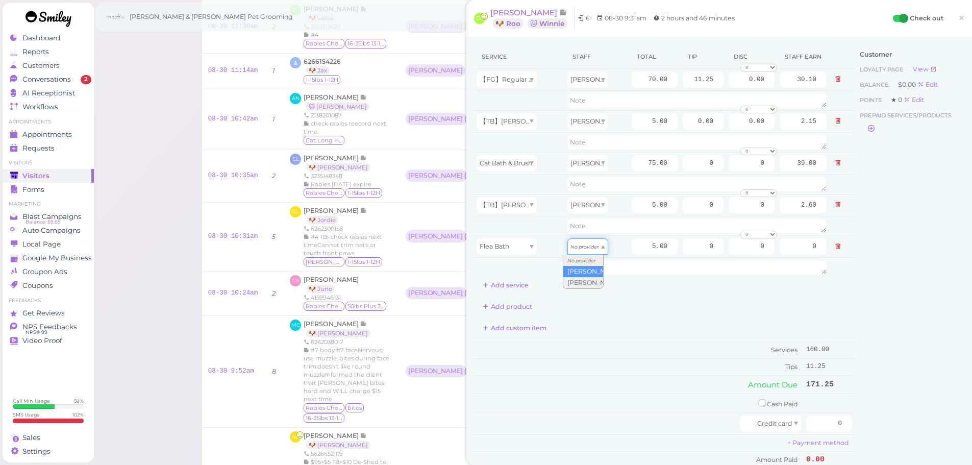
type input "2.60"
drag, startPoint x: 731, startPoint y: 164, endPoint x: 790, endPoint y: 172, distance: 59.7
click at [790, 172] on tr "Cat Bath & Brush Asa 75.00 0 0 0 10% off 15% off 20% off 25% off 30% off 50% of…" at bounding box center [664, 163] width 380 height 22
type input "12.75"
click at [898, 234] on div "Customer Loyalty page View Balance $0.00 Edit Points ★ 0 Edit Prepaid services/…" at bounding box center [909, 269] width 110 height 449
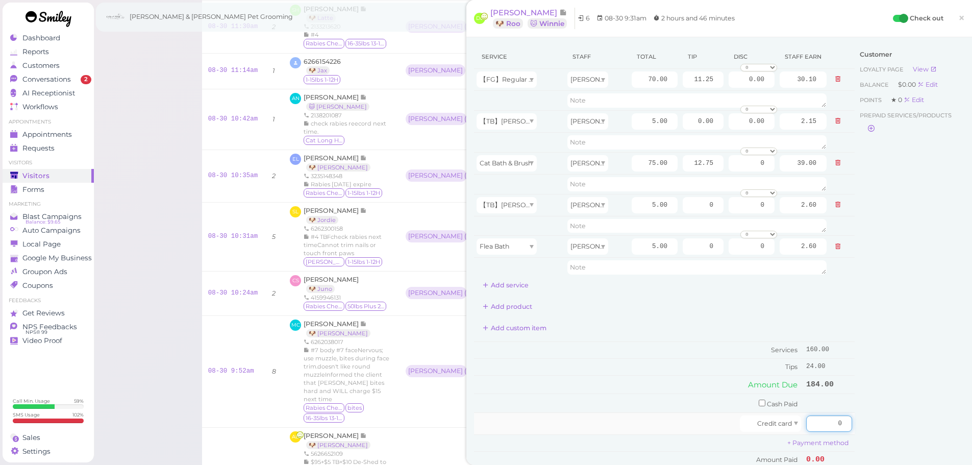
drag, startPoint x: 819, startPoint y: 414, endPoint x: 840, endPoint y: 423, distance: 22.8
click at [840, 423] on td "0" at bounding box center [828, 423] width 51 height 22
type input "184"
click at [908, 408] on div "Customer Loyalty page View Balance $0.00 Edit Points ★ 0 Edit Prepaid services/…" at bounding box center [909, 269] width 110 height 449
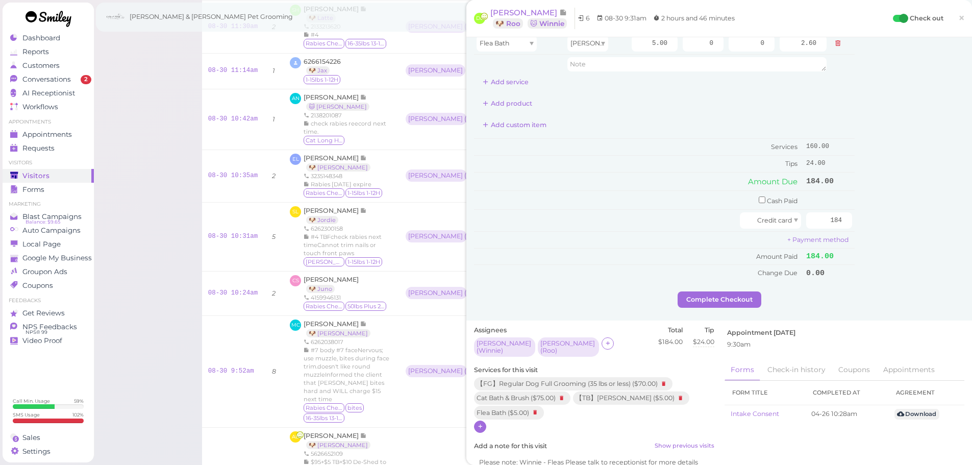
scroll to position [204, 0]
click at [724, 293] on button "Complete Checkout" at bounding box center [719, 298] width 84 height 16
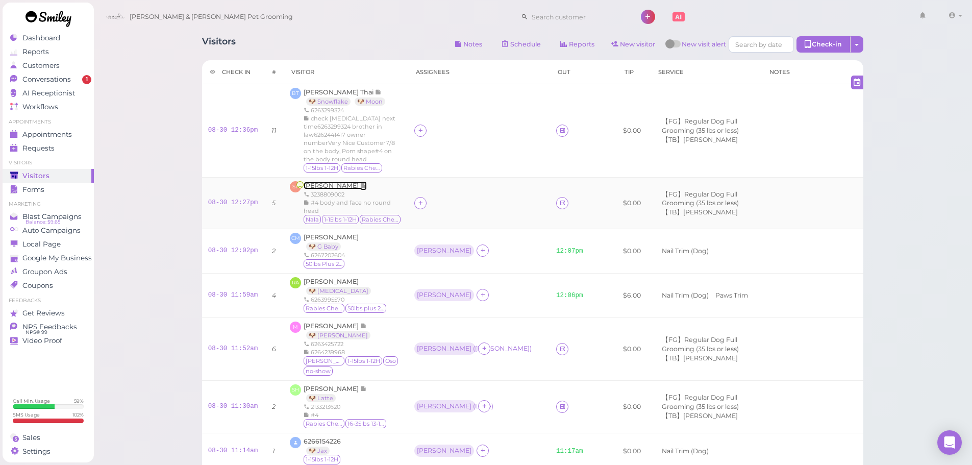
click at [336, 183] on span "Samantha Peña" at bounding box center [331, 186] width 57 height 8
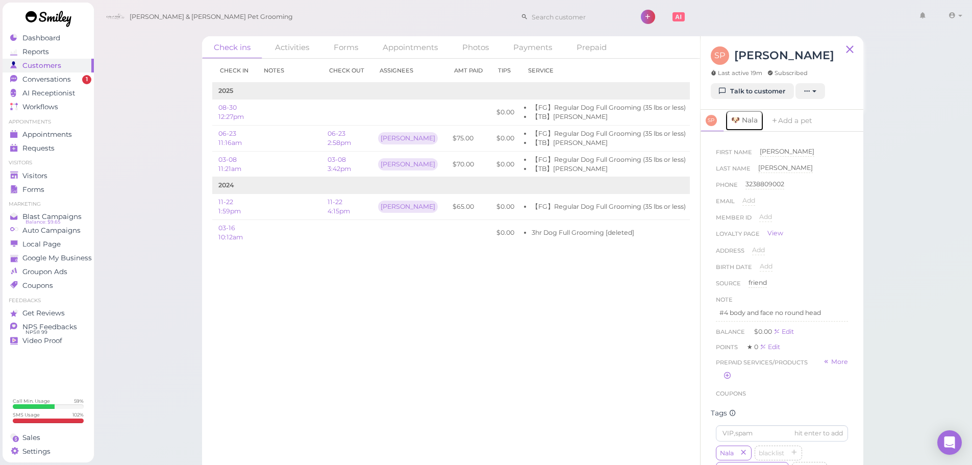
click at [735, 116] on link "🐶 Nala" at bounding box center [744, 120] width 39 height 21
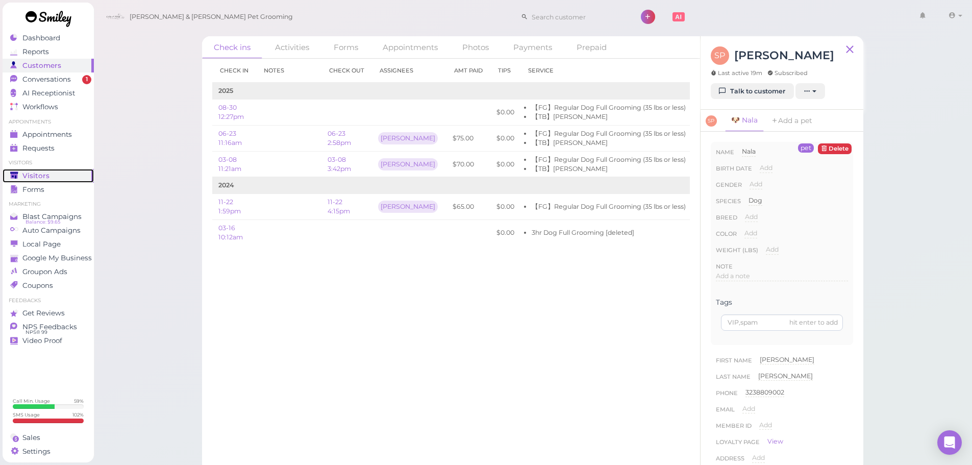
click at [52, 172] on div "Visitors" at bounding box center [46, 175] width 73 height 9
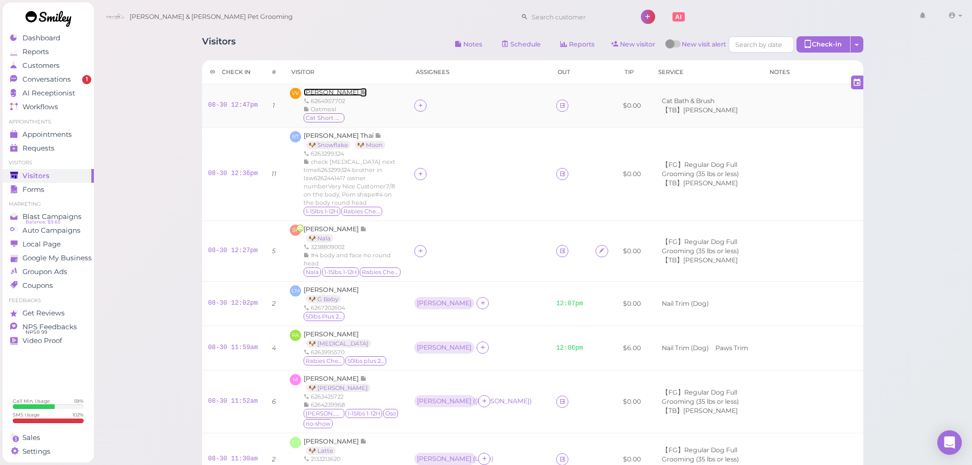
click at [315, 88] on span "[PERSON_NAME]" at bounding box center [331, 92] width 57 height 8
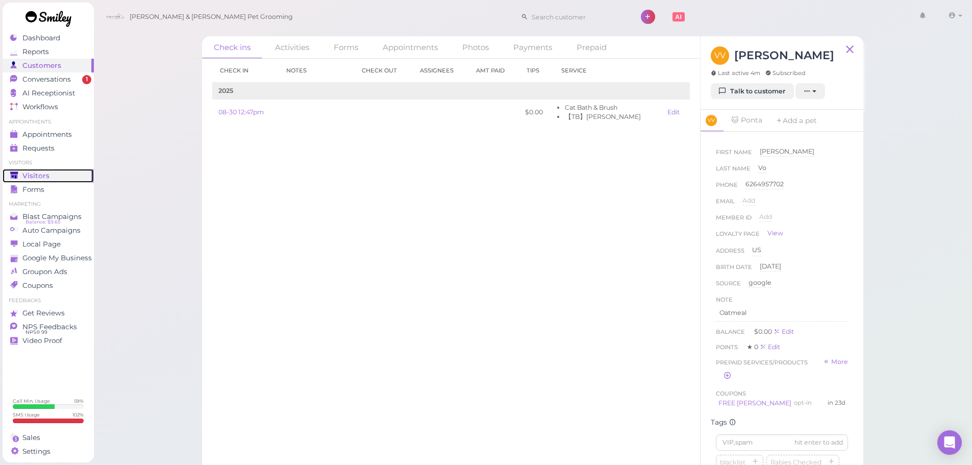
click at [44, 175] on span "Visitors" at bounding box center [35, 175] width 27 height 9
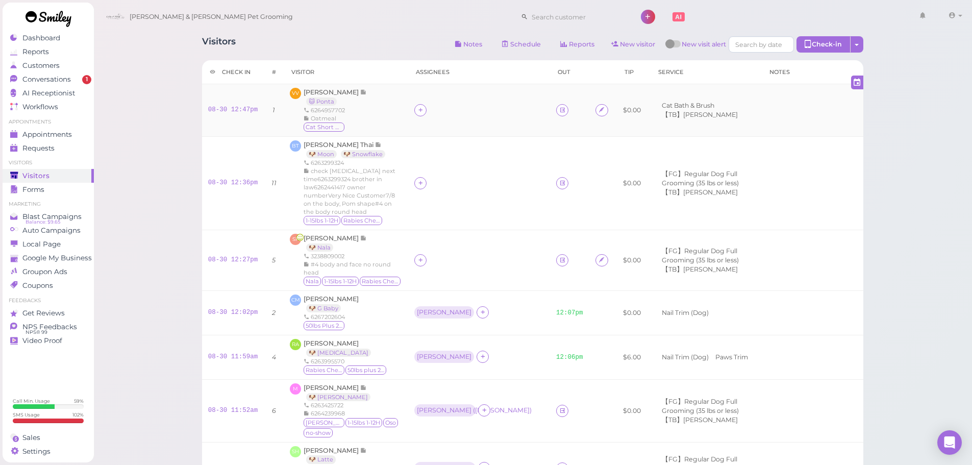
click at [421, 115] on div at bounding box center [420, 110] width 12 height 12
click at [417, 111] on icon at bounding box center [420, 110] width 7 height 8
click at [427, 231] on span "[PERSON_NAME]" at bounding box center [443, 230] width 55 height 8
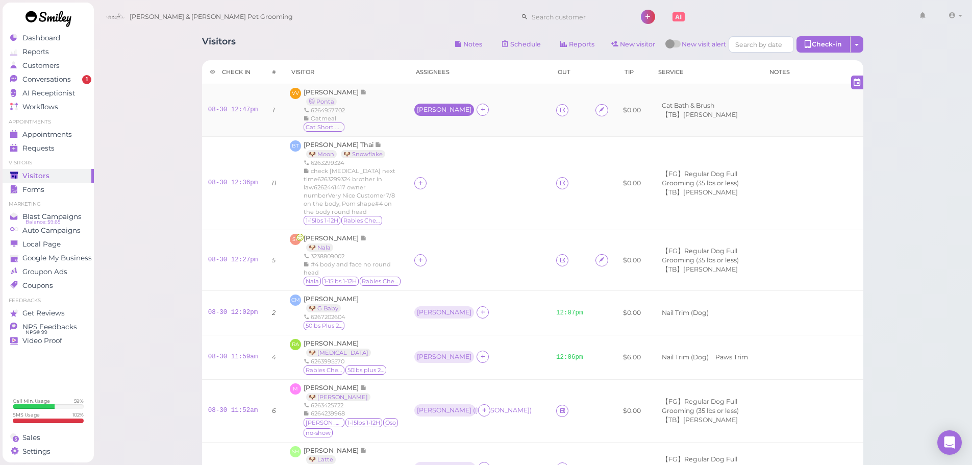
click at [418, 106] on div "[PERSON_NAME]" at bounding box center [444, 109] width 55 height 7
click at [438, 169] on span "Select pets" at bounding box center [435, 171] width 35 height 11
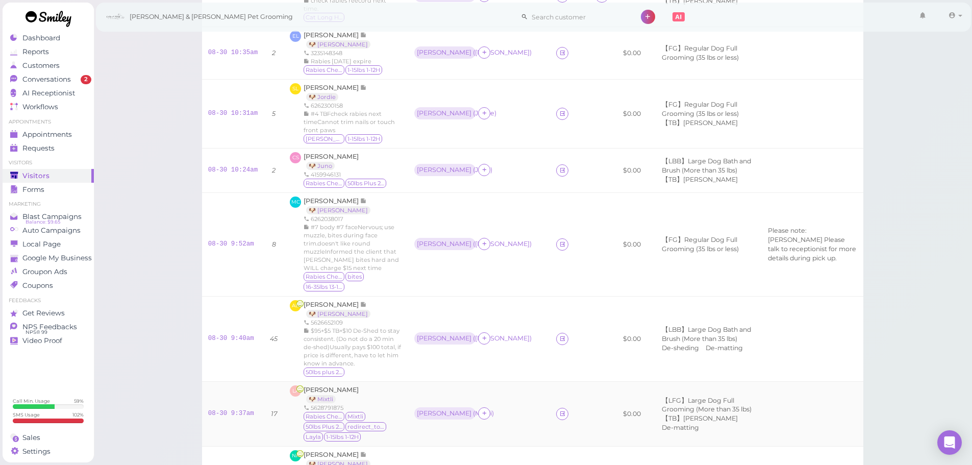
scroll to position [561, 0]
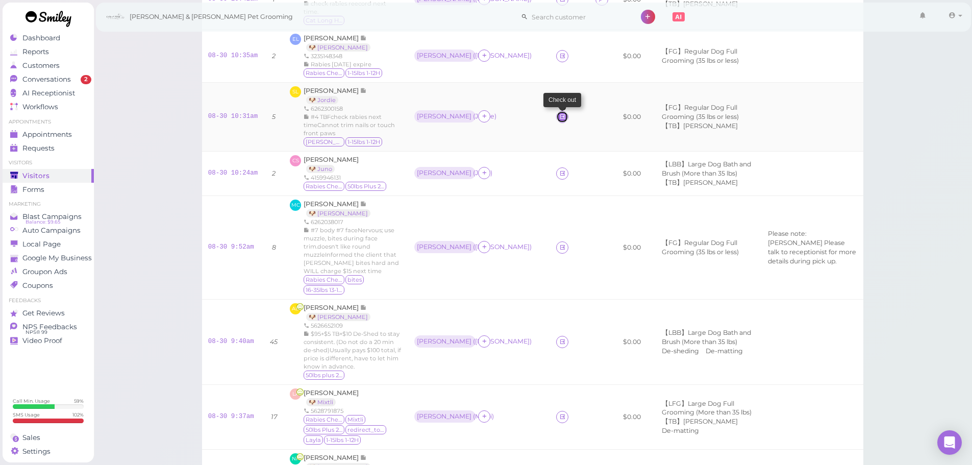
click at [559, 119] on icon at bounding box center [562, 117] width 7 height 8
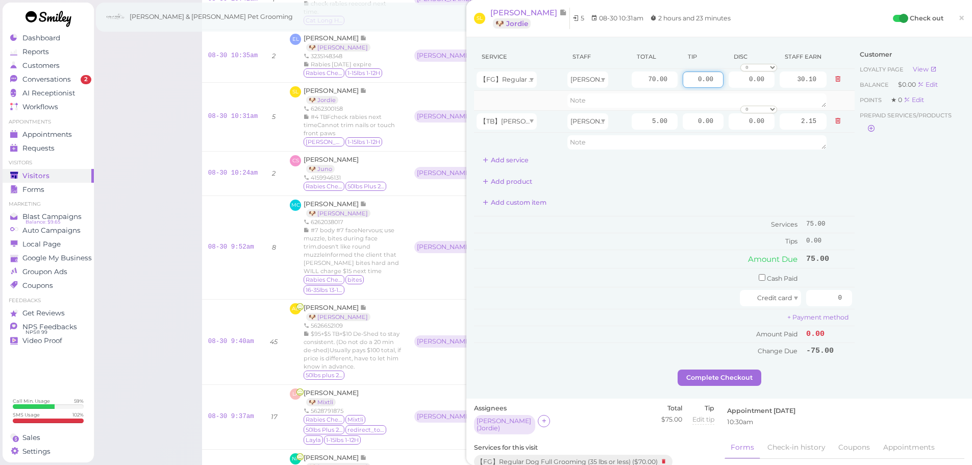
drag, startPoint x: 742, startPoint y: 82, endPoint x: 815, endPoint y: 93, distance: 74.2
click at [815, 93] on tbody "【FG】Regular Dog Full Grooming (35 lbs or less) Rebecca 70.00 0.00 0.00 0 10% of…" at bounding box center [664, 110] width 380 height 83
type input "7.5"
click at [857, 268] on div "Customer Loyalty page View Balance $0.00 Edit Points ★ 0 Edit Prepaid services/…" at bounding box center [909, 207] width 110 height 324
drag, startPoint x: 817, startPoint y: 297, endPoint x: 885, endPoint y: 305, distance: 68.8
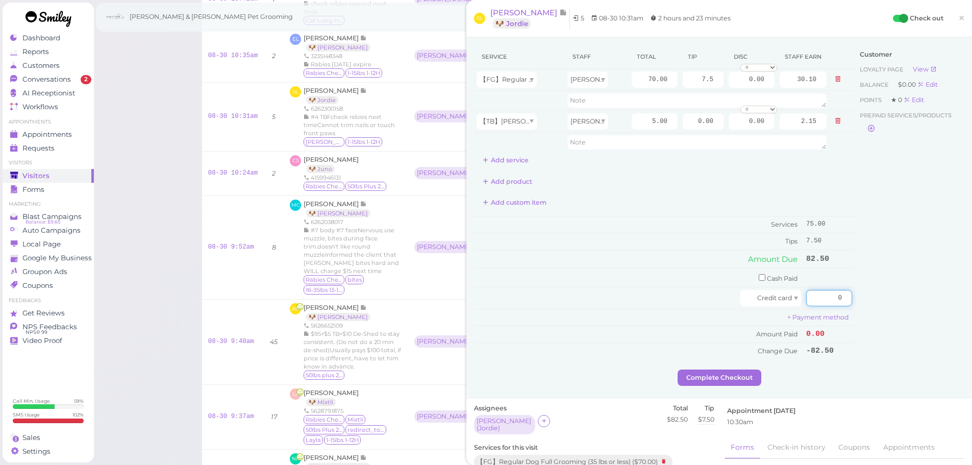
click at [883, 304] on div "Service Staff Total Tip Disc Staff earn 【FG】Regular Dog Full Grooming (35 lbs o…" at bounding box center [719, 207] width 490 height 324
type input "82.5"
click at [885, 329] on div "Customer Loyalty page View Balance $0.00 Edit Points ★ 0 Edit Prepaid services/…" at bounding box center [909, 207] width 110 height 324
click at [692, 381] on button "Complete Checkout" at bounding box center [719, 377] width 84 height 16
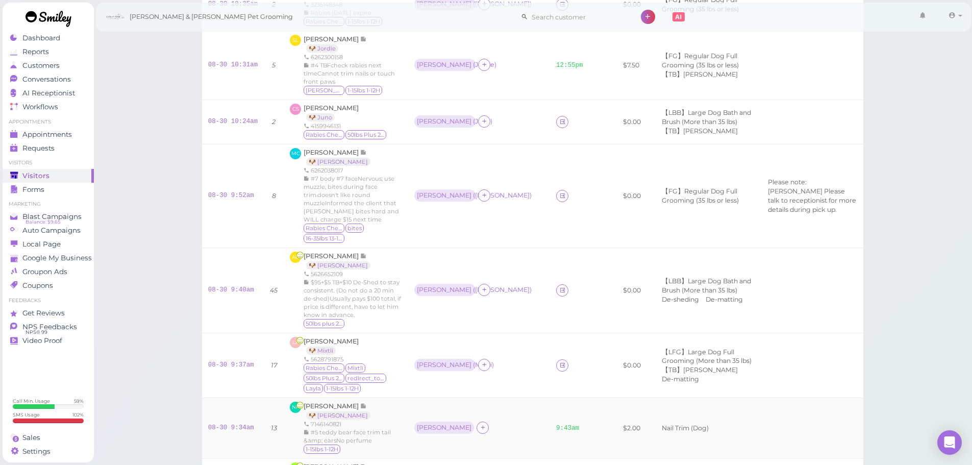
scroll to position [612, 0]
click at [342, 156] on span "[PERSON_NAME]" at bounding box center [331, 153] width 57 height 8
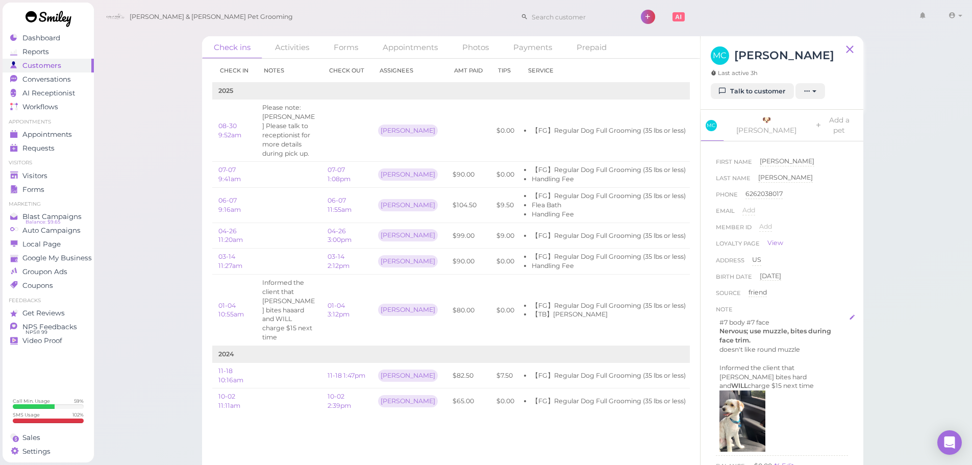
click at [792, 345] on p "doesn't like round muzzle" at bounding box center [781, 349] width 125 height 9
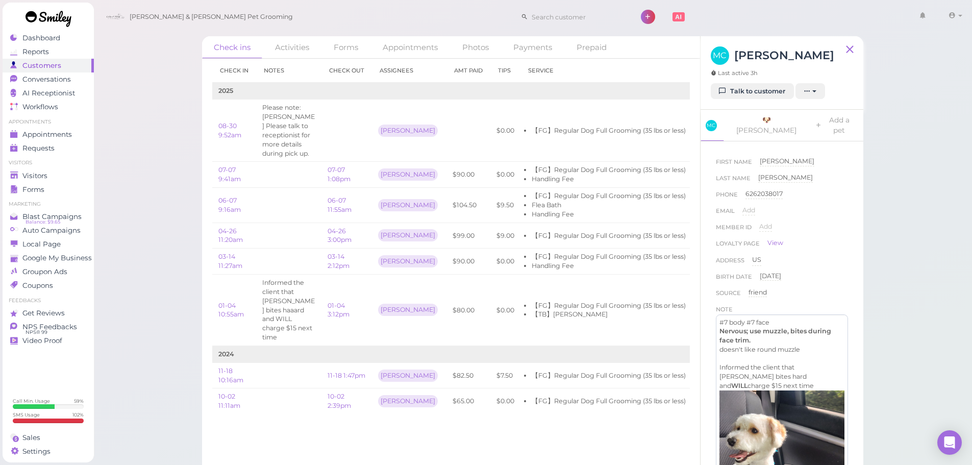
click at [796, 363] on p "Informed the client that Milo bites hard and WILL charge $15 next time" at bounding box center [781, 376] width 125 height 27
click at [801, 363] on p "Informed the client that IF Milo bites hard and WILL charge $15 next time" at bounding box center [781, 376] width 125 height 27
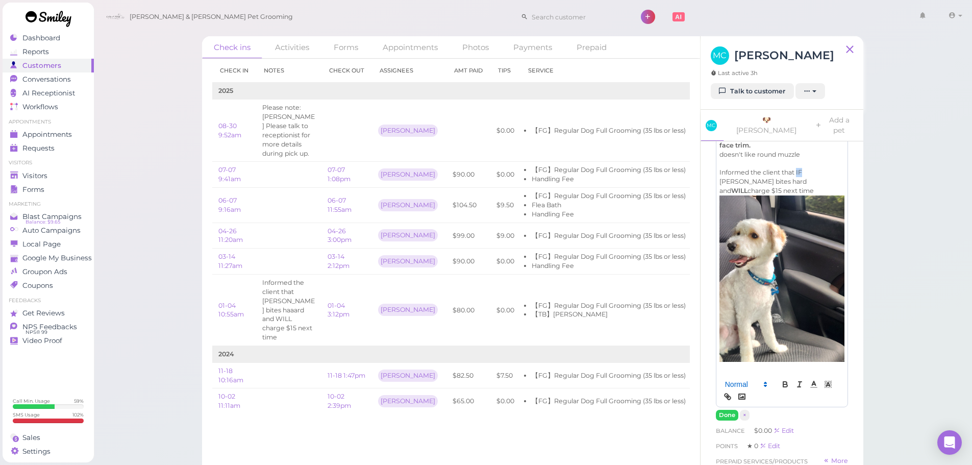
scroll to position [204, 0]
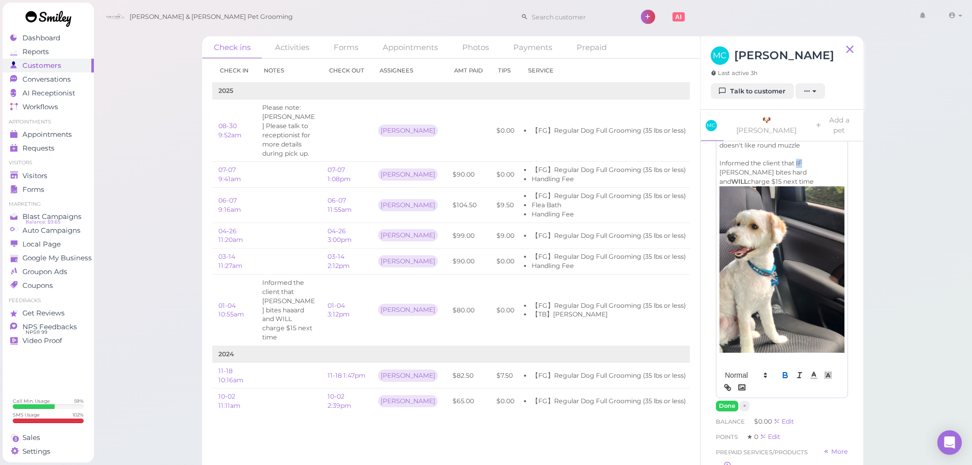
click at [780, 370] on icon "button" at bounding box center [784, 374] width 9 height 9
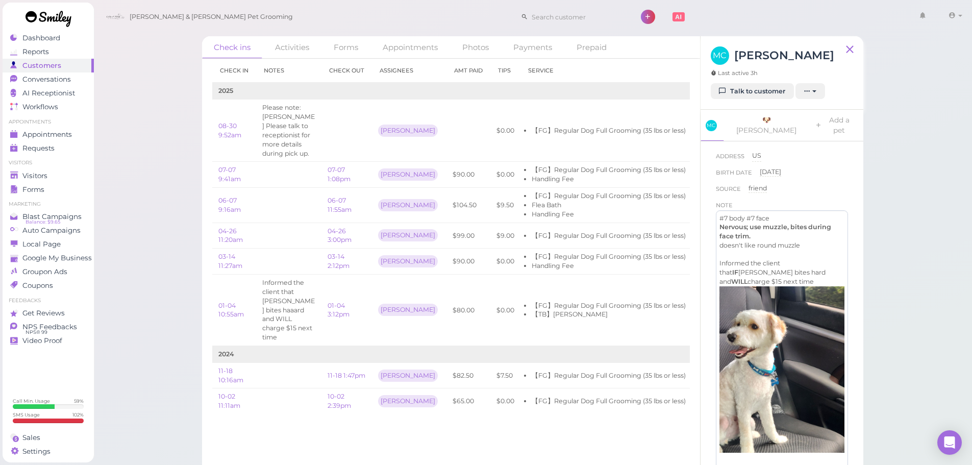
scroll to position [102, 0]
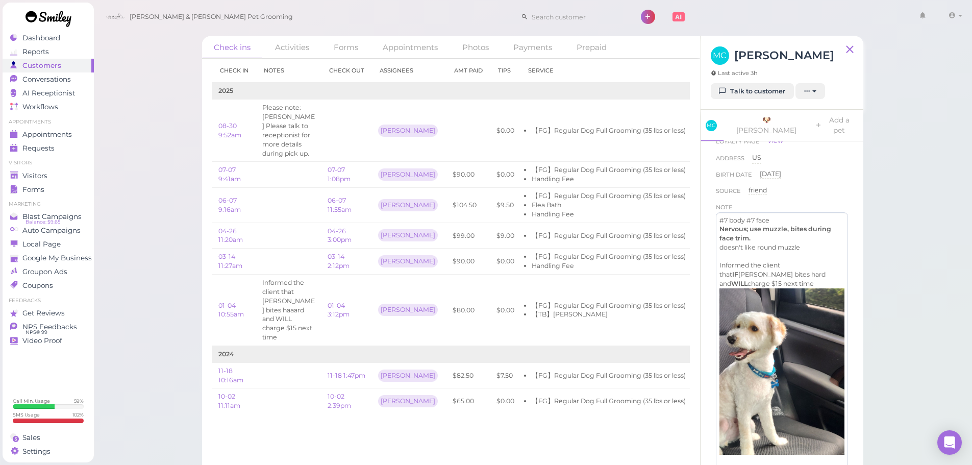
click at [819, 261] on p "Informed the client that IF Milo bites hard and WILL charge $15 next time" at bounding box center [781, 274] width 125 height 27
click at [835, 263] on p "Informed the client that IF Milo bites hard and WILL charge $15 next time" at bounding box center [781, 274] width 125 height 27
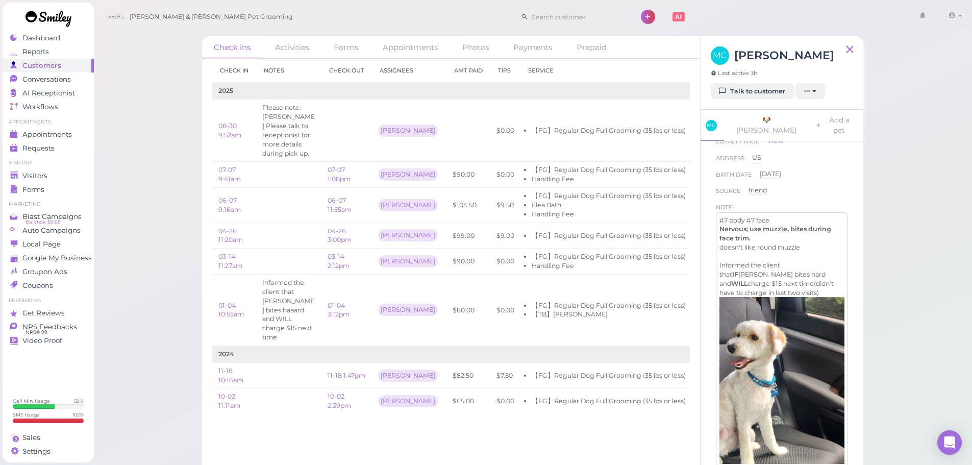
click at [736, 274] on p "Informed the client that IF Milo bites hard and WILL charge $15 next time(didn'…" at bounding box center [781, 279] width 125 height 36
click at [767, 280] on p "Informed the client that IF Milo bites hard and WILL charge $15 next time( didn…" at bounding box center [781, 279] width 125 height 36
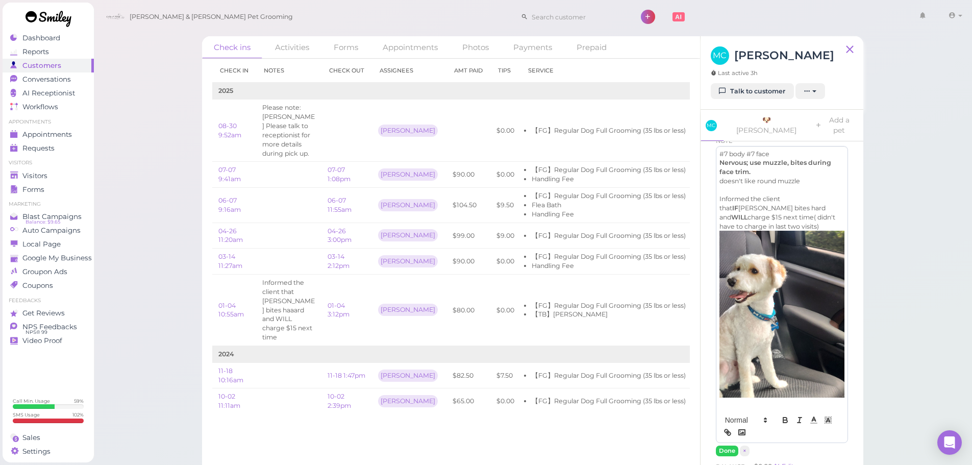
scroll to position [255, 0]
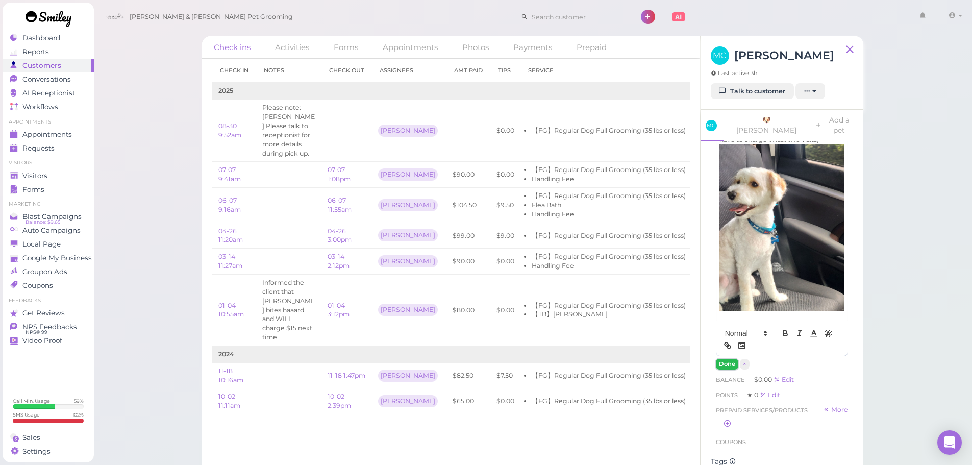
click at [730, 359] on button "Done" at bounding box center [727, 364] width 22 height 11
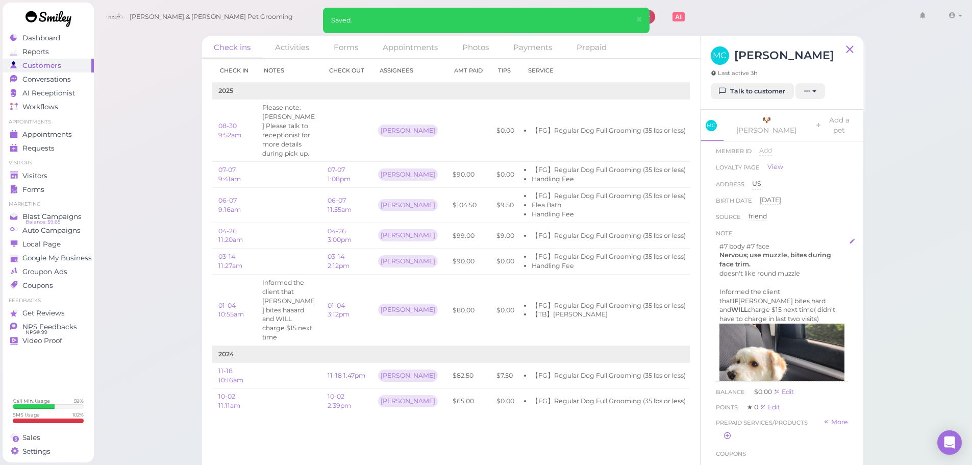
scroll to position [58, 0]
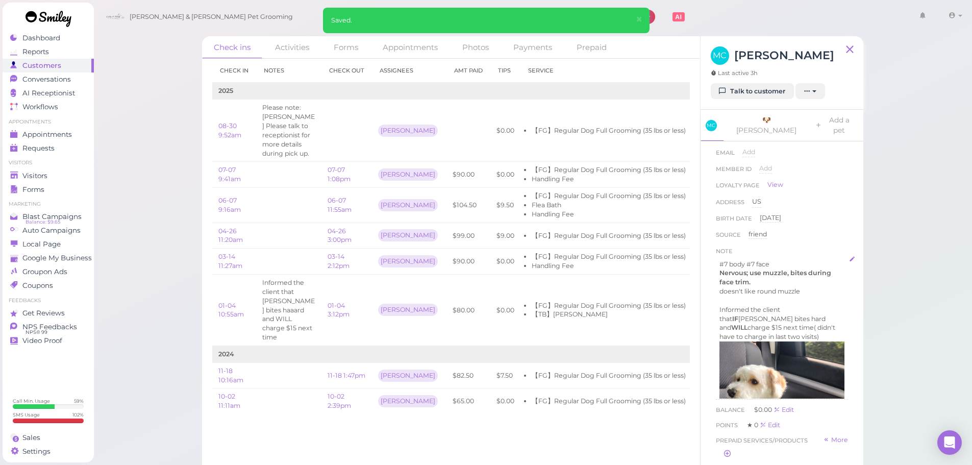
click at [786, 272] on p "Nervous; use muzzle, bites during face trim." at bounding box center [781, 277] width 125 height 18
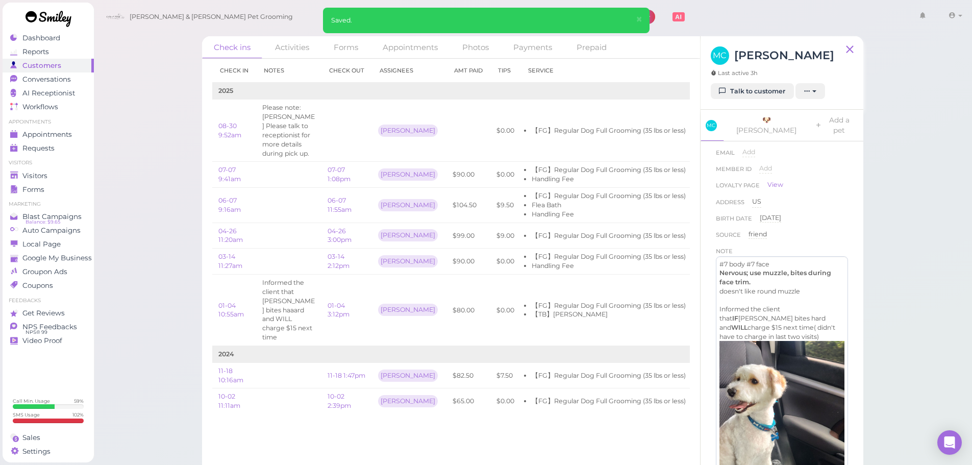
scroll to position [262, 0]
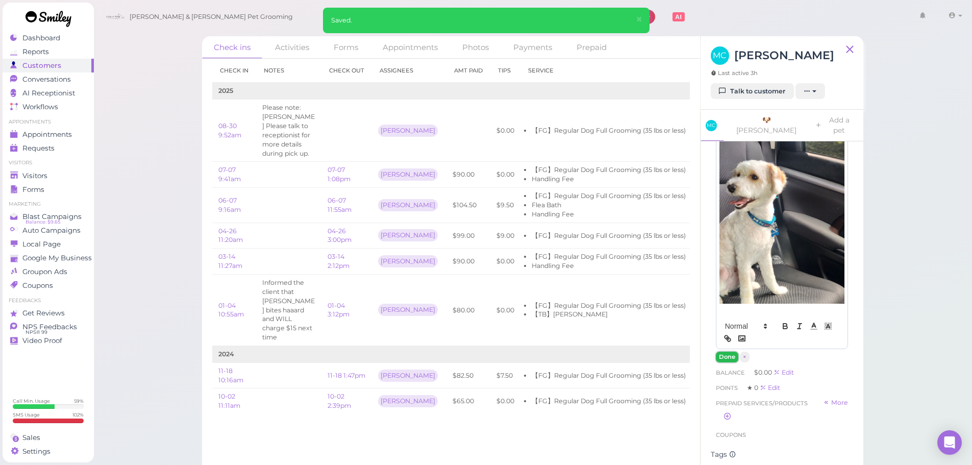
click at [723, 351] on button "Done" at bounding box center [727, 356] width 22 height 11
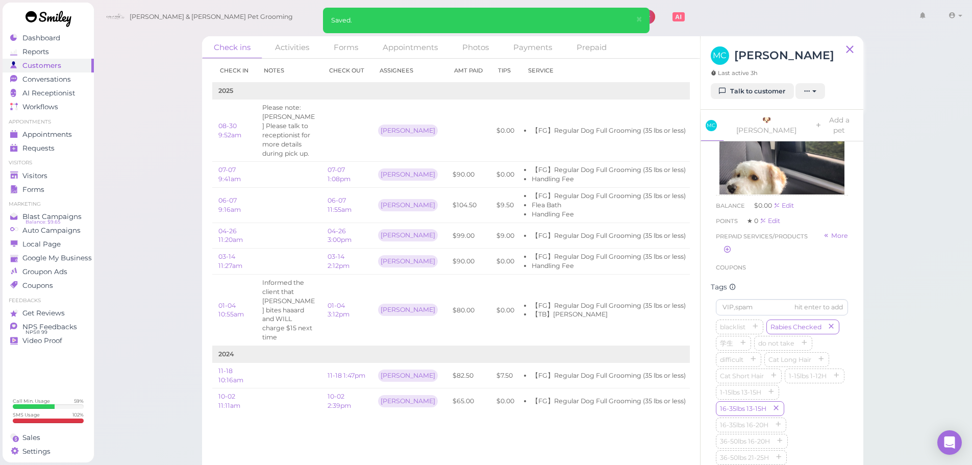
scroll to position [116, 0]
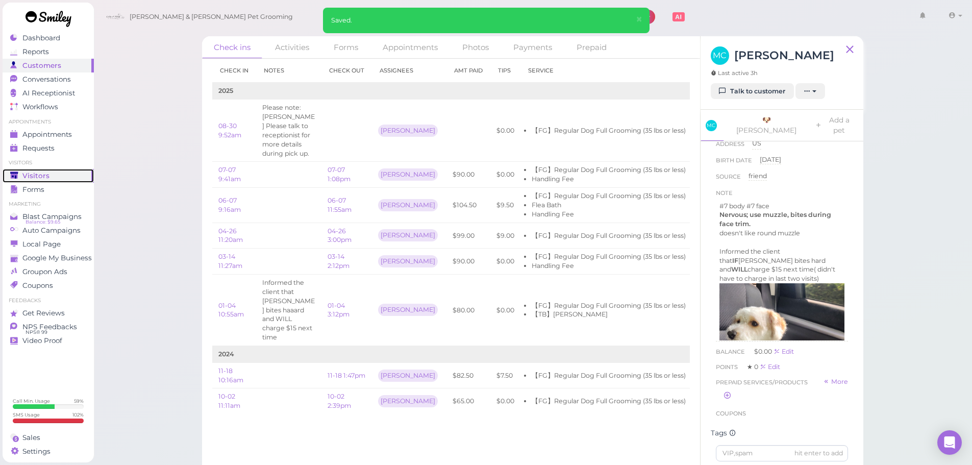
click at [56, 179] on div "Visitors" at bounding box center [46, 175] width 73 height 9
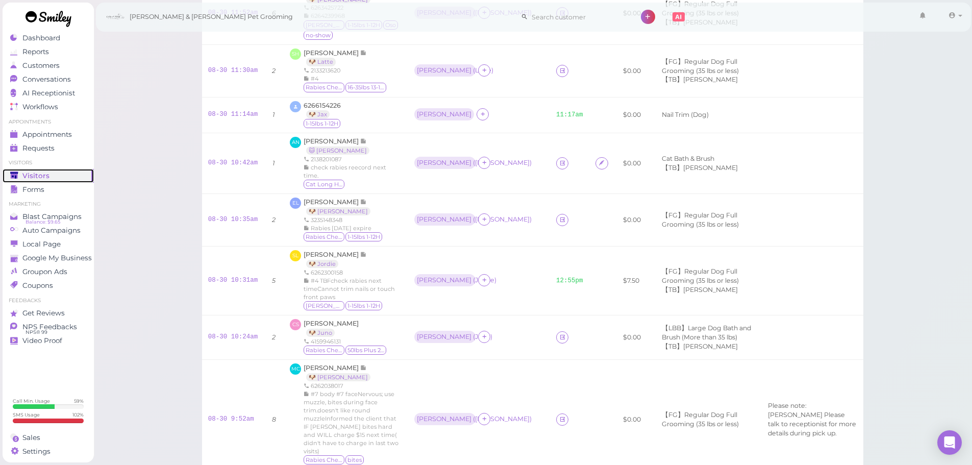
scroll to position [510, 0]
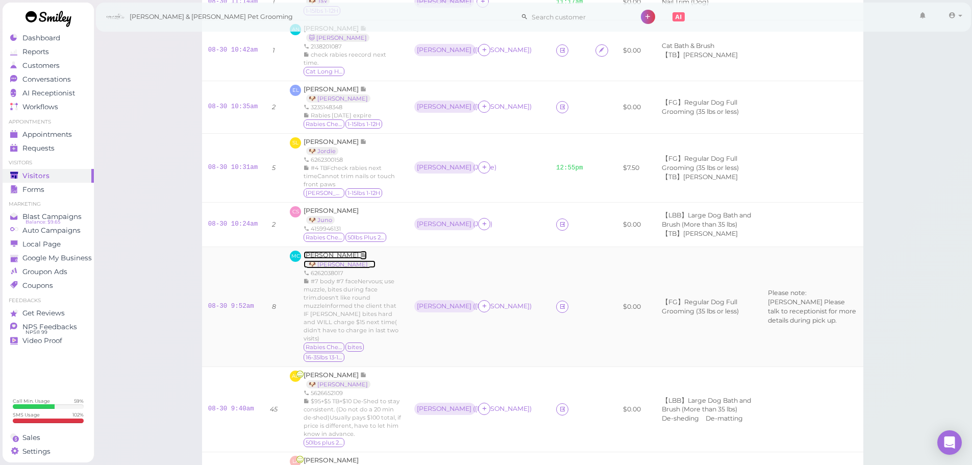
click at [323, 256] on span "[PERSON_NAME]" at bounding box center [331, 255] width 57 height 8
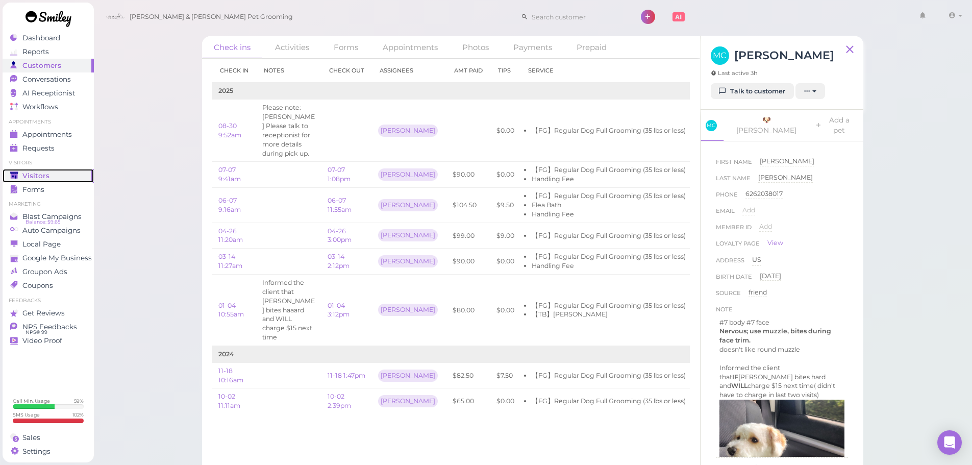
click at [39, 174] on span "Visitors" at bounding box center [35, 175] width 27 height 9
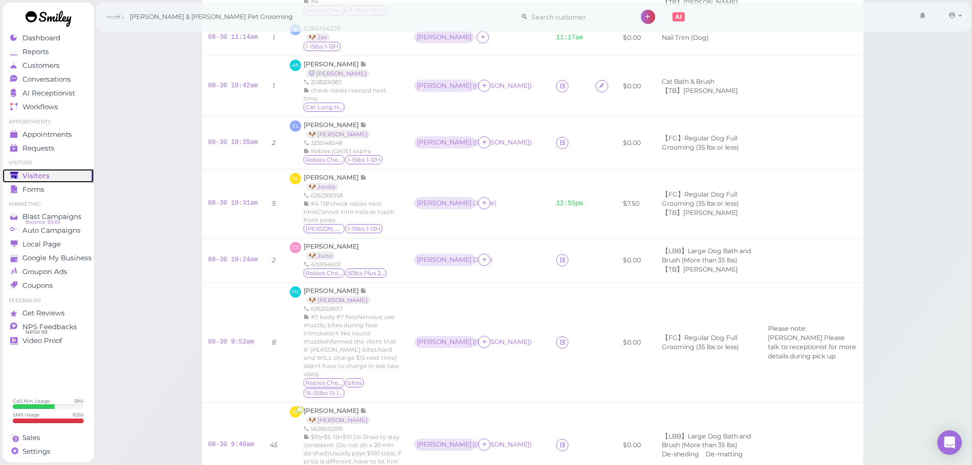
scroll to position [561, 0]
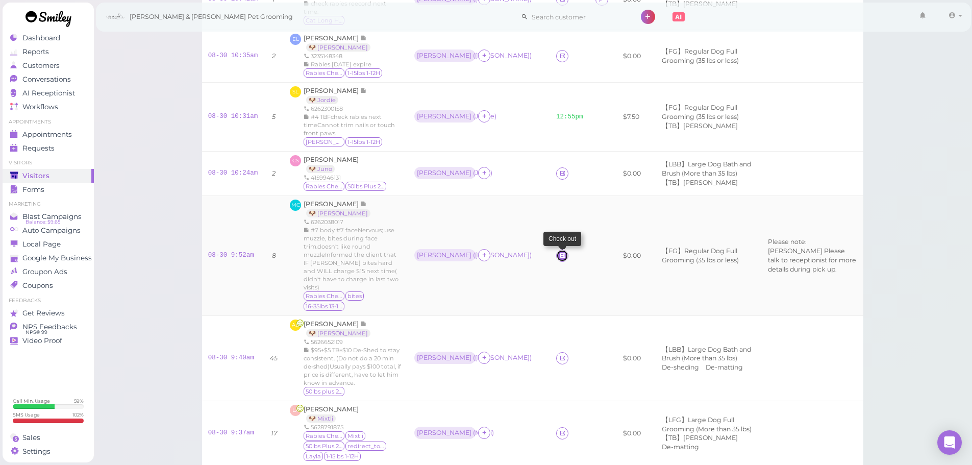
click at [559, 254] on icon at bounding box center [562, 255] width 7 height 8
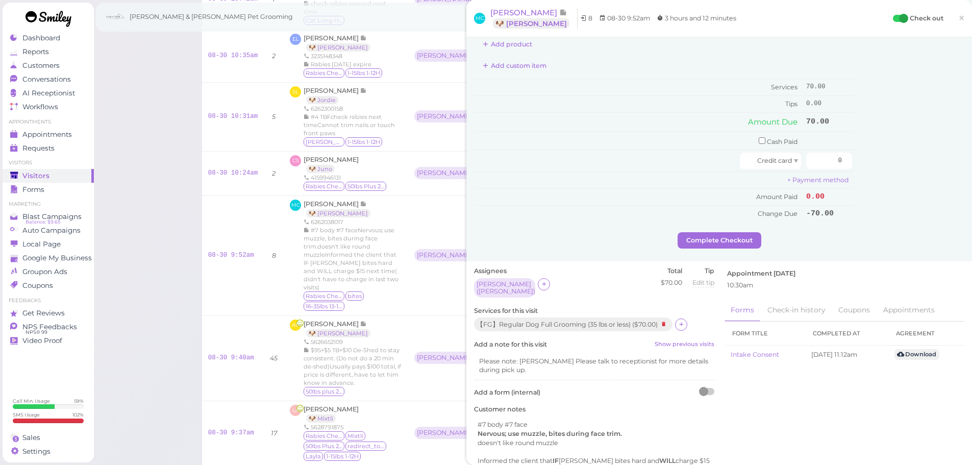
scroll to position [102, 0]
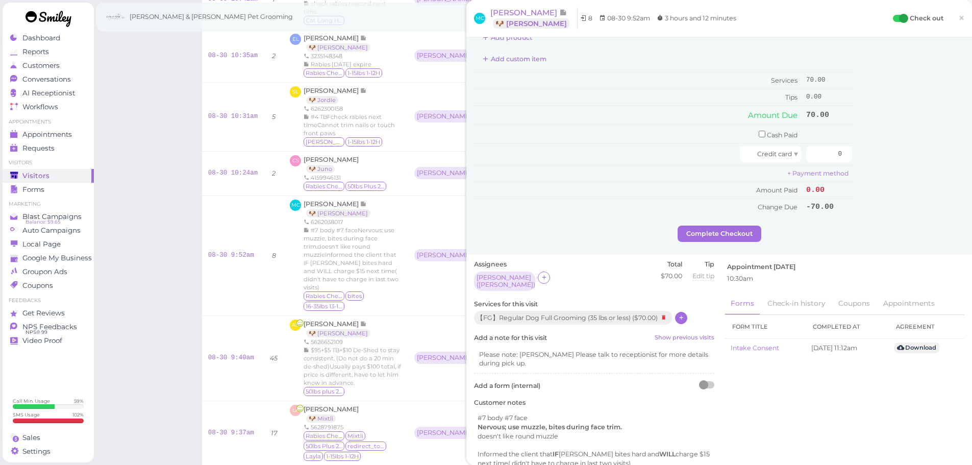
click at [684, 314] on icon at bounding box center [681, 318] width 7 height 8
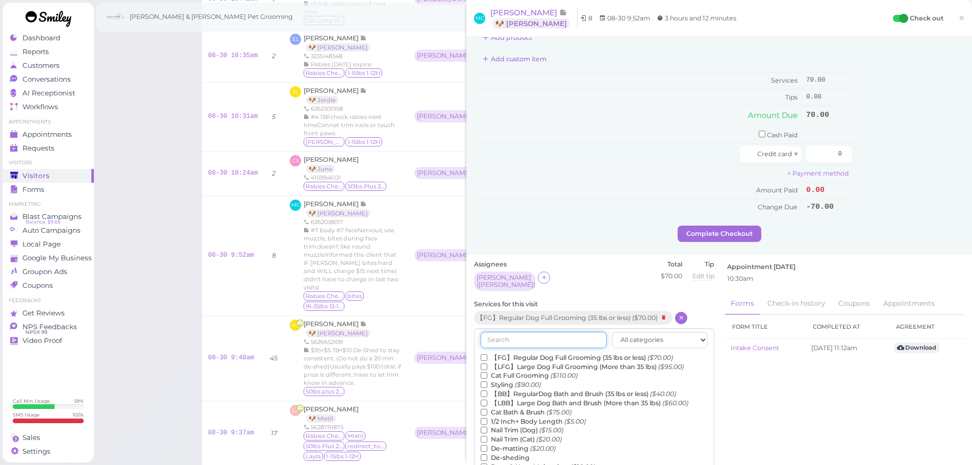
click at [567, 337] on input "text" at bounding box center [543, 340] width 126 height 16
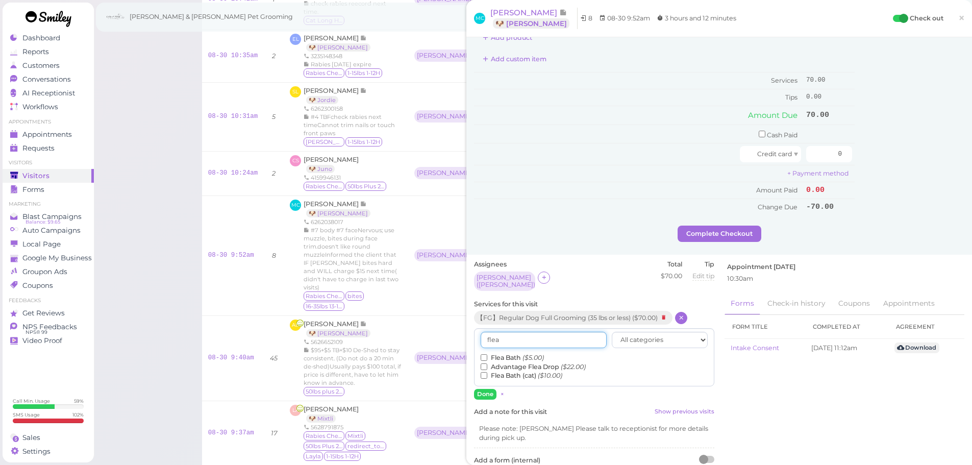
type input "flea"
click at [501, 353] on label "Flea Bath ($5.00)" at bounding box center [511, 357] width 63 height 9
click at [487, 354] on input "Flea Bath ($5.00)" at bounding box center [483, 357] width 7 height 7
click at [487, 389] on button "Done" at bounding box center [485, 394] width 22 height 11
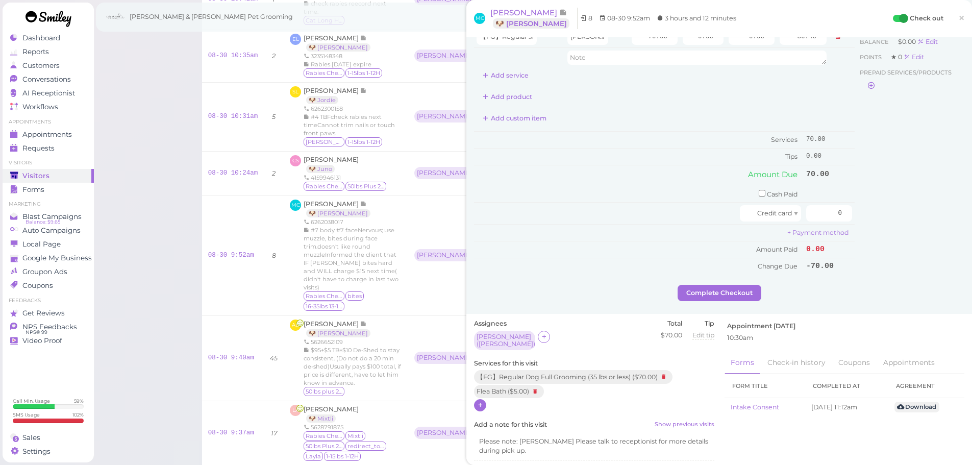
scroll to position [0, 0]
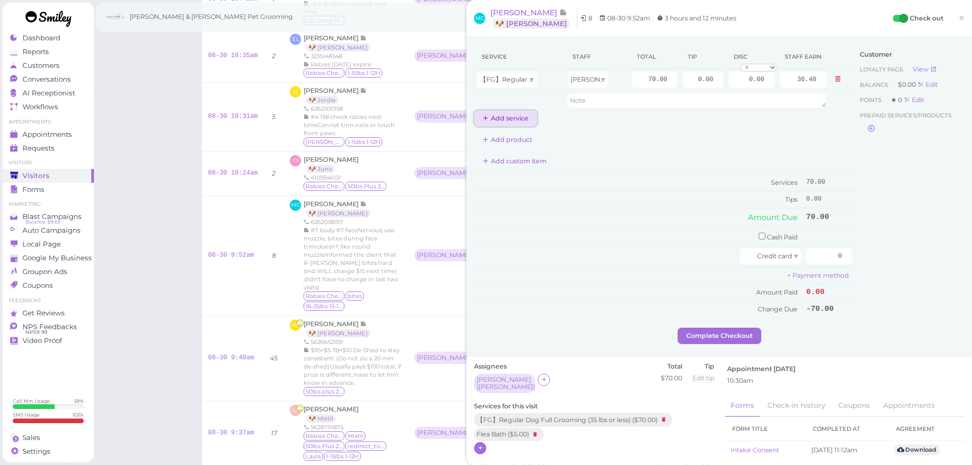
click at [521, 110] on button "Add service" at bounding box center [505, 118] width 63 height 16
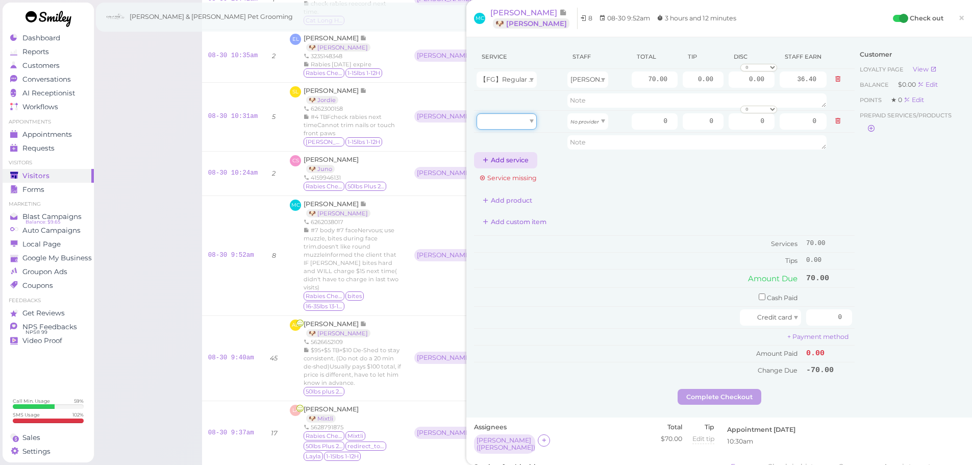
click at [520, 118] on div at bounding box center [506, 121] width 60 height 16
type input "5.00"
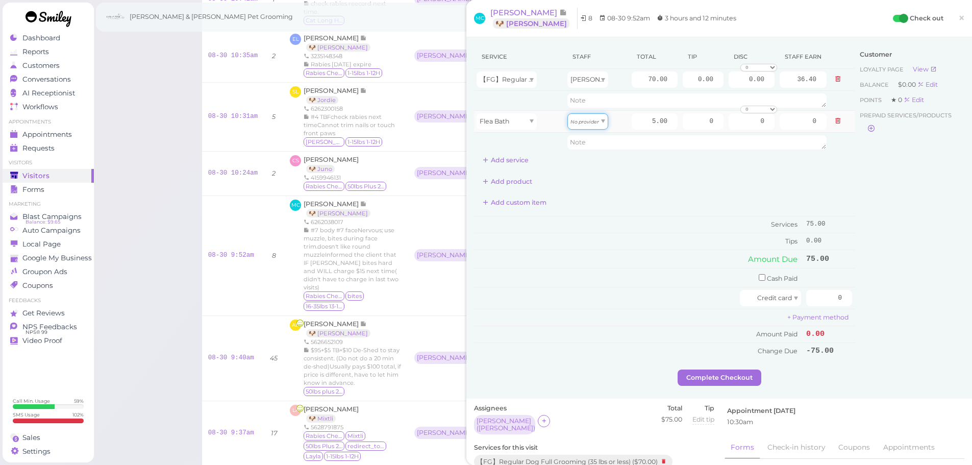
click at [581, 117] on div "No provider" at bounding box center [587, 121] width 41 height 16
type input "2.60"
drag, startPoint x: 630, startPoint y: 75, endPoint x: 720, endPoint y: 81, distance: 90.4
click at [720, 81] on tr "【FG】Regular Dog Full Grooming (35 lbs or less) Asa 70.00 0.00 0.00 0 10% off 15…" at bounding box center [664, 80] width 380 height 22
type input "80"
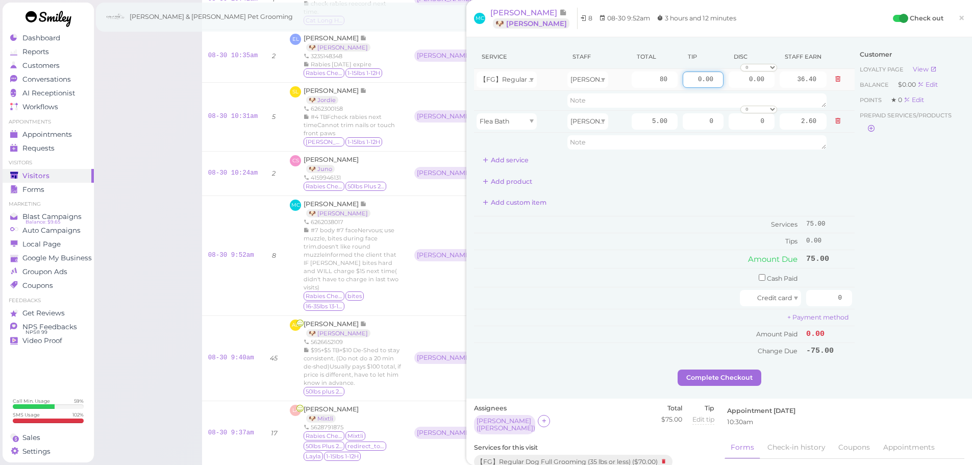
type input "41.60"
drag, startPoint x: 690, startPoint y: 79, endPoint x: 812, endPoint y: 104, distance: 125.3
click at [812, 104] on tbody "【FG】Regular Dog Full Grooming (35 lbs or less) Asa 80 0.00 0.00 0 10% off 15% o…" at bounding box center [664, 110] width 380 height 83
type input "8.5"
click at [924, 227] on div "Customer Loyalty page View Balance $0.00 Edit Points ★ 0 Edit Prepaid services/…" at bounding box center [909, 207] width 110 height 324
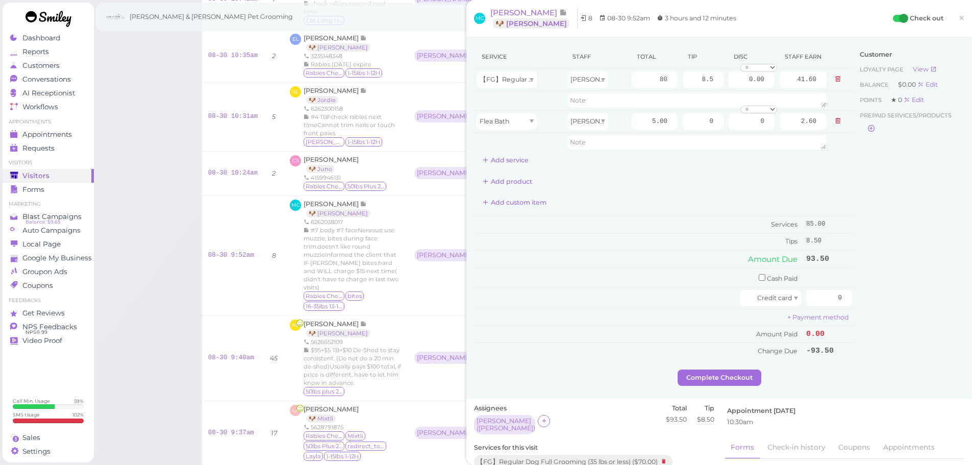
click at [929, 286] on div "Customer Loyalty page View Balance $0.00 Edit Points ★ 0 Edit Prepaid services/…" at bounding box center [909, 207] width 110 height 324
drag, startPoint x: 824, startPoint y: 297, endPoint x: 894, endPoint y: 310, distance: 70.9
click at [894, 310] on div "Service Staff Total Tip Disc Staff earn 【FG】Regular Dog Full Grooming (35 lbs o…" at bounding box center [719, 207] width 490 height 324
type input "93.5"
click at [882, 323] on div "Customer Loyalty page View Balance $0.00 Edit Points ★ 0 Edit Prepaid services/…" at bounding box center [909, 207] width 110 height 324
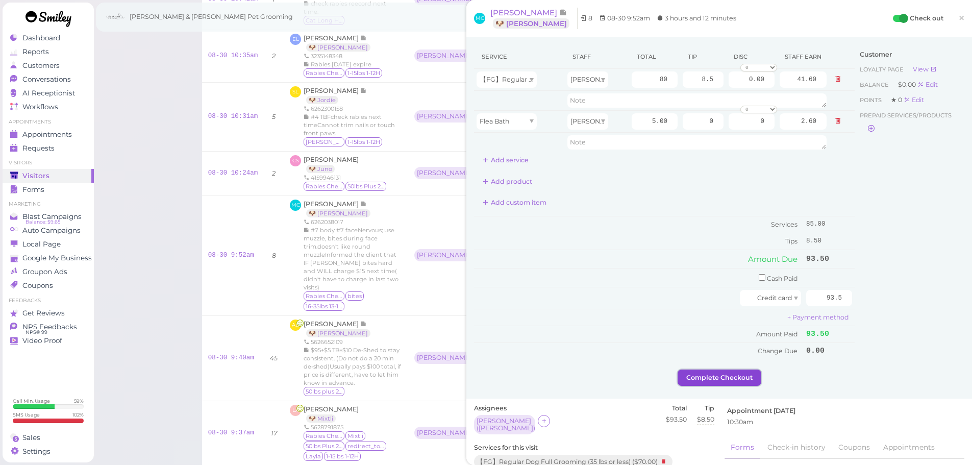
click at [741, 376] on button "Complete Checkout" at bounding box center [719, 377] width 84 height 16
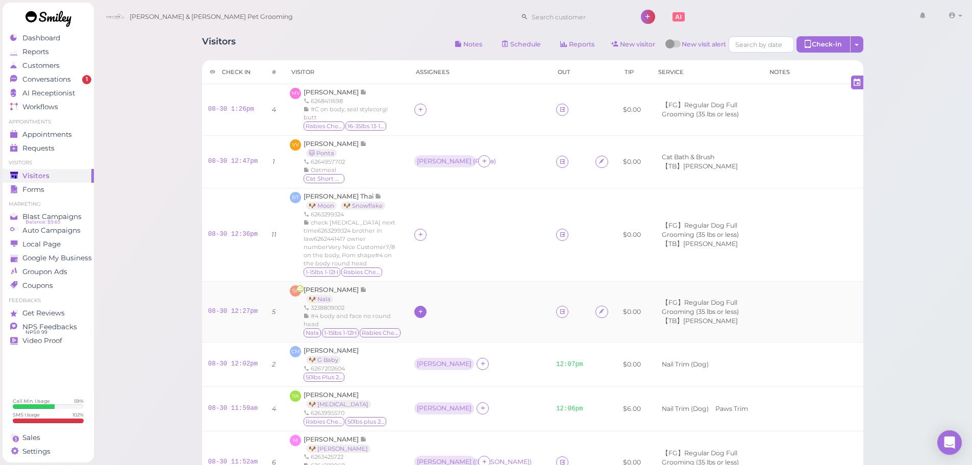
click at [420, 312] on div at bounding box center [420, 312] width 12 height 12
click at [423, 206] on span "[PERSON_NAME]" at bounding box center [443, 210] width 55 height 8
click at [419, 309] on div "[PERSON_NAME]" at bounding box center [444, 311] width 55 height 7
click at [435, 368] on span "Select pets" at bounding box center [435, 370] width 35 height 11
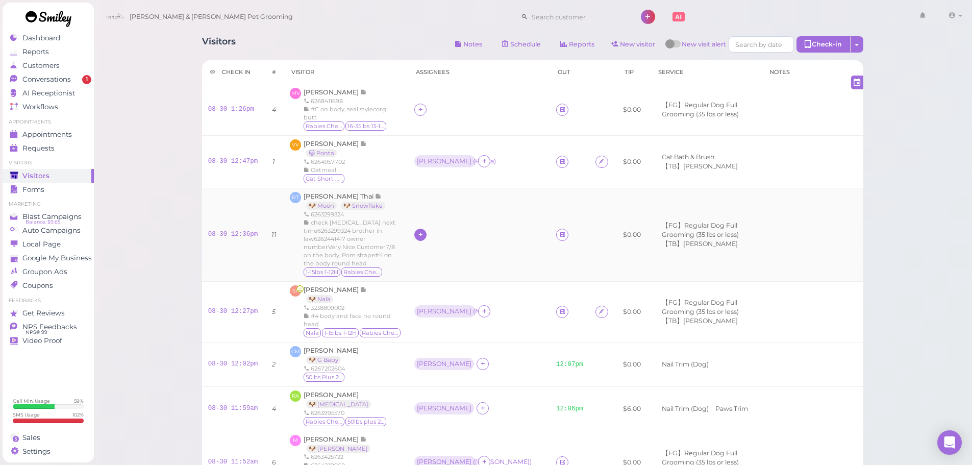
click at [417, 231] on icon at bounding box center [420, 235] width 7 height 8
click at [435, 391] on span "[PERSON_NAME]" at bounding box center [443, 394] width 55 height 8
click at [423, 231] on div "[PERSON_NAME]" at bounding box center [444, 234] width 55 height 7
click at [437, 289] on span "Select pets" at bounding box center [435, 288] width 35 height 11
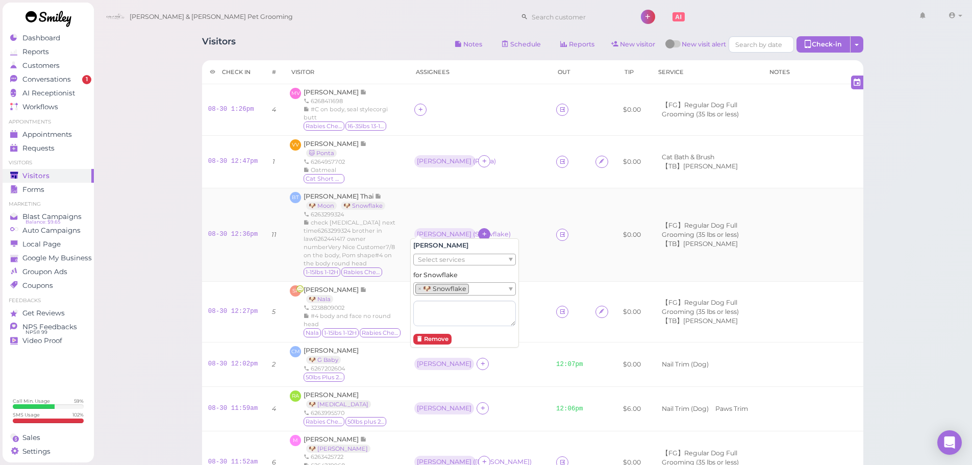
click at [483, 230] on div at bounding box center [484, 234] width 12 height 12
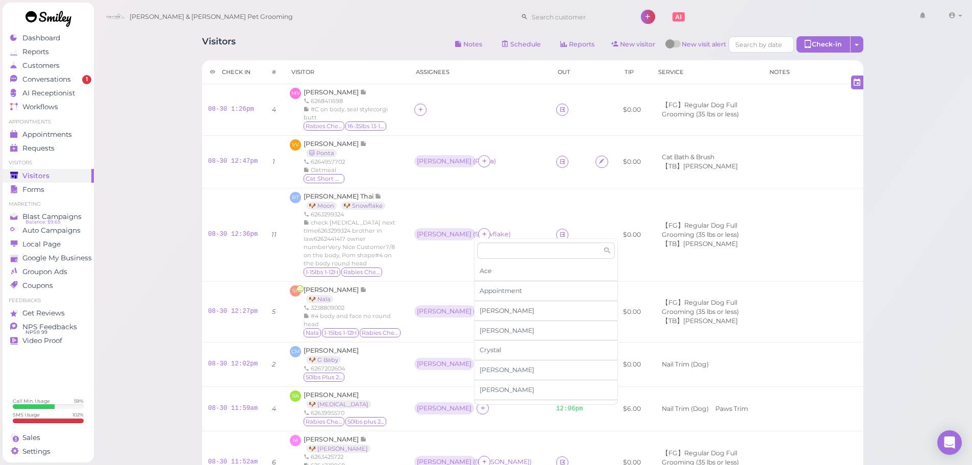
click at [490, 313] on span "[PERSON_NAME]" at bounding box center [506, 311] width 55 height 8
click at [486, 226] on div "[PERSON_NAME]" at bounding box center [507, 227] width 55 height 7
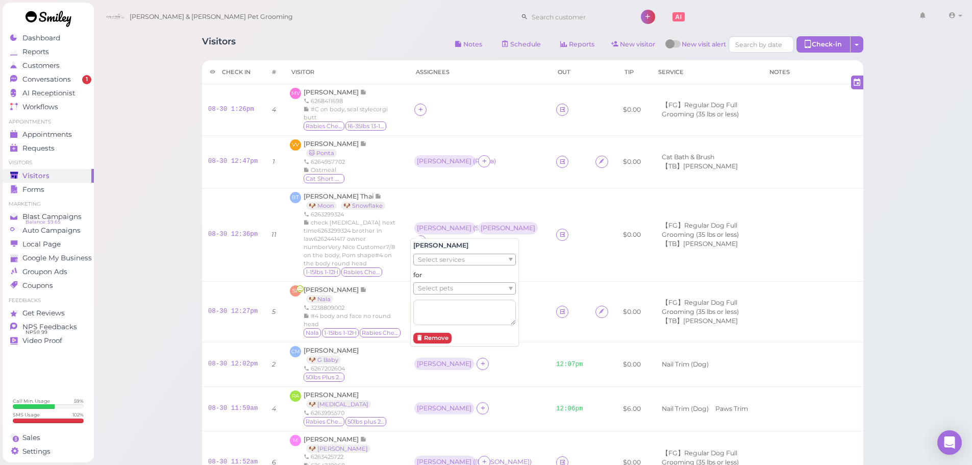
click at [447, 285] on span "Select pets" at bounding box center [435, 288] width 35 height 11
click at [322, 94] on span "[PERSON_NAME]" at bounding box center [331, 92] width 57 height 8
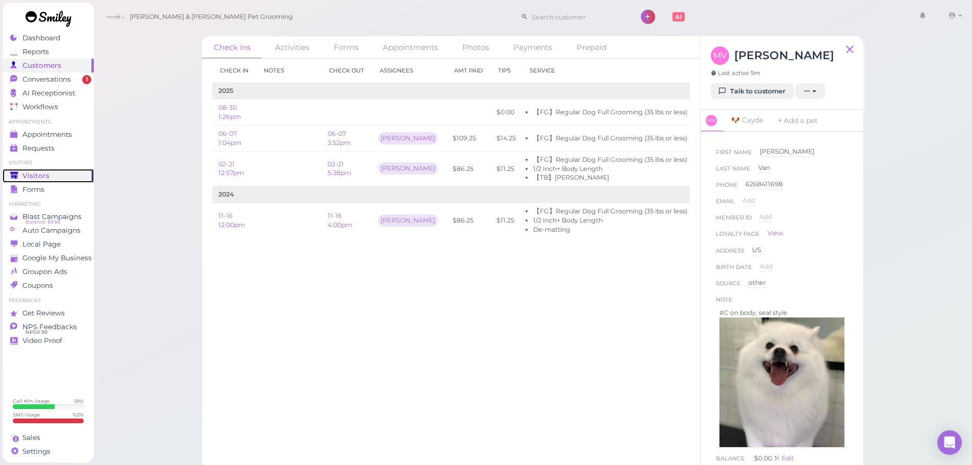
click at [34, 177] on span "Visitors" at bounding box center [35, 175] width 27 height 9
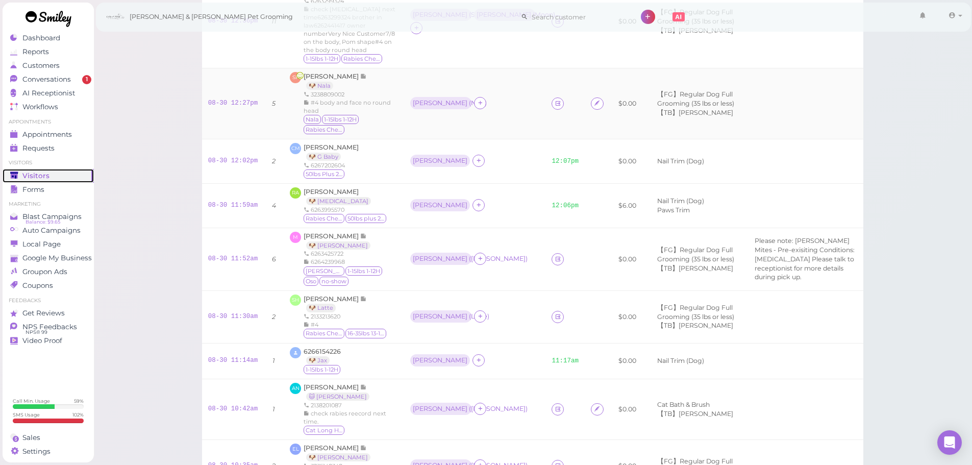
scroll to position [357, 0]
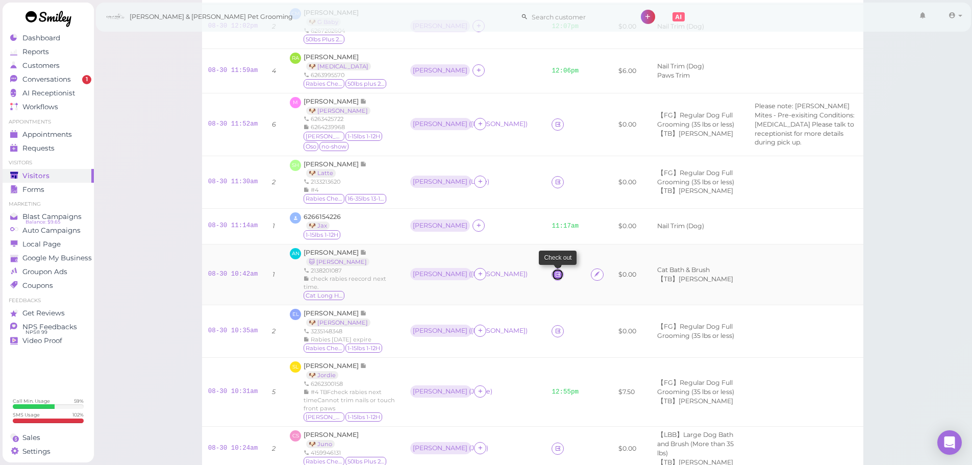
click at [554, 273] on icon at bounding box center [557, 274] width 7 height 8
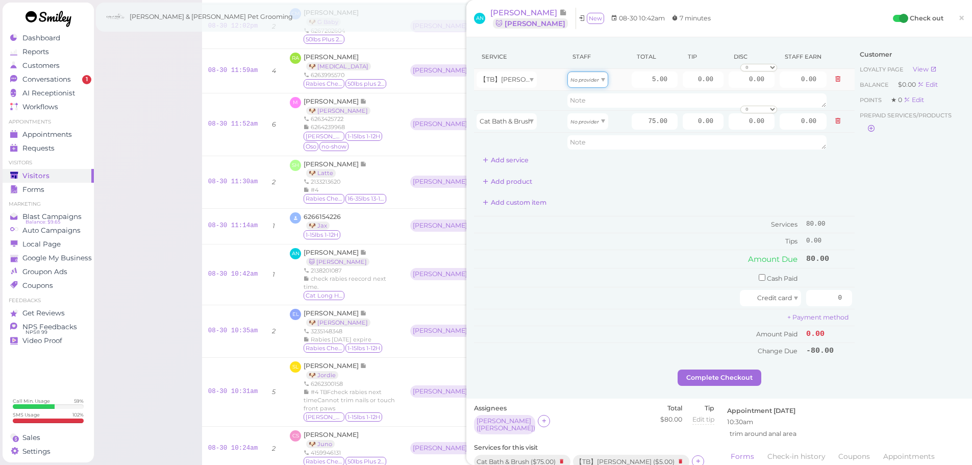
drag, startPoint x: 599, startPoint y: 81, endPoint x: 596, endPoint y: 86, distance: 5.7
click at [601, 81] on span at bounding box center [603, 80] width 4 height 4
type input "2.60"
drag, startPoint x: 591, startPoint y: 118, endPoint x: 590, endPoint y: 125, distance: 7.3
click at [591, 118] on span "No provider" at bounding box center [584, 121] width 29 height 8
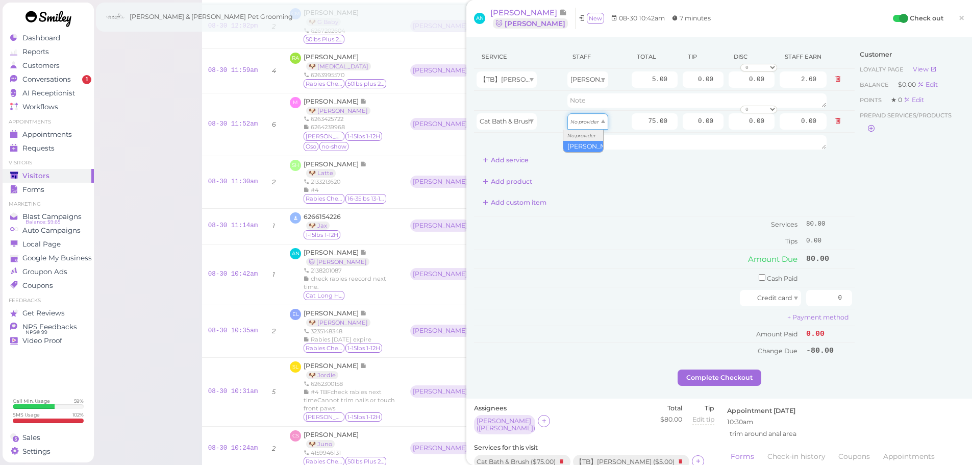
type input "39.00"
drag, startPoint x: 637, startPoint y: 125, endPoint x: 693, endPoint y: 131, distance: 56.4
click at [692, 131] on tr "Cat Bath & Brush Asa 75.00 0.00 0.00 0 10% off 15% off 20% off 25% off 30% off …" at bounding box center [664, 121] width 380 height 22
type input "85"
type input "44.20"
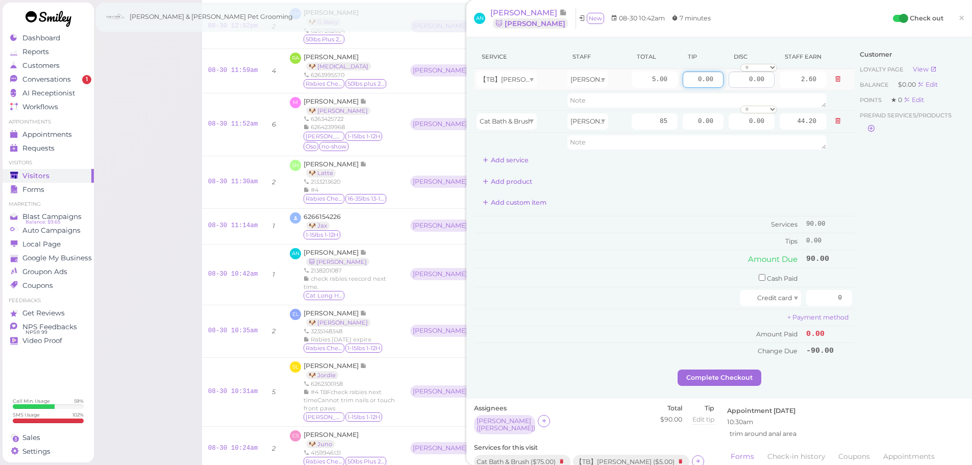
drag, startPoint x: 687, startPoint y: 78, endPoint x: 752, endPoint y: 79, distance: 65.3
click at [752, 79] on tr "【TB】Teeth Brushing Asa 5.00 0.00 0.00 0 10% off 15% off 20% off 25% off 30% off…" at bounding box center [664, 80] width 380 height 22
drag, startPoint x: 690, startPoint y: 119, endPoint x: 741, endPoint y: 129, distance: 51.9
click at [741, 129] on tr "Cat Bath & Brush Asa 85 0.00 0.00 0 10% off 15% off 20% off 25% off 30% off 50%…" at bounding box center [664, 121] width 380 height 22
type input "10"
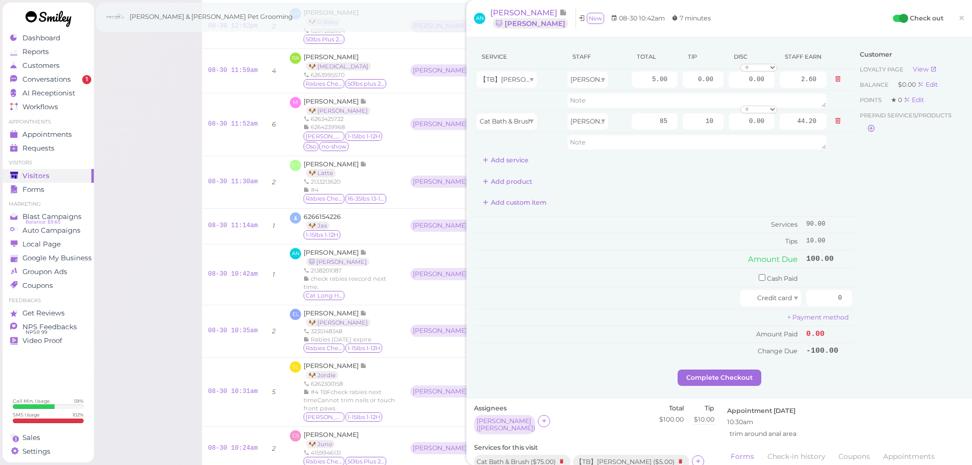
click at [916, 248] on div "Customer Loyalty page View Balance $0.00 Edit Points ★ 0 Edit Prepaid services/…" at bounding box center [909, 207] width 110 height 324
click at [758, 275] on input "checkbox" at bounding box center [761, 277] width 7 height 7
checkbox input "true"
drag, startPoint x: 882, startPoint y: 282, endPoint x: 900, endPoint y: 281, distance: 17.4
click at [889, 284] on div "Service Staff Total Tip Disc Staff earn 【TB】Teeth Brushing Asa 5.00 0.00 0.00 0…" at bounding box center [719, 208] width 490 height 327
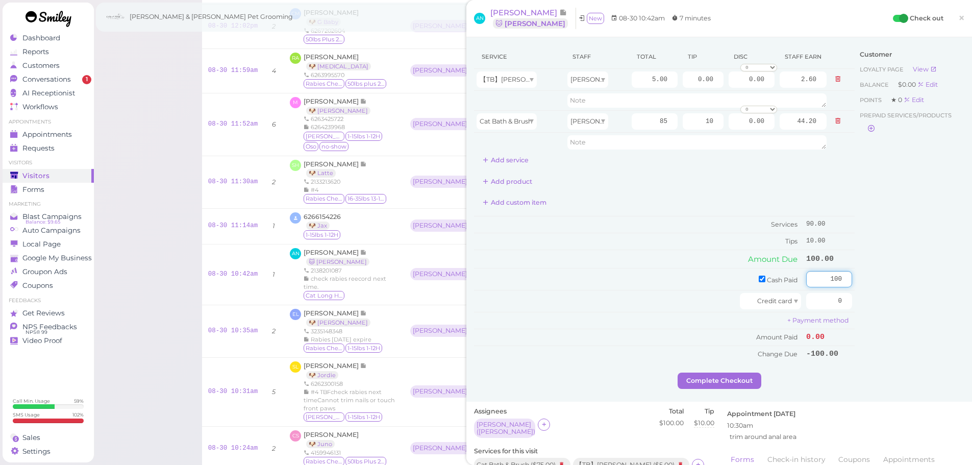
type input "100"
click at [900, 281] on div "Customer Loyalty page View Balance $0.00 Edit Points ★ 0 Edit Prepaid services/…" at bounding box center [909, 208] width 110 height 327
click at [752, 382] on button "Complete Checkout" at bounding box center [719, 380] width 84 height 16
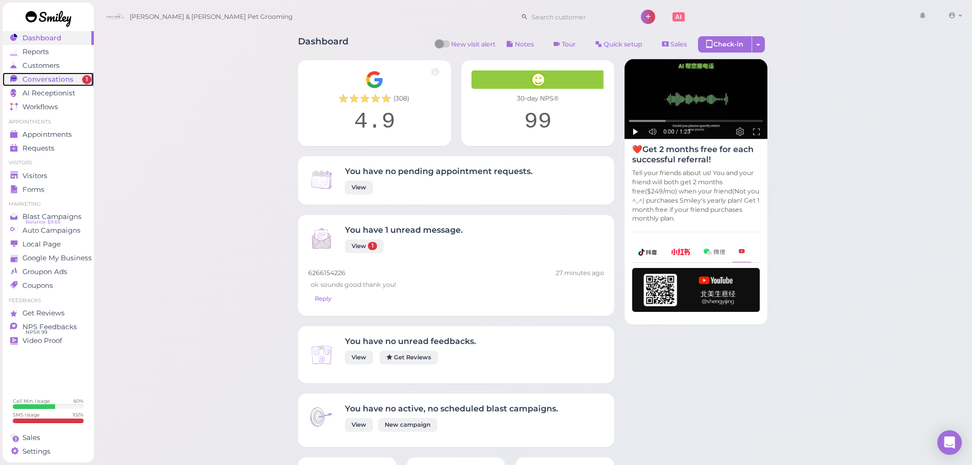
click at [64, 78] on span "Conversations" at bounding box center [47, 79] width 51 height 9
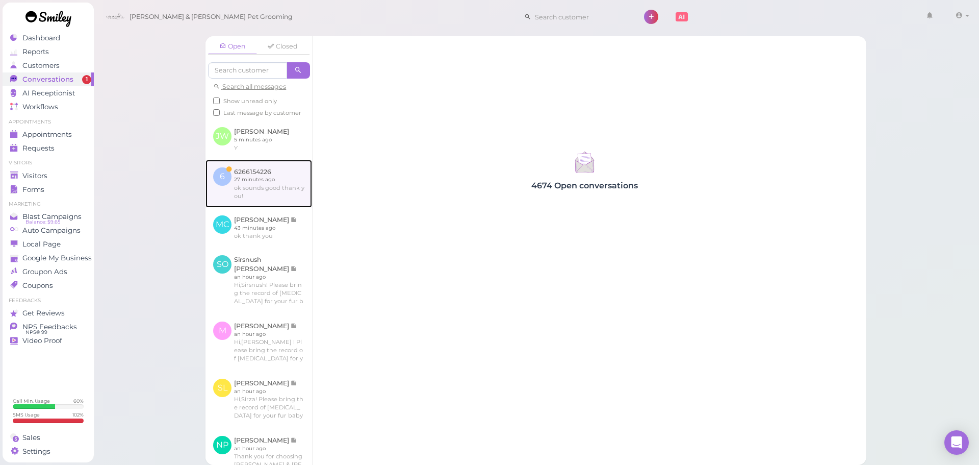
click at [269, 192] on link at bounding box center [259, 184] width 107 height 48
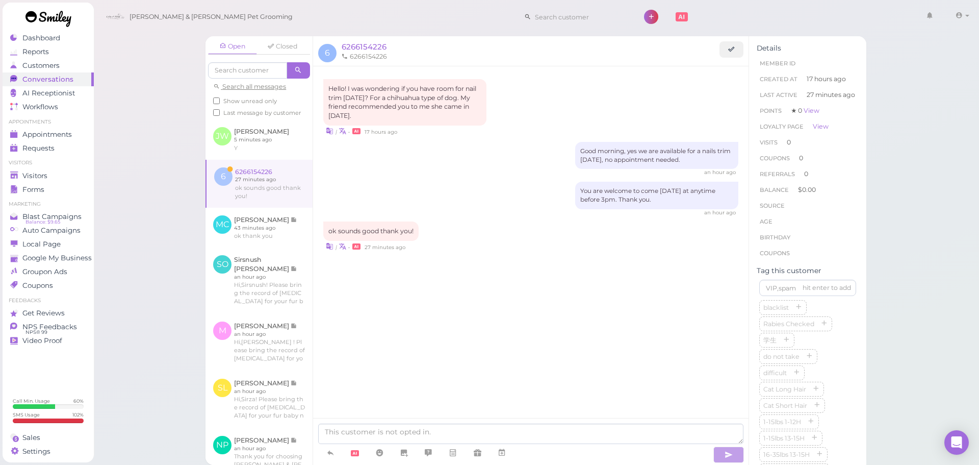
click at [507, 352] on div "Hello! I was wondering if you have room for nail trim tomorrow? For a chihuahua…" at bounding box center [531, 256] width 436 height 380
click at [498, 306] on div "Hello! I was wondering if you have room for nail trim tomorrow? For a chihuahua…" at bounding box center [531, 188] width 436 height 244
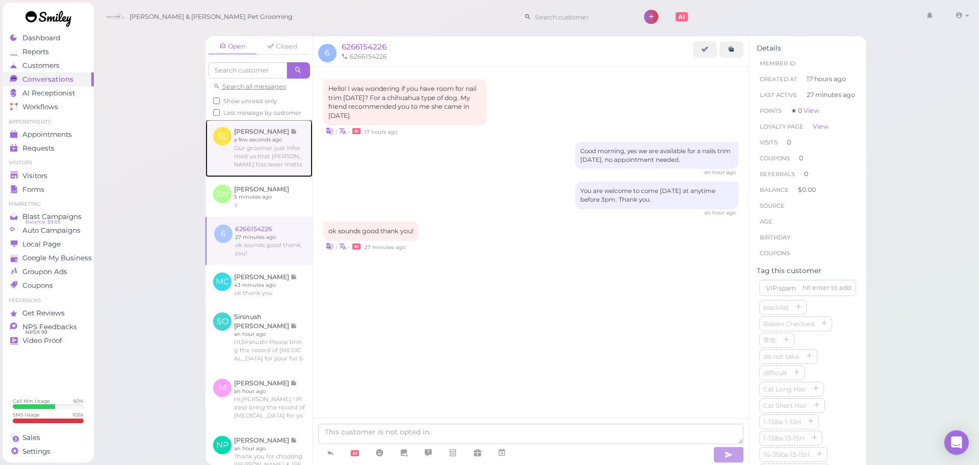
click at [262, 149] on link at bounding box center [259, 147] width 107 height 57
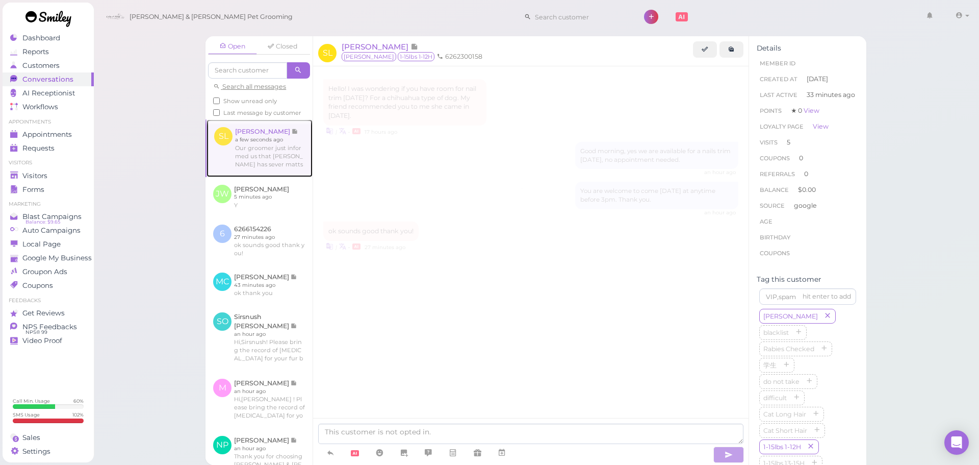
scroll to position [1566, 0]
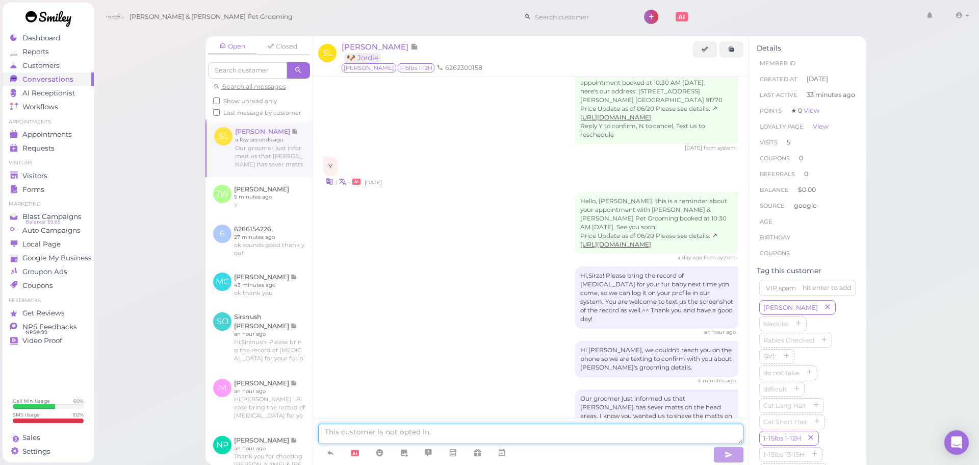
click at [550, 440] on textarea at bounding box center [530, 433] width 425 height 20
type textarea "Please let us know, the groomer is waiting for your consent."
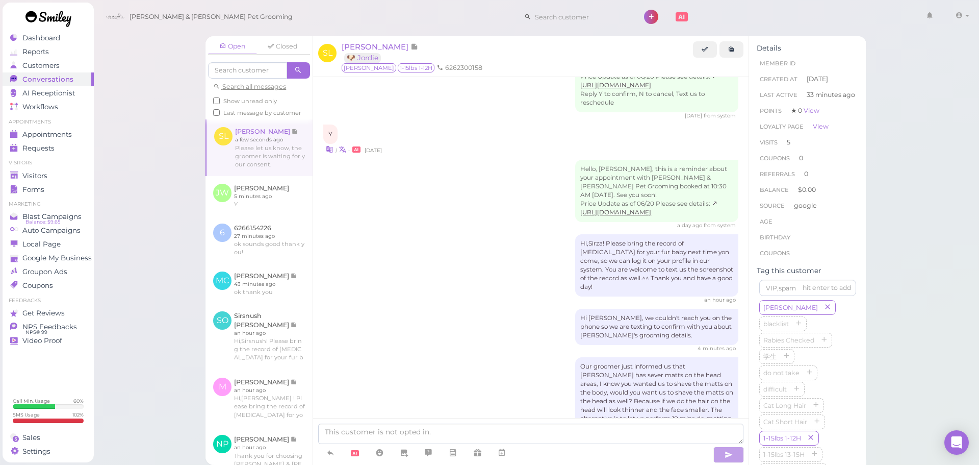
click at [513, 357] on div "Our groomer just informed us that Jordie has sever matts on the head areas, I k…" at bounding box center [530, 404] width 415 height 95
click at [492, 357] on div "Our groomer just informed us that Jordie has sever matts on the head areas, I k…" at bounding box center [530, 404] width 415 height 95
click at [495, 357] on div "Our groomer just informed us that Jordie has sever matts on the head areas, I k…" at bounding box center [530, 404] width 415 height 95
click at [507, 357] on div "Our groomer just informed us that Jordie has sever matts on the head areas, I k…" at bounding box center [530, 404] width 415 height 95
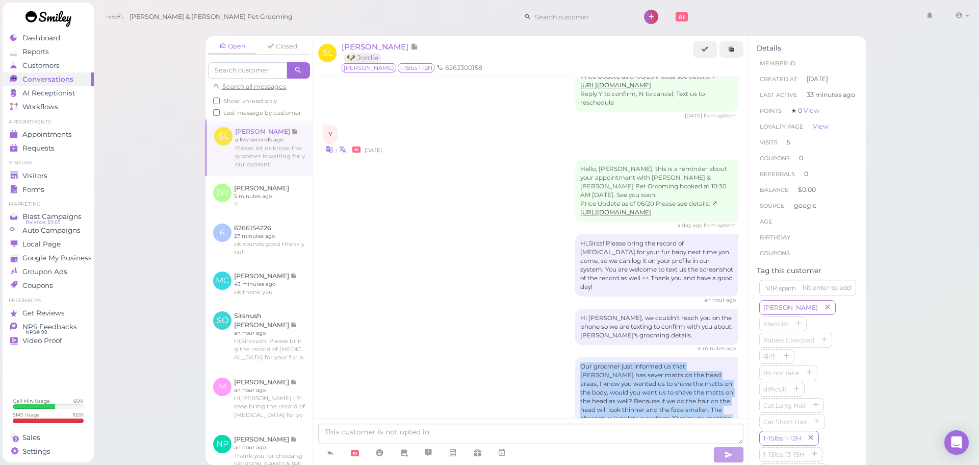
drag, startPoint x: 601, startPoint y: 348, endPoint x: 573, endPoint y: 283, distance: 70.9
click at [575, 357] on div "Our groomer just informed us that Jordie has sever matts on the head areas, I k…" at bounding box center [656, 401] width 163 height 88
copy div "Our groomer just informed us that Jordie has sever matts on the head areas, I k…"
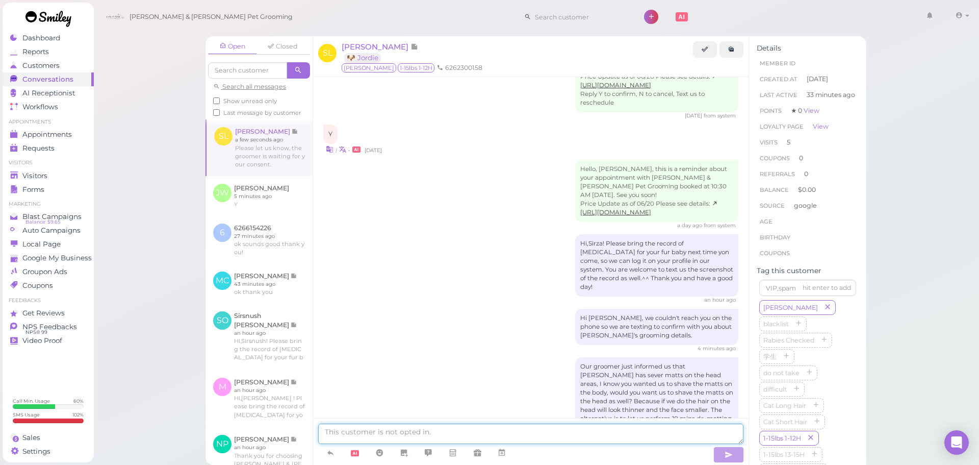
click at [518, 435] on textarea at bounding box center [530, 433] width 425 height 20
paste textarea "Our groomer just informed us that Jordie has sever matts on the head areas, I k…"
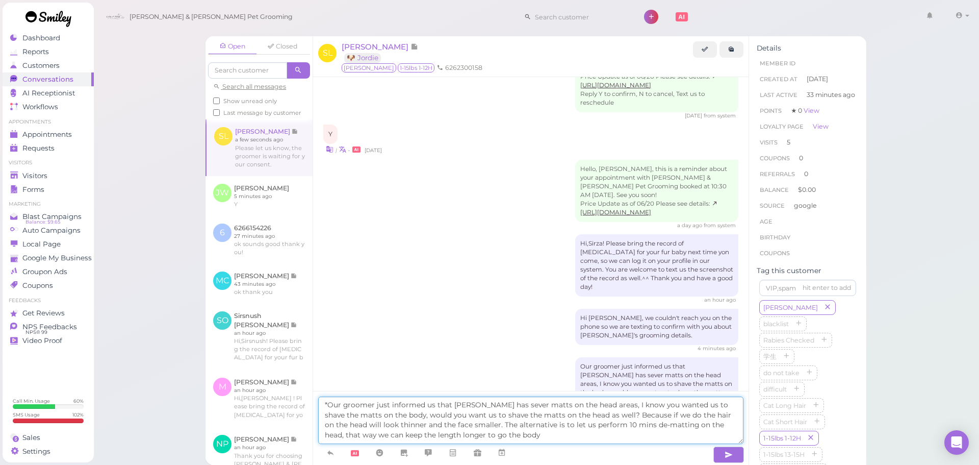
click at [505, 402] on textarea "*Our groomer just informed us that Jordie has sever matts on the head areas, I …" at bounding box center [530, 419] width 425 height 47
click at [602, 412] on textarea "*Our groomer just informed us that Jordie has severe matts on the head areas, I…" at bounding box center [530, 419] width 425 height 47
click at [447, 419] on textarea "*Our groomer just informed us that Jordie has severe matts on the head areas, I…" at bounding box center [530, 419] width 425 height 47
click at [457, 424] on textarea "*Our groomer just informed us that Jordie has severe matts on the head areas, I…" at bounding box center [530, 419] width 425 height 47
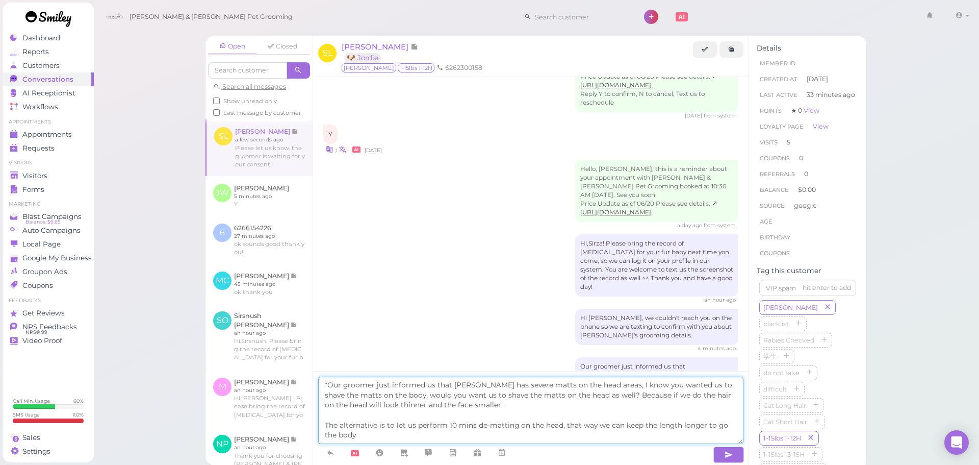
click at [723, 423] on textarea "*Our groomer just informed us that Jordie has severe matts on the head areas, I…" at bounding box center [530, 409] width 425 height 67
click at [394, 434] on textarea "*Our groomer just informed us that Jordie has severe matts on the head areas, I…" at bounding box center [530, 409] width 425 height 67
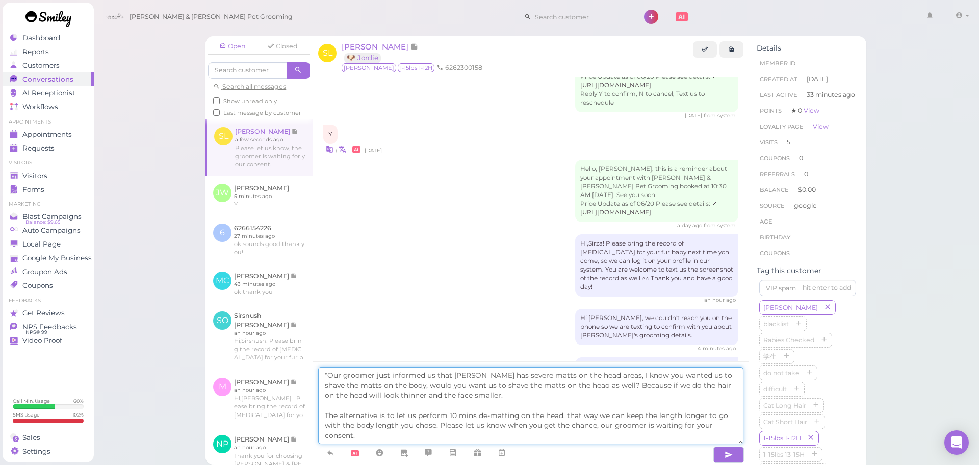
type textarea "*Our groomer just informed us that Jordie has severe matts on the head areas, I…"
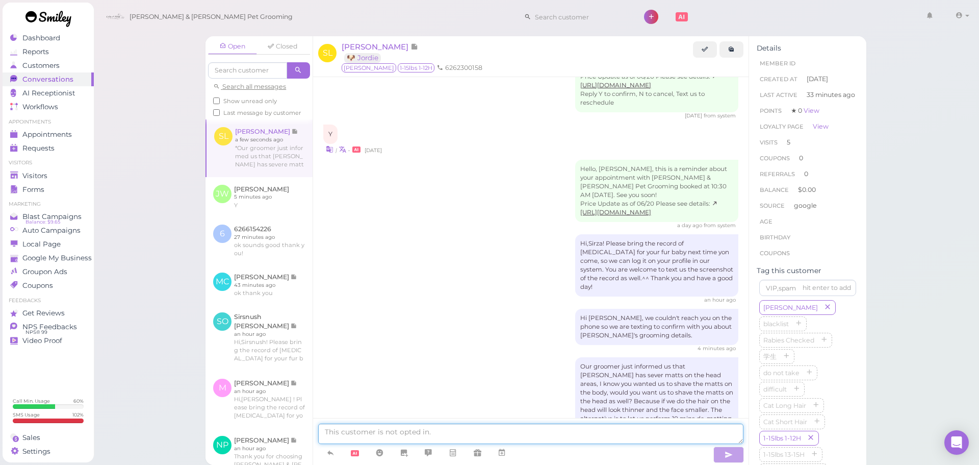
scroll to position [1724, 0]
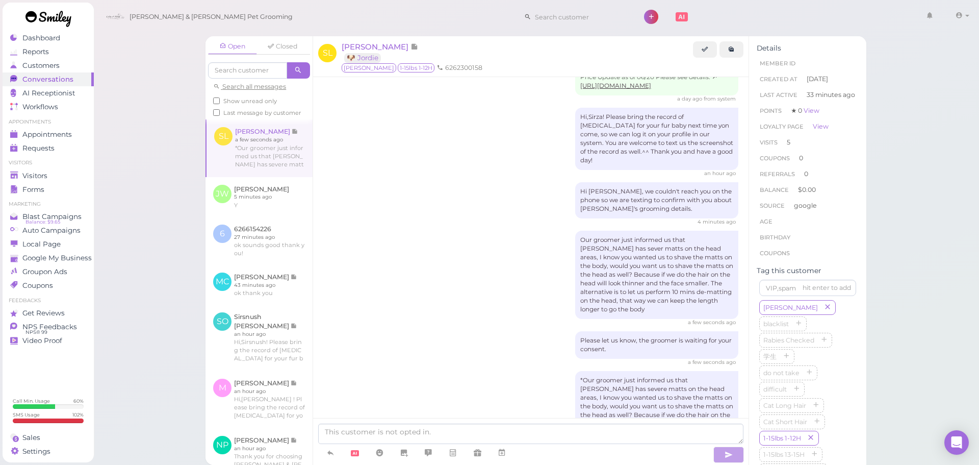
click at [382, 371] on div "*Our groomer just informed us that Jordie has severe matts on the head areas, I…" at bounding box center [530, 428] width 415 height 114
click at [497, 371] on div "*Our groomer just informed us that Jordie has severe matts on the head areas, I…" at bounding box center [530, 431] width 415 height 121
click at [243, 197] on link at bounding box center [259, 197] width 107 height 40
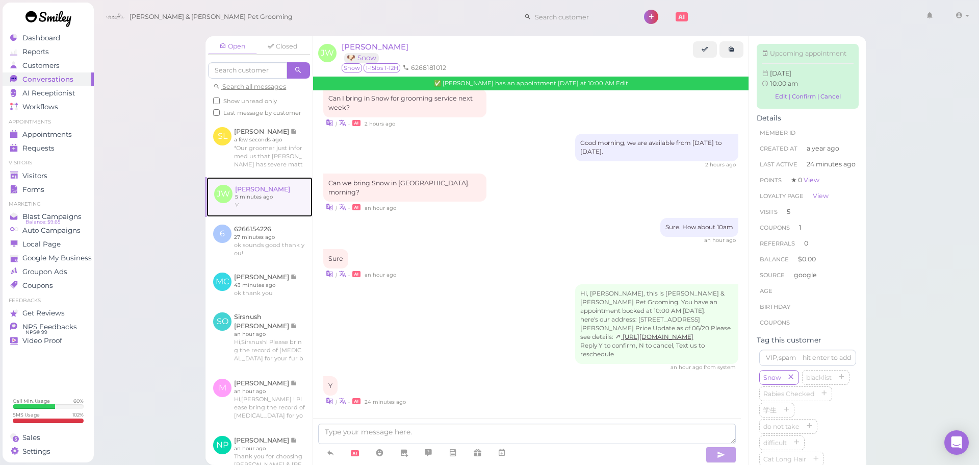
scroll to position [1198, 0]
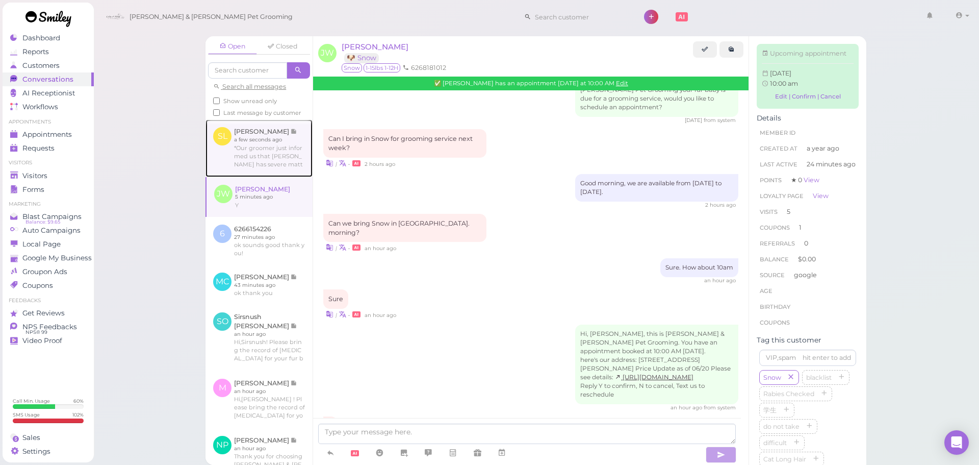
click at [257, 158] on link at bounding box center [259, 147] width 107 height 57
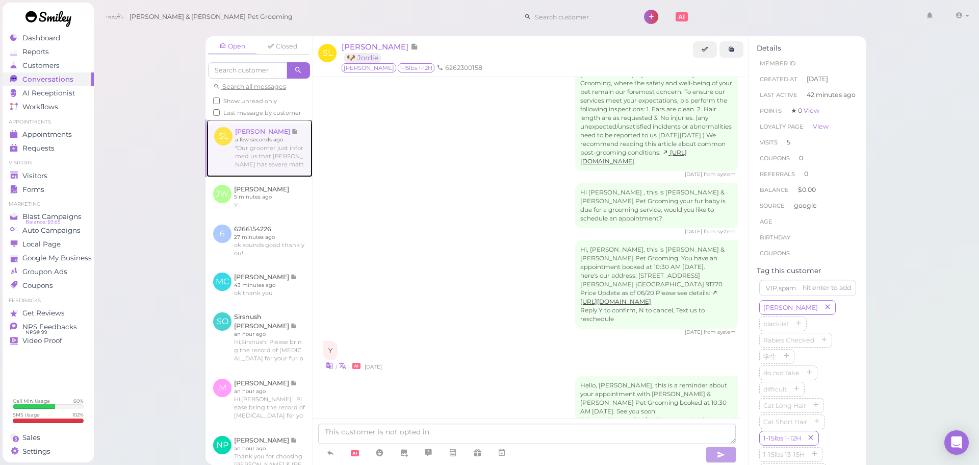
scroll to position [1566, 0]
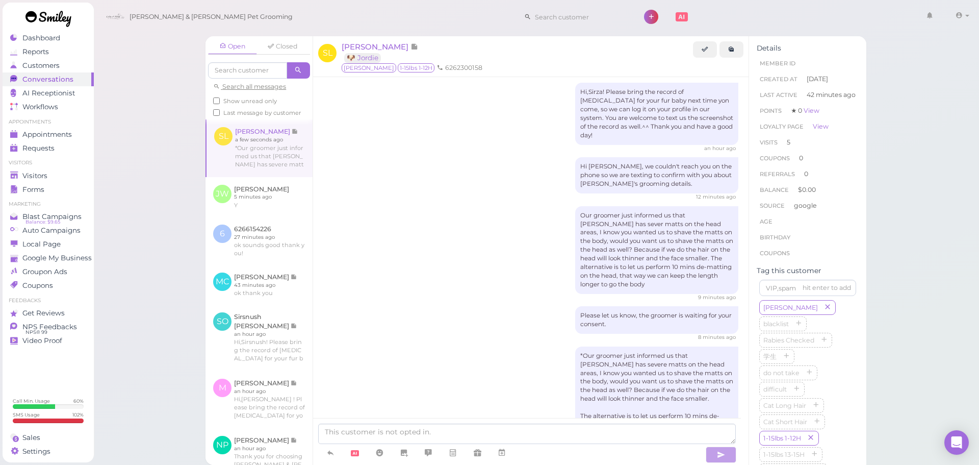
click at [507, 334] on div "8 minutes ago" at bounding box center [530, 337] width 415 height 7
click at [417, 206] on div "Our groomer just informed us that Jordie has sever matts on the head areas, I k…" at bounding box center [530, 253] width 415 height 95
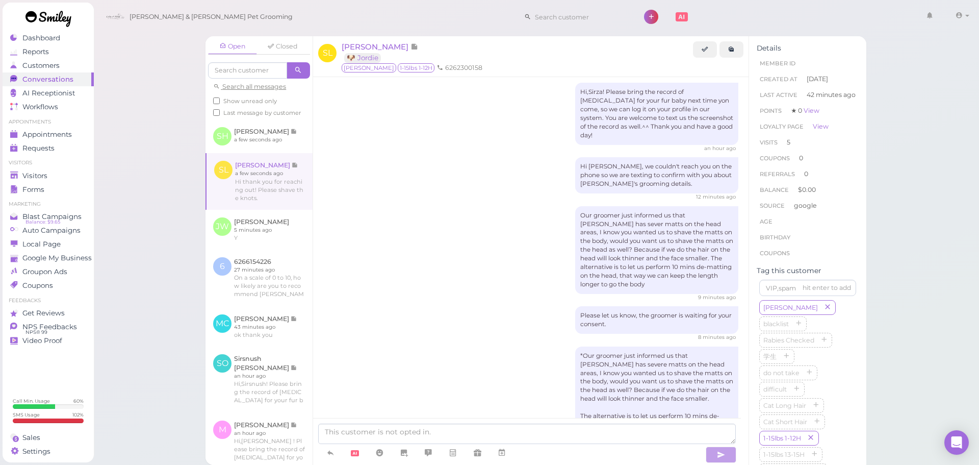
scroll to position [1610, 0]
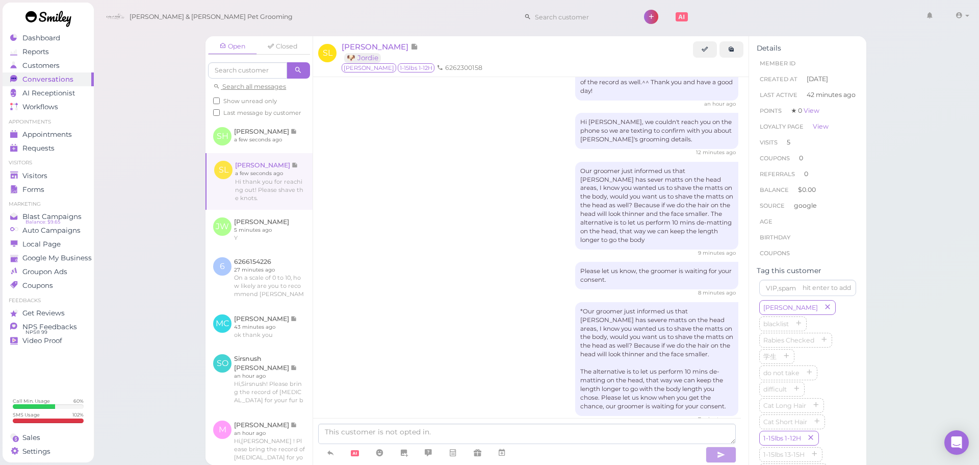
click at [466, 262] on div "Please let us know, the groomer is waiting for your consent. 8 minutes ago" at bounding box center [530, 279] width 415 height 35
click at [734, 53] on icon at bounding box center [731, 49] width 7 height 8
click at [395, 302] on div "*Our groomer just informed us that Jordie has severe matts on the head areas, I…" at bounding box center [530, 362] width 415 height 121
click at [517, 428] on div "Hi thank you for reaching out! Please shave the knots. | • a few seconds ago" at bounding box center [530, 447] width 415 height 39
click at [273, 186] on link at bounding box center [260, 181] width 106 height 56
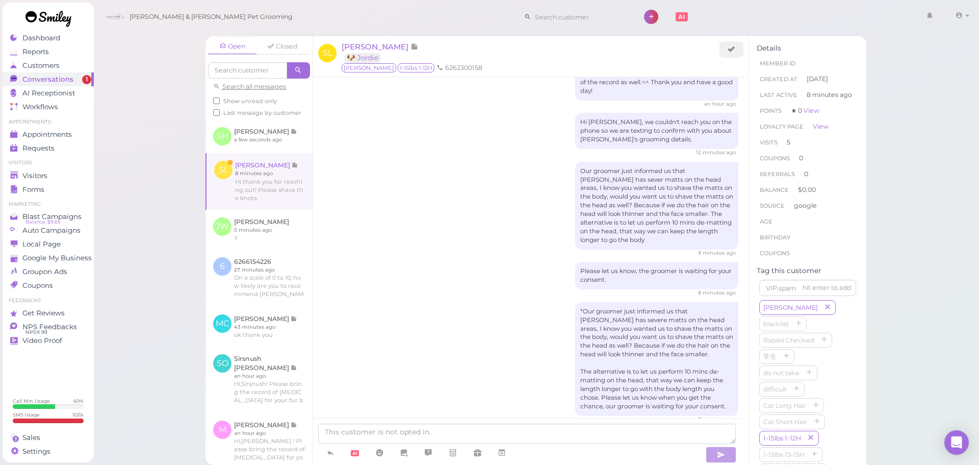
click at [417, 302] on div "*Our groomer just informed us that Jordie has severe matts on the head areas, I…" at bounding box center [530, 362] width 415 height 121
click at [265, 148] on link at bounding box center [259, 136] width 107 height 34
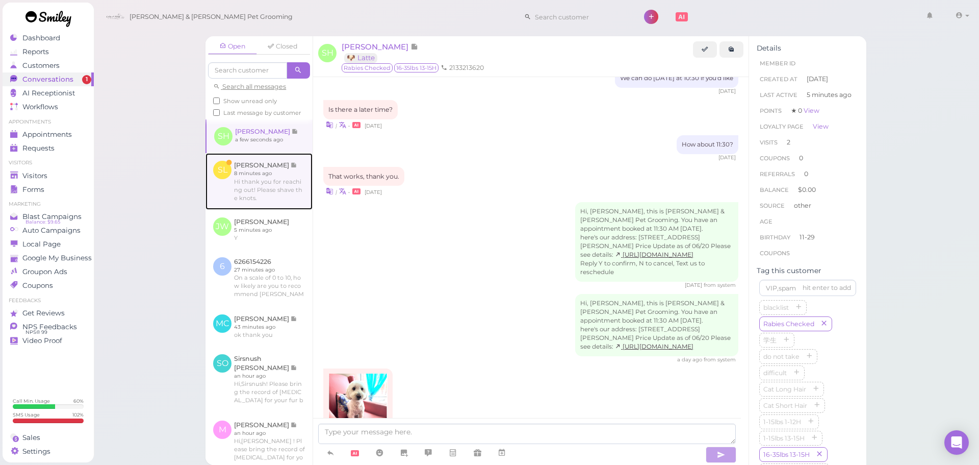
click at [262, 194] on link at bounding box center [259, 181] width 107 height 56
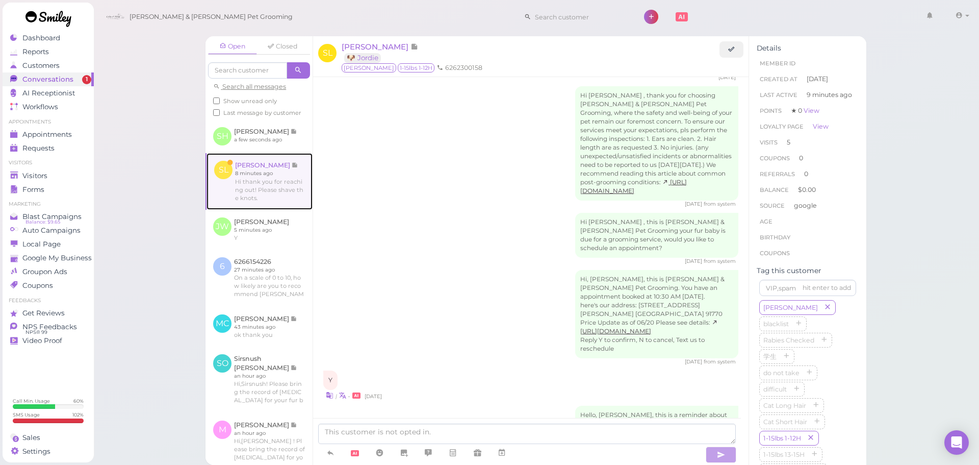
scroll to position [1574, 0]
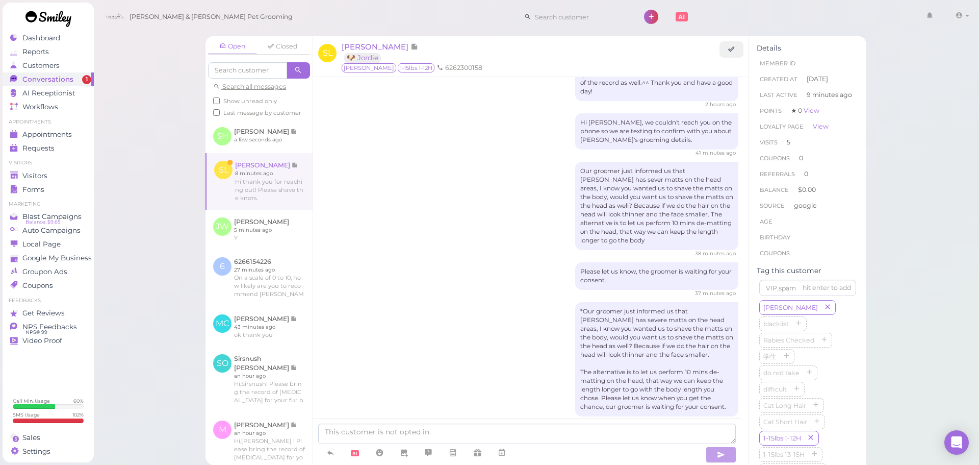
click at [443, 302] on div "*Our groomer just informed us that Jordie has severe matts on the head areas, I…" at bounding box center [530, 362] width 415 height 121
click at [502, 435] on textarea at bounding box center [527, 433] width 418 height 20
type textarea "[PERSON_NAME] that. Thank you."
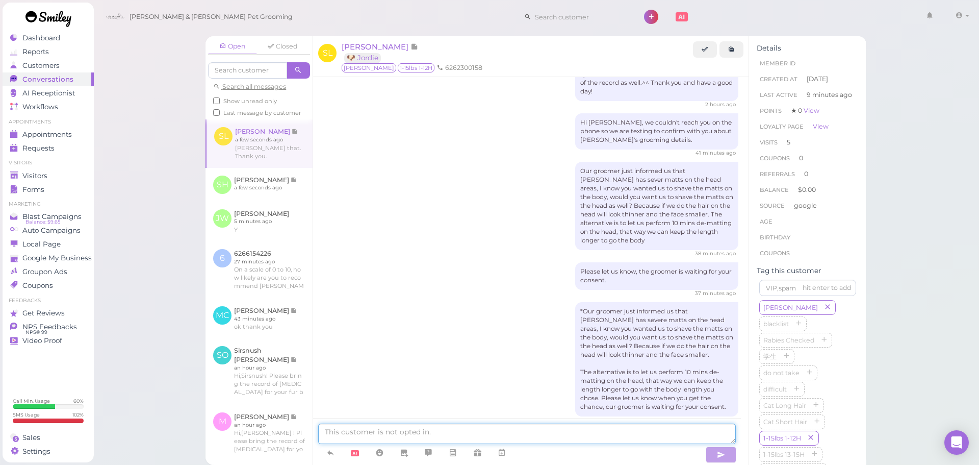
scroll to position [1598, 0]
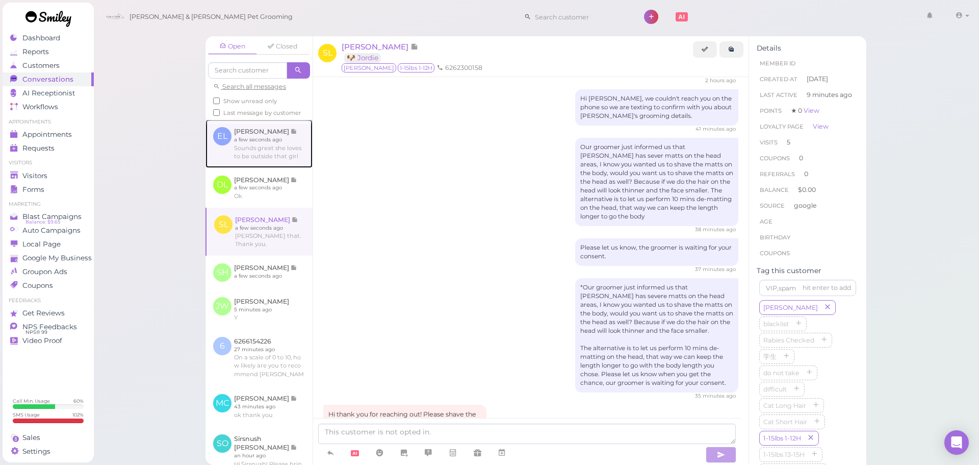
click at [272, 167] on link at bounding box center [259, 143] width 107 height 48
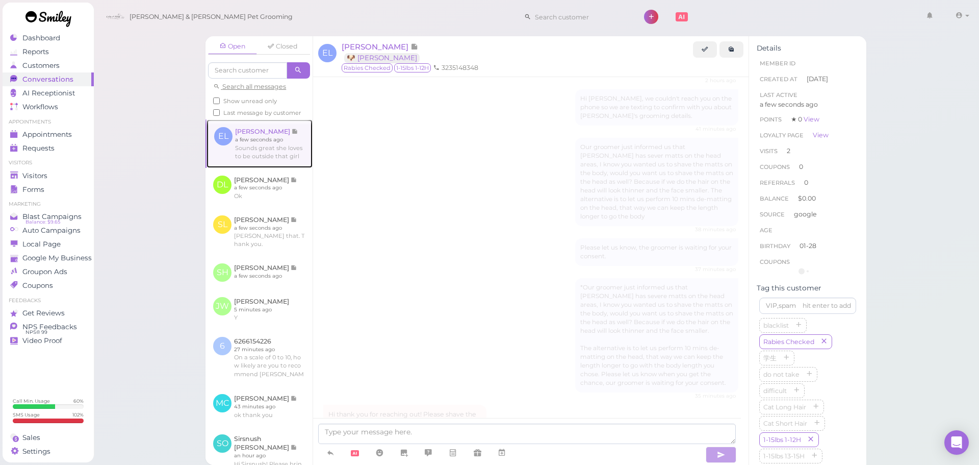
scroll to position [1275, 0]
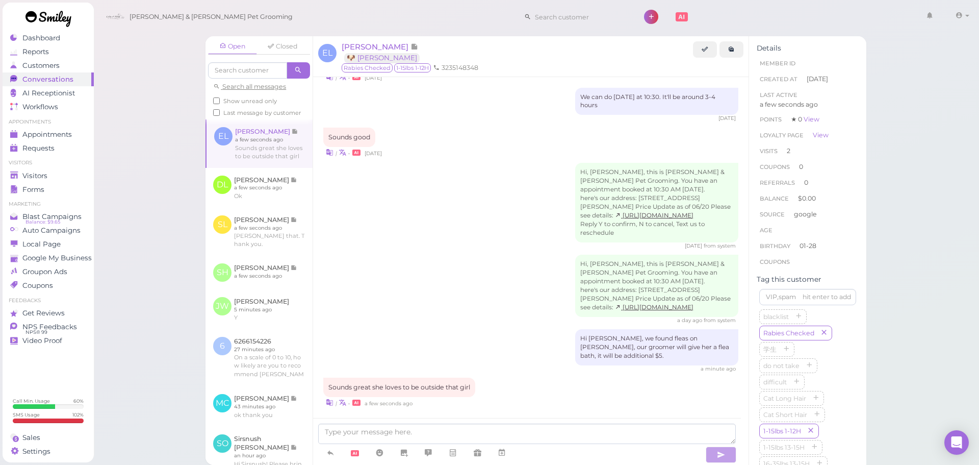
click at [439, 242] on div "5 days ago from system" at bounding box center [530, 245] width 415 height 7
click at [485, 313] on div "Hi, Erin, this is Cody & Miley Pet Grooming. You have an appointment booked at …" at bounding box center [530, 289] width 415 height 69
click at [480, 423] on textarea at bounding box center [527, 433] width 418 height 20
type textarea "^^"
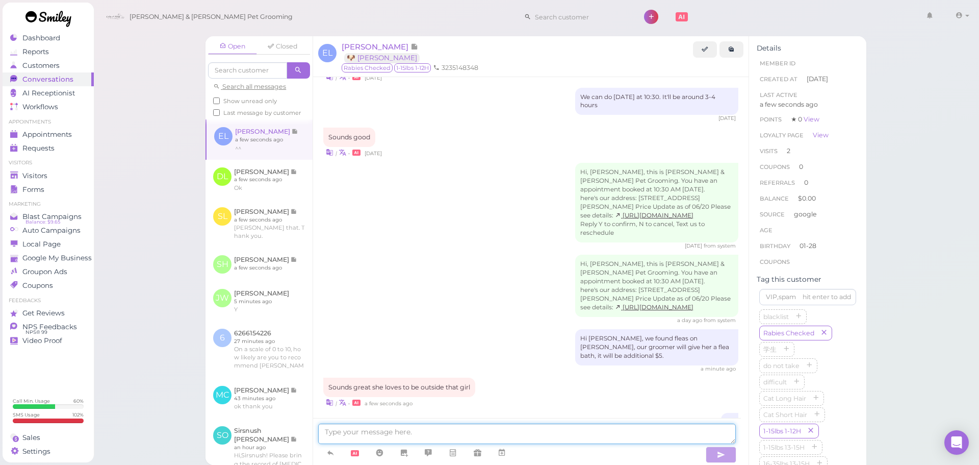
scroll to position [1299, 0]
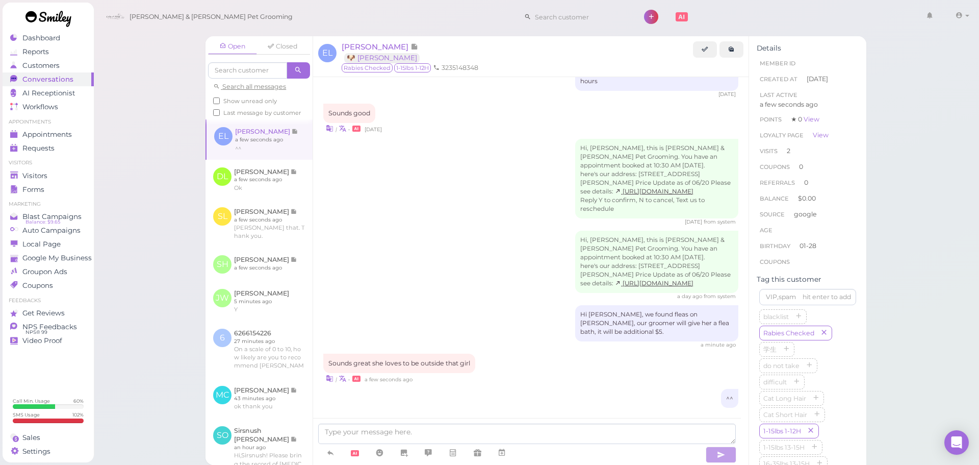
click at [538, 389] on div "^^" at bounding box center [530, 398] width 415 height 19
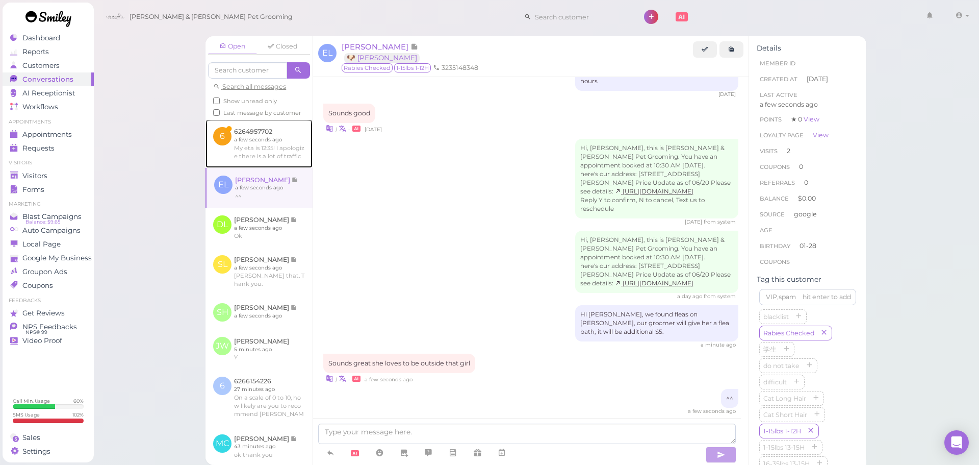
drag, startPoint x: 291, startPoint y: 152, endPoint x: 317, endPoint y: 187, distance: 43.4
click at [291, 152] on link at bounding box center [259, 143] width 107 height 48
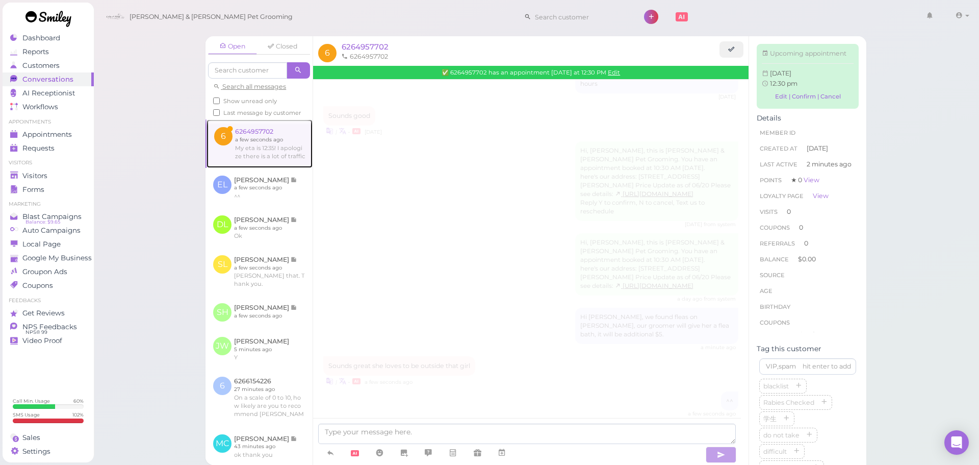
scroll to position [175, 0]
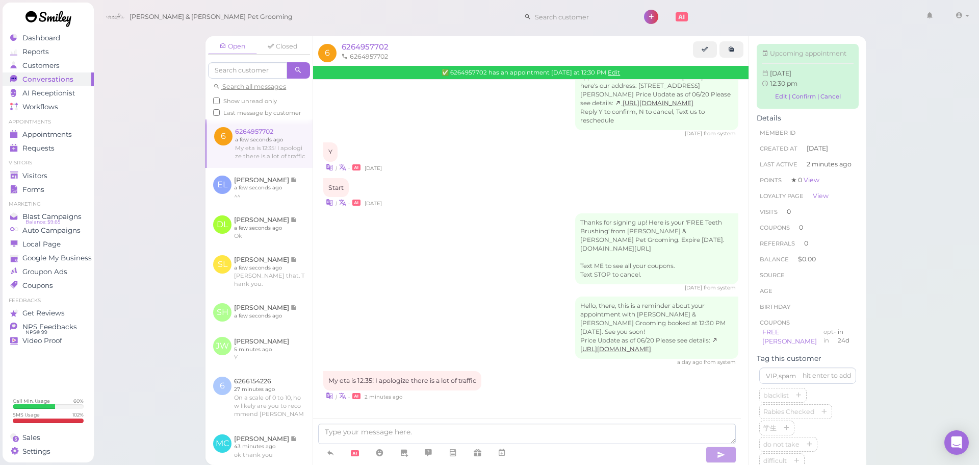
click at [452, 284] on div "7 days ago from system" at bounding box center [530, 287] width 415 height 7
click at [429, 321] on div "Hello, there, this is a reminder about your appointment with Cody & Miley Pet G…" at bounding box center [530, 330] width 415 height 69
click at [453, 436] on textarea at bounding box center [527, 433] width 418 height 20
type textarea "Sure thing, we'll be waiting for you."
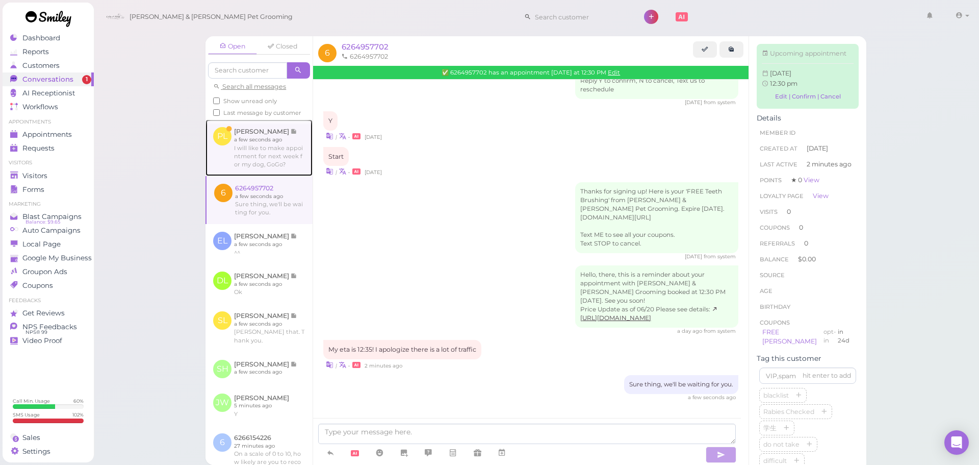
click at [283, 173] on link at bounding box center [259, 147] width 107 height 56
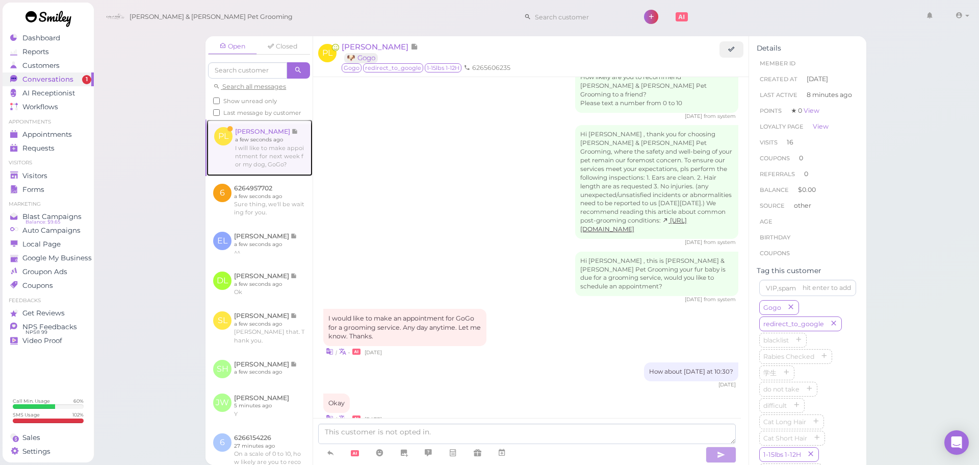
scroll to position [1207, 0]
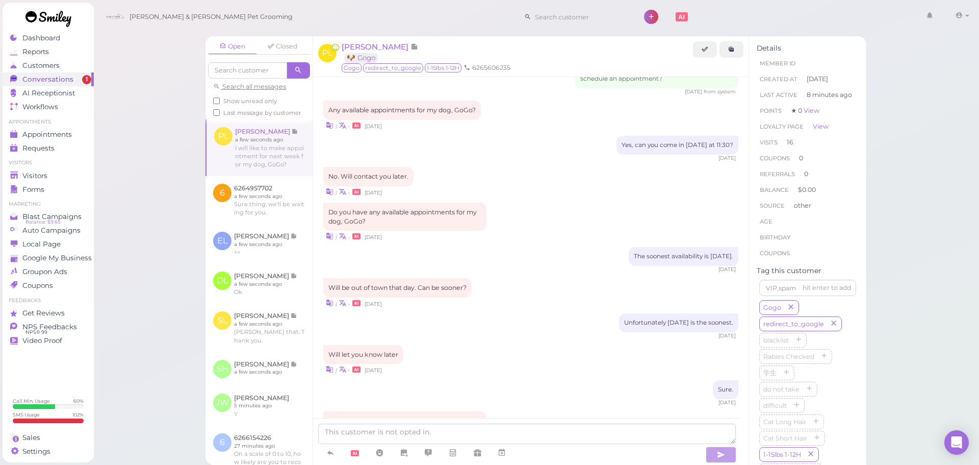
click at [524, 364] on div "| • 7 days ago" at bounding box center [530, 369] width 415 height 11
click at [490, 436] on textarea at bounding box center [527, 433] width 418 height 20
click at [525, 431] on textarea at bounding box center [527, 433] width 418 height 20
click at [449, 430] on textarea at bounding box center [527, 433] width 418 height 20
click at [501, 456] on icon at bounding box center [502, 452] width 8 height 10
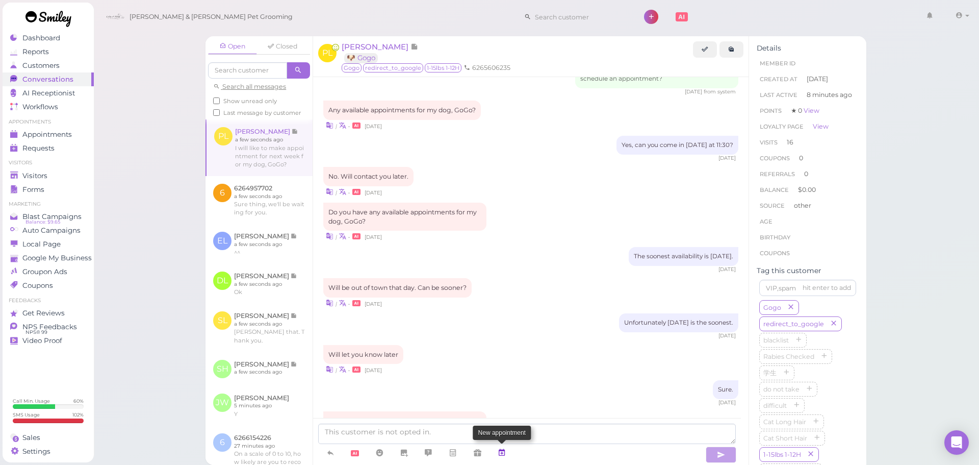
scroll to position [1263, 0]
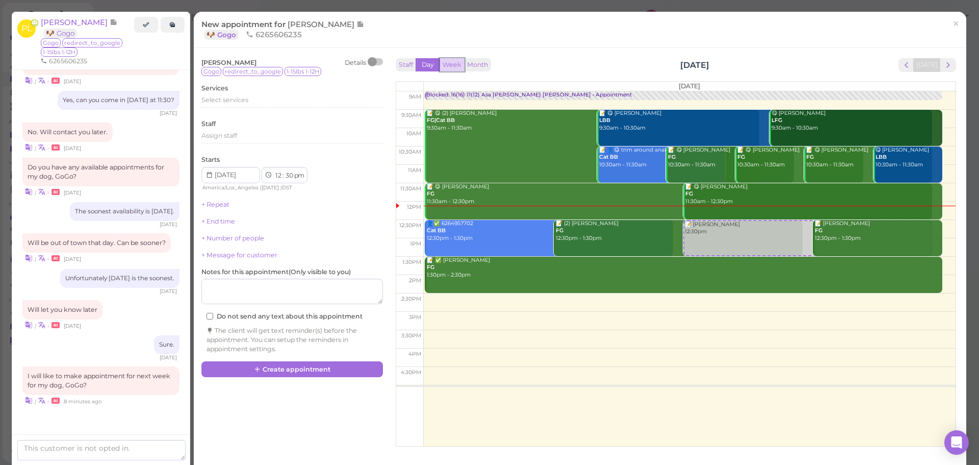
click at [457, 63] on button "Week" at bounding box center [452, 65] width 25 height 14
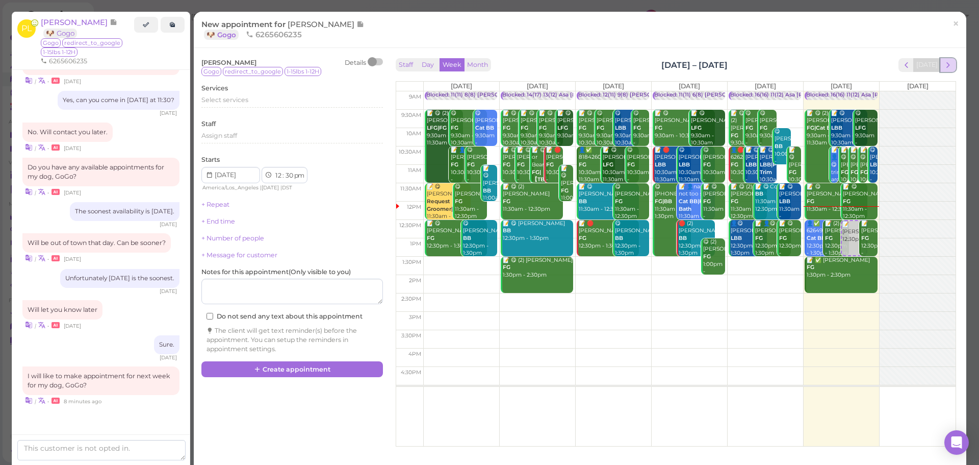
click at [944, 63] on span "next" at bounding box center [949, 65] width 10 height 10
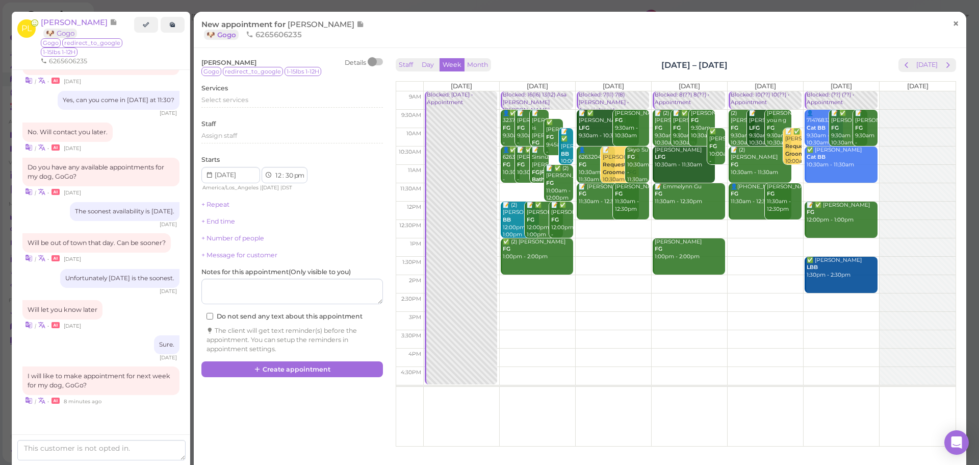
click at [953, 28] on span "×" at bounding box center [956, 23] width 7 height 14
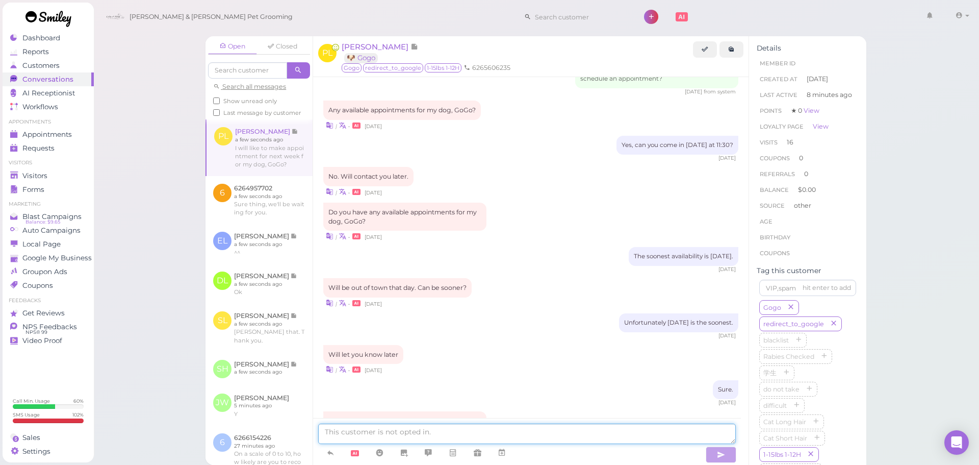
click at [459, 428] on textarea at bounding box center [527, 433] width 418 height 20
type textarea "W"
click at [341, 431] on textarea "Sure we are available from next Wednesday to Saturday, that works?" at bounding box center [527, 433] width 418 height 20
type textarea "Sure, we are available from next Wednesday to Saturday, that works?"
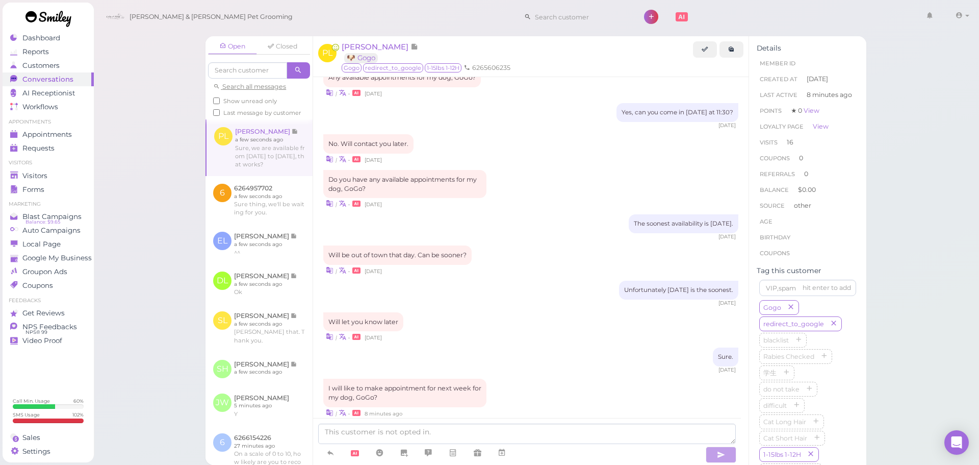
click at [275, 207] on link at bounding box center [259, 200] width 107 height 48
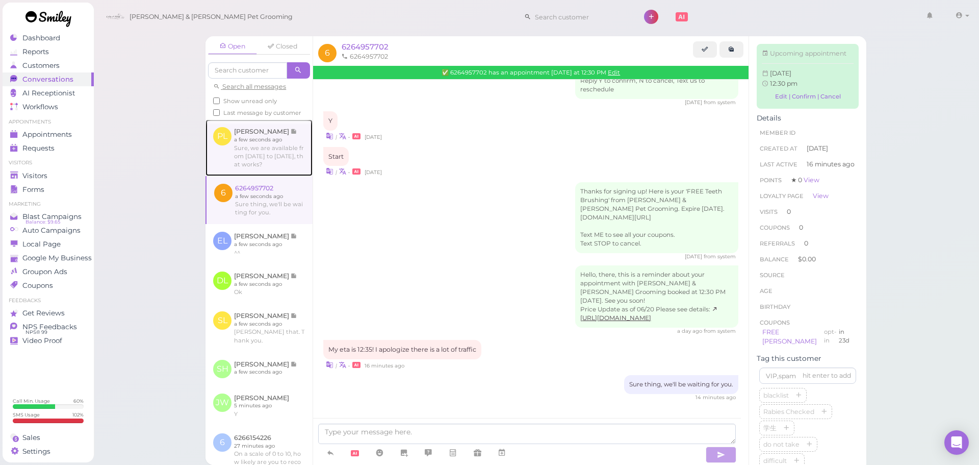
click at [275, 157] on link at bounding box center [259, 147] width 107 height 56
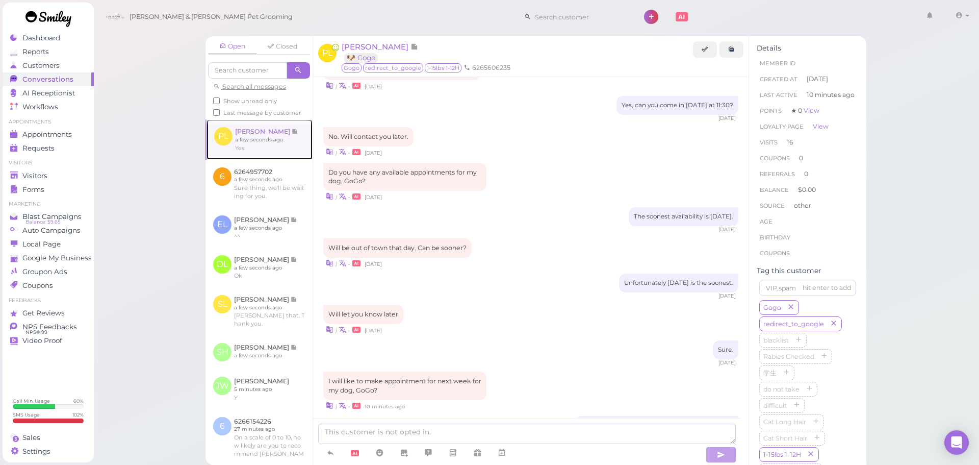
scroll to position [1243, 0]
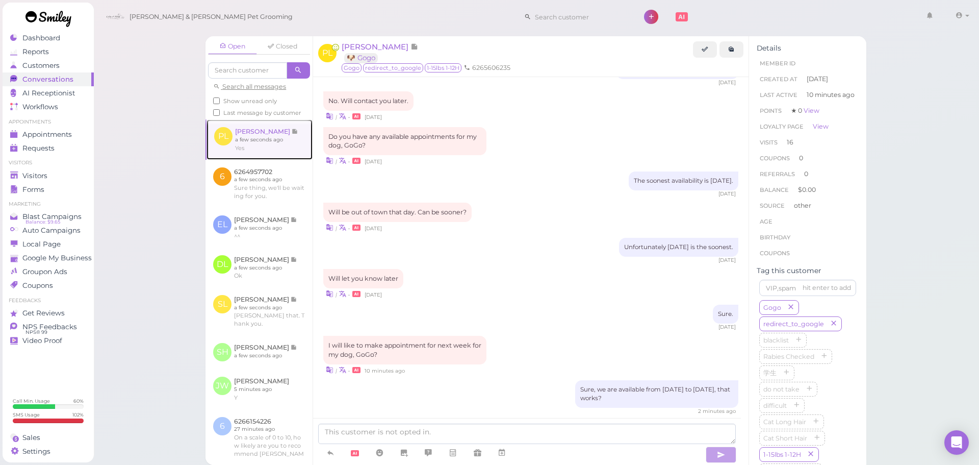
drag, startPoint x: 263, startPoint y: 155, endPoint x: 285, endPoint y: 166, distance: 24.9
click at [263, 155] on link at bounding box center [260, 139] width 106 height 40
click at [515, 380] on div "Sure, we are available from next Wednesday to Saturday, that works? 2 minutes a…" at bounding box center [530, 397] width 415 height 35
click at [453, 430] on textarea at bounding box center [527, 433] width 418 height 20
type textarea "What day works best for you?"
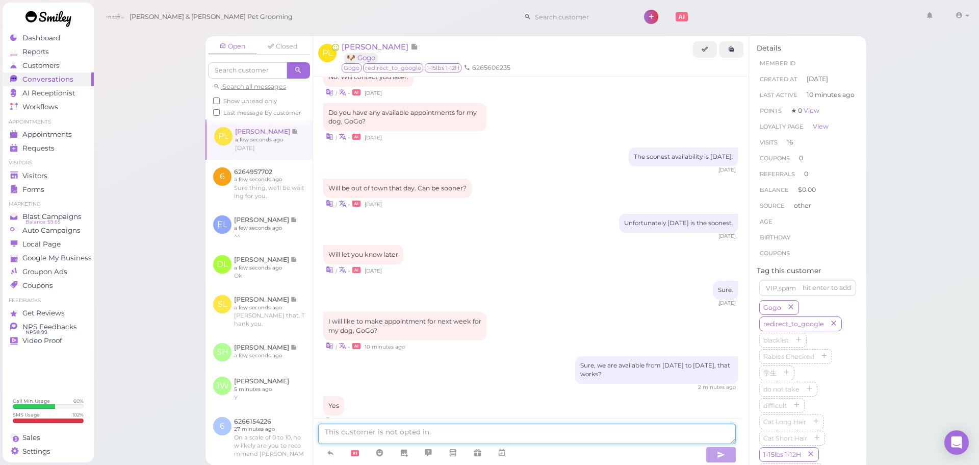
scroll to position [1309, 0]
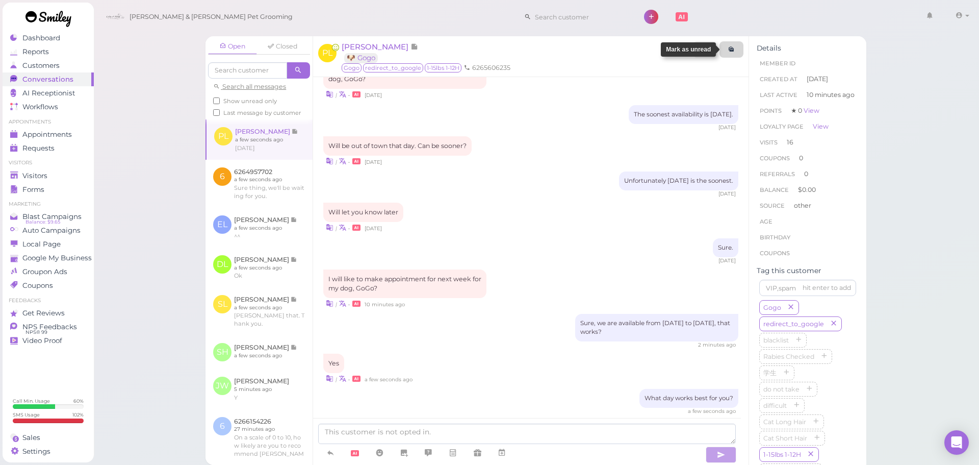
click at [736, 48] on link at bounding box center [732, 49] width 24 height 16
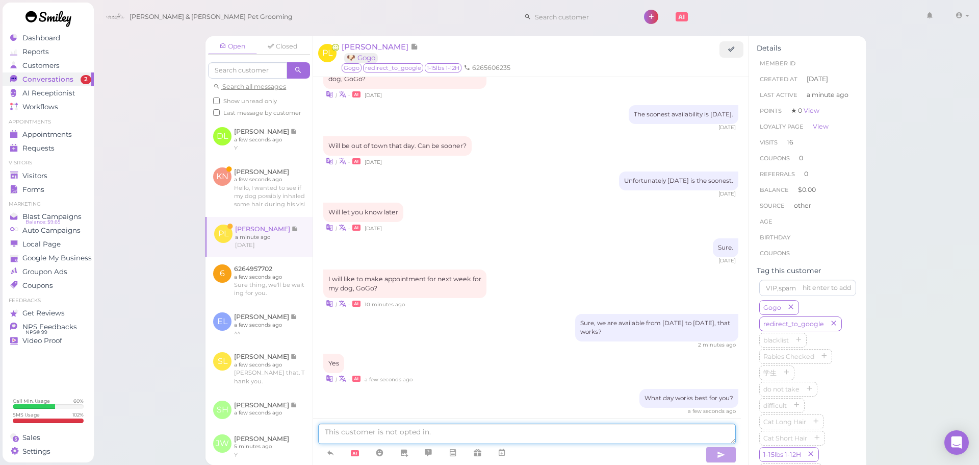
click at [567, 433] on textarea at bounding box center [527, 433] width 418 height 20
click at [365, 42] on span "[PERSON_NAME]" at bounding box center [376, 47] width 69 height 10
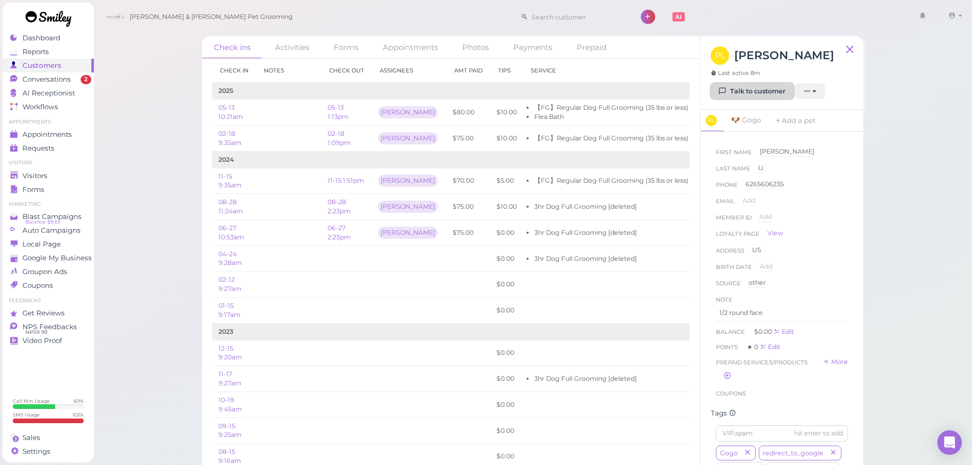
click at [756, 88] on link "Talk to customer" at bounding box center [751, 91] width 83 height 16
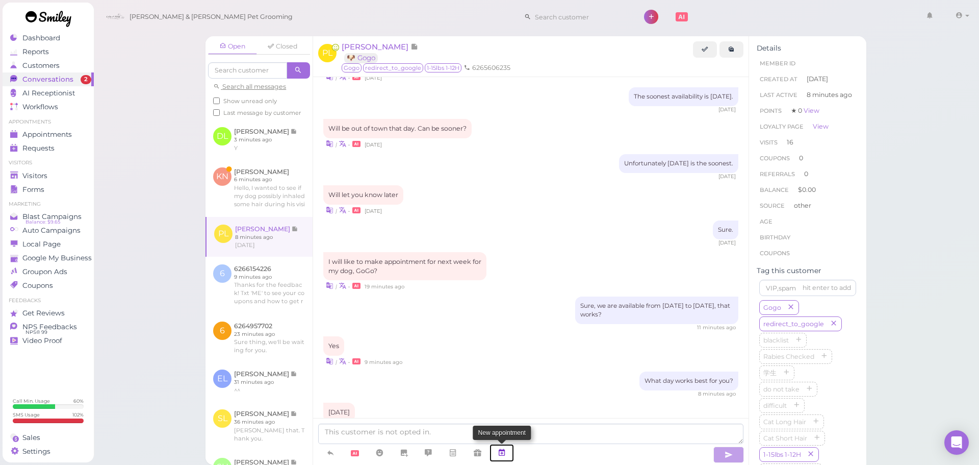
click at [502, 451] on icon at bounding box center [502, 452] width 8 height 10
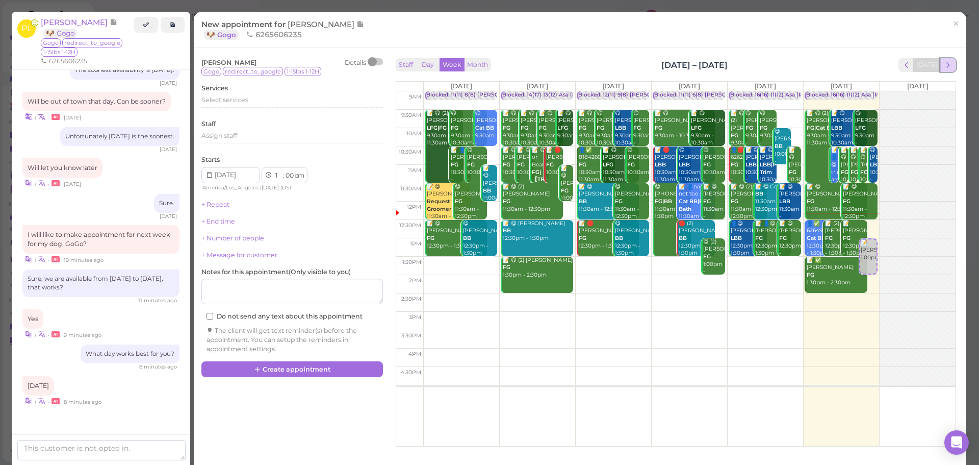
click at [945, 63] on span "next" at bounding box center [949, 65] width 10 height 10
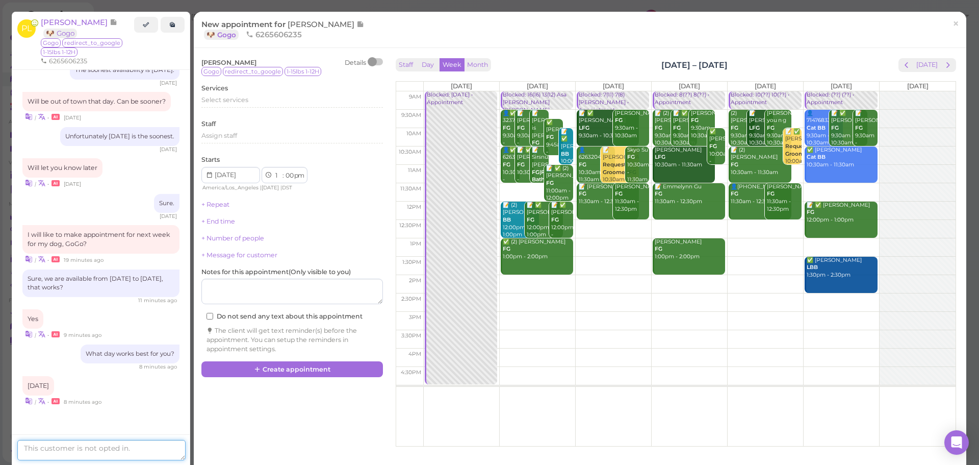
click at [99, 449] on textarea at bounding box center [101, 450] width 168 height 20
type textarea "(:30am okay?"
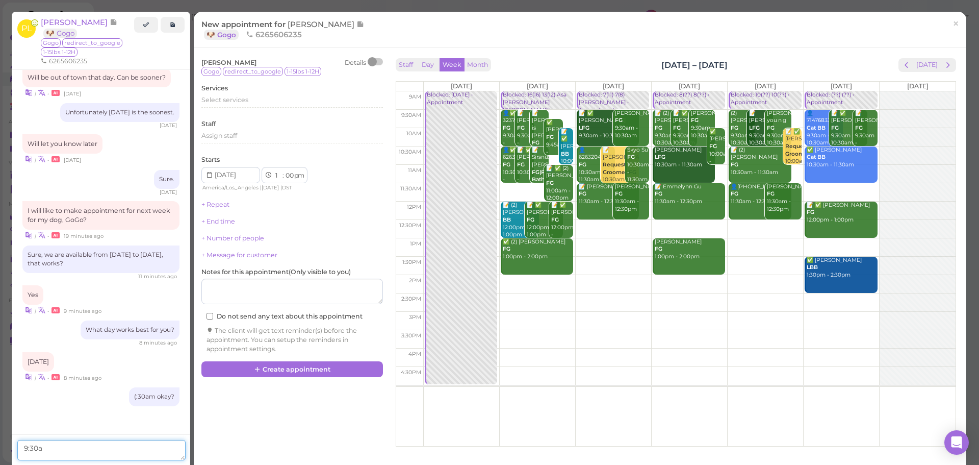
type textarea "9:30am"
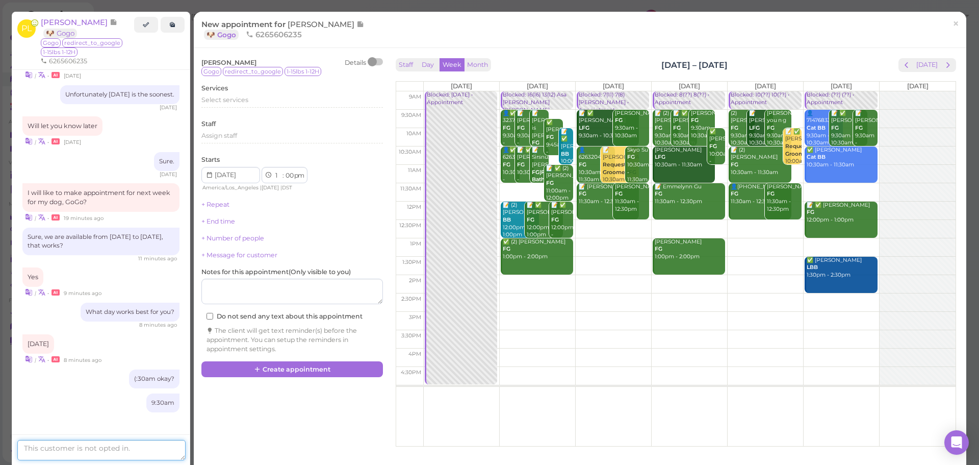
scroll to position [1248, 0]
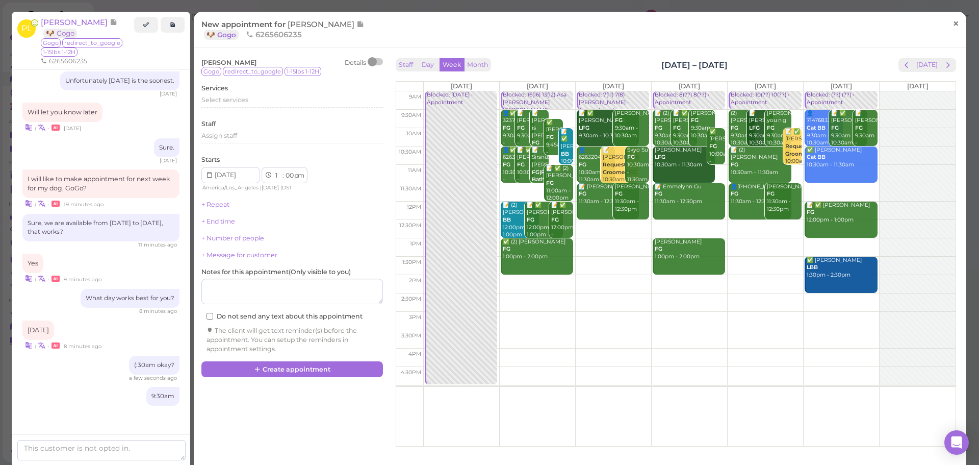
click at [953, 30] on span "×" at bounding box center [956, 23] width 7 height 14
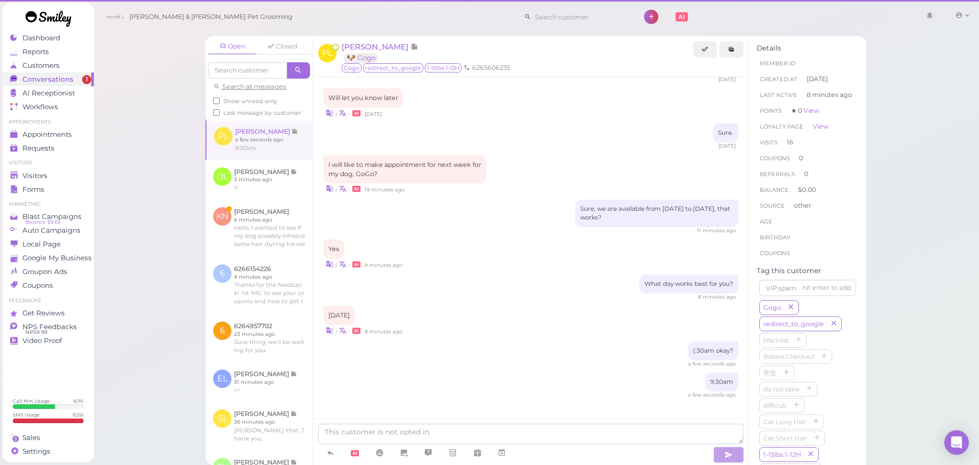
scroll to position [1187, 0]
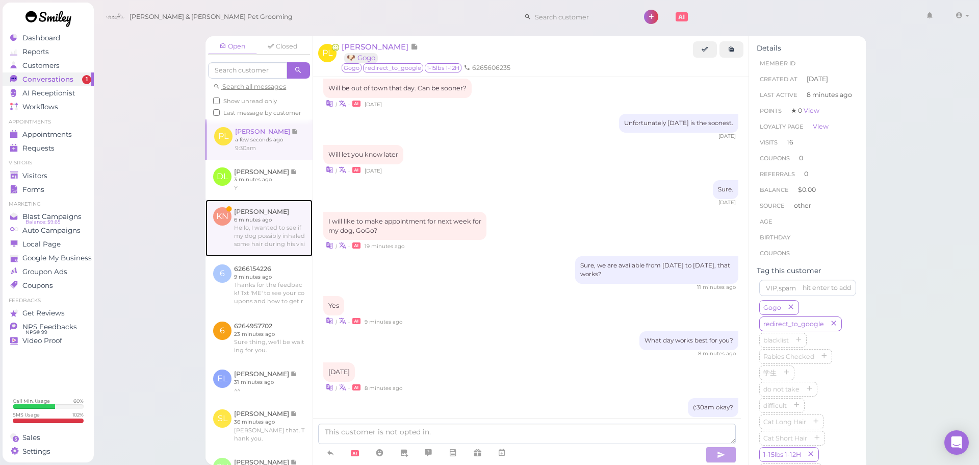
click at [271, 241] on link at bounding box center [259, 227] width 107 height 57
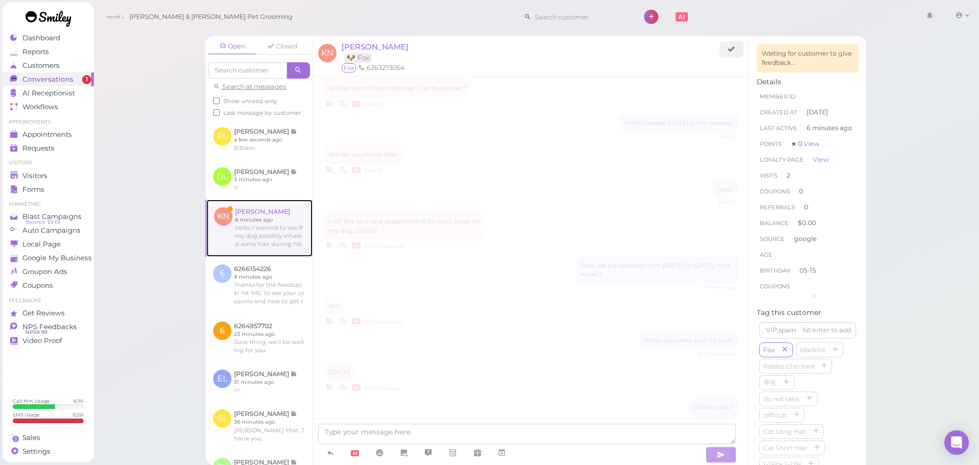
scroll to position [939, 0]
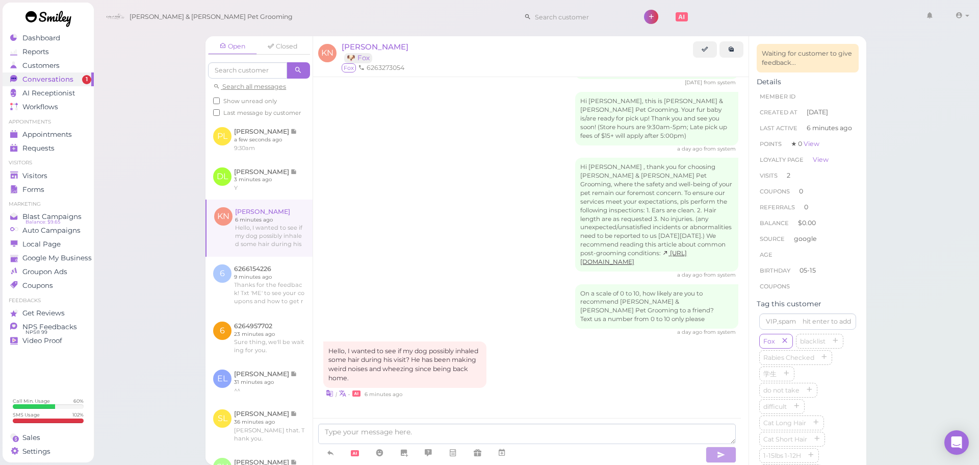
click at [441, 284] on div "On a scale of 0 to 10, how likely are you to recommend Cody & Miley Pet Groomin…" at bounding box center [530, 310] width 415 height 52
click at [449, 290] on div "On a scale of 0 to 10, how likely are you to recommend Cody & Miley Pet Groomin…" at bounding box center [530, 310] width 415 height 52
click at [516, 359] on div "Hello, I wanted to see if my dog possibly inhaled some hair during his visit? H…" at bounding box center [530, 370] width 415 height 58
click at [524, 364] on div "Hello, I wanted to see if my dog possibly inhaled some hair during his visit? H…" at bounding box center [530, 370] width 415 height 58
click at [386, 46] on span "[PERSON_NAME]" at bounding box center [375, 47] width 67 height 10
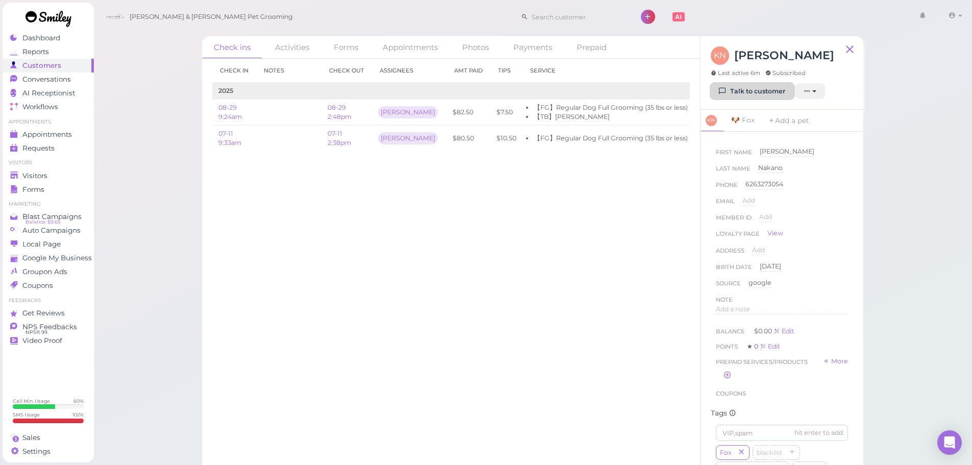
click at [749, 88] on link "Talk to customer" at bounding box center [751, 91] width 83 height 16
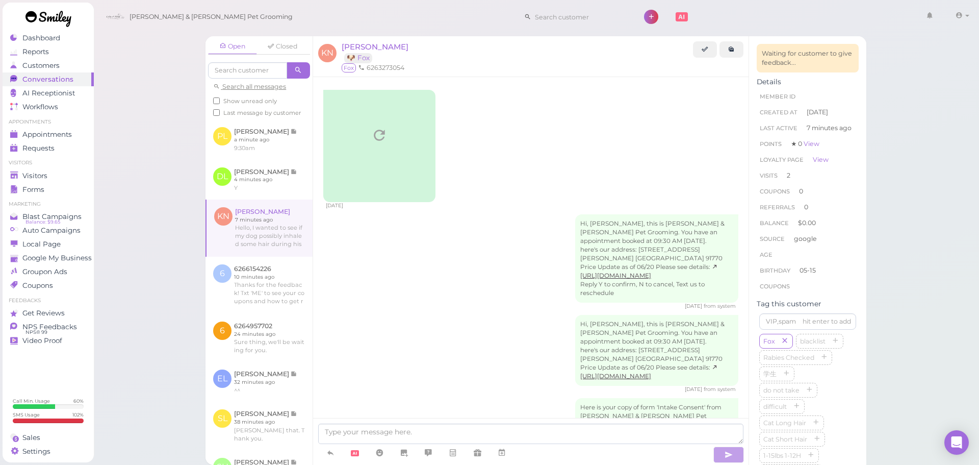
scroll to position [939, 0]
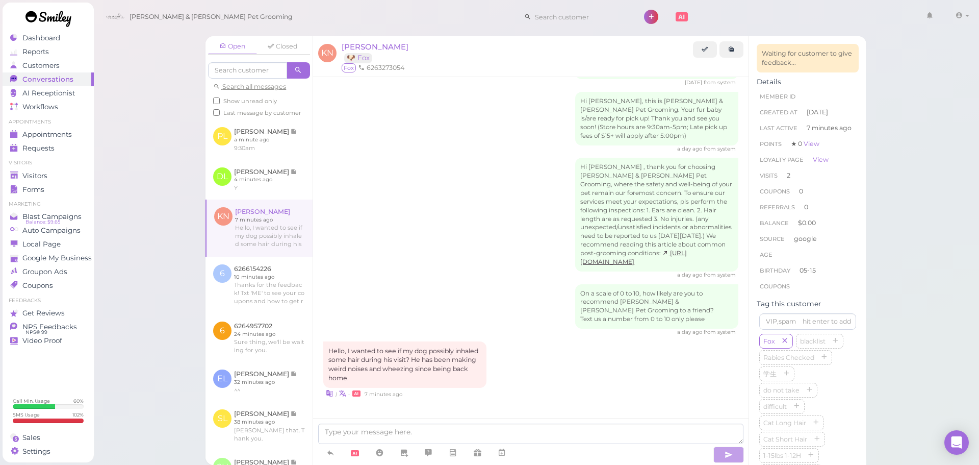
click at [517, 376] on div "Hello, I wanted to see if my dog possibly inhaled some hair during his visit? H…" at bounding box center [530, 370] width 415 height 58
click at [451, 434] on textarea at bounding box center [530, 433] width 425 height 20
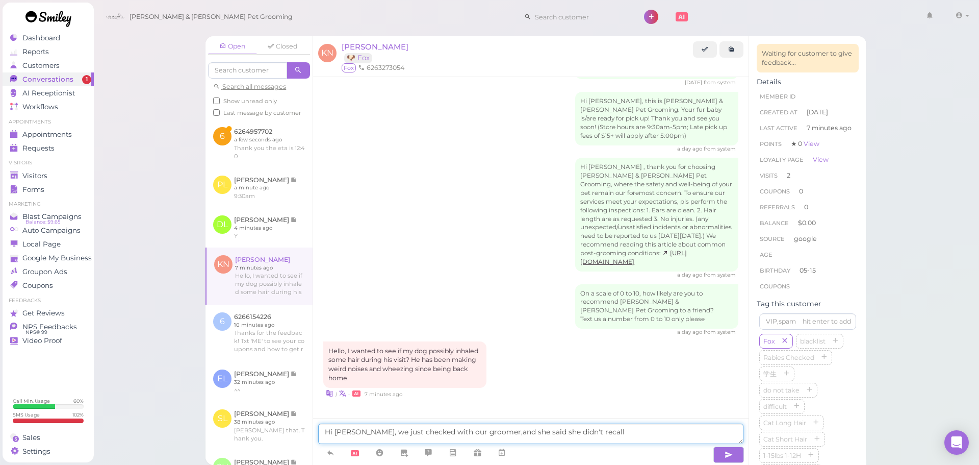
click at [481, 433] on textarea "Hi Krista, we just checked with our groomer,and she said she didn't recall" at bounding box center [530, 433] width 425 height 20
click at [644, 431] on textarea "Hi Krista, we just checked with our groomer, and she said she didn't recall" at bounding box center [530, 433] width 425 height 20
click at [735, 55] on link at bounding box center [732, 49] width 24 height 16
click at [610, 433] on textarea "Hi Krista, we just checked with our groomer, and she said she didn't recall" at bounding box center [530, 433] width 425 height 20
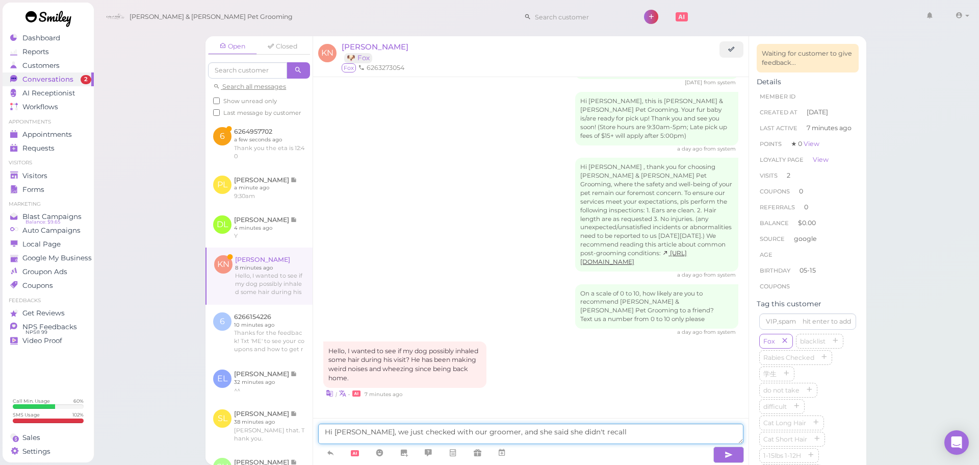
click at [609, 432] on textarea "Hi Krista, we just checked with our groomer, and she said she didn't recall" at bounding box center [530, 433] width 425 height 20
click at [665, 430] on textarea "Hi Krista, we just checked with our groomer, and she said Fox was all normal ye…" at bounding box center [530, 433] width 425 height 20
drag, startPoint x: 710, startPoint y: 431, endPoint x: 644, endPoint y: 431, distance: 66.3
click at [644, 431] on textarea "Hi Krista, we just checked with our groomer, and she said Fox was all normal ye…" at bounding box center [530, 433] width 425 height 20
click at [643, 433] on textarea "Hi Krista, we just checked with our groomer, and she said Fox was all normal ye…" at bounding box center [530, 433] width 425 height 20
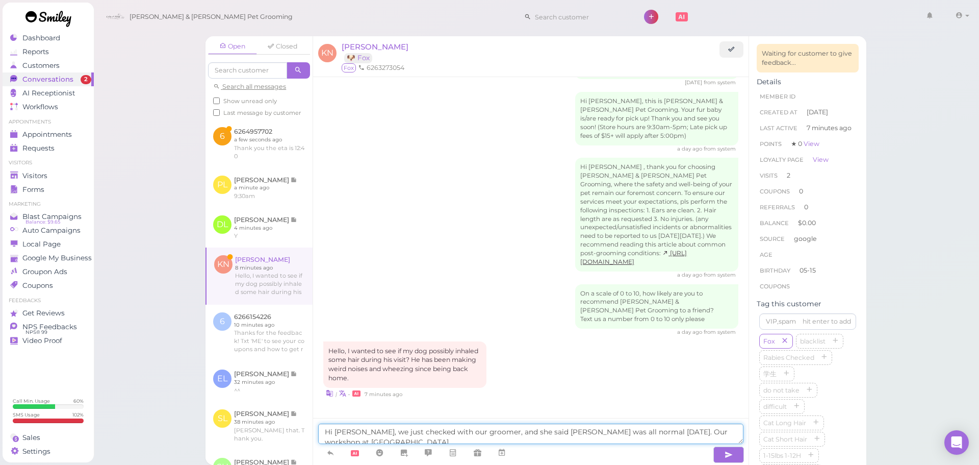
click at [731, 430] on textarea "Hi Krista, we just checked with our groomer, and she said Fox was all normal ye…" at bounding box center [530, 433] width 425 height 20
drag, startPoint x: 368, startPoint y: 431, endPoint x: 360, endPoint y: 431, distance: 8.2
click at [360, 431] on textarea "Hi Krista, we just checked with our groomer, and she said Fox was all normal ye…" at bounding box center [530, 430] width 425 height 27
click at [448, 434] on textarea "Hi Krista, we just checked with our groomer, and she said Fox was all normal ye…" at bounding box center [530, 430] width 425 height 27
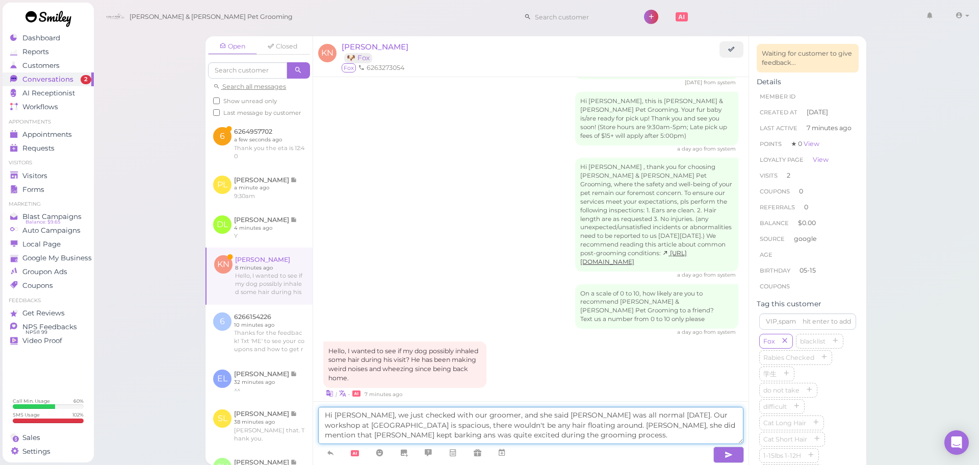
drag, startPoint x: 527, startPoint y: 427, endPoint x: 533, endPoint y: 427, distance: 5.6
click at [533, 427] on textarea "Hi Krista, we just checked with our groomer, and she said Fox was all normal ye…" at bounding box center [530, 424] width 425 height 37
click at [693, 426] on textarea "Hi Krista, we just checked with our groomer, and she said Fox was all normal ye…" at bounding box center [530, 424] width 425 height 37
type textarea "Hi [PERSON_NAME], we just checked with our groomer, and she said [PERSON_NAME] …"
click at [733, 457] on button "button" at bounding box center [729, 454] width 31 height 16
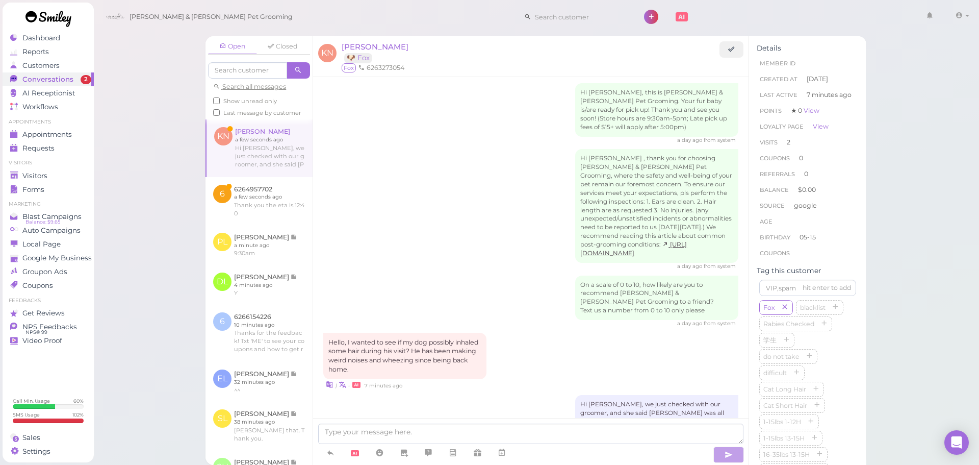
scroll to position [1006, 0]
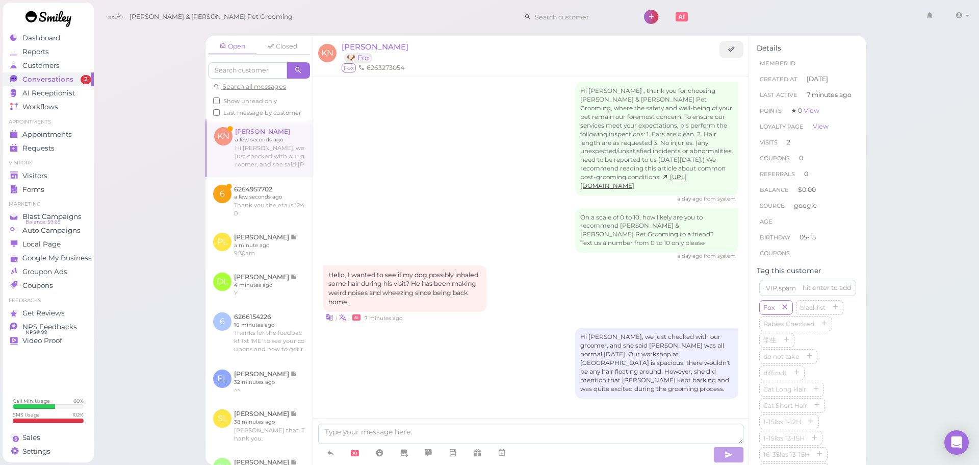
click at [522, 347] on div "Hi [PERSON_NAME], we just checked with our groomer, and she said [PERSON_NAME] …" at bounding box center [530, 362] width 415 height 71
click at [522, 349] on div "Hi [PERSON_NAME], we just checked with our groomer, and she said [PERSON_NAME] …" at bounding box center [530, 362] width 415 height 71
click at [522, 354] on div "Hi Krista, we just checked with our groomer, and she said Fox was all normal ye…" at bounding box center [530, 366] width 415 height 78
click at [433, 357] on div "Hi Krista, we just checked with our groomer, and she said Fox was all normal ye…" at bounding box center [530, 366] width 415 height 78
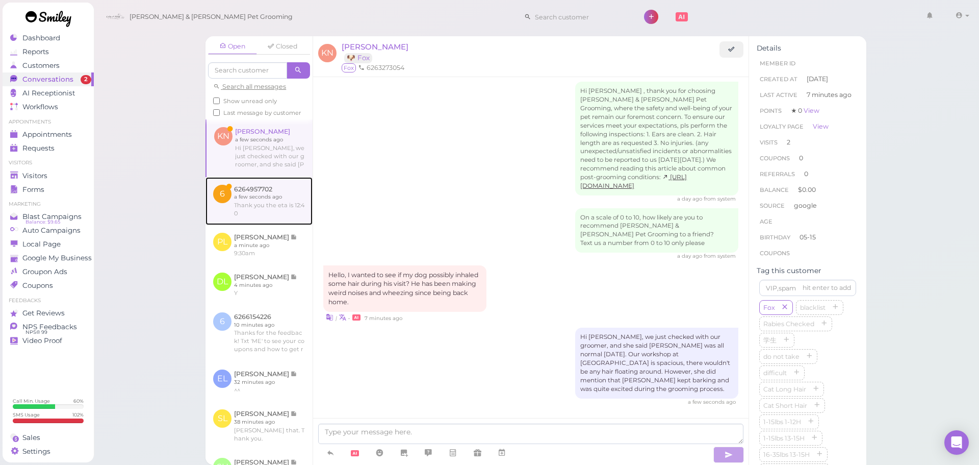
click at [277, 225] on link at bounding box center [259, 201] width 107 height 48
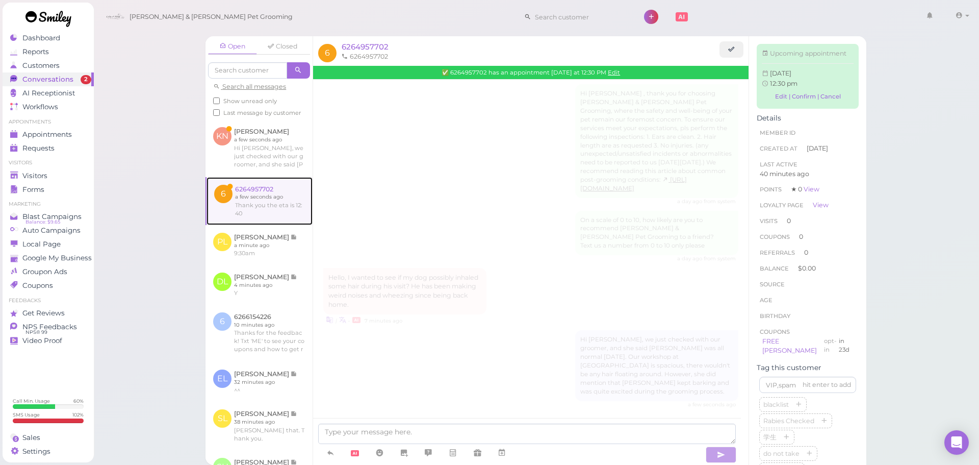
scroll to position [241, 0]
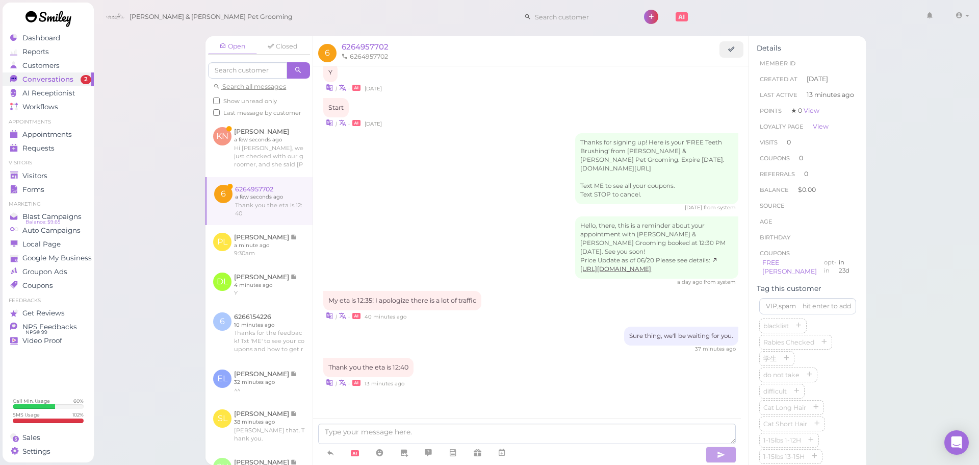
click at [546, 355] on div "8 days ago Hi, there, this is Cody & Miley Pet Grooming. You have an appointmen…" at bounding box center [531, 137] width 436 height 607
click at [473, 356] on div "8 days ago Hi, there, this is Cody & Miley Pet Grooming. You have an appointmen…" at bounding box center [531, 137] width 436 height 607
click at [270, 256] on link at bounding box center [259, 245] width 107 height 40
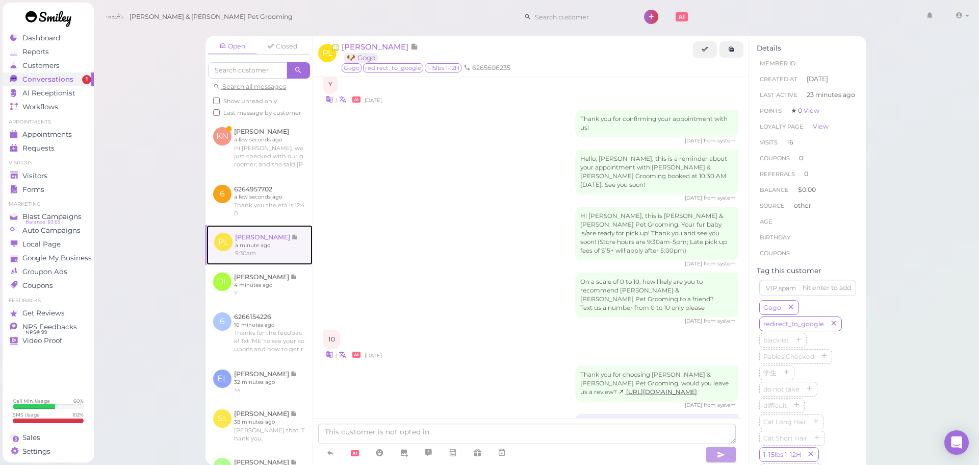
scroll to position [1034, 0]
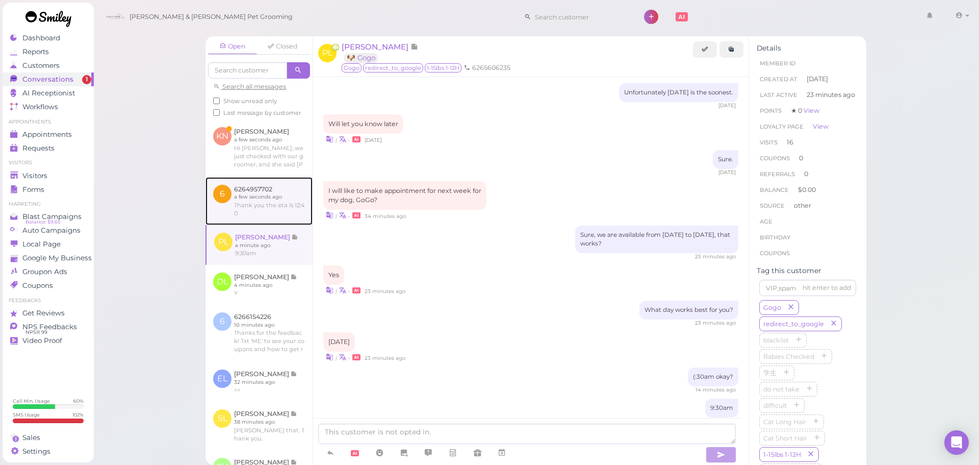
click at [248, 217] on link at bounding box center [259, 201] width 107 height 48
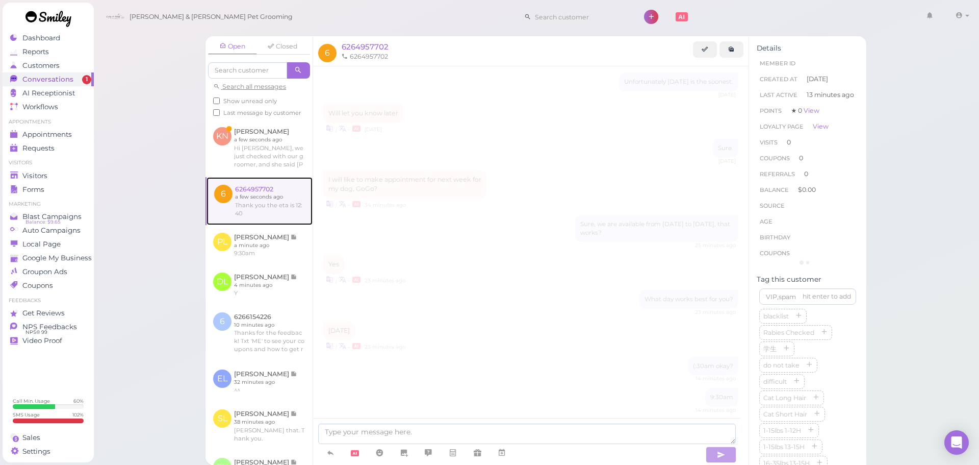
scroll to position [241, 0]
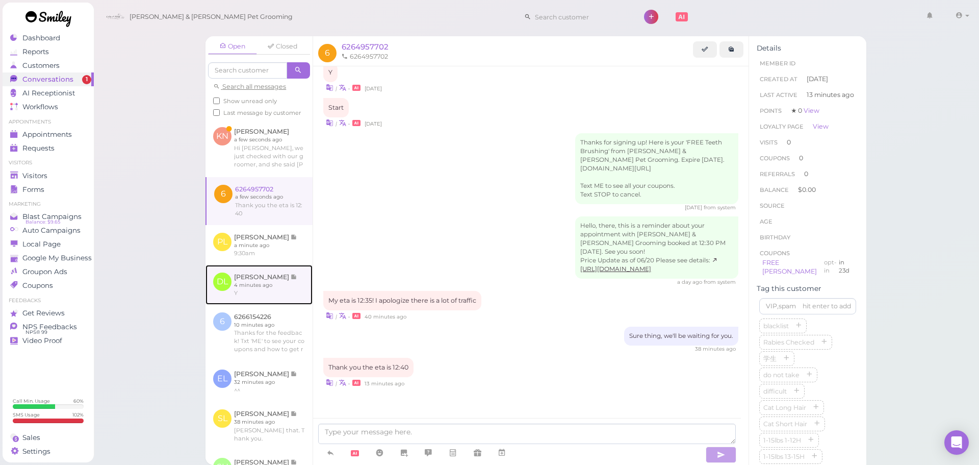
click at [268, 294] on link at bounding box center [259, 285] width 107 height 40
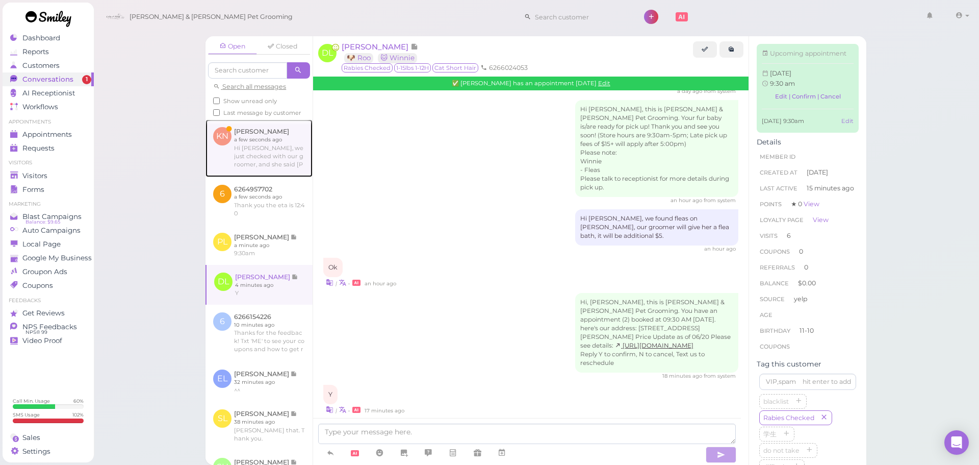
click at [279, 156] on link at bounding box center [259, 147] width 107 height 57
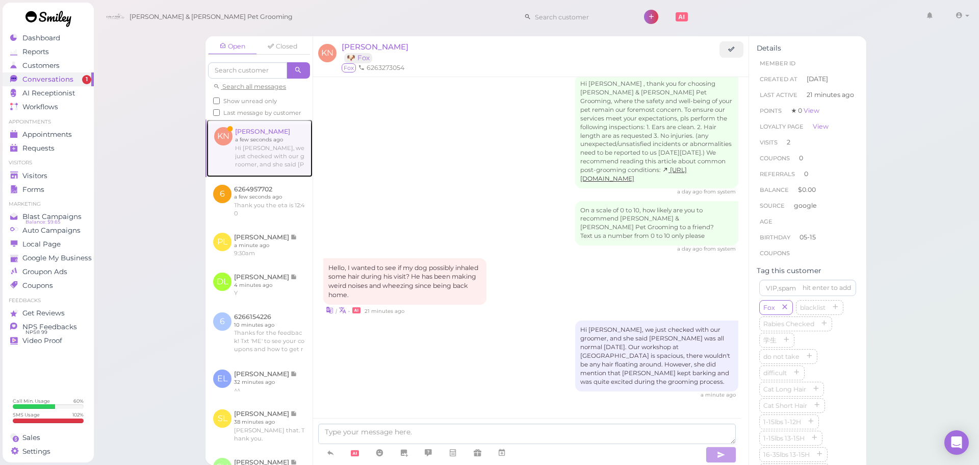
scroll to position [1013, 0]
click at [555, 301] on div "Hello, I wanted to see if my dog possibly inhaled some hair during his visit? H…" at bounding box center [530, 287] width 415 height 58
click at [551, 303] on div "Hello, I wanted to see if my dog possibly inhaled some hair during his visit? H…" at bounding box center [530, 287] width 415 height 58
click at [414, 245] on div "On a scale of 0 to 10, how likely are you to recommend Cody & Miley Pet Groomin…" at bounding box center [530, 227] width 415 height 52
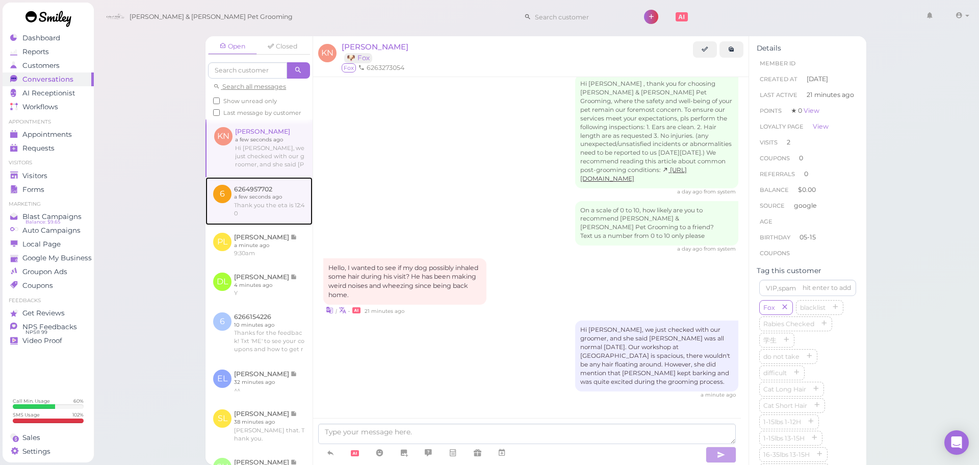
click at [269, 200] on link at bounding box center [259, 201] width 107 height 48
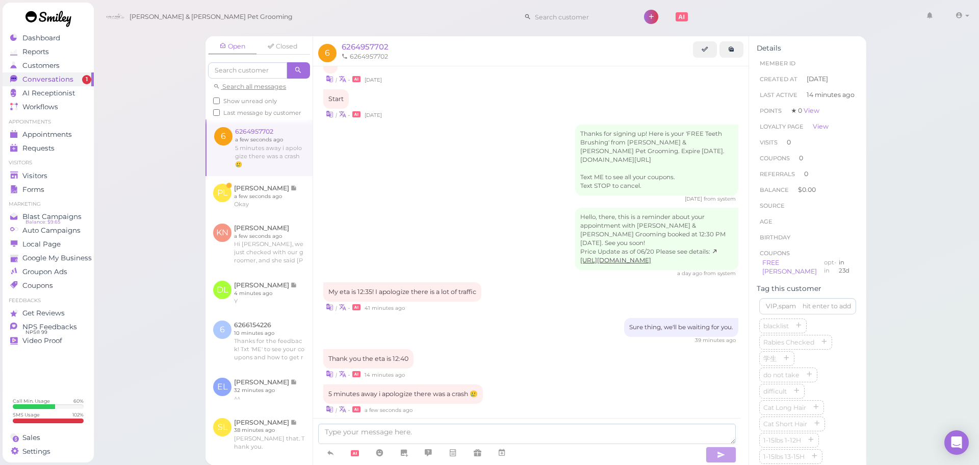
scroll to position [286, 0]
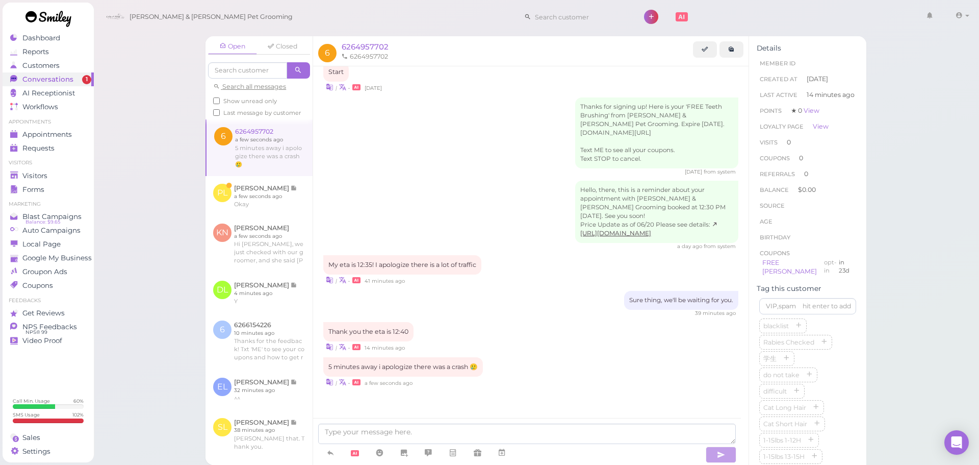
click at [558, 341] on div "| • 14 minutes ago" at bounding box center [530, 346] width 415 height 11
click at [412, 427] on textarea at bounding box center [527, 433] width 418 height 20
type textarea "No problem. Be safe."
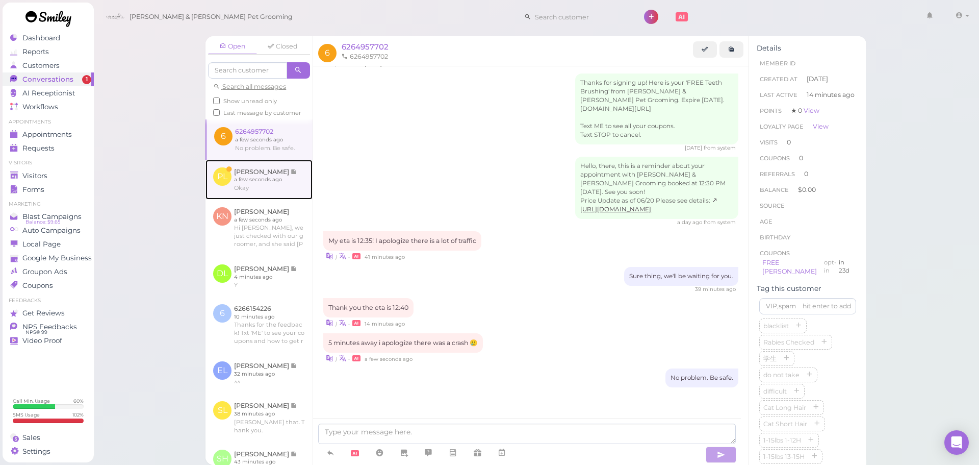
click at [281, 192] on link at bounding box center [259, 180] width 107 height 40
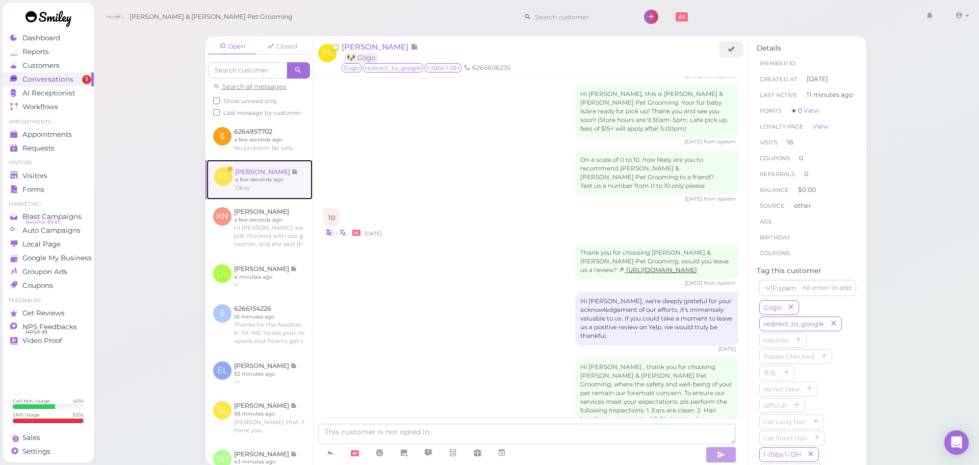
scroll to position [1016, 0]
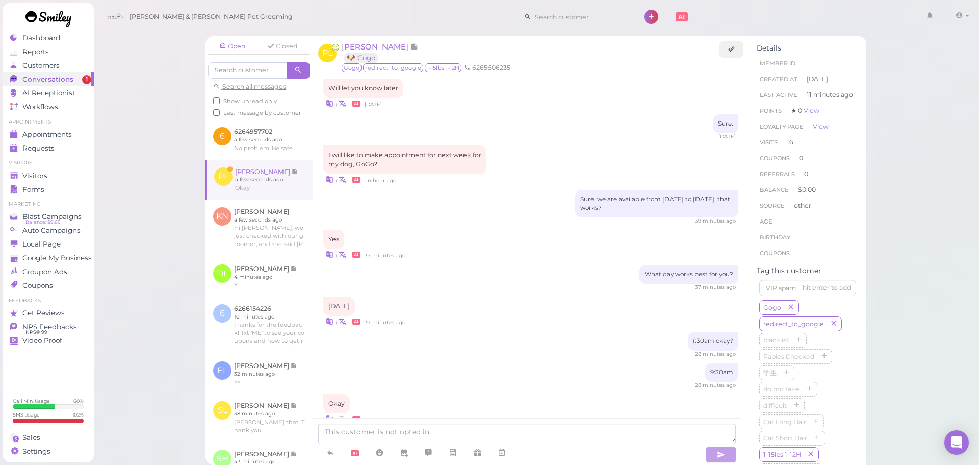
click at [477, 296] on div "Wednesday | • 37 minutes ago" at bounding box center [530, 311] width 415 height 30
click at [729, 53] on icon at bounding box center [731, 49] width 7 height 8
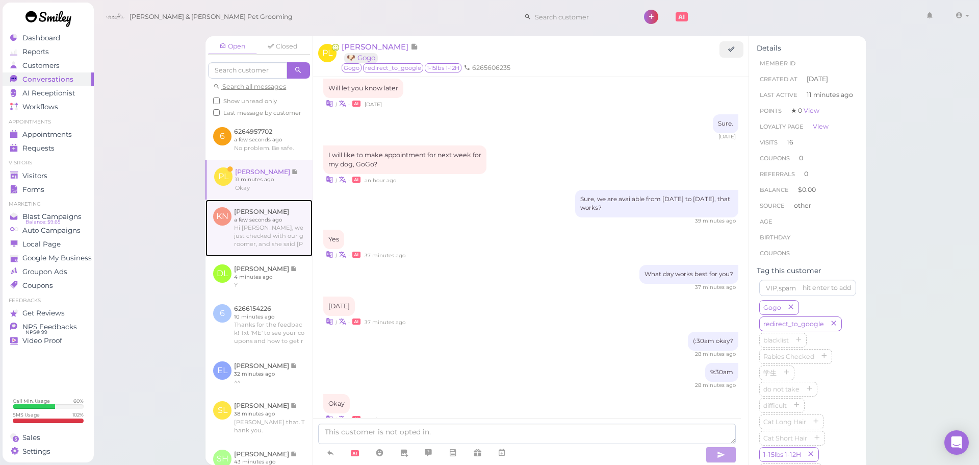
click at [270, 226] on link at bounding box center [259, 227] width 107 height 57
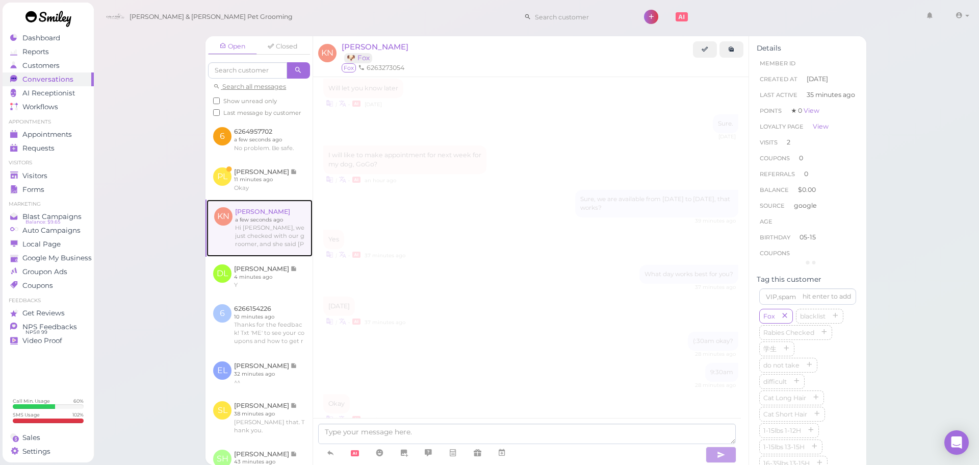
scroll to position [1013, 0]
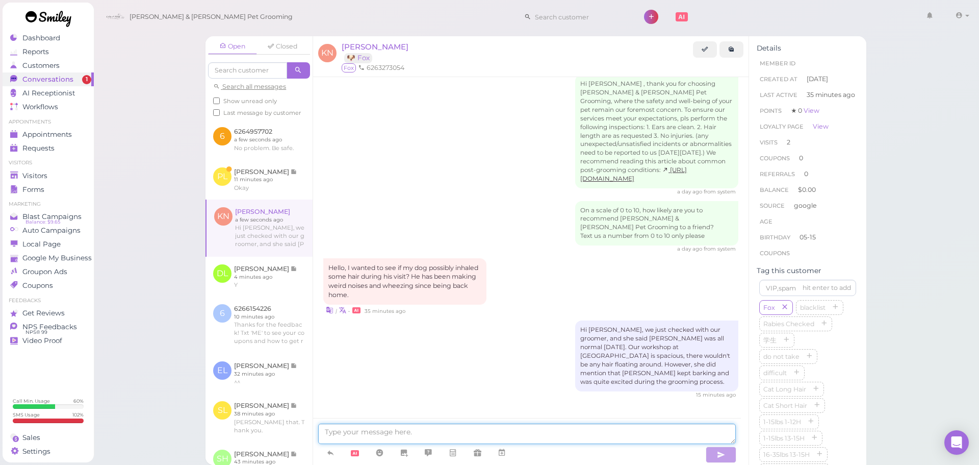
click at [453, 428] on textarea at bounding box center [527, 433] width 418 height 20
type textarea "P"
type textarea "[PERSON_NAME] please keep us posted. We wanna make sure she is okay^^"
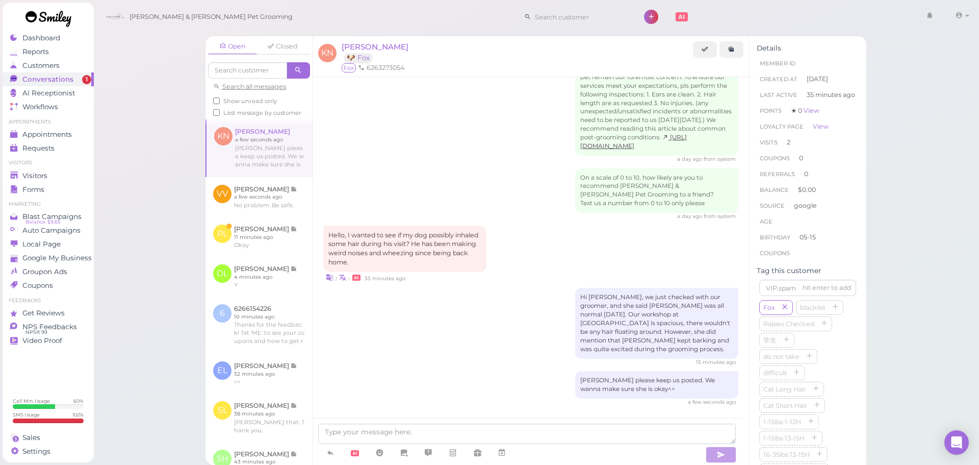
click at [493, 186] on div "On a scale of 0 to 10, how likely are you to recommend Cody & Miley Pet Groomin…" at bounding box center [530, 194] width 415 height 52
click at [260, 251] on link at bounding box center [259, 237] width 107 height 40
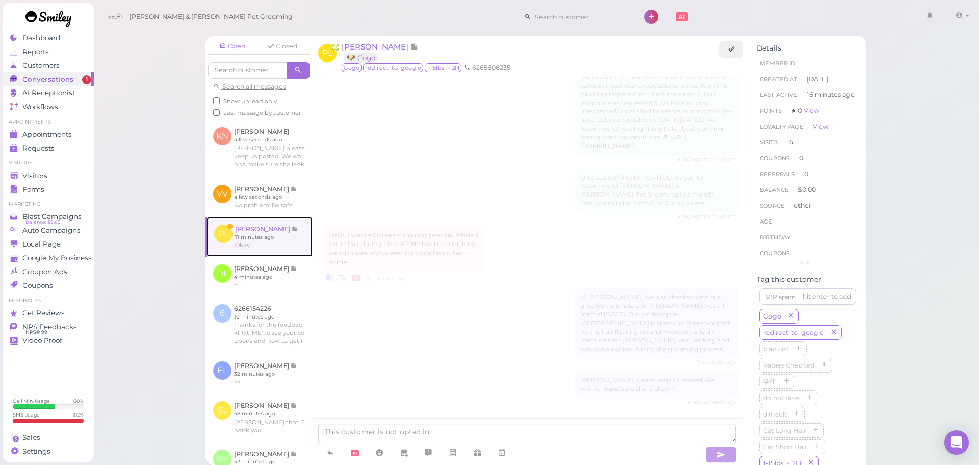
scroll to position [1016, 0]
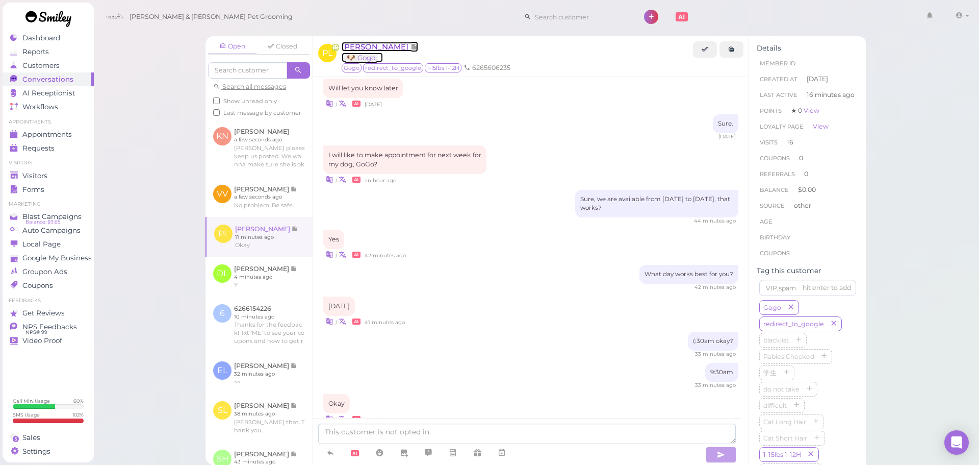
click at [367, 47] on span "[PERSON_NAME]" at bounding box center [376, 47] width 69 height 10
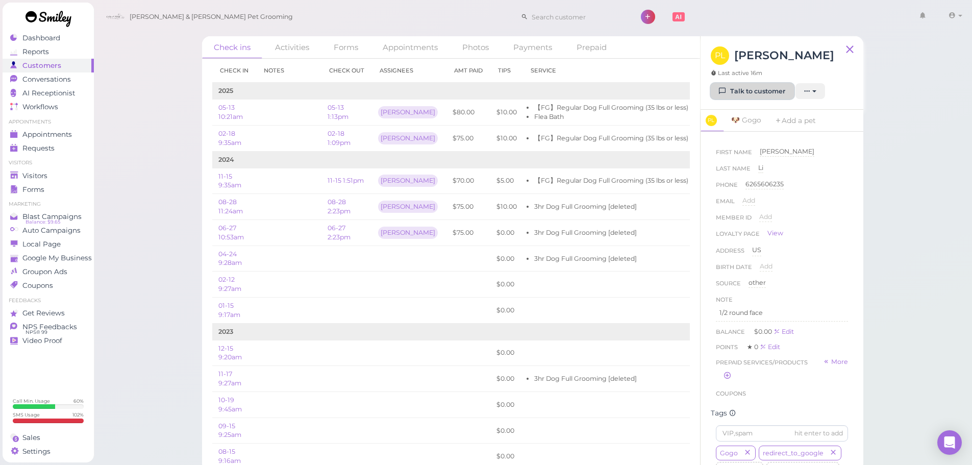
click at [744, 92] on link "Talk to customer" at bounding box center [751, 91] width 83 height 16
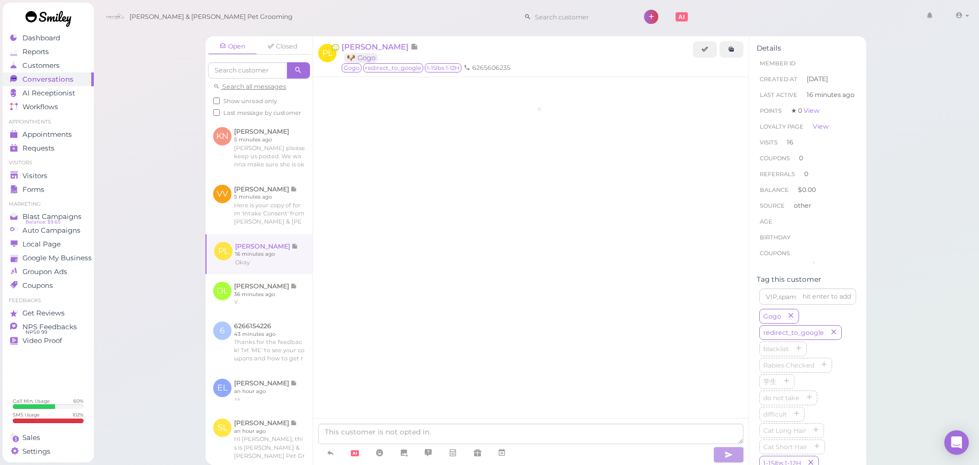
scroll to position [1016, 0]
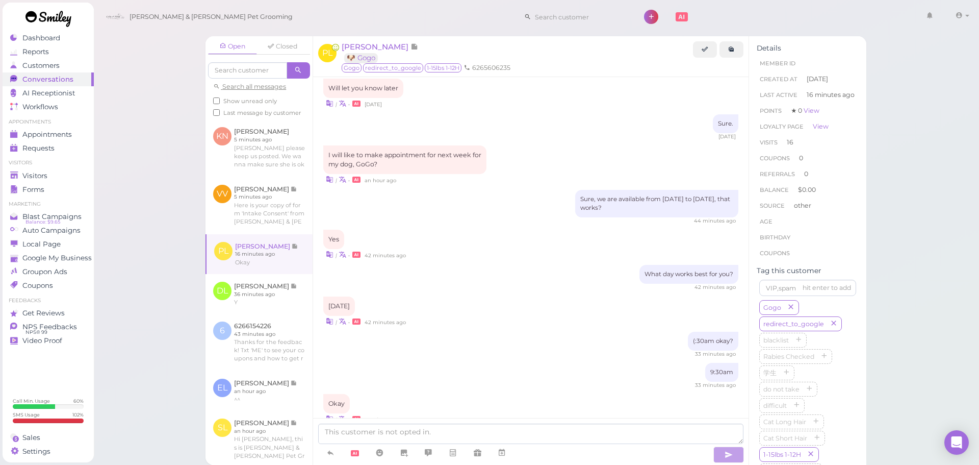
click at [546, 265] on div "What day works best for you? 42 minutes ago" at bounding box center [530, 278] width 415 height 26
click at [282, 169] on link at bounding box center [259, 147] width 107 height 57
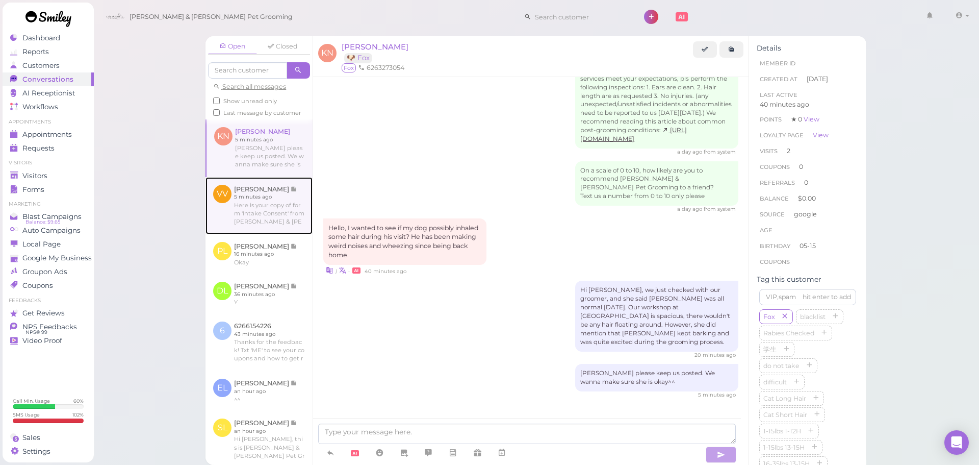
click at [276, 213] on link at bounding box center [259, 205] width 107 height 57
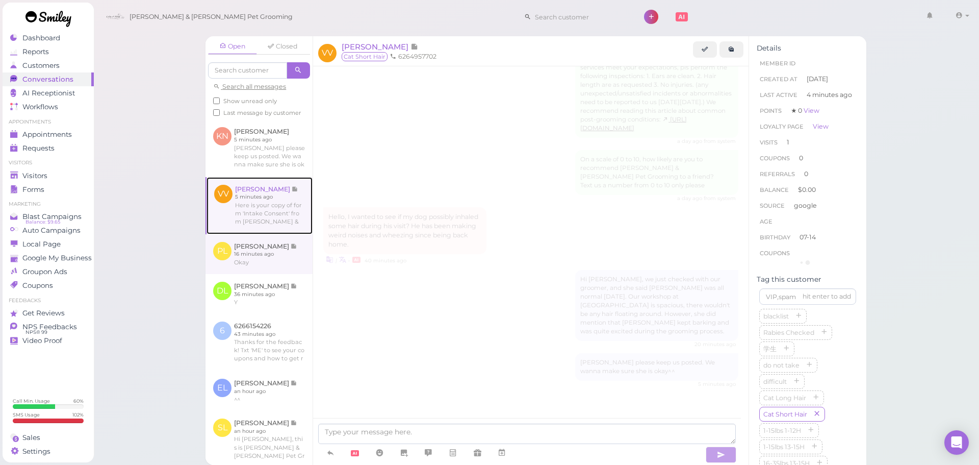
scroll to position [374, 0]
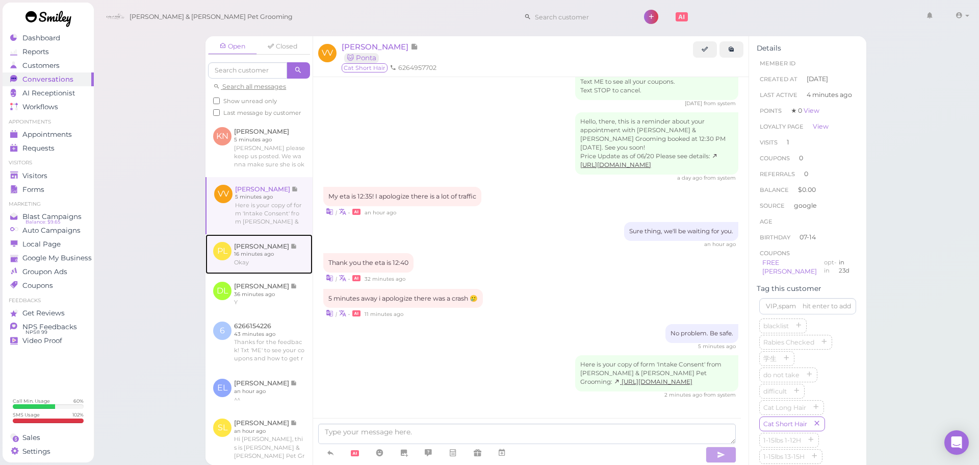
click at [274, 258] on link at bounding box center [259, 254] width 107 height 40
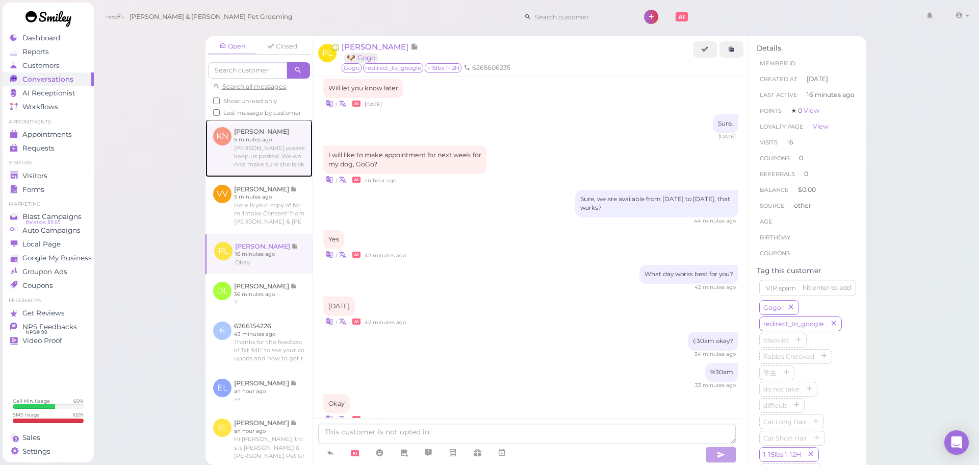
click at [267, 175] on link at bounding box center [259, 147] width 107 height 57
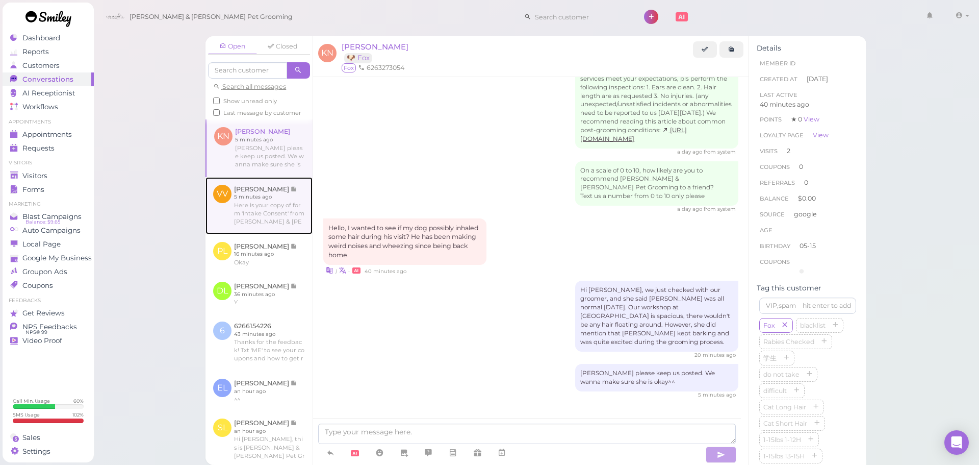
click at [273, 225] on link at bounding box center [259, 205] width 107 height 57
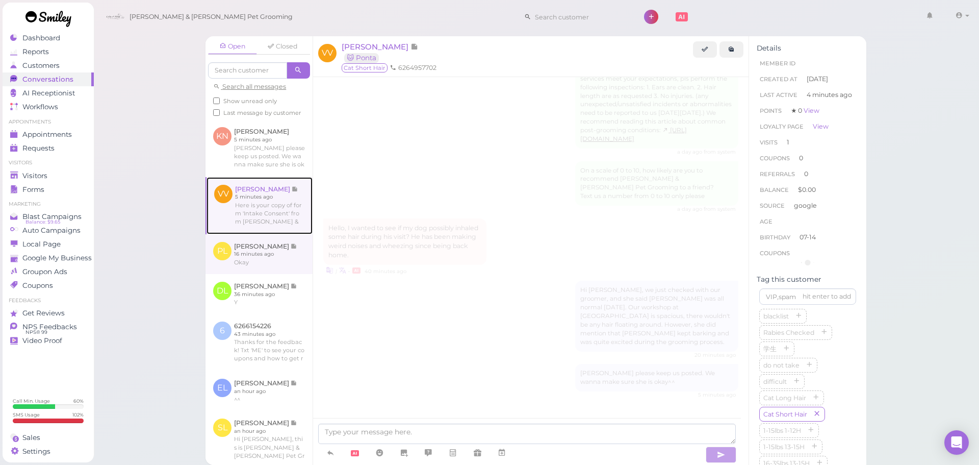
scroll to position [374, 0]
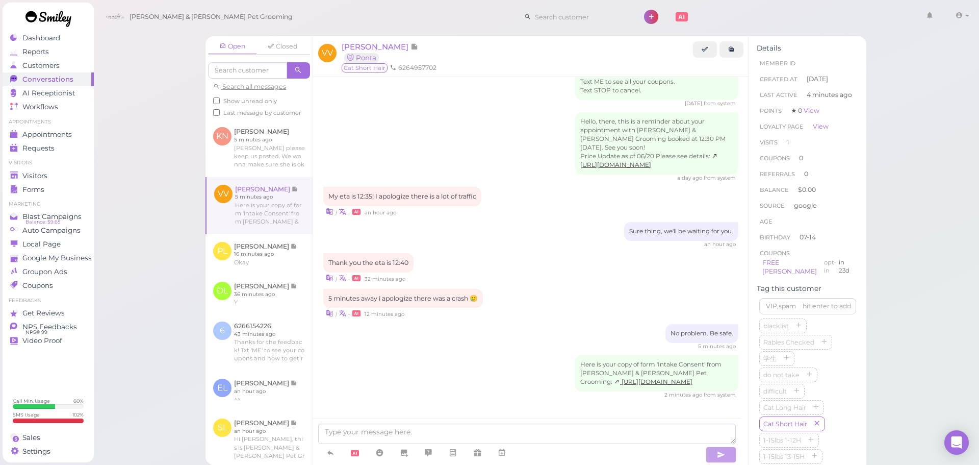
click at [275, 117] on label "Last message by customer" at bounding box center [257, 112] width 88 height 9
click at [220, 116] on input "Last message by customer" at bounding box center [216, 112] width 7 height 7
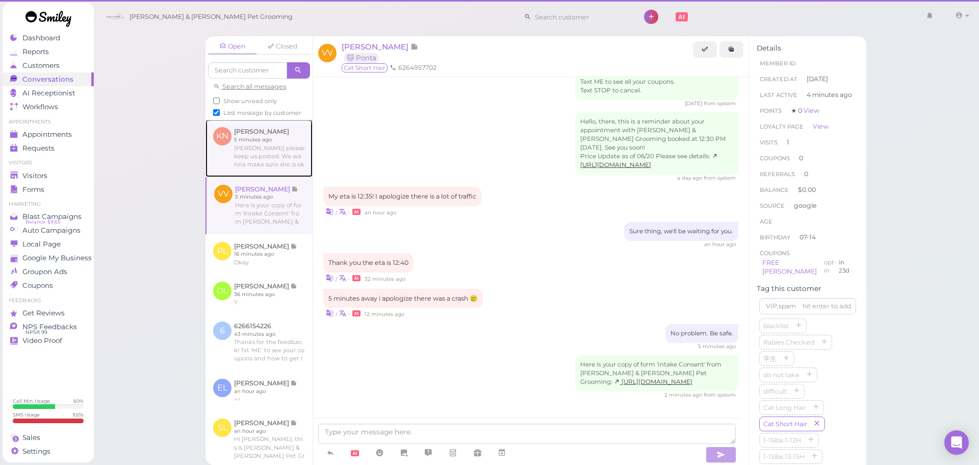
click at [275, 173] on link at bounding box center [259, 147] width 107 height 57
click at [267, 114] on span "Last message by customer" at bounding box center [262, 112] width 78 height 7
click at [220, 114] on input "Last message by customer" at bounding box center [216, 112] width 7 height 7
checkbox input "false"
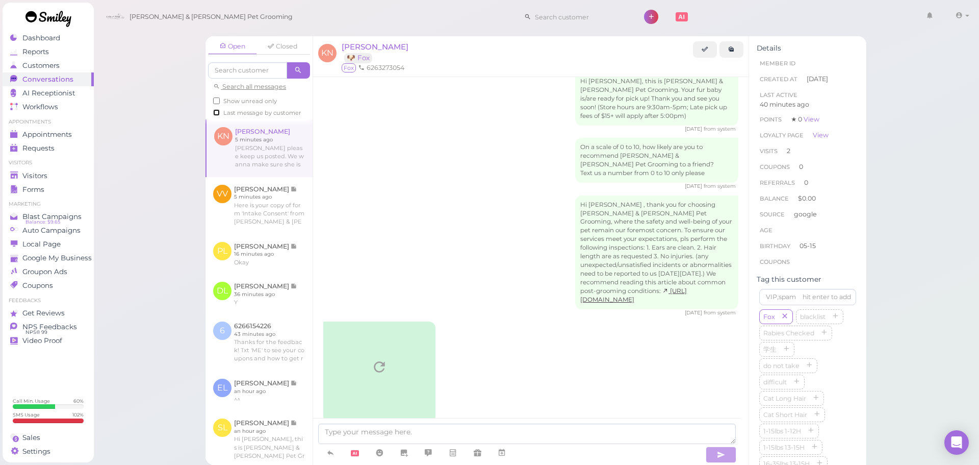
scroll to position [1053, 0]
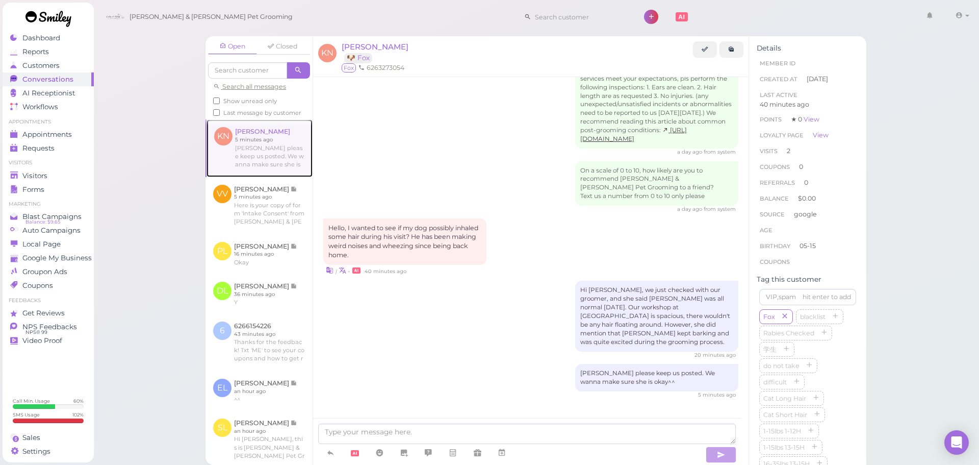
click at [283, 166] on link at bounding box center [260, 147] width 106 height 57
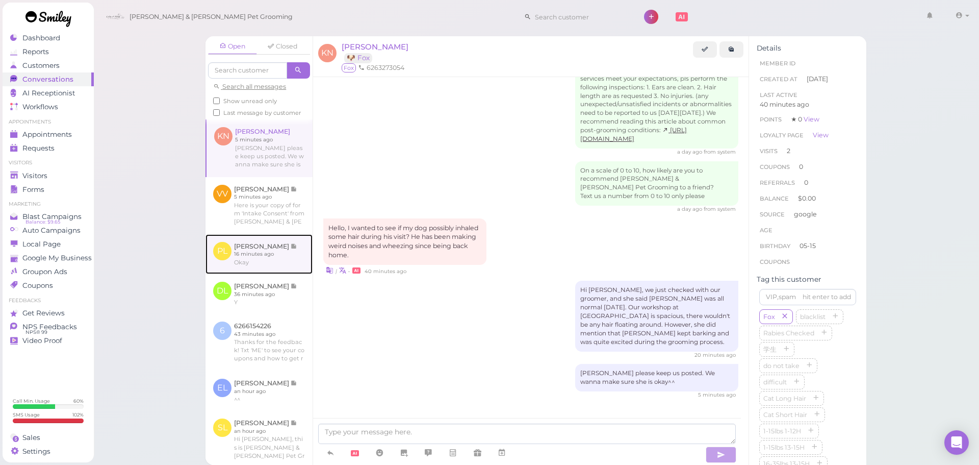
click at [277, 253] on link at bounding box center [259, 254] width 107 height 40
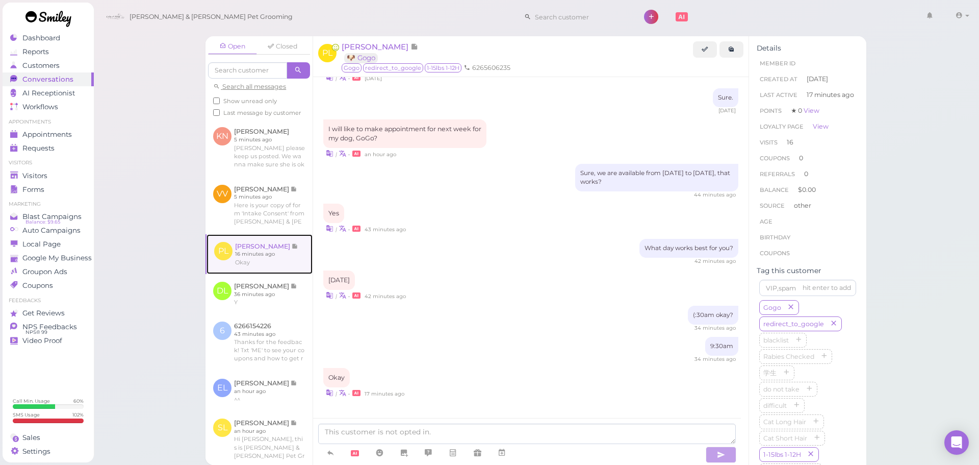
scroll to position [1016, 0]
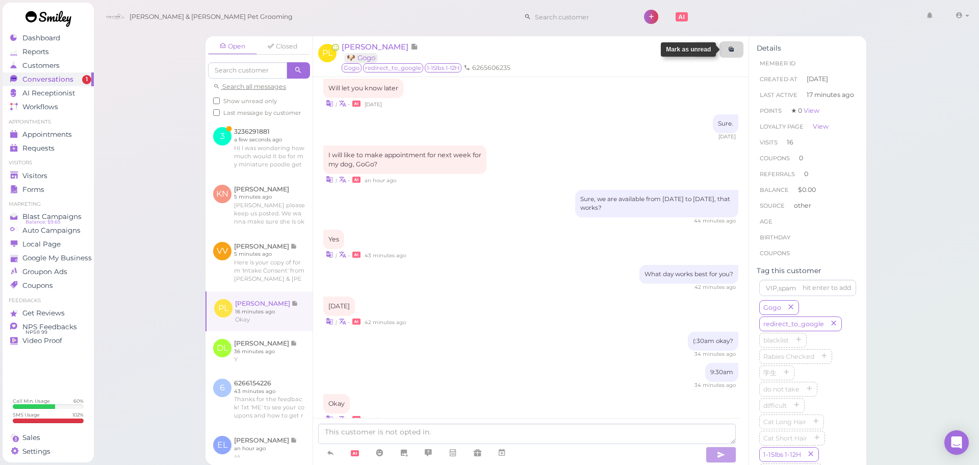
click at [735, 45] on icon at bounding box center [731, 49] width 7 height 8
click at [362, 50] on span "[PERSON_NAME]" at bounding box center [376, 47] width 69 height 10
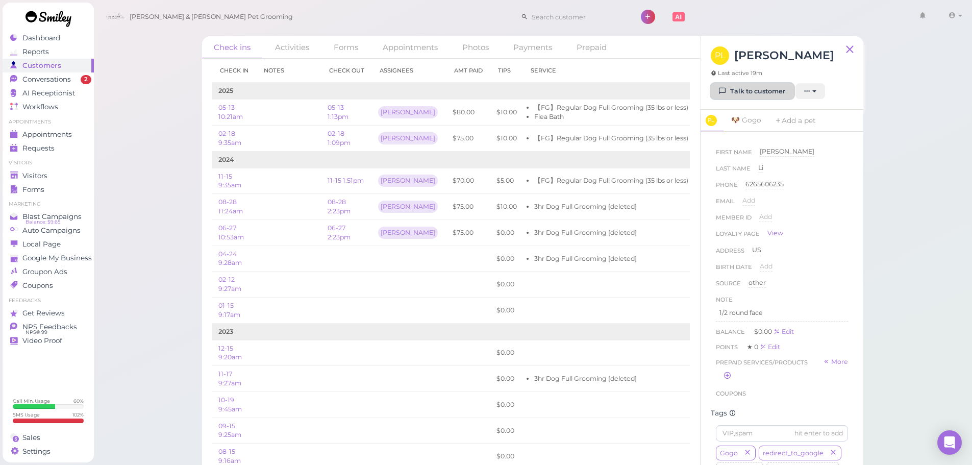
click at [739, 92] on link "Talk to customer" at bounding box center [751, 91] width 83 height 16
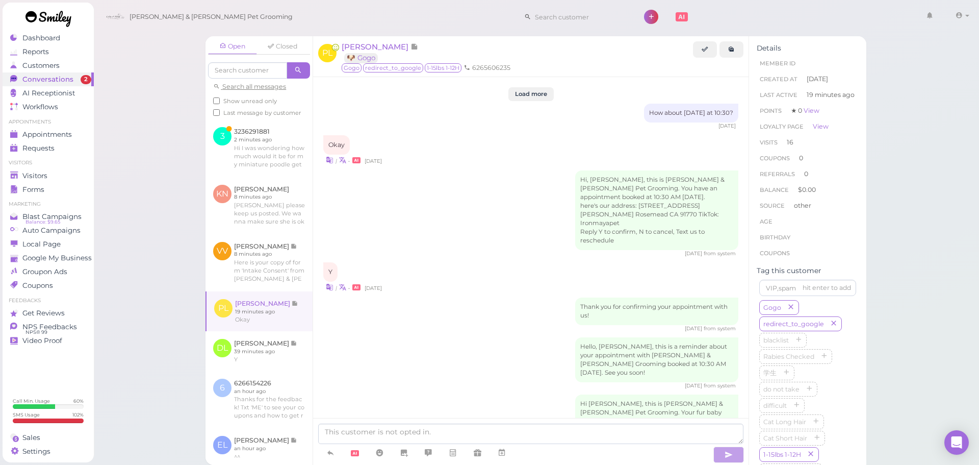
scroll to position [1016, 0]
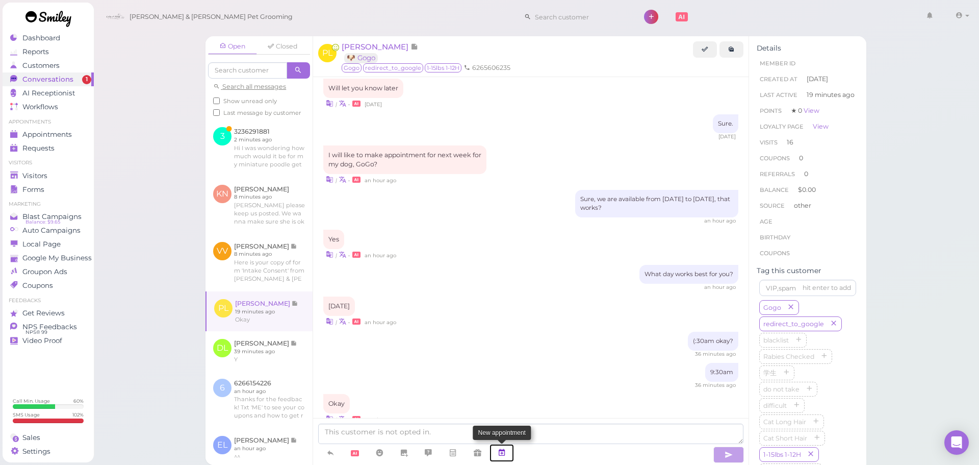
click at [504, 448] on icon at bounding box center [502, 452] width 8 height 10
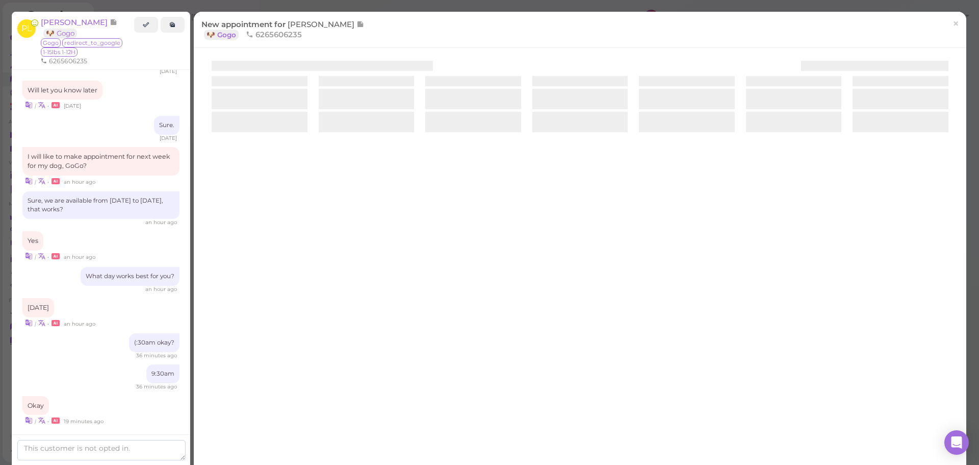
scroll to position [1045, 0]
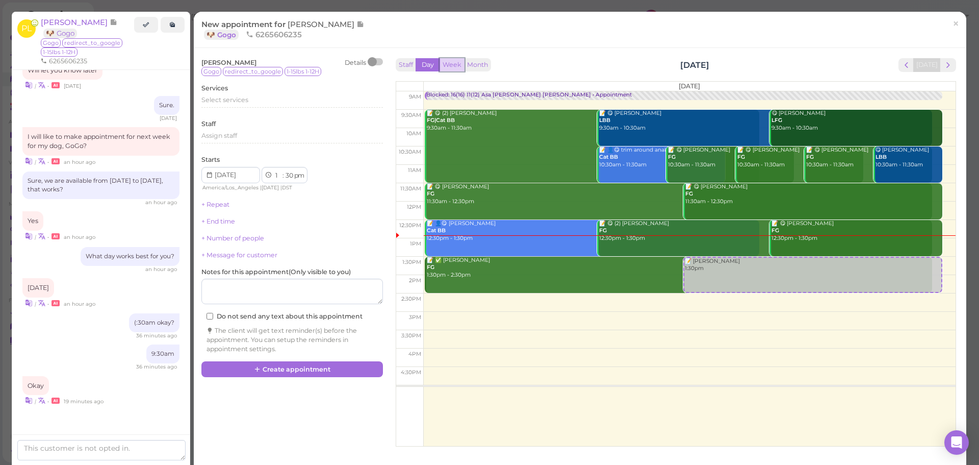
click at [447, 62] on button "Week" at bounding box center [452, 65] width 25 height 14
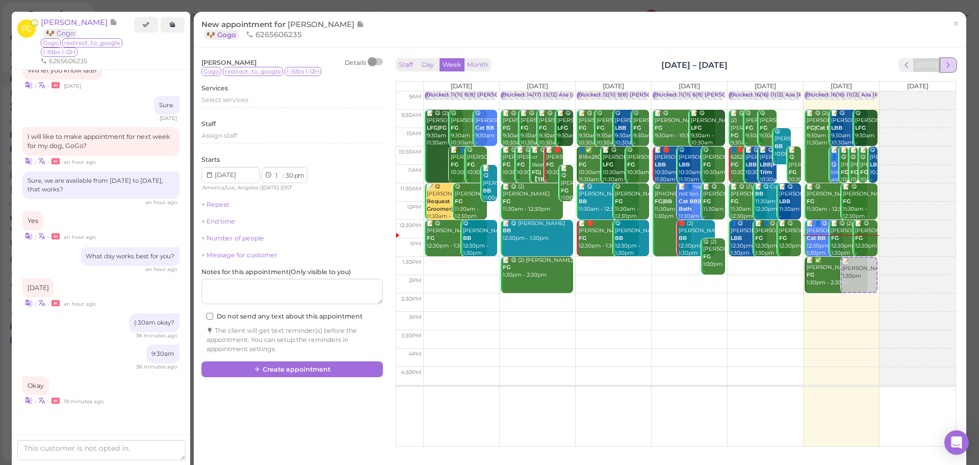
click at [944, 62] on span "next" at bounding box center [949, 65] width 10 height 10
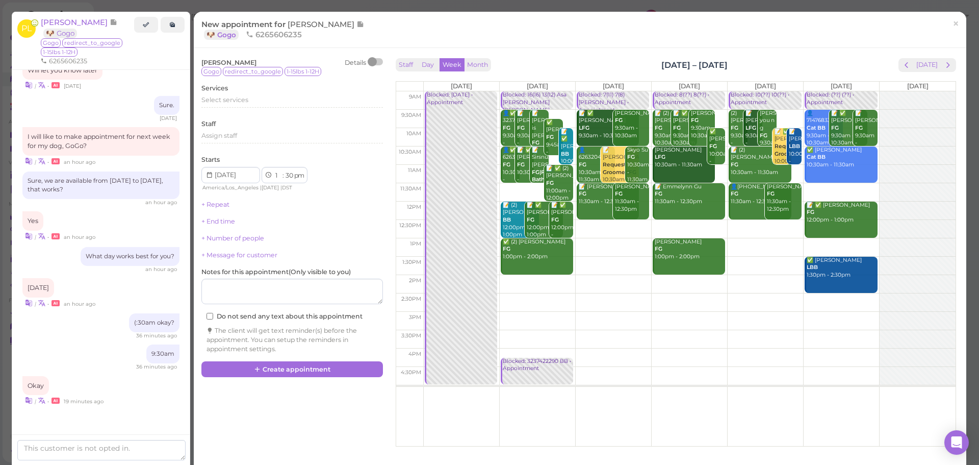
click at [646, 111] on td at bounding box center [689, 119] width 532 height 18
type input "2025-09-03"
select select "9"
select select "am"
click at [242, 99] on span "Select services" at bounding box center [224, 100] width 47 height 8
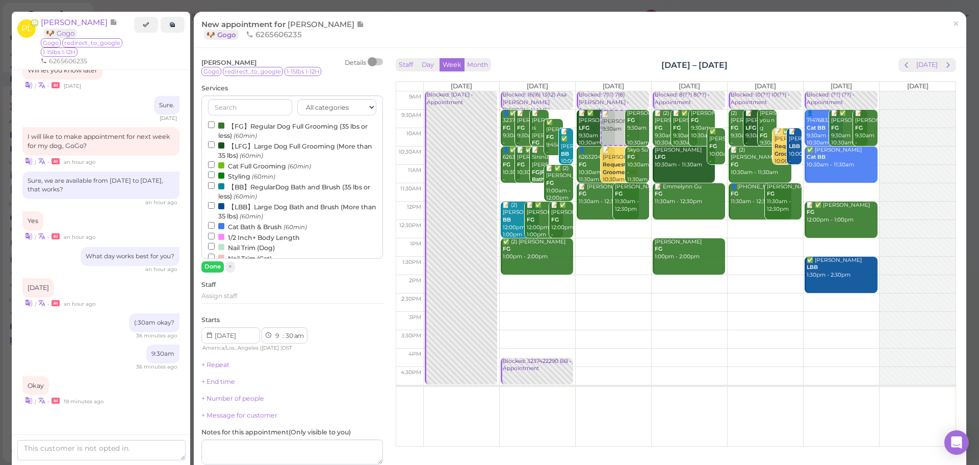
click at [261, 129] on label "【FG】Regular Dog Full Grooming (35 lbs or less) (60min)" at bounding box center [292, 130] width 168 height 20
click at [215, 128] on input "【FG】Regular Dog Full Grooming (35 lbs or less) (60min)" at bounding box center [211, 124] width 7 height 7
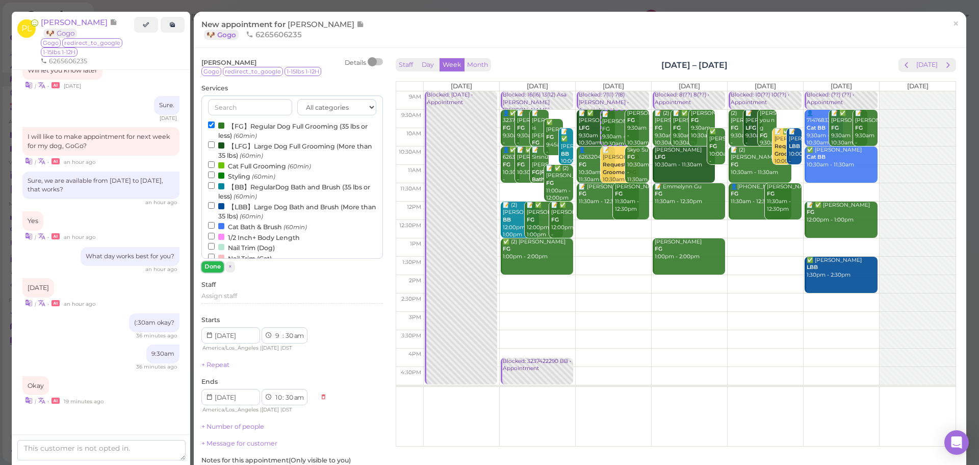
click at [216, 266] on button "Done" at bounding box center [212, 266] width 22 height 11
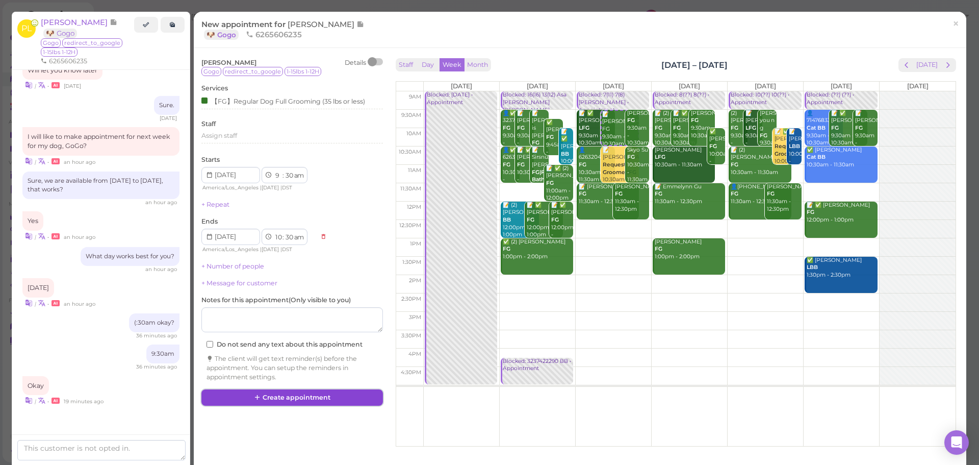
click at [260, 397] on icon at bounding box center [258, 397] width 7 height 8
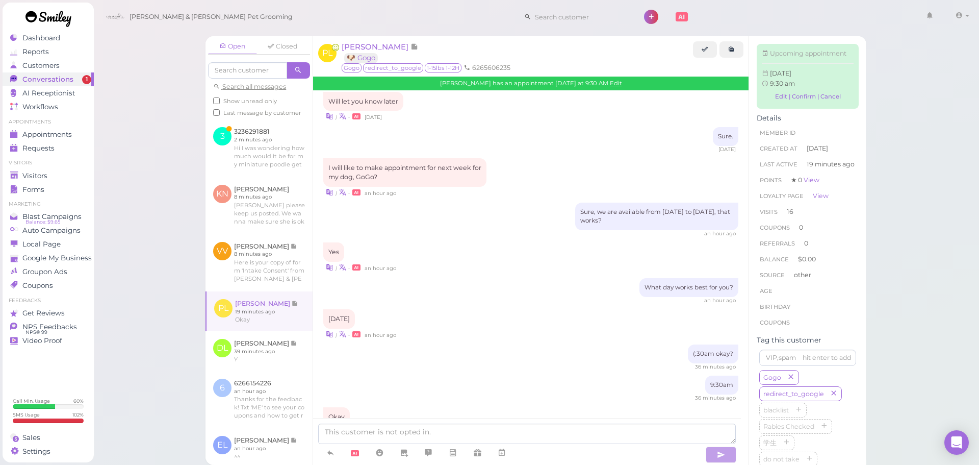
scroll to position [1122, 0]
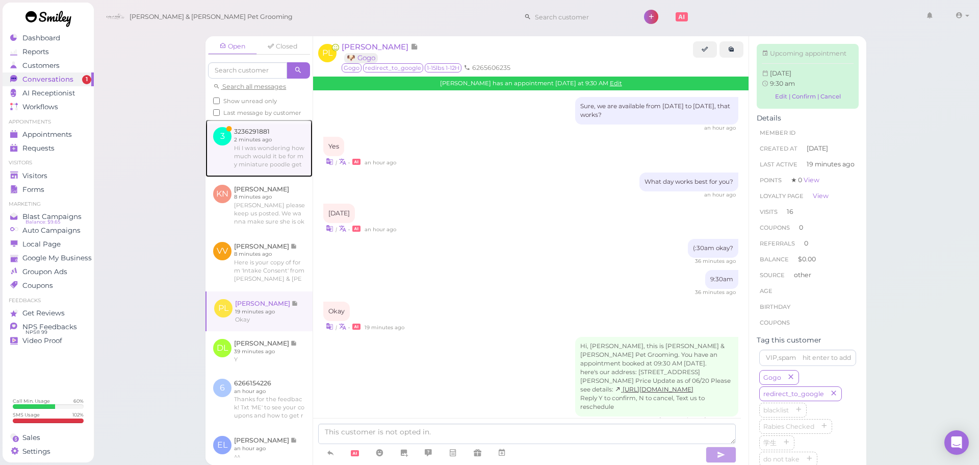
click at [269, 166] on link at bounding box center [259, 147] width 107 height 57
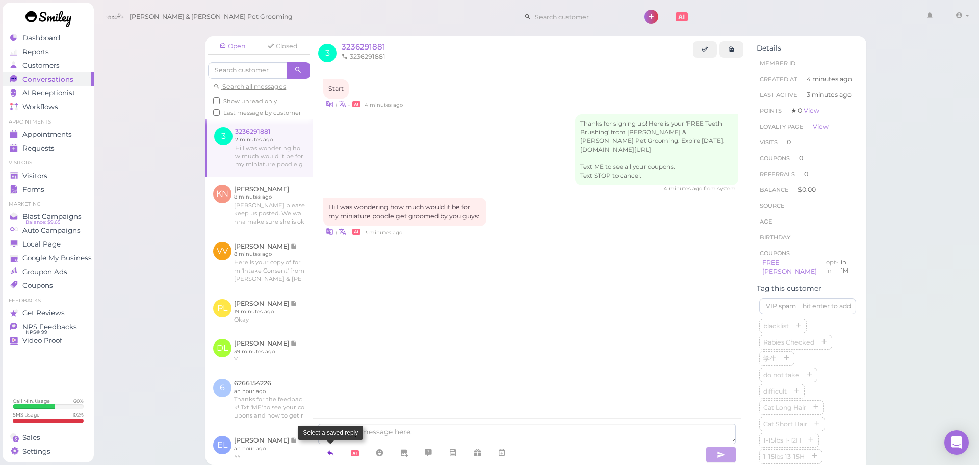
click at [331, 453] on icon at bounding box center [330, 452] width 8 height 10
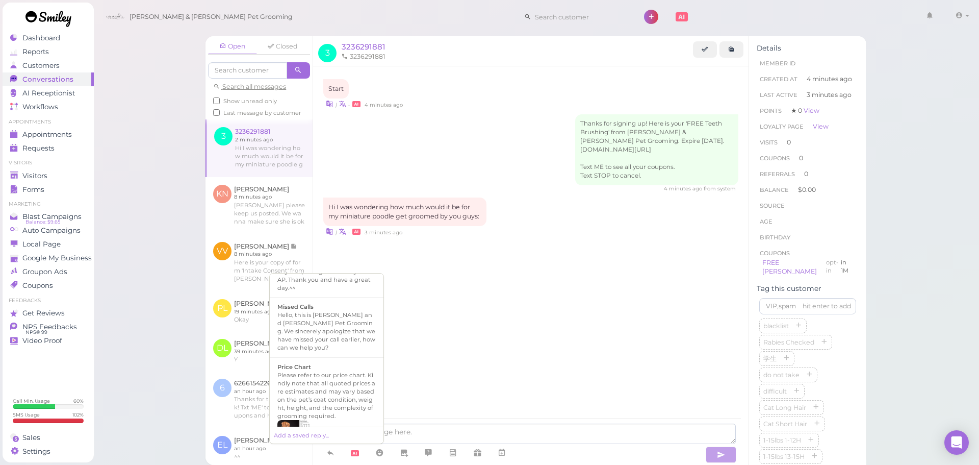
scroll to position [707, 0]
click at [324, 344] on div at bounding box center [326, 357] width 98 height 26
type textarea "Please refer to our price chart. Kindly note that all quoted prices are estimat…"
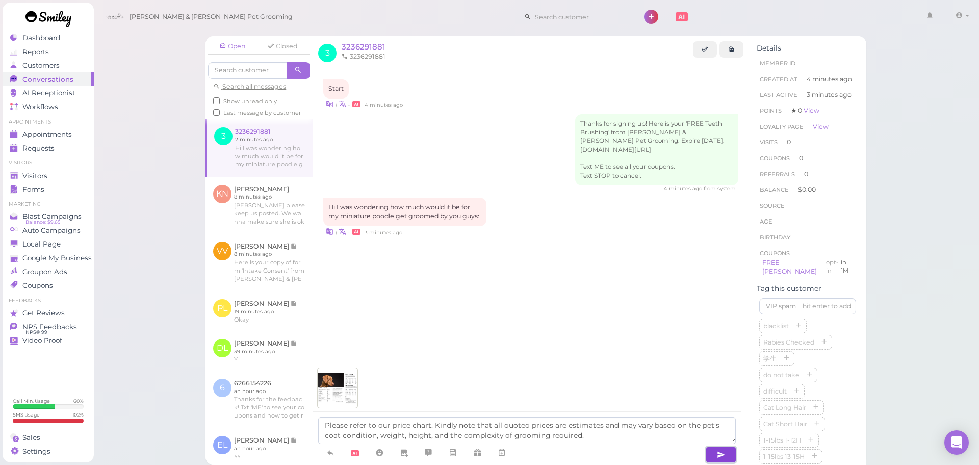
click at [711, 454] on button "button" at bounding box center [721, 454] width 31 height 16
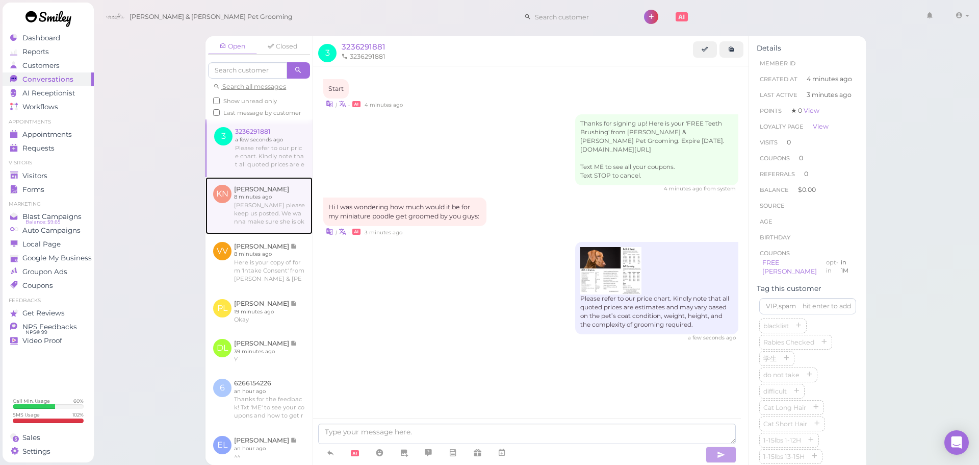
click at [269, 206] on link at bounding box center [259, 205] width 107 height 57
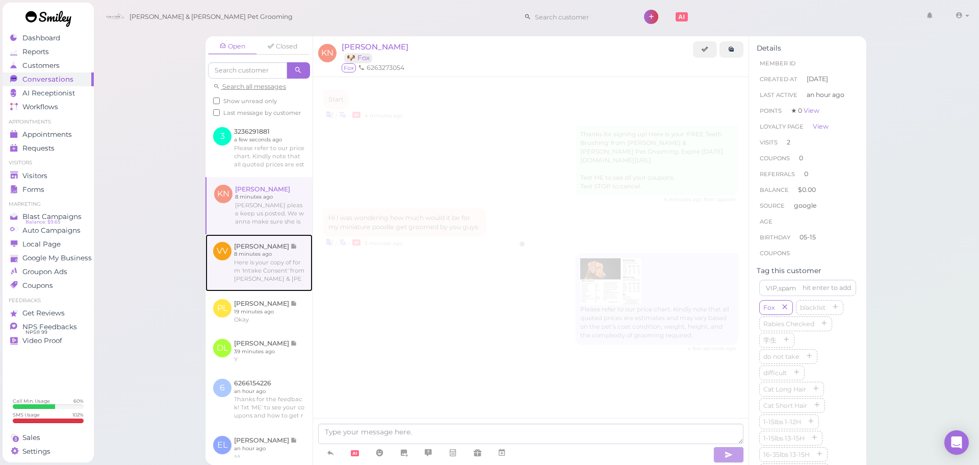
click at [272, 268] on link at bounding box center [259, 262] width 107 height 57
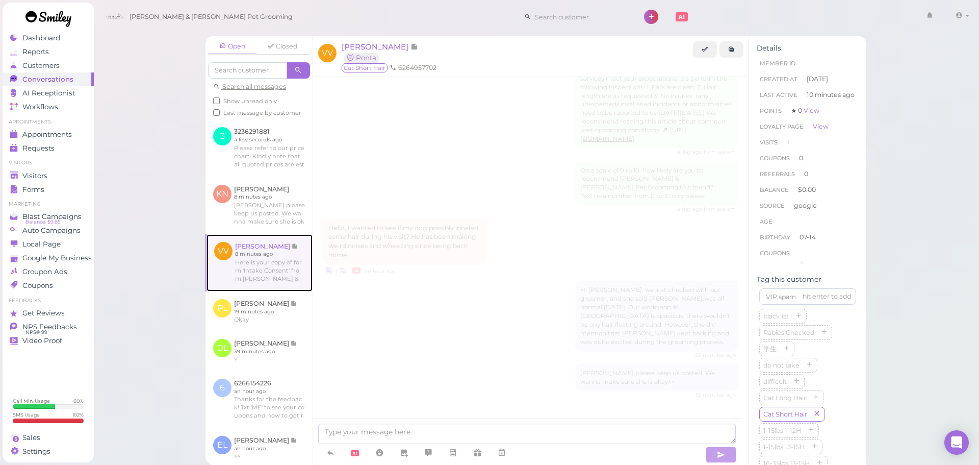
scroll to position [374, 0]
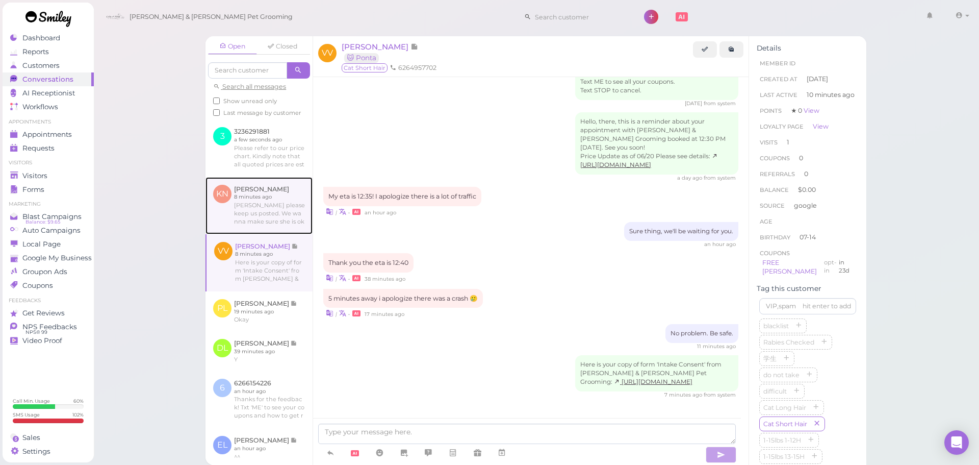
click at [271, 233] on link at bounding box center [259, 205] width 107 height 57
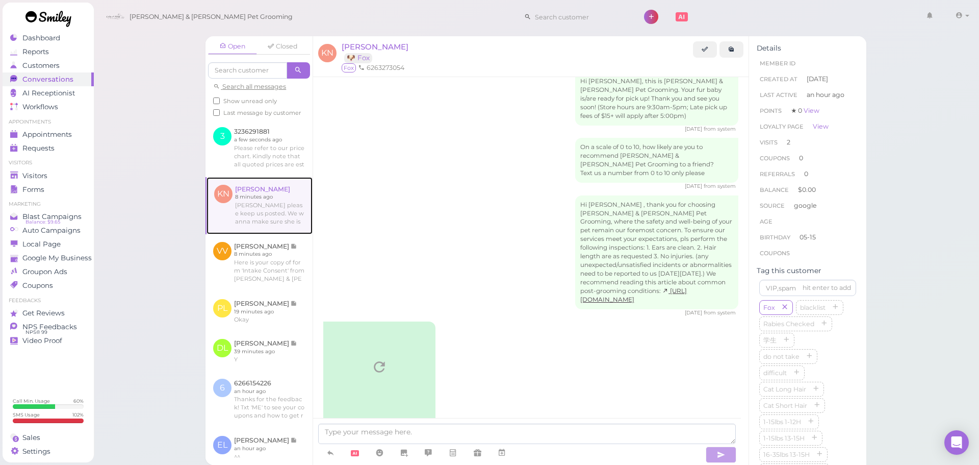
scroll to position [1053, 0]
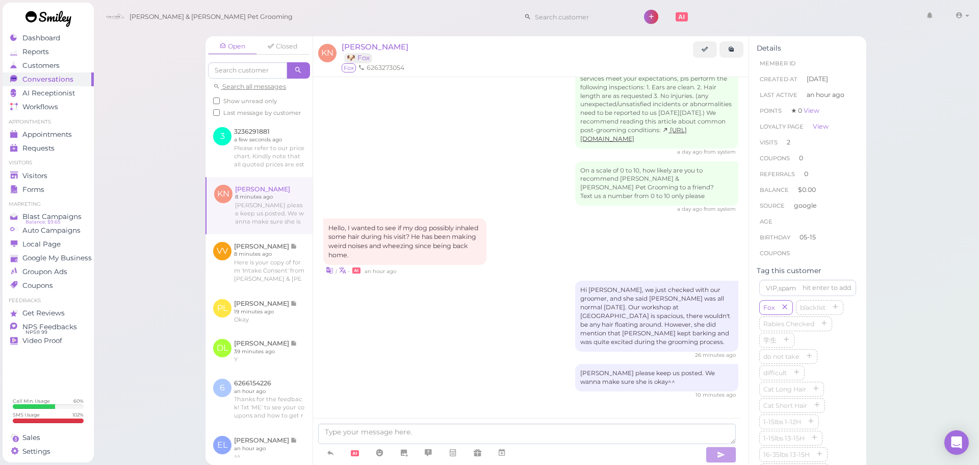
click at [428, 176] on div "On a scale of 0 to 10, how likely are you to recommend Cody & Miley Pet Groomin…" at bounding box center [530, 187] width 415 height 52
click at [250, 167] on link at bounding box center [259, 147] width 107 height 57
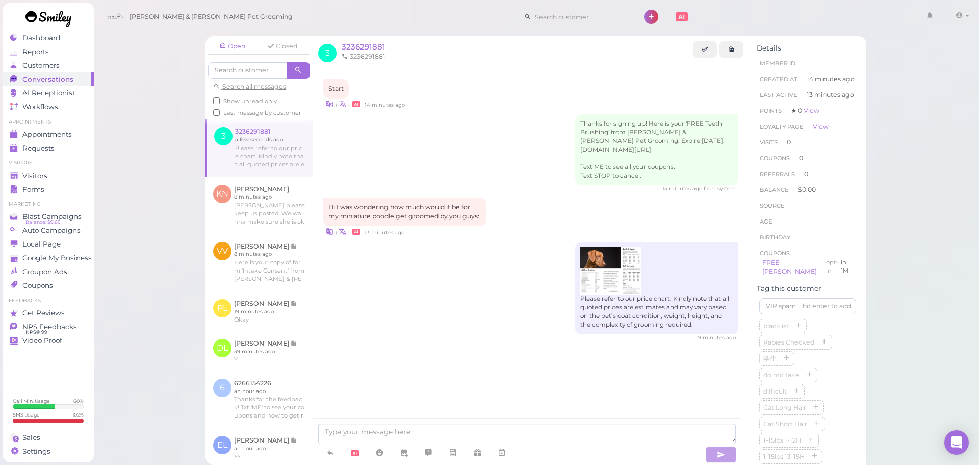
click at [514, 372] on div "Start | • 14 minutes ago Thanks for signing up! Here is your 'FREE Teeth Brushi…" at bounding box center [531, 230] width 436 height 328
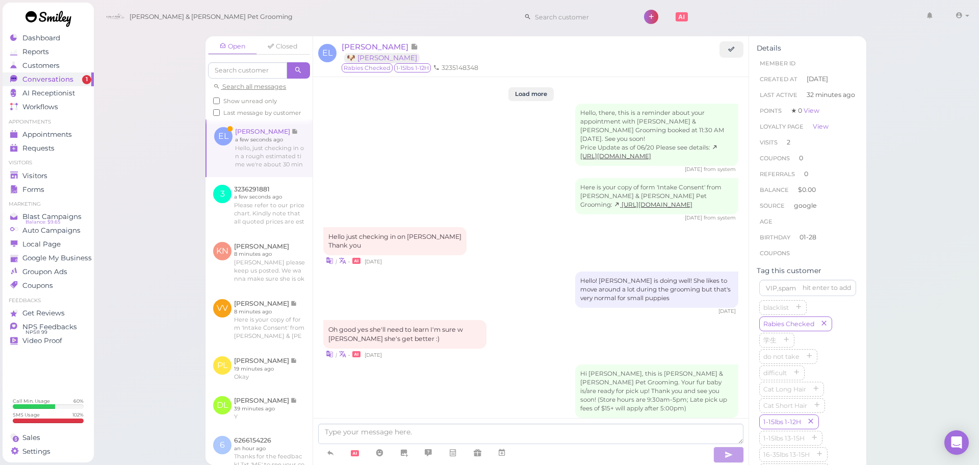
scroll to position [1276, 0]
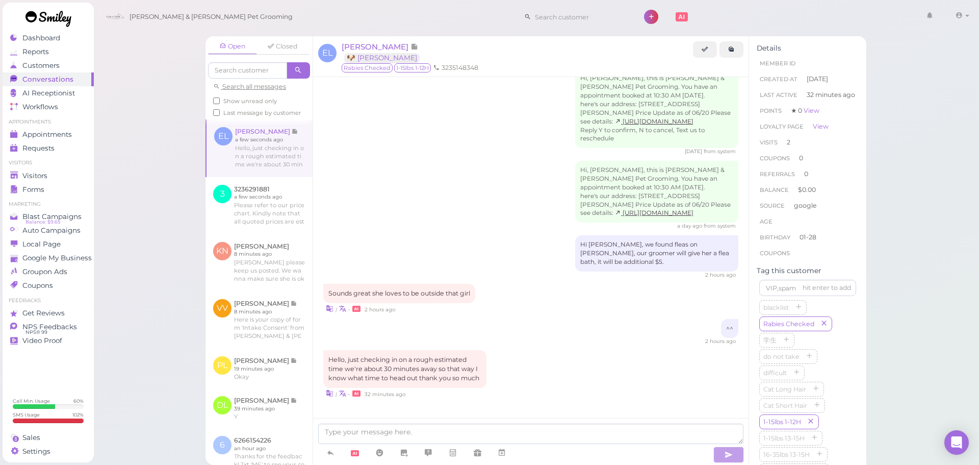
click at [596, 363] on div "Hello, just checking in on a rough estimated time we're about 30 minutes away s…" at bounding box center [530, 374] width 415 height 48
click at [553, 350] on div "Hello, just checking in on a rough estimated time we're about 30 minutes away s…" at bounding box center [530, 374] width 415 height 48
click at [474, 436] on textarea at bounding box center [530, 433] width 425 height 20
click at [474, 436] on textarea "Hi we just cheked" at bounding box center [530, 433] width 425 height 20
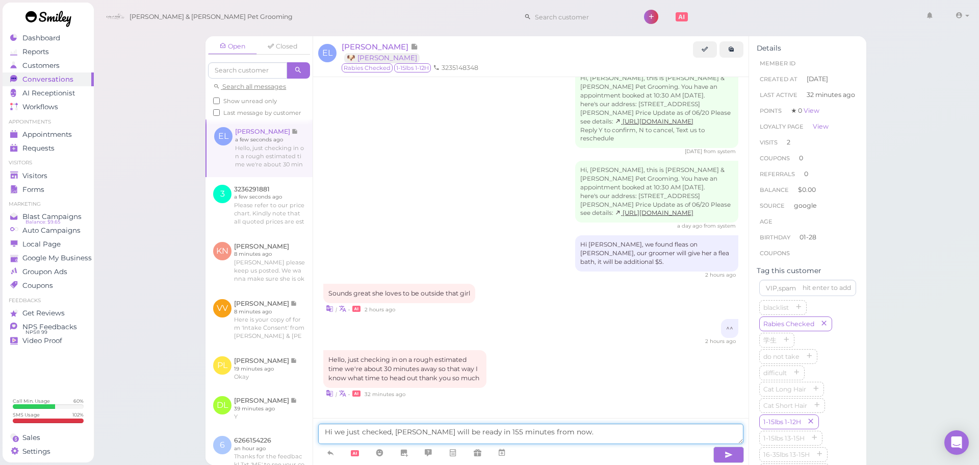
type textarea "Hi we just checked, [PERSON_NAME] will be ready in 155 minutes from now."
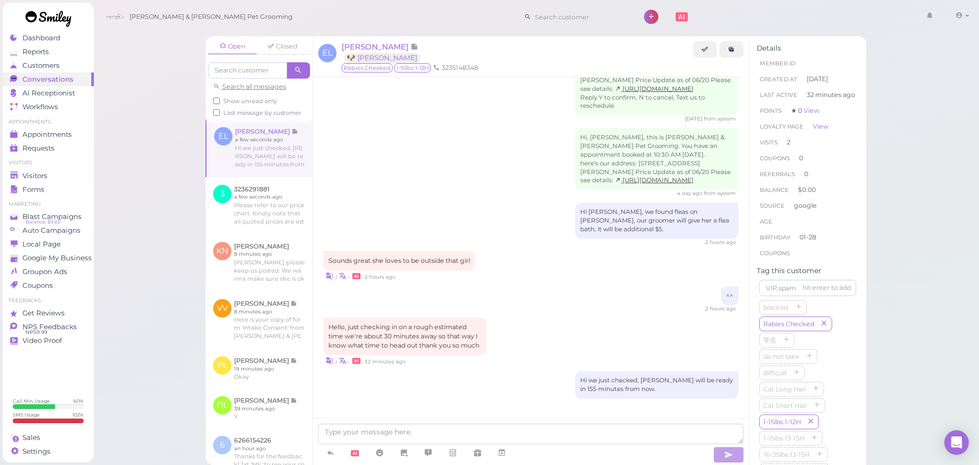
click at [623, 344] on div "Hello, just checking in on a rough estimated time we're about 30 minutes away s…" at bounding box center [530, 341] width 415 height 48
drag, startPoint x: 630, startPoint y: 345, endPoint x: 627, endPoint y: 362, distance: 17.1
click at [627, 360] on div "Hello, just checking in on a rough estimated time we're about 30 minutes away s…" at bounding box center [530, 341] width 415 height 48
click at [541, 429] on textarea at bounding box center [530, 433] width 425 height 20
click at [324, 427] on textarea "15 minutes" at bounding box center [530, 433] width 425 height 20
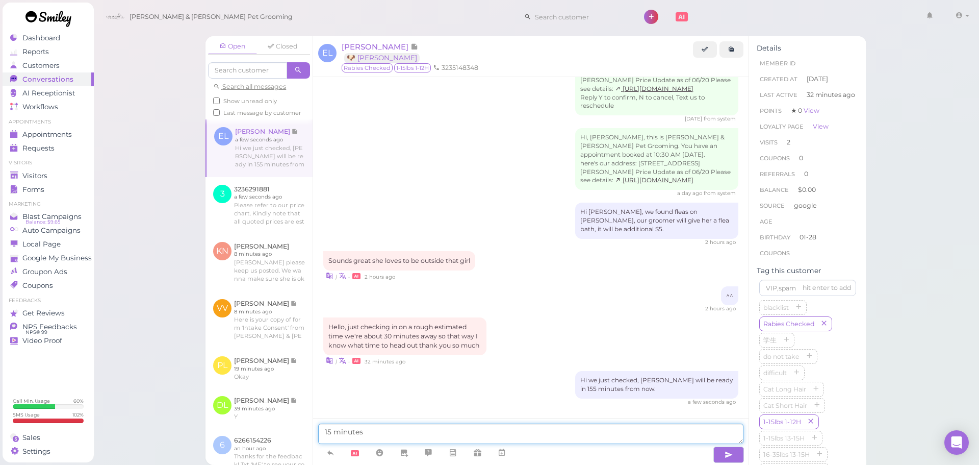
type textarea "*15 minutes"
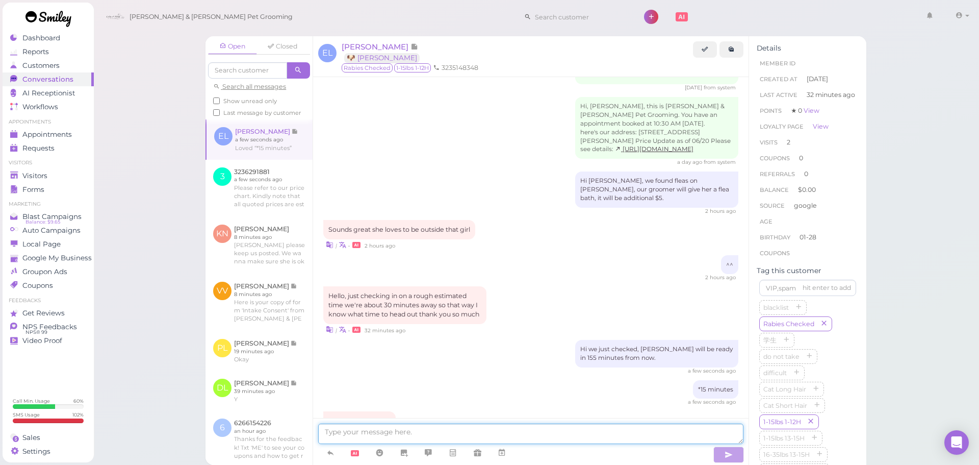
scroll to position [1382, 0]
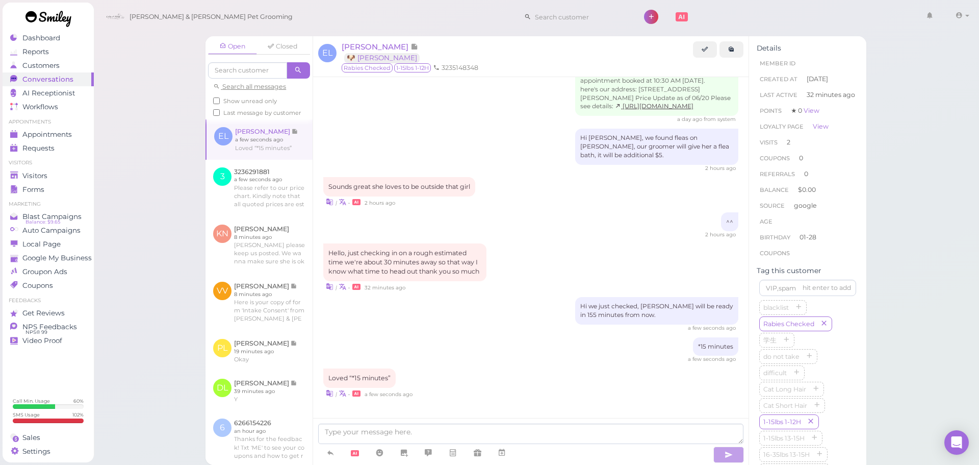
click at [635, 378] on div "Loved “*15 minutes” | • a few seconds ago" at bounding box center [530, 383] width 415 height 30
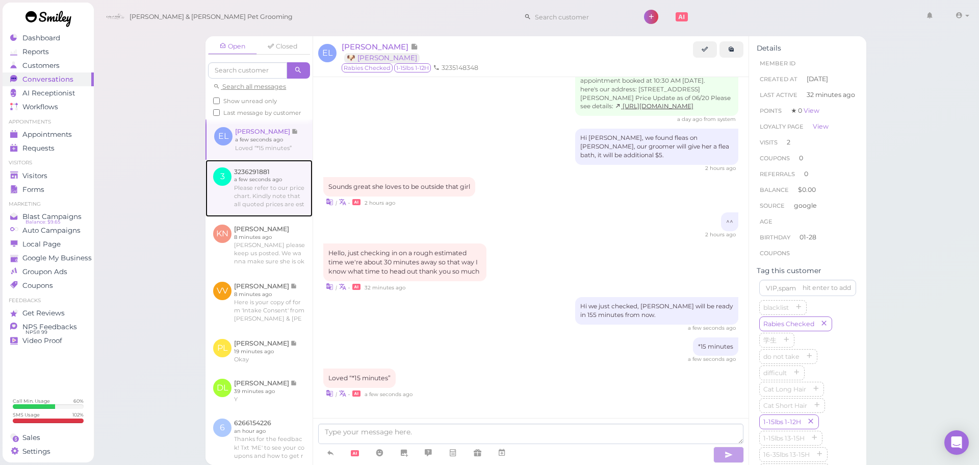
click at [271, 189] on link at bounding box center [259, 188] width 107 height 57
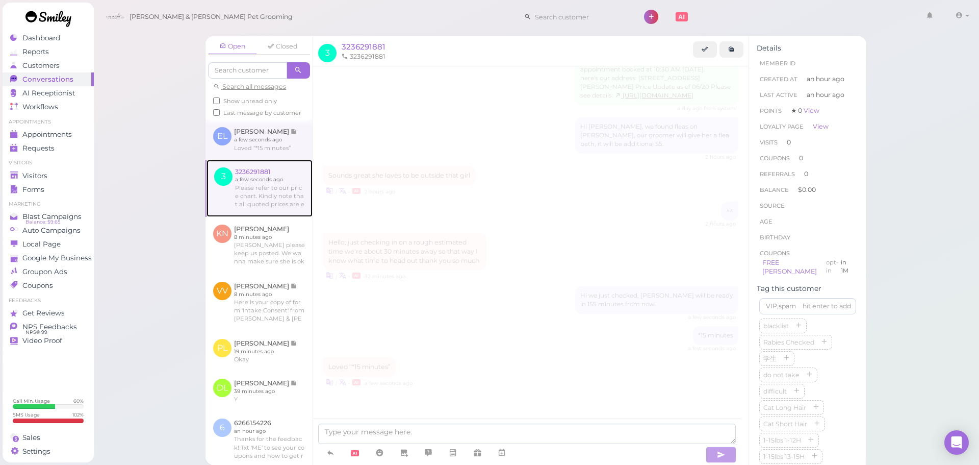
scroll to position [0, 0]
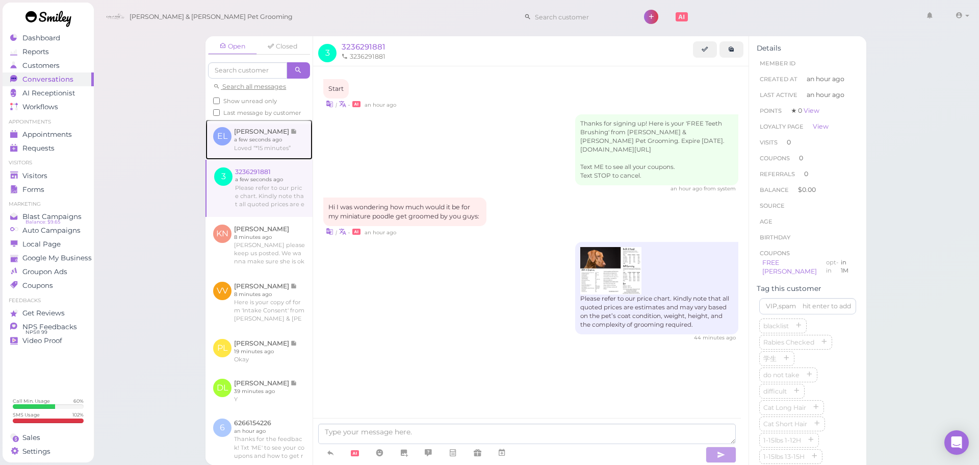
click at [274, 151] on link at bounding box center [259, 139] width 107 height 40
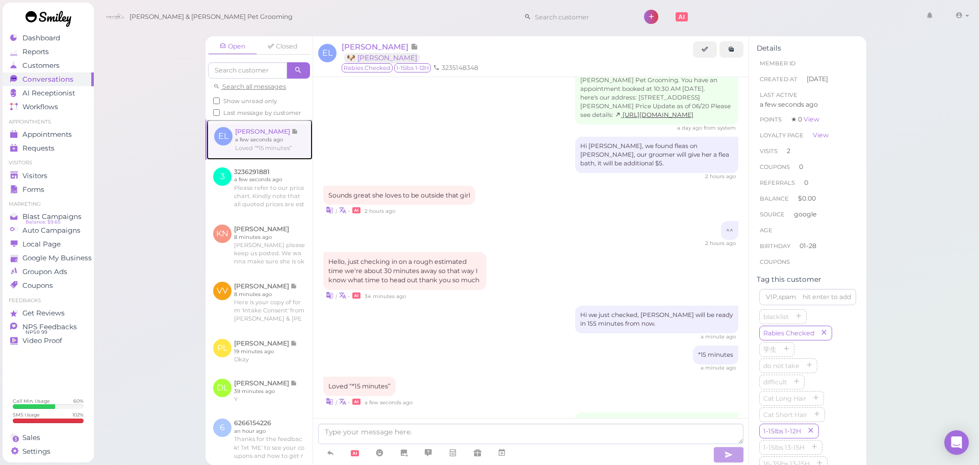
scroll to position [1306, 0]
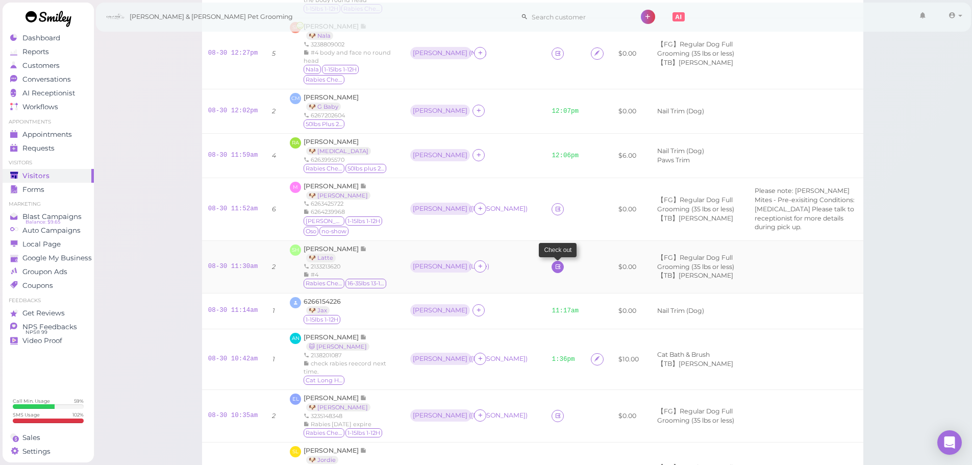
scroll to position [272, 0]
click at [554, 210] on icon at bounding box center [557, 210] width 7 height 8
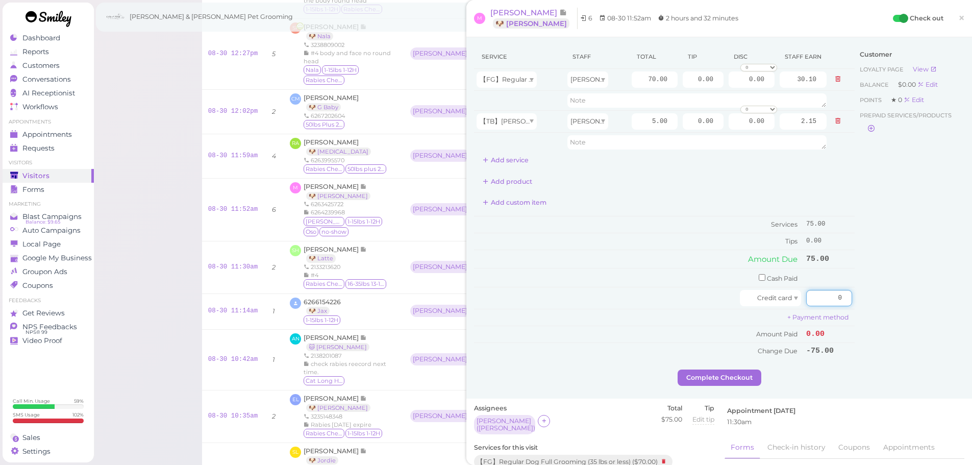
drag, startPoint x: 811, startPoint y: 298, endPoint x: 873, endPoint y: 302, distance: 62.4
click at [873, 302] on div "Service Staff Total Tip Disc Staff earn 【FG】Regular Dog Full Grooming (35 lbs o…" at bounding box center [719, 207] width 490 height 324
type input "75"
click at [879, 317] on div "Customer Loyalty page View Balance $0.00 Edit Points ★ 0 Edit Prepaid services/…" at bounding box center [909, 207] width 110 height 324
click at [697, 384] on button "Complete Checkout" at bounding box center [719, 377] width 84 height 16
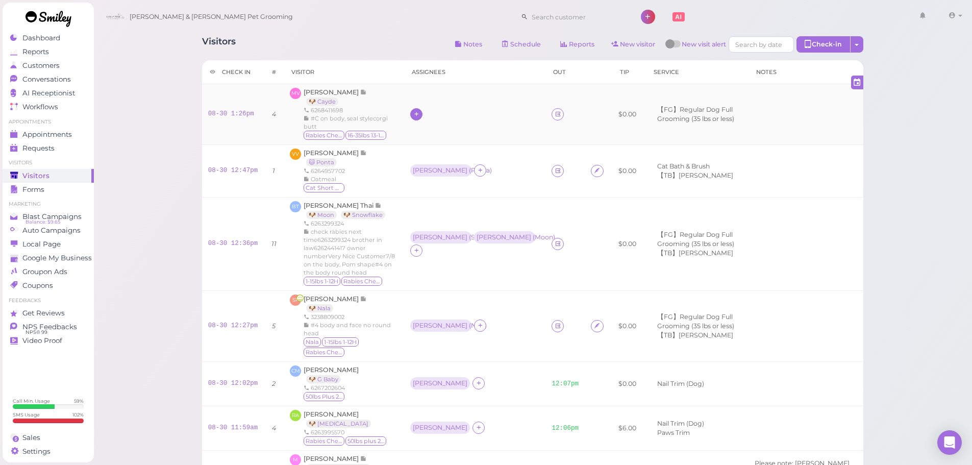
click at [413, 118] on div at bounding box center [416, 114] width 12 height 12
click at [423, 236] on span "[PERSON_NAME]" at bounding box center [436, 235] width 55 height 8
click at [413, 115] on div "[PERSON_NAME]" at bounding box center [440, 113] width 55 height 7
click at [429, 173] on span "Select pets" at bounding box center [428, 175] width 35 height 11
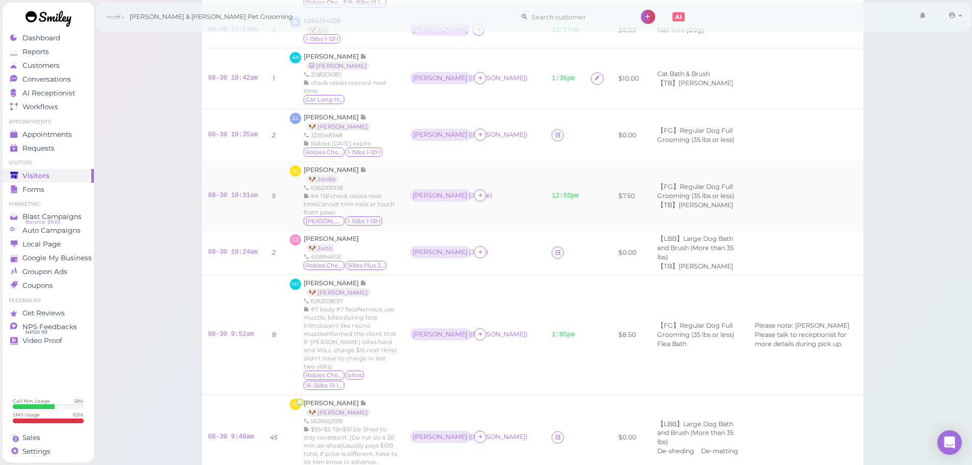
scroll to position [612, 0]
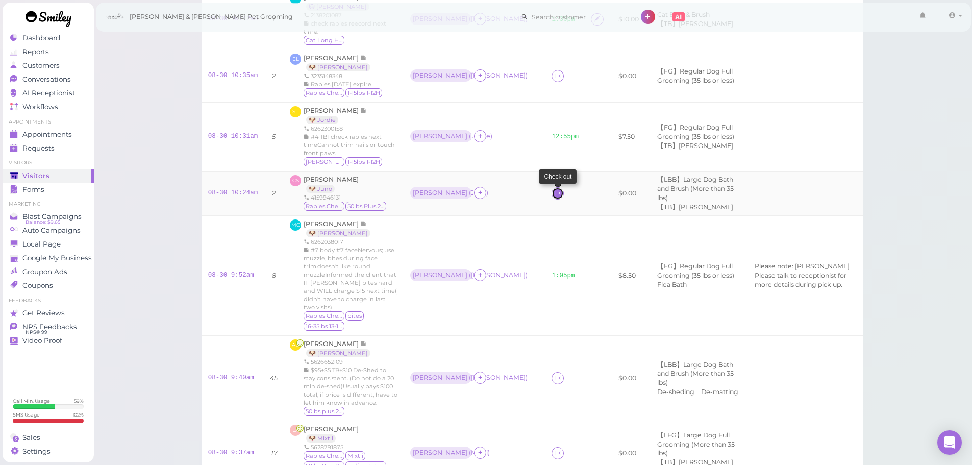
click at [554, 193] on icon at bounding box center [557, 193] width 7 height 8
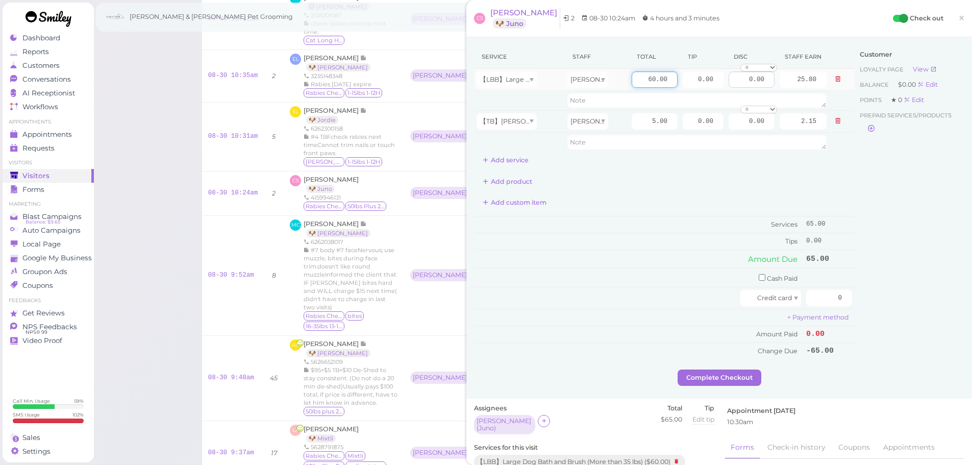
drag, startPoint x: 631, startPoint y: 76, endPoint x: 732, endPoint y: 88, distance: 101.7
click at [732, 88] on tr "【LBB】Large Dog Bath and Brush (More than 35 lbs) [PERSON_NAME] 60.00 0.00 0.00 …" at bounding box center [664, 80] width 380 height 22
type input "90"
type input "38.70"
drag, startPoint x: 688, startPoint y: 79, endPoint x: 722, endPoint y: 80, distance: 34.2
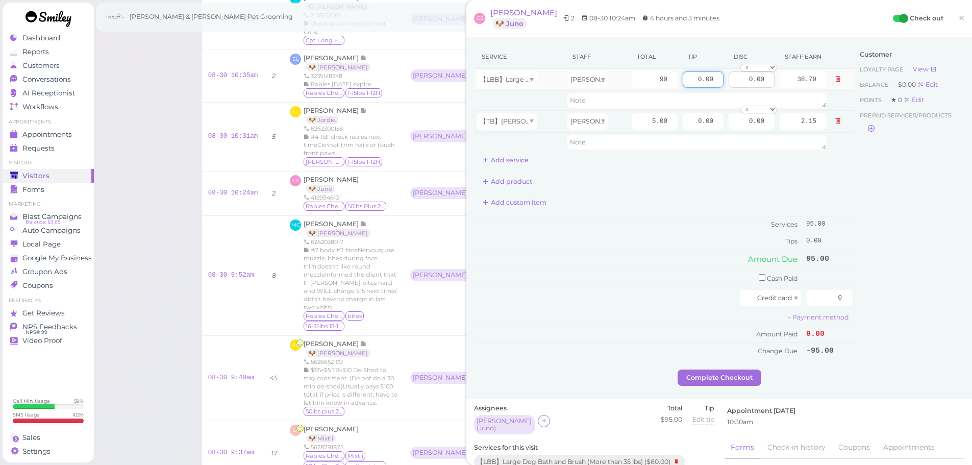
click at [722, 80] on tr "【LBB】Large Dog Bath and Brush (More than 35 lbs) [PERSON_NAME] 90 0.00 0.00 0 1…" at bounding box center [664, 80] width 380 height 22
type input "14.25"
click at [878, 206] on div "Customer Loyalty page View Balance $0.00 Edit Points ★ 0 Edit Prepaid services/…" at bounding box center [909, 207] width 110 height 324
drag, startPoint x: 858, startPoint y: 298, endPoint x: 887, endPoint y: 303, distance: 30.1
click at [887, 303] on div "Service Staff Total Tip Disc Staff earn 【LBB】Large Dog Bath and Brush (More tha…" at bounding box center [719, 207] width 490 height 324
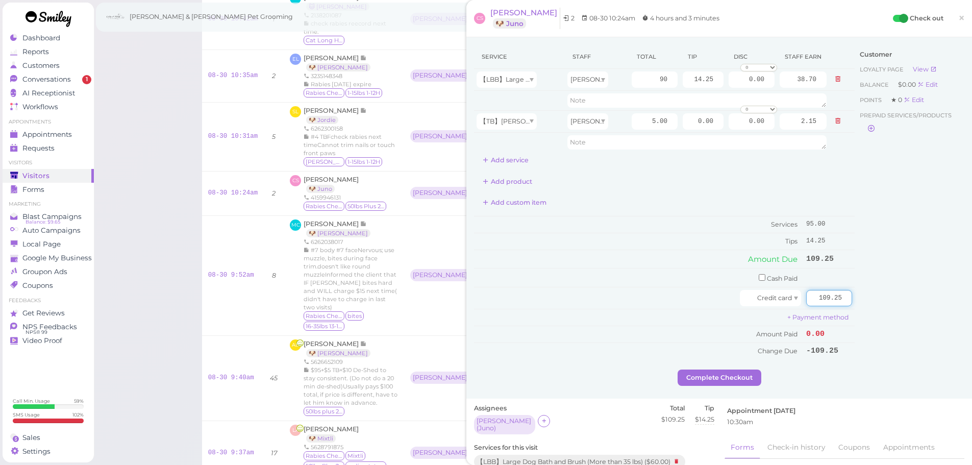
type input "109.25"
click at [878, 312] on div "Customer Loyalty page View Balance $0.00 Edit Points ★ 0 Edit Prepaid services/…" at bounding box center [909, 207] width 110 height 324
click at [678, 375] on button "Complete Checkout" at bounding box center [719, 377] width 84 height 16
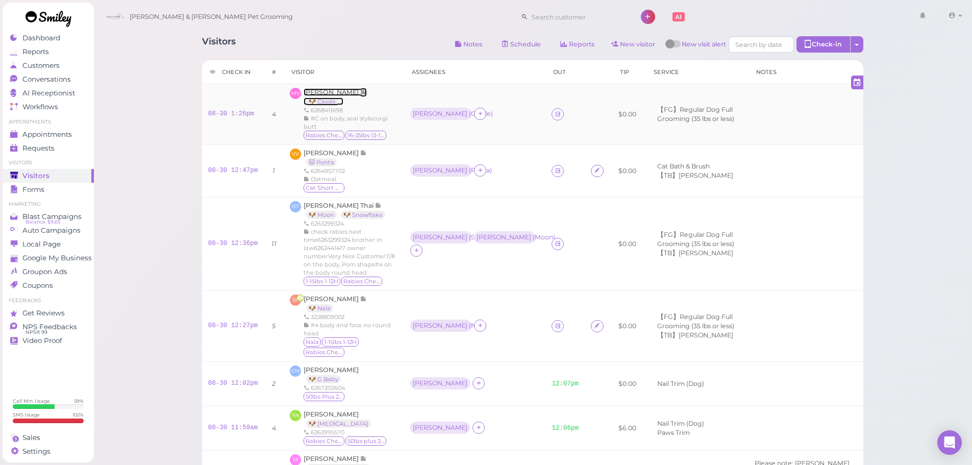
click at [321, 93] on span "[PERSON_NAME]" at bounding box center [331, 92] width 57 height 8
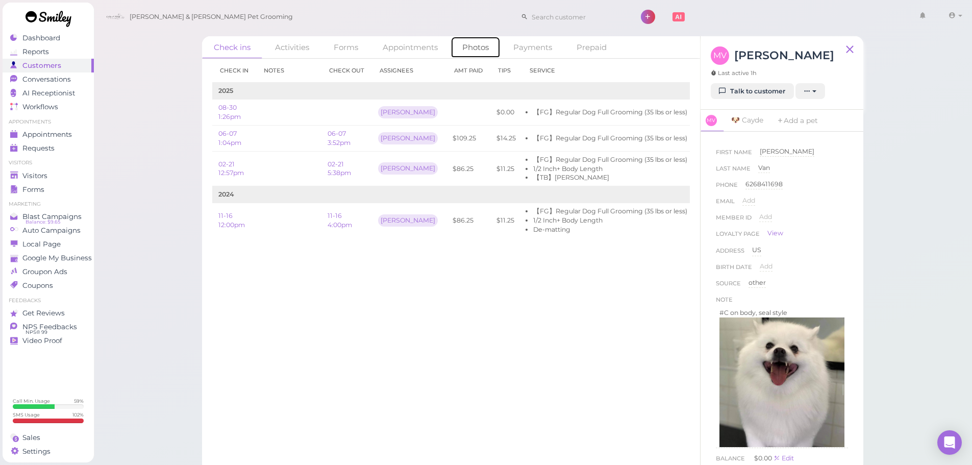
click at [473, 42] on link "Photos" at bounding box center [475, 47] width 50 height 22
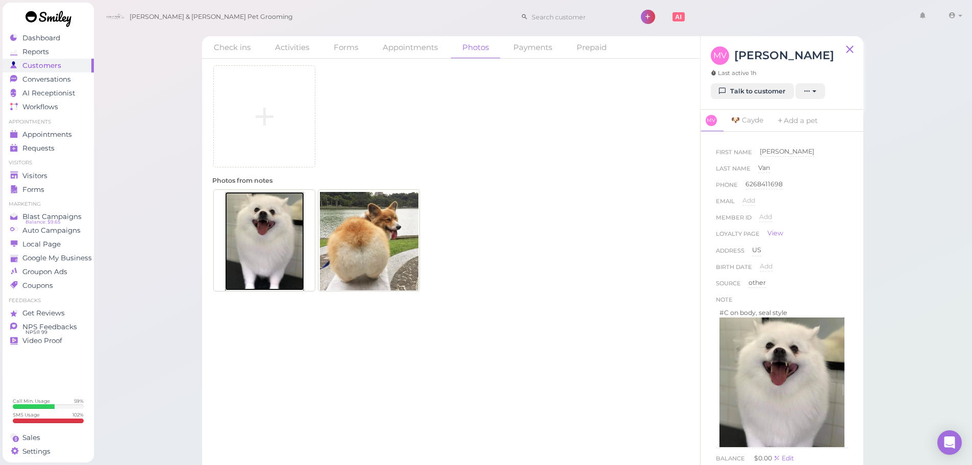
click at [252, 243] on img at bounding box center [264, 241] width 79 height 98
click at [738, 88] on link "Talk to customer" at bounding box center [751, 91] width 83 height 16
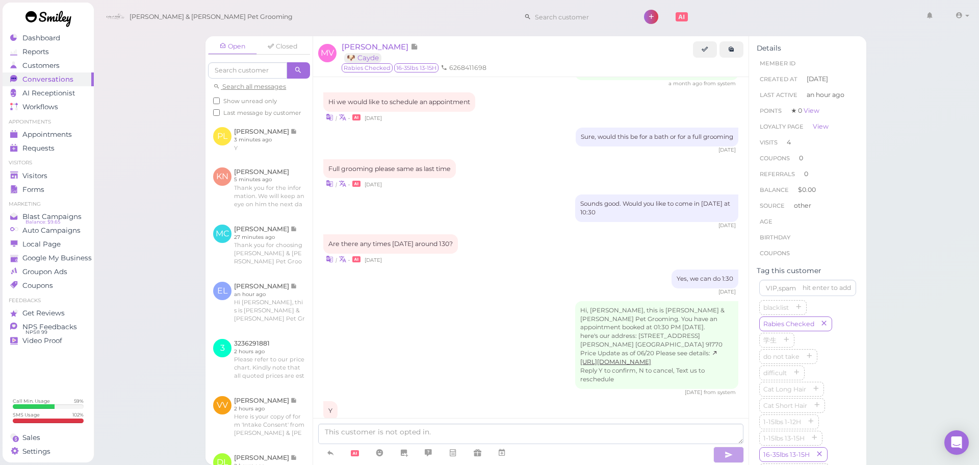
scroll to position [1318, 0]
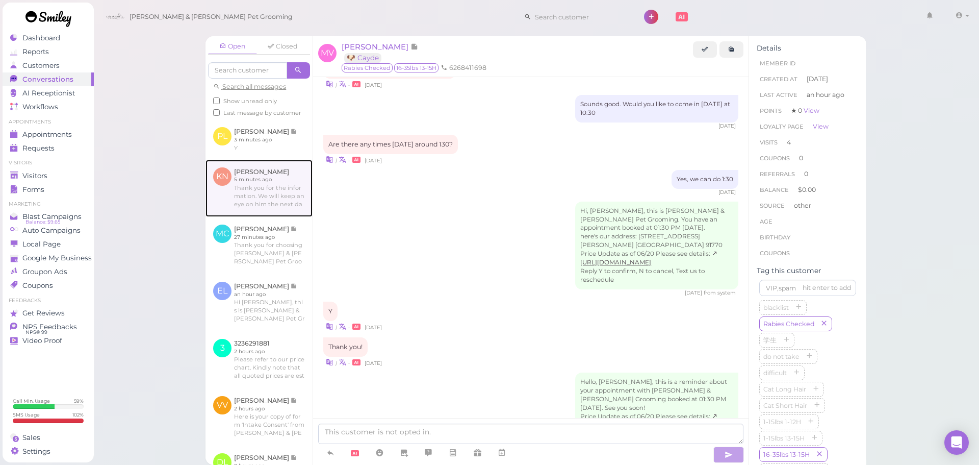
click at [278, 188] on link at bounding box center [259, 188] width 107 height 57
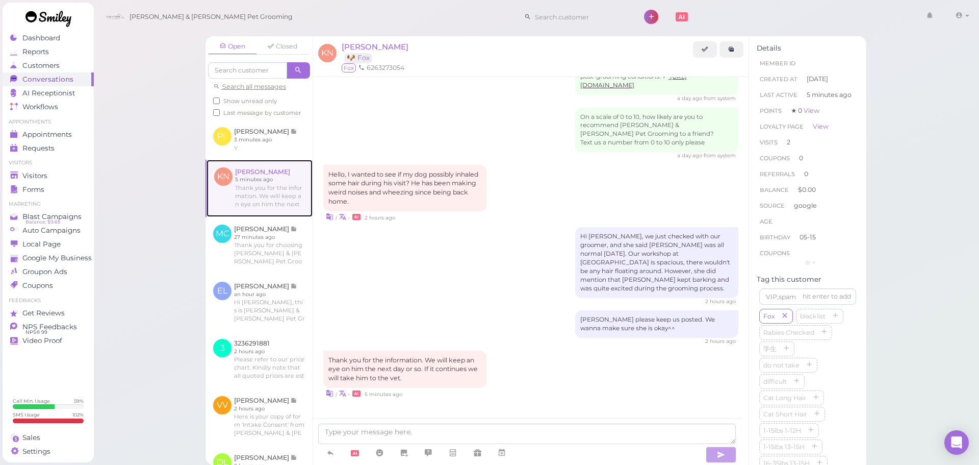
scroll to position [1107, 0]
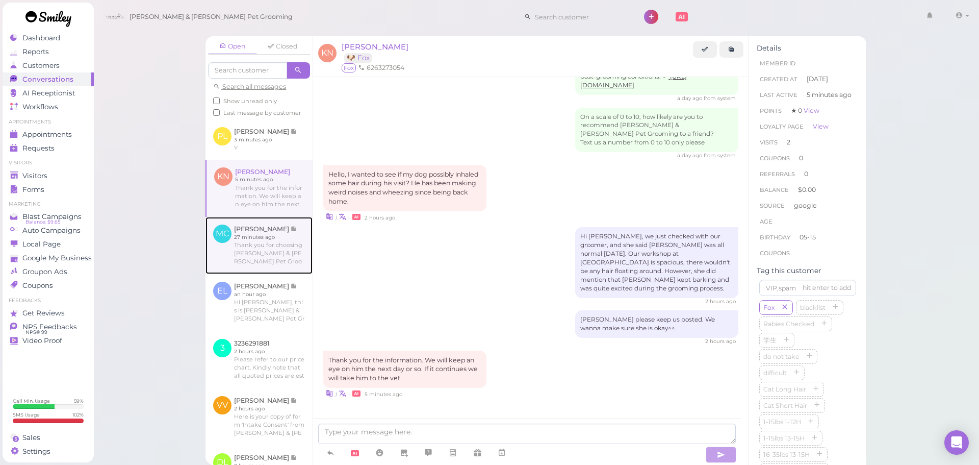
click at [261, 266] on link at bounding box center [259, 245] width 107 height 57
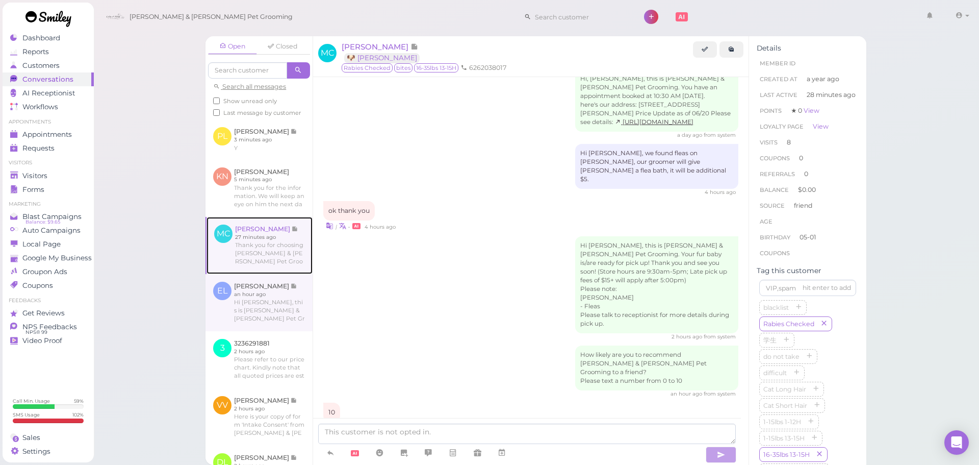
scroll to position [1137, 0]
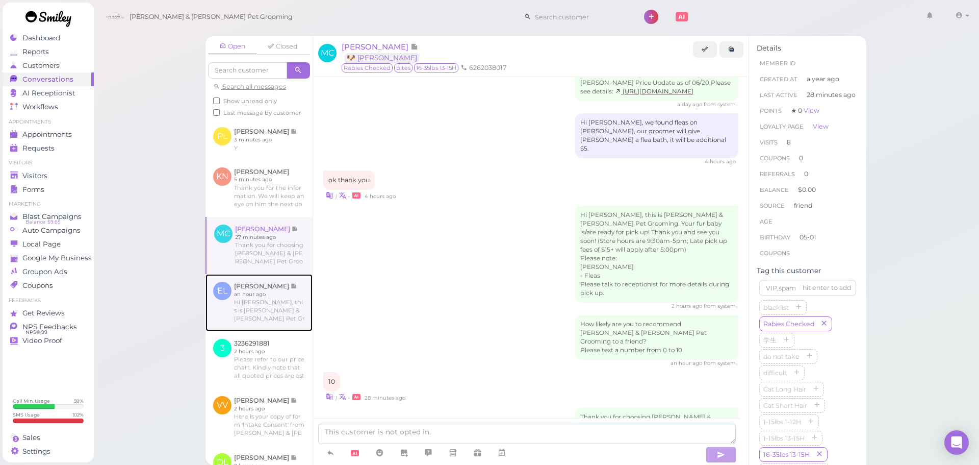
click at [280, 331] on link at bounding box center [259, 302] width 107 height 57
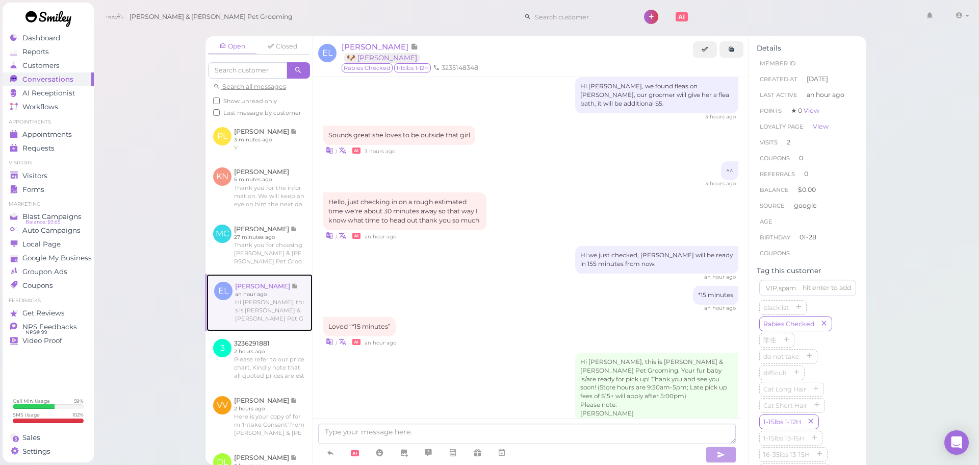
scroll to position [1258, 0]
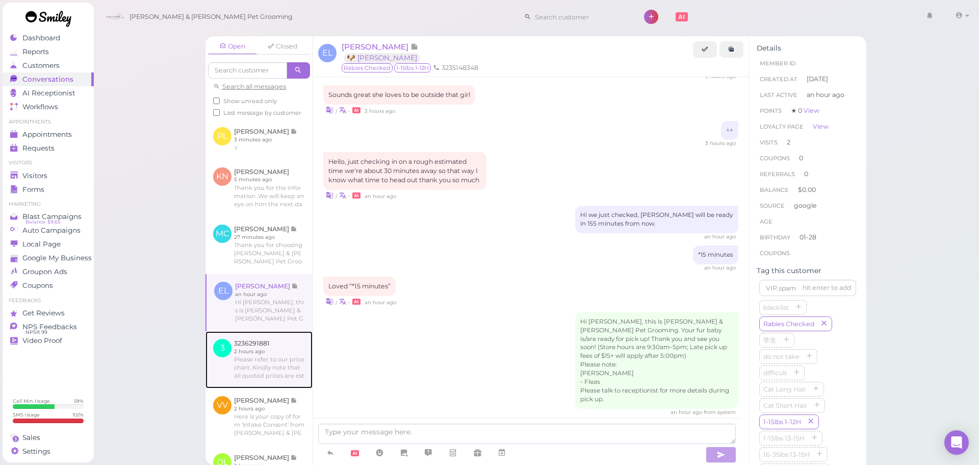
click at [273, 359] on link at bounding box center [259, 359] width 107 height 57
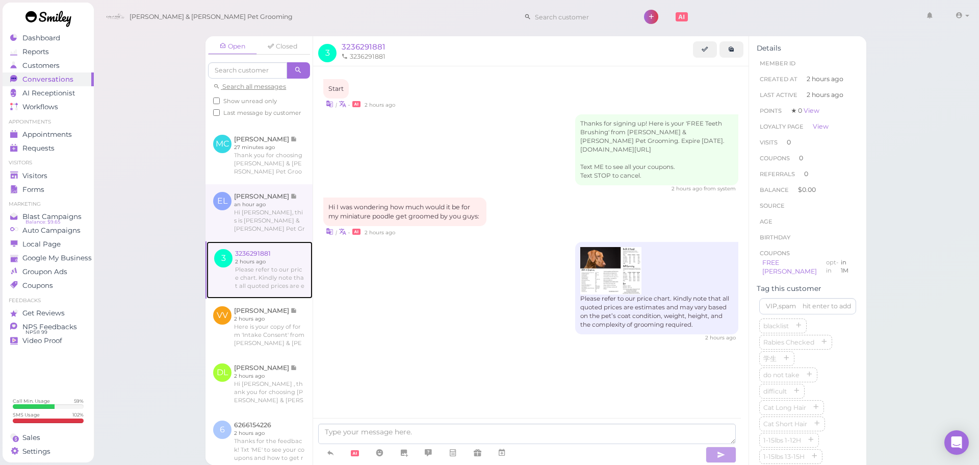
scroll to position [153, 0]
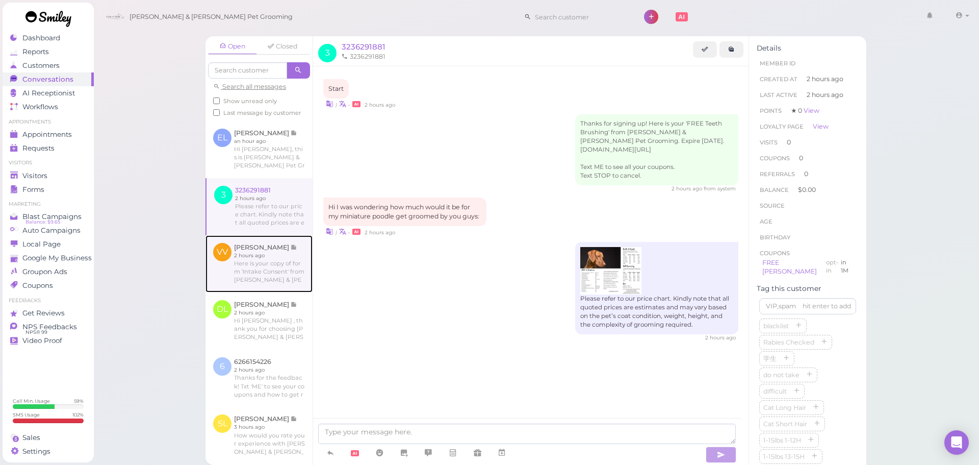
click at [275, 285] on link at bounding box center [259, 263] width 107 height 57
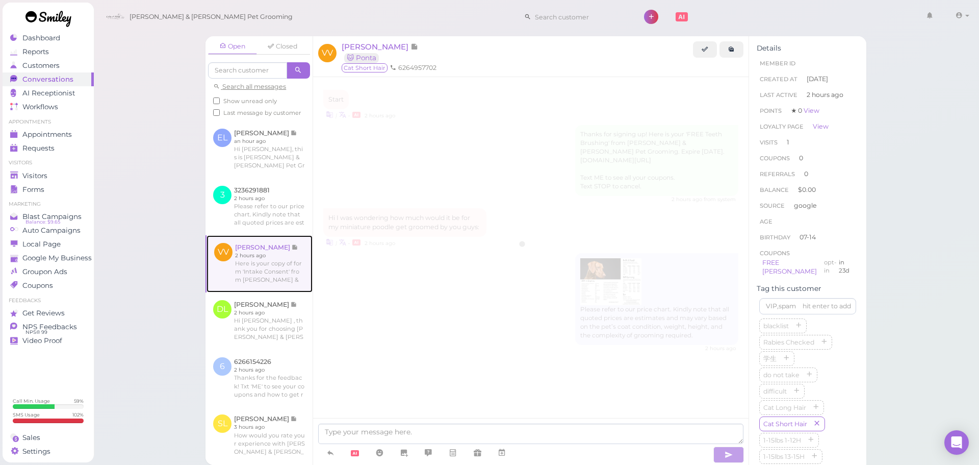
scroll to position [374, 0]
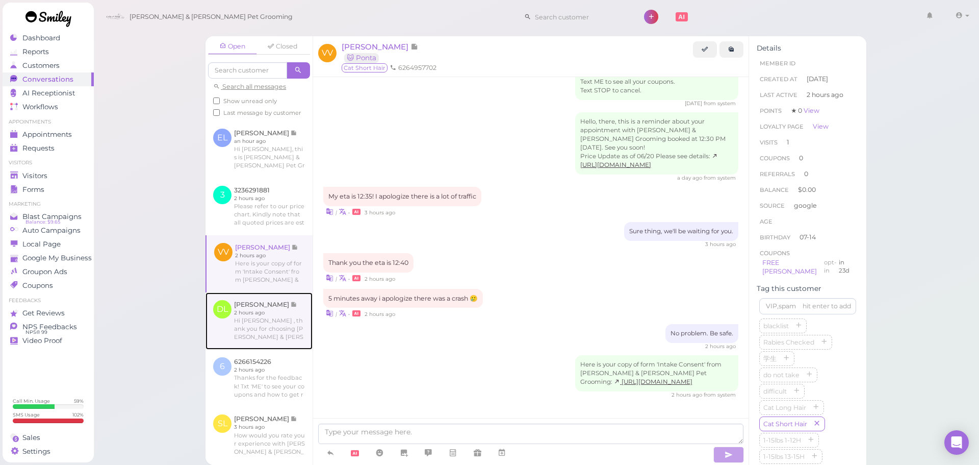
click at [276, 336] on link at bounding box center [259, 320] width 107 height 57
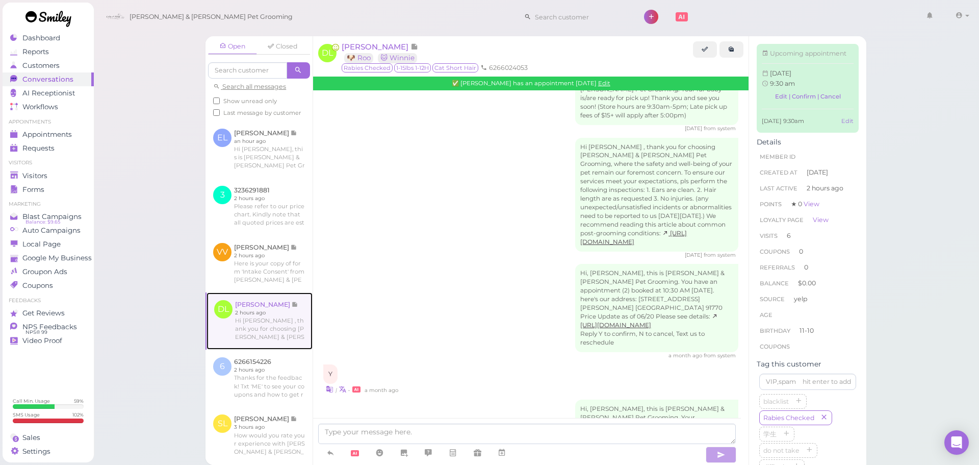
scroll to position [1716, 0]
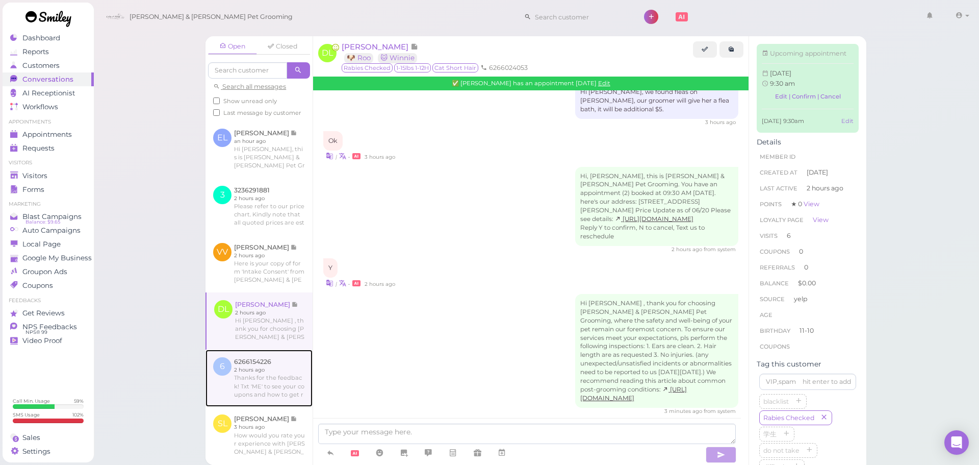
click at [277, 388] on link at bounding box center [259, 377] width 107 height 57
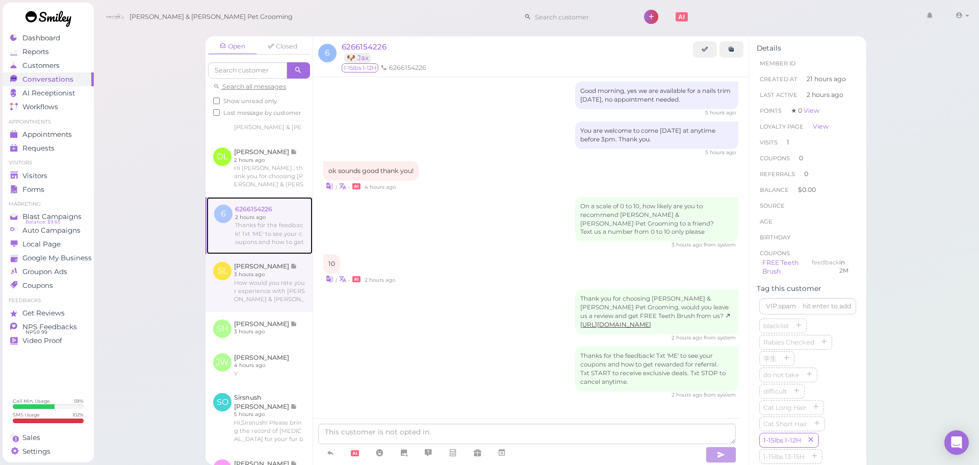
scroll to position [306, 0]
click at [272, 288] on link at bounding box center [259, 281] width 107 height 57
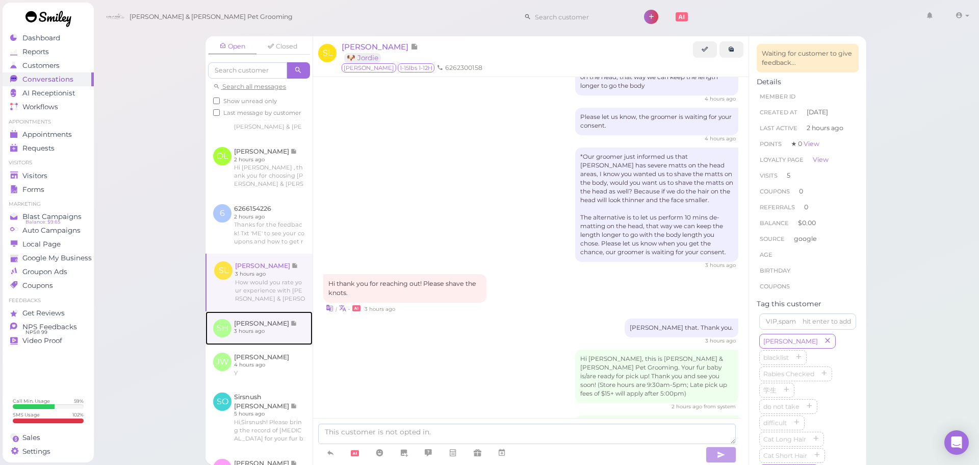
click at [270, 340] on link at bounding box center [259, 328] width 107 height 34
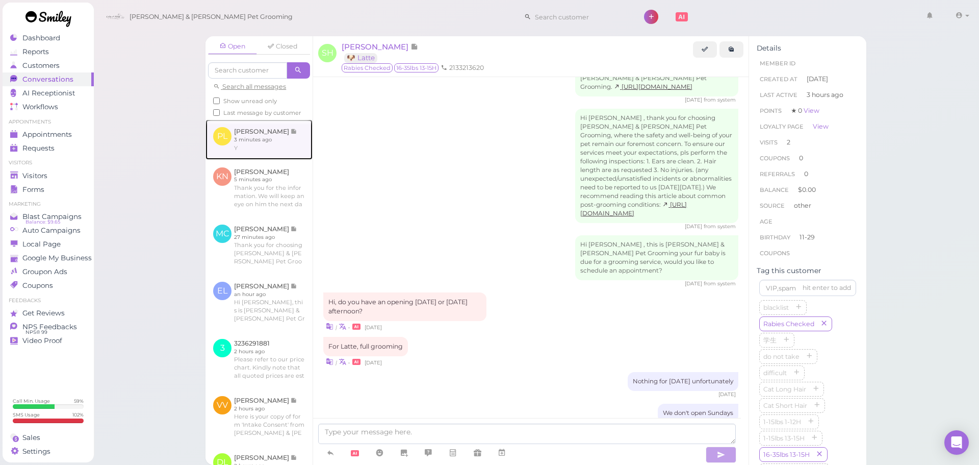
click at [284, 158] on link at bounding box center [259, 139] width 107 height 40
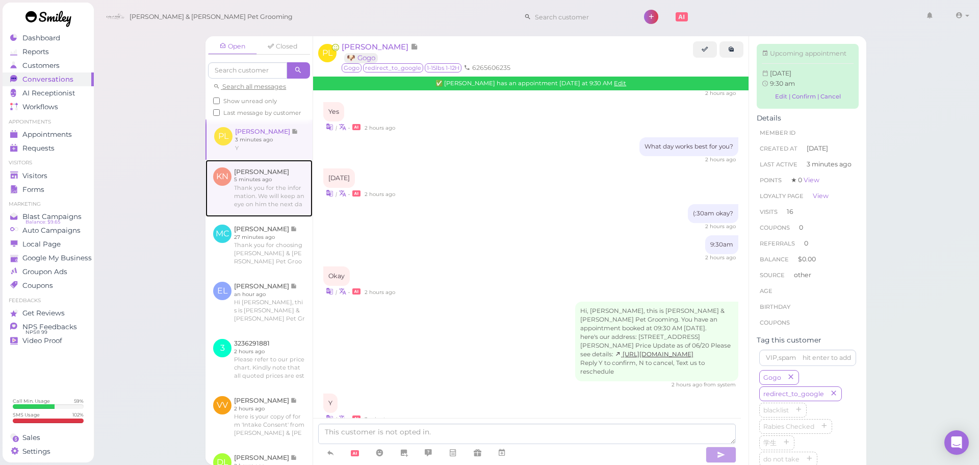
click at [273, 188] on link at bounding box center [259, 188] width 107 height 57
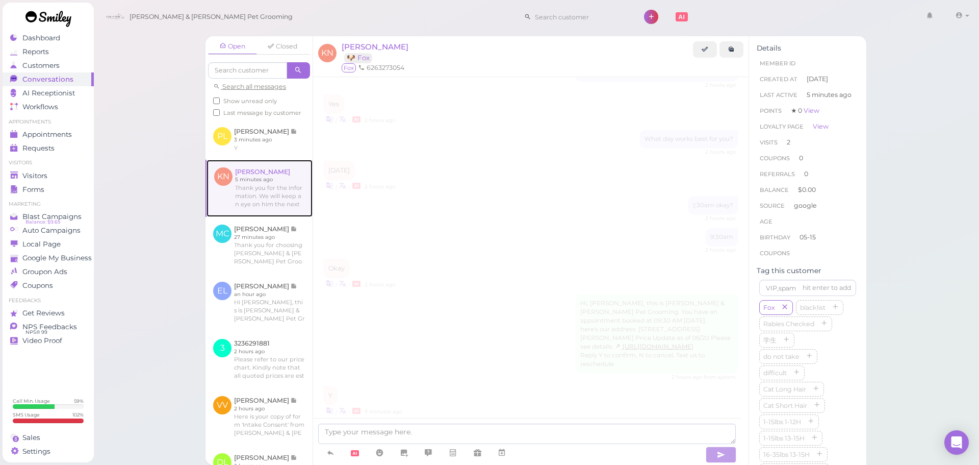
scroll to position [1107, 0]
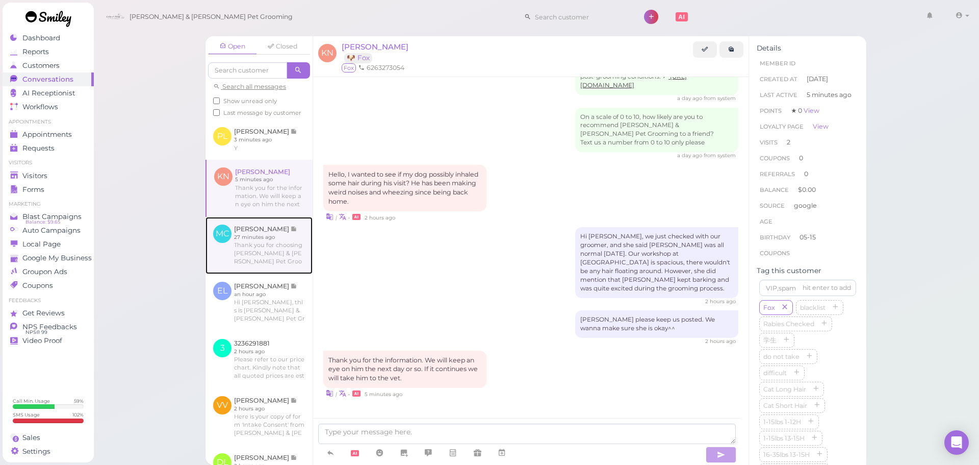
click at [252, 248] on link at bounding box center [259, 245] width 107 height 57
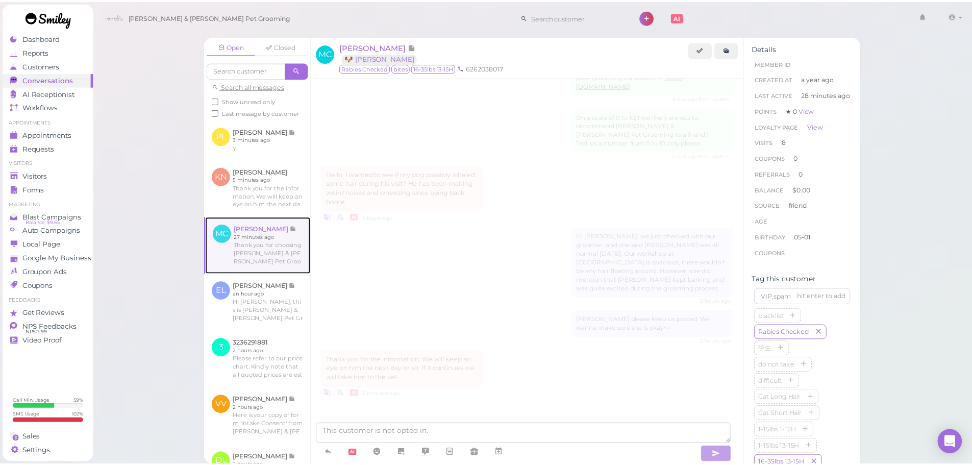
scroll to position [1137, 0]
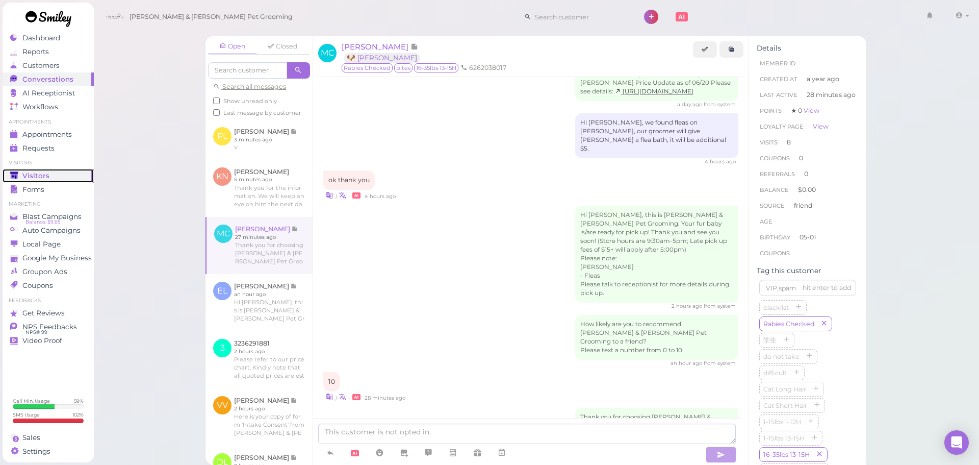
click at [61, 178] on div "Visitors" at bounding box center [46, 175] width 73 height 9
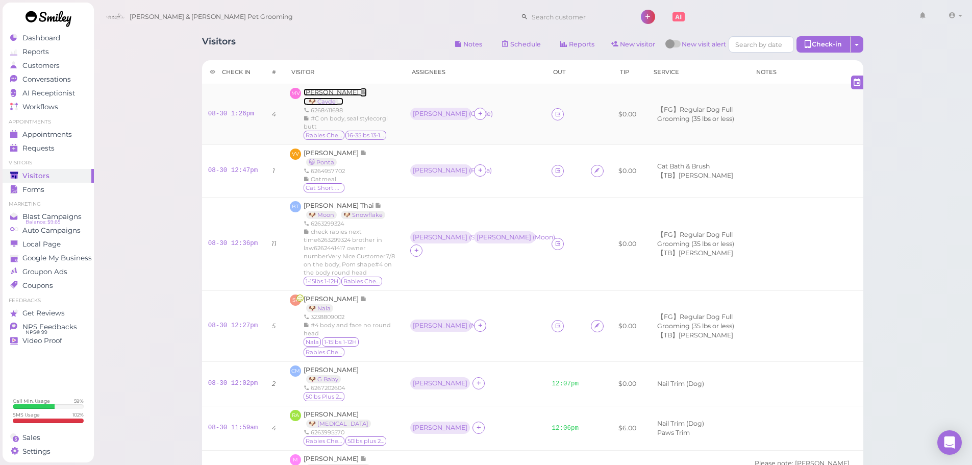
click at [323, 93] on span "[PERSON_NAME]" at bounding box center [331, 92] width 57 height 8
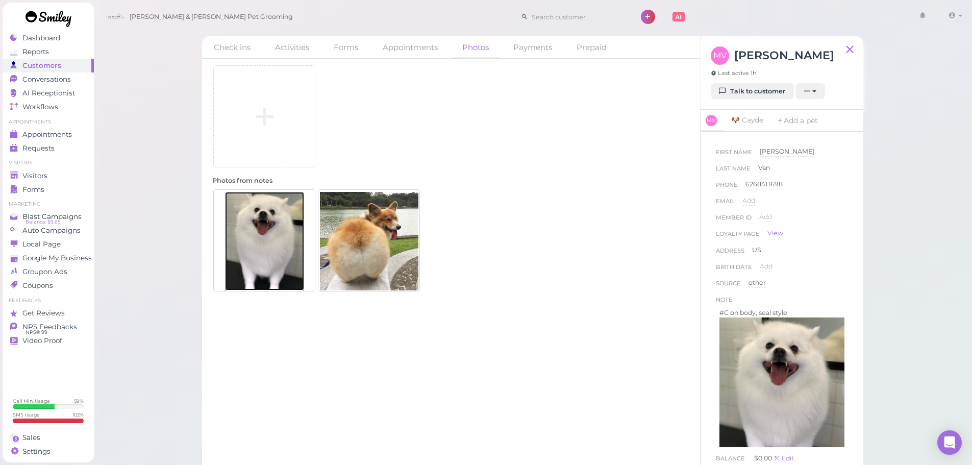
click at [284, 231] on img at bounding box center [264, 241] width 79 height 98
click at [68, 172] on div "Visitors" at bounding box center [46, 175] width 73 height 9
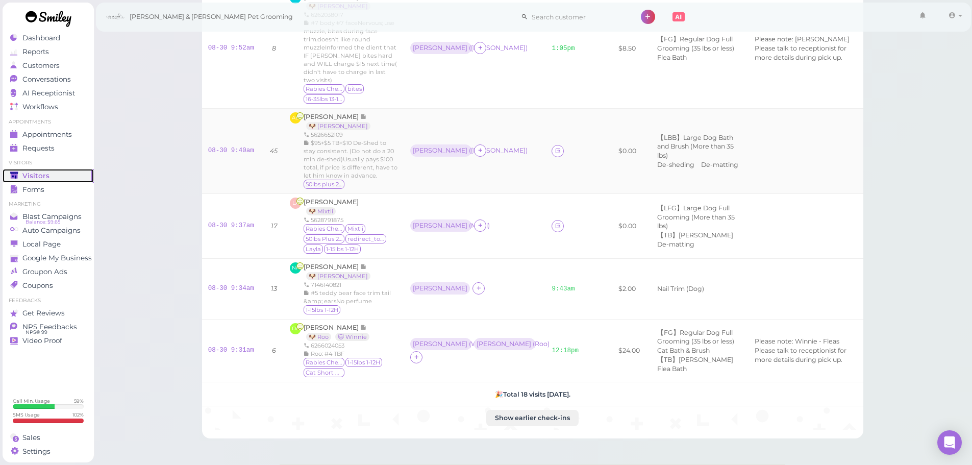
scroll to position [833, 0]
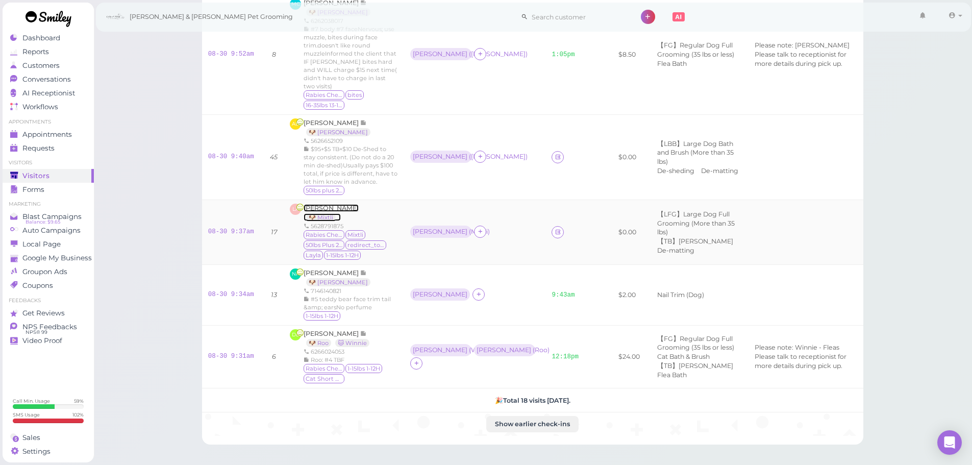
click at [333, 204] on span "[PERSON_NAME]" at bounding box center [330, 208] width 55 height 8
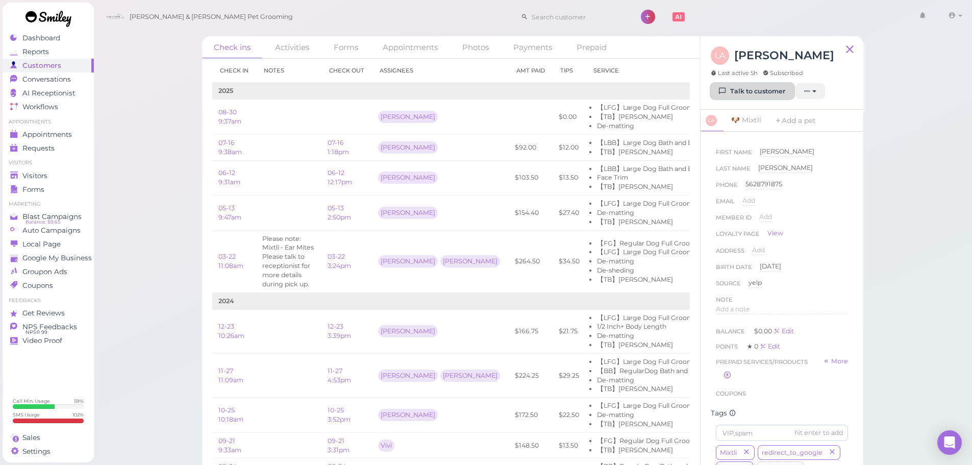
click at [753, 90] on link "Talk to customer" at bounding box center [751, 91] width 83 height 16
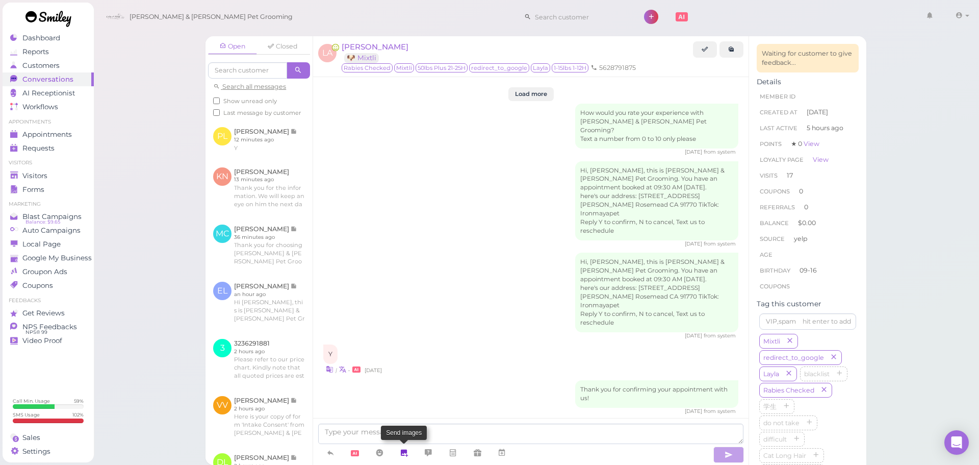
scroll to position [1497, 0]
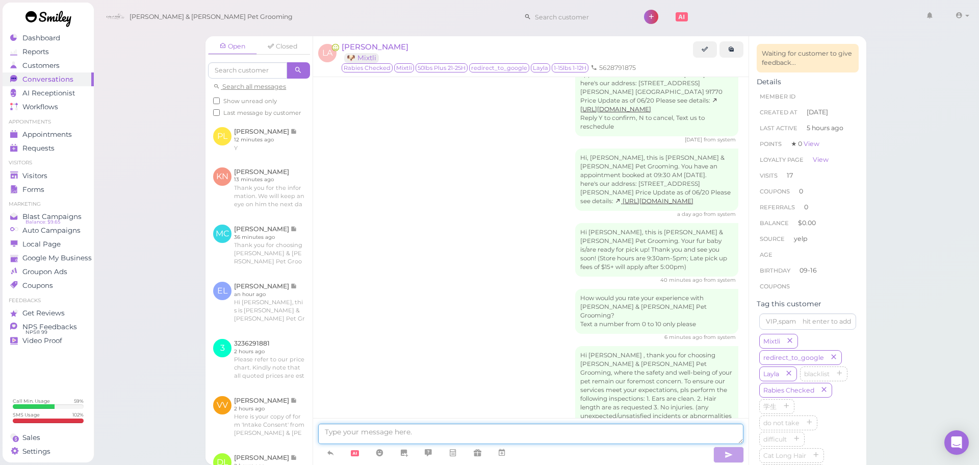
click at [412, 434] on textarea at bounding box center [530, 433] width 425 height 20
type textarea "H"
click at [411, 346] on div "Hi [PERSON_NAME] , thank you for choosing [PERSON_NAME] & [PERSON_NAME] Pet Gro…" at bounding box center [530, 406] width 415 height 121
click at [403, 148] on div "Hi, [PERSON_NAME], this is [PERSON_NAME] & [PERSON_NAME] Pet Grooming. You have…" at bounding box center [530, 182] width 415 height 69
click at [477, 429] on textarea at bounding box center [530, 433] width 425 height 20
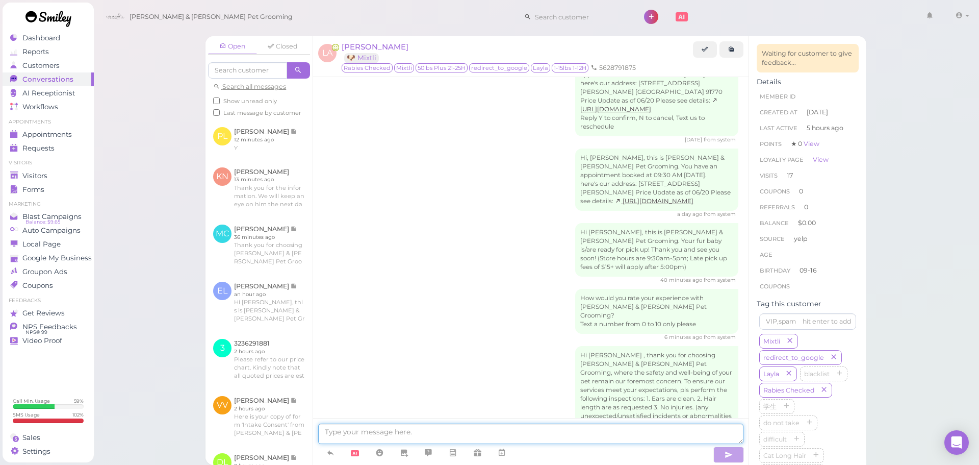
click at [477, 429] on textarea at bounding box center [530, 433] width 425 height 20
click at [374, 430] on textarea "Hi [PERSON_NAME], [PERSON_NAME] was just" at bounding box center [530, 433] width 425 height 20
click at [442, 430] on textarea "Hi [PERSON_NAME], [PERSON_NAME] was just" at bounding box center [530, 433] width 425 height 20
type textarea "Hi [PERSON_NAME], [PERSON_NAME] was just picked up by yout mom. Thank you^^"
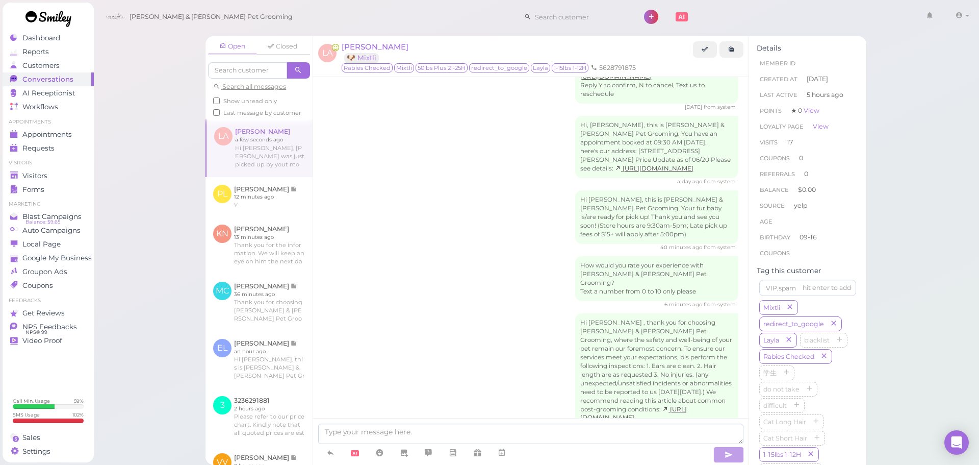
click at [445, 313] on div "Hi [PERSON_NAME] , thank you for choosing [PERSON_NAME] & [PERSON_NAME] Pet Gro…" at bounding box center [530, 373] width 415 height 121
click at [449, 323] on div "Hi [PERSON_NAME] , thank you for choosing [PERSON_NAME] & [PERSON_NAME] Pet Gro…" at bounding box center [530, 373] width 415 height 121
click at [500, 440] on div "Hi [PERSON_NAME], [PERSON_NAME] was just picked up by yout mom. Thank you^^ a f…" at bounding box center [530, 457] width 415 height 35
drag, startPoint x: 627, startPoint y: 391, endPoint x: 501, endPoint y: 363, distance: 129.5
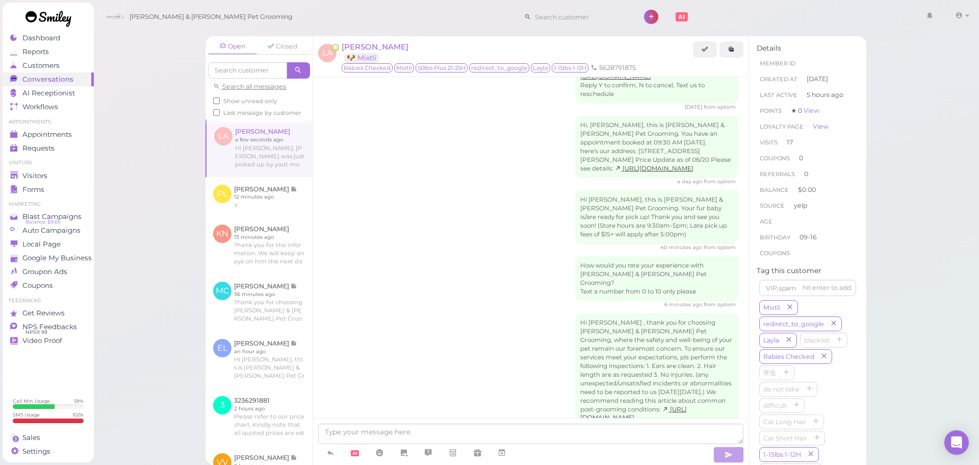
click at [641, 440] on div "Hi [PERSON_NAME], [PERSON_NAME] was just picked up by yout mom. Thank you^^" at bounding box center [656, 454] width 163 height 28
drag, startPoint x: 625, startPoint y: 391, endPoint x: 572, endPoint y: 382, distance: 53.4
click at [575, 440] on div "Hi [PERSON_NAME], [PERSON_NAME] was just picked up by yout mom. Thank you^^" at bounding box center [656, 454] width 163 height 28
copy div "Hi [PERSON_NAME], [PERSON_NAME] was just picked up by yout mom. Thank you^^"
click at [522, 434] on textarea at bounding box center [530, 433] width 425 height 20
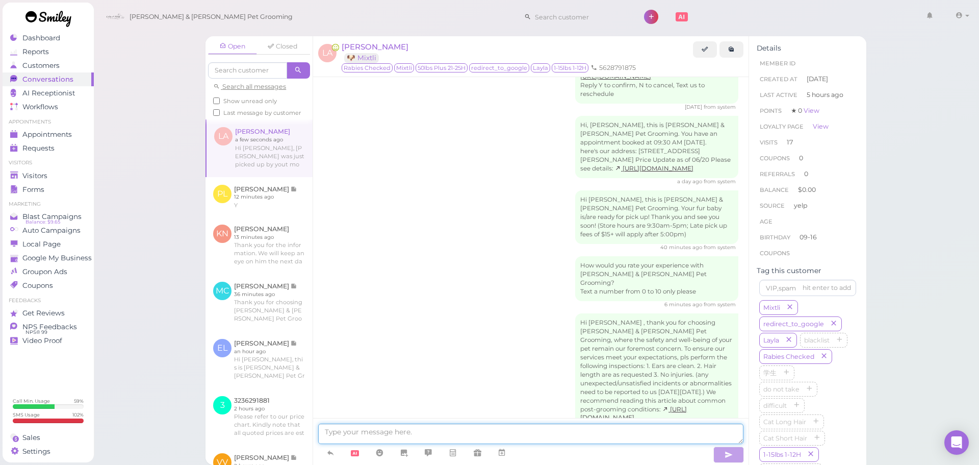
paste textarea "Hi [PERSON_NAME], [PERSON_NAME] was just picked up by yout mom. Thank you^^"
click at [325, 432] on textarea "Hi [PERSON_NAME], [PERSON_NAME] was just picked up by yout mom. Thank you^^" at bounding box center [530, 433] width 425 height 20
click at [475, 429] on textarea "*Hi [PERSON_NAME], [PERSON_NAME] was just picked up by yout mom. Thank you^^" at bounding box center [530, 433] width 425 height 20
type textarea "*Hi [PERSON_NAME], Mixtli was just picked up by your mom. Thank you^^"
click at [572, 428] on textarea "*Hi [PERSON_NAME], Mixtli was just picked up by your mom. Thank you^^" at bounding box center [530, 433] width 425 height 20
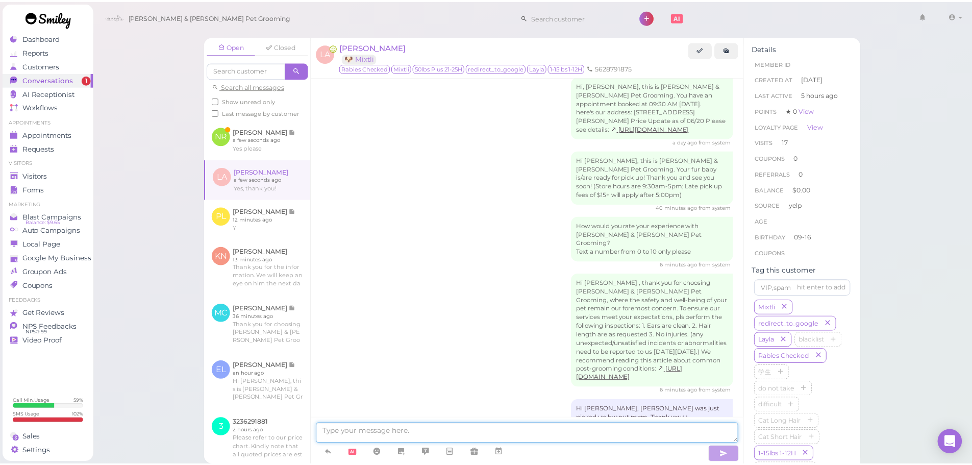
scroll to position [1612, 0]
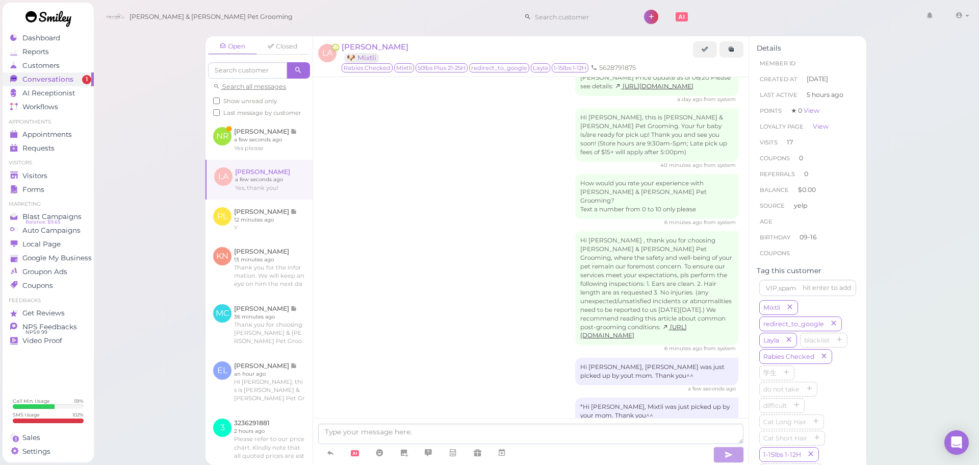
click at [449, 231] on div "Hi [PERSON_NAME] , thank you for choosing [PERSON_NAME] & [PERSON_NAME] Pet Gro…" at bounding box center [530, 291] width 415 height 121
click at [59, 183] on link "Forms" at bounding box center [48, 190] width 91 height 14
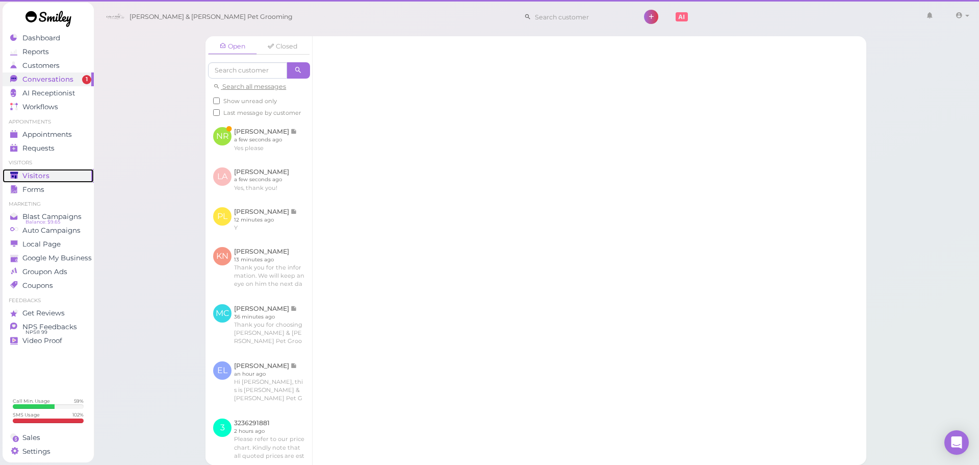
click at [58, 177] on div "Visitors" at bounding box center [46, 175] width 73 height 9
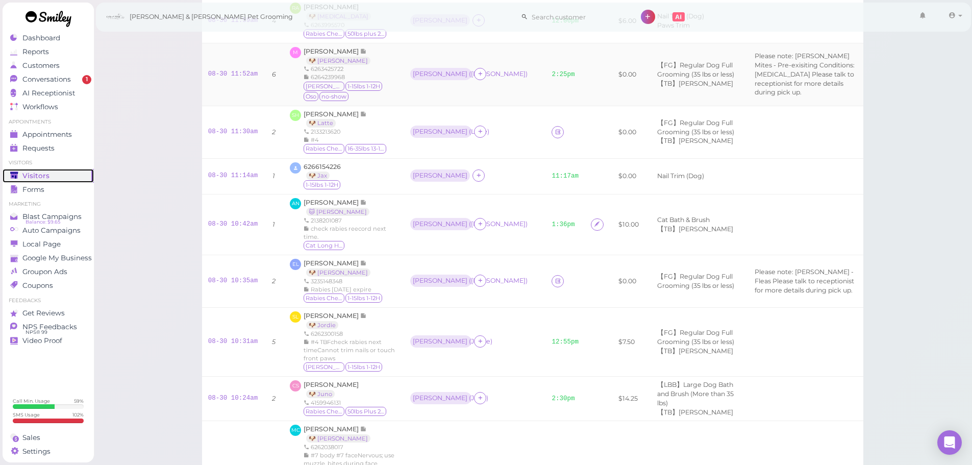
scroll to position [408, 0]
click at [551, 279] on link at bounding box center [557, 280] width 12 height 12
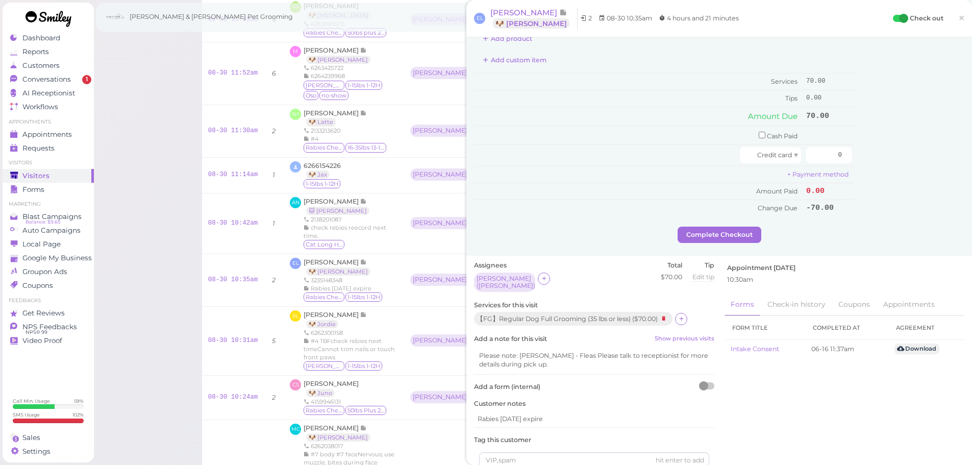
scroll to position [102, 0]
click at [681, 314] on icon at bounding box center [681, 318] width 7 height 8
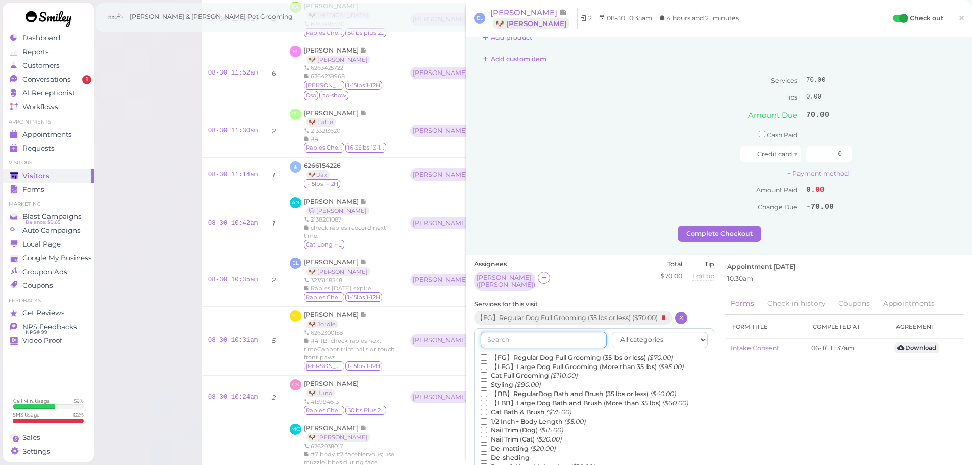
click at [576, 333] on input "text" at bounding box center [543, 340] width 126 height 16
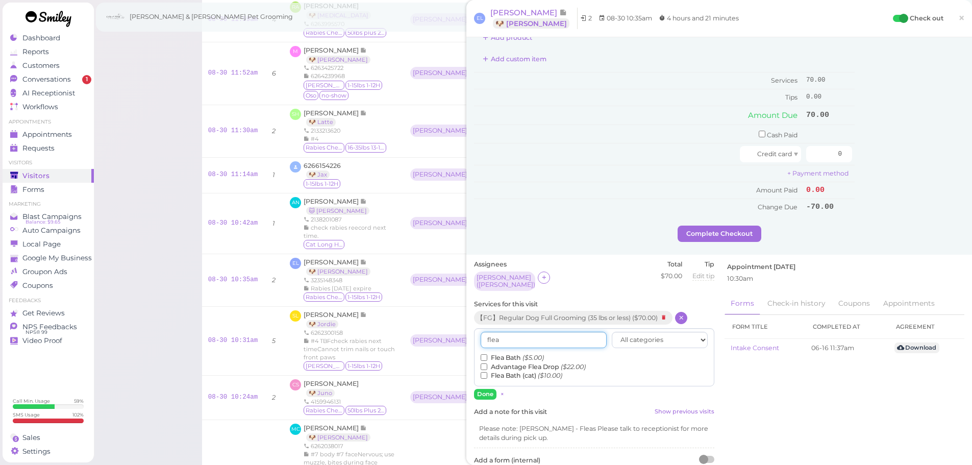
type input "flea"
click at [510, 353] on label "Flea Bath ($5.00)" at bounding box center [511, 357] width 63 height 9
click at [487, 354] on input "Flea Bath ($5.00)" at bounding box center [483, 357] width 7 height 7
click at [487, 390] on button "Done" at bounding box center [485, 394] width 22 height 11
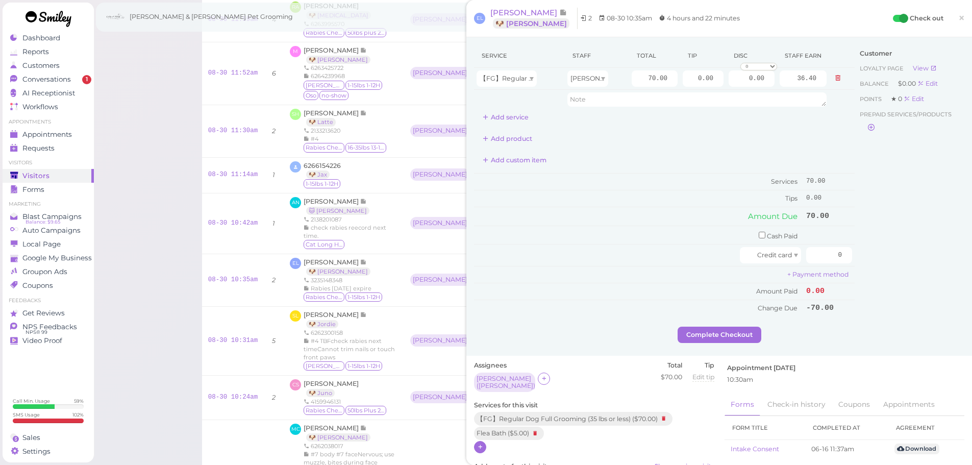
scroll to position [0, 0]
click at [502, 116] on button "Add service" at bounding box center [505, 118] width 63 height 16
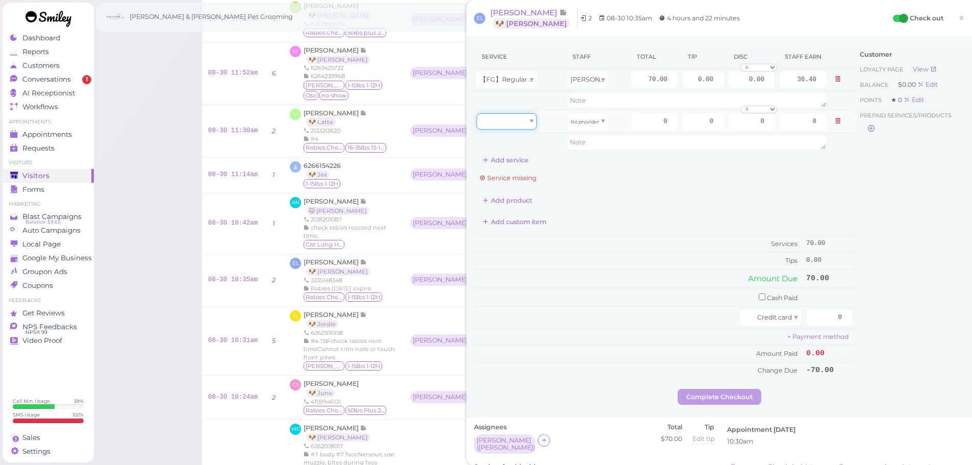
click at [508, 122] on div at bounding box center [506, 121] width 60 height 16
type input "5.00"
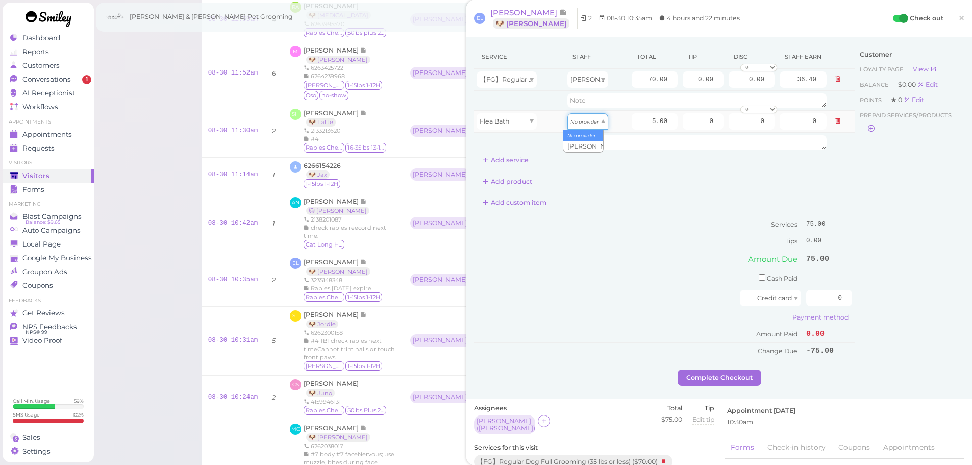
click at [592, 122] on icon "No provider" at bounding box center [584, 122] width 29 height 6
type input "2.60"
drag, startPoint x: 685, startPoint y: 78, endPoint x: 755, endPoint y: 78, distance: 69.9
click at [755, 78] on tr "【FG】Regular Dog Full Grooming (35 lbs or less) Asa 70.00 0.00 0.00 0 10% off 15…" at bounding box center [664, 80] width 380 height 22
type input "7.5"
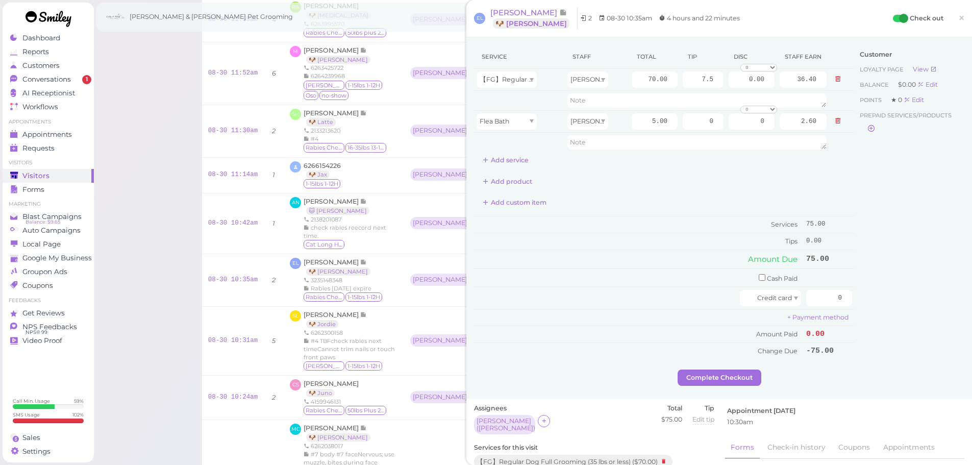
click at [940, 194] on div "Customer Loyalty page View Balance $0.00 Edit Points ★ 0 Edit Prepaid services/…" at bounding box center [909, 207] width 110 height 324
drag, startPoint x: 813, startPoint y: 294, endPoint x: 979, endPoint y: 325, distance: 168.7
click at [971, 325] on html "Dashboard Reports Customers Conversations 1" at bounding box center [486, 292] width 972 height 1400
type input "82.5"
click at [931, 365] on div "Customer Loyalty page View Balance $0.00 Edit Points ★ 0 Edit Prepaid services/…" at bounding box center [909, 207] width 110 height 324
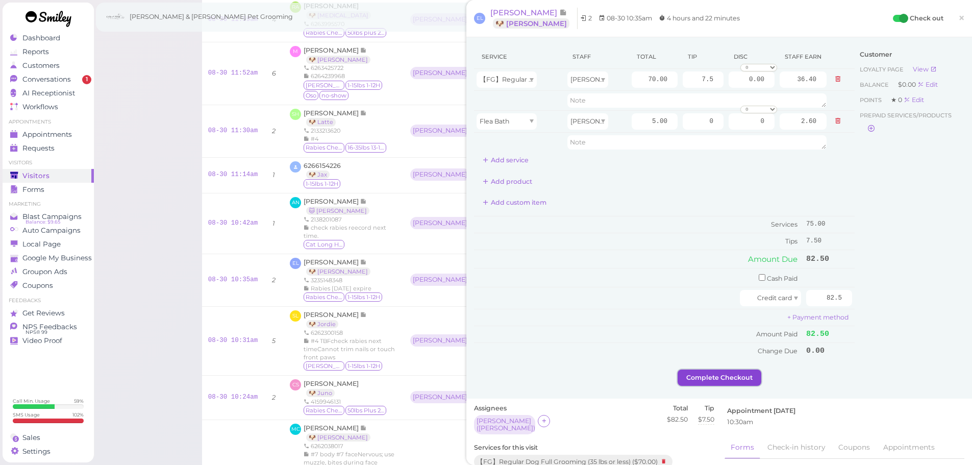
click at [723, 379] on button "Complete Checkout" at bounding box center [719, 377] width 84 height 16
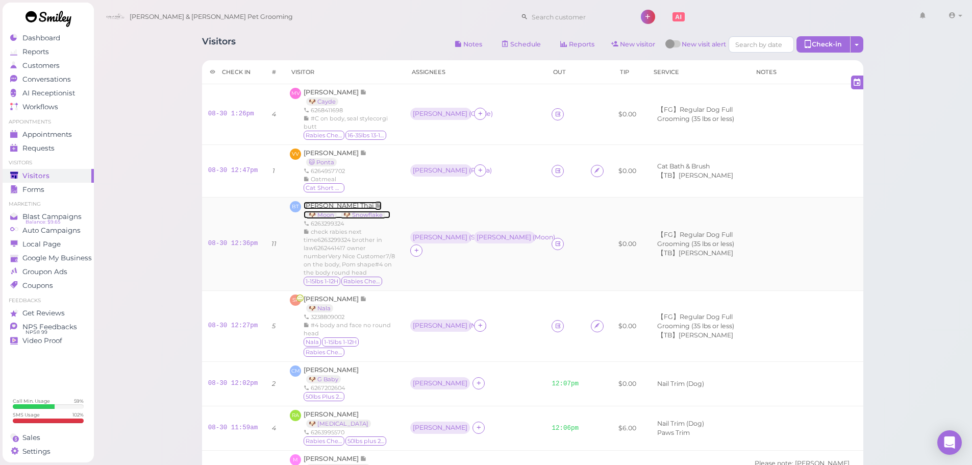
click at [314, 203] on span "[PERSON_NAME] Thai" at bounding box center [338, 205] width 71 height 8
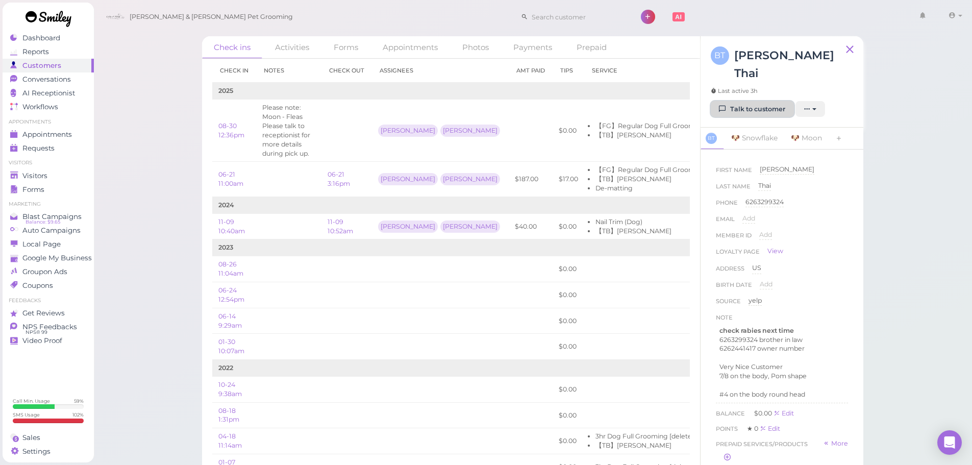
click at [759, 101] on link "Talk to customer" at bounding box center [751, 109] width 83 height 16
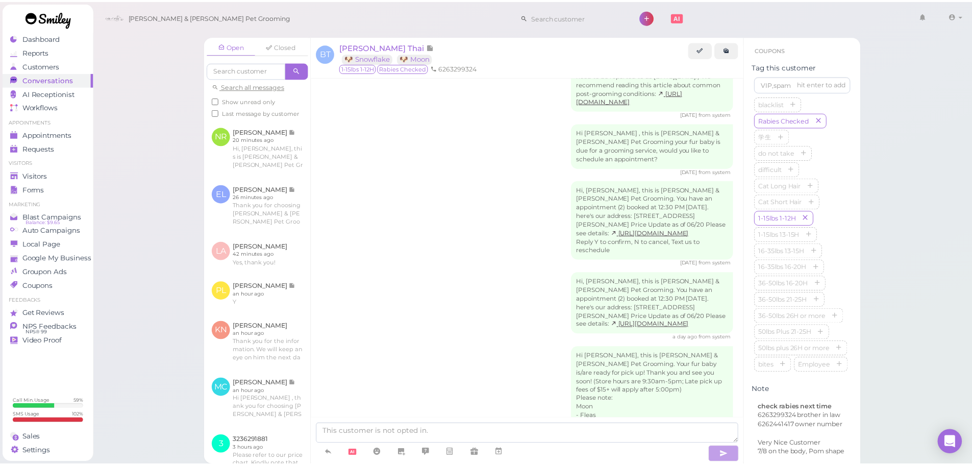
scroll to position [408, 0]
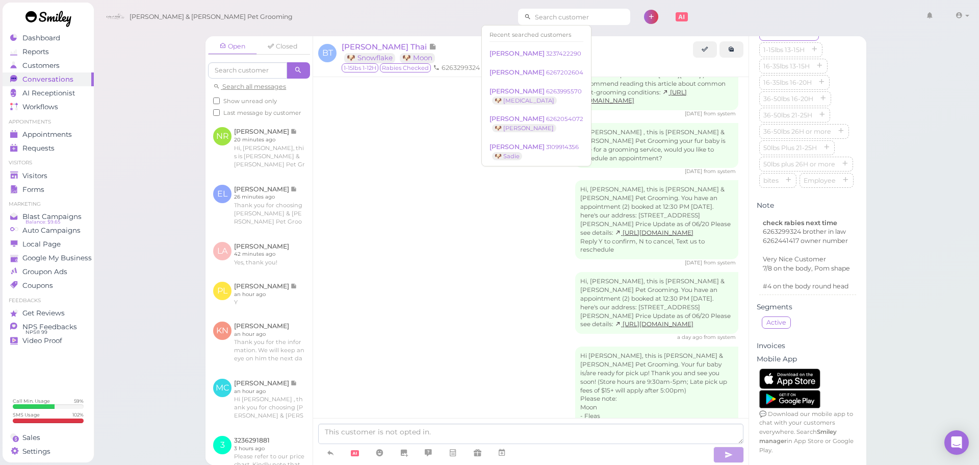
click at [558, 13] on input at bounding box center [580, 17] width 99 height 16
click at [531, 18] on input at bounding box center [580, 17] width 99 height 16
paste input "6263299324"
click at [572, 16] on input "6263299324" at bounding box center [580, 17] width 99 height 16
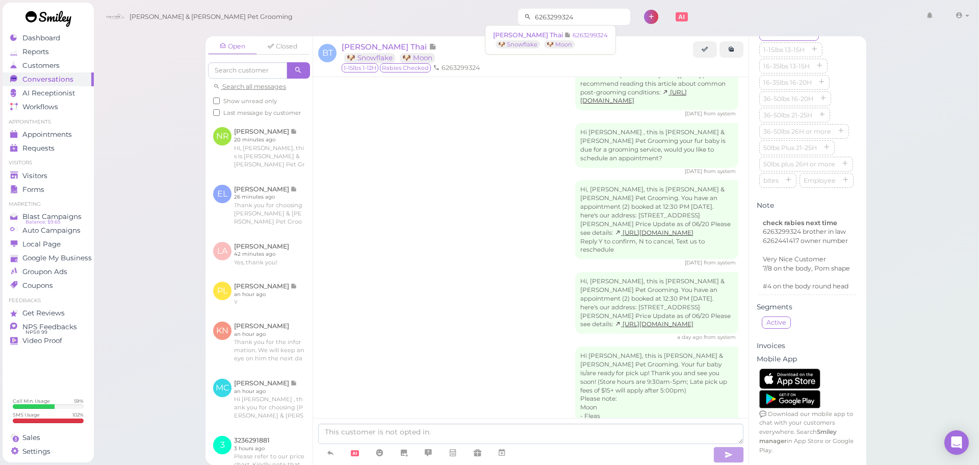
type input "6263299324"
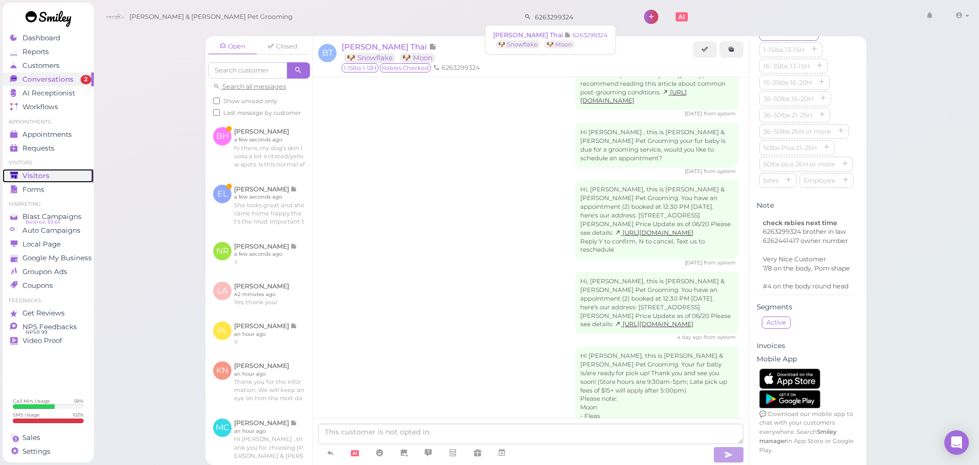
click at [33, 178] on span "Visitors" at bounding box center [35, 175] width 27 height 9
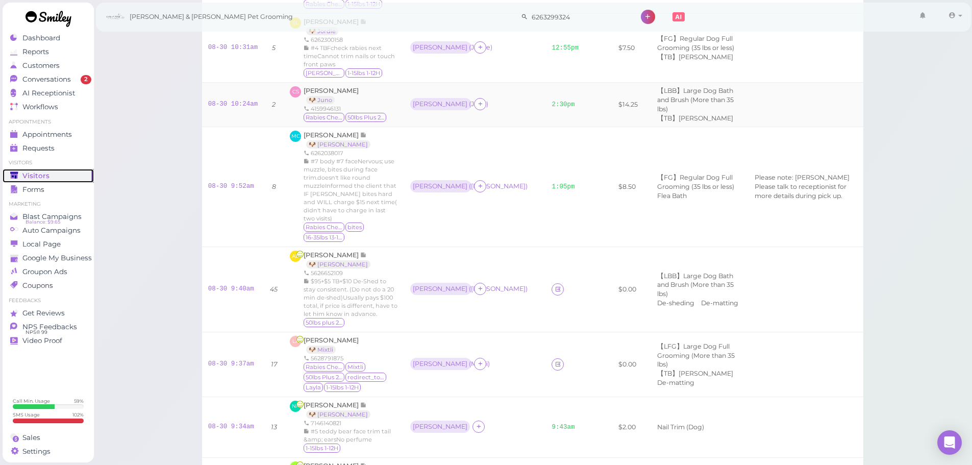
scroll to position [867, 0]
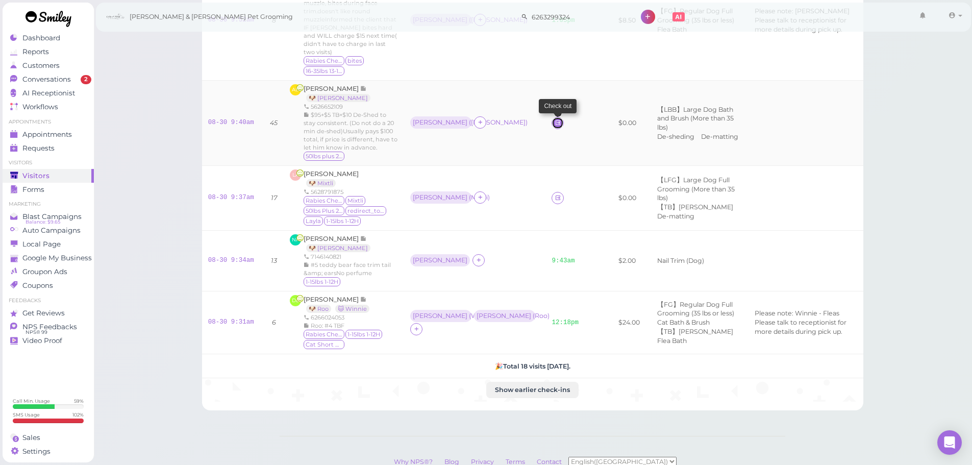
click at [554, 119] on icon at bounding box center [557, 123] width 7 height 8
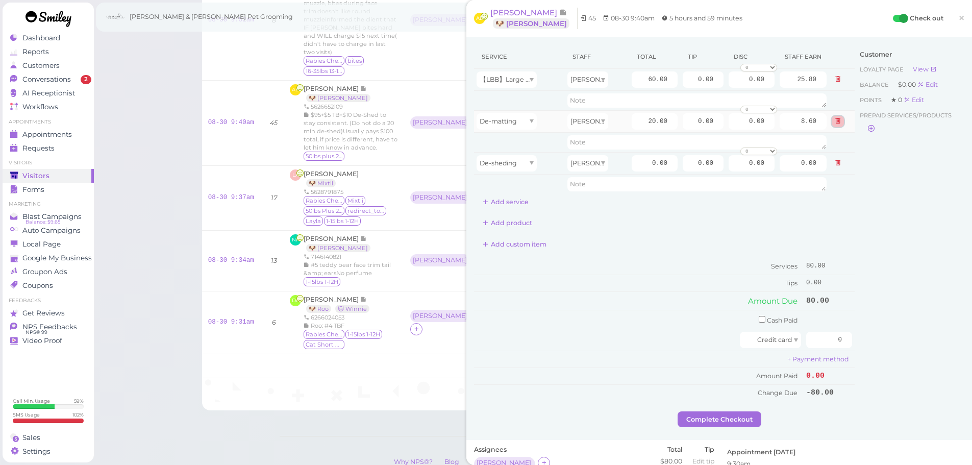
click at [834, 119] on icon at bounding box center [837, 120] width 6 height 7
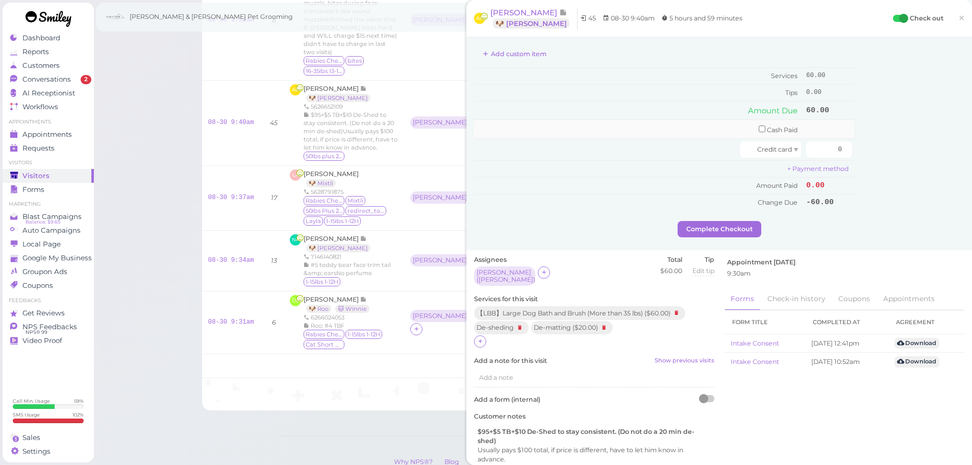
scroll to position [153, 0]
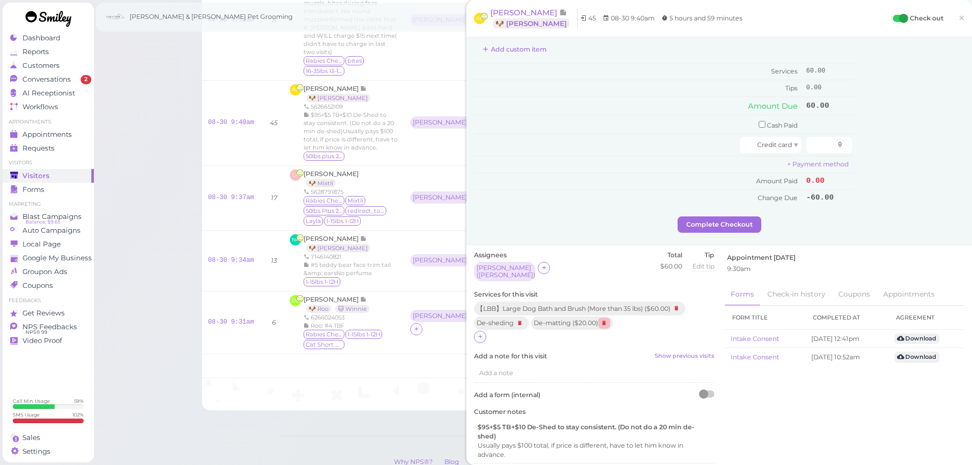
click at [605, 318] on icon at bounding box center [604, 322] width 12 height 11
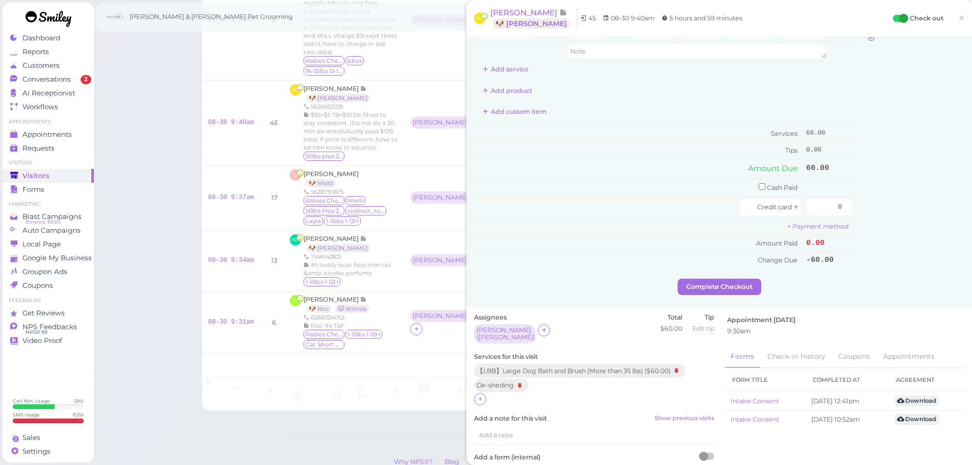
scroll to position [0, 0]
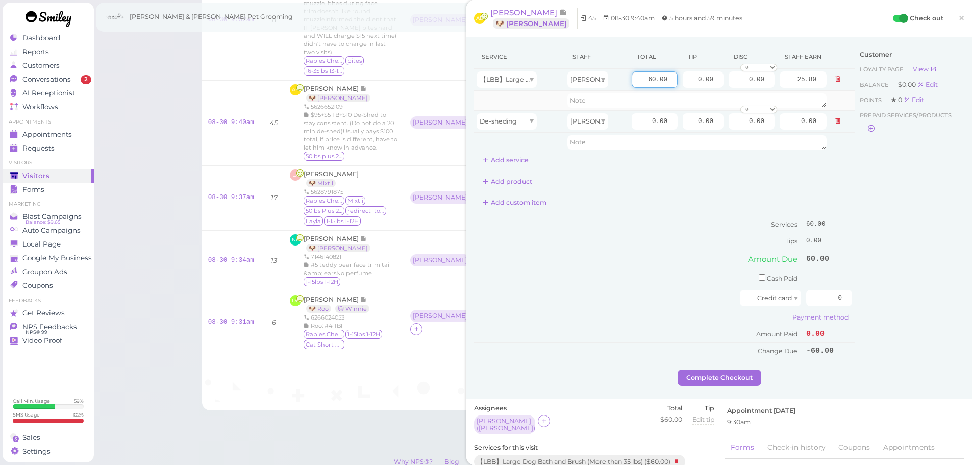
drag, startPoint x: 638, startPoint y: 77, endPoint x: 786, endPoint y: 91, distance: 149.1
click at [786, 91] on tbody "【LBB】Large Dog Bath and Brush (More than 35 lbs) Rebecca 60.00 0.00 0.00 0 10% …" at bounding box center [664, 110] width 380 height 83
type input "100"
type input "43.00"
drag, startPoint x: 640, startPoint y: 121, endPoint x: 719, endPoint y: 129, distance: 79.9
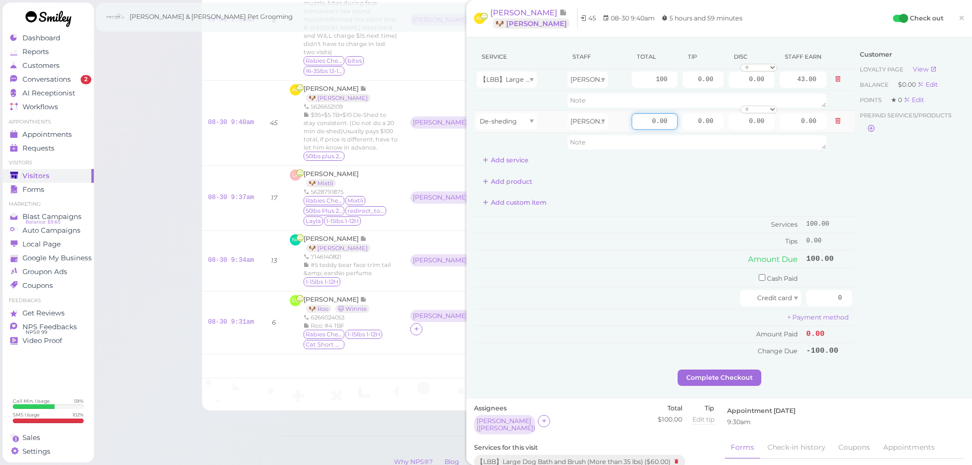
click at [719, 129] on tr "De-sheding Rebecca 0.00 0.00 0.00 0 10% off 15% off 20% off 25% off 30% off 50%…" at bounding box center [664, 121] width 380 height 22
drag, startPoint x: 647, startPoint y: 79, endPoint x: 714, endPoint y: 83, distance: 67.5
click at [714, 83] on tr "【LBB】Large Dog Bath and Brush (More than 35 lbs) Rebecca 100 0.00 0.00 0 10% of…" at bounding box center [664, 80] width 380 height 22
type input "95"
type input "40.85"
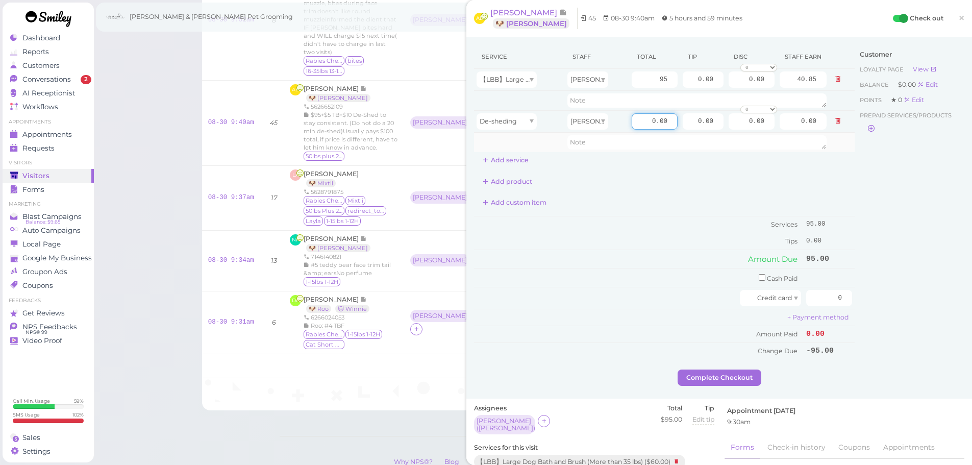
drag, startPoint x: 634, startPoint y: 120, endPoint x: 734, endPoint y: 133, distance: 101.3
click at [734, 133] on tbody "【LBB】Large Dog Bath and Brush (More than 35 lbs) Rebecca 95 0.00 0.00 0 10% off…" at bounding box center [664, 110] width 380 height 83
type input "10"
type input "4.30"
click at [956, 214] on div "Customer Loyalty page View Balance $0.00 Edit Points ★ 0 Edit Prepaid services/…" at bounding box center [909, 207] width 110 height 324
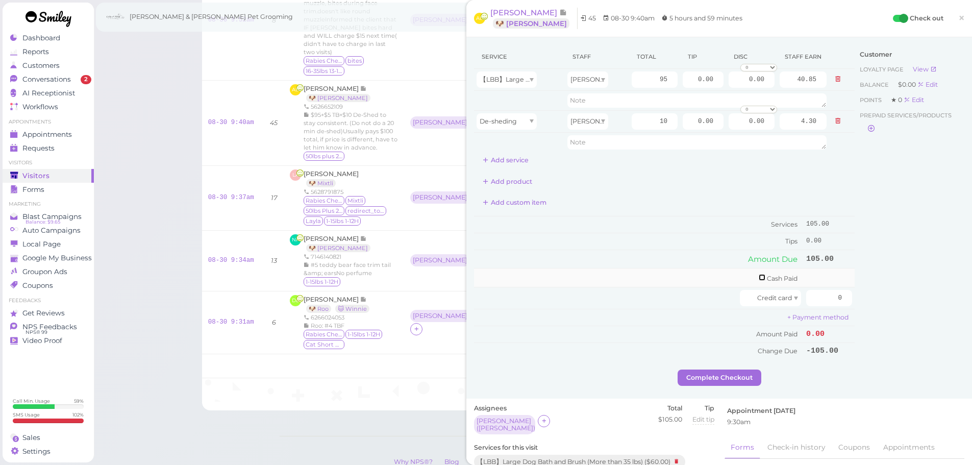
click at [758, 277] on input "checkbox" at bounding box center [761, 277] width 7 height 7
checkbox input "true"
drag, startPoint x: 818, startPoint y: 281, endPoint x: 895, endPoint y: 292, distance: 77.8
click at [895, 291] on div "Service Staff Total Tip Disc Staff earn 【LBB】Large Dog Bath and Brush (More tha…" at bounding box center [719, 208] width 490 height 327
type input "105"
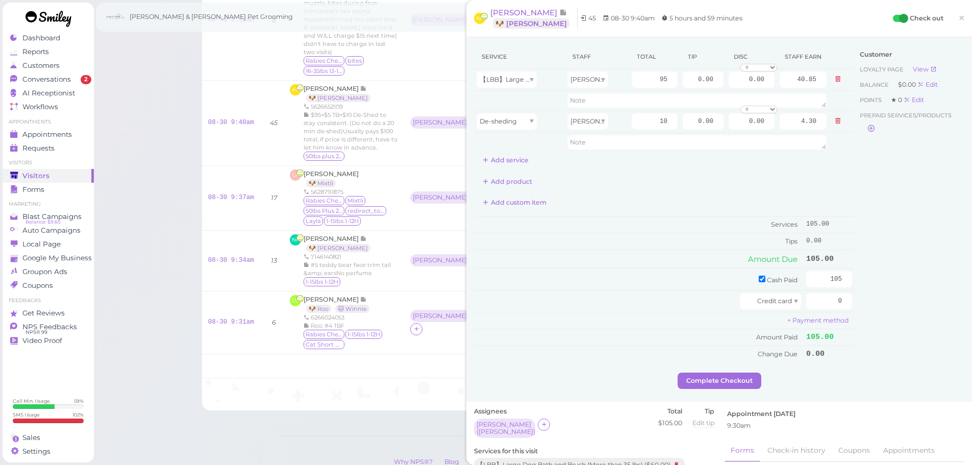
click at [897, 301] on div "Customer Loyalty page View Balance $0.00 Edit Points ★ 0 Edit Prepaid services/…" at bounding box center [909, 208] width 110 height 327
click at [722, 378] on button "Complete Checkout" at bounding box center [719, 380] width 84 height 16
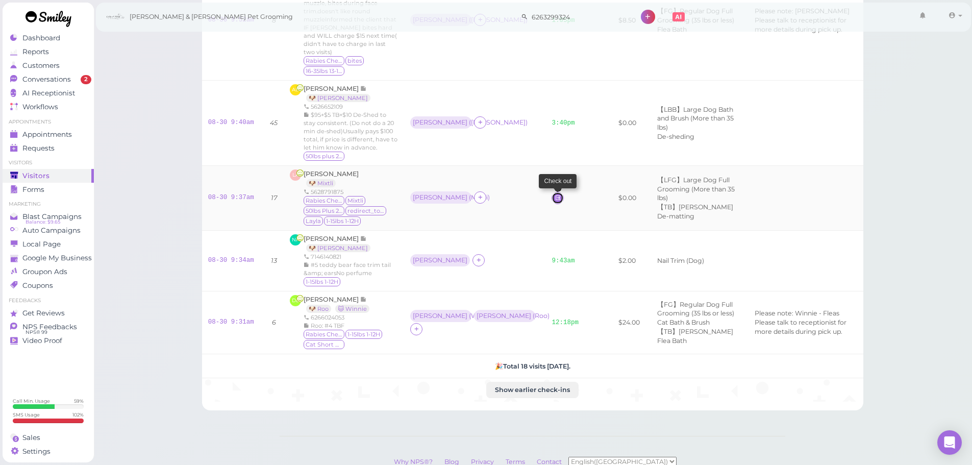
click at [554, 194] on icon at bounding box center [557, 198] width 7 height 8
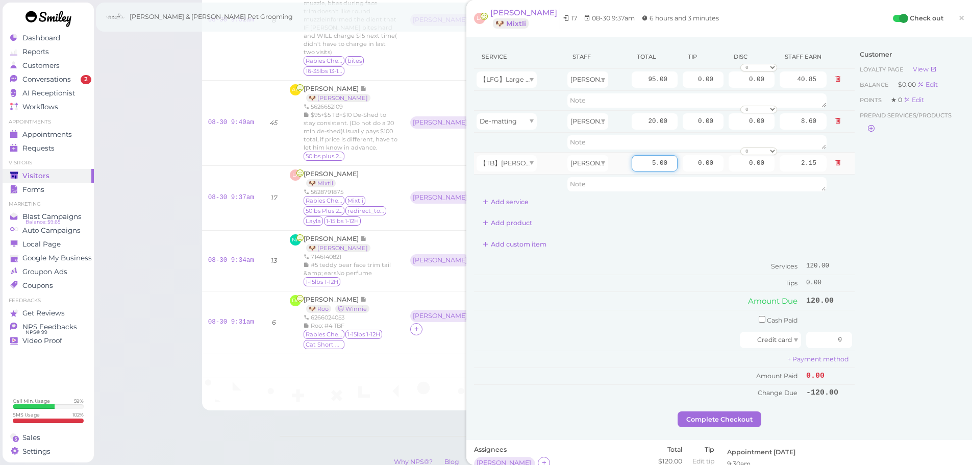
click at [641, 162] on input "5.00" at bounding box center [654, 163] width 46 height 16
drag, startPoint x: 653, startPoint y: 119, endPoint x: 743, endPoint y: 125, distance: 89.9
click at [743, 125] on tr "De-matting Helen 20.00 0.00 0.00 0 10% off 15% off 20% off 25% off 30% off 50% …" at bounding box center [664, 121] width 380 height 22
type input "7"
type input "3.01"
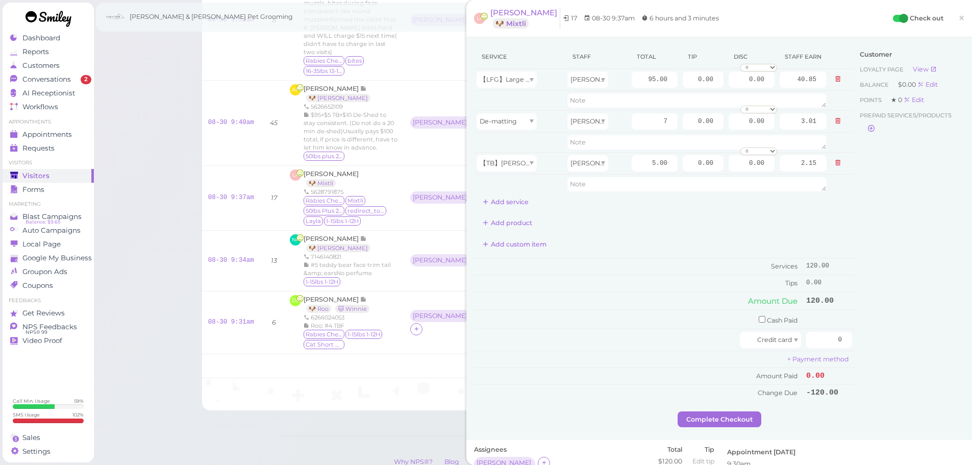
click at [878, 232] on div "Customer Loyalty page View Balance $0.00 Edit Points ★ 0 Edit Prepaid services/…" at bounding box center [909, 228] width 110 height 366
drag, startPoint x: 632, startPoint y: 77, endPoint x: 781, endPoint y: 99, distance: 150.7
click at [781, 99] on tbody "【LFG】Large Dog Full Grooming (More than 35 lbs) Helen 95.00 0.00 0.00 0 10% off…" at bounding box center [664, 131] width 380 height 125
type input "125"
type input "53.75"
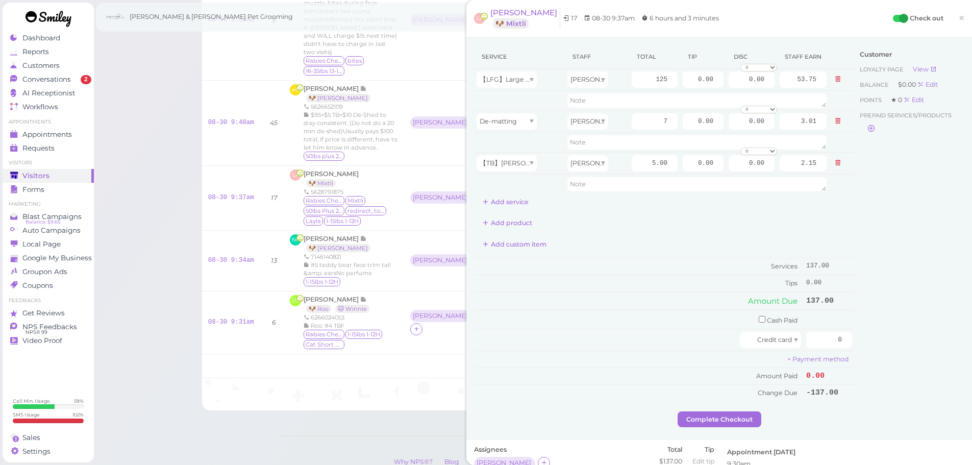
click at [860, 210] on div "Customer Loyalty page View Balance $0.00 Edit Points ★ 0 Edit Prepaid services/…" at bounding box center [909, 228] width 110 height 366
drag, startPoint x: 640, startPoint y: 78, endPoint x: 713, endPoint y: 86, distance: 73.4
click at [713, 86] on tr "【LFG】Large Dog Full Grooming (More than 35 lbs) Helen 125 0.00 0.00 0 10% off 1…" at bounding box center [664, 80] width 380 height 22
type input "120"
type input "51.60"
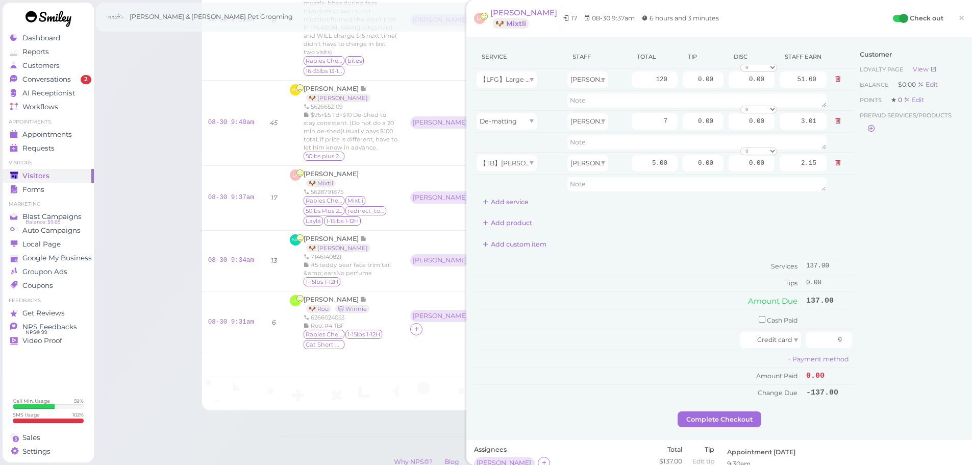
click at [886, 258] on div "Customer Loyalty page View Balance $0.00 Edit Points ★ 0 Edit Prepaid services/…" at bounding box center [909, 228] width 110 height 366
drag, startPoint x: 679, startPoint y: 78, endPoint x: 735, endPoint y: 92, distance: 57.3
click at [735, 92] on tbody "【LFG】Large Dog Full Grooming (More than 35 lbs) Helen 120 0.00 0.00 0 10% off 1…" at bounding box center [664, 131] width 380 height 125
type input "19.8"
click at [891, 233] on div "Customer Loyalty page View Balance $0.00 Edit Points ★ 0 Edit Prepaid services/…" at bounding box center [909, 228] width 110 height 366
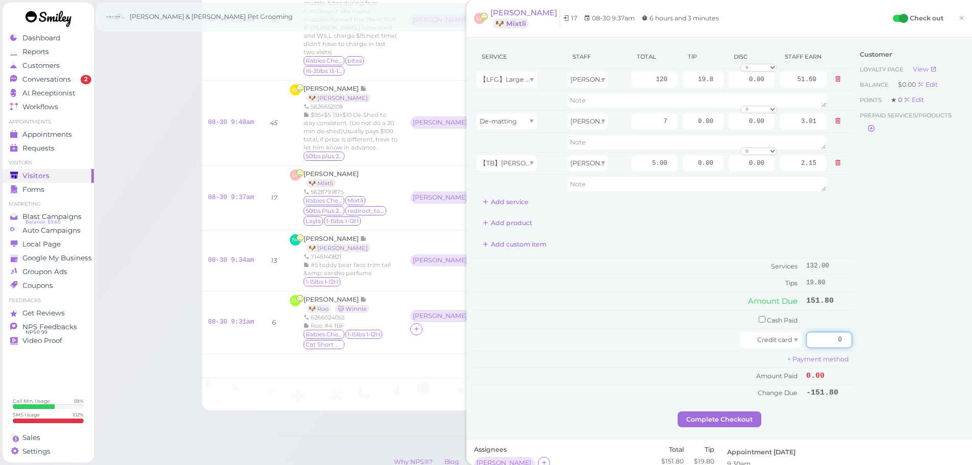
drag, startPoint x: 821, startPoint y: 339, endPoint x: 897, endPoint y: 348, distance: 76.5
click at [897, 348] on div "Service Staff Total Tip Disc Staff earn 【LFG】Large Dog Full Grooming (More than…" at bounding box center [719, 228] width 490 height 366
type input "151.8"
click at [912, 361] on div "Customer Loyalty page View Balance $0.00 Edit Points ★ 0 Edit Prepaid services/…" at bounding box center [909, 228] width 110 height 366
click at [733, 418] on button "Complete Checkout" at bounding box center [719, 419] width 84 height 16
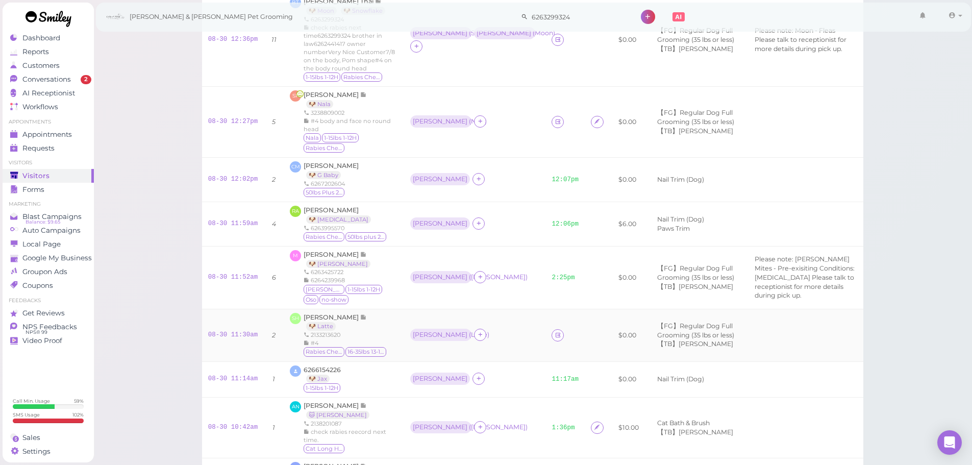
scroll to position [102, 0]
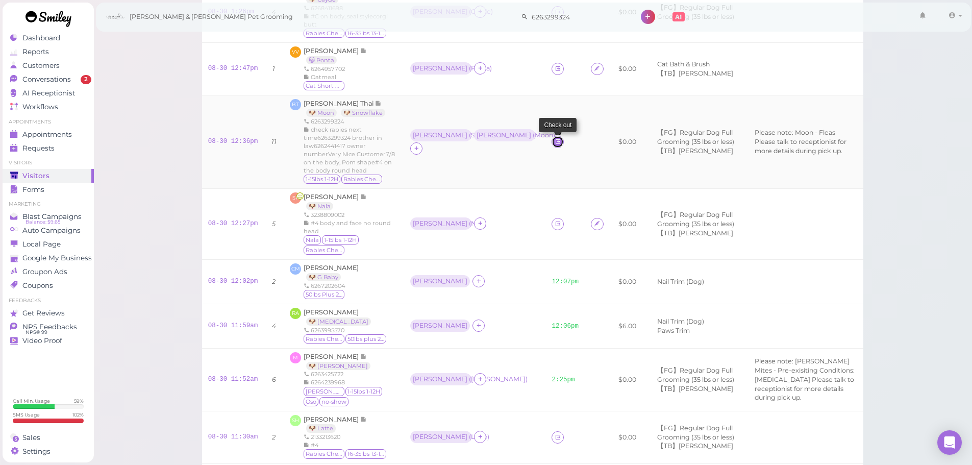
click at [554, 143] on icon at bounding box center [557, 142] width 7 height 8
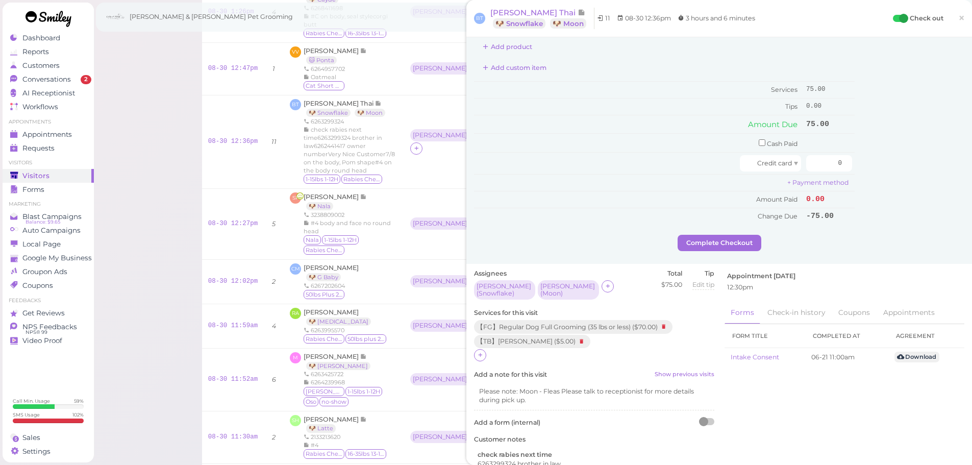
scroll to position [153, 0]
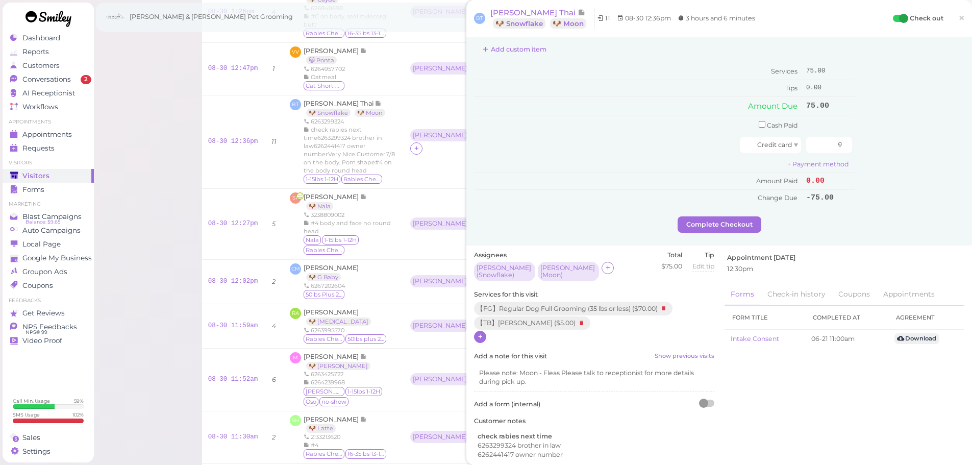
click at [477, 335] on icon at bounding box center [480, 337] width 7 height 8
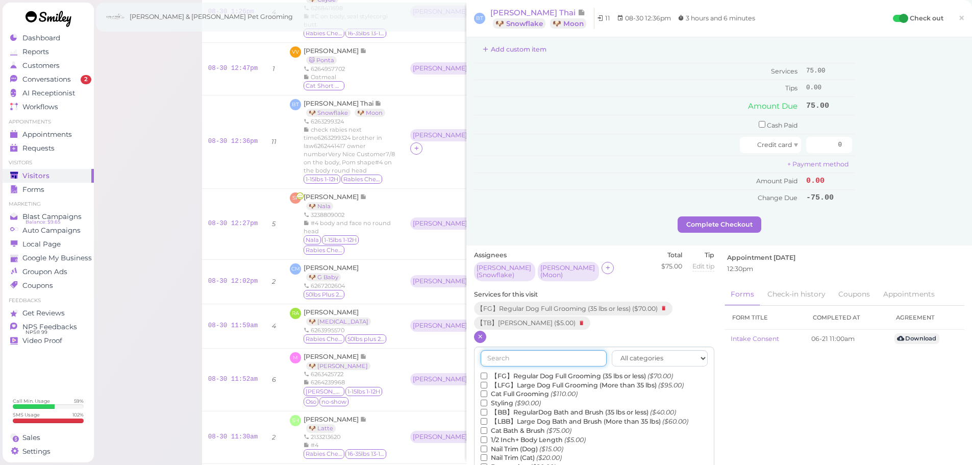
click at [528, 359] on input "text" at bounding box center [543, 358] width 126 height 16
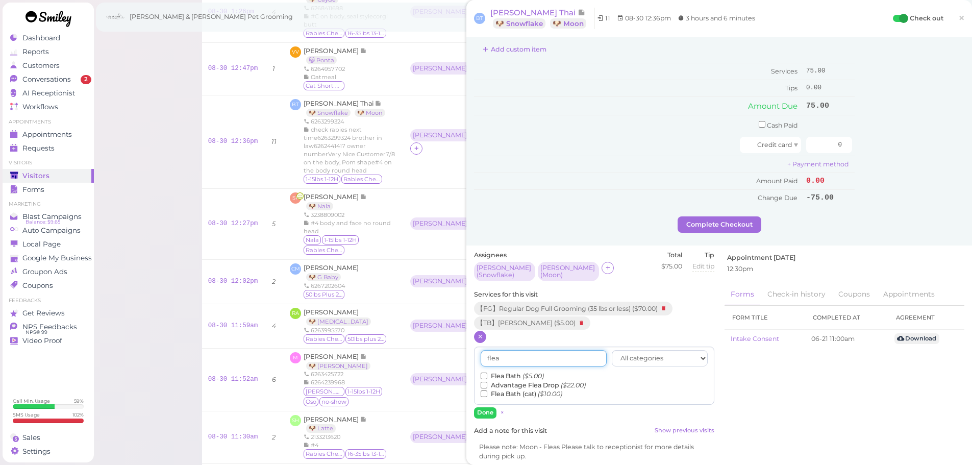
type input "flea"
click at [504, 374] on label "Flea Bath ($5.00)" at bounding box center [511, 375] width 63 height 9
click at [487, 374] on input "Flea Bath ($5.00)" at bounding box center [483, 375] width 7 height 7
click at [487, 415] on button "Done" at bounding box center [485, 412] width 22 height 11
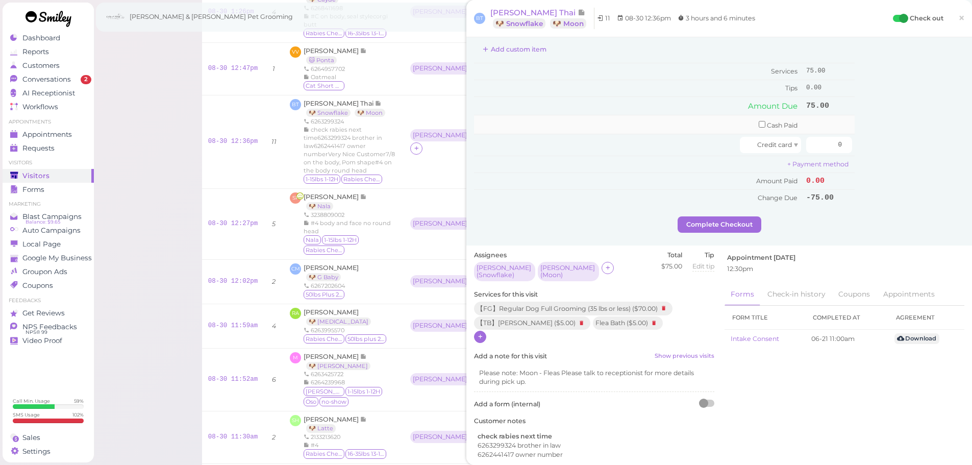
scroll to position [0, 0]
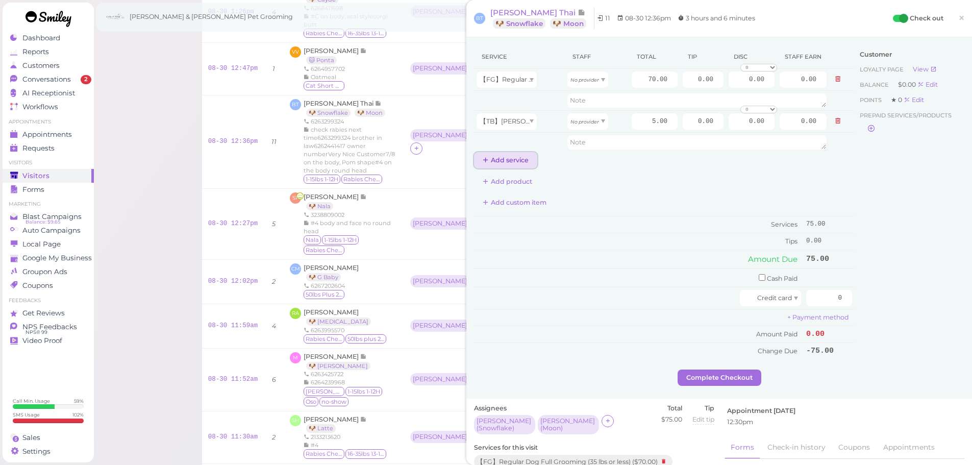
click at [498, 163] on button "Add service" at bounding box center [505, 160] width 63 height 16
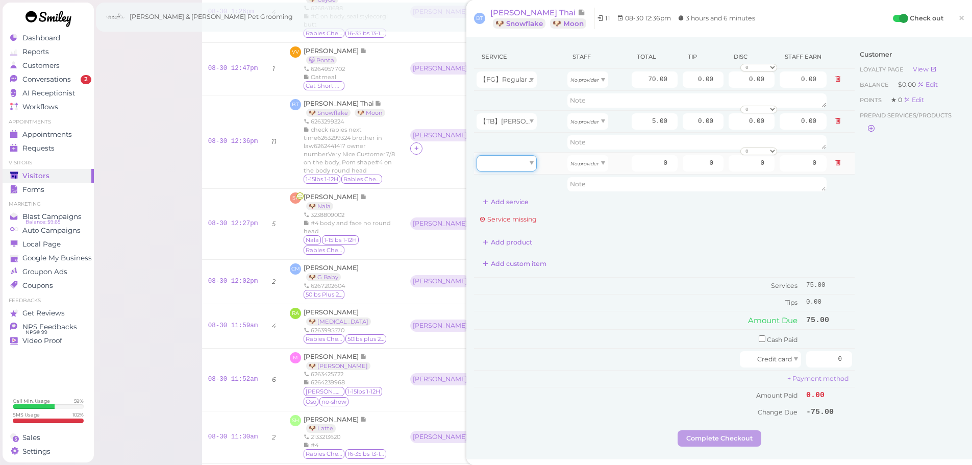
click at [526, 161] on div at bounding box center [506, 163] width 60 height 16
type input "5.00"
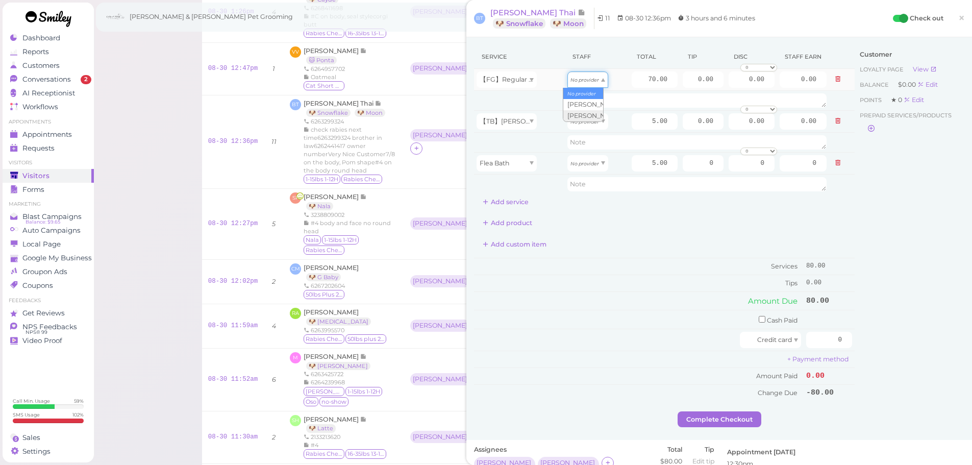
click at [591, 75] on span "No provider" at bounding box center [584, 79] width 29 height 8
type input "30.10"
click at [596, 123] on div "No provider" at bounding box center [587, 121] width 41 height 16
type input "2.15"
click at [590, 168] on div "No provider" at bounding box center [587, 163] width 41 height 16
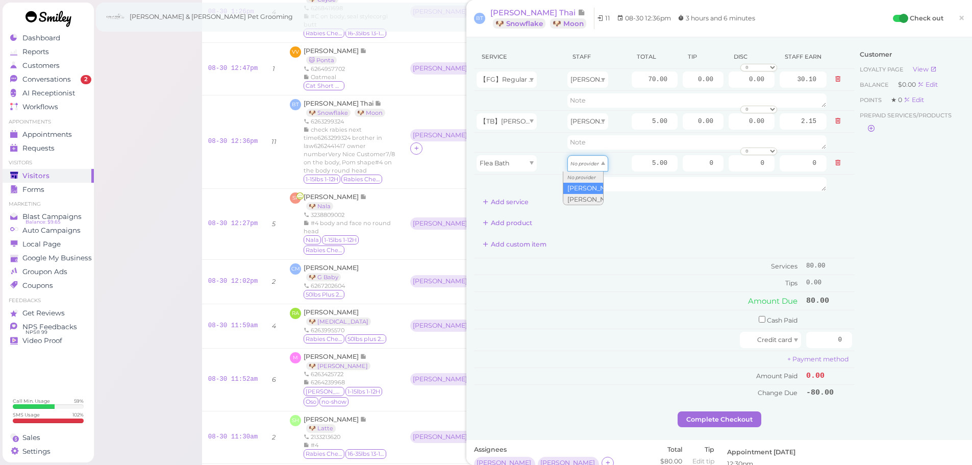
type input "2.15"
drag, startPoint x: 639, startPoint y: 79, endPoint x: 742, endPoint y: 84, distance: 103.2
click at [742, 84] on tr "【FG】Regular Dog Full Grooming (35 lbs or less) Rebecca 70.00 0.00 0.00 0 10% of…" at bounding box center [664, 80] width 380 height 22
type input "75"
type input "32.25"
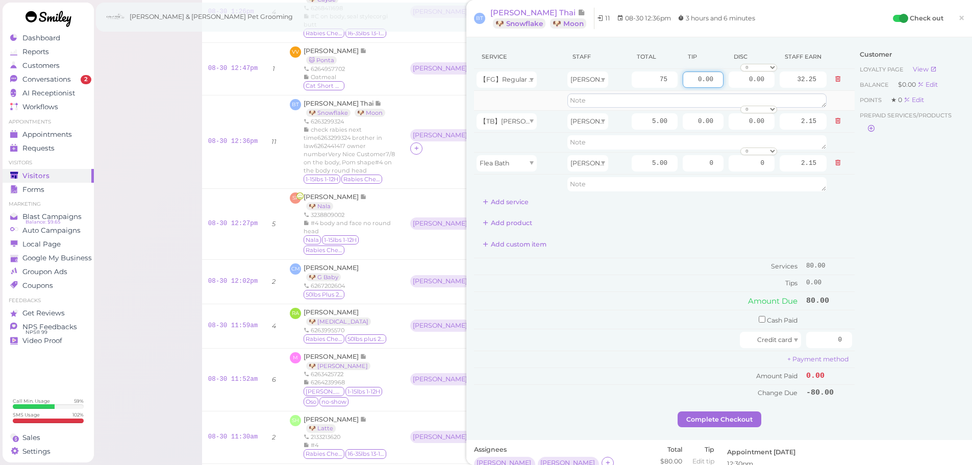
drag, startPoint x: 689, startPoint y: 79, endPoint x: 782, endPoint y: 96, distance: 94.9
click at [782, 96] on tbody "【FG】Regular Dog Full Grooming (35 lbs or less) Rebecca 75 0.00 0.00 0 10% off 1…" at bounding box center [664, 131] width 380 height 125
type input "5"
click at [514, 199] on button "Add service" at bounding box center [505, 202] width 63 height 16
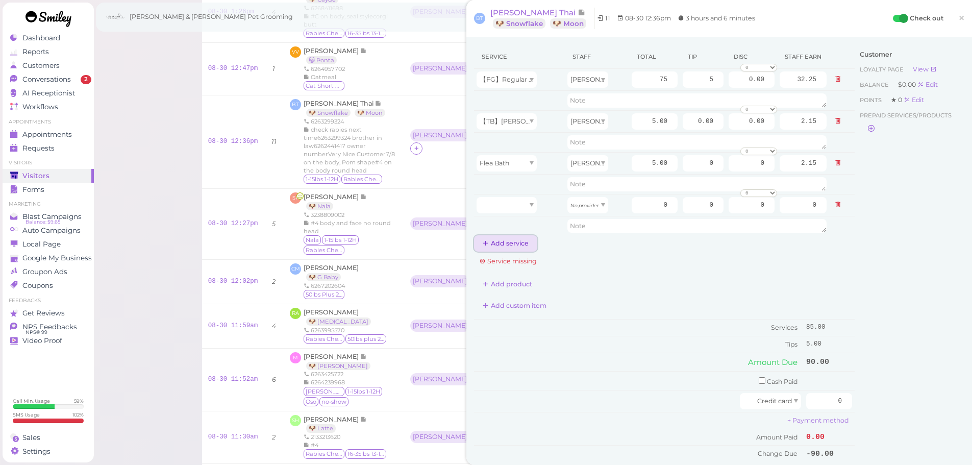
click at [522, 238] on button "Add service" at bounding box center [505, 243] width 63 height 16
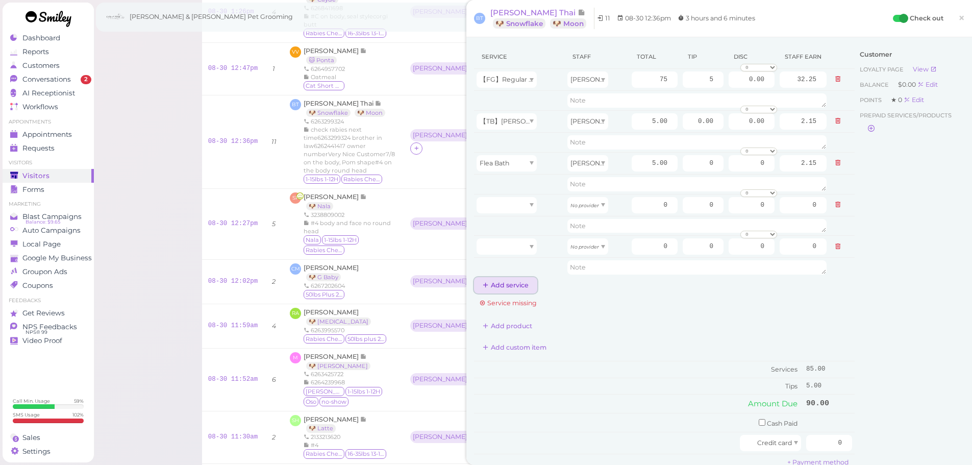
click at [509, 286] on button "Add service" at bounding box center [505, 285] width 63 height 16
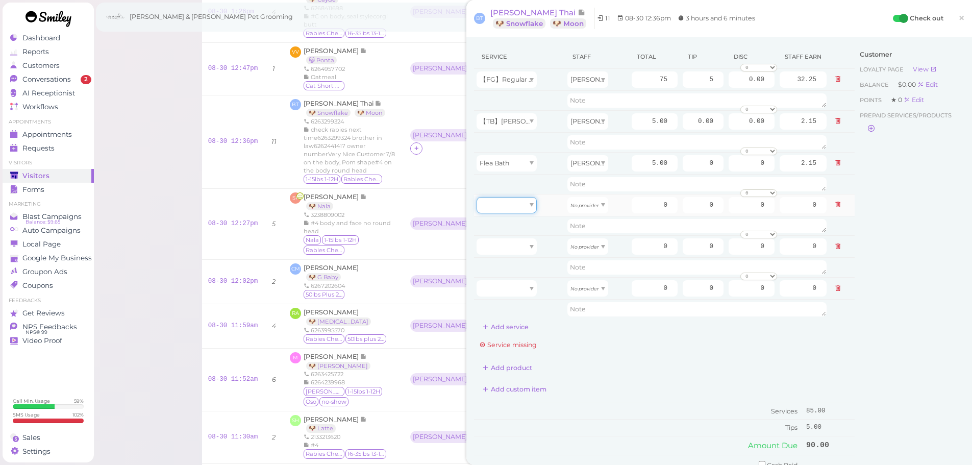
click at [523, 205] on div at bounding box center [506, 205] width 60 height 16
type input "70.00"
click at [516, 245] on div at bounding box center [506, 246] width 60 height 16
type input "5.00"
click at [505, 290] on div at bounding box center [506, 288] width 60 height 16
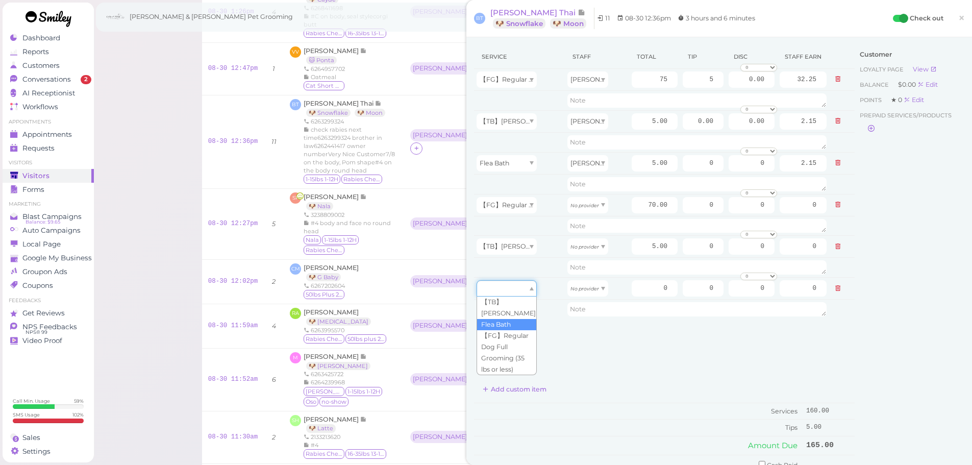
type input "5.00"
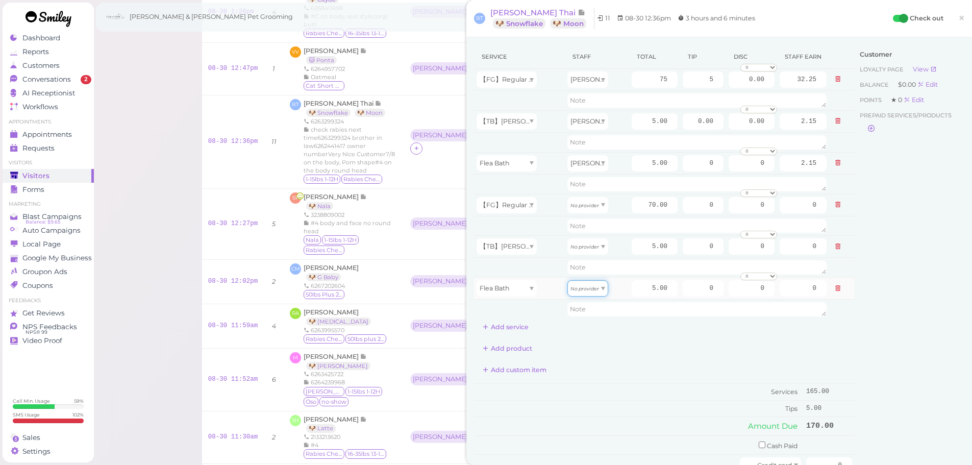
click at [591, 291] on icon "No provider" at bounding box center [584, 289] width 29 height 6
type input "2.60"
click at [589, 251] on div "No provider" at bounding box center [587, 246] width 41 height 16
click at [590, 245] on span "[PERSON_NAME]" at bounding box center [597, 246] width 55 height 8
type input "2.60"
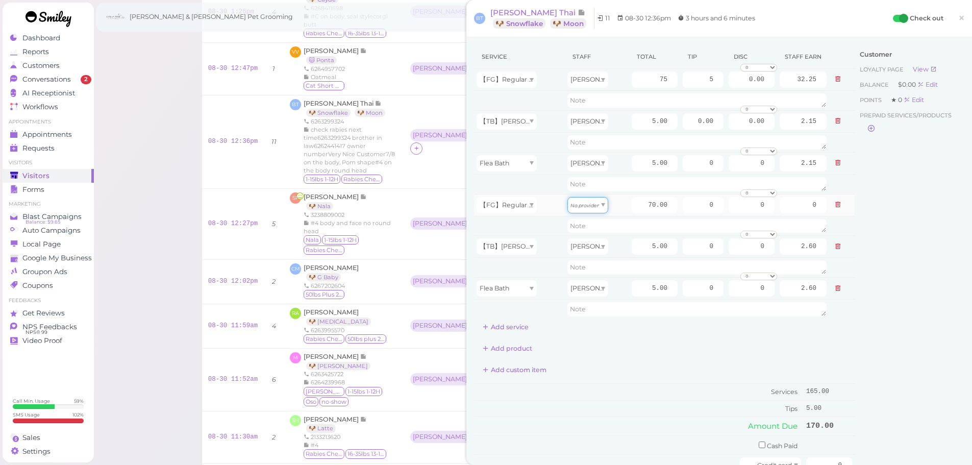
click at [583, 204] on icon "No provider" at bounding box center [584, 205] width 29 height 6
type input "36.40"
drag, startPoint x: 632, startPoint y: 206, endPoint x: 716, endPoint y: 207, distance: 84.2
click at [716, 207] on tr "【FG】Regular Dog Full Grooming (35 lbs or less) Asa 70.00 0 0 0 10% off 15% off …" at bounding box center [664, 205] width 380 height 22
type input "75"
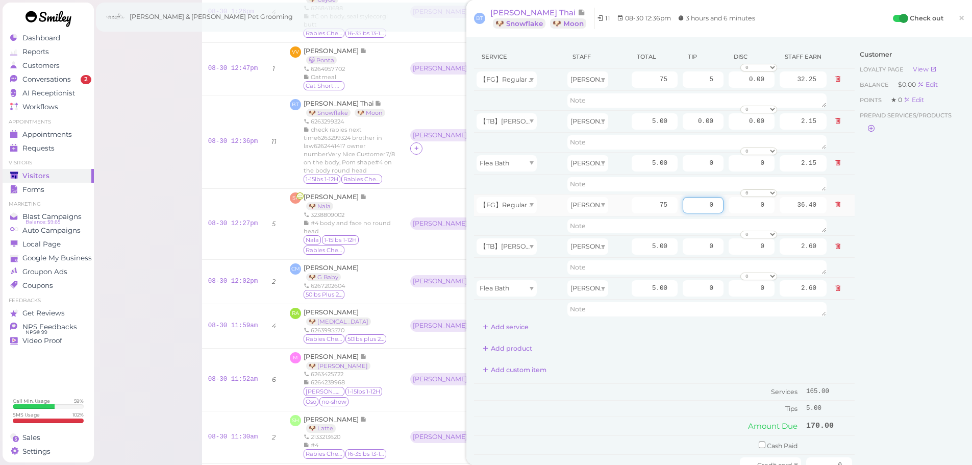
type input "39.00"
drag, startPoint x: 687, startPoint y: 201, endPoint x: 744, endPoint y: 210, distance: 57.9
click at [744, 210] on tr "【FG】Regular Dog Full Grooming (35 lbs or less) Asa 75 0 0 0 10% off 15% off 20%…" at bounding box center [664, 205] width 380 height 22
type input "5"
click at [872, 265] on div "Customer Loyalty page View Balance $0.00 Edit Points ★ 0 Edit Prepaid services/…" at bounding box center [909, 290] width 110 height 491
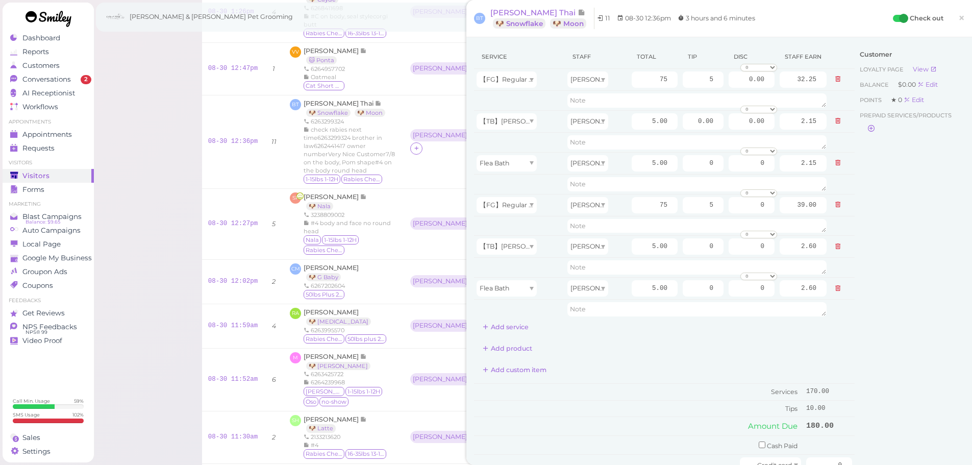
click at [894, 323] on div "Customer Loyalty page View Balance $0.00 Edit Points ★ 0 Edit Prepaid services/…" at bounding box center [909, 290] width 110 height 491
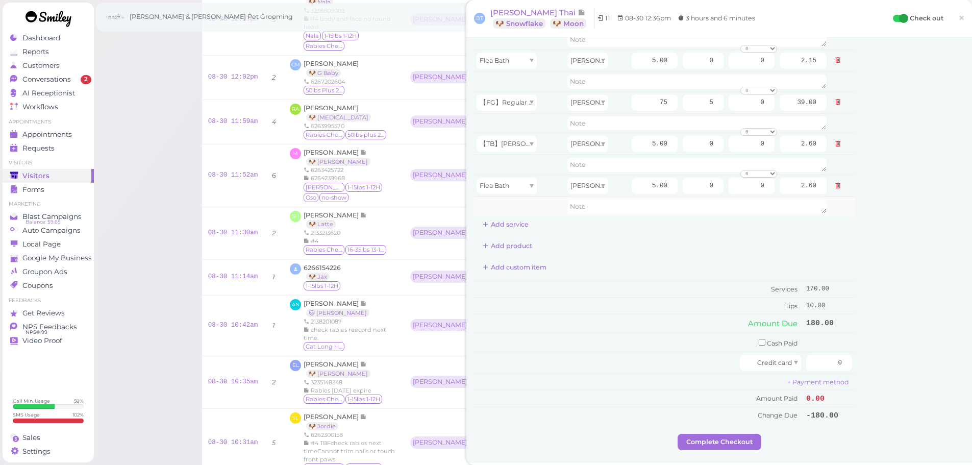
scroll to position [255, 0]
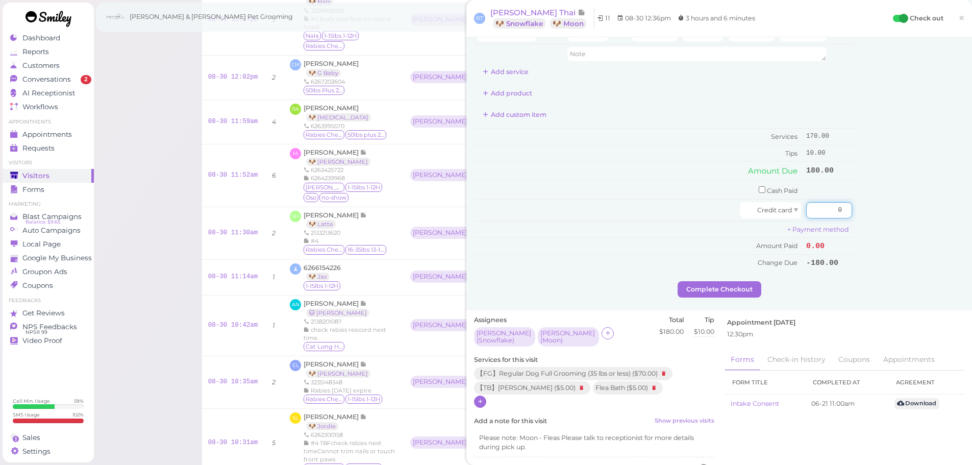
drag, startPoint x: 823, startPoint y: 200, endPoint x: 873, endPoint y: 215, distance: 51.5
click at [873, 215] on div "Service Staff Total Tip Disc Staff earn 【FG】Regular Dog Full Grooming (35 lbs o…" at bounding box center [719, 35] width 490 height 491
type input "180"
click at [873, 215] on div "Customer Loyalty page View Balance $0.00 Edit Points ★ 0 Edit Prepaid services/…" at bounding box center [909, 35] width 110 height 491
click at [738, 294] on button "Complete Checkout" at bounding box center [719, 289] width 84 height 16
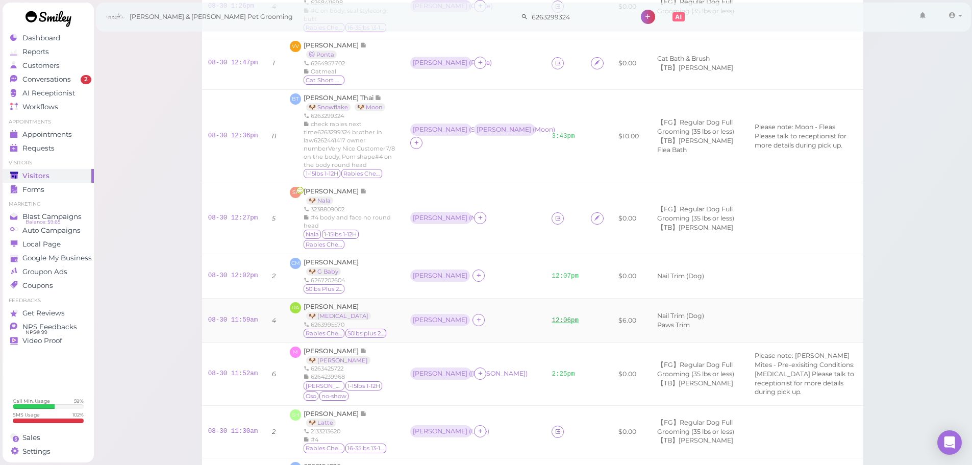
scroll to position [102, 0]
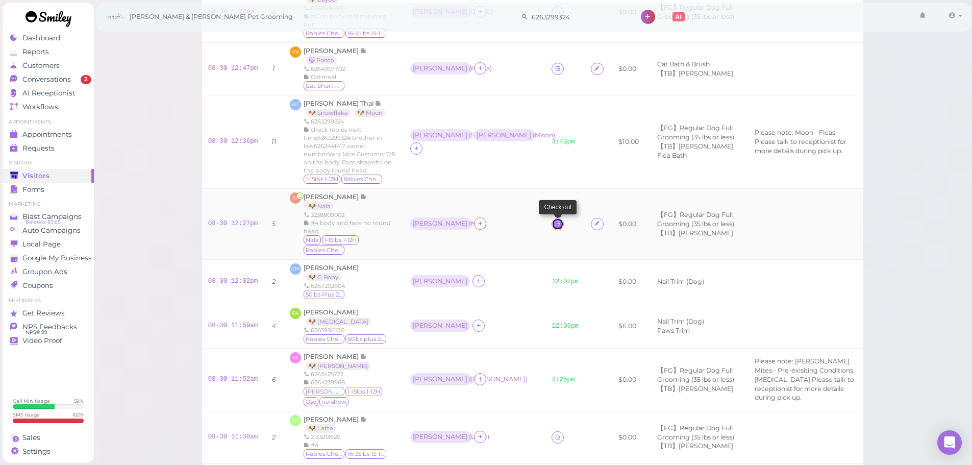
click at [551, 224] on link at bounding box center [557, 224] width 12 height 12
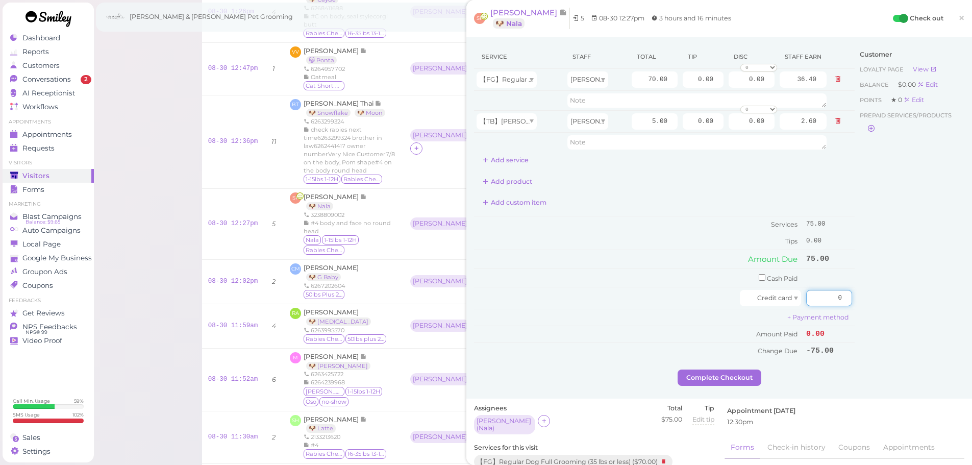
drag, startPoint x: 818, startPoint y: 296, endPoint x: 866, endPoint y: 303, distance: 48.4
click at [866, 303] on div "Service Staff Total Tip Disc Staff earn 【FG】Regular Dog Full Grooming (35 lbs o…" at bounding box center [719, 207] width 490 height 324
type input "75"
click at [890, 286] on div "Customer Loyalty page View Balance $0.00 Edit Points ★ 0 Edit Prepaid services/…" at bounding box center [909, 207] width 110 height 324
click at [728, 373] on button "Complete Checkout" at bounding box center [719, 377] width 84 height 16
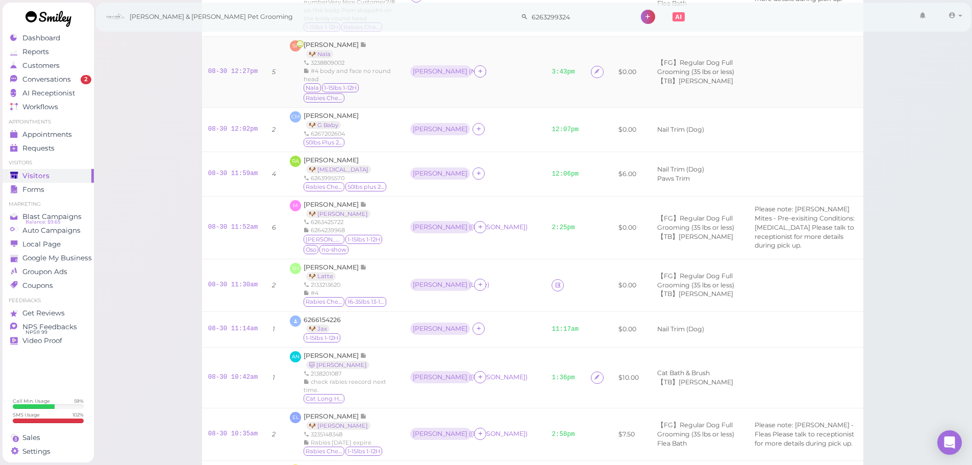
scroll to position [255, 0]
click at [316, 265] on span "[PERSON_NAME]" at bounding box center [331, 266] width 57 height 8
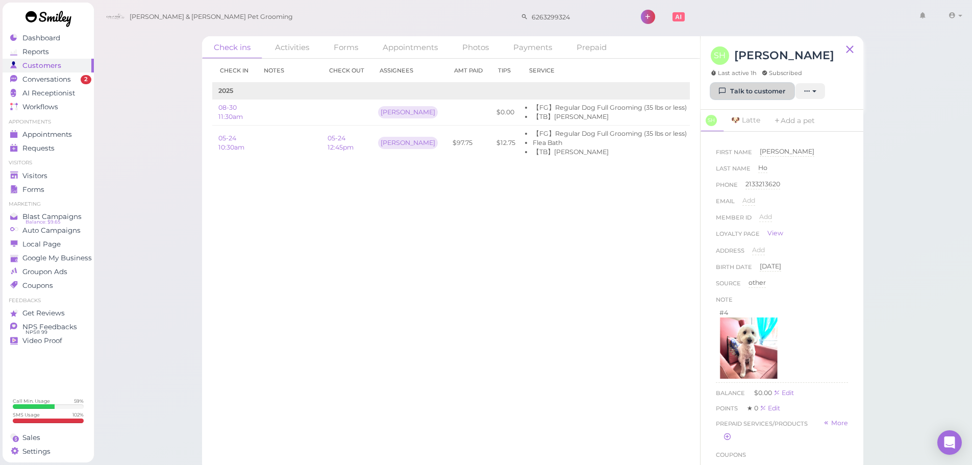
click at [745, 99] on link "Talk to customer" at bounding box center [751, 91] width 83 height 16
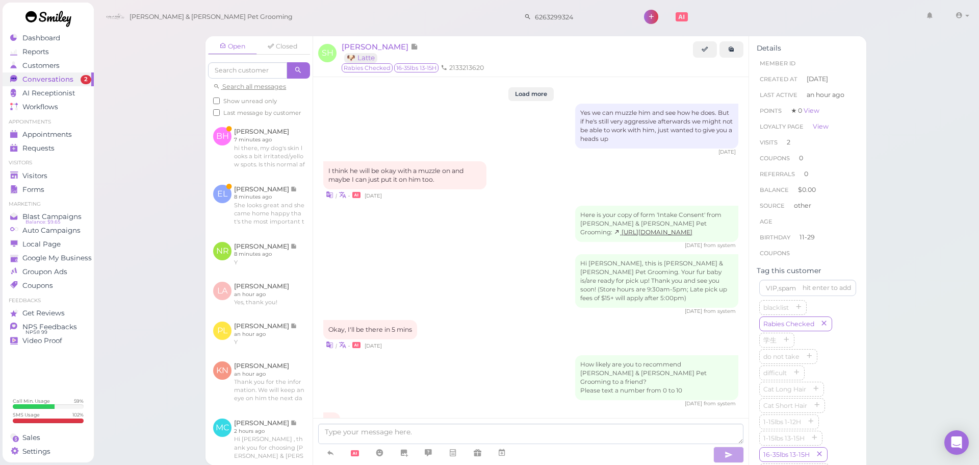
scroll to position [1189, 0]
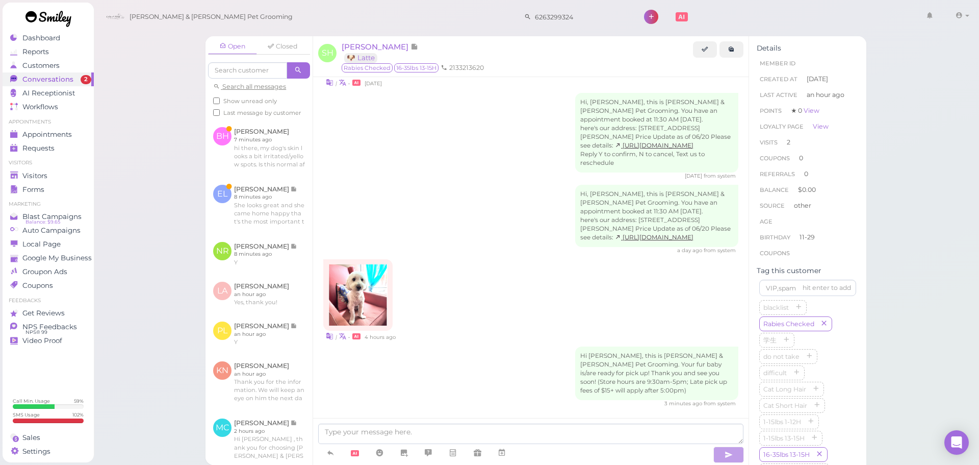
click at [497, 298] on div "| • 4 hours ago" at bounding box center [530, 300] width 415 height 82
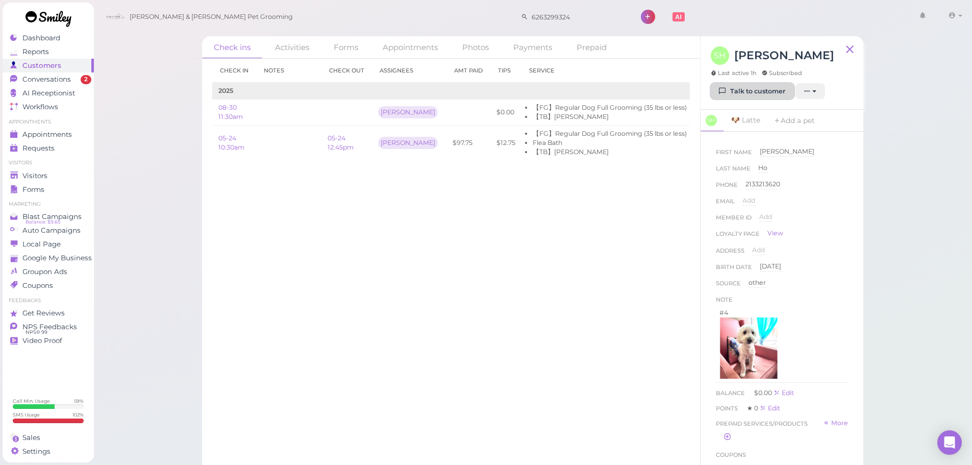
click at [727, 90] on link "Talk to customer" at bounding box center [751, 91] width 83 height 16
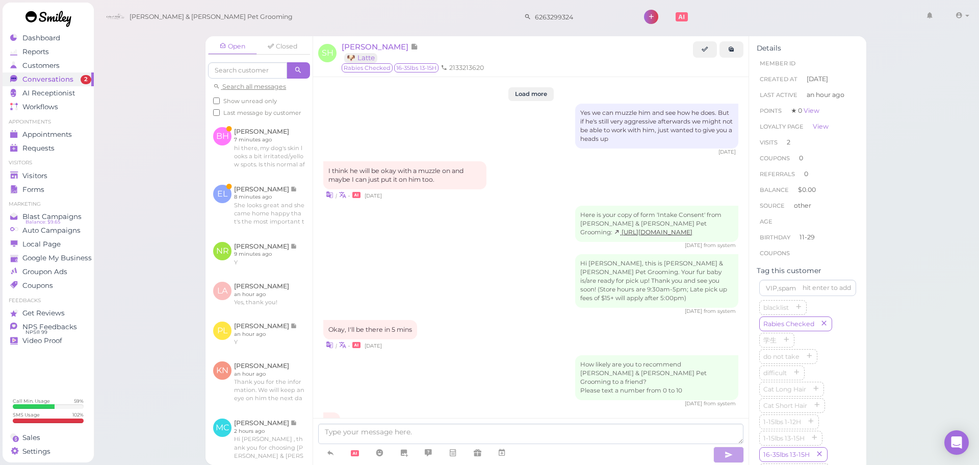
scroll to position [1189, 0]
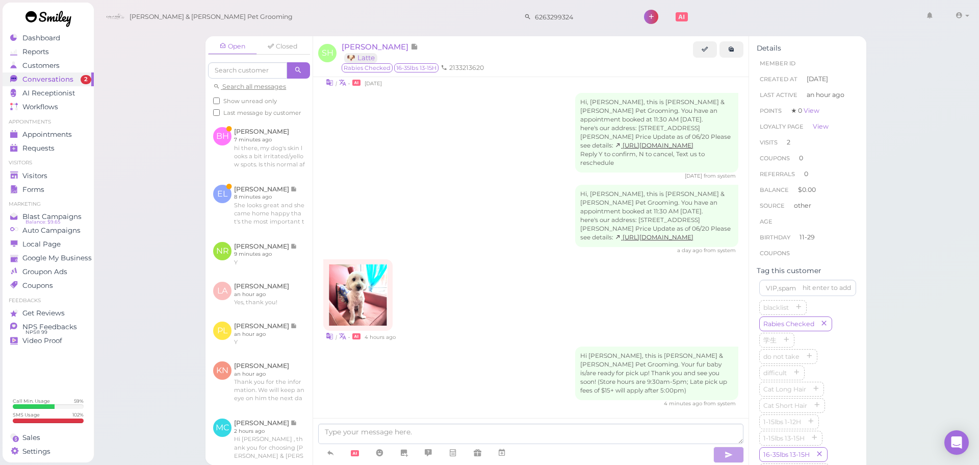
click at [425, 192] on div "Hi, Sandra, this is Cody & Miley Pet Grooming. You have an appointment booked a…" at bounding box center [530, 219] width 415 height 69
click at [47, 170] on link "Visitors" at bounding box center [48, 176] width 91 height 14
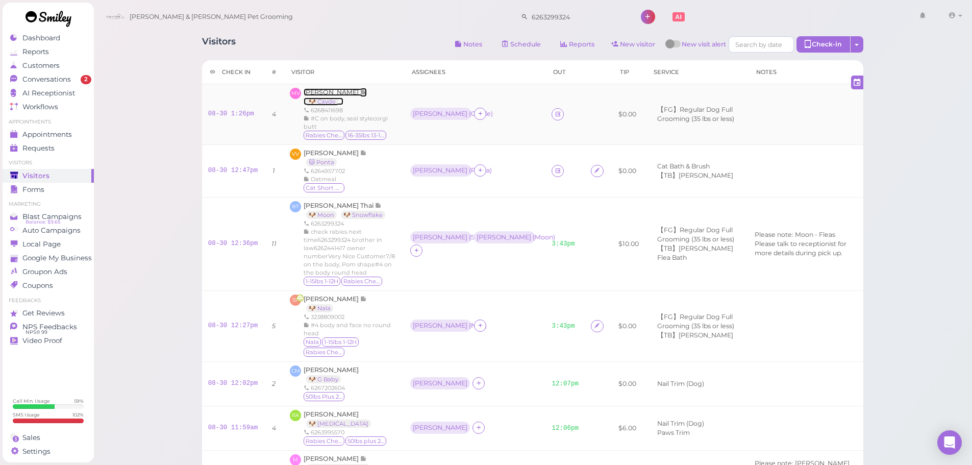
click at [331, 95] on span "[PERSON_NAME]" at bounding box center [331, 92] width 57 height 8
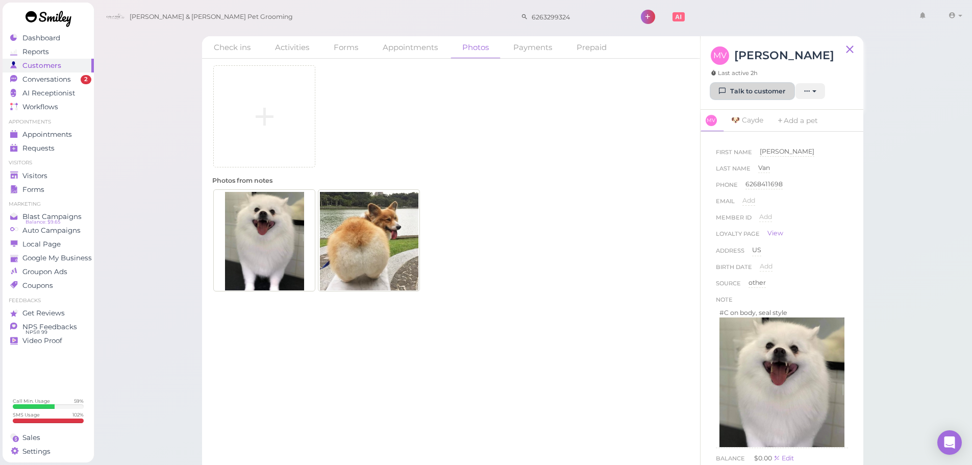
click at [756, 90] on link "Talk to customer" at bounding box center [751, 91] width 83 height 16
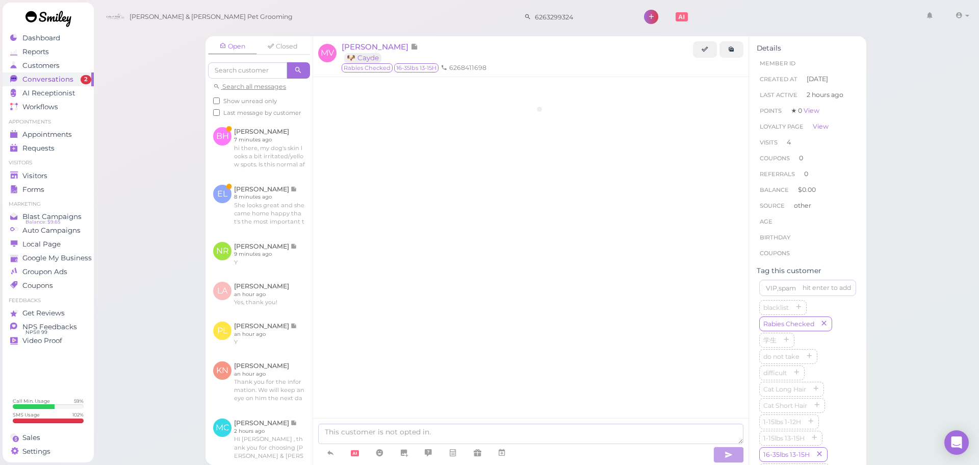
scroll to position [1318, 0]
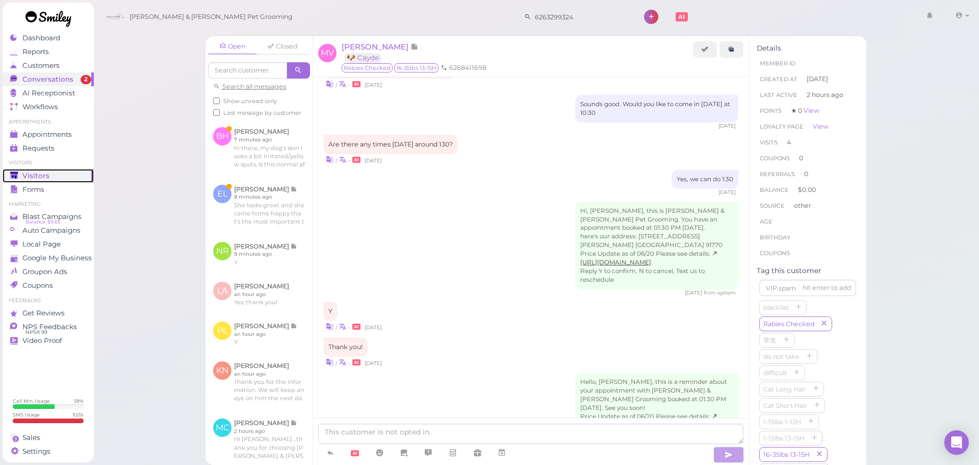
click at [52, 179] on div "Visitors" at bounding box center [46, 175] width 73 height 9
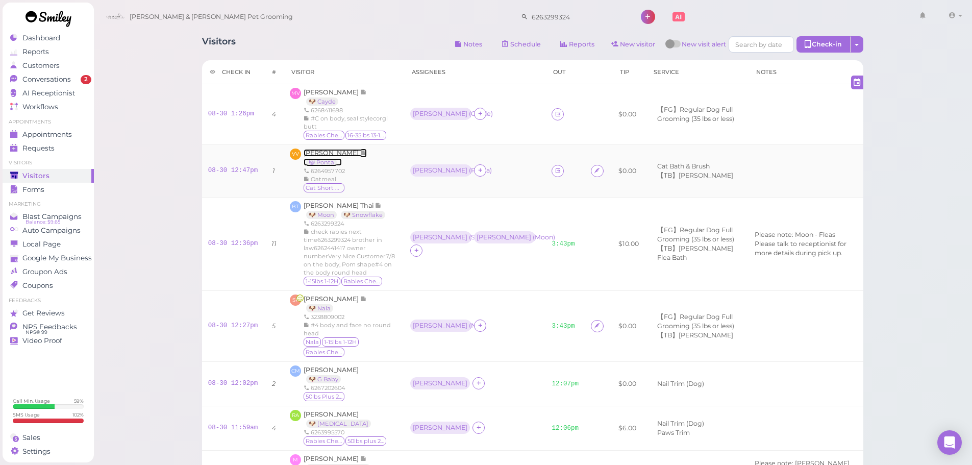
click at [316, 151] on span "[PERSON_NAME]" at bounding box center [331, 153] width 57 height 8
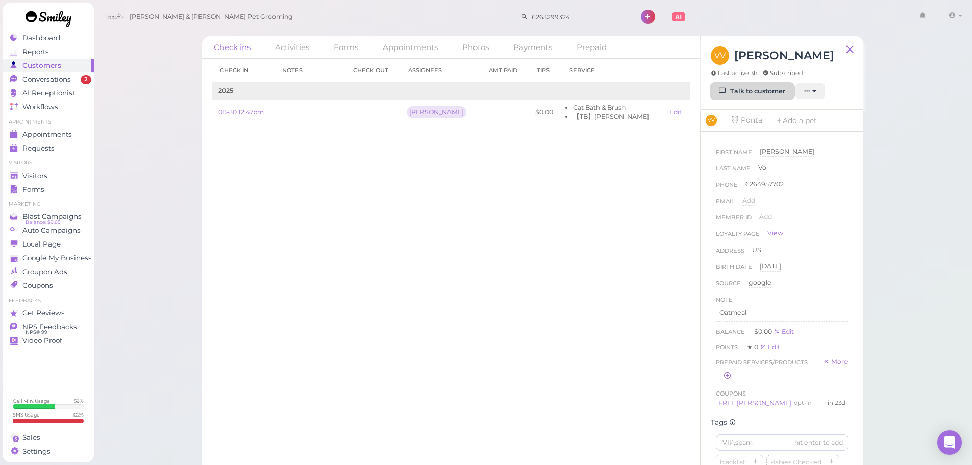
click at [758, 94] on link "Talk to customer" at bounding box center [751, 91] width 83 height 16
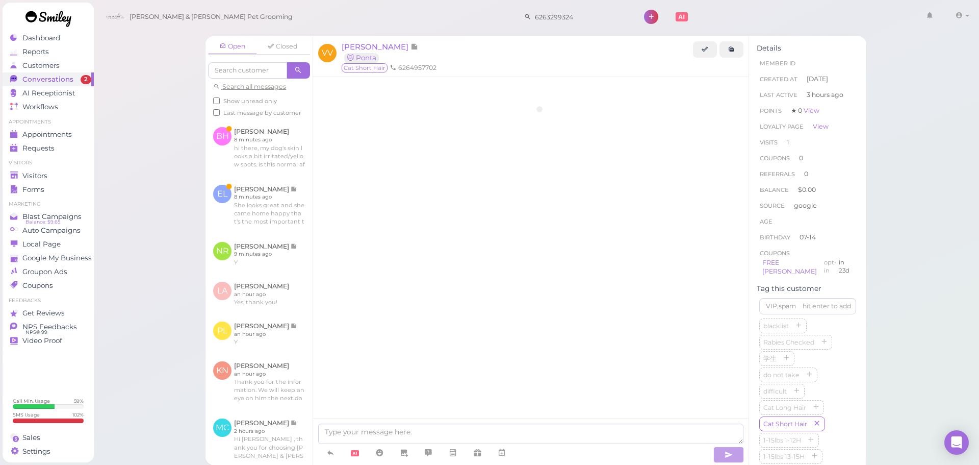
scroll to position [374, 0]
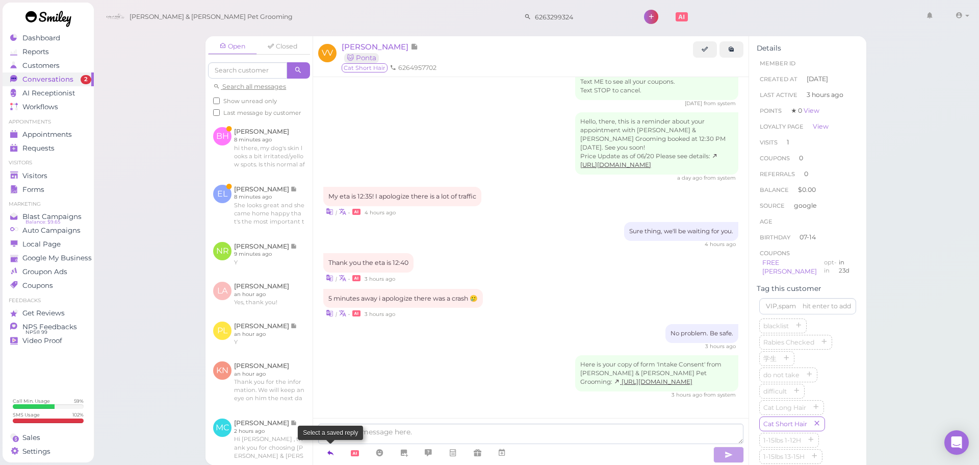
click at [329, 452] on icon at bounding box center [330, 452] width 8 height 10
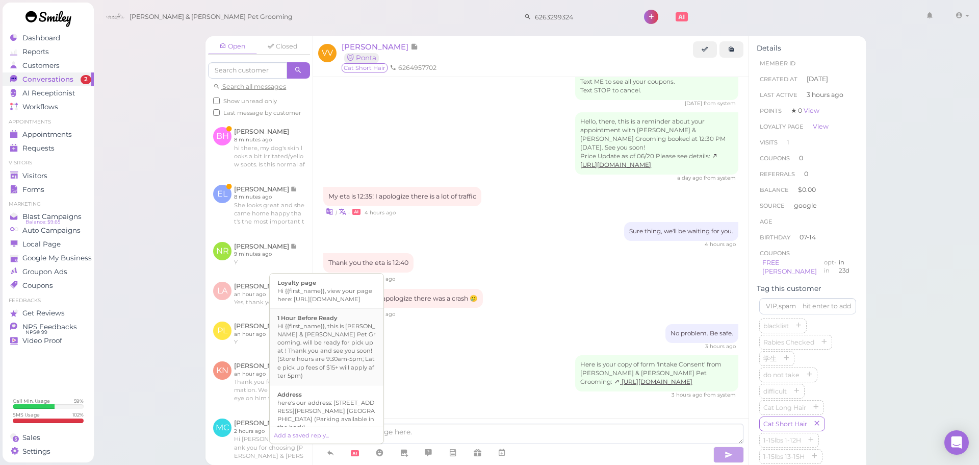
click at [321, 348] on div "Hi {{first_name}}, this is Cody & Miley Pet Grooming. will be ready for pick up…" at bounding box center [326, 350] width 98 height 57
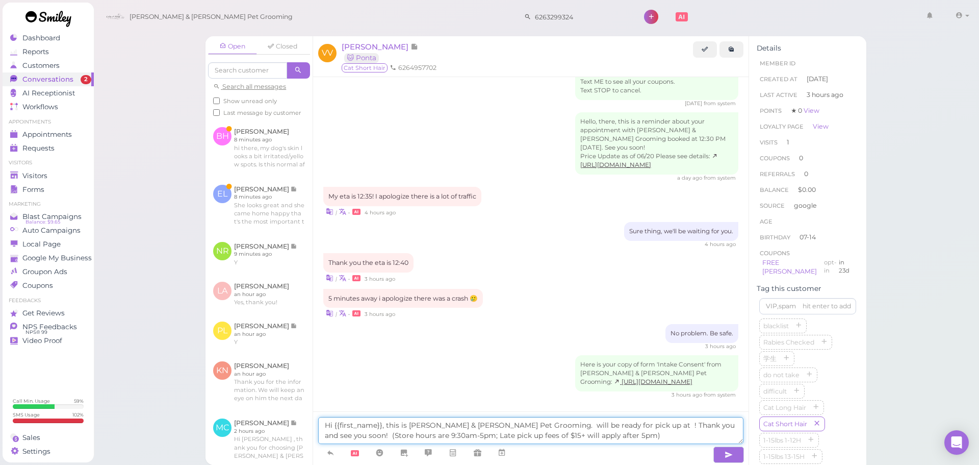
click at [505, 424] on textarea "Hi {{first_name}}, this is Cody & Miley Pet Grooming. will be ready for pick up…" at bounding box center [530, 430] width 425 height 27
click at [622, 423] on textarea "Hi {{first_name}}, this is Cody & Miley Pet Grooming. Ponta will be ready for p…" at bounding box center [530, 430] width 425 height 27
drag, startPoint x: 629, startPoint y: 426, endPoint x: 639, endPoint y: 424, distance: 9.8
click at [639, 424] on textarea "Hi {{first_name}}, this is Cody & Miley Pet Grooming. Ponta will be ready for p…" at bounding box center [530, 430] width 425 height 27
type textarea "Hi {{first_name}}, this is Cody & Miley Pet Grooming. Ponta will be ready for p…"
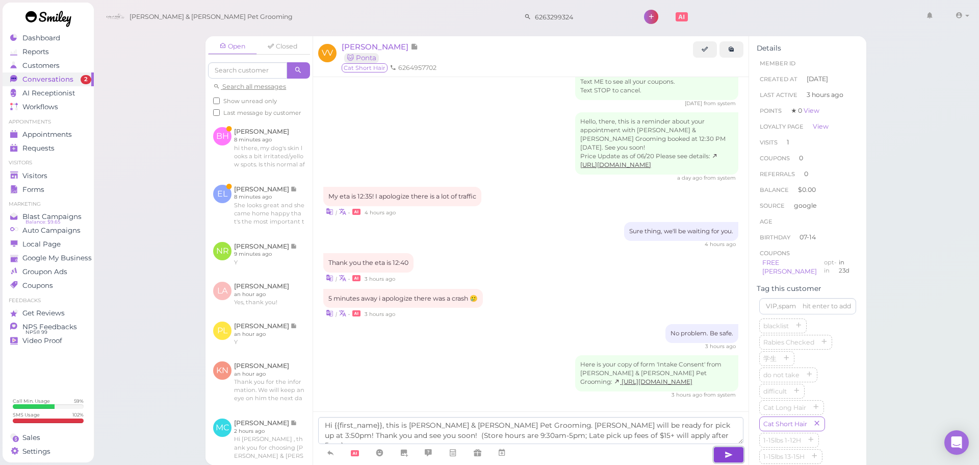
click at [722, 453] on button "button" at bounding box center [729, 454] width 31 height 16
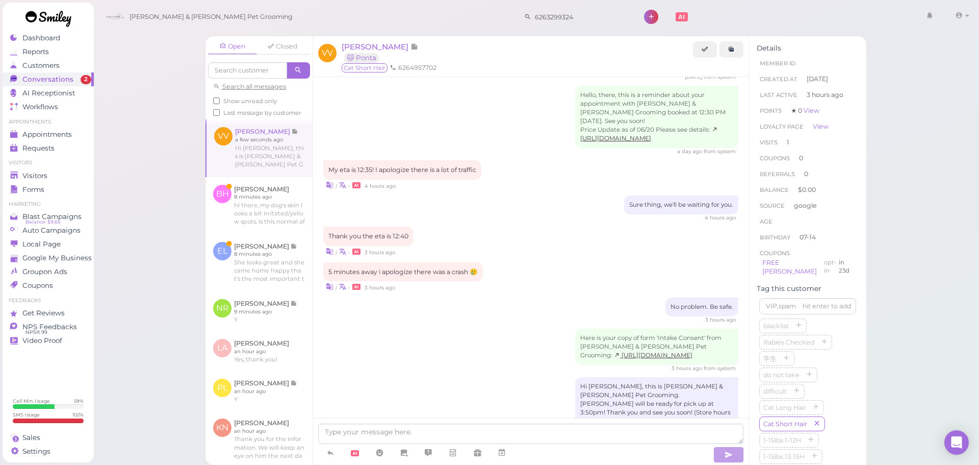
scroll to position [424, 0]
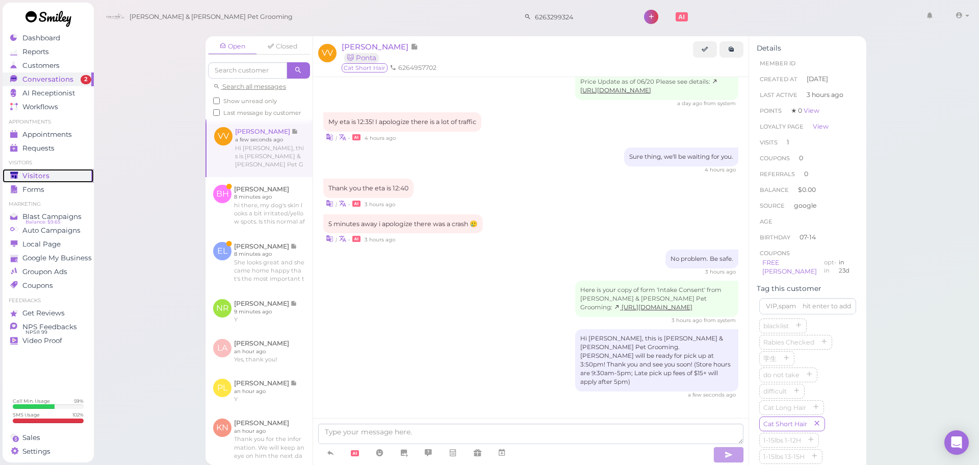
click at [47, 176] on div "Visitors" at bounding box center [46, 175] width 73 height 9
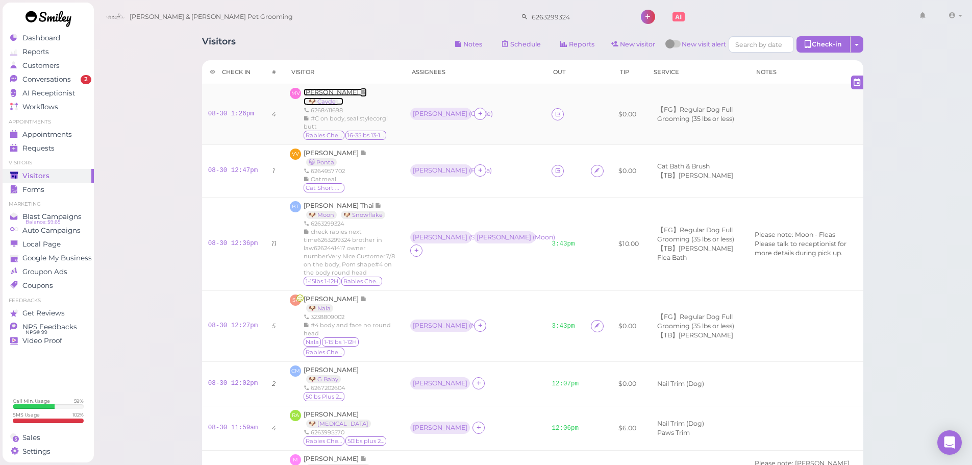
click at [326, 88] on span "[PERSON_NAME]" at bounding box center [331, 92] width 57 height 8
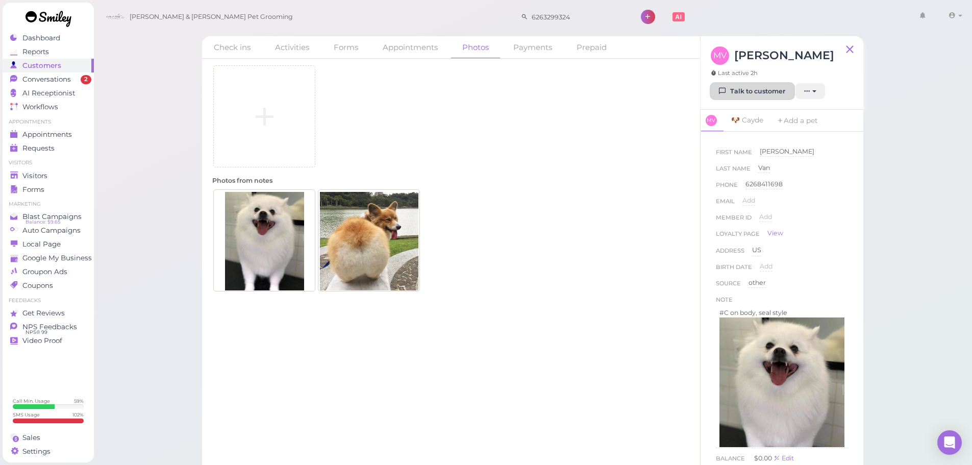
click at [756, 92] on link "Talk to customer" at bounding box center [751, 91] width 83 height 16
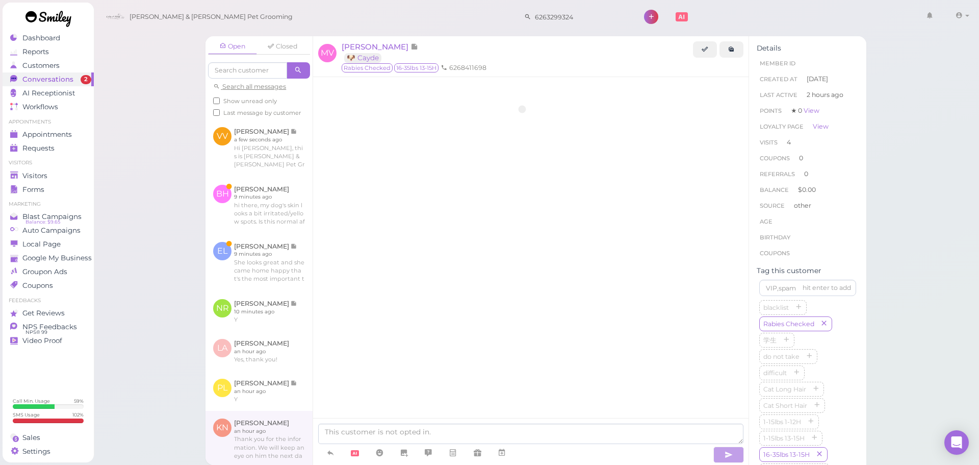
scroll to position [1318, 0]
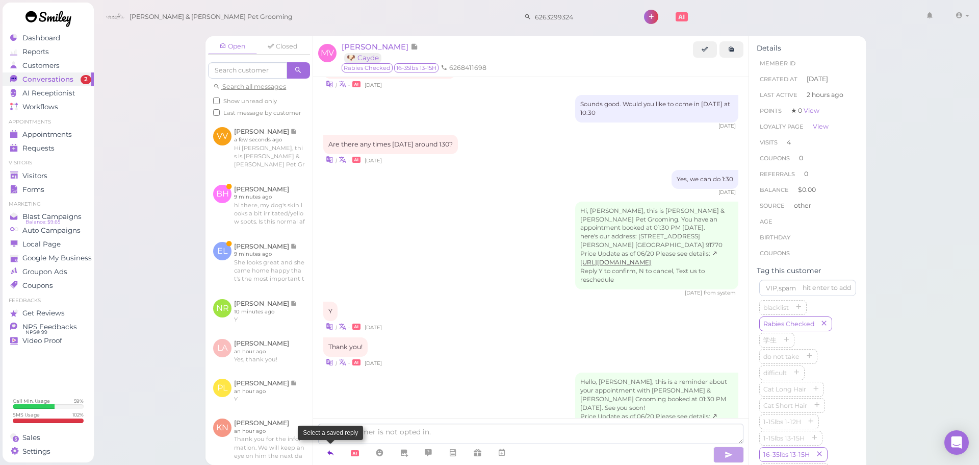
click at [332, 448] on icon at bounding box center [330, 452] width 8 height 10
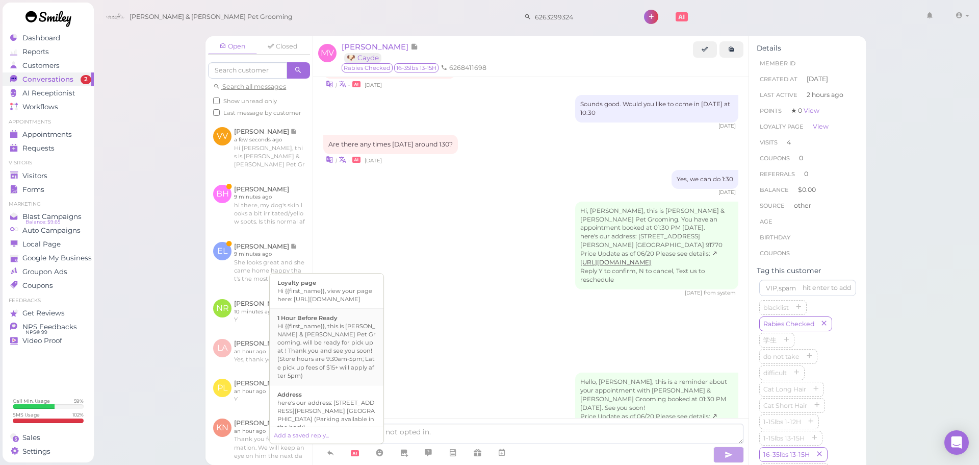
click at [328, 352] on div "Hi {{first_name}}, this is Cody & Miley Pet Grooming. will be ready for pick up…" at bounding box center [326, 350] width 98 height 57
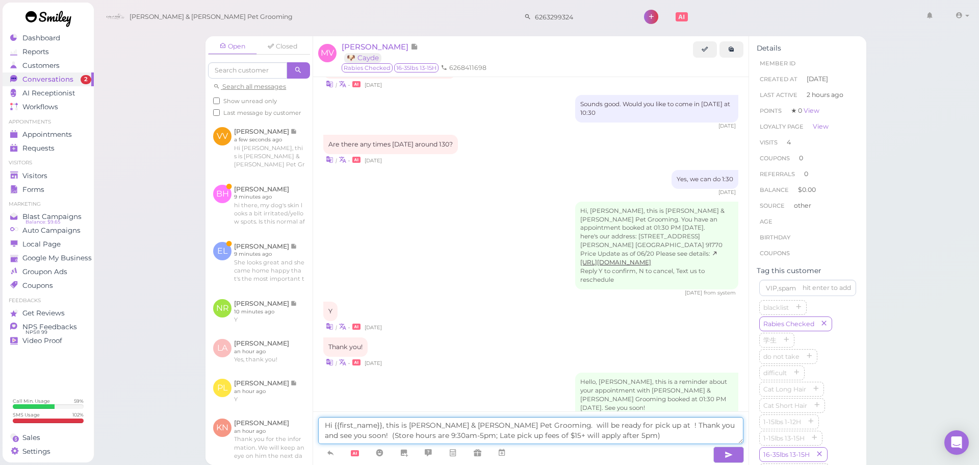
click at [506, 422] on textarea "Hi {{first_name}}, this is Cody & Miley Pet Grooming. will be ready for pick up…" at bounding box center [530, 430] width 425 height 27
click at [513, 426] on textarea "Hi {{first_name}}, this is Cody & Miley Pet Grooming. Cade will be ready for pi…" at bounding box center [530, 430] width 425 height 27
click at [624, 422] on textarea "Hi {{first_name}}, this is Cody & Miley Pet Grooming. Cyade will be ready for p…" at bounding box center [530, 430] width 425 height 27
drag, startPoint x: 511, startPoint y: 424, endPoint x: 518, endPoint y: 424, distance: 7.1
click at [518, 424] on textarea "Hi {{first_name}}, this is Cody & Miley Pet Grooming. Cyade will be ready for p…" at bounding box center [530, 430] width 425 height 27
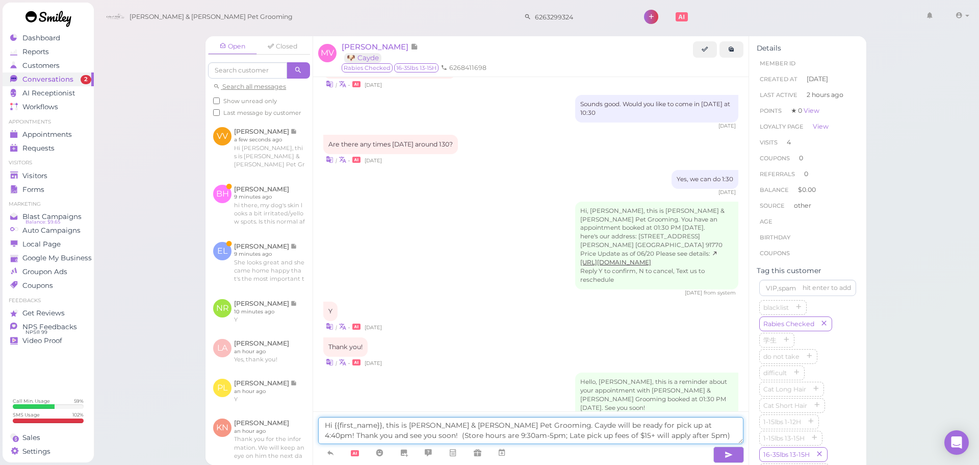
click at [634, 436] on textarea "Hi {{first_name}}, this is Cody & Miley Pet Grooming. Cayde will be ready for p…" at bounding box center [530, 430] width 425 height 27
type textarea "Hi {{first_name}}, this is Cody & Miley Pet Grooming. Cayde will be ready for p…"
click at [723, 456] on button "button" at bounding box center [729, 454] width 31 height 16
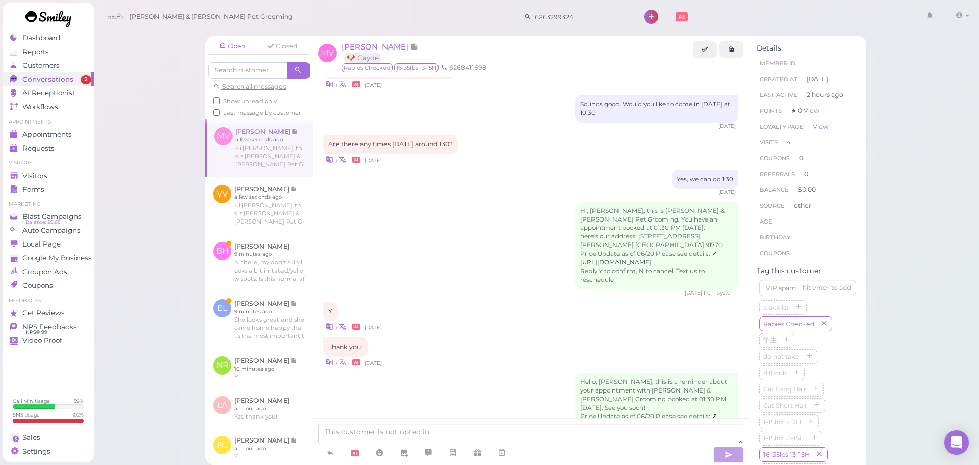
scroll to position [1368, 0]
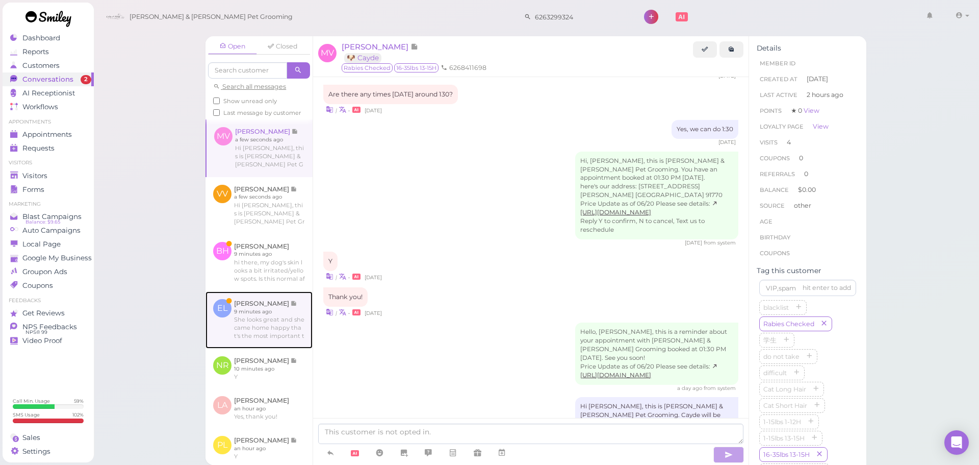
click at [243, 335] on link at bounding box center [259, 319] width 107 height 57
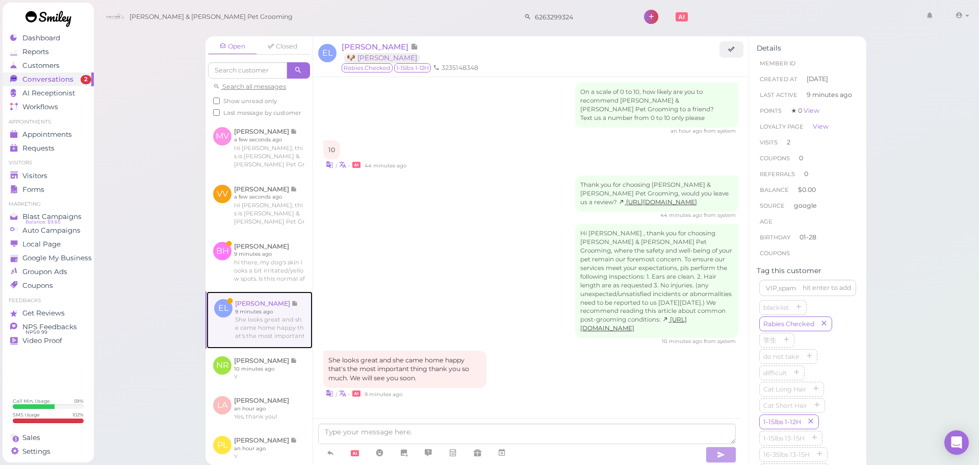
scroll to position [1326, 0]
click at [538, 209] on div "Thank you for choosing Cody & Miley Pet Grooming, would you leave us a review? …" at bounding box center [530, 196] width 415 height 43
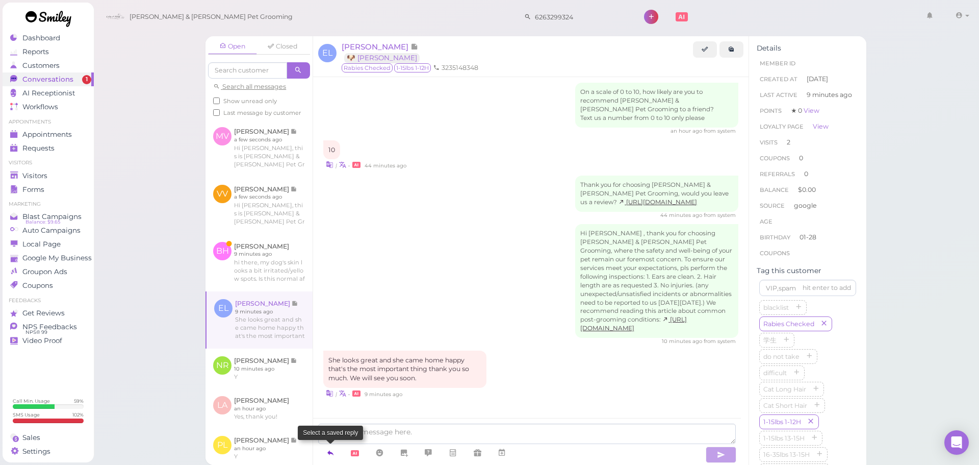
click at [339, 452] on link at bounding box center [330, 453] width 24 height 18
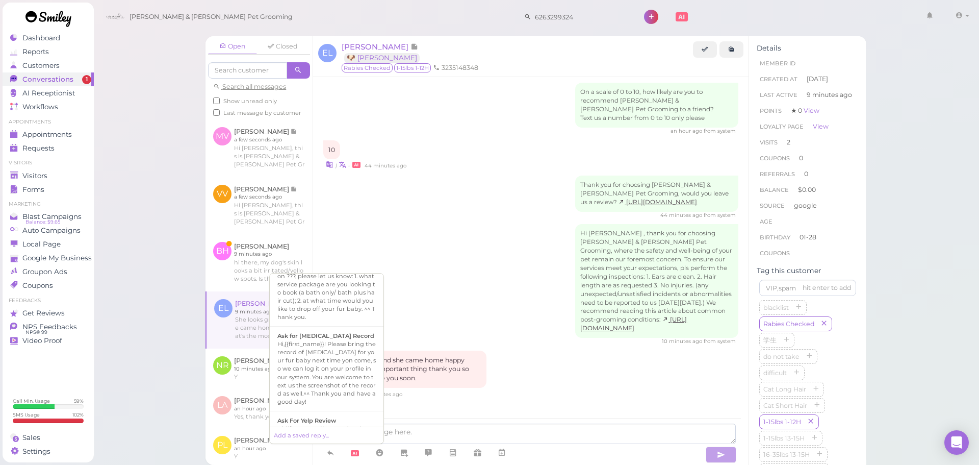
scroll to position [357, 0]
click at [334, 373] on div "Hi {{first_name}}, we're deeply grateful for your acknowledgement of our effort…" at bounding box center [326, 401] width 98 height 57
type textarea "Hi {{first_name}}, we're deeply grateful for your acknowledgement of our effort…"
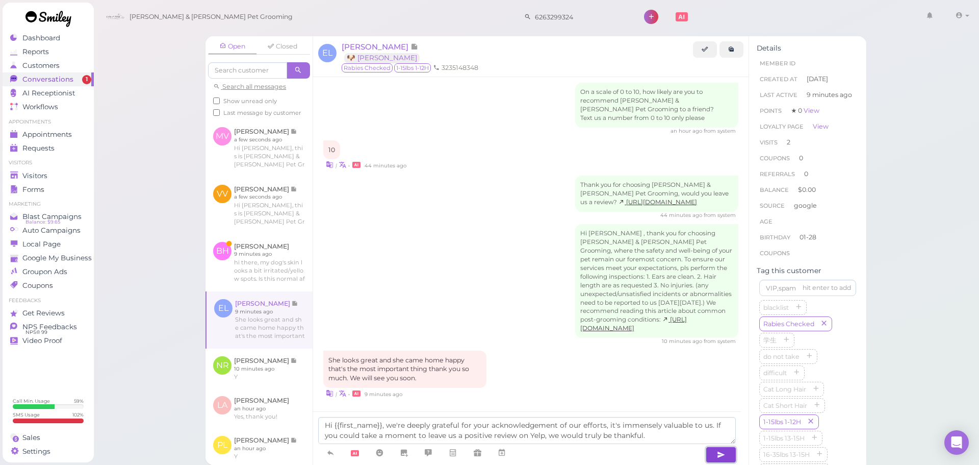
click at [712, 456] on button "button" at bounding box center [721, 454] width 31 height 16
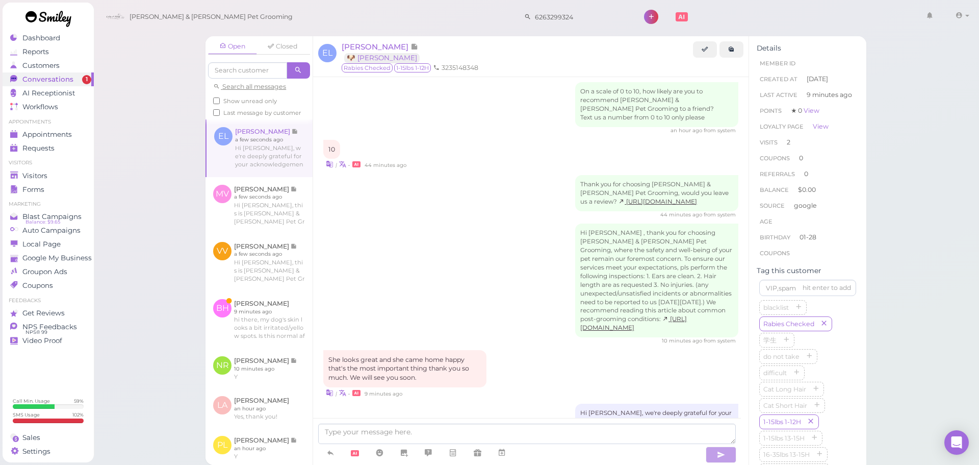
scroll to position [1384, 0]
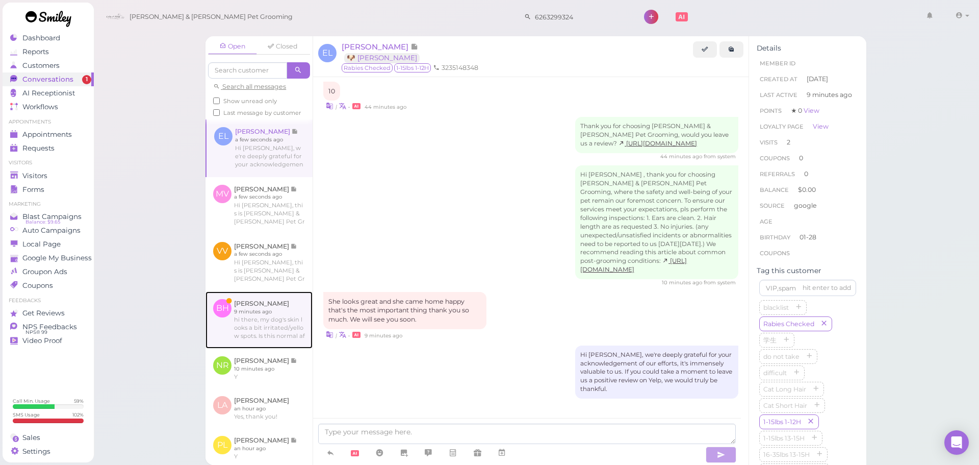
click at [262, 337] on link at bounding box center [259, 319] width 107 height 57
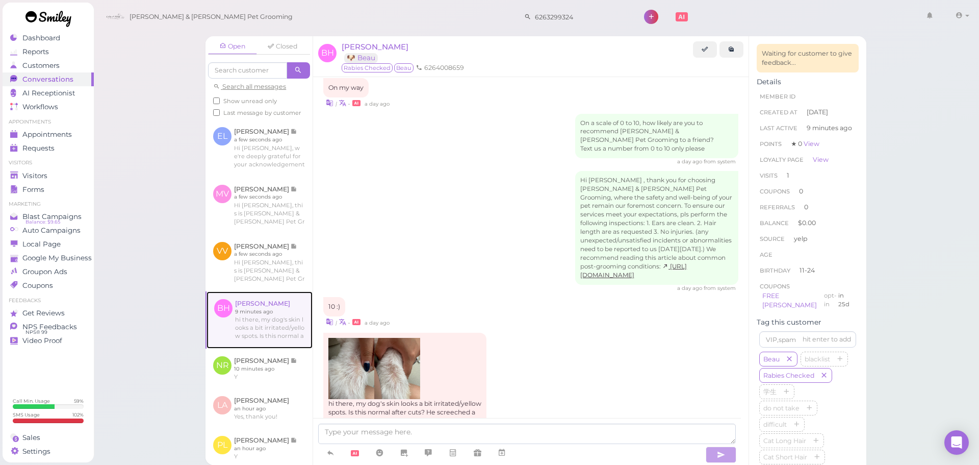
scroll to position [1119, 0]
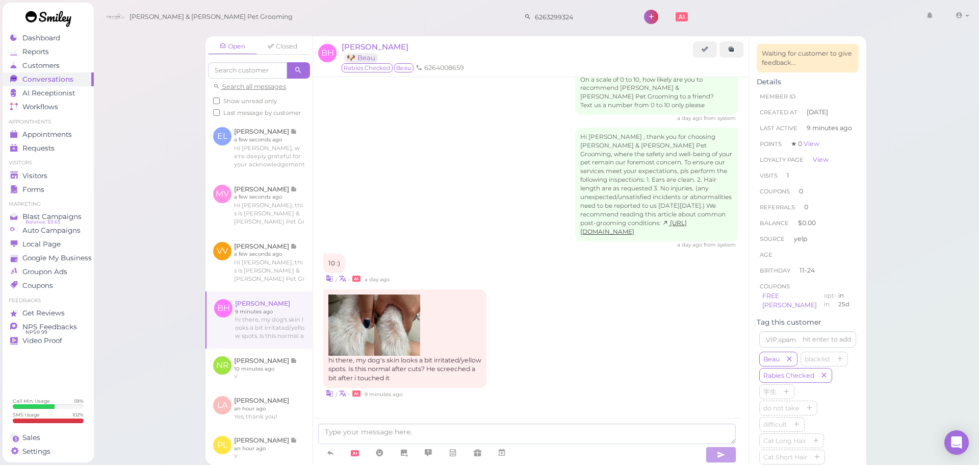
click at [550, 328] on div "hi there, my dog's skin looks a bit irritated/yellow spots. Is this normal afte…" at bounding box center [530, 344] width 415 height 110
click at [550, 333] on div "hi there, my dog's skin looks a bit irritated/yellow spots. Is this normal afte…" at bounding box center [530, 344] width 415 height 110
click at [550, 334] on div "hi there, my dog's skin looks a bit irritated/yellow spots. Is this normal afte…" at bounding box center [530, 344] width 415 height 110
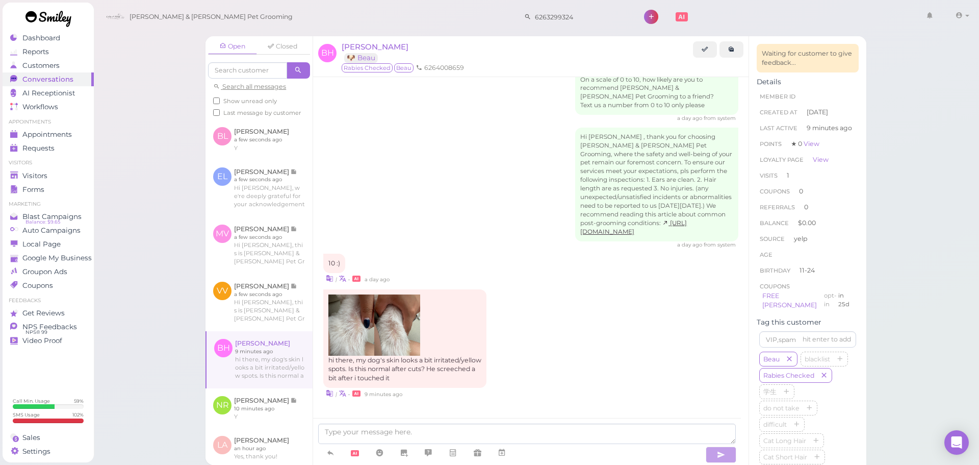
click at [469, 193] on div "Hi Bridget , thank you for choosing Cody & Miley Pet Grooming, where the safety…" at bounding box center [530, 188] width 415 height 121
click at [370, 47] on span "[PERSON_NAME]" at bounding box center [375, 47] width 67 height 10
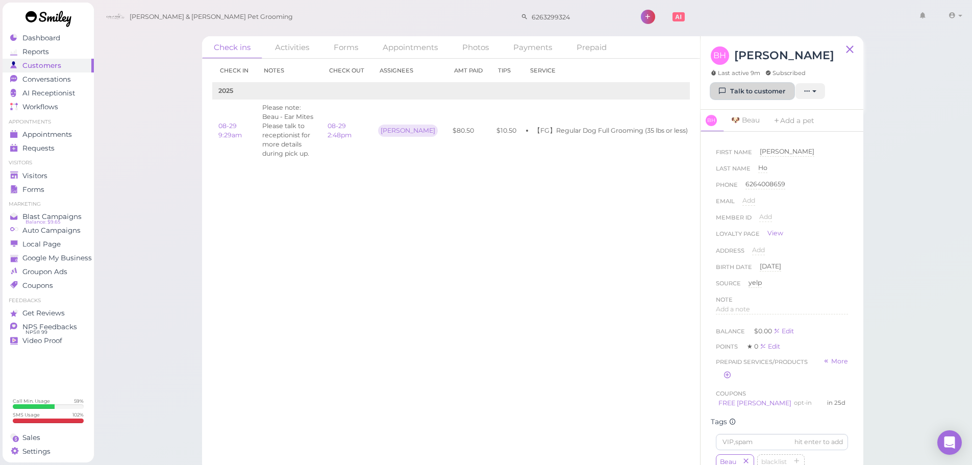
click at [753, 96] on link "Talk to customer" at bounding box center [751, 91] width 83 height 16
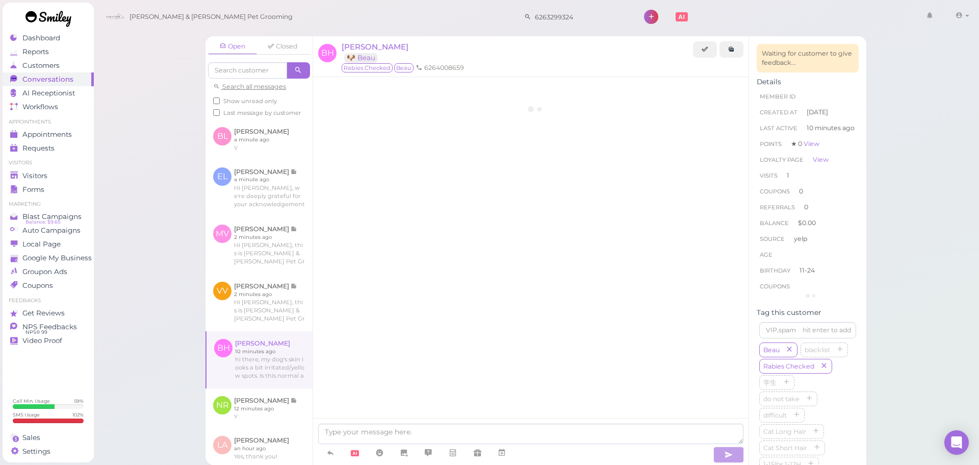
scroll to position [1119, 0]
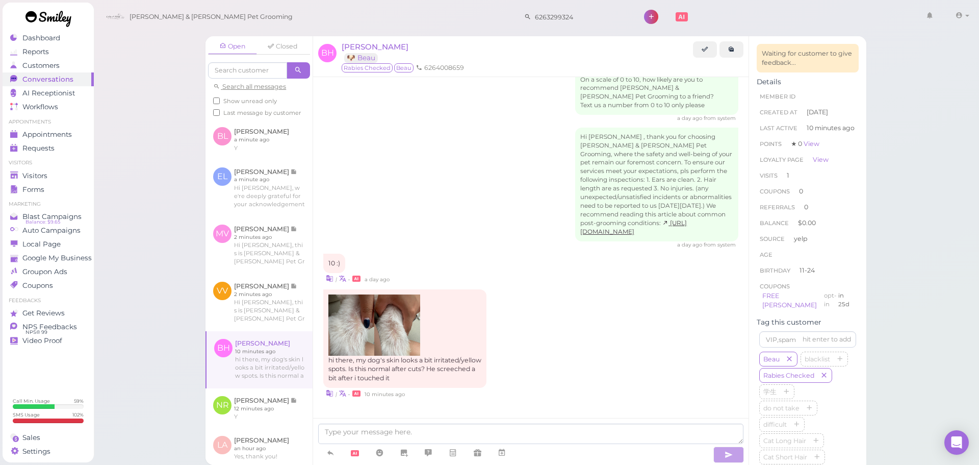
click at [537, 345] on div "hi there, my dog's skin looks a bit irritated/yellow spots. Is this normal afte…" at bounding box center [530, 344] width 415 height 110
click at [382, 317] on img at bounding box center [397, 324] width 46 height 61
click at [534, 248] on div "a day ago from system" at bounding box center [530, 244] width 415 height 7
click at [371, 324] on img at bounding box center [351, 324] width 46 height 61
click at [547, 291] on div "hi there, my dog's skin looks a bit irritated/yellow spots. Is this normal afte…" at bounding box center [530, 344] width 415 height 110
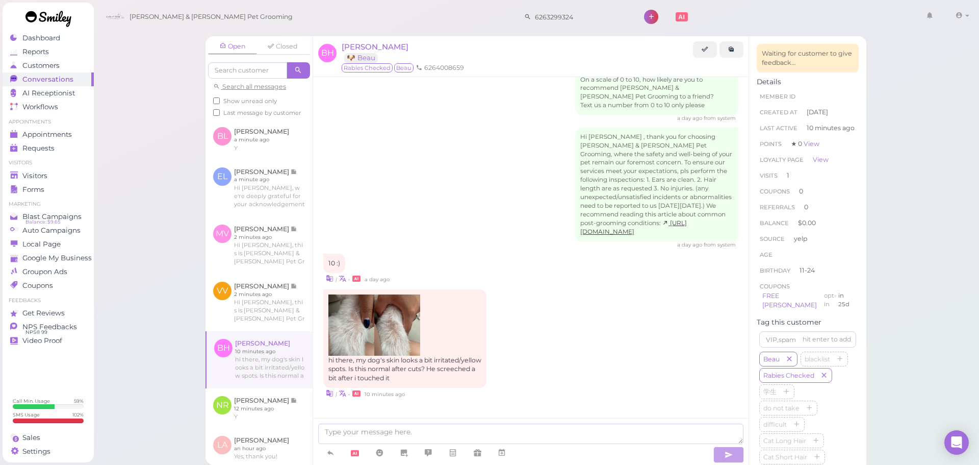
click at [566, 373] on div "hi there, my dog's skin looks a bit irritated/yellow spots. Is this normal afte…" at bounding box center [530, 344] width 415 height 110
click at [571, 365] on div "hi there, my dog's skin looks a bit irritated/yellow spots. Is this normal afte…" at bounding box center [530, 344] width 415 height 110
click at [394, 428] on textarea at bounding box center [530, 433] width 425 height 20
click at [554, 377] on div "hi there, my dog's skin looks a bit irritated/yellow spots. Is this normal afte…" at bounding box center [530, 344] width 415 height 110
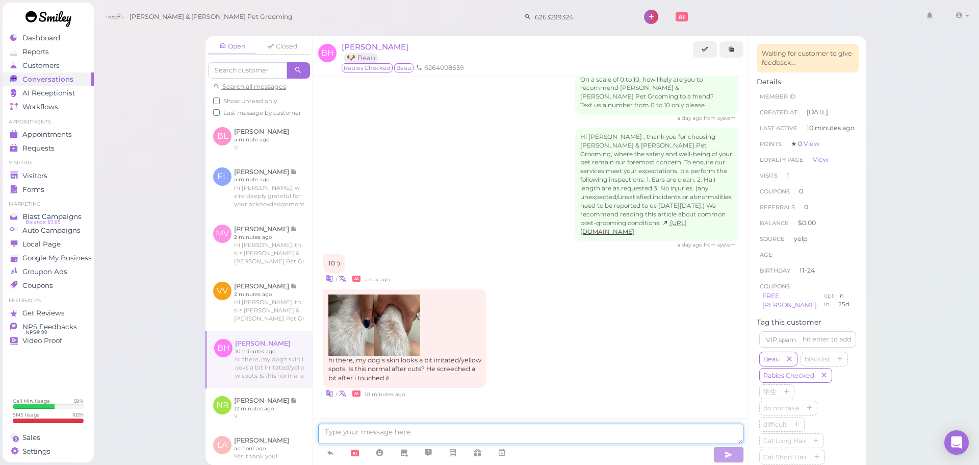
click at [495, 427] on textarea at bounding box center [530, 433] width 425 height 20
click at [525, 395] on div "| • 10 minutes ago" at bounding box center [530, 393] width 415 height 11
click at [495, 432] on textarea at bounding box center [530, 433] width 425 height 20
click at [573, 350] on div "hi there, my dog's skin looks a bit irritated/yellow spots. Is this normal afte…" at bounding box center [530, 344] width 415 height 110
click at [556, 358] on div "hi there, my dog's skin looks a bit irritated/yellow spots. Is this normal afte…" at bounding box center [530, 344] width 415 height 110
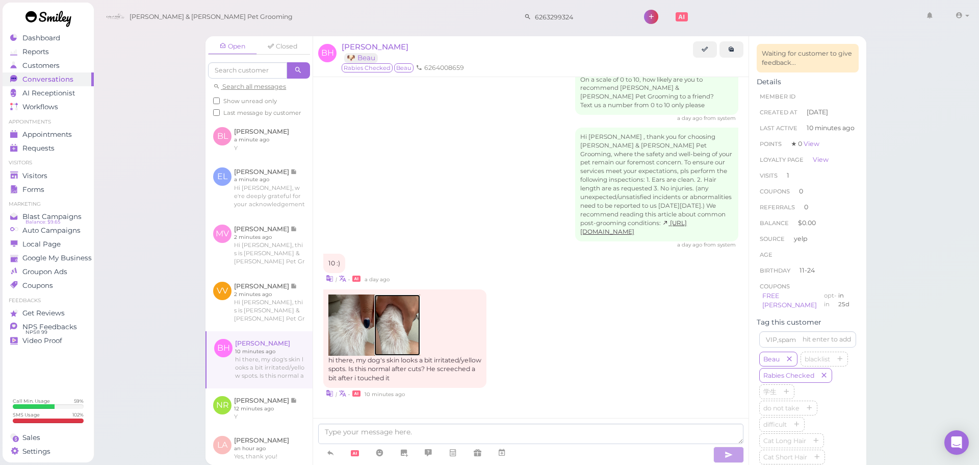
click at [375, 323] on img at bounding box center [397, 324] width 46 height 61
click at [419, 230] on div "Hi Bridget , thank you for choosing Cody & Miley Pet Grooming, where the safety…" at bounding box center [530, 188] width 415 height 121
click at [608, 293] on div "hi there, my dog's skin looks a bit irritated/yellow spots. Is this normal afte…" at bounding box center [530, 344] width 415 height 110
click at [373, 48] on span "[PERSON_NAME]" at bounding box center [375, 47] width 67 height 10
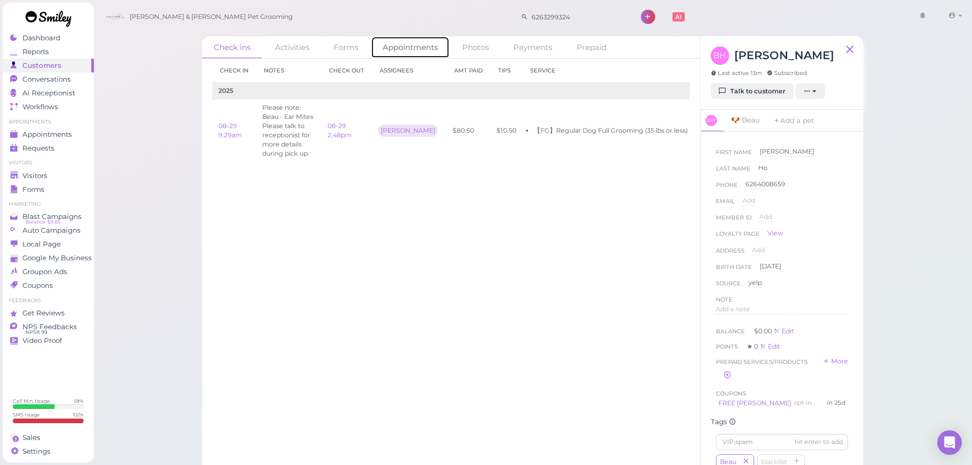
click at [428, 50] on link "Appointments" at bounding box center [410, 47] width 79 height 22
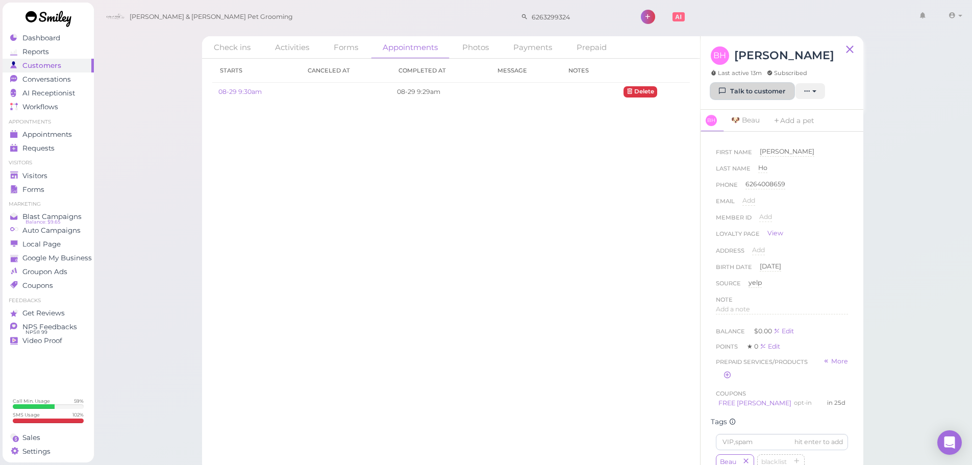
click at [788, 88] on link "Talk to customer" at bounding box center [751, 91] width 83 height 16
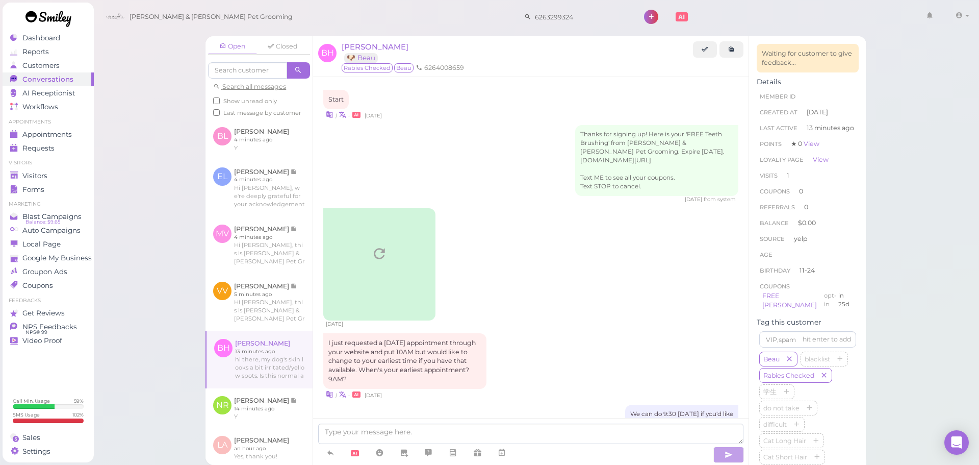
scroll to position [1119, 0]
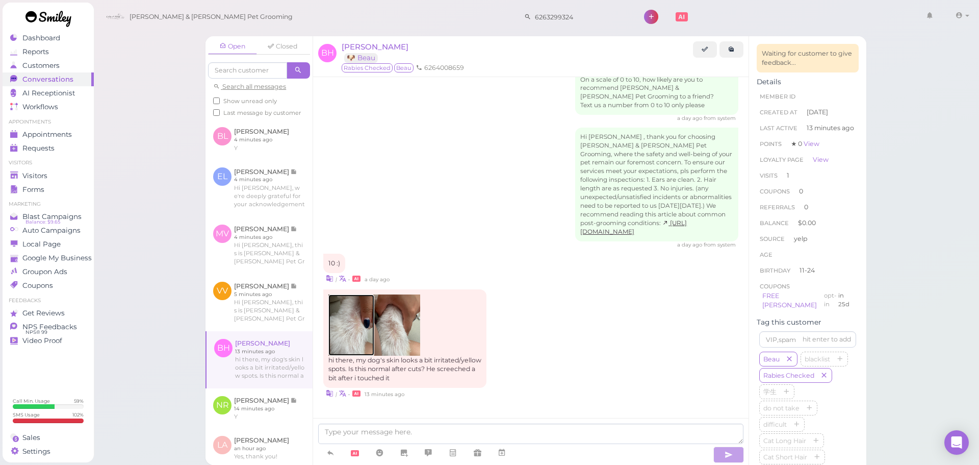
click at [359, 321] on img at bounding box center [351, 324] width 46 height 61
click at [404, 306] on img at bounding box center [397, 324] width 46 height 61
click at [353, 302] on img at bounding box center [351, 324] width 46 height 61
click at [536, 280] on div "| • a day ago" at bounding box center [530, 278] width 415 height 11
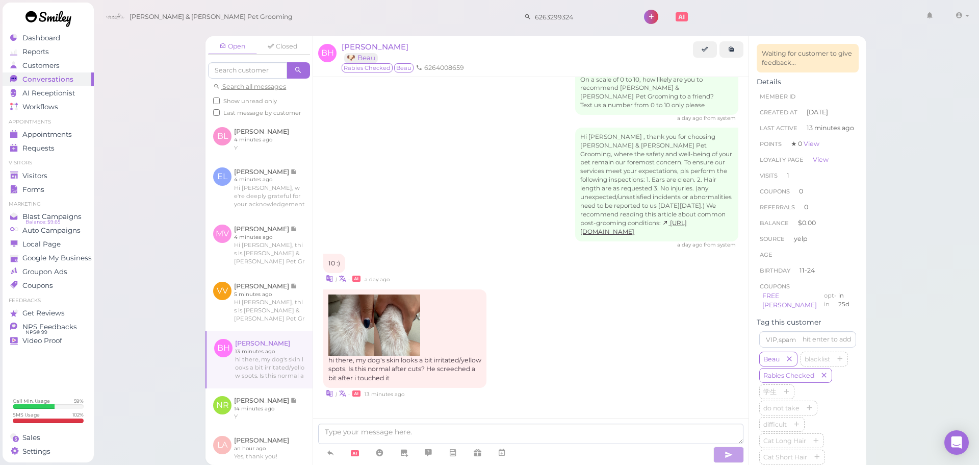
click at [552, 301] on div "hi there, my dog's skin looks a bit irritated/yellow spots. Is this normal afte…" at bounding box center [530, 344] width 415 height 110
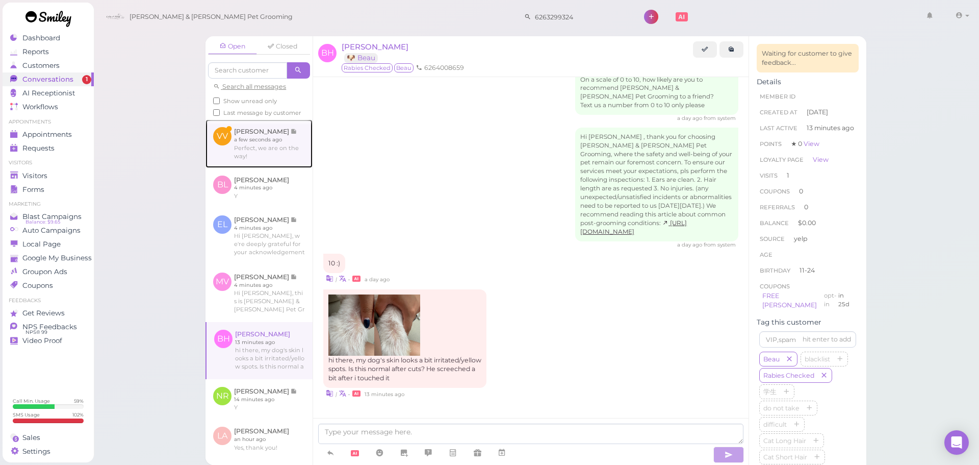
click at [254, 148] on link at bounding box center [259, 143] width 107 height 48
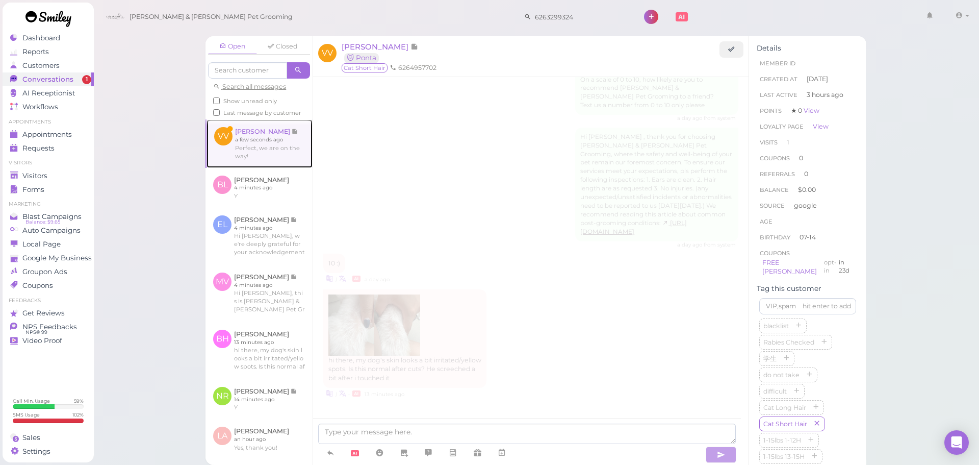
scroll to position [524, 0]
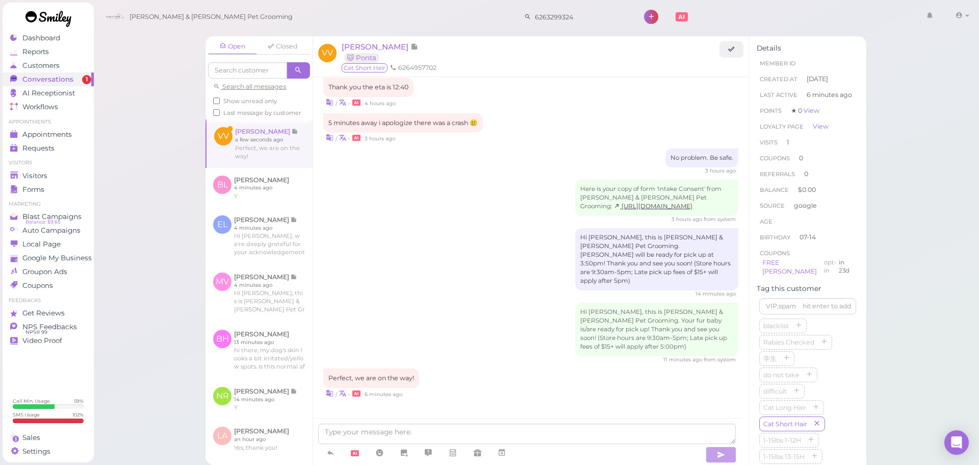
click at [416, 223] on div "Here is your copy of form 'Intake Consent' from Cody & Miley Pet Grooming: http…" at bounding box center [530, 201] width 415 height 43
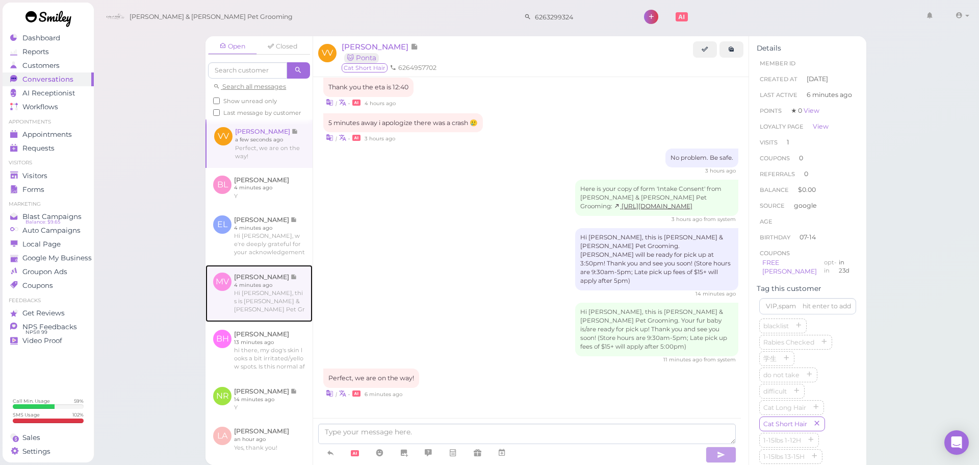
click at [271, 303] on link at bounding box center [259, 293] width 107 height 57
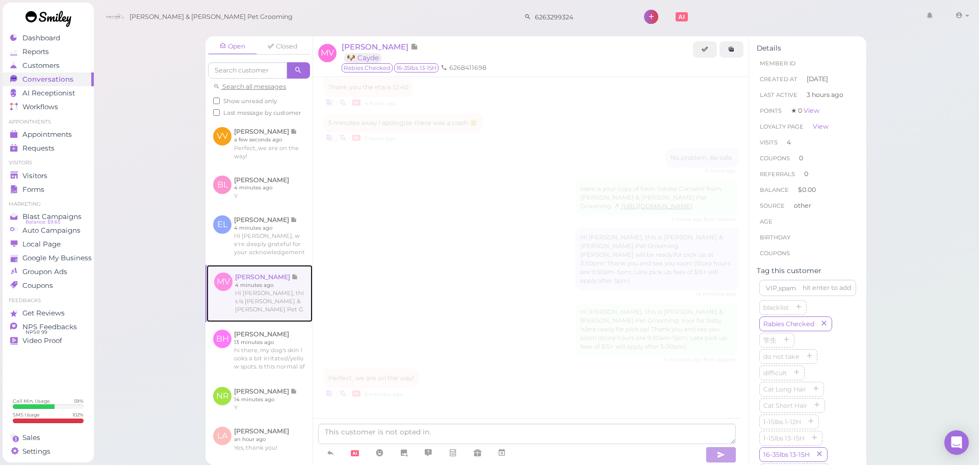
scroll to position [1292, 0]
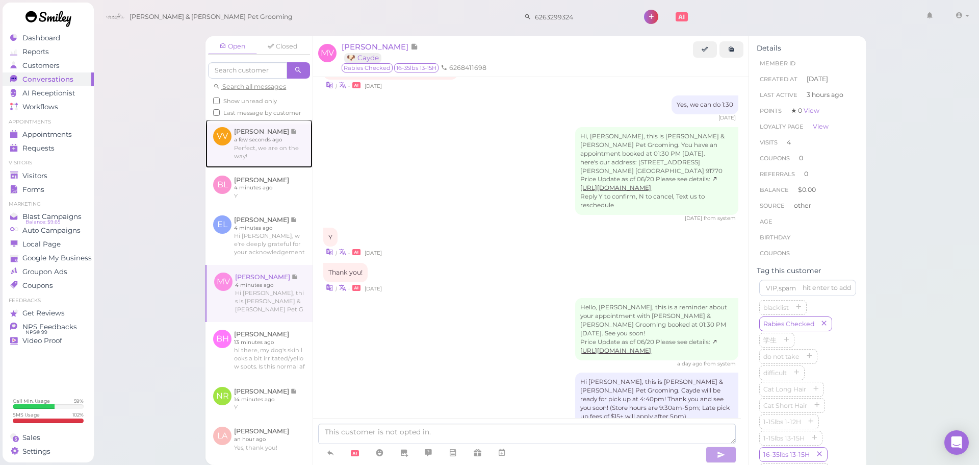
click at [260, 155] on link at bounding box center [259, 143] width 107 height 48
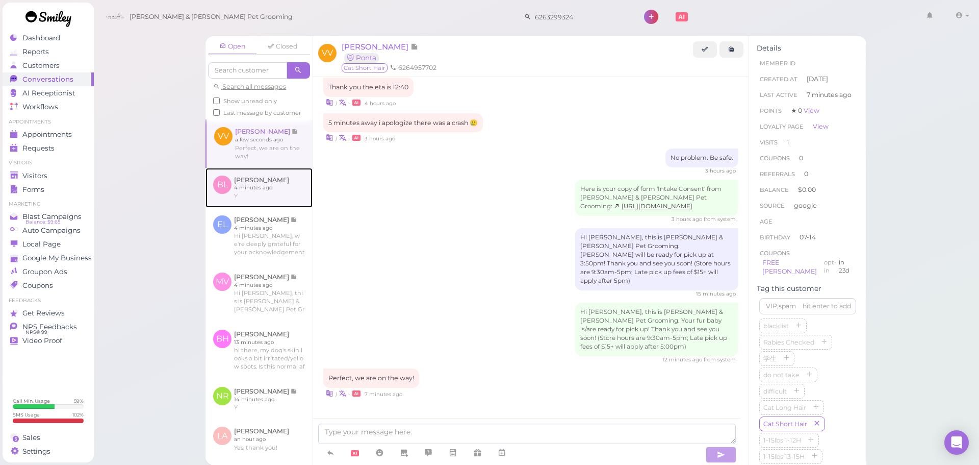
click at [260, 198] on link at bounding box center [259, 188] width 107 height 40
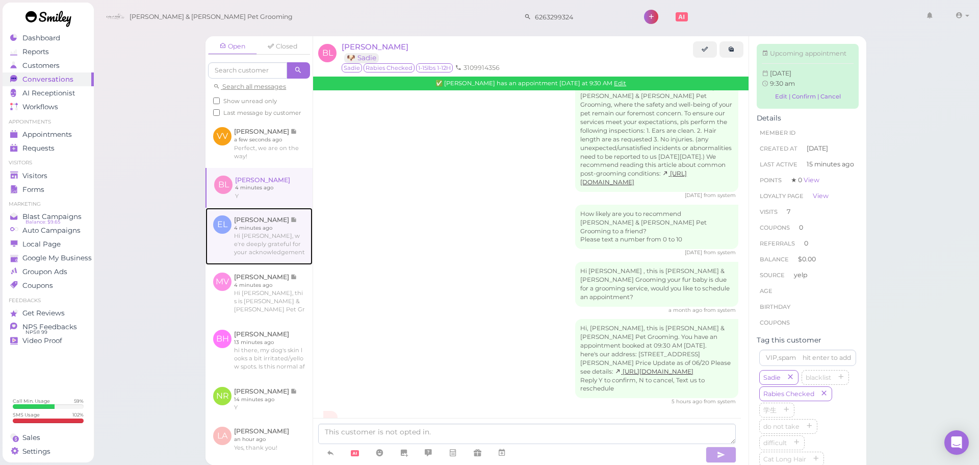
click at [259, 241] on link at bounding box center [259, 236] width 107 height 57
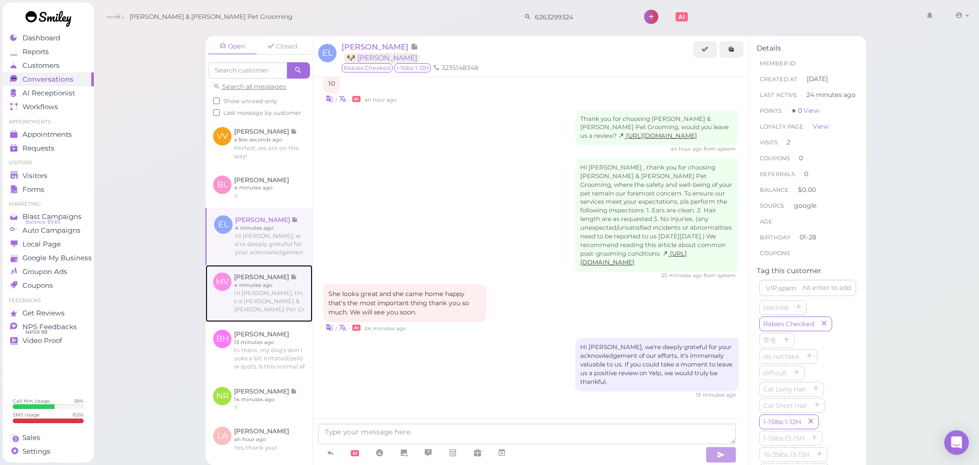
click at [259, 279] on link at bounding box center [259, 293] width 107 height 57
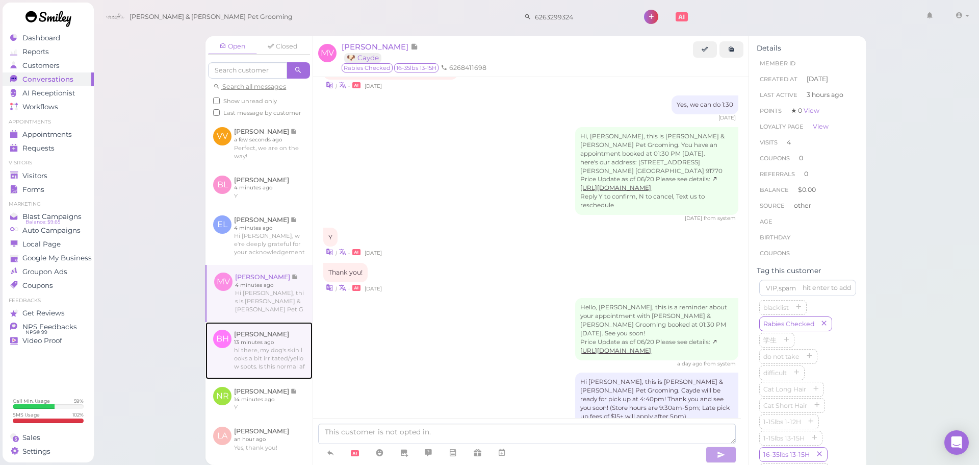
click at [259, 342] on link at bounding box center [259, 350] width 107 height 57
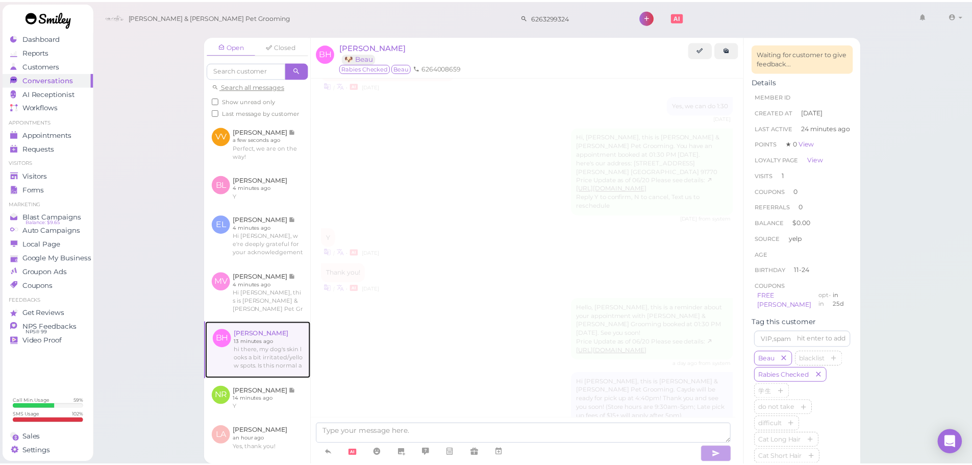
scroll to position [1119, 0]
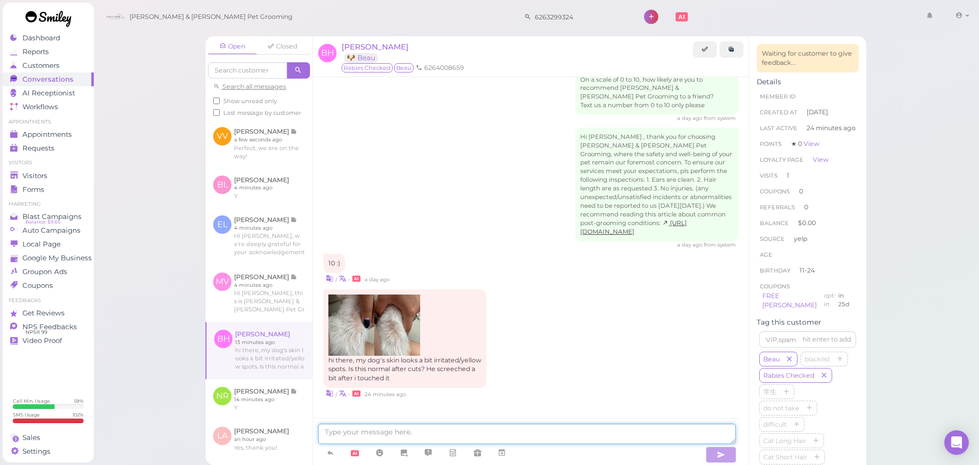
click at [499, 427] on textarea at bounding box center [527, 433] width 418 height 20
click at [420, 439] on textarea "Hi Bridge, we just confirmed with the groomer from yesterday, she didn't recall…" at bounding box center [527, 430] width 418 height 27
click at [502, 431] on textarea "Hi Bridge, we just confirmed with the groomer from yesterday, she didn't recall…" at bounding box center [527, 430] width 418 height 27
click at [448, 436] on textarea "Hi Bridge, we just confirmed with the groomer from yesterday, she didn't recall…" at bounding box center [527, 430] width 418 height 27
click at [472, 434] on textarea "Hi Bridge, we just confirmed with the groomer from yesterday, she didn't recall…" at bounding box center [527, 430] width 418 height 27
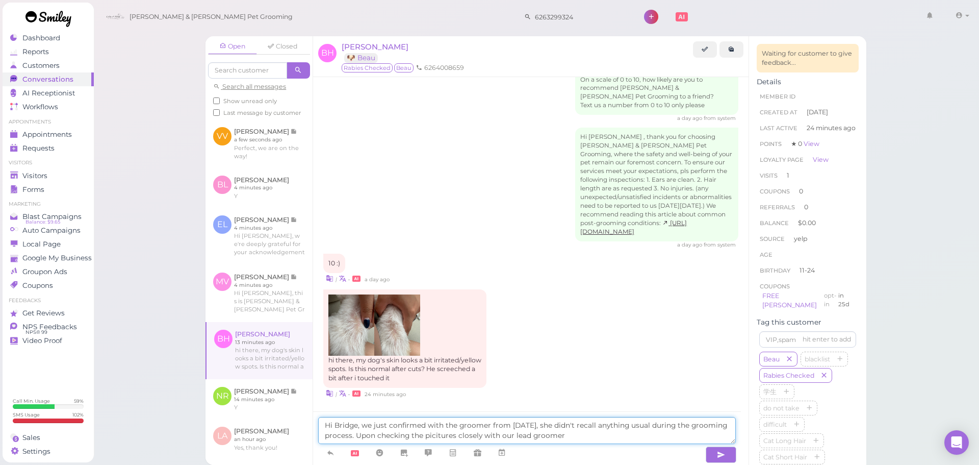
click at [473, 434] on textarea "Hi Bridge, we just confirmed with the groomer from yesterday, she didn't recall…" at bounding box center [527, 430] width 418 height 27
click at [524, 434] on textarea "Hi Bridge, we just confirmed with the groomer from yesterday, she didn't recall…" at bounding box center [527, 430] width 418 height 27
click at [469, 435] on textarea "Hi Bridge, we just confirmed with the groomer from yesterday, she didn't recall…" at bounding box center [527, 430] width 418 height 27
click at [516, 435] on textarea "Hi Bridge, we just confirmed with the groomer from yesterday, she didn't recall…" at bounding box center [527, 430] width 418 height 27
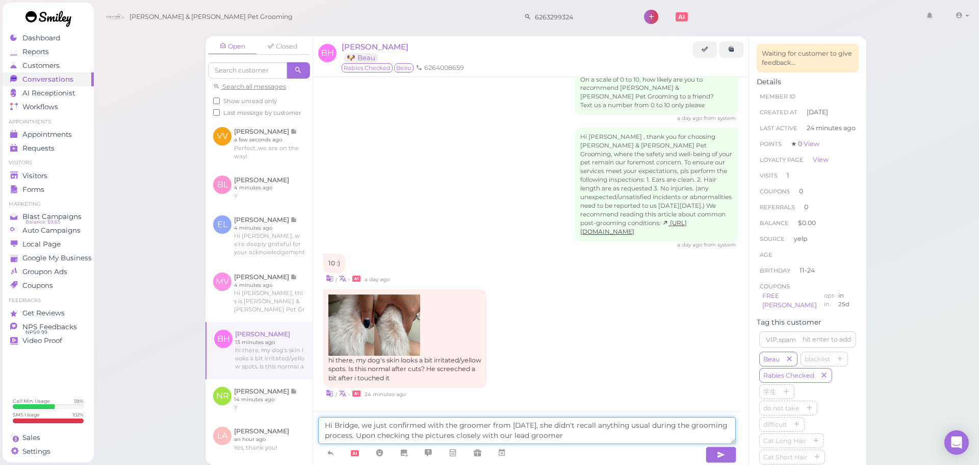
click at [606, 434] on textarea "Hi Bridge, we just confirmed with the groomer from yesterday, she didn't recall…" at bounding box center [527, 430] width 418 height 27
drag, startPoint x: 624, startPoint y: 435, endPoint x: 393, endPoint y: 440, distance: 231.6
click at [393, 440] on textarea "Hi Bridge, we just confirmed with the groomer from yesterday, she didn't recall…" at bounding box center [527, 430] width 418 height 27
click at [629, 429] on textarea "Hi Bridge, we just confirmed with the groomer from yesterday, she didn't recall…" at bounding box center [527, 430] width 418 height 27
drag, startPoint x: 619, startPoint y: 434, endPoint x: 414, endPoint y: 437, distance: 204.5
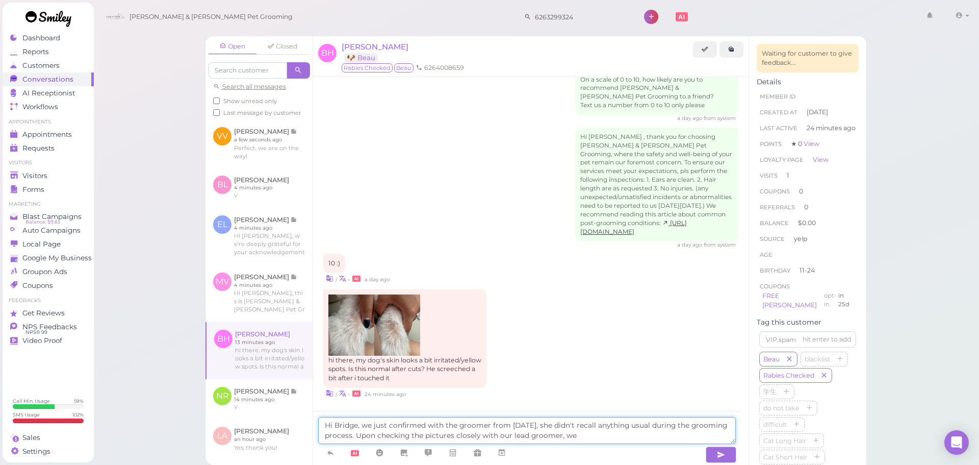
click at [414, 437] on textarea "Hi Bridge, we just confirmed with the groomer from yesterday, she didn't recall…" at bounding box center [527, 430] width 418 height 27
drag, startPoint x: 449, startPoint y: 435, endPoint x: 480, endPoint y: 433, distance: 31.7
click at [480, 433] on textarea "Hi Bridge, we just confirmed with the groomer from yesterday, she didn't recall…" at bounding box center [527, 430] width 418 height 27
click at [548, 440] on textarea "Hi Bridge, we just confirmed with the groomer from yesterday, she didn't recall…" at bounding box center [527, 430] width 418 height 27
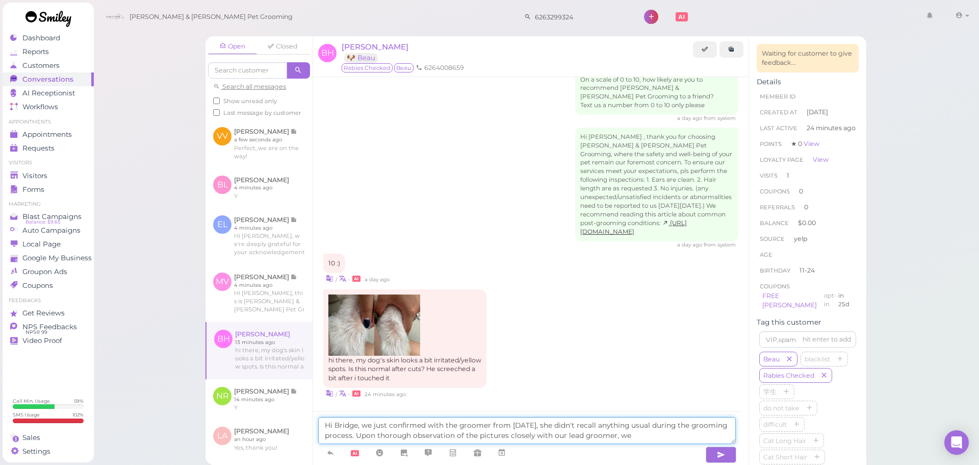
click at [546, 438] on textarea "Hi Bridge, we just confirmed with the groomer from yesterday, she didn't recall…" at bounding box center [527, 430] width 418 height 27
drag, startPoint x: 570, startPoint y: 435, endPoint x: 545, endPoint y: 435, distance: 25.0
click at [545, 435] on textarea "Hi Bridge, we just confirmed with the groomer from yesterday, she didn't recall…" at bounding box center [527, 430] width 418 height 27
click at [646, 435] on textarea "Hi Bridge, we just confirmed with the groomer from yesterday, she didn't recall…" at bounding box center [527, 430] width 418 height 27
click at [446, 430] on textarea "Hi Bridge, we just confirmed with the groomer from yesterday, she didn't recall…" at bounding box center [527, 430] width 418 height 27
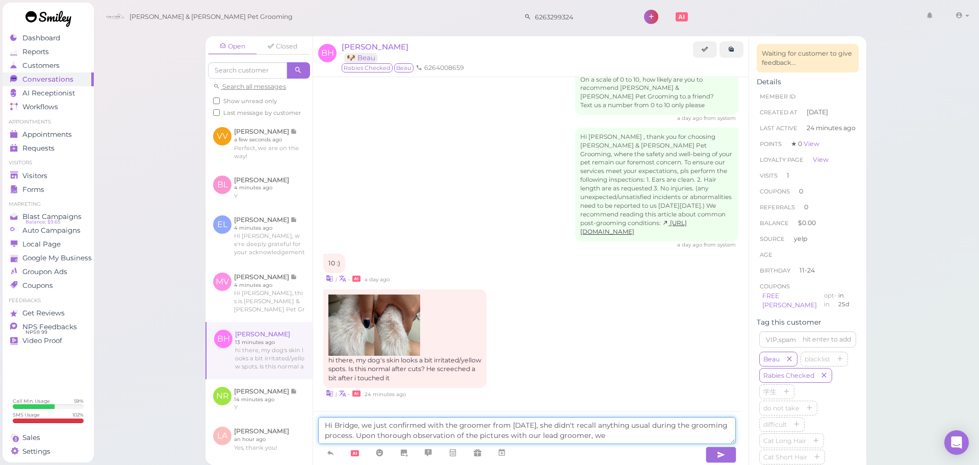
click at [414, 433] on textarea "Hi Bridge, we just confirmed with the groomer from yesterday, she didn't recall…" at bounding box center [527, 430] width 418 height 27
type textarea "Hi Bridge, we just confirmed with the groomer from yesterday, she didn't recall…"
click at [558, 380] on div "hi there, my dog's skin looks a bit irritated/yellow spots. Is this normal afte…" at bounding box center [530, 344] width 415 height 110
click at [38, 179] on span "Visitors" at bounding box center [35, 175] width 27 height 9
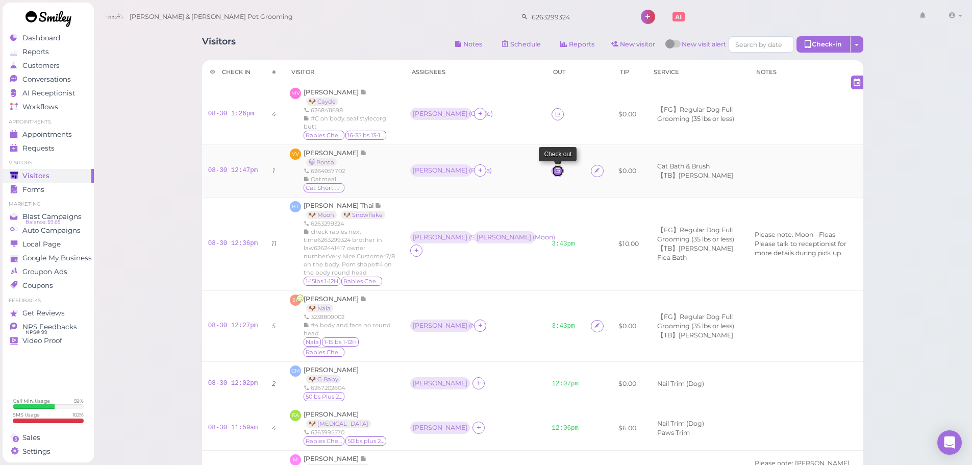
click at [554, 169] on icon at bounding box center [557, 171] width 7 height 8
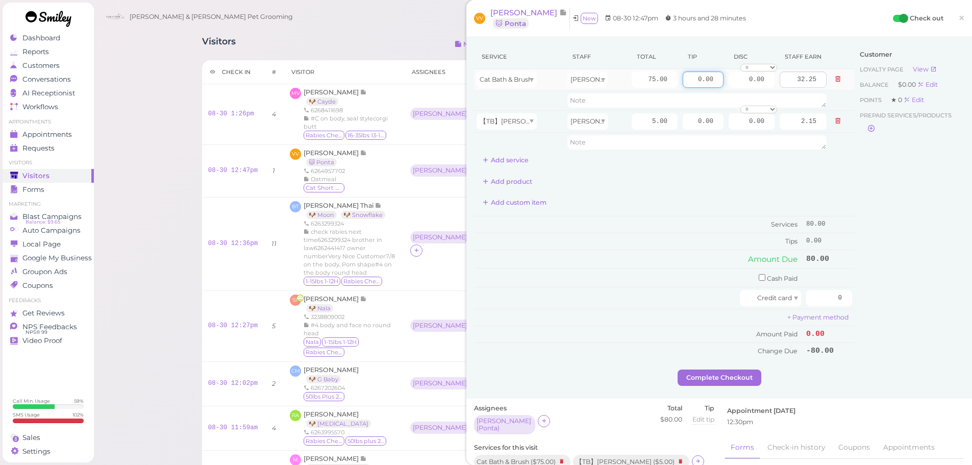
drag, startPoint x: 681, startPoint y: 78, endPoint x: 773, endPoint y: 85, distance: 92.1
click at [773, 85] on tr "Cat Bath & Brush Helen 75.00 0.00 0.00 0 10% off 15% off 20% off 25% off 30% of…" at bounding box center [664, 80] width 380 height 22
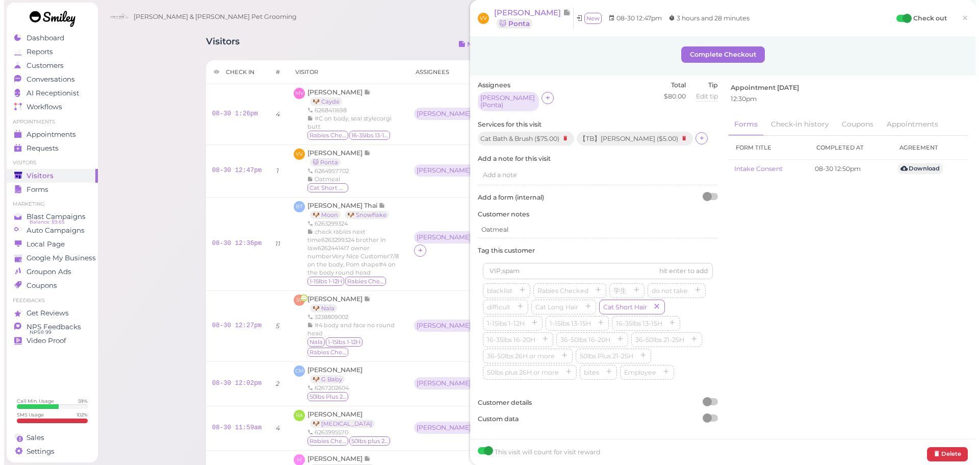
scroll to position [17, 0]
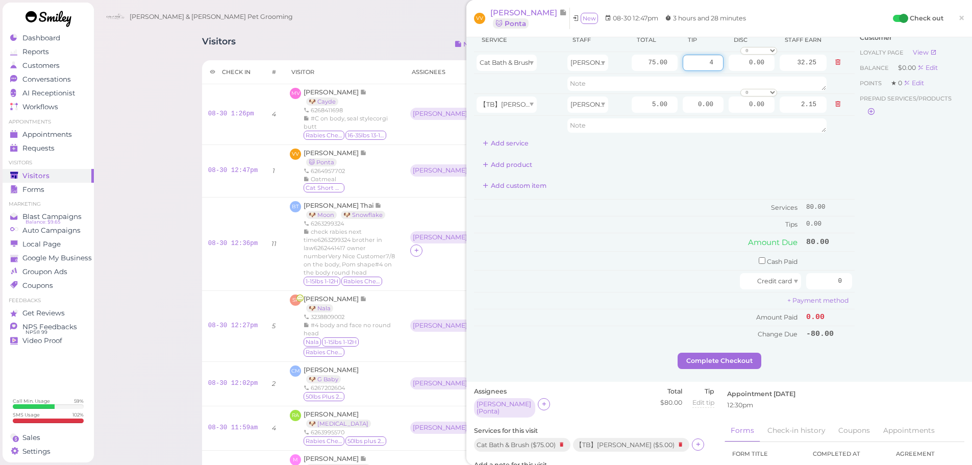
type input "4"
click at [881, 263] on div "Customer Loyalty page View Balance $0.00 Edit Points ★ 0 Edit Prepaid services/…" at bounding box center [909, 190] width 110 height 324
drag, startPoint x: 815, startPoint y: 279, endPoint x: 898, endPoint y: 277, distance: 83.7
click at [897, 277] on div "Service Staff Total Tip Disc Staff earn Cat Bath & Brush Helen 75.00 4 0.00 0 1…" at bounding box center [719, 190] width 490 height 324
type input "84"
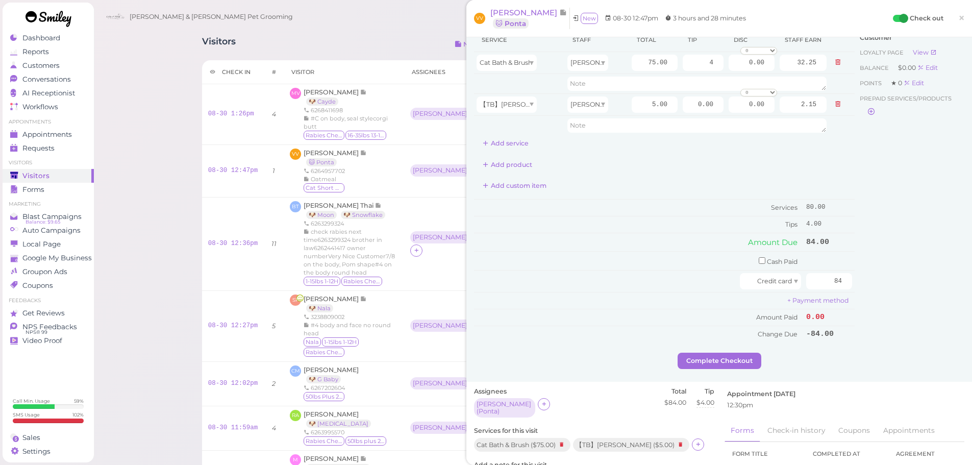
click at [904, 278] on div "Customer Loyalty page View Balance $0.00 Edit Points ★ 0 Edit Prepaid services/…" at bounding box center [909, 190] width 110 height 324
click at [703, 357] on button "Complete Checkout" at bounding box center [719, 360] width 84 height 16
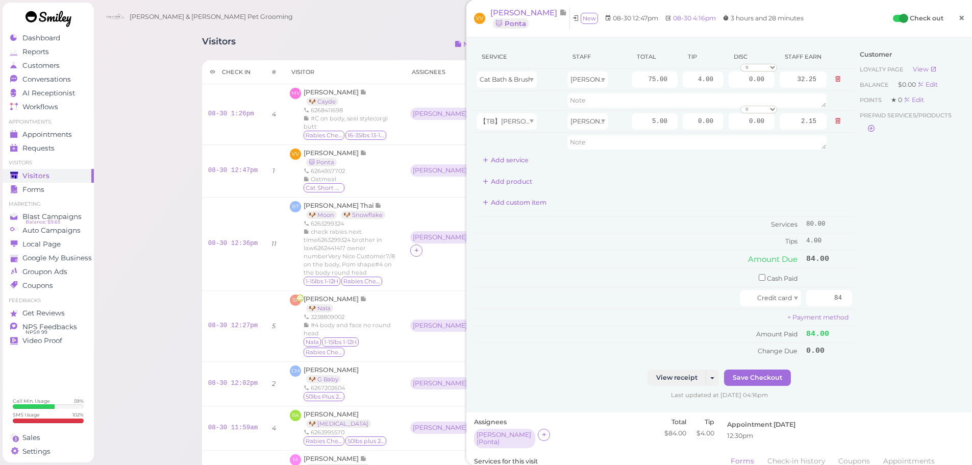
click at [957, 12] on link "×" at bounding box center [961, 19] width 19 height 24
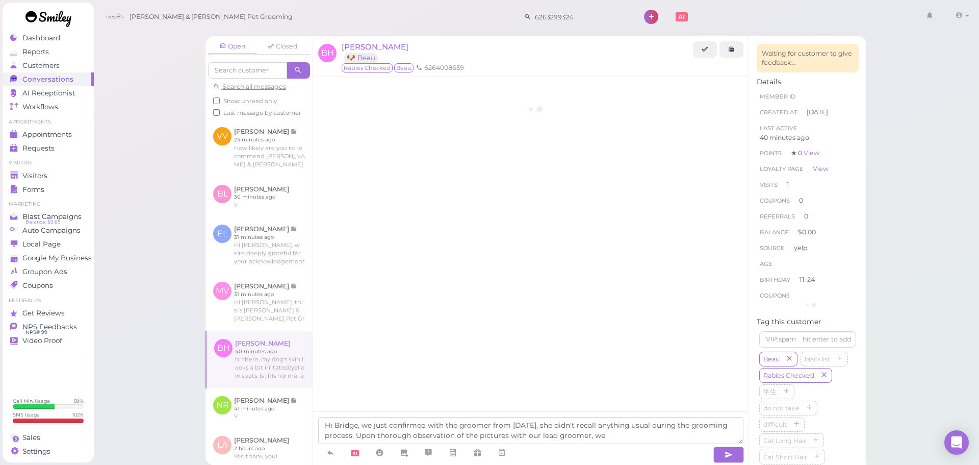
scroll to position [1119, 0]
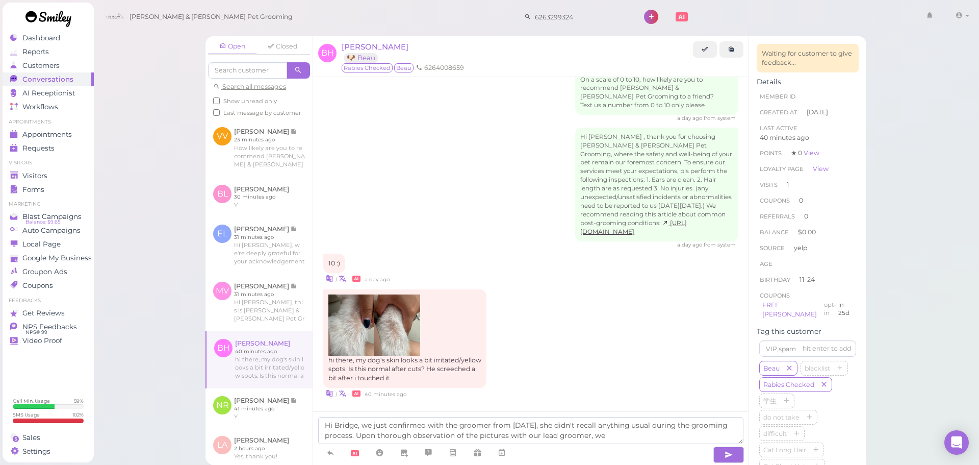
click at [449, 172] on div "Hi Bridget , thank you for choosing Cody & Miley Pet Grooming, where the safety…" at bounding box center [530, 188] width 415 height 121
click at [442, 179] on div "Hi Bridget , thank you for choosing Cody & Miley Pet Grooming, where the safety…" at bounding box center [530, 188] width 415 height 121
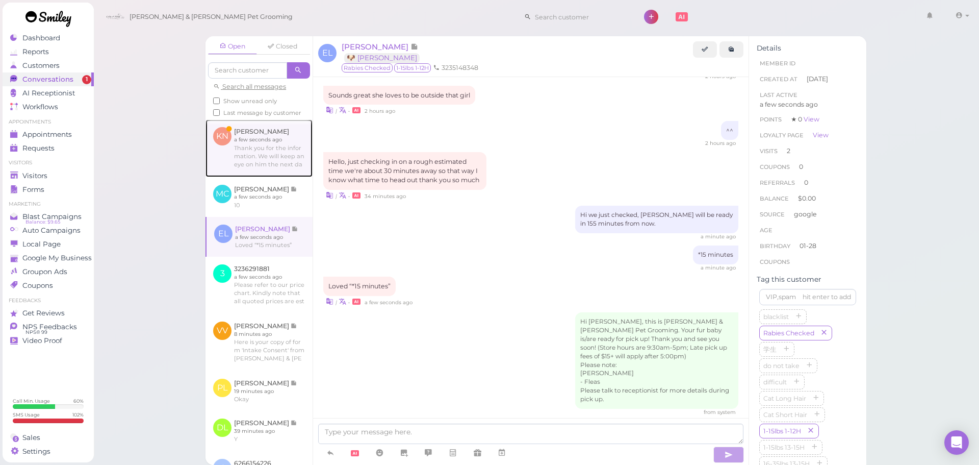
click at [268, 169] on link at bounding box center [259, 147] width 107 height 57
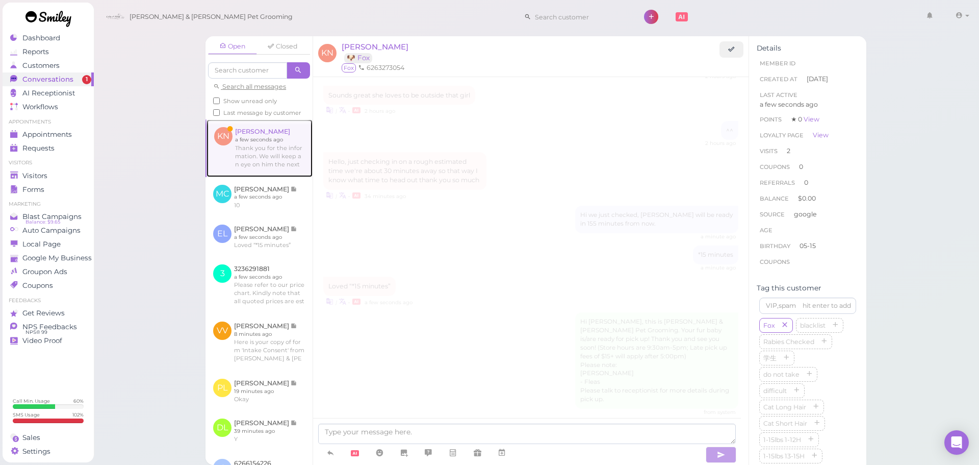
scroll to position [1107, 0]
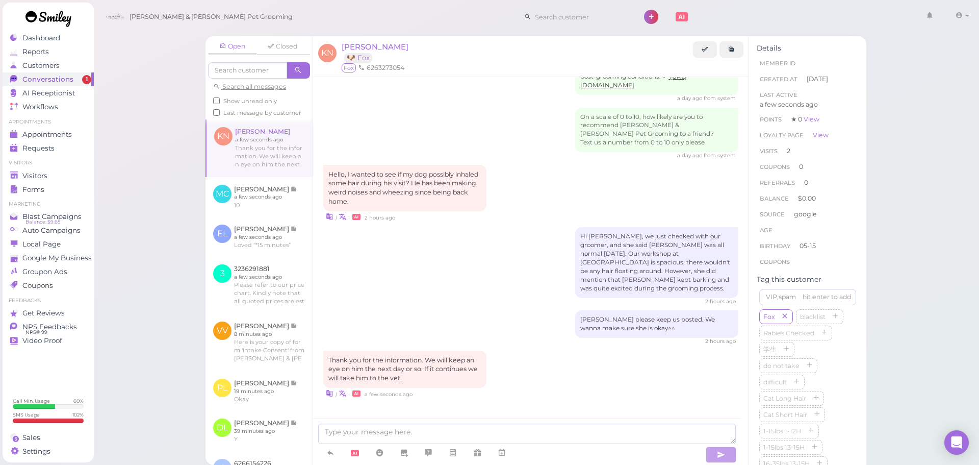
click at [532, 300] on div "2 hours ago" at bounding box center [530, 301] width 415 height 7
click at [531, 324] on div "[PERSON_NAME] please keep us posted. We wanna make sure she is okay^^ 2 hours a…" at bounding box center [530, 327] width 415 height 35
click at [576, 383] on div "Thank you for the information. We will keep an eye on him the next day or so. I…" at bounding box center [530, 374] width 415 height 48
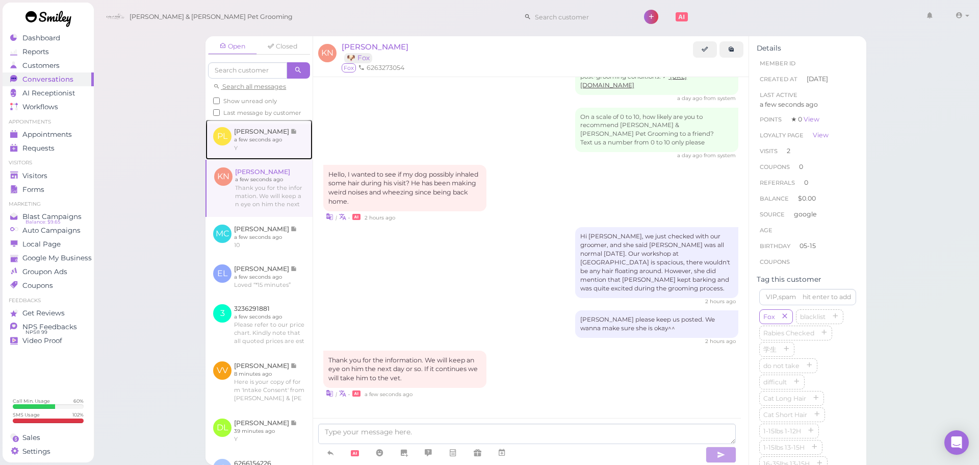
click at [270, 154] on link at bounding box center [259, 139] width 107 height 40
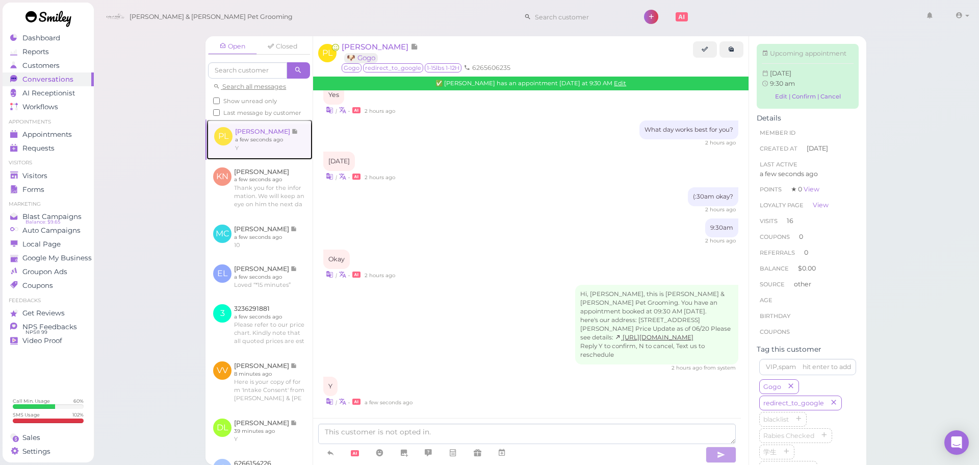
scroll to position [1090, 0]
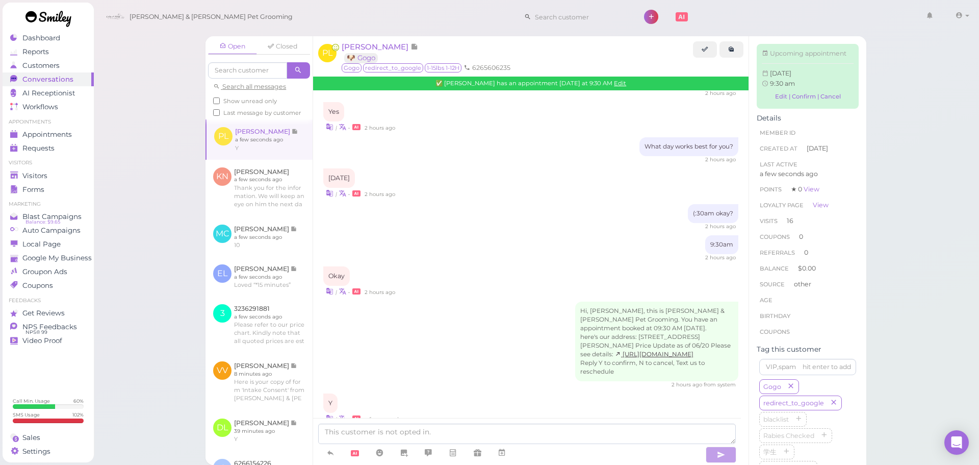
click at [901, 414] on div "Open Closed Search all messages Show unread only Last message by customer PL [P…" at bounding box center [536, 232] width 886 height 465
click at [167, 221] on div "Open Closed Search all messages Show unread only Last message by customer PL [P…" at bounding box center [536, 232] width 886 height 465
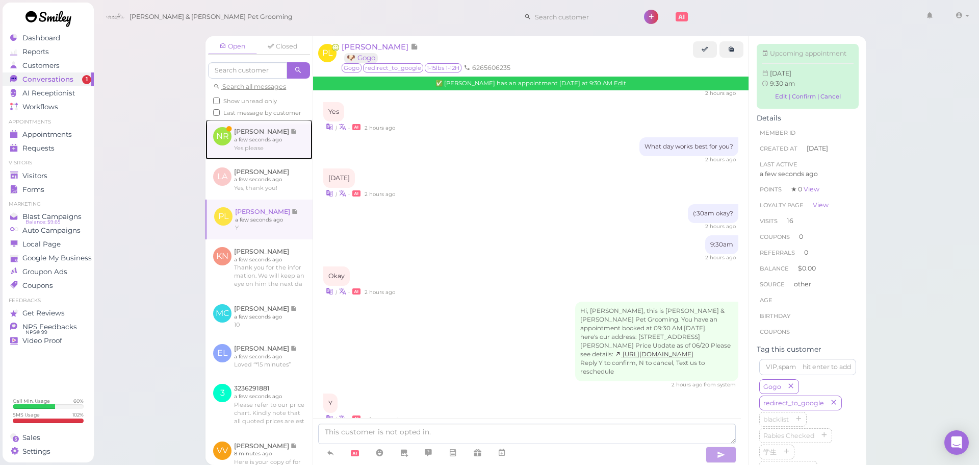
click at [277, 151] on link at bounding box center [259, 139] width 107 height 40
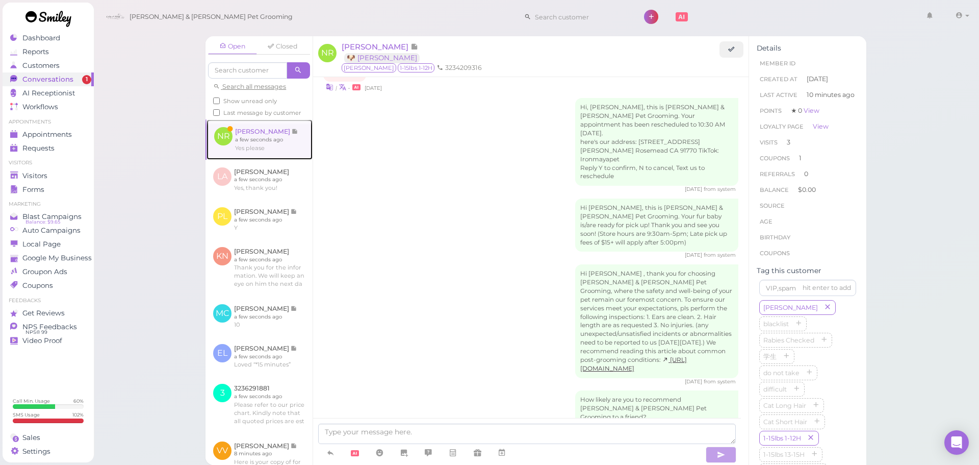
scroll to position [1236, 0]
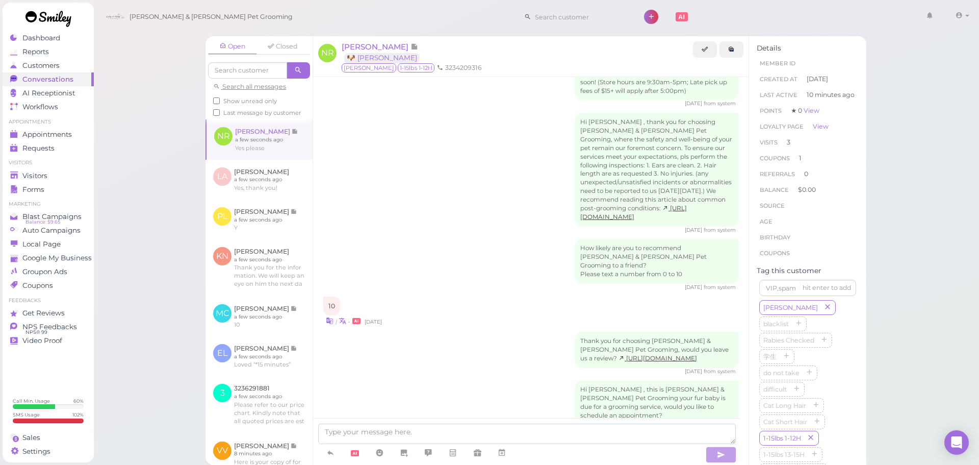
click at [472, 380] on div "Hi [PERSON_NAME] , this is [PERSON_NAME] & [PERSON_NAME] Pet Grooming your fur …" at bounding box center [530, 406] width 415 height 52
click at [475, 435] on textarea at bounding box center [527, 433] width 418 height 20
paste textarea "Hi [PERSON_NAME], [PERSON_NAME] was just picked up by yout mom. Thank you^^"
type textarea "Hi [PERSON_NAME], [PERSON_NAME] was just picked up by yout mom. Thank you^^"
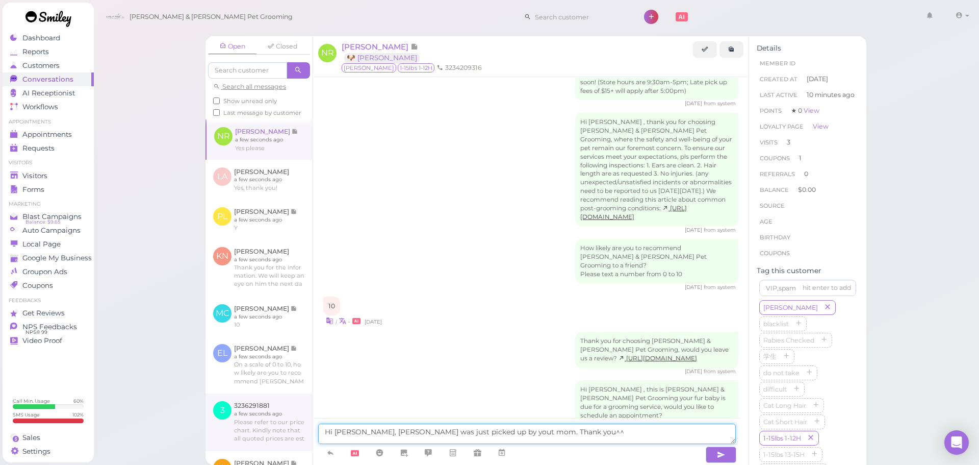
drag, startPoint x: 583, startPoint y: 436, endPoint x: 304, endPoint y: 428, distance: 278.6
click at [309, 429] on div "Open Closed Search all messages Show unread only Last message by customer NR [P…" at bounding box center [536, 250] width 661 height 428
click at [380, 433] on textarea "We are availablr from [DATE] to [DATE]. which day works best for you?" at bounding box center [527, 433] width 418 height 20
click at [511, 431] on textarea "We are available from [DATE] to [DATE]. which day works best for you?" at bounding box center [527, 433] width 418 height 20
type textarea "We are available from [DATE] to [DATE]. Which day works best for you?"
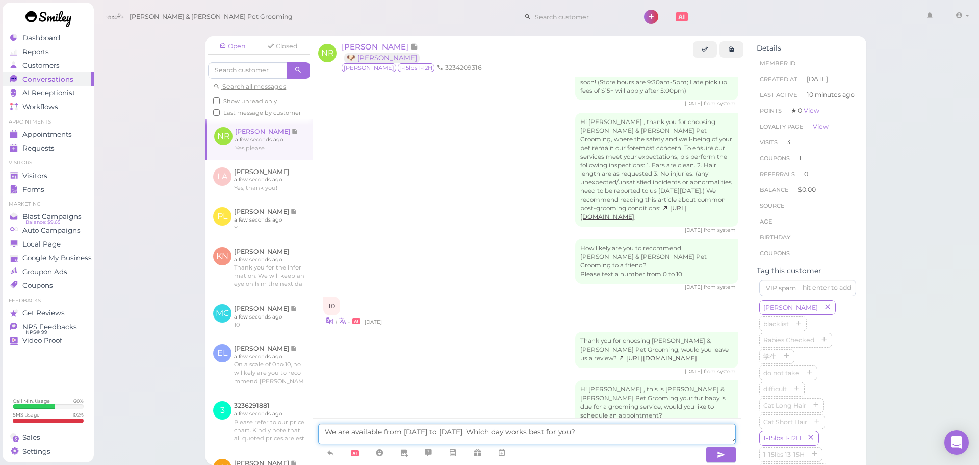
click at [624, 431] on textarea "We are available from [DATE] to [DATE]. Which day works best for you?" at bounding box center [527, 433] width 418 height 20
drag, startPoint x: 624, startPoint y: 431, endPoint x: 184, endPoint y: 417, distance: 440.4
click at [194, 417] on div "Open Closed Search all messages Show unread only Last message by customer NR [P…" at bounding box center [536, 247] width 687 height 436
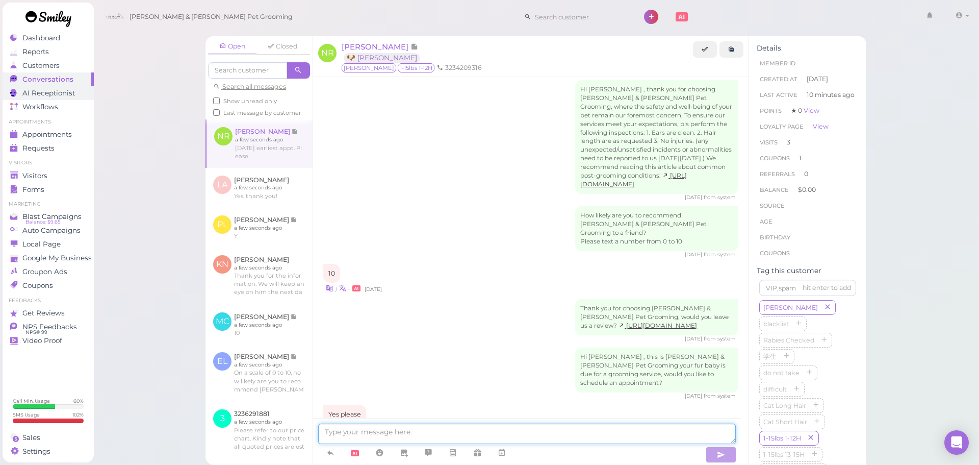
scroll to position [1312, 0]
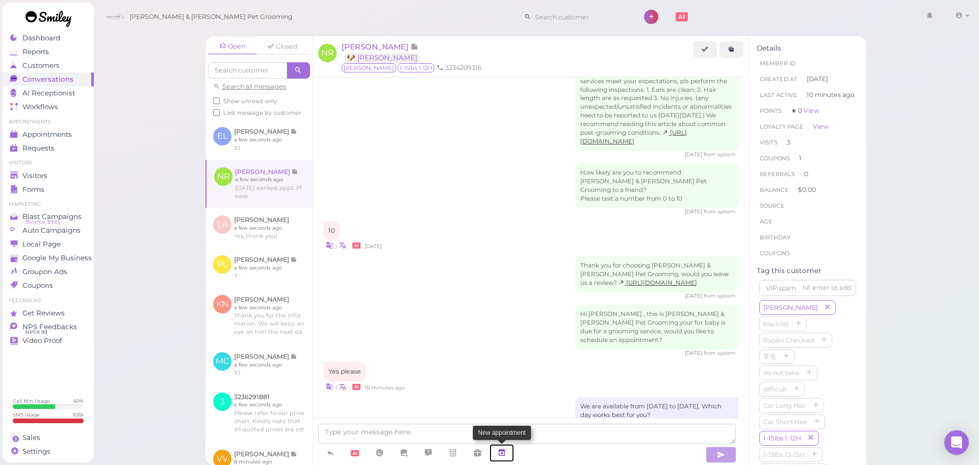
click at [507, 451] on link at bounding box center [502, 453] width 24 height 18
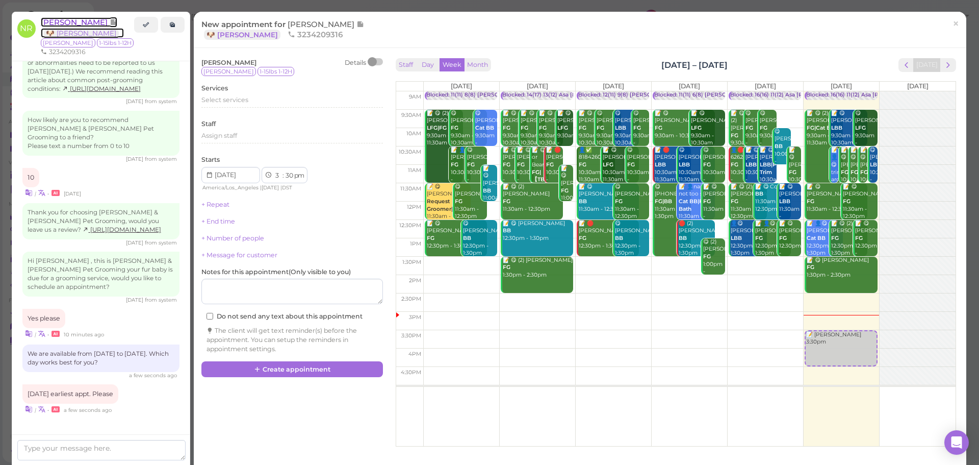
click at [77, 23] on span "[PERSON_NAME]" at bounding box center [75, 22] width 69 height 10
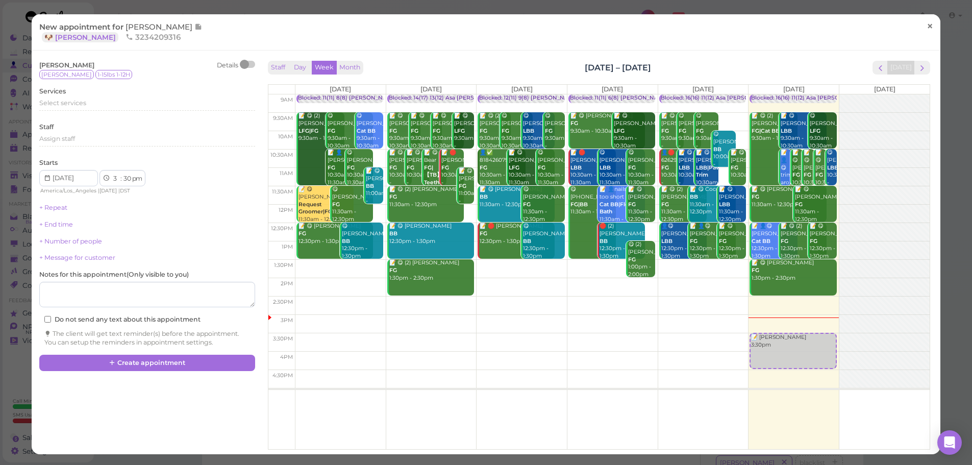
click at [920, 27] on link "×" at bounding box center [929, 27] width 19 height 24
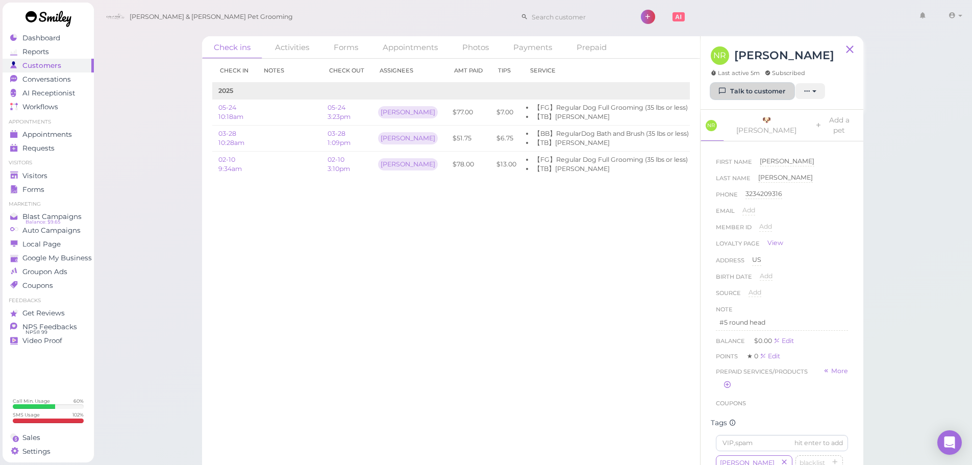
click at [732, 91] on link "Talk to customer" at bounding box center [751, 91] width 83 height 16
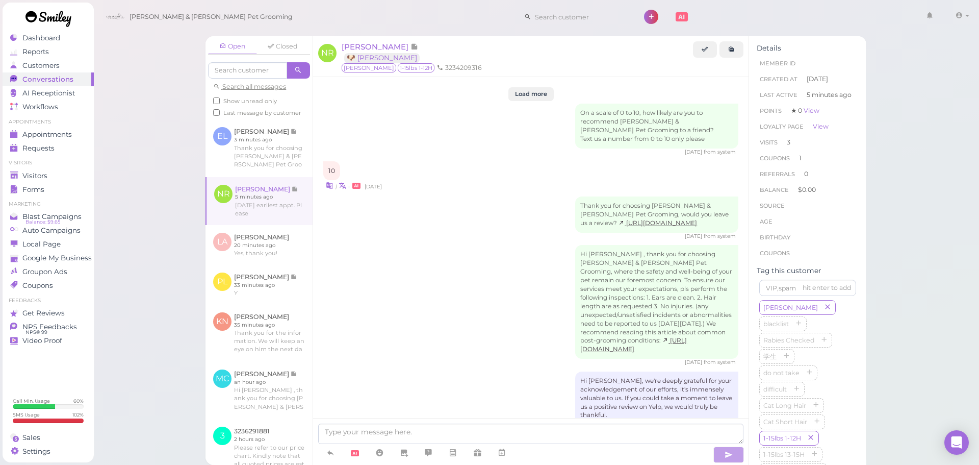
scroll to position [1215, 0]
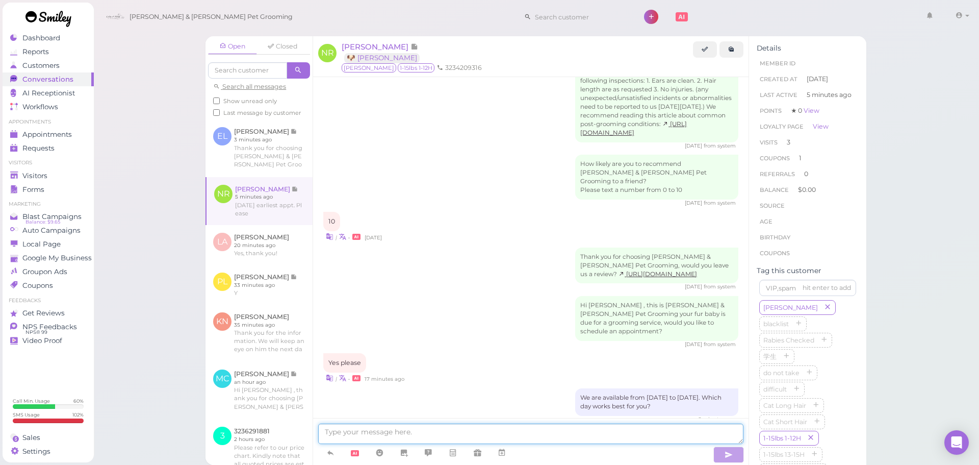
click at [344, 434] on textarea at bounding box center [530, 433] width 425 height 20
type textarea "full grooming or bath & brush?"
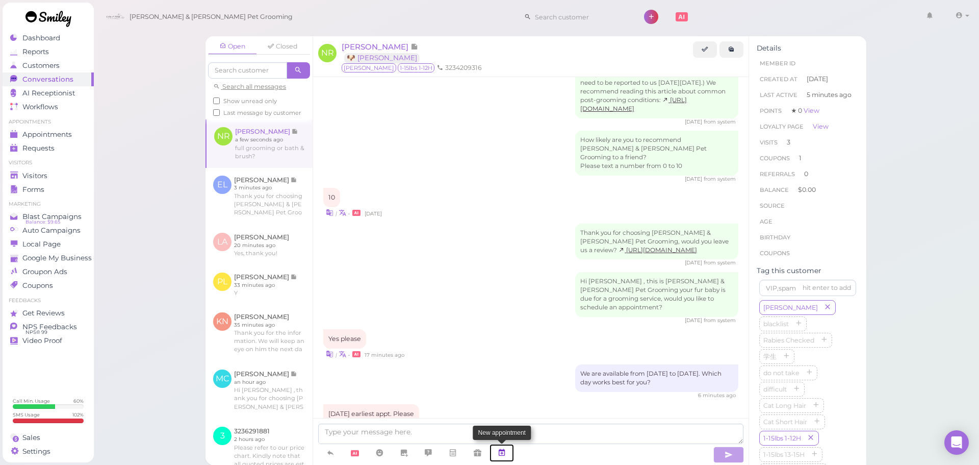
click at [511, 450] on link at bounding box center [502, 453] width 24 height 18
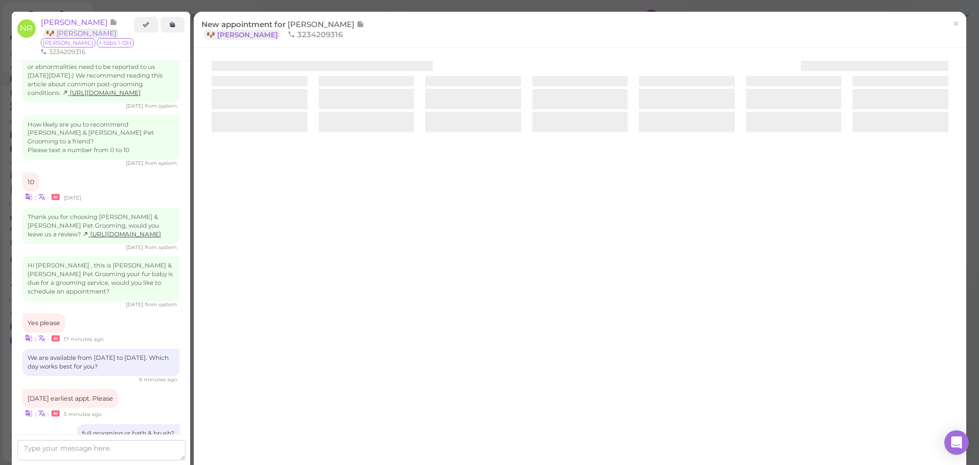
scroll to position [1267, 0]
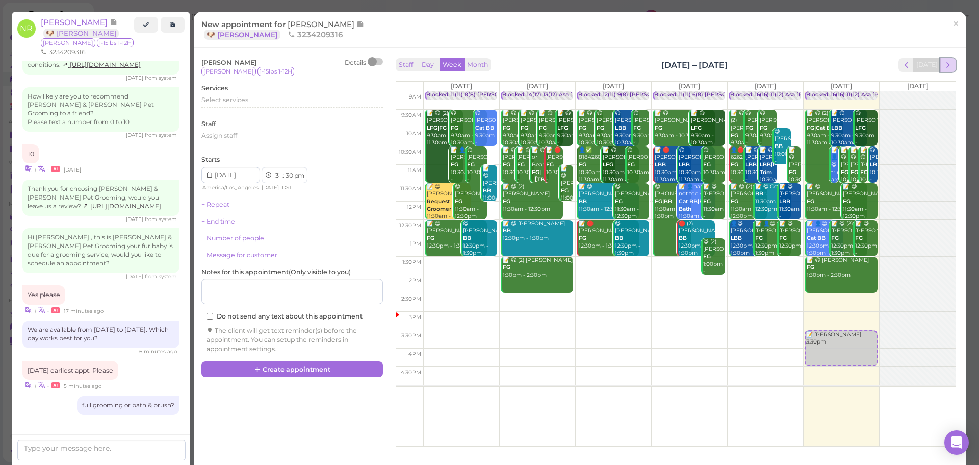
click at [944, 61] on span "next" at bounding box center [949, 65] width 10 height 10
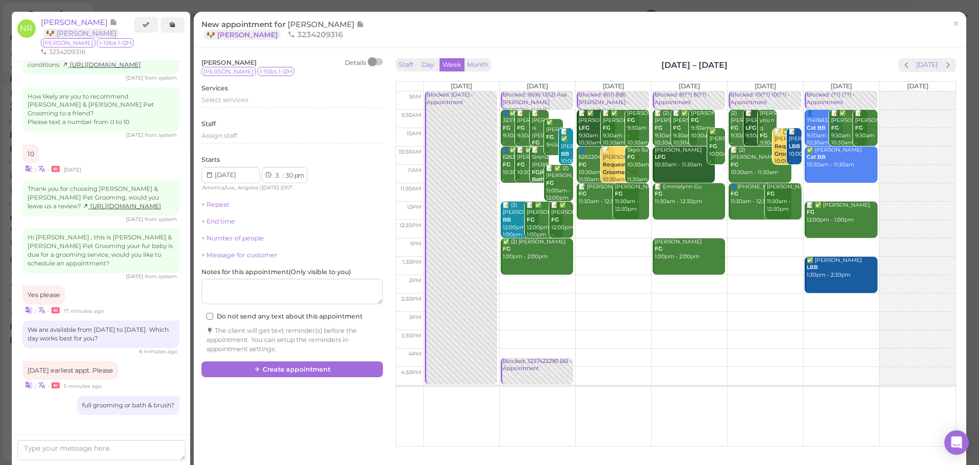
click at [871, 111] on td at bounding box center [689, 119] width 532 height 18
type input "[DATE]"
select select "9"
select select "am"
click at [237, 98] on span "Select services" at bounding box center [224, 100] width 47 height 8
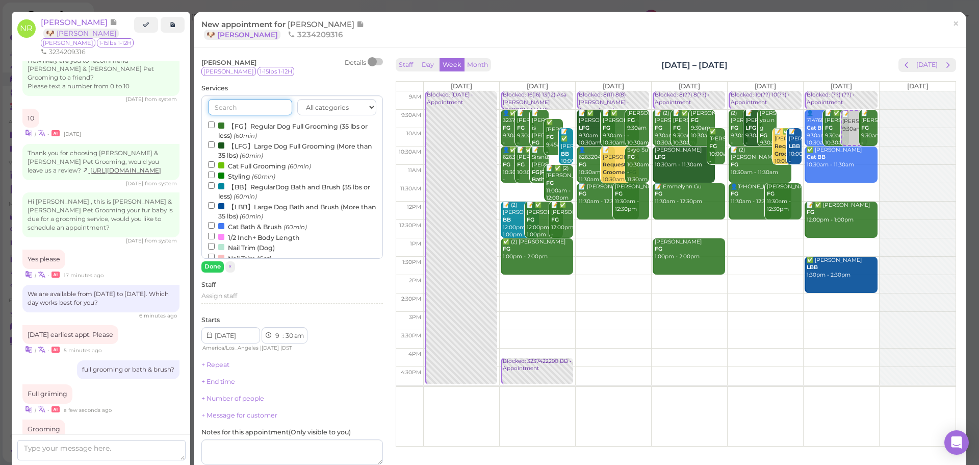
scroll to position [1338, 0]
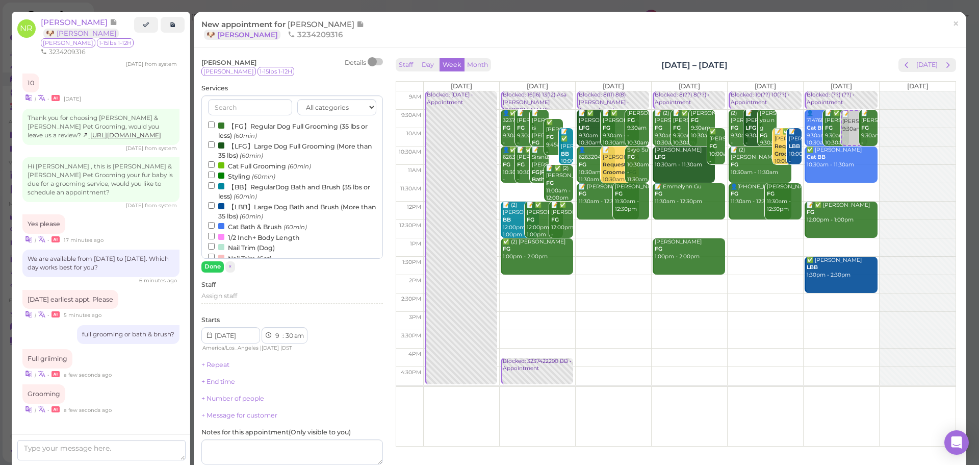
click at [237, 126] on label "【FG】Regular Dog Full Grooming (35 lbs or less) (60min)" at bounding box center [292, 130] width 168 height 20
click at [215, 126] on input "【FG】Regular Dog Full Grooming (35 lbs or less) (60min)" at bounding box center [211, 124] width 7 height 7
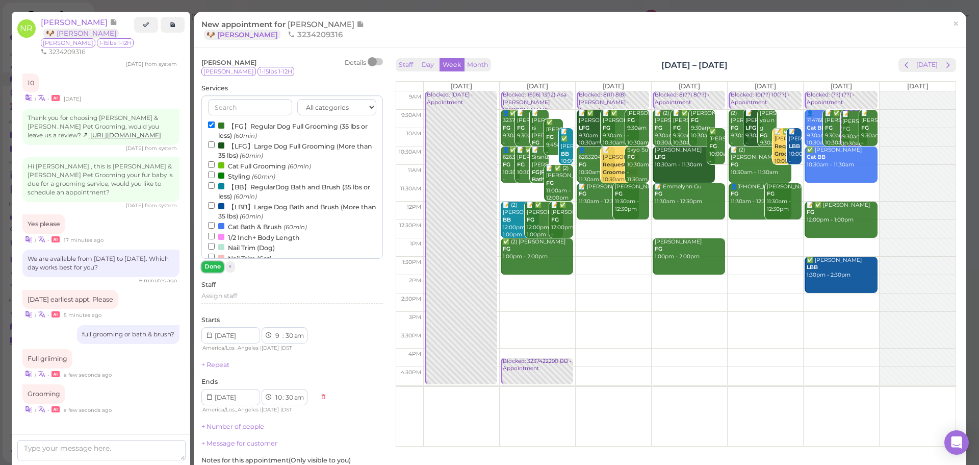
click at [207, 269] on button "Done" at bounding box center [212, 266] width 22 height 11
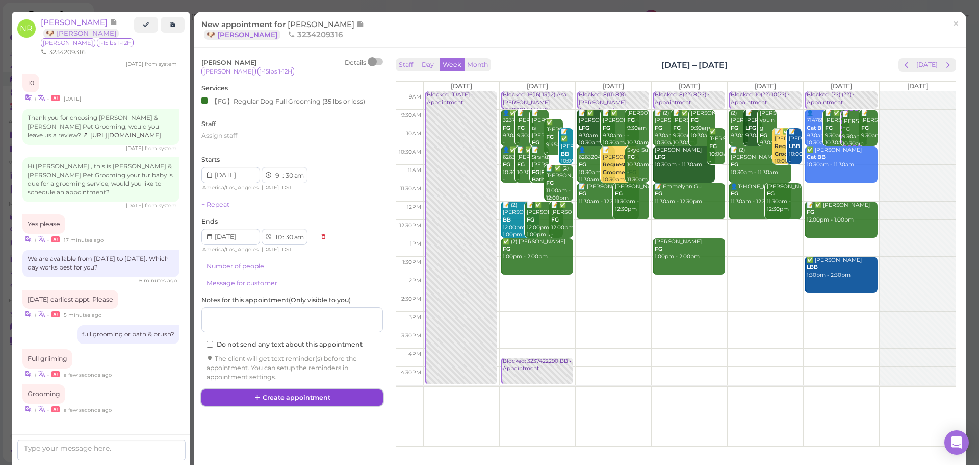
click at [316, 394] on button "Create appointment" at bounding box center [292, 397] width 182 height 16
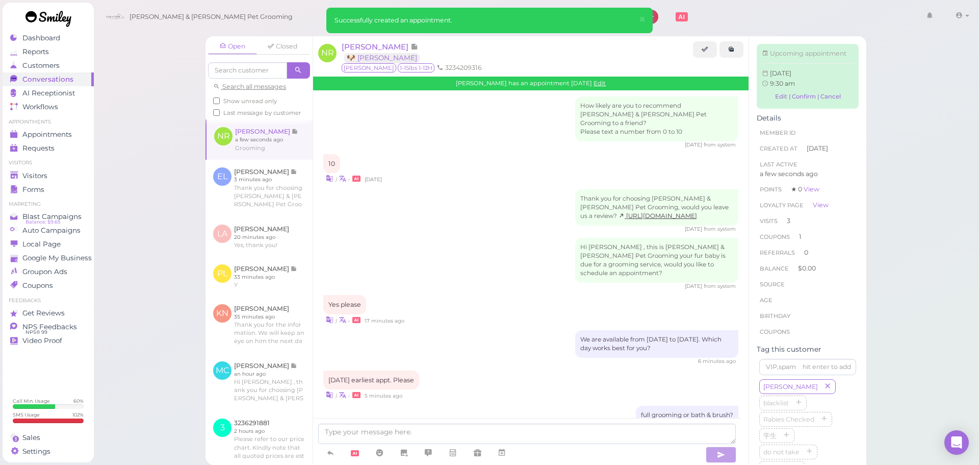
scroll to position [1415, 0]
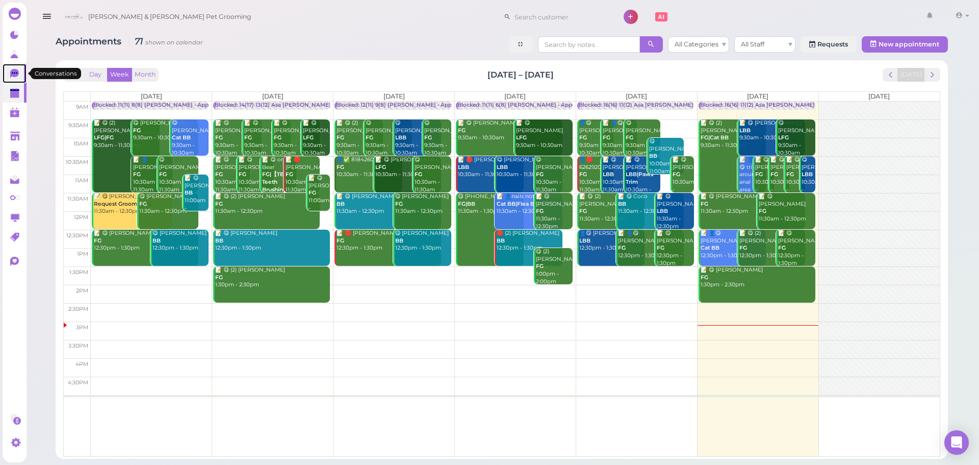
click at [18, 69] on icon at bounding box center [15, 74] width 11 height 11
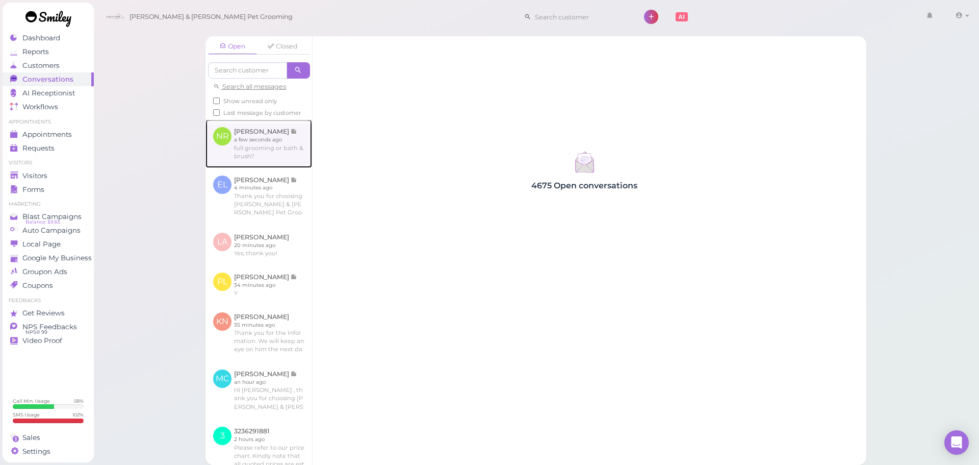
click at [247, 157] on link at bounding box center [259, 143] width 107 height 48
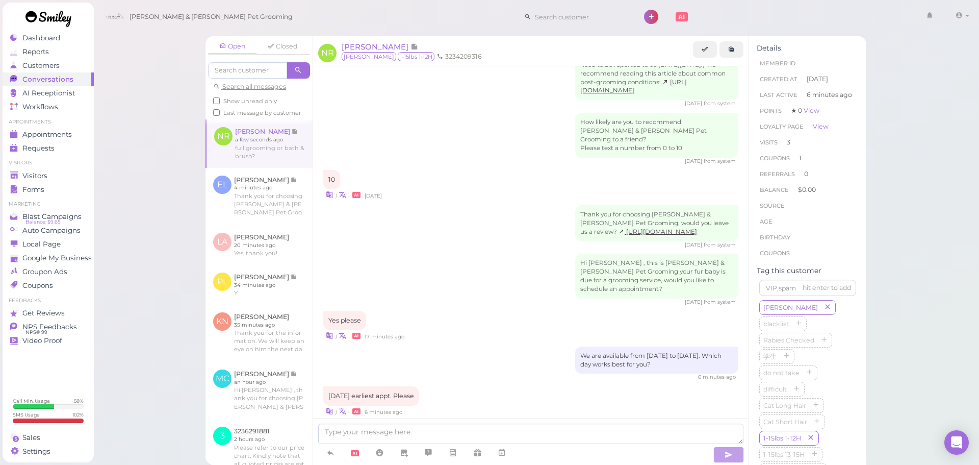
click at [246, 111] on span "Last message by customer" at bounding box center [262, 112] width 78 height 7
click at [220, 111] on input "Last message by customer" at bounding box center [216, 112] width 7 height 7
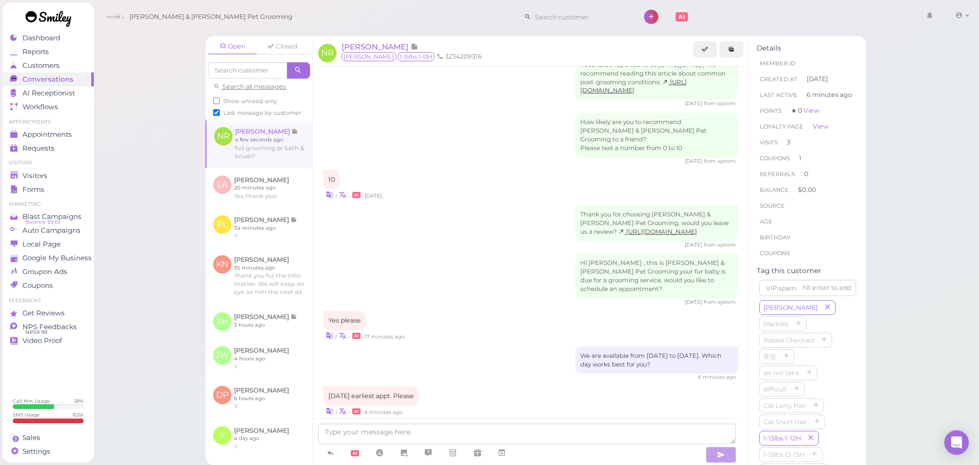
click at [248, 115] on span "Last message by customer" at bounding box center [262, 112] width 78 height 7
click at [220, 115] on input "Last message by customer" at bounding box center [216, 112] width 7 height 7
checkbox input "false"
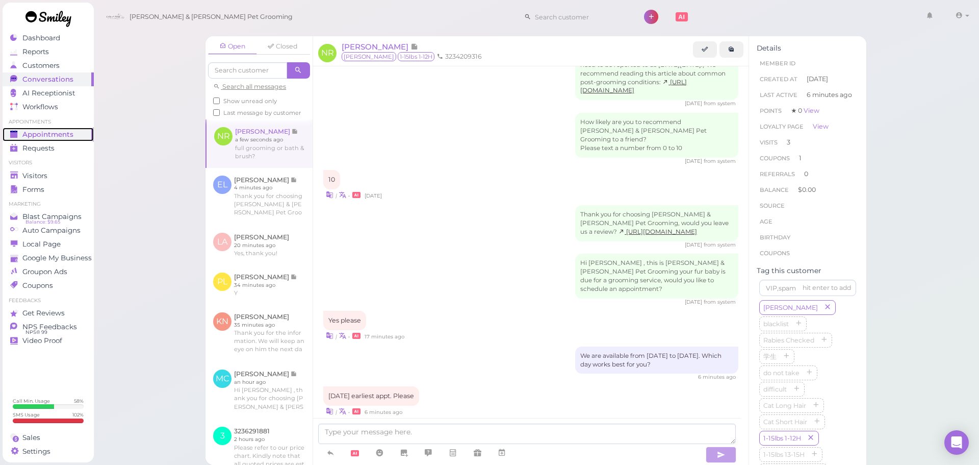
click at [65, 134] on span "Appointments" at bounding box center [47, 134] width 51 height 9
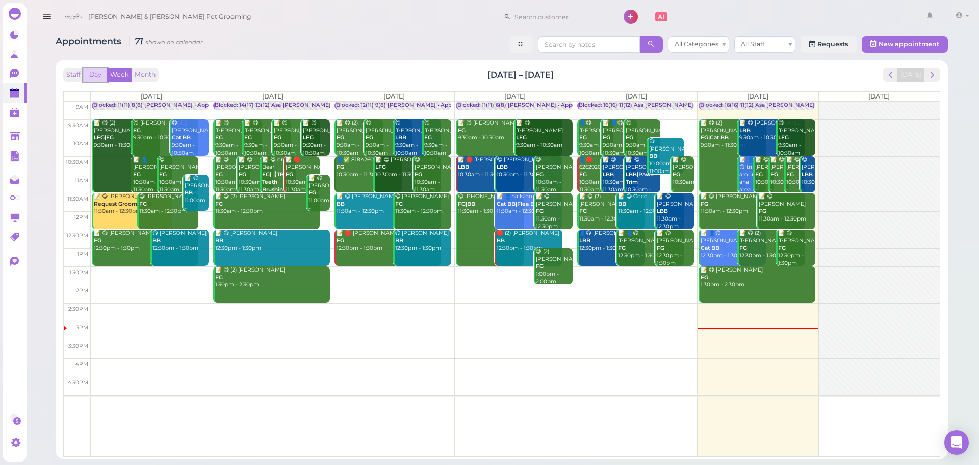
click at [92, 76] on button "Day" at bounding box center [95, 75] width 24 height 14
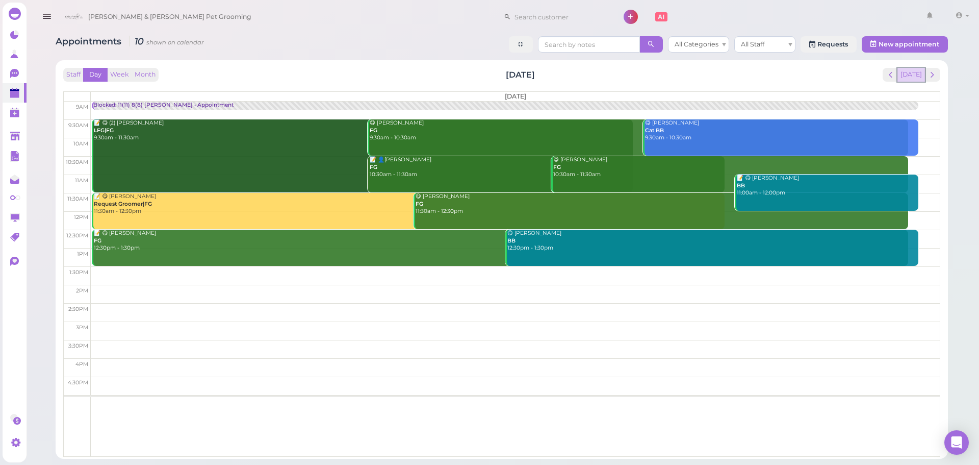
click at [901, 74] on button "[DATE]" at bounding box center [912, 75] width 28 height 14
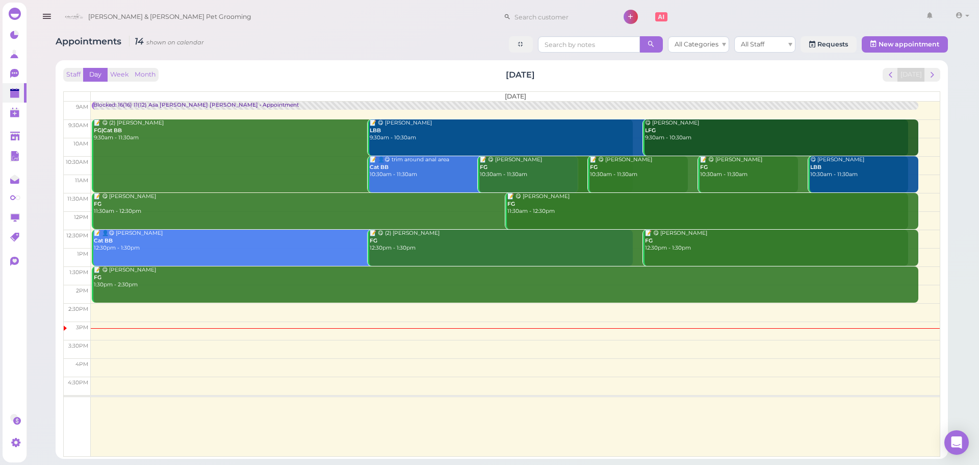
click at [392, 122] on div "📝 😋 [PERSON_NAME] LBB 9:30am - 10:30am" at bounding box center [639, 130] width 540 height 22
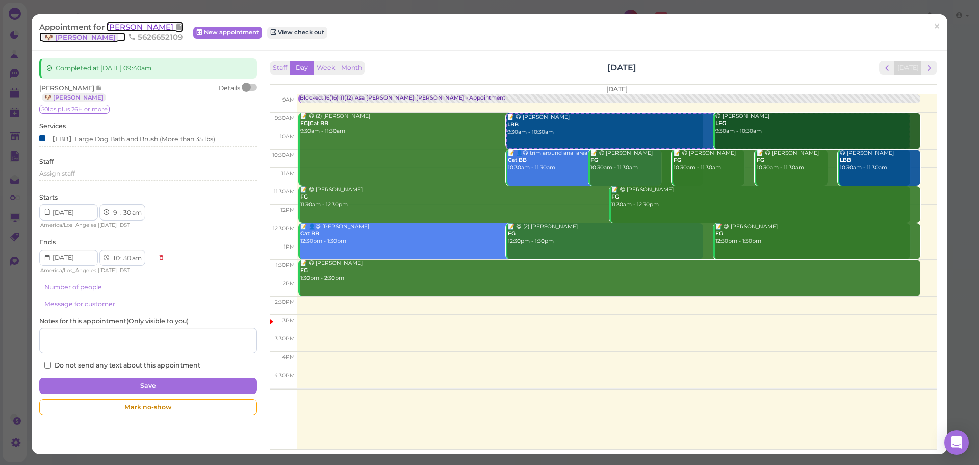
click at [125, 23] on span "[PERSON_NAME]" at bounding box center [141, 27] width 69 height 10
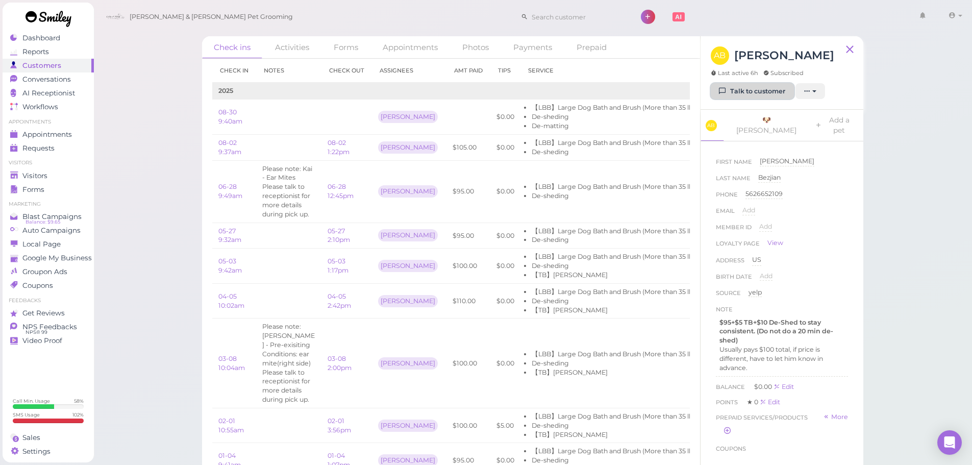
click at [760, 90] on link "Talk to customer" at bounding box center [751, 91] width 83 height 16
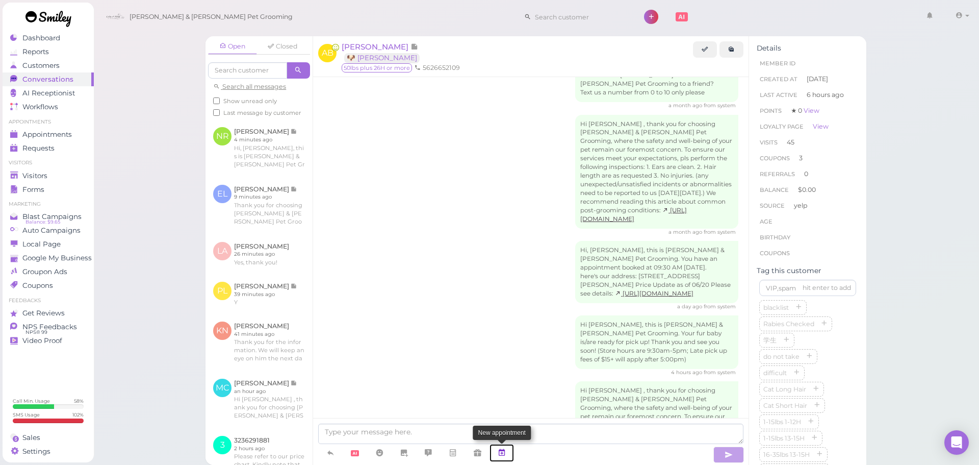
click at [503, 449] on icon at bounding box center [502, 452] width 8 height 10
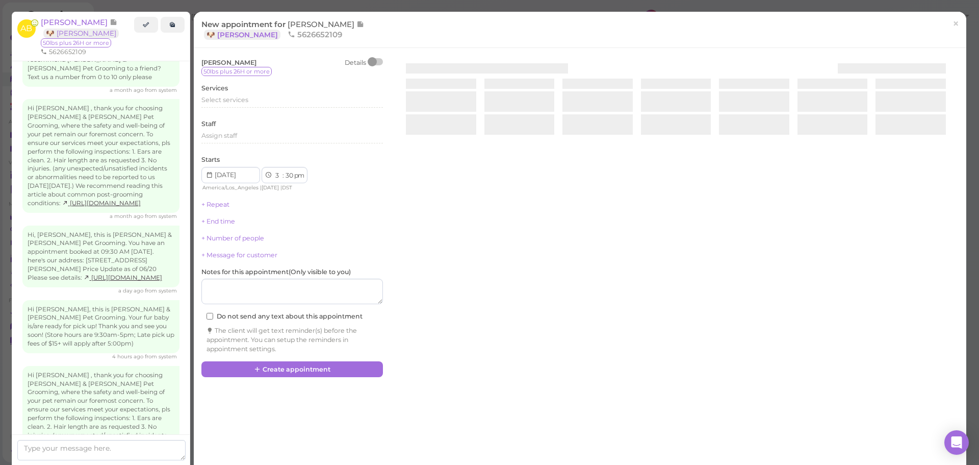
scroll to position [2058, 0]
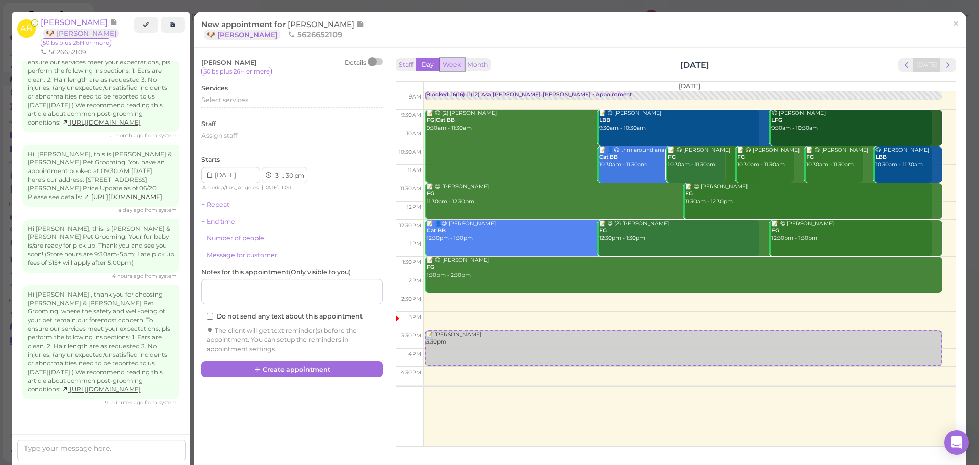
click at [453, 60] on button "Week" at bounding box center [452, 65] width 25 height 14
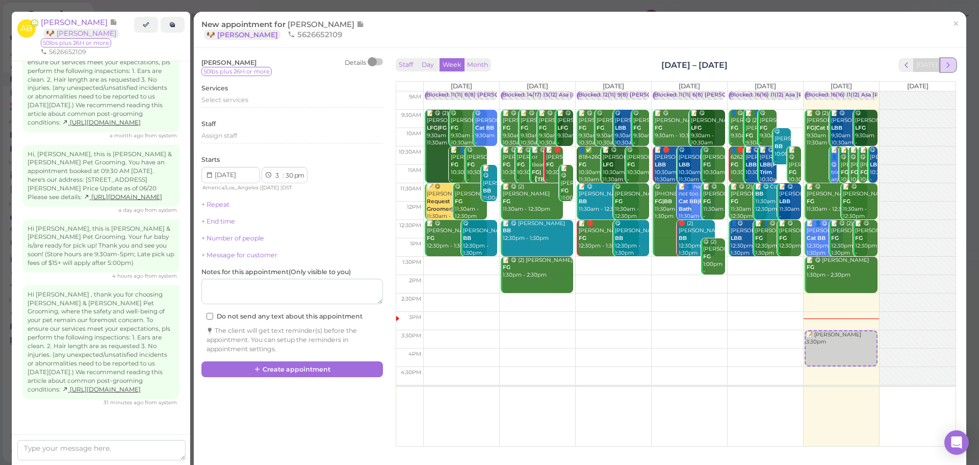
click at [944, 65] on span "next" at bounding box center [949, 65] width 10 height 10
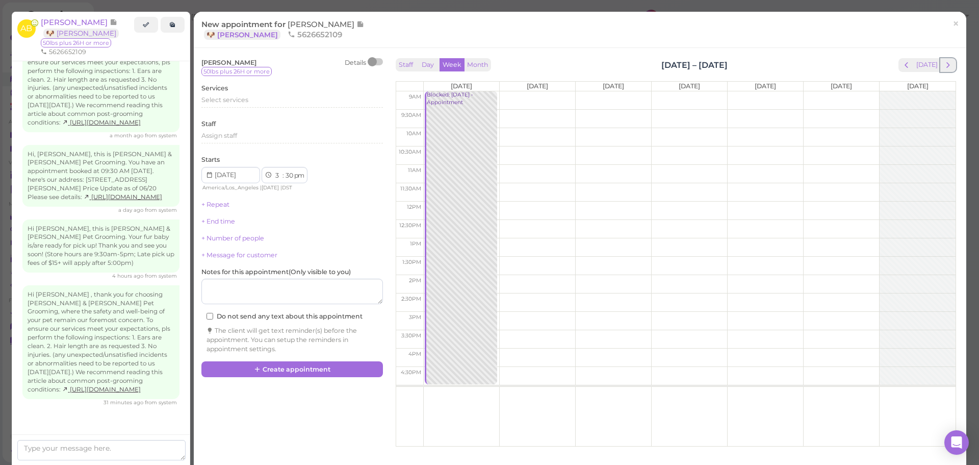
click at [944, 65] on span "next" at bounding box center [949, 65] width 10 height 10
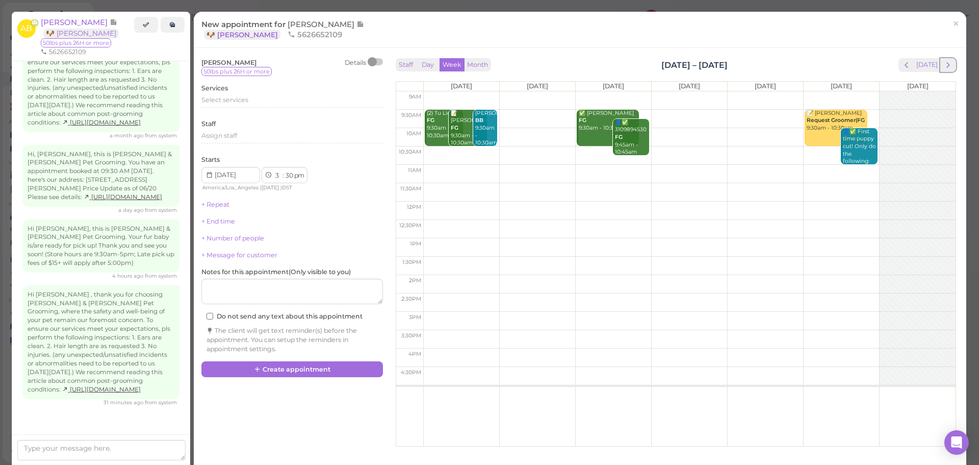
click at [944, 65] on span "next" at bounding box center [949, 65] width 10 height 10
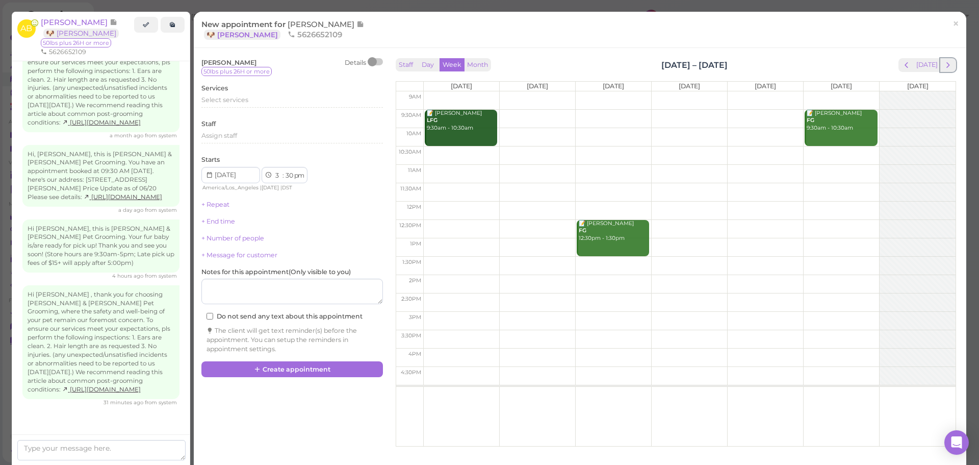
click at [944, 65] on span "next" at bounding box center [949, 65] width 10 height 10
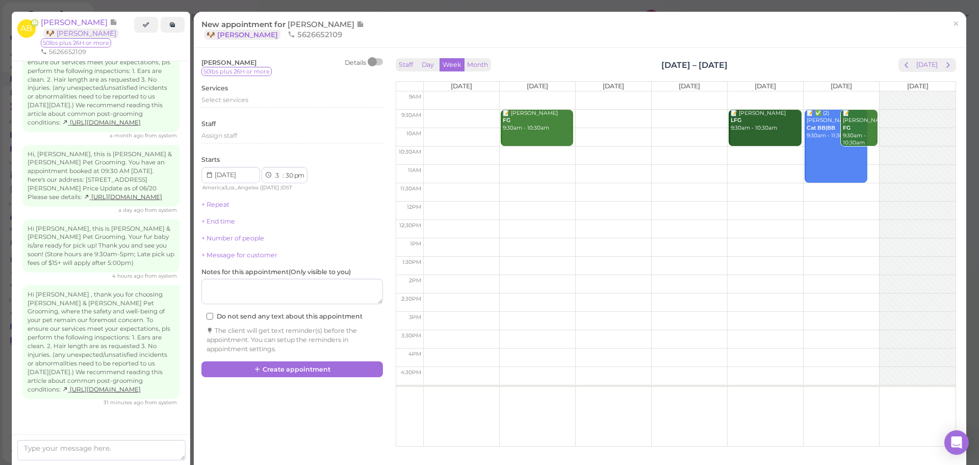
click at [872, 111] on td at bounding box center [689, 119] width 532 height 18
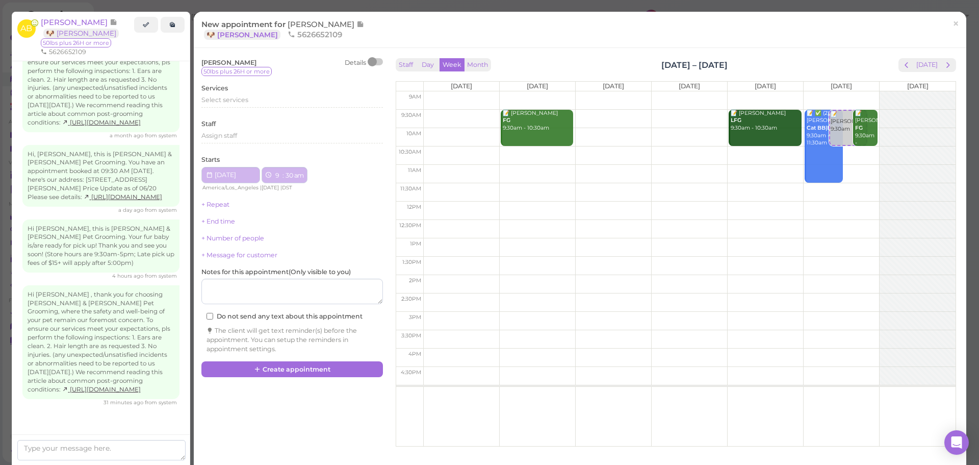
type input "[DATE]"
select select "9"
select select "am"
click at [265, 101] on div "Select services" at bounding box center [292, 99] width 182 height 9
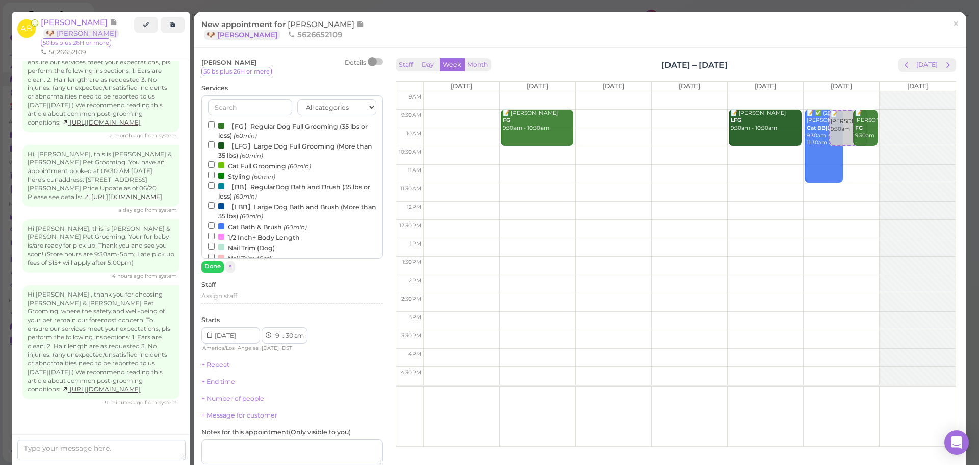
click at [251, 207] on label "【LBB】Large Dog Bath and Brush (More than 35 lbs) (60min)" at bounding box center [292, 211] width 168 height 20
click at [215, 207] on input "【LBB】Large Dog Bath and Brush (More than 35 lbs) (60min)" at bounding box center [211, 205] width 7 height 7
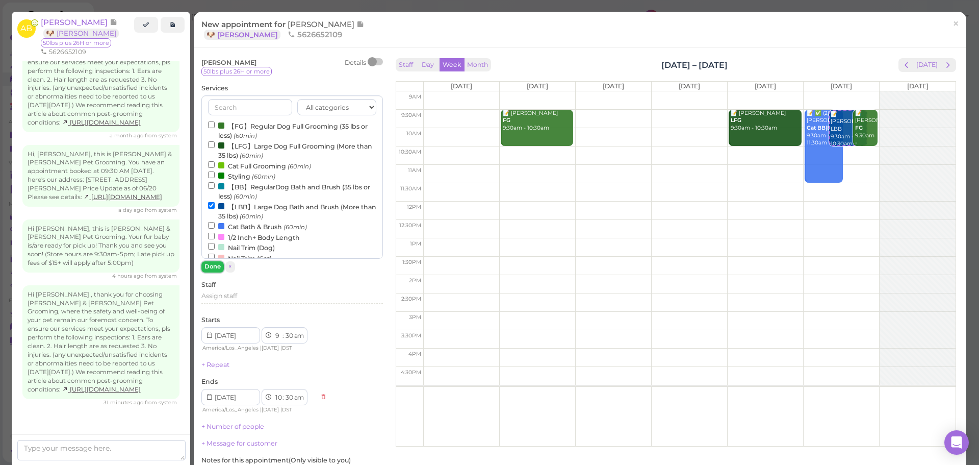
click at [211, 265] on button "Done" at bounding box center [212, 266] width 22 height 11
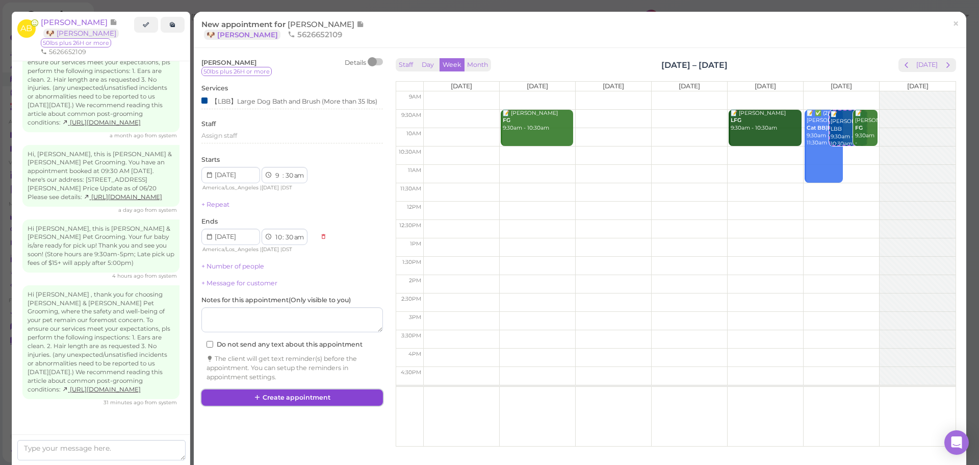
click at [299, 402] on button "Create appointment" at bounding box center [292, 397] width 182 height 16
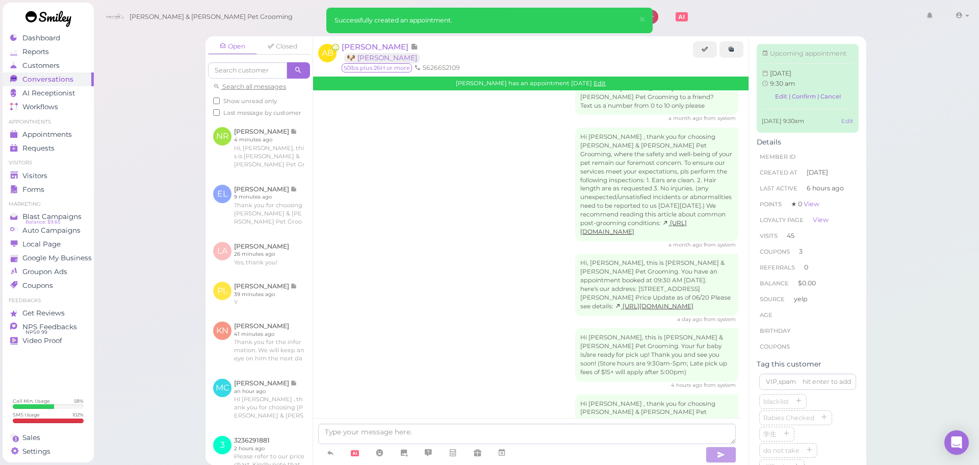
scroll to position [2043, 0]
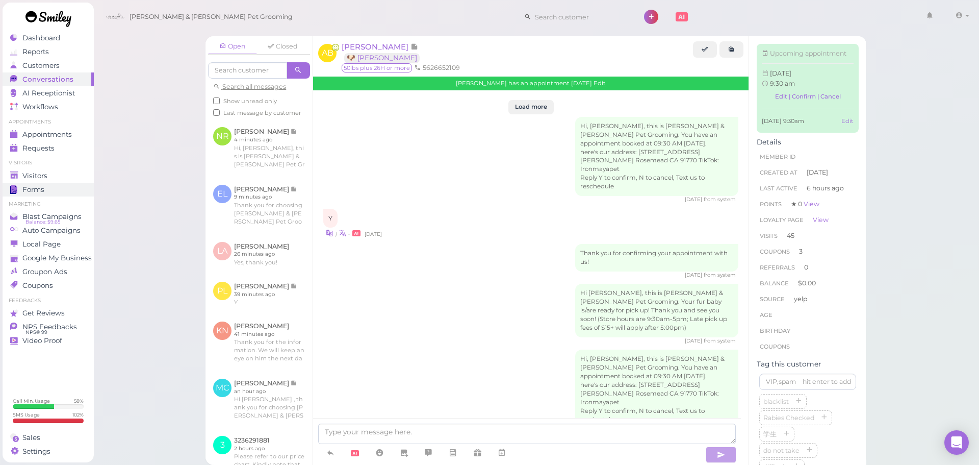
scroll to position [2043, 0]
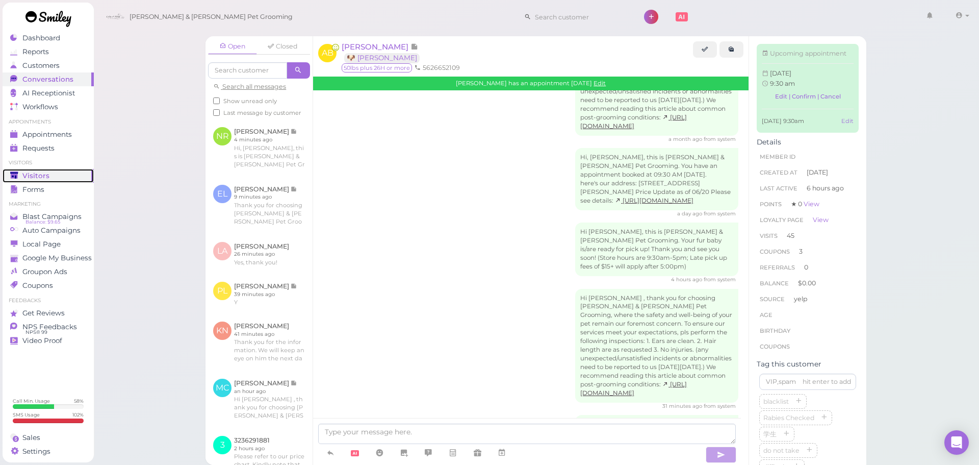
click at [45, 176] on span "Visitors" at bounding box center [35, 175] width 27 height 9
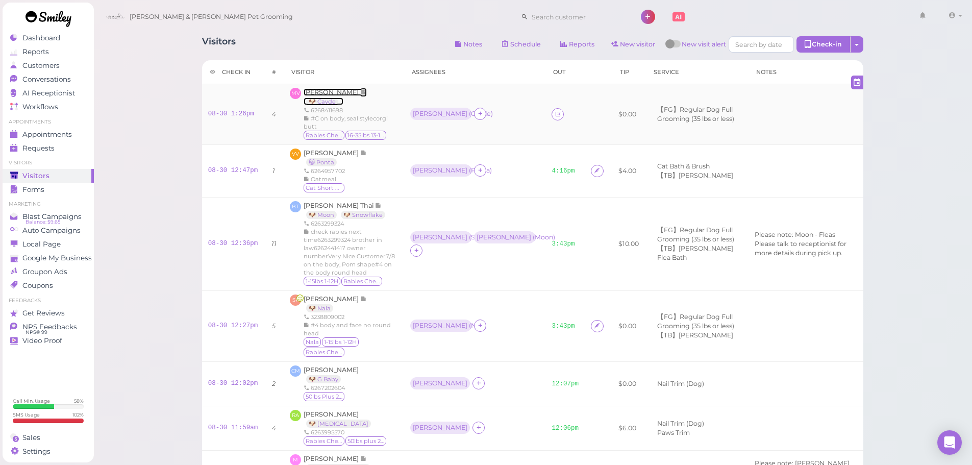
click at [337, 89] on span "[PERSON_NAME]" at bounding box center [331, 92] width 57 height 8
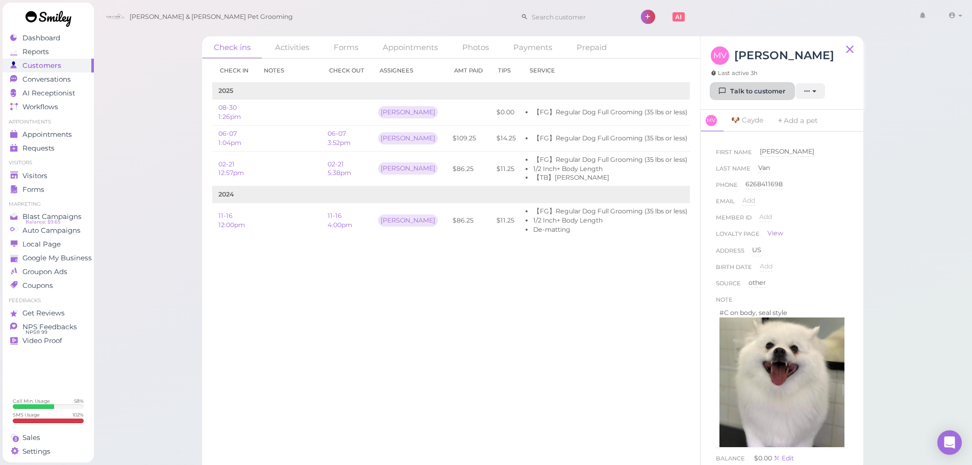
click at [754, 93] on link "Talk to customer" at bounding box center [751, 91] width 83 height 16
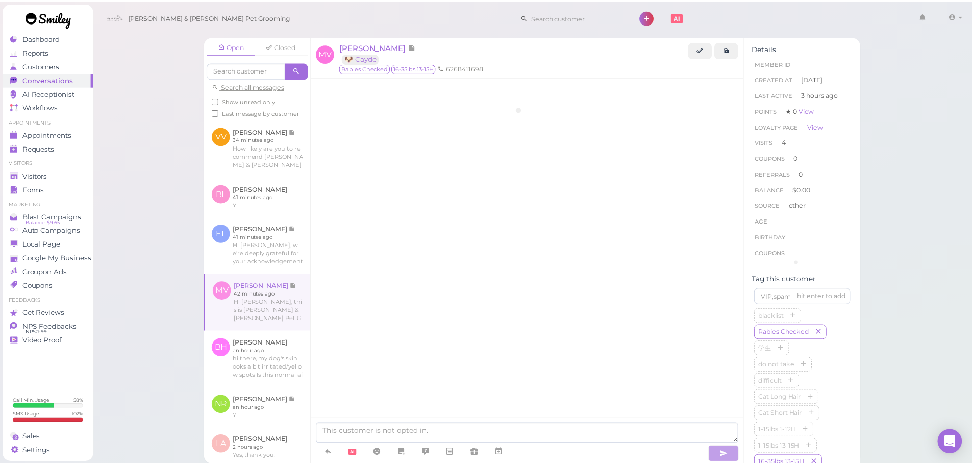
scroll to position [1292, 0]
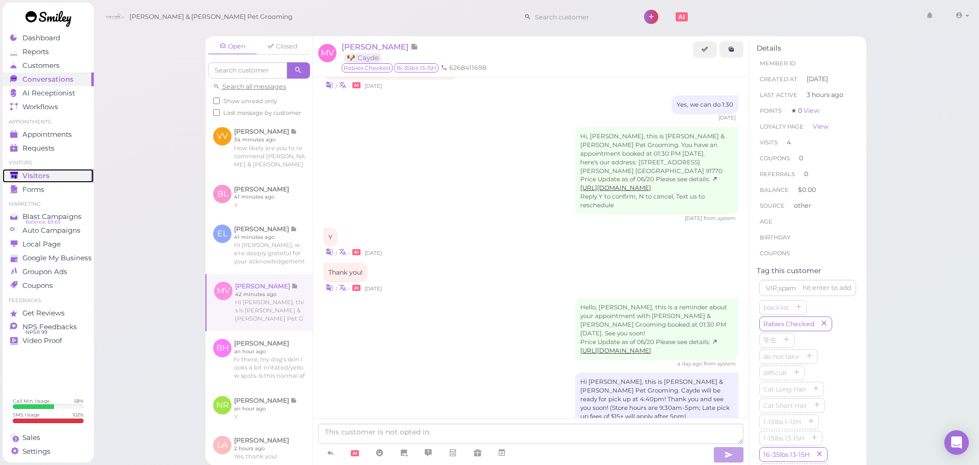
click at [39, 170] on link "Visitors" at bounding box center [48, 176] width 91 height 14
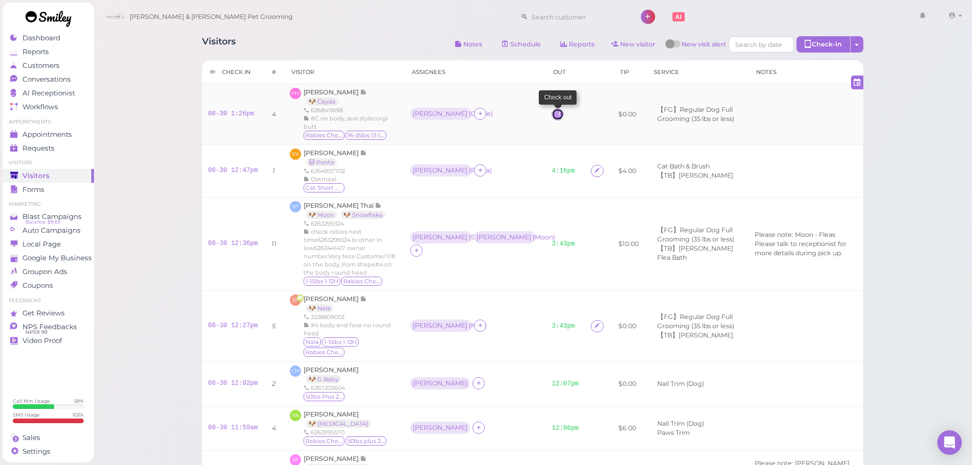
click at [554, 118] on icon at bounding box center [557, 114] width 7 height 8
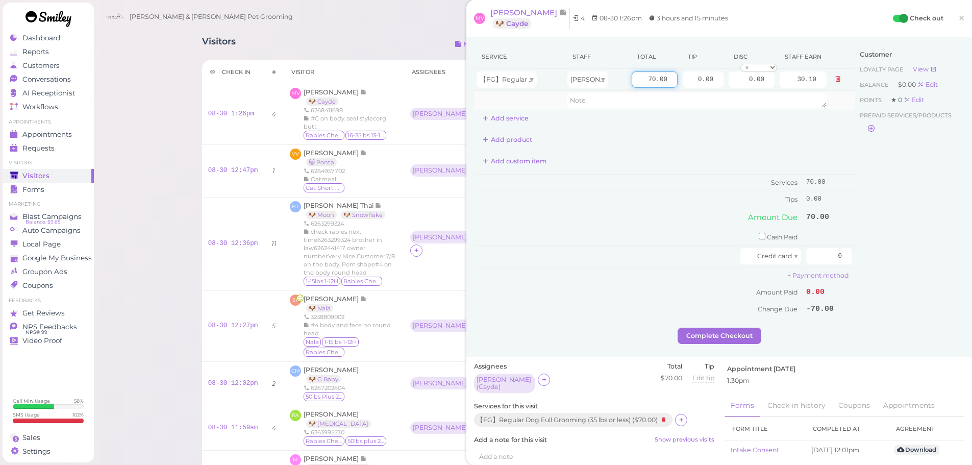
drag, startPoint x: 633, startPoint y: 77, endPoint x: 706, endPoint y: 92, distance: 73.9
click at [706, 92] on tbody "【FG】Regular Dog Full Grooming (35 lbs or less) [PERSON_NAME] 70.00 0.00 0.00 0 …" at bounding box center [664, 89] width 380 height 41
type input "85"
type input "36.55"
drag, startPoint x: 685, startPoint y: 76, endPoint x: 753, endPoint y: 87, distance: 68.7
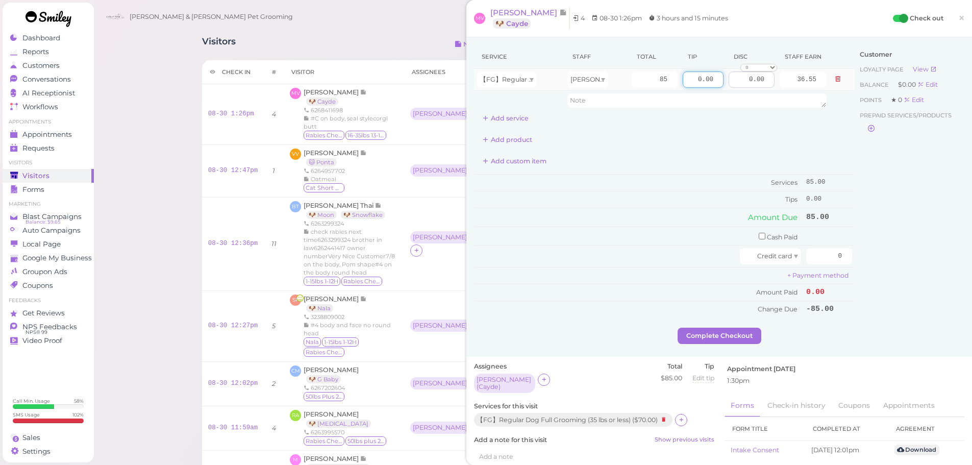
click at [753, 87] on tr "【FG】Regular Dog Full Grooming (35 lbs or less) [PERSON_NAME] 85 0.00 0.00 0 10%…" at bounding box center [664, 80] width 380 height 22
type input "2"
type input "12.75"
click at [905, 327] on div "Complete Checkout" at bounding box center [719, 335] width 490 height 16
drag, startPoint x: 821, startPoint y: 255, endPoint x: 942, endPoint y: 265, distance: 120.8
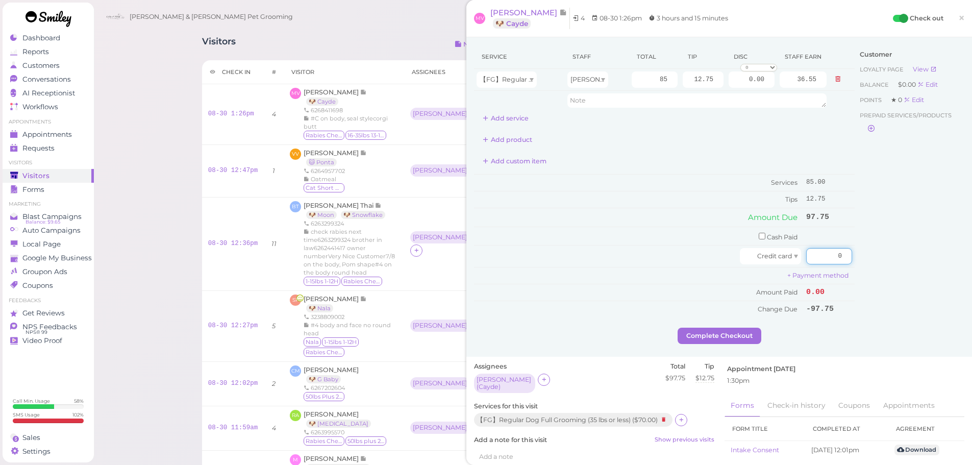
click at [942, 265] on div "Service Staff Total Tip Disc Staff earn 【FG】Regular Dog Full Grooming (35 lbs o…" at bounding box center [719, 186] width 490 height 283
type input "97.75"
click at [935, 294] on div "Customer Loyalty page View Balance $0.00 Edit Points ★ 0 Edit Prepaid services/…" at bounding box center [909, 186] width 110 height 283
click at [732, 337] on button "Complete Checkout" at bounding box center [719, 335] width 84 height 16
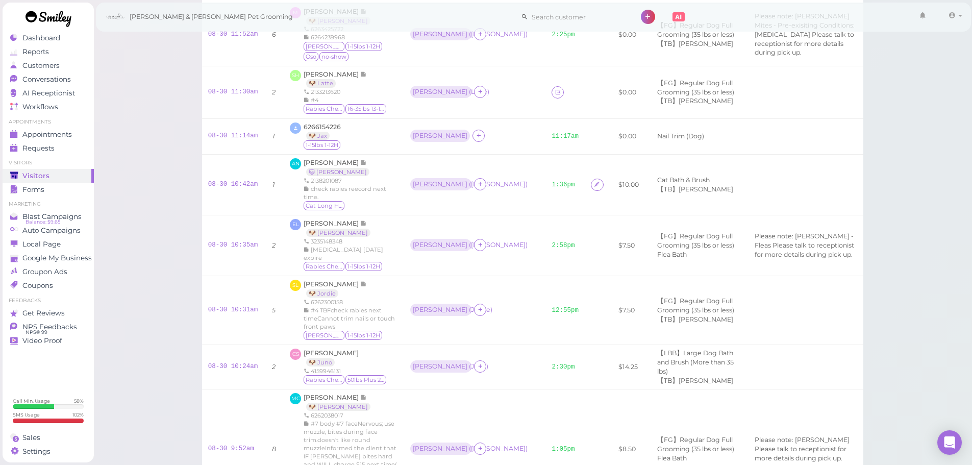
scroll to position [459, 0]
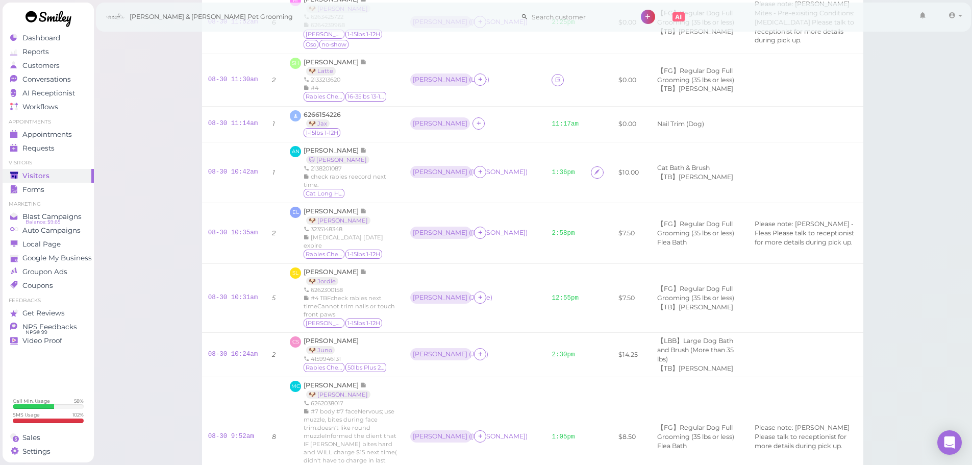
click at [137, 127] on div "Visitors Notes Schedule Reports New visitor New visit alert Check-in Customer c…" at bounding box center [532, 245] width 879 height 1408
click at [328, 63] on span "[PERSON_NAME]" at bounding box center [331, 62] width 57 height 8
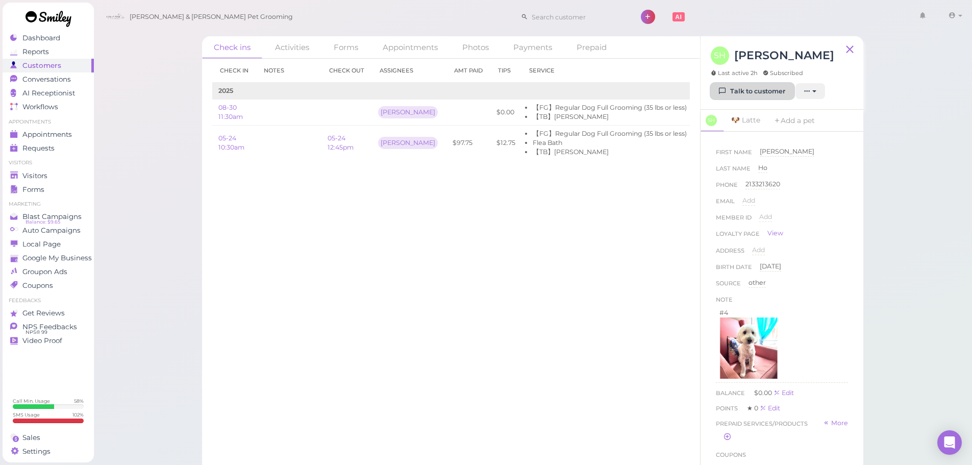
click at [735, 86] on link "Talk to customer" at bounding box center [751, 91] width 83 height 16
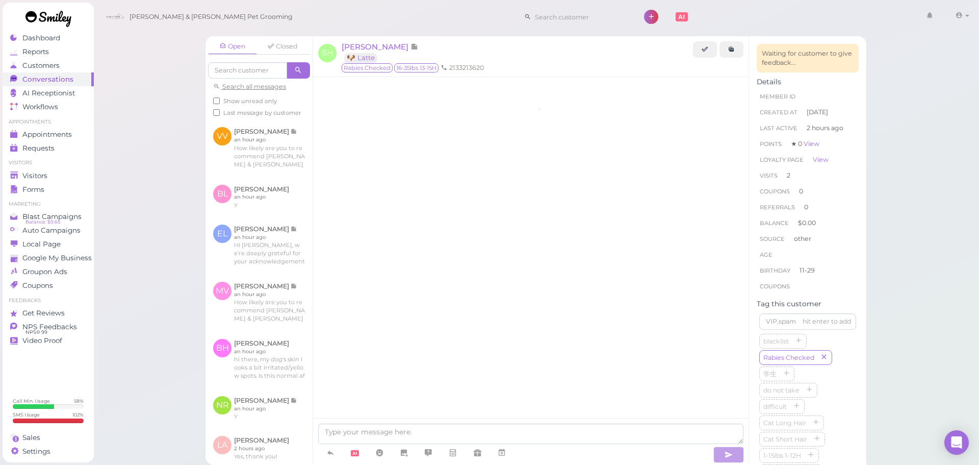
scroll to position [1271, 0]
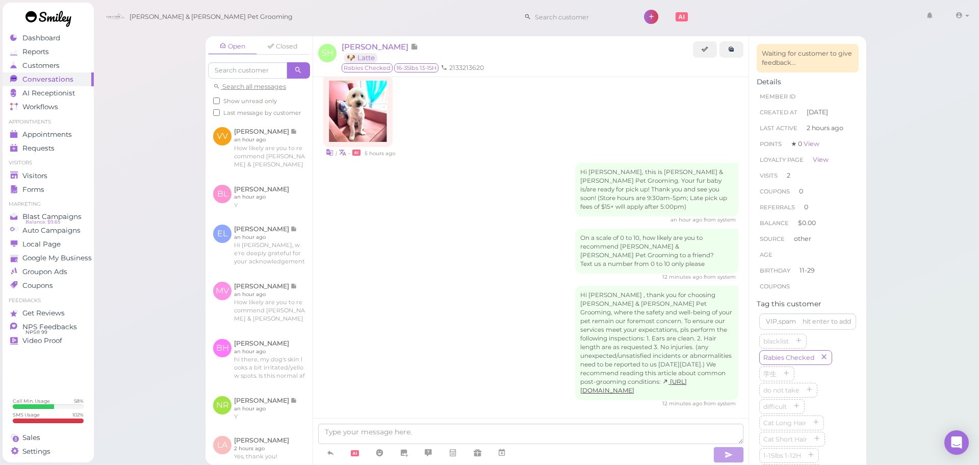
click at [419, 256] on div "On a scale of 0 to 10, how likely are you to recommend [PERSON_NAME] & [PERSON_…" at bounding box center [530, 254] width 415 height 52
click at [502, 286] on div "Hi [PERSON_NAME] , thank you for choosing [PERSON_NAME] & [PERSON_NAME] Pet Gro…" at bounding box center [530, 346] width 415 height 121
click at [537, 228] on div "On a scale of 0 to 10, how likely are you to recommend [PERSON_NAME] & [PERSON_…" at bounding box center [530, 254] width 415 height 52
click at [536, 228] on div "On a scale of 0 to 10, how likely are you to recommend [PERSON_NAME] & [PERSON_…" at bounding box center [530, 254] width 415 height 52
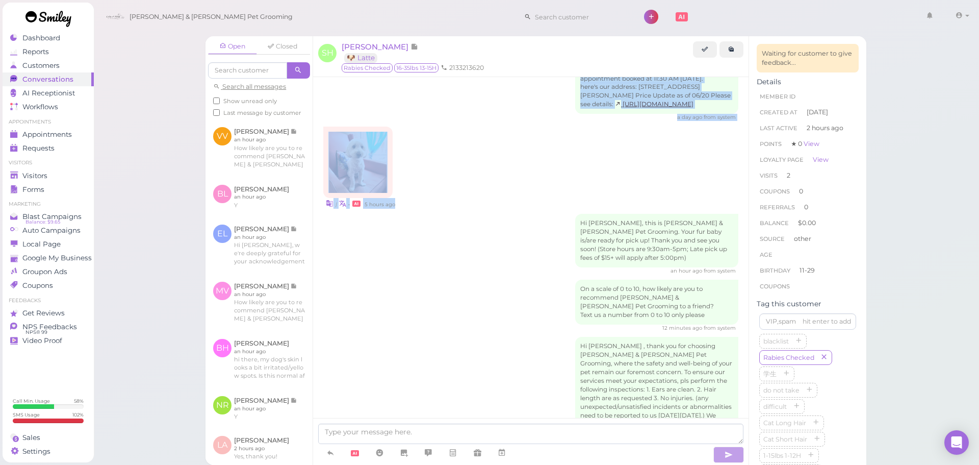
drag, startPoint x: 319, startPoint y: 112, endPoint x: 525, endPoint y: 245, distance: 245.0
click at [525, 245] on div "Hi [PERSON_NAME], this is [PERSON_NAME] & [PERSON_NAME] Pet Grooming. Your fur …" at bounding box center [530, 244] width 415 height 61
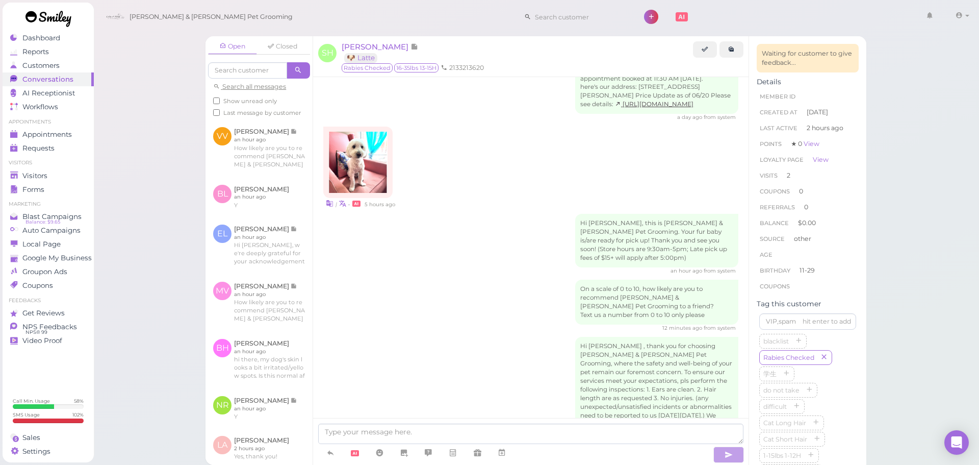
click at [492, 206] on div "| • 5 hours ago" at bounding box center [530, 203] width 415 height 11
drag, startPoint x: 319, startPoint y: 117, endPoint x: 493, endPoint y: 231, distance: 208.0
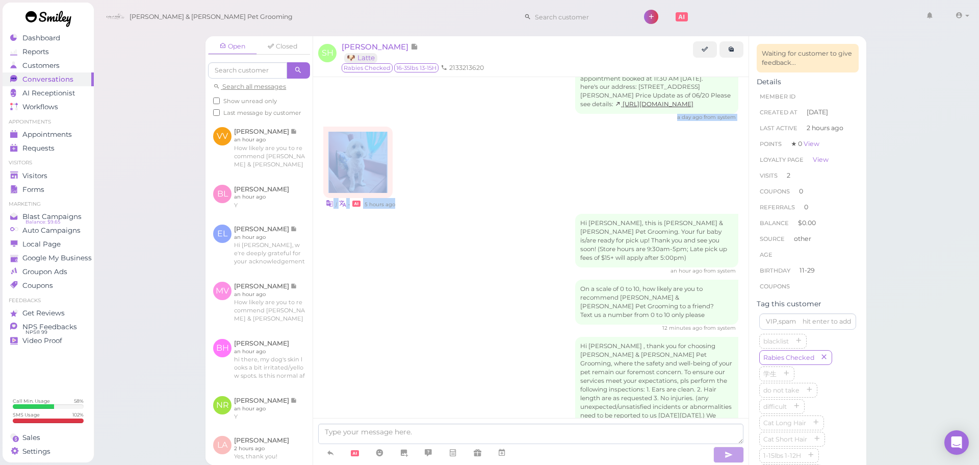
click at [512, 240] on div "Hi [PERSON_NAME], this is [PERSON_NAME] & [PERSON_NAME] Pet Grooming. Your fur …" at bounding box center [530, 244] width 415 height 61
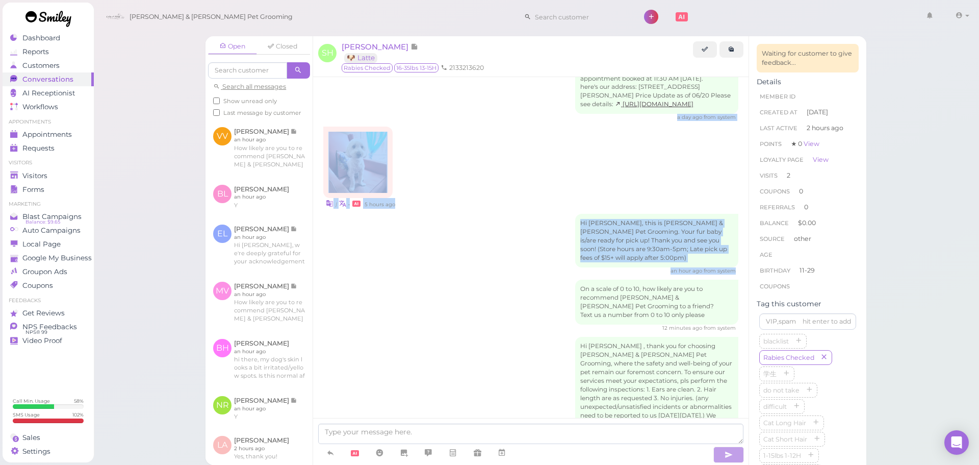
drag, startPoint x: 316, startPoint y: 115, endPoint x: 739, endPoint y: 261, distance: 447.1
drag, startPoint x: 738, startPoint y: 260, endPoint x: 336, endPoint y: 115, distance: 427.0
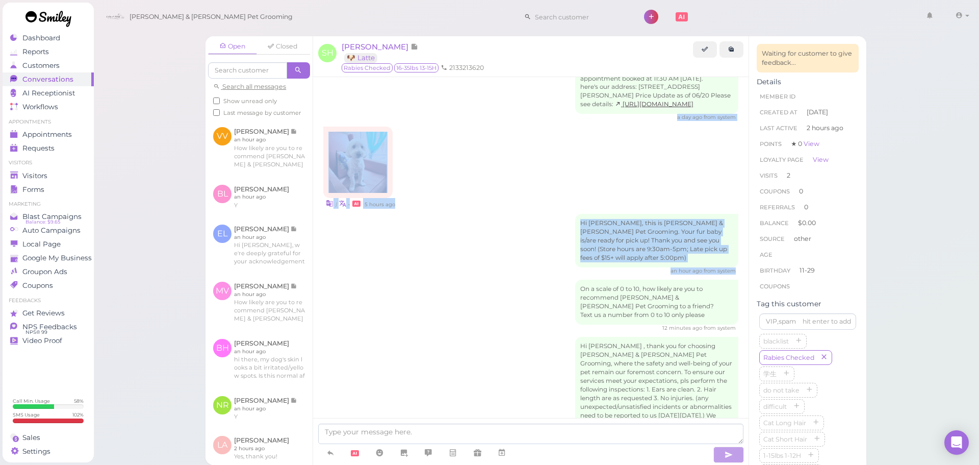
click at [337, 115] on div "a day ago from system" at bounding box center [530, 117] width 415 height 7
drag, startPoint x: 320, startPoint y: 117, endPoint x: 736, endPoint y: 260, distance: 439.5
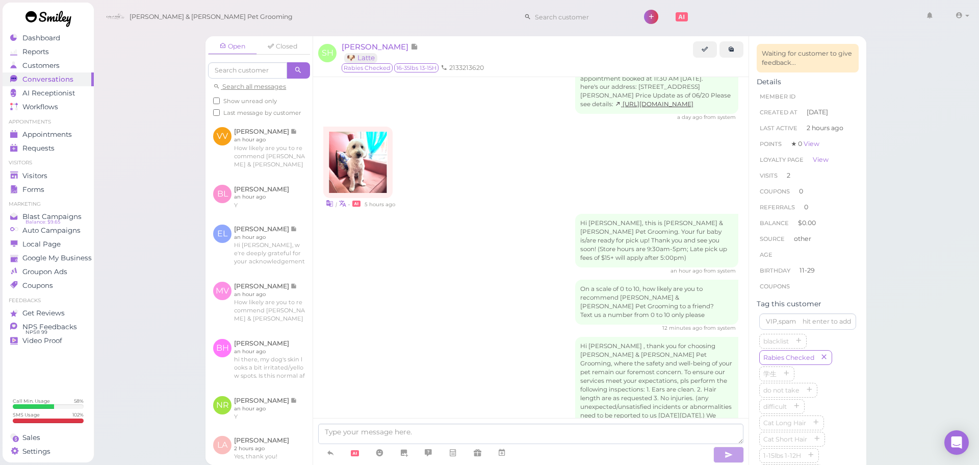
click at [415, 137] on div "| • 5 hours ago" at bounding box center [530, 167] width 415 height 82
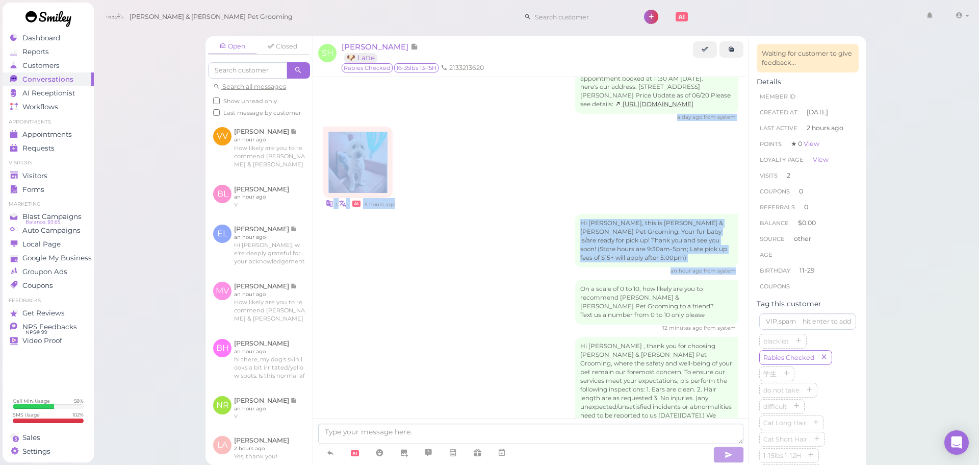
drag, startPoint x: 319, startPoint y: 121, endPoint x: 737, endPoint y: 260, distance: 440.8
drag, startPoint x: 317, startPoint y: 119, endPoint x: 739, endPoint y: 260, distance: 445.3
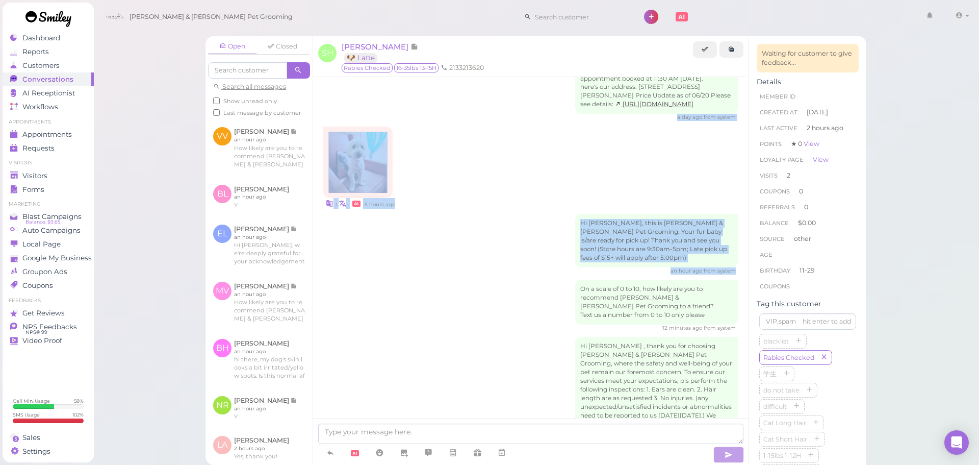
drag, startPoint x: 317, startPoint y: 115, endPoint x: 735, endPoint y: 263, distance: 444.1
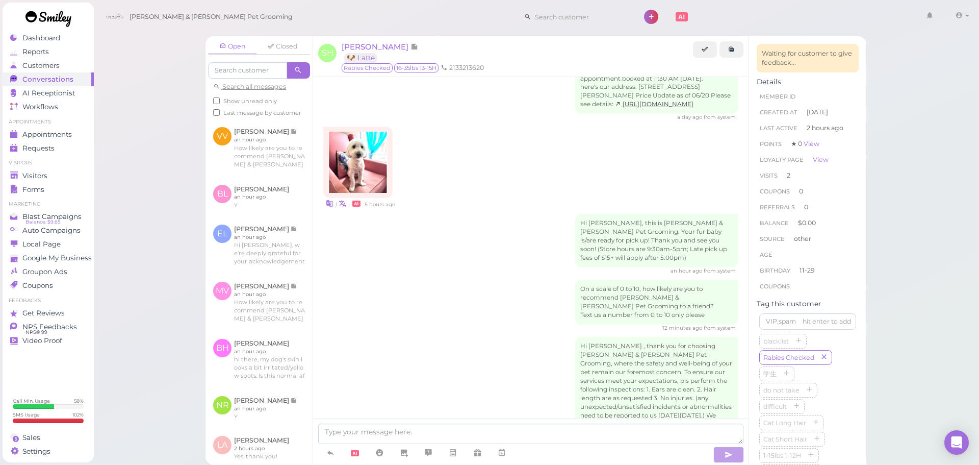
click at [482, 179] on div "| • 5 hours ago" at bounding box center [530, 167] width 415 height 82
click at [451, 166] on div "| • 5 hours ago" at bounding box center [530, 167] width 415 height 82
click at [325, 115] on div "a day ago from system" at bounding box center [530, 117] width 415 height 7
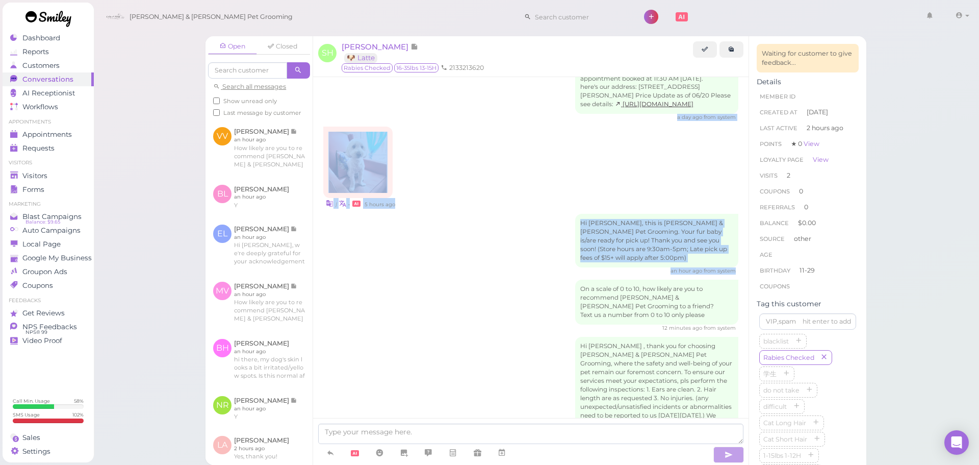
drag, startPoint x: 318, startPoint y: 117, endPoint x: 738, endPoint y: 262, distance: 443.7
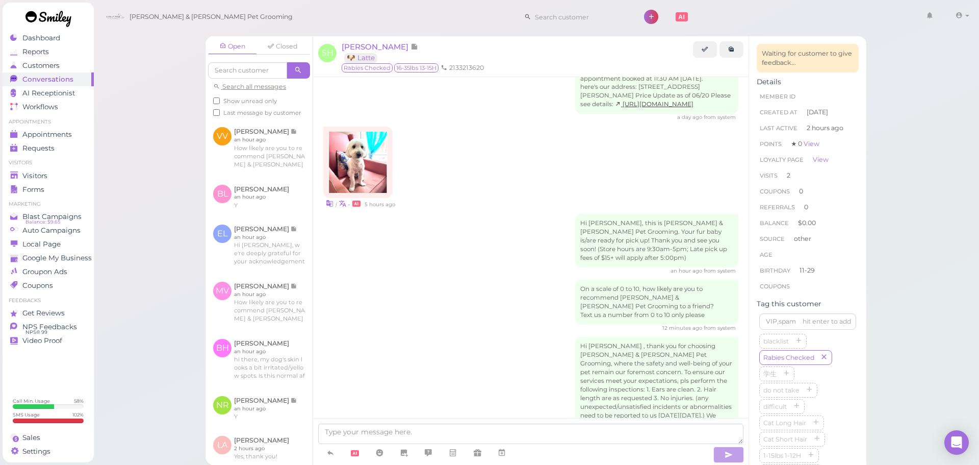
click at [509, 207] on div "| • 5 hours ago" at bounding box center [530, 203] width 415 height 11
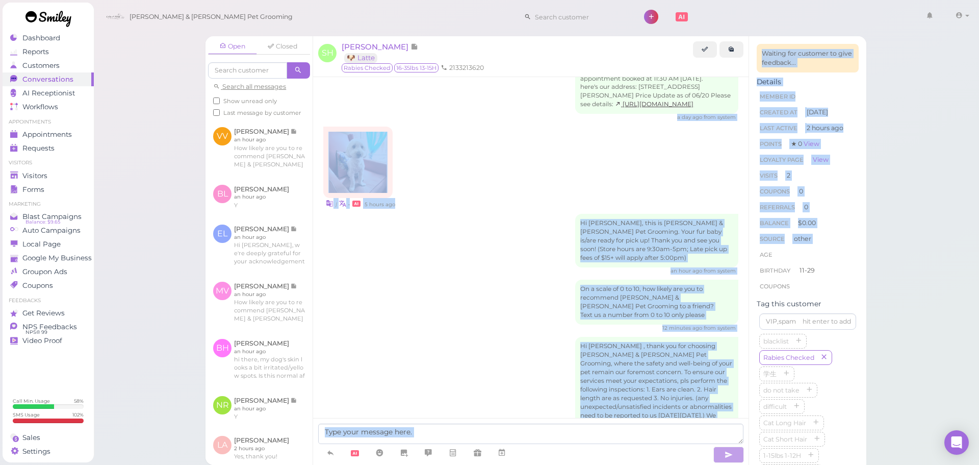
drag, startPoint x: 319, startPoint y: 120, endPoint x: 749, endPoint y: 258, distance: 451.5
click at [751, 260] on div "Open Closed Search all messages Show unread only Last message by customer VV [P…" at bounding box center [536, 250] width 661 height 428
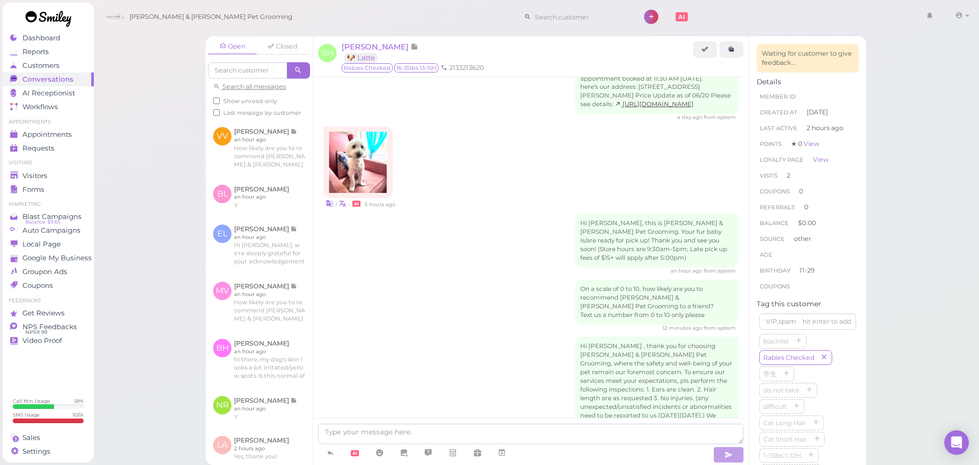
click at [723, 174] on div "| • 5 hours ago" at bounding box center [530, 167] width 415 height 82
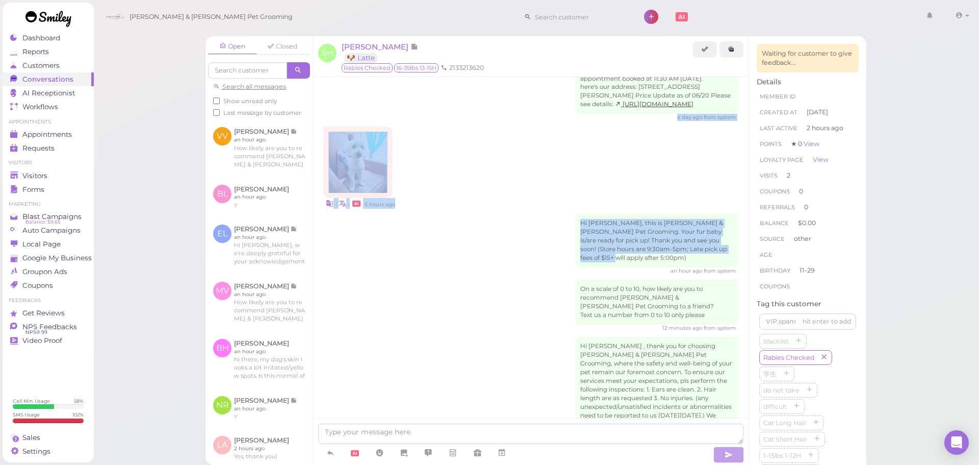
drag, startPoint x: 318, startPoint y: 117, endPoint x: 736, endPoint y: 258, distance: 441.3
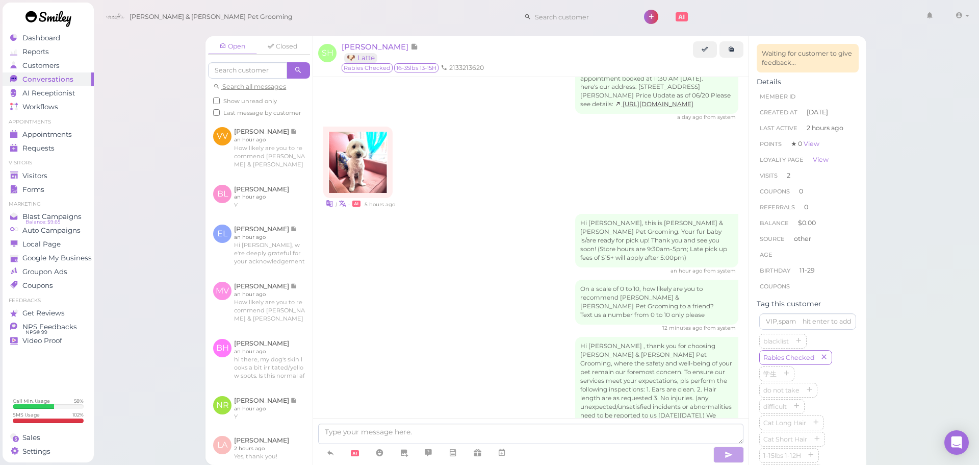
click at [483, 172] on div "| • 5 hours ago" at bounding box center [530, 167] width 415 height 82
click at [471, 281] on div "On a scale of 0 to 10, how likely are you to recommend [PERSON_NAME] & [PERSON_…" at bounding box center [530, 305] width 415 height 52
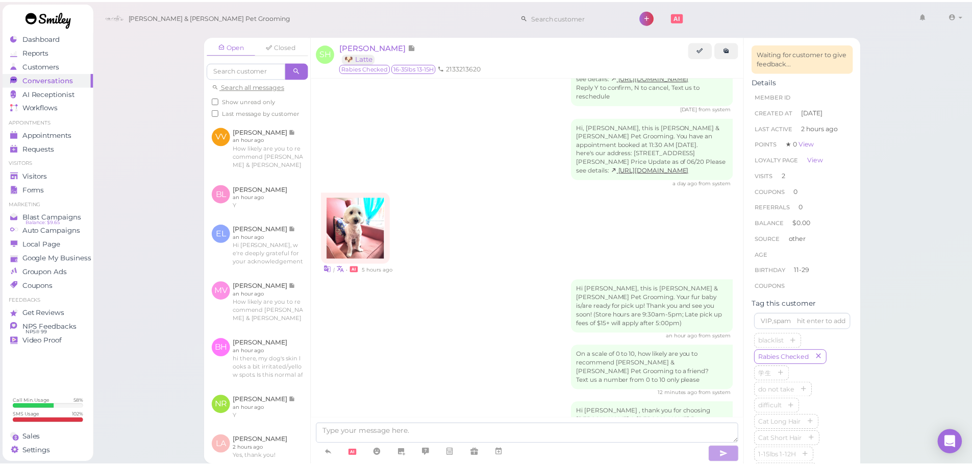
scroll to position [1271, 0]
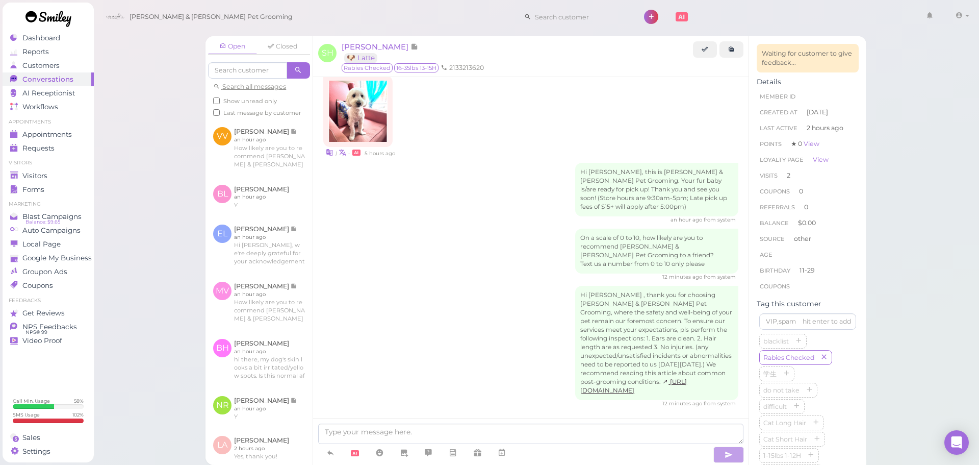
click at [165, 97] on div "Open Closed Search all messages Show unread only Last message by customer VV [P…" at bounding box center [536, 232] width 886 height 465
click at [188, 174] on div "Open Closed Search all messages Show unread only Last message by customer VV [P…" at bounding box center [536, 232] width 886 height 465
click at [437, 191] on div "Hi [PERSON_NAME], this is [PERSON_NAME] & [PERSON_NAME] Pet Grooming. Your fur …" at bounding box center [530, 193] width 415 height 61
click at [171, 149] on div "Open Closed Search all messages Show unread only Last message by customer VV [P…" at bounding box center [536, 232] width 886 height 465
click at [411, 248] on div "On a scale of 0 to 10, how likely are you to recommend [PERSON_NAME] & [PERSON_…" at bounding box center [530, 254] width 415 height 52
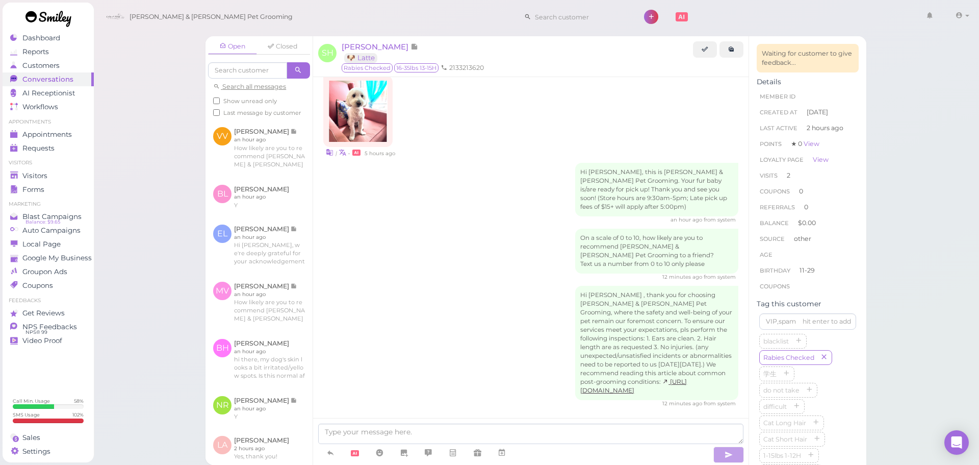
click at [168, 210] on div "Open Closed Search all messages Show unread only Last message by customer VV [P…" at bounding box center [536, 232] width 886 height 465
click at [449, 236] on div "On a scale of 0 to 10, how likely are you to recommend [PERSON_NAME] & [PERSON_…" at bounding box center [530, 254] width 415 height 52
click at [173, 193] on div "Open Closed Search all messages Show unread only Last message by customer VV [P…" at bounding box center [536, 232] width 886 height 465
click at [424, 244] on div "On a scale of 0 to 10, how likely are you to recommend [PERSON_NAME] & [PERSON_…" at bounding box center [530, 254] width 415 height 52
click at [150, 233] on div "Open Closed Search all messages Show unread only Last message by customer VV [P…" at bounding box center [536, 232] width 886 height 465
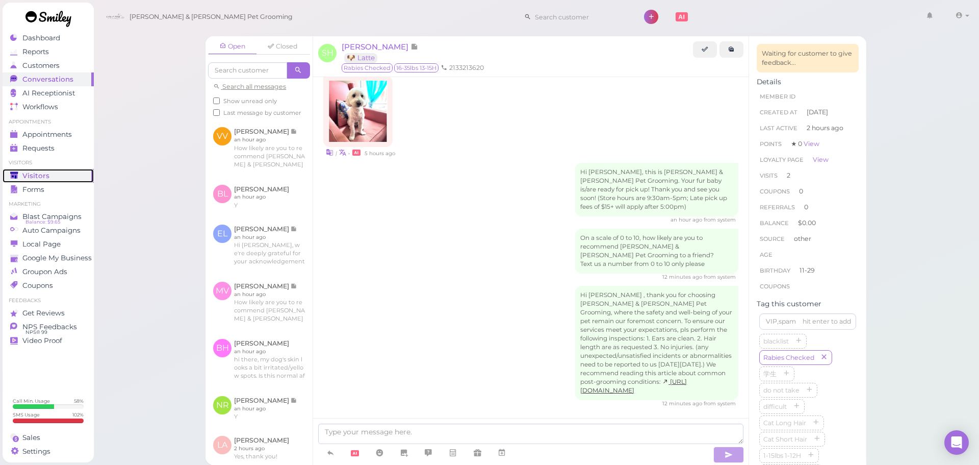
click at [43, 180] on span "Visitors" at bounding box center [35, 175] width 27 height 9
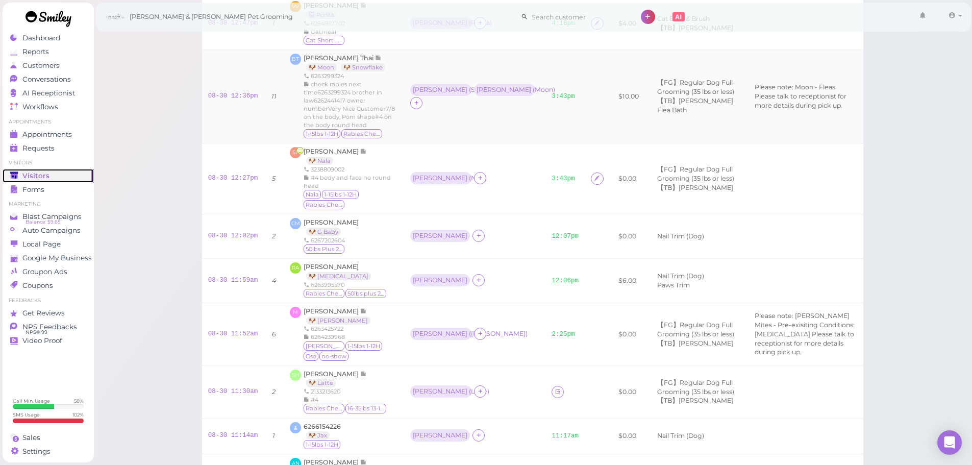
scroll to position [204, 0]
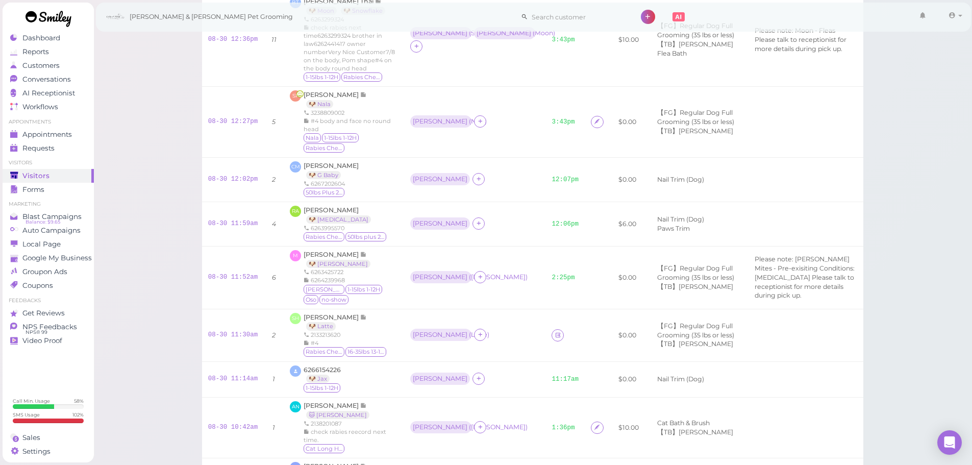
click at [551, 331] on link at bounding box center [557, 335] width 12 height 12
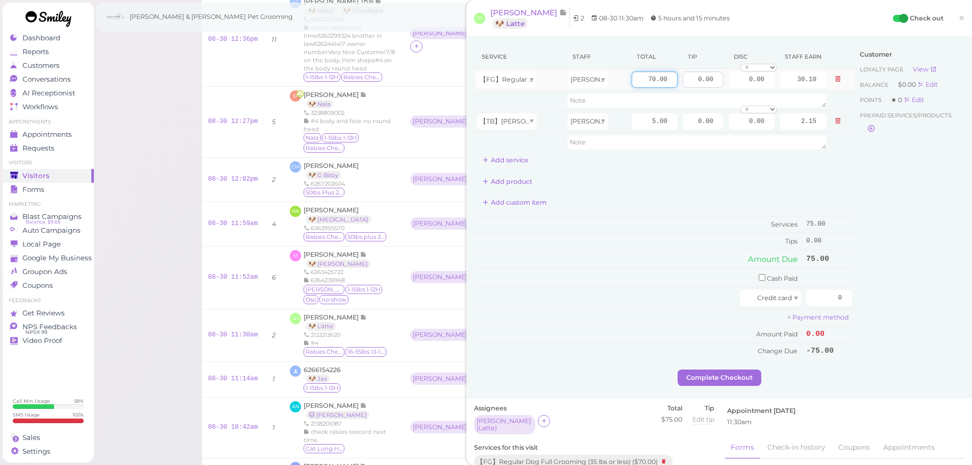
drag, startPoint x: 636, startPoint y: 78, endPoint x: 703, endPoint y: 85, distance: 67.2
click at [703, 85] on tr "【FG】Regular Dog Full Grooming (35 lbs or less) [PERSON_NAME] 70.00 0.00 0.00 0 …" at bounding box center [664, 80] width 380 height 22
type input "80"
type input "34.40"
click at [880, 199] on div "Customer Loyalty page View Balance $0.00 Edit Points ★ 0 Edit Prepaid services/…" at bounding box center [909, 207] width 110 height 324
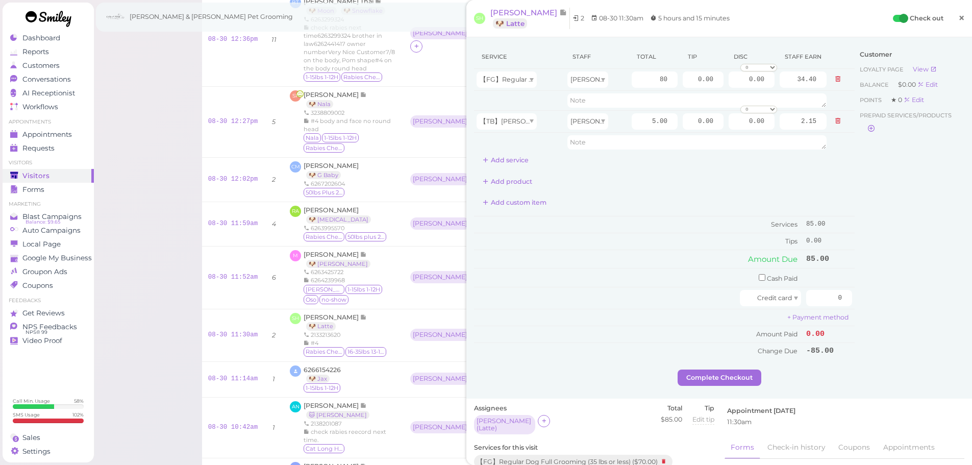
click at [958, 24] on span "×" at bounding box center [961, 18] width 7 height 14
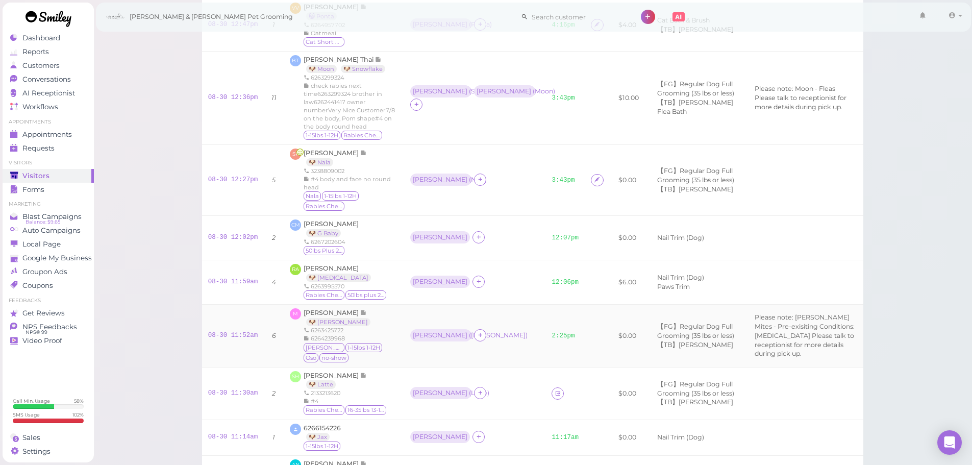
scroll to position [255, 0]
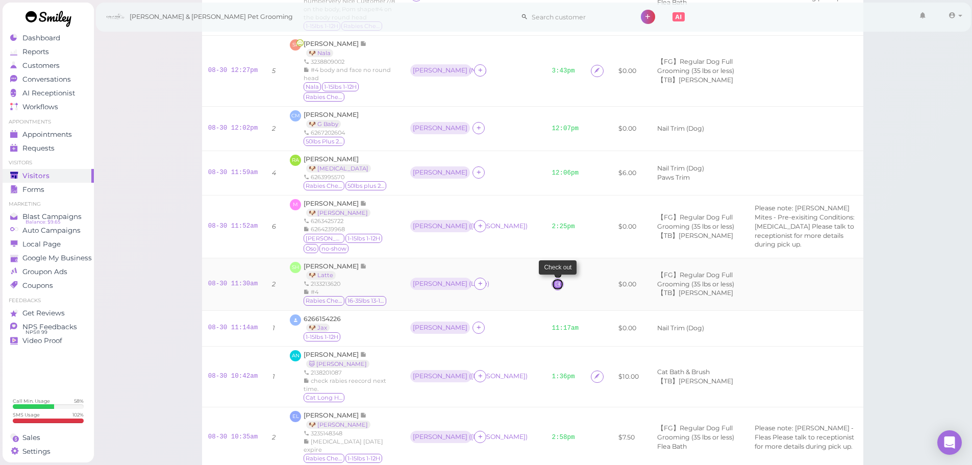
click at [554, 283] on icon at bounding box center [557, 284] width 7 height 8
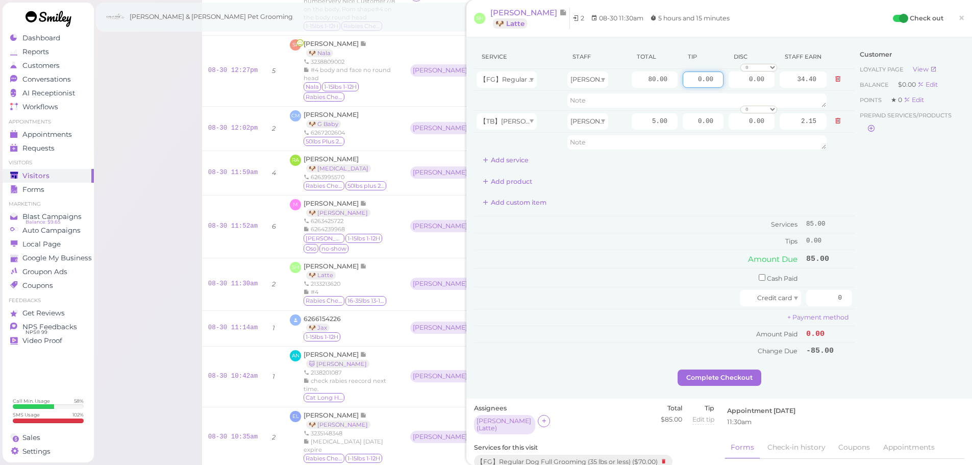
drag, startPoint x: 685, startPoint y: 81, endPoint x: 856, endPoint y: 81, distance: 171.4
click at [856, 81] on div "Service Staff Total Tip Disc Staff earn 【FG】Regular Dog Full Grooming (35 lbs o…" at bounding box center [719, 207] width 490 height 324
type input "12.75"
click at [930, 243] on div "Customer Loyalty page View Balance $0.00 Edit Points ★ 0 Edit Prepaid services/…" at bounding box center [909, 207] width 110 height 324
drag, startPoint x: 822, startPoint y: 299, endPoint x: 928, endPoint y: 306, distance: 106.8
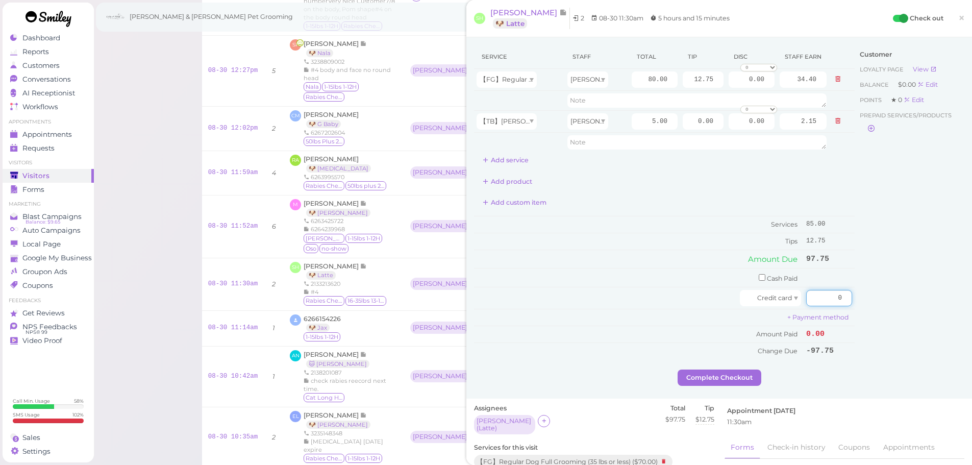
click at [928, 306] on div "Service Staff Total Tip Disc Staff earn 【FG】Regular Dog Full Grooming (35 lbs o…" at bounding box center [719, 207] width 490 height 324
type input "97.75"
click at [928, 306] on div "Customer Loyalty page View Balance $0.00 Edit Points ★ 0 Edit Prepaid services/…" at bounding box center [909, 207] width 110 height 324
click at [738, 373] on button "Complete Checkout" at bounding box center [719, 377] width 84 height 16
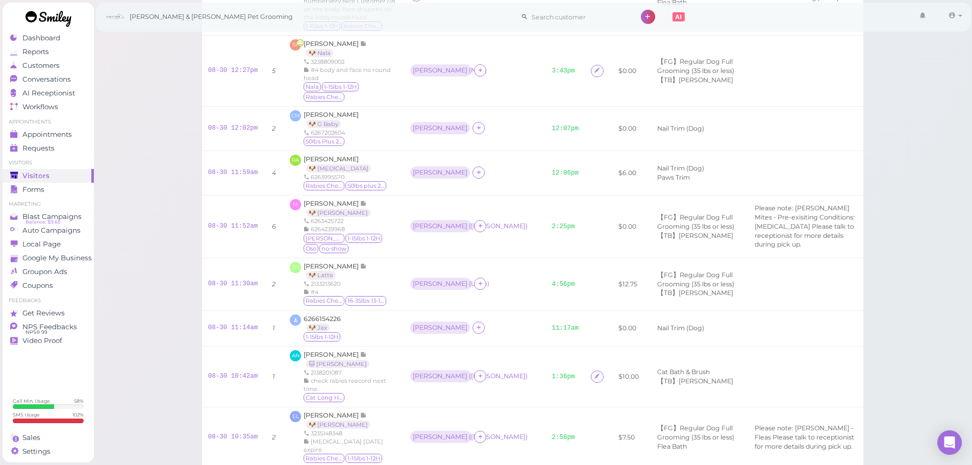
click at [138, 123] on div "Visitors Notes Schedule Reports New visitor New visit alert Check-in Customer c…" at bounding box center [532, 449] width 879 height 1408
click at [37, 434] on span "Sales" at bounding box center [31, 437] width 18 height 9
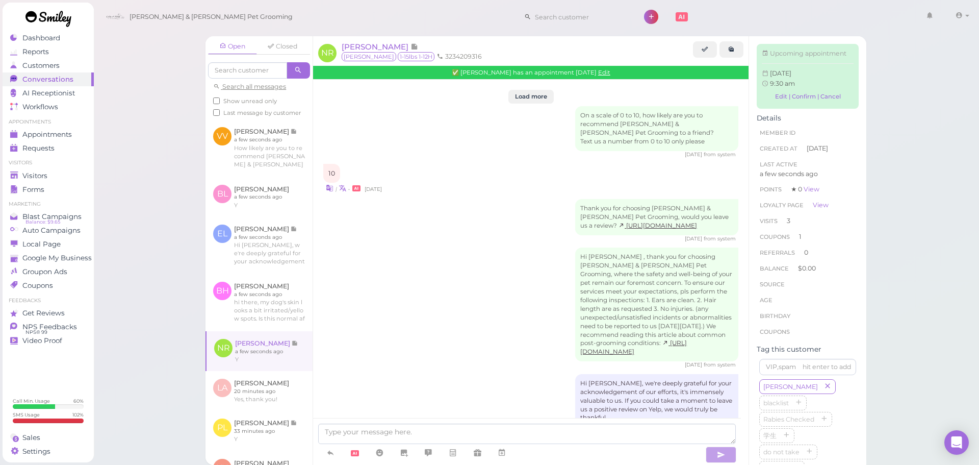
scroll to position [1445, 0]
